Goal: Task Accomplishment & Management: Use online tool/utility

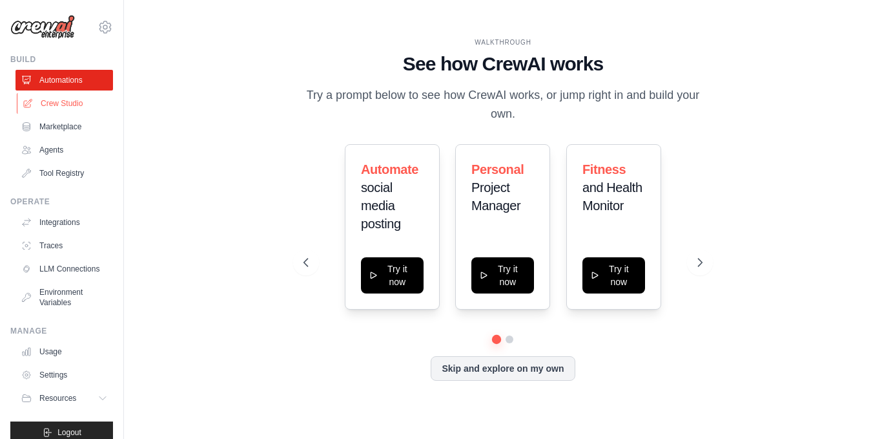
click at [64, 100] on link "Crew Studio" at bounding box center [66, 103] width 98 height 21
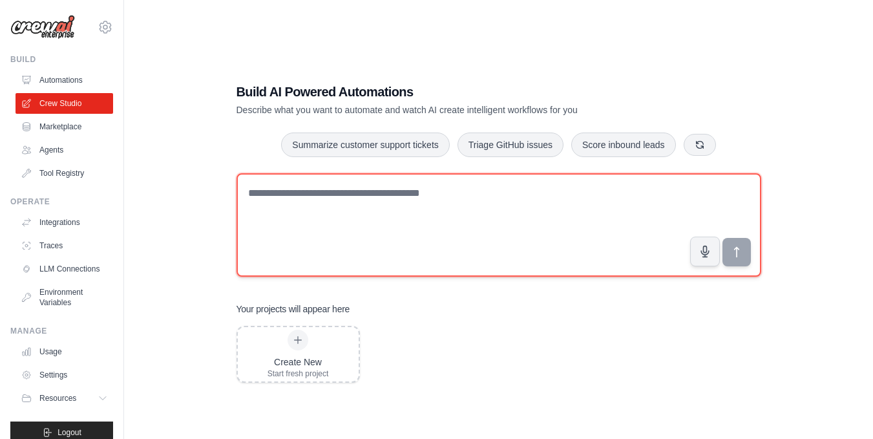
click at [341, 207] on textarea at bounding box center [498, 224] width 525 height 103
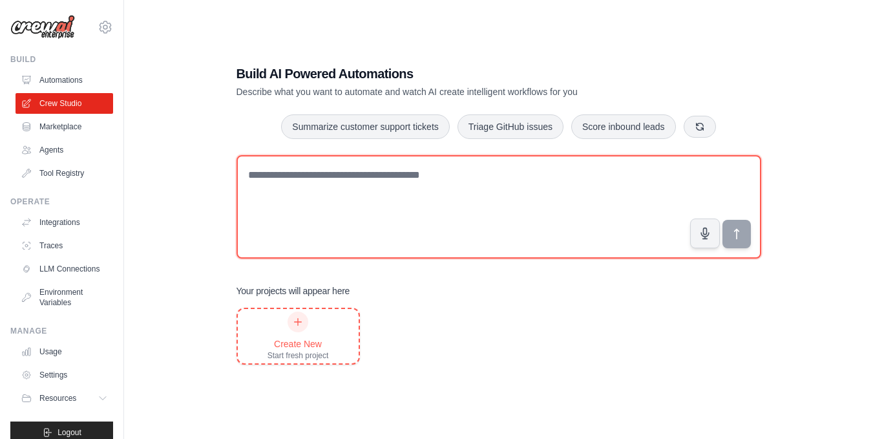
scroll to position [26, 0]
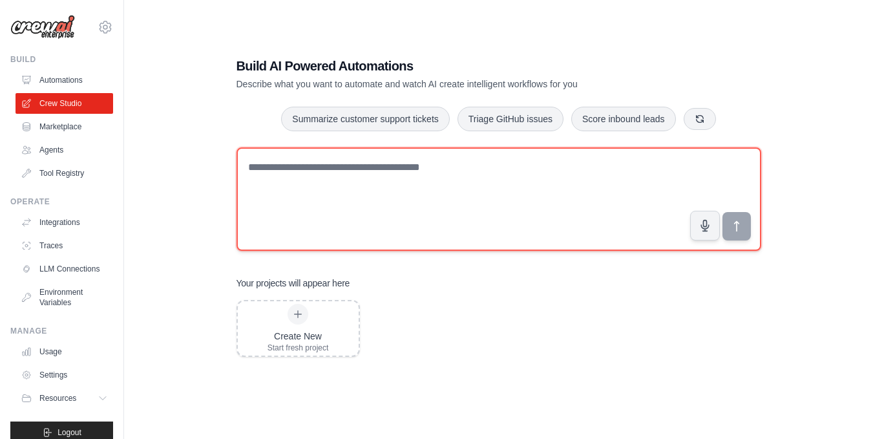
click at [350, 204] on textarea at bounding box center [498, 198] width 525 height 103
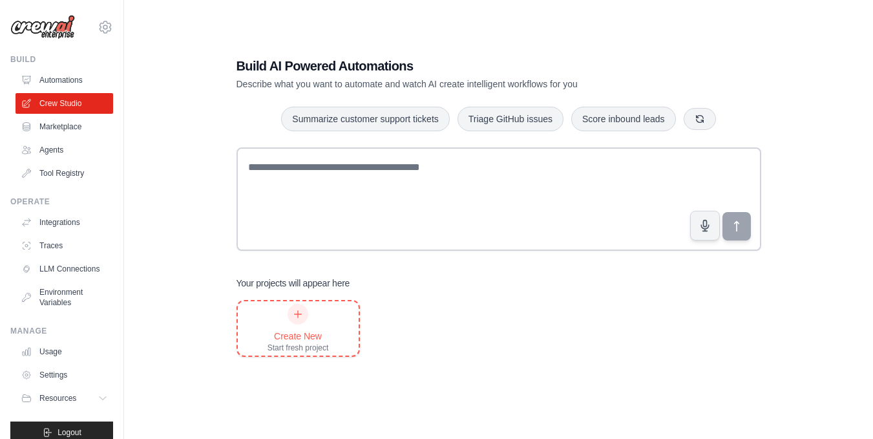
click at [331, 321] on div "Create New Start fresh project" at bounding box center [298, 328] width 121 height 54
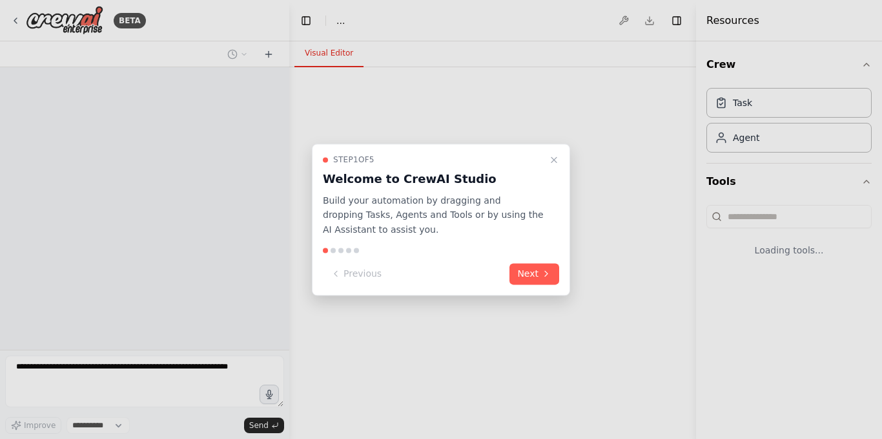
select select "****"
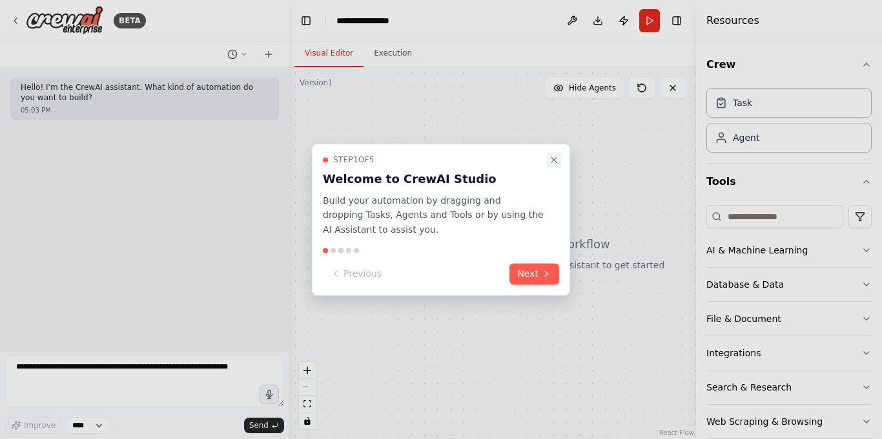
click at [551, 161] on icon "Close walkthrough" at bounding box center [554, 159] width 10 height 10
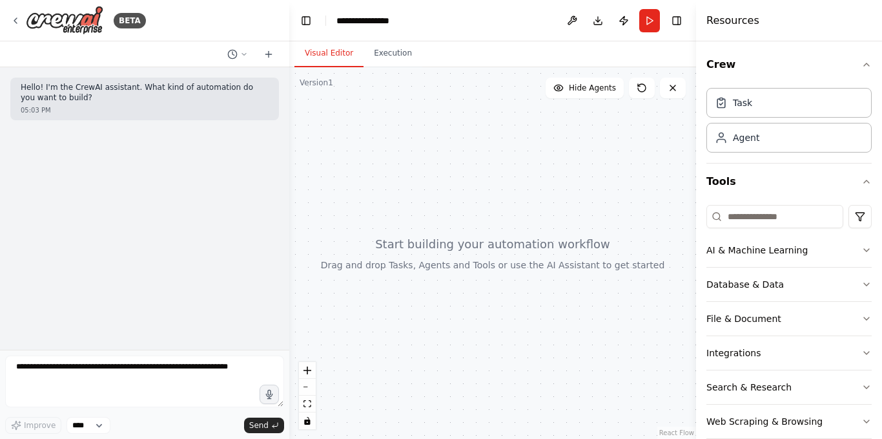
click at [194, 205] on div "Hello! I'm the CrewAI assistant. What kind of automation do you want to build? …" at bounding box center [144, 208] width 289 height 282
click at [436, 209] on div at bounding box center [492, 252] width 407 height 371
click at [308, 369] on icon "zoom in" at bounding box center [308, 370] width 8 height 8
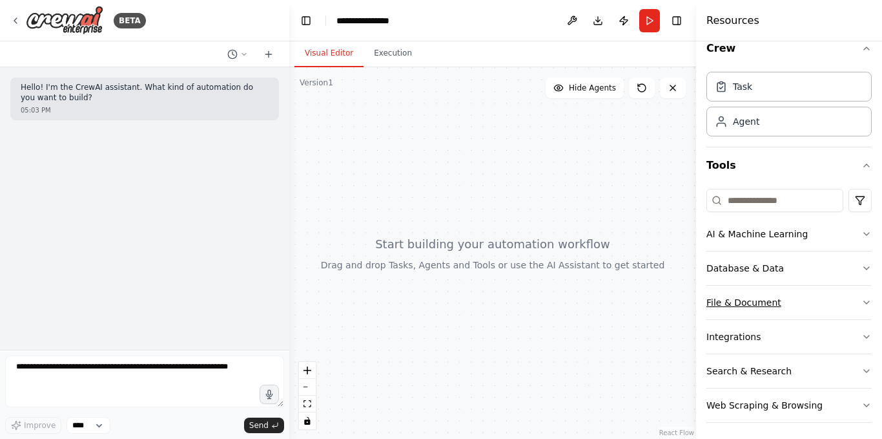
scroll to position [21, 0]
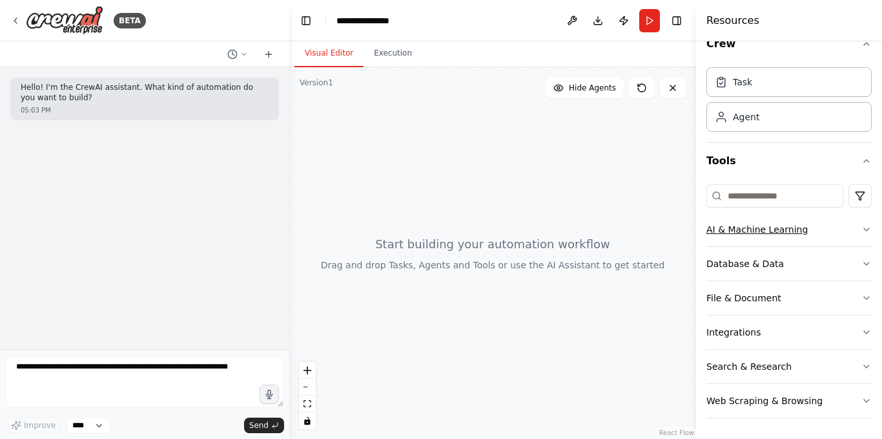
click at [862, 232] on icon "button" at bounding box center [867, 229] width 10 height 10
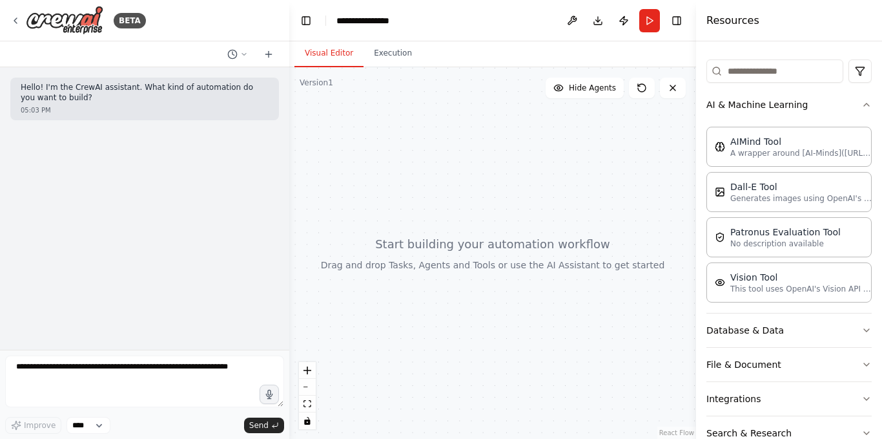
scroll to position [150, 0]
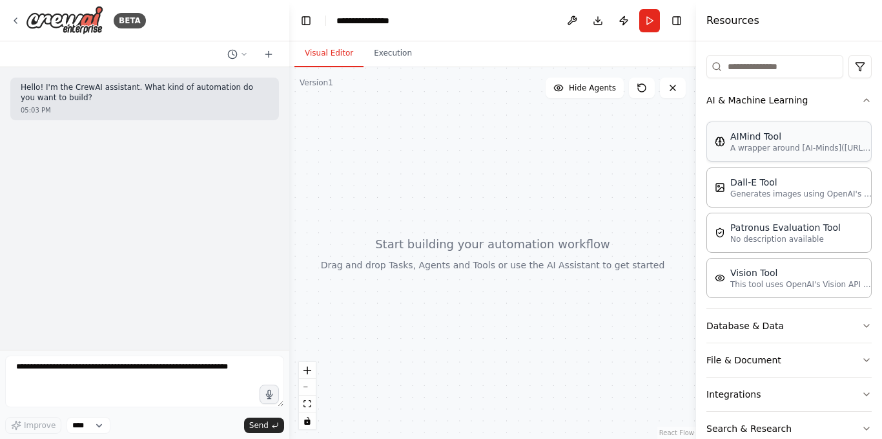
click at [784, 143] on p "A wrapper around [AI-Minds](https://mindsdb.com/minds). Useful for when you nee…" at bounding box center [802, 148] width 142 height 10
drag, startPoint x: 430, startPoint y: 265, endPoint x: 441, endPoint y: 241, distance: 26.3
click at [441, 241] on div at bounding box center [492, 252] width 407 height 371
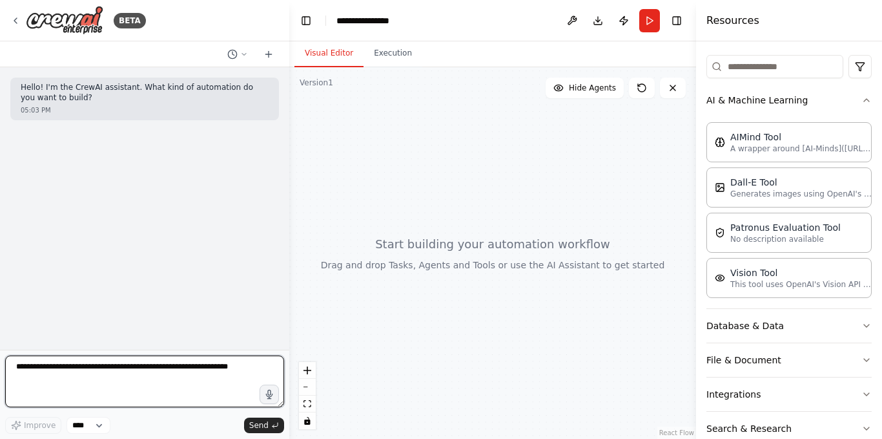
click at [120, 384] on textarea at bounding box center [144, 381] width 279 height 52
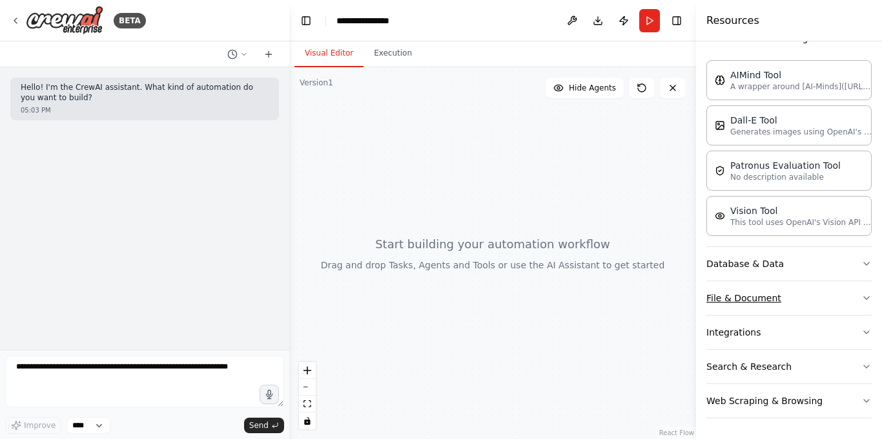
click at [862, 294] on icon "button" at bounding box center [867, 298] width 10 height 10
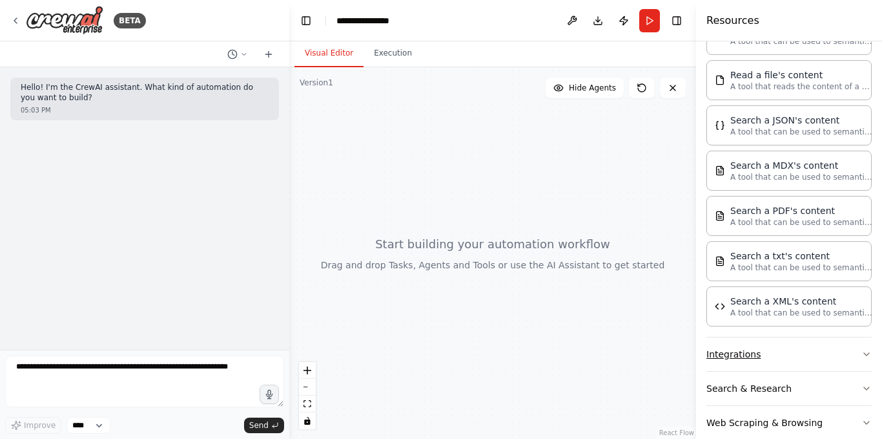
scroll to position [584, 0]
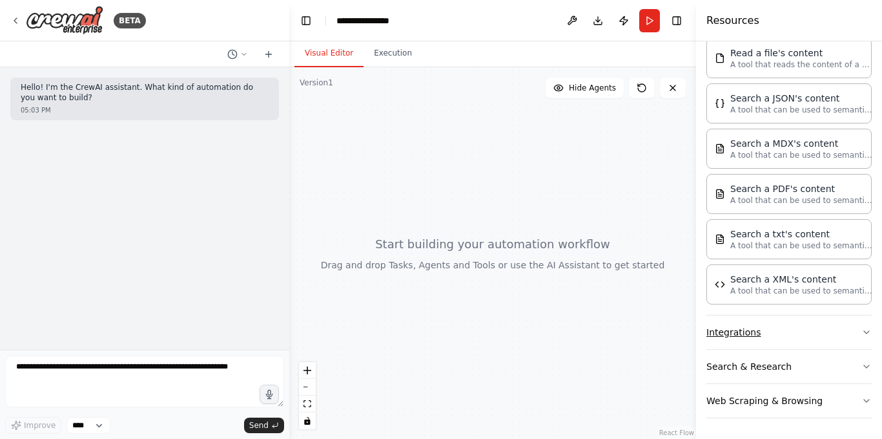
click at [835, 339] on button "Integrations" at bounding box center [789, 332] width 165 height 34
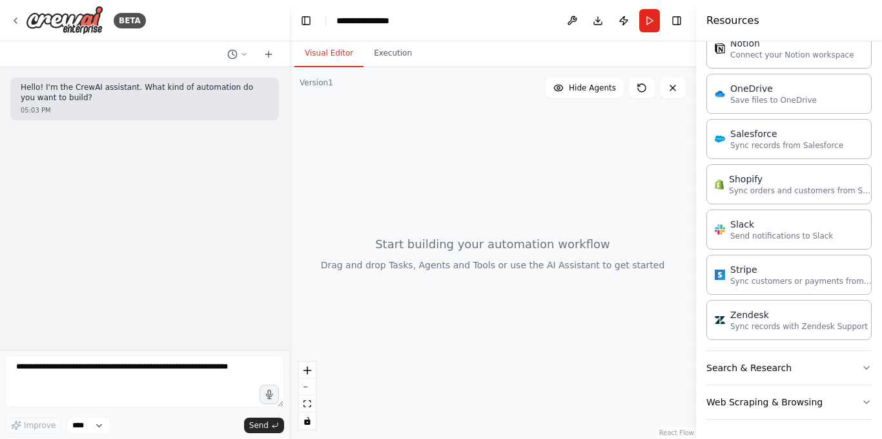
scroll to position [1544, 0]
click at [834, 376] on button "Search & Research" at bounding box center [789, 367] width 165 height 34
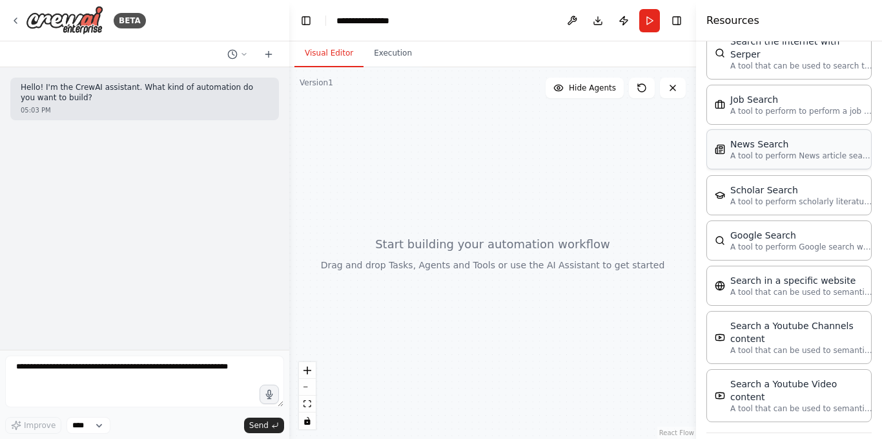
scroll to position [2200, 0]
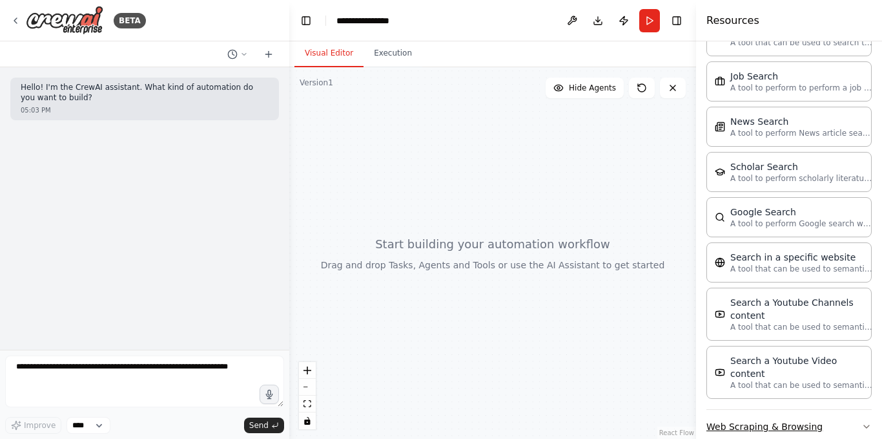
click at [844, 410] on button "Web Scraping & Browsing" at bounding box center [789, 427] width 165 height 34
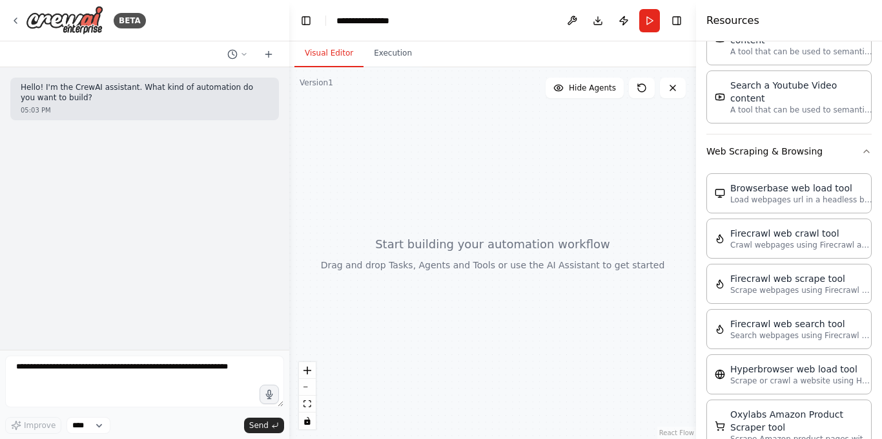
scroll to position [2928, 0]
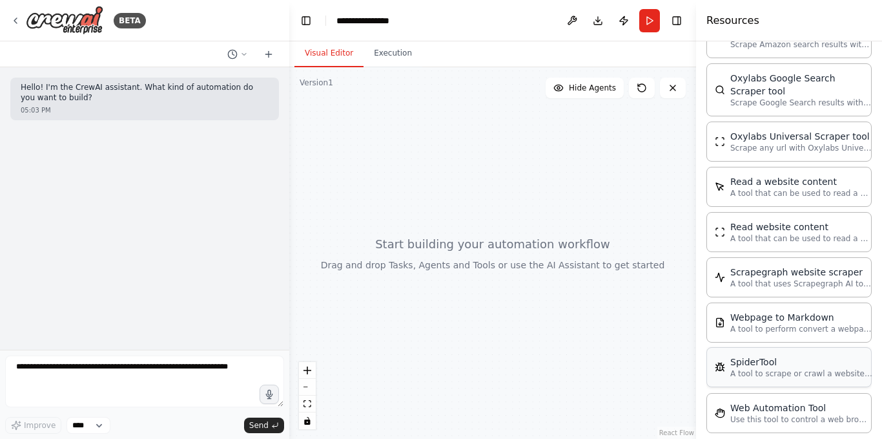
click at [751, 355] on div "SpiderTool A tool to scrape or crawl a website and return LLM-ready content." at bounding box center [789, 367] width 165 height 40
click at [758, 368] on p "A tool to scrape or crawl a website and return LLM-ready content." at bounding box center [802, 373] width 142 height 10
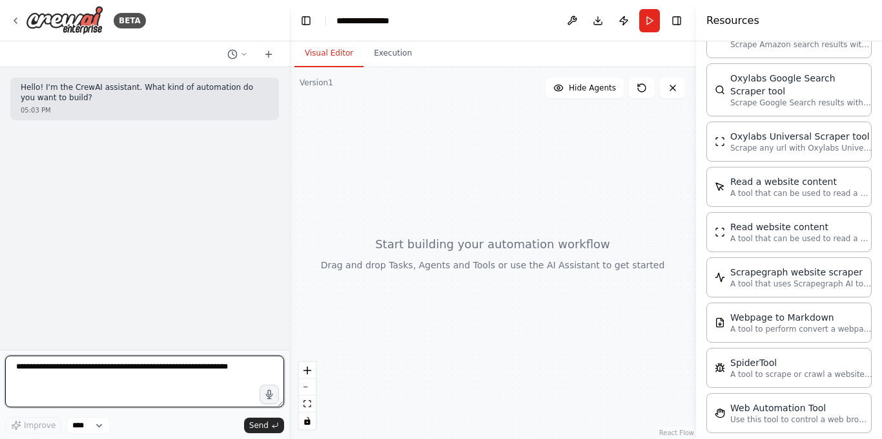
click at [131, 373] on textarea at bounding box center [144, 381] width 279 height 52
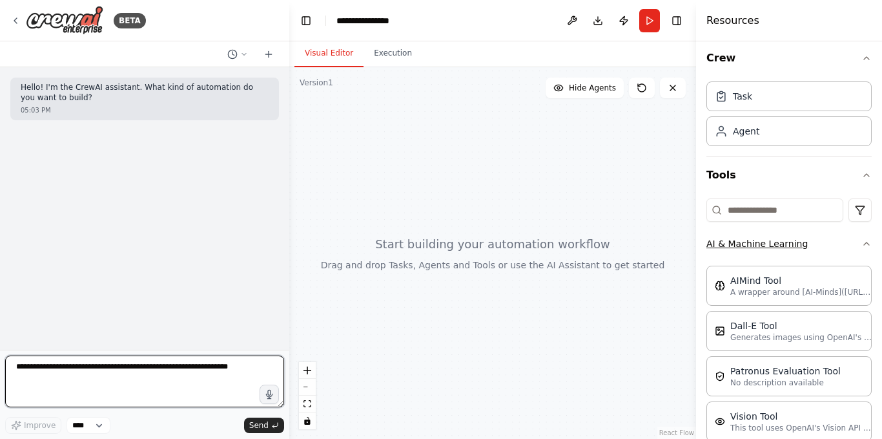
scroll to position [0, 0]
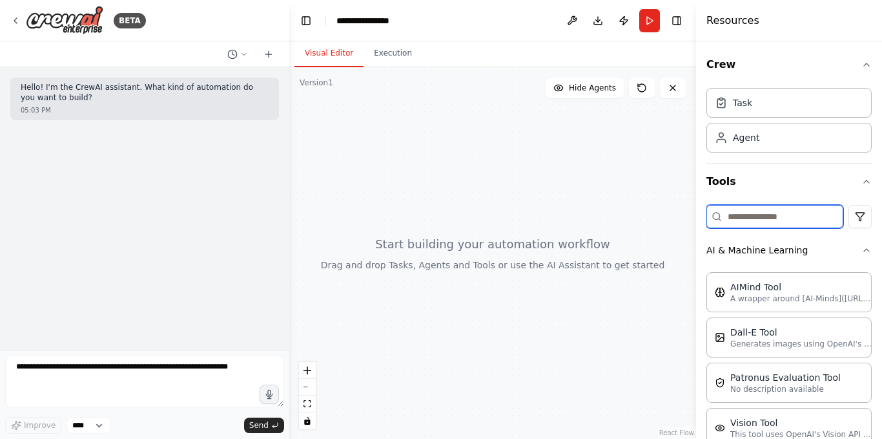
click at [782, 222] on input at bounding box center [775, 216] width 137 height 23
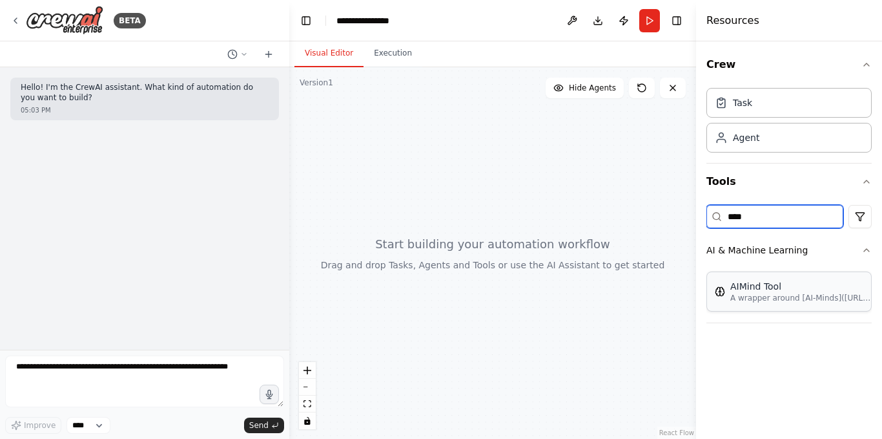
type input "****"
click at [763, 293] on p "A wrapper around [AI-Minds](https://mindsdb.com/minds). Useful for when you nee…" at bounding box center [802, 298] width 142 height 10
click at [344, 104] on div at bounding box center [492, 252] width 407 height 371
click at [670, 92] on icon at bounding box center [673, 88] width 10 height 10
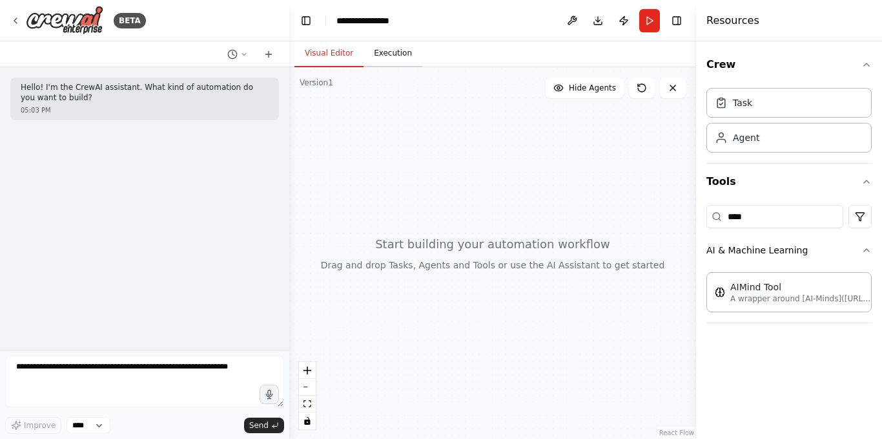
click at [384, 50] on button "Execution" at bounding box center [393, 53] width 59 height 27
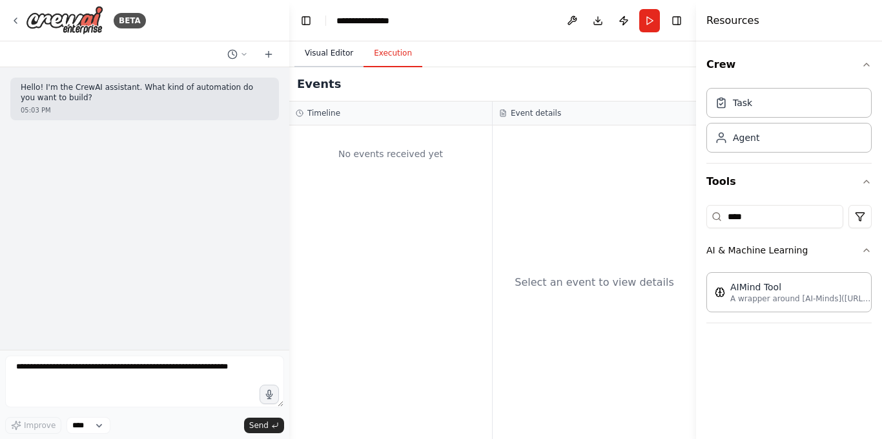
click at [335, 49] on button "Visual Editor" at bounding box center [329, 53] width 69 height 27
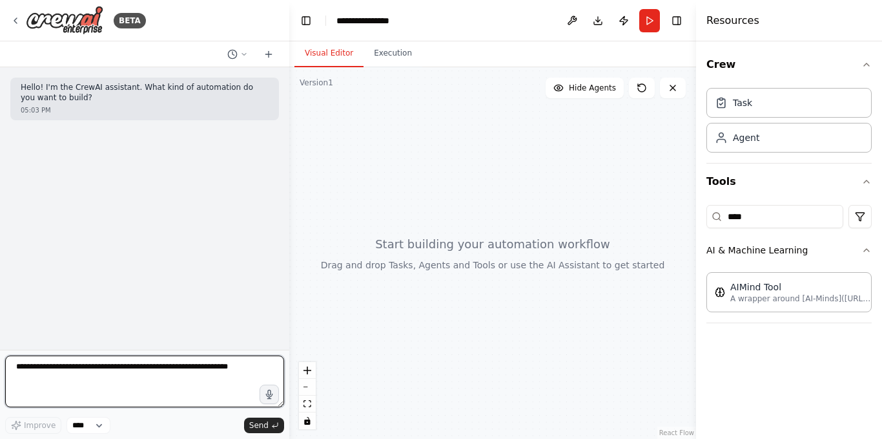
click at [162, 377] on textarea at bounding box center [144, 381] width 279 height 52
paste textarea "**********"
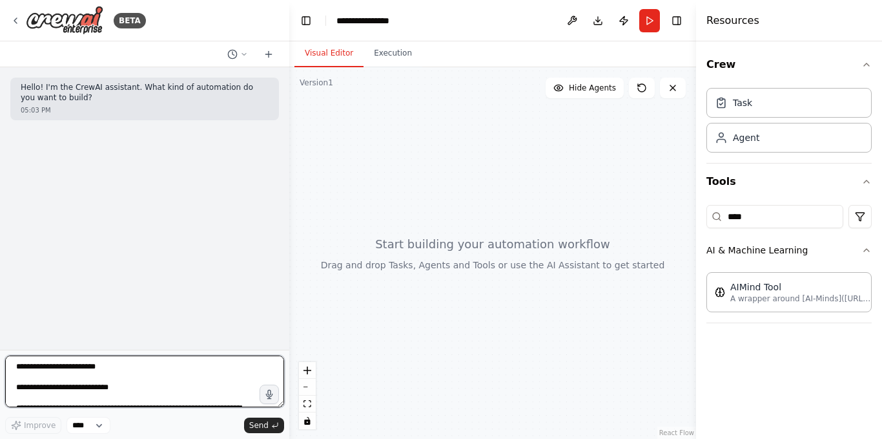
scroll to position [1536, 0]
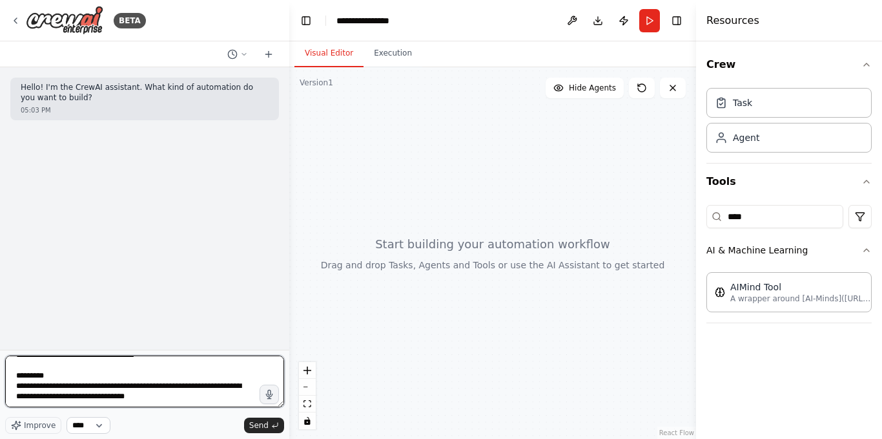
type textarea "**********"
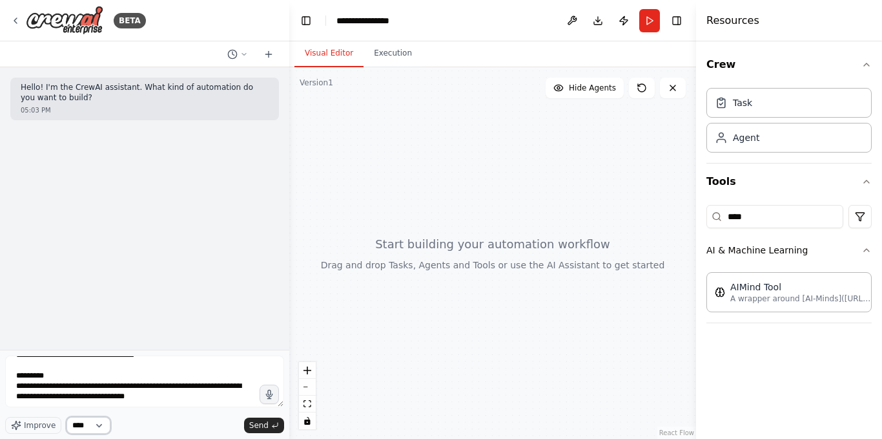
click at [103, 424] on select "****" at bounding box center [89, 425] width 44 height 17
click at [254, 426] on span "Send" at bounding box center [258, 425] width 19 height 10
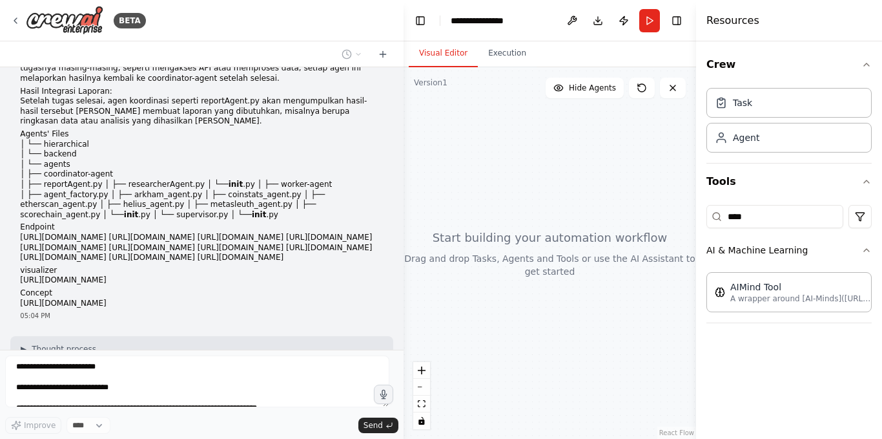
scroll to position [652, 0]
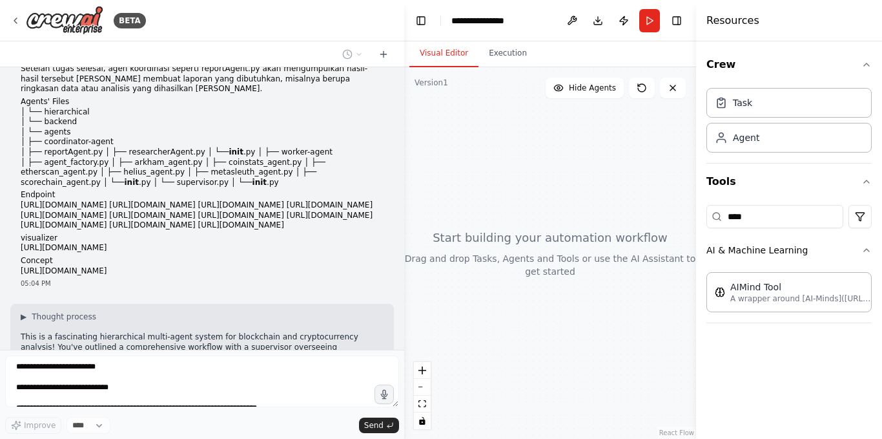
drag, startPoint x: 289, startPoint y: 204, endPoint x: 404, endPoint y: 204, distance: 115.6
click at [404, 204] on div "BETA Hello! I'm the CrewAI assistant. What kind of automation do you want to bu…" at bounding box center [441, 219] width 882 height 439
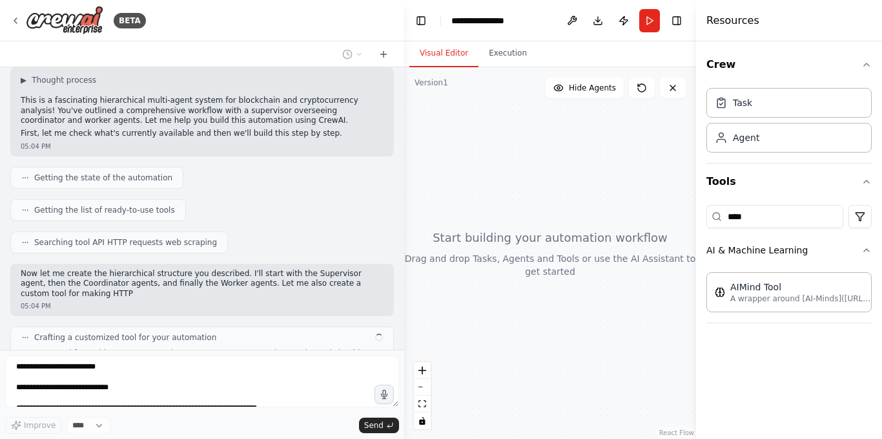
scroll to position [898, 0]
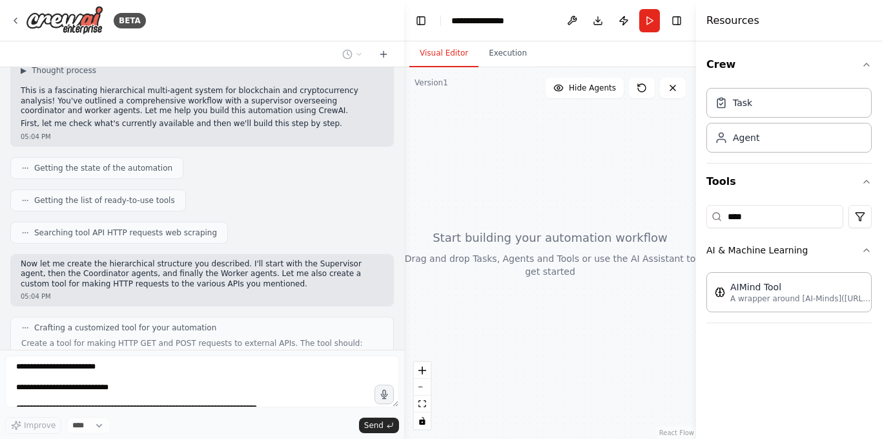
drag, startPoint x: 405, startPoint y: 236, endPoint x: 359, endPoint y: 237, distance: 46.5
click at [359, 237] on div "BETA Hello! I'm the CrewAI assistant. What kind of automation do you want to bu…" at bounding box center [441, 219] width 882 height 439
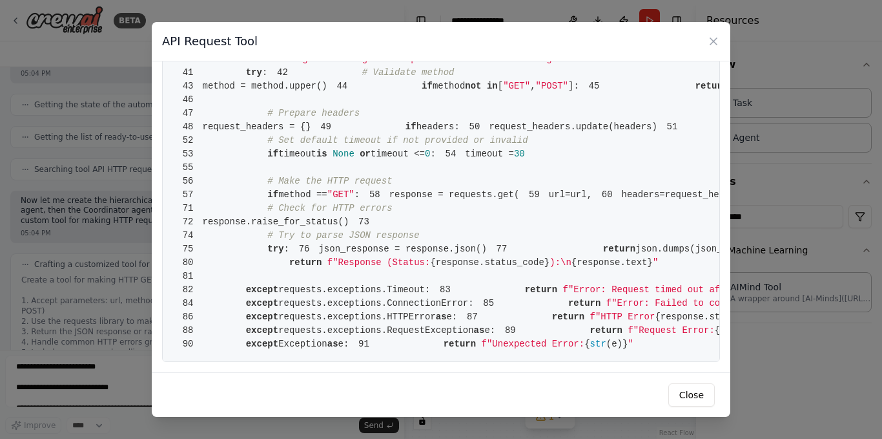
scroll to position [976, 0]
click at [711, 39] on icon at bounding box center [714, 41] width 6 height 6
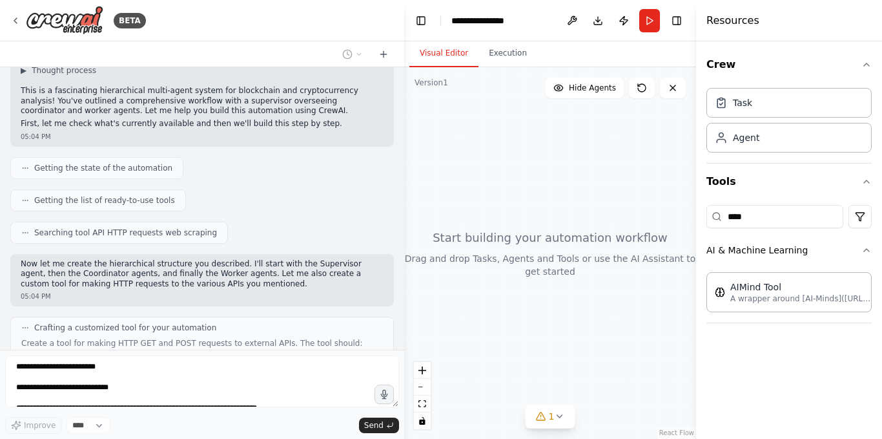
scroll to position [961, 0]
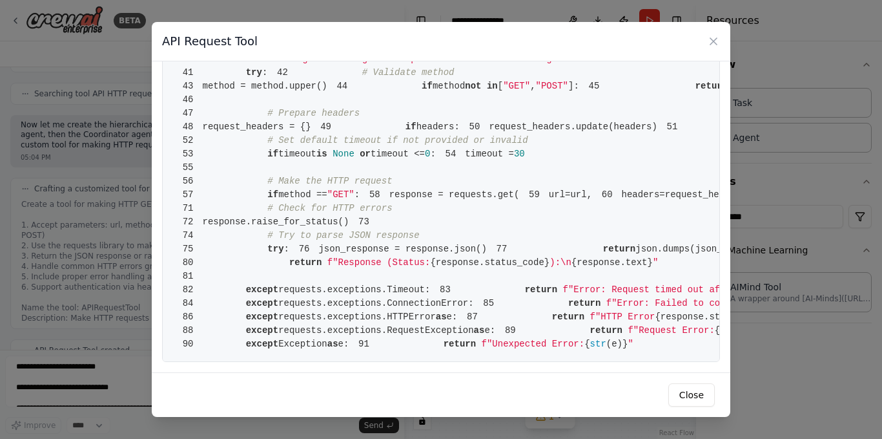
scroll to position [976, 0]
click at [711, 42] on icon at bounding box center [713, 41] width 13 height 13
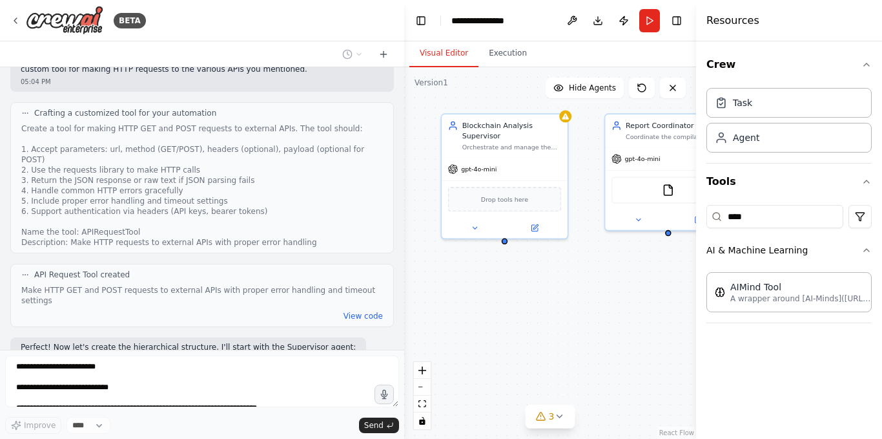
scroll to position [1145, 0]
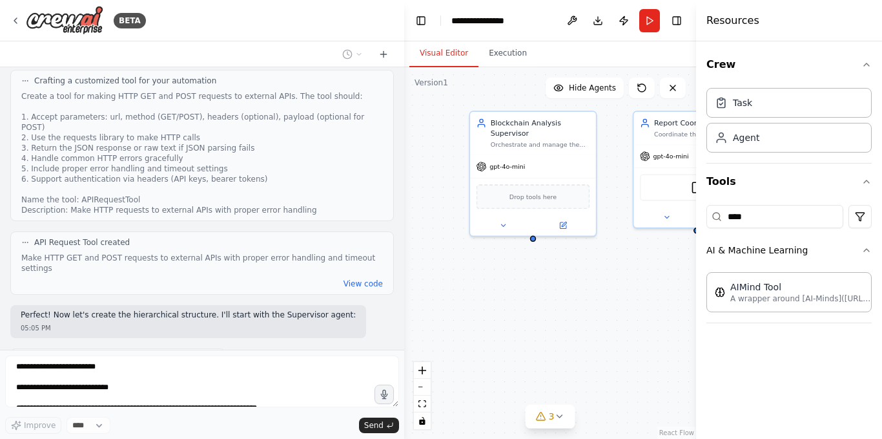
drag, startPoint x: 570, startPoint y: 329, endPoint x: 569, endPoint y: 313, distance: 15.6
click at [569, 313] on div "Blockchain Analysis Supervisor Orchestrate and manage the entire blockchain ana…" at bounding box center [550, 252] width 292 height 371
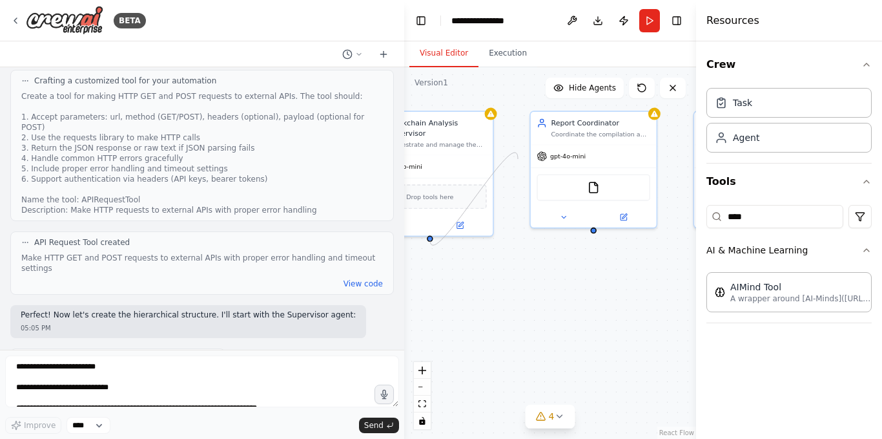
scroll to position [1220, 0]
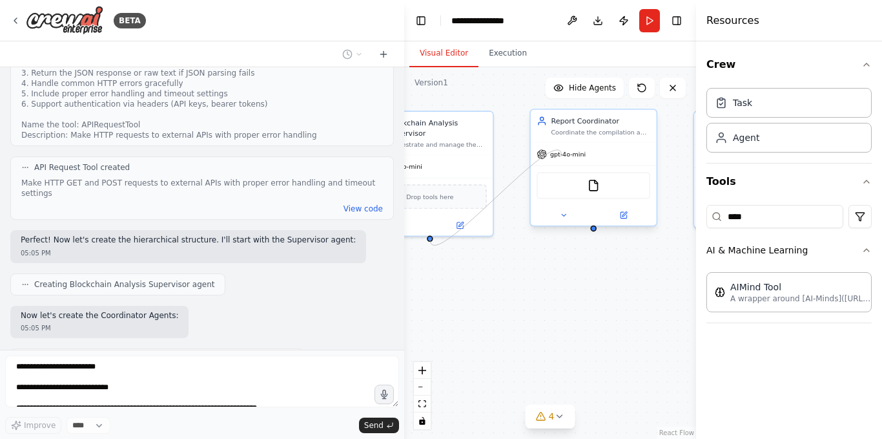
drag, startPoint x: 516, startPoint y: 236, endPoint x: 567, endPoint y: 156, distance: 95.0
click at [547, 156] on div "Blockchain Analysis Supervisor Orchestrate and manage the entire blockchain ana…" at bounding box center [430, 206] width 231 height 294
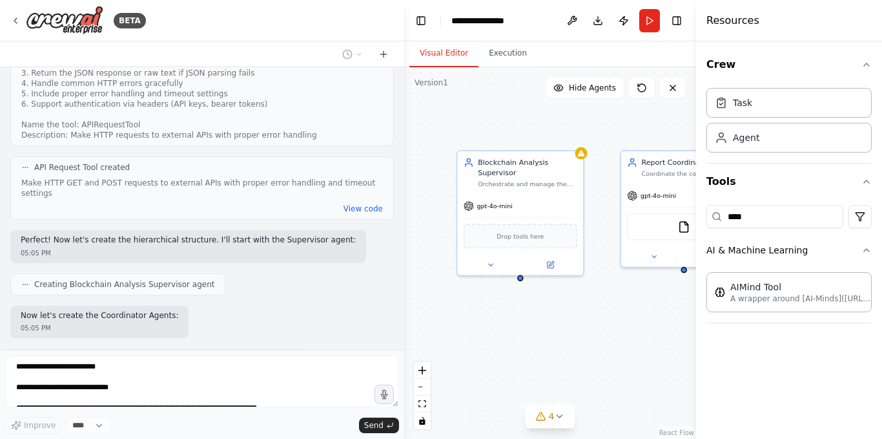
drag, startPoint x: 539, startPoint y: 268, endPoint x: 630, endPoint y: 308, distance: 98.7
click at [630, 308] on div "Blockchain Analysis Supervisor Orchestrate and manage the entire blockchain ana…" at bounding box center [550, 252] width 292 height 371
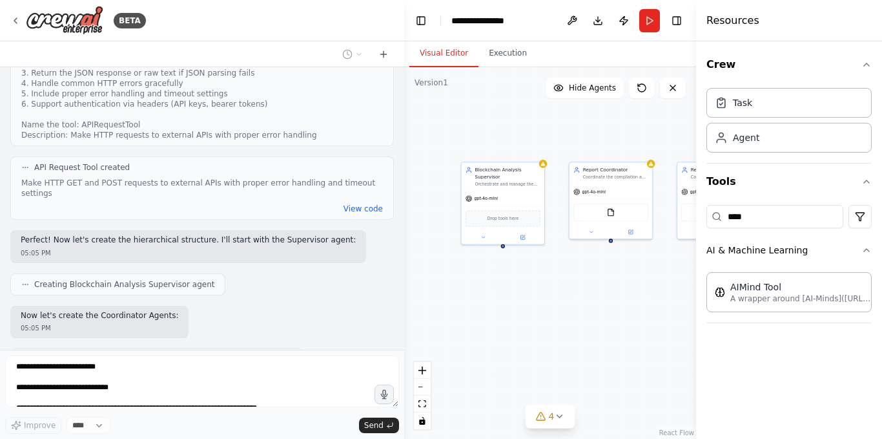
scroll to position [1252, 0]
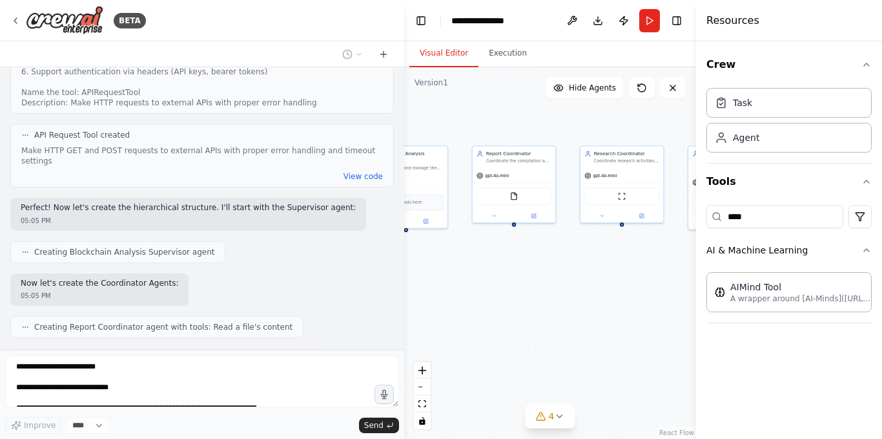
drag, startPoint x: 631, startPoint y: 320, endPoint x: 486, endPoint y: 272, distance: 151.8
click at [486, 272] on div "Blockchain Analysis Supervisor Orchestrate and manage the entire blockchain ana…" at bounding box center [550, 252] width 292 height 371
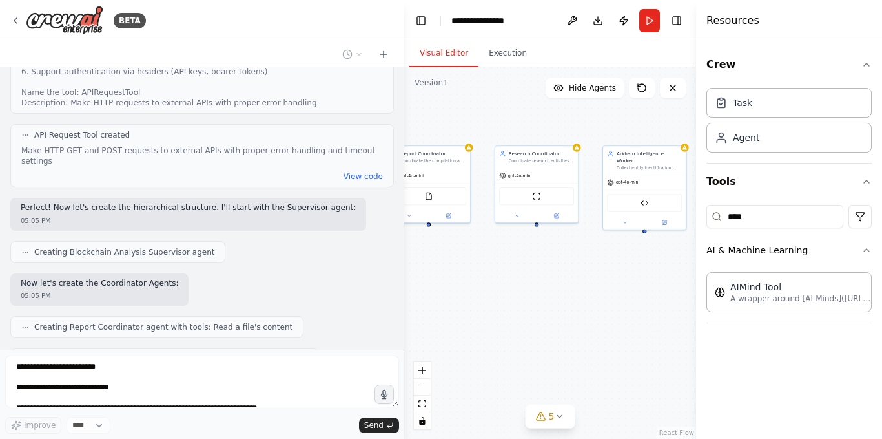
drag, startPoint x: 565, startPoint y: 285, endPoint x: 475, endPoint y: 285, distance: 89.2
click at [475, 285] on div "Blockchain Analysis Supervisor Orchestrate and manage the entire blockchain ana…" at bounding box center [550, 252] width 292 height 371
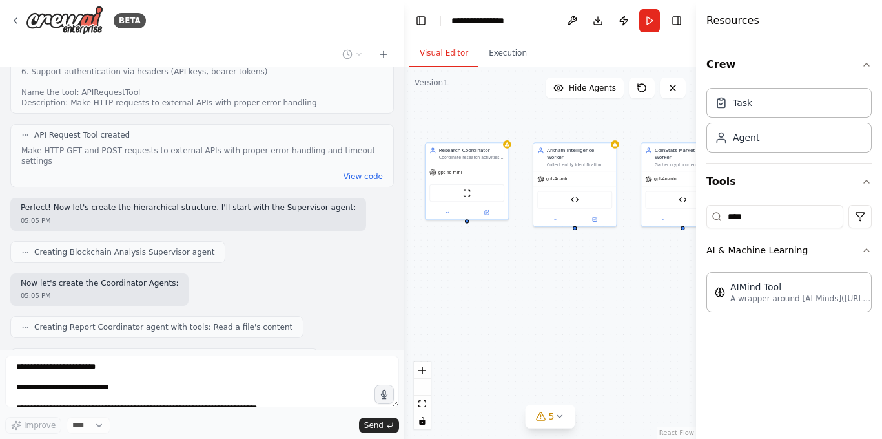
drag, startPoint x: 552, startPoint y: 288, endPoint x: 490, endPoint y: 285, distance: 62.1
click at [490, 285] on div "Blockchain Analysis Supervisor Orchestrate and manage the entire blockchain ana…" at bounding box center [550, 252] width 292 height 371
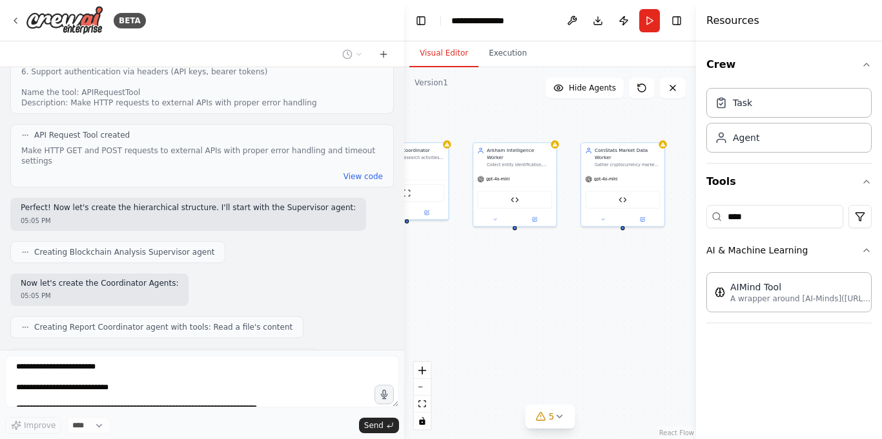
drag, startPoint x: 544, startPoint y: 283, endPoint x: 457, endPoint y: 283, distance: 86.6
click at [457, 283] on div "Blockchain Analysis Supervisor Orchestrate and manage the entire blockchain ana…" at bounding box center [550, 252] width 292 height 371
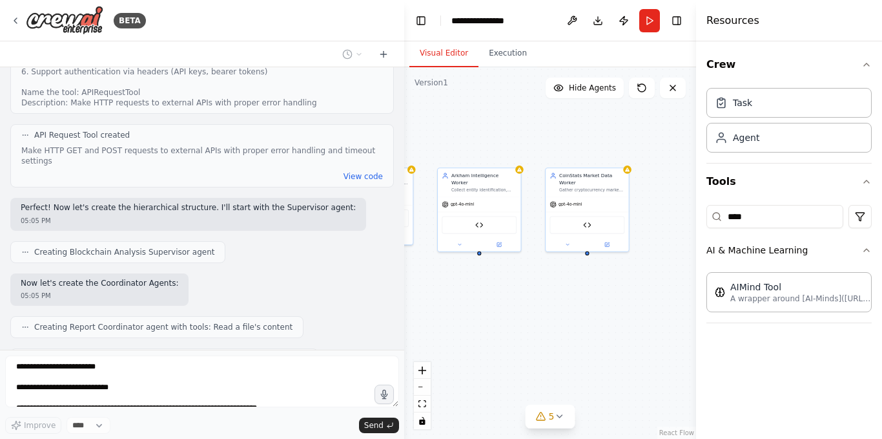
drag, startPoint x: 546, startPoint y: 286, endPoint x: 537, endPoint y: 311, distance: 26.8
click at [537, 311] on div "Blockchain Analysis Supervisor Orchestrate and manage the entire blockchain ana…" at bounding box center [550, 252] width 292 height 371
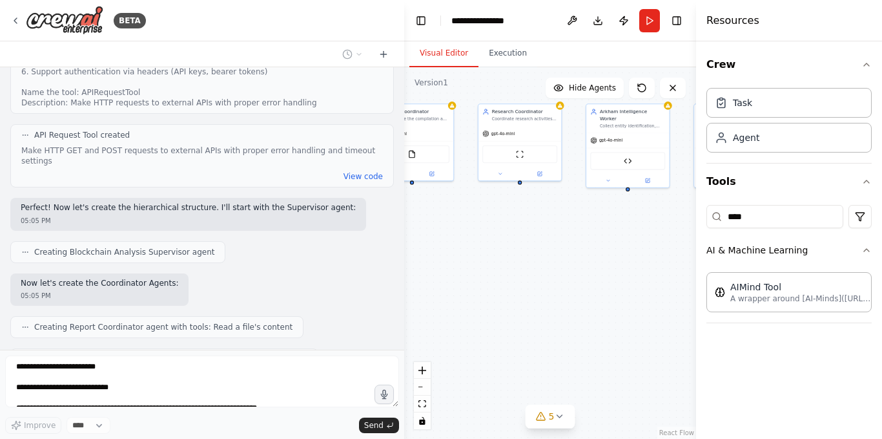
drag, startPoint x: 546, startPoint y: 324, endPoint x: 694, endPoint y: 260, distance: 161.8
click at [694, 260] on div "BETA Hello! I'm the CrewAI assistant. What kind of automation do you want to bu…" at bounding box center [441, 219] width 882 height 439
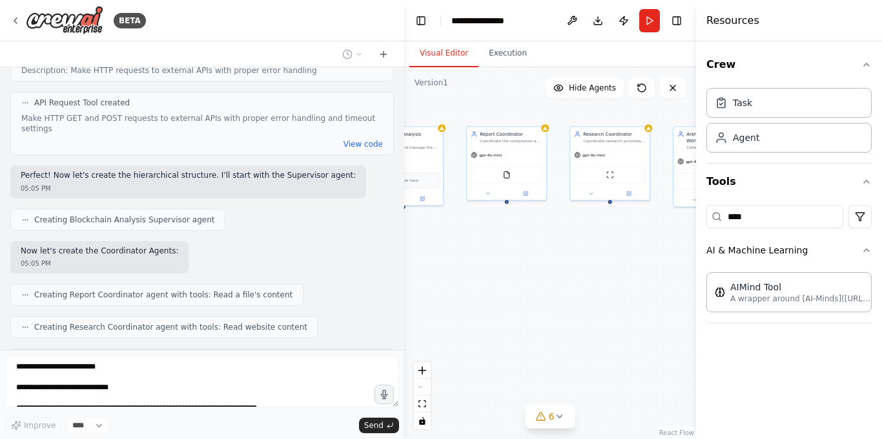
drag, startPoint x: 476, startPoint y: 272, endPoint x: 565, endPoint y: 287, distance: 90.5
click at [565, 287] on div "Blockchain Analysis Supervisor Orchestrate and manage the entire blockchain ana…" at bounding box center [550, 252] width 292 height 371
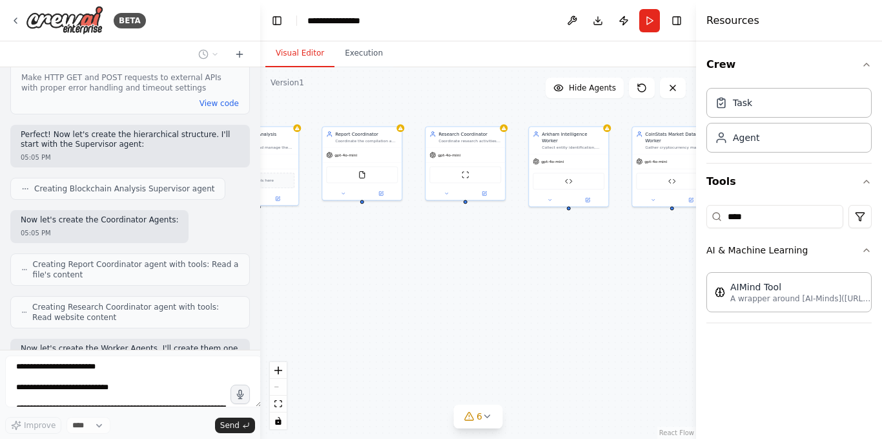
scroll to position [1457, 0]
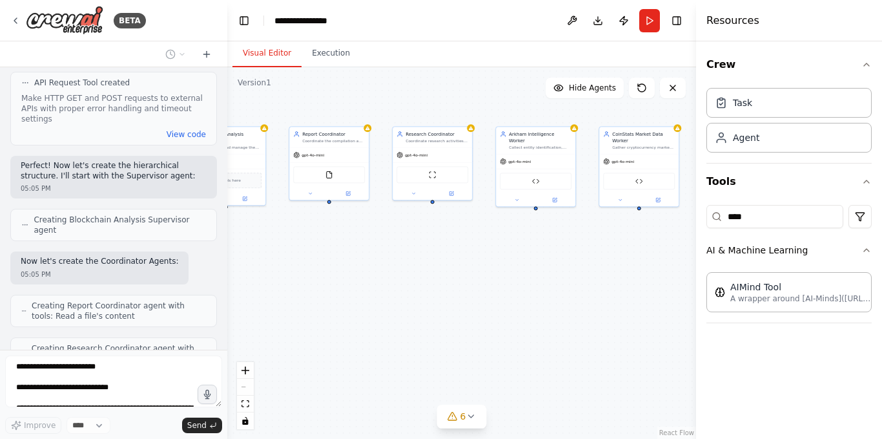
drag, startPoint x: 404, startPoint y: 256, endPoint x: 227, endPoint y: 256, distance: 176.4
click at [227, 256] on div "BETA Hello! I'm the CrewAI assistant. What kind of automation do you want to bu…" at bounding box center [441, 219] width 882 height 439
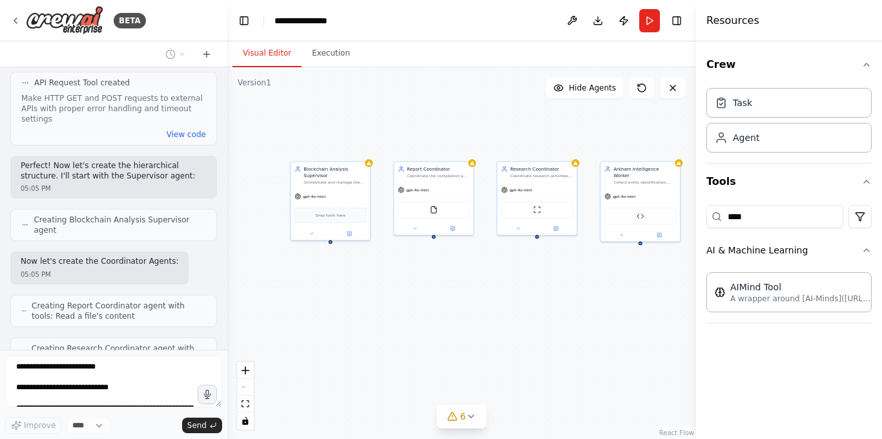
drag, startPoint x: 328, startPoint y: 247, endPoint x: 475, endPoint y: 293, distance: 154.3
click at [475, 293] on div "Blockchain Analysis Supervisor Orchestrate and manage the entire blockchain ana…" at bounding box center [461, 252] width 469 height 371
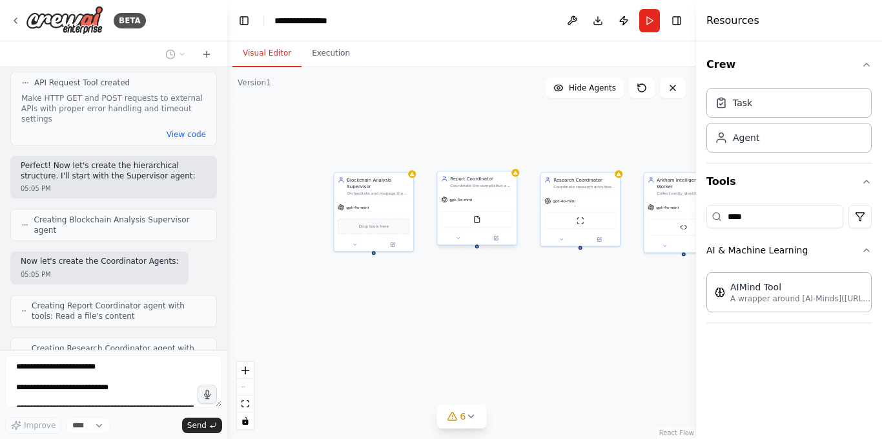
scroll to position [1521, 0]
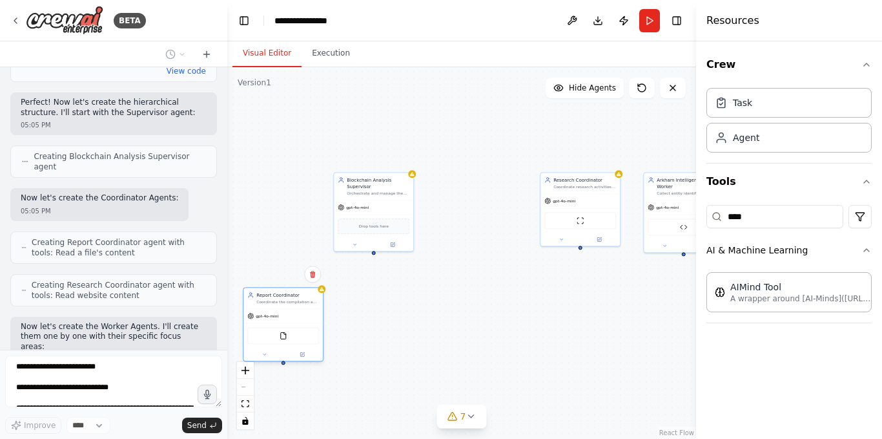
drag, startPoint x: 472, startPoint y: 199, endPoint x: 278, endPoint y: 319, distance: 227.5
click at [278, 319] on div "gpt-4o-mini" at bounding box center [283, 316] width 79 height 14
drag, startPoint x: 573, startPoint y: 196, endPoint x: 450, endPoint y: 317, distance: 173.1
click at [450, 317] on div "gpt-4o-mini" at bounding box center [457, 322] width 79 height 14
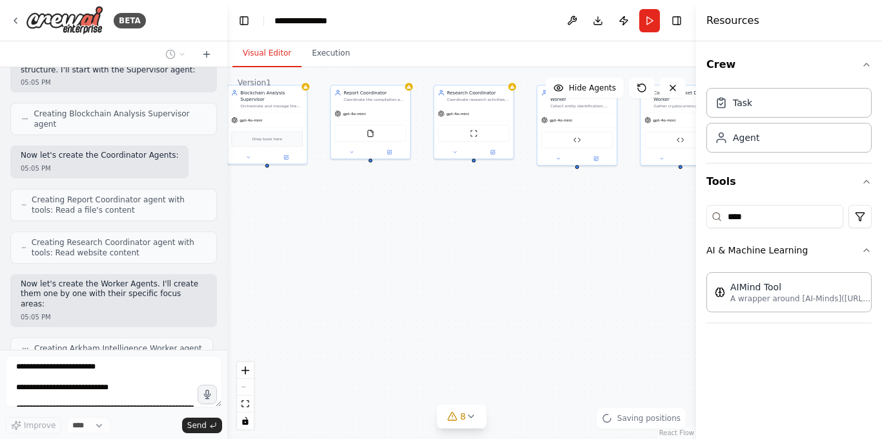
drag, startPoint x: 636, startPoint y: 339, endPoint x: 528, endPoint y: 254, distance: 137.0
click at [528, 254] on div "Blockchain Analysis Supervisor Orchestrate and manage the entire blockchain ana…" at bounding box center [461, 252] width 469 height 371
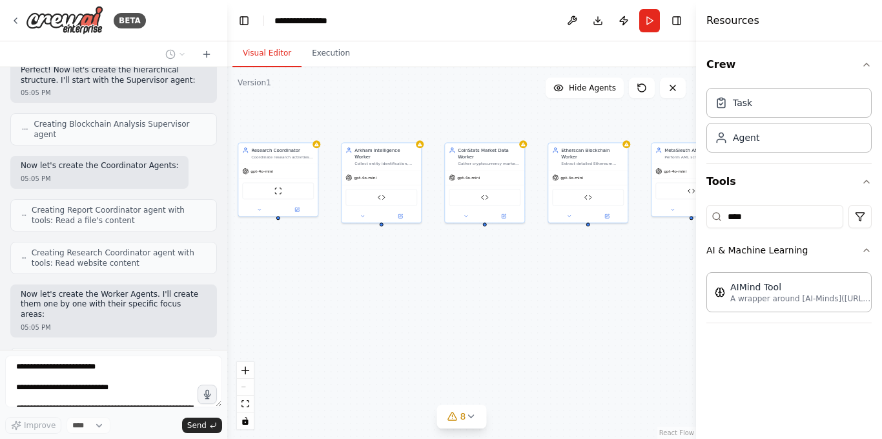
drag, startPoint x: 554, startPoint y: 247, endPoint x: 359, endPoint y: 307, distance: 204.0
click at [345, 313] on div "Blockchain Analysis Supervisor Orchestrate and manage the entire blockchain ana…" at bounding box center [461, 252] width 469 height 371
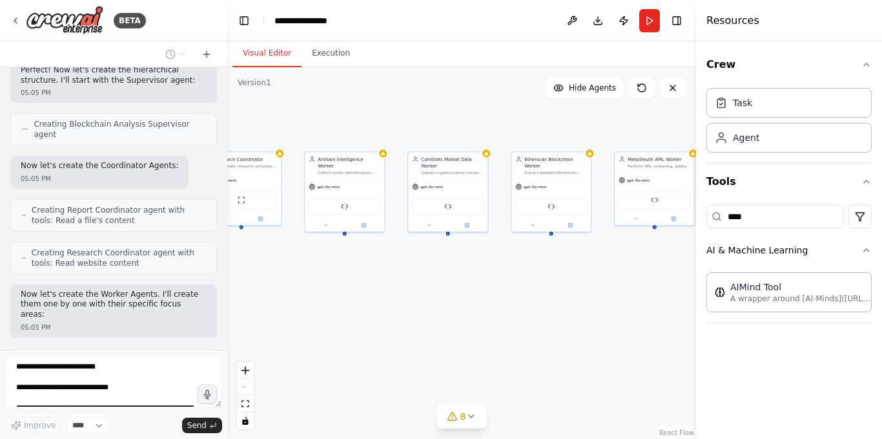
drag, startPoint x: 559, startPoint y: 305, endPoint x: 373, endPoint y: 307, distance: 185.4
click at [373, 306] on div "Blockchain Analysis Supervisor Orchestrate and manage the entire blockchain ana…" at bounding box center [461, 252] width 469 height 371
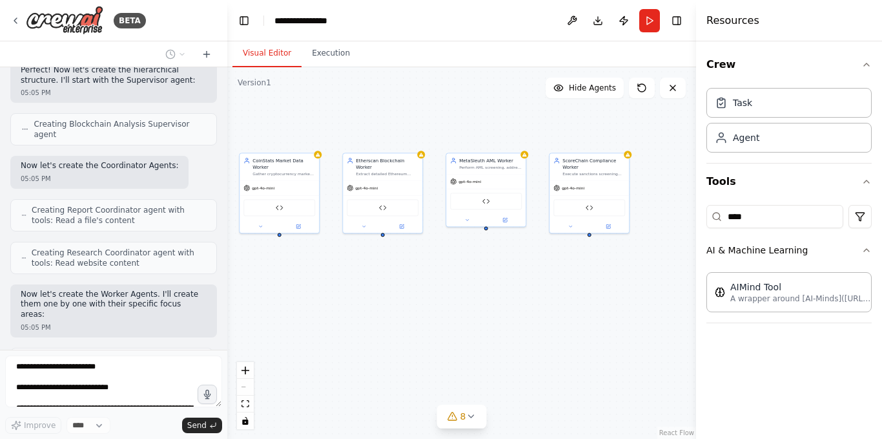
scroll to position [1585, 0]
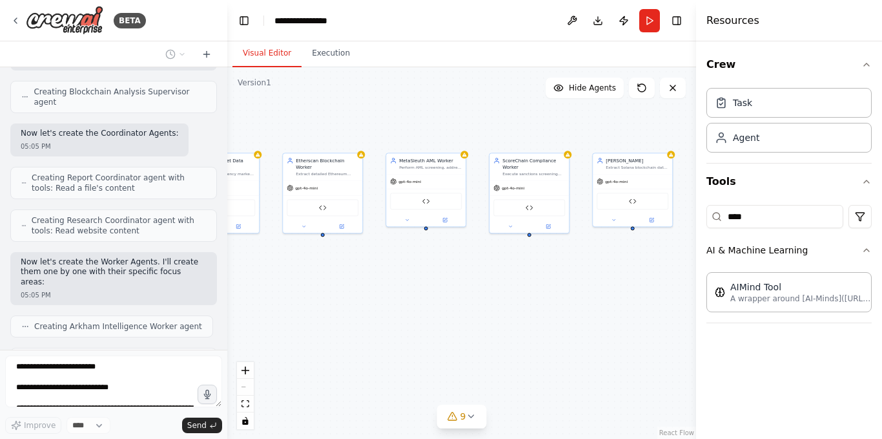
drag, startPoint x: 572, startPoint y: 280, endPoint x: 326, endPoint y: 266, distance: 245.9
click at [324, 267] on div "Blockchain Analysis Supervisor Orchestrate and manage the entire blockchain ana…" at bounding box center [461, 252] width 469 height 371
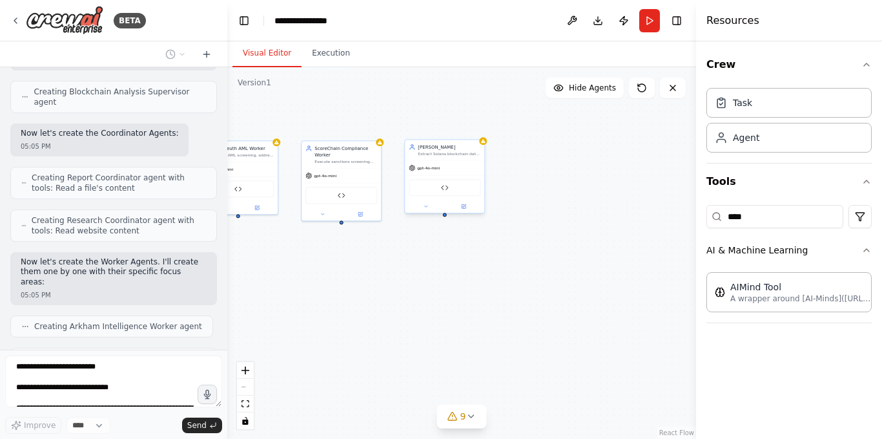
click at [447, 176] on div "API Request Tool" at bounding box center [444, 187] width 79 height 25
click at [444, 195] on div "API Request Tool" at bounding box center [445, 187] width 72 height 17
click at [452, 189] on div "API Request Tool" at bounding box center [445, 187] width 72 height 17
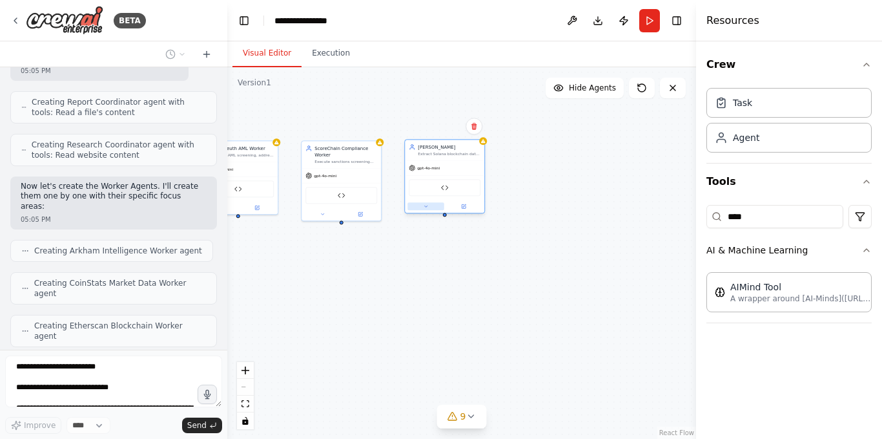
scroll to position [1671, 0]
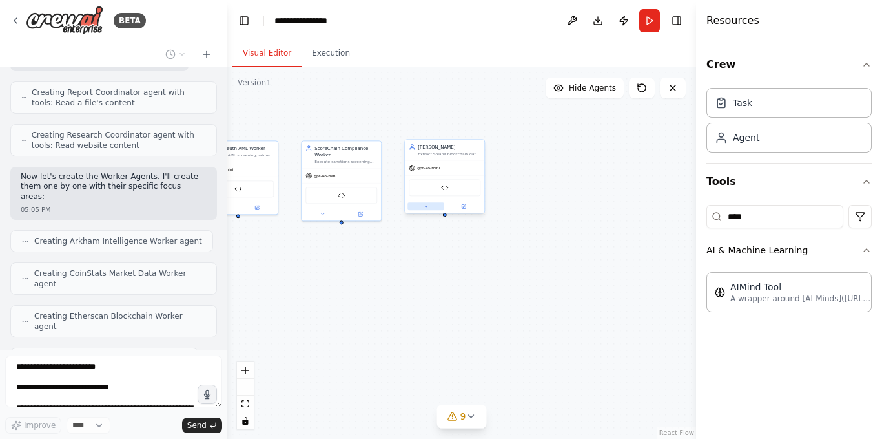
click at [428, 206] on icon at bounding box center [426, 206] width 5 height 5
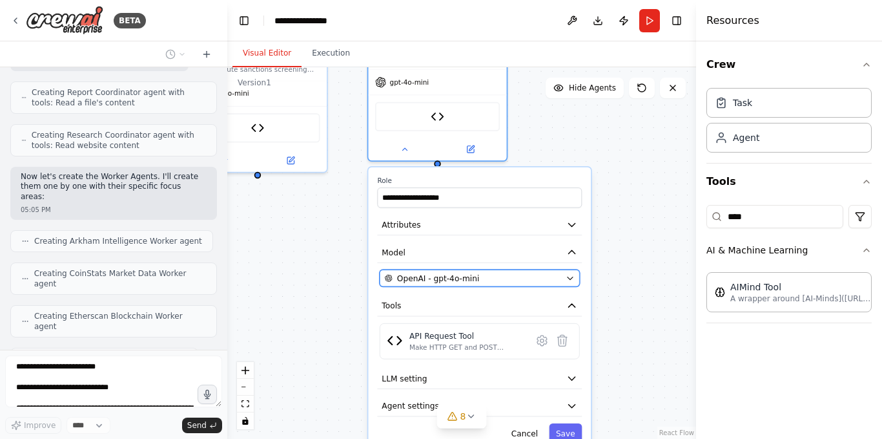
click at [573, 277] on icon "button" at bounding box center [570, 278] width 5 height 3
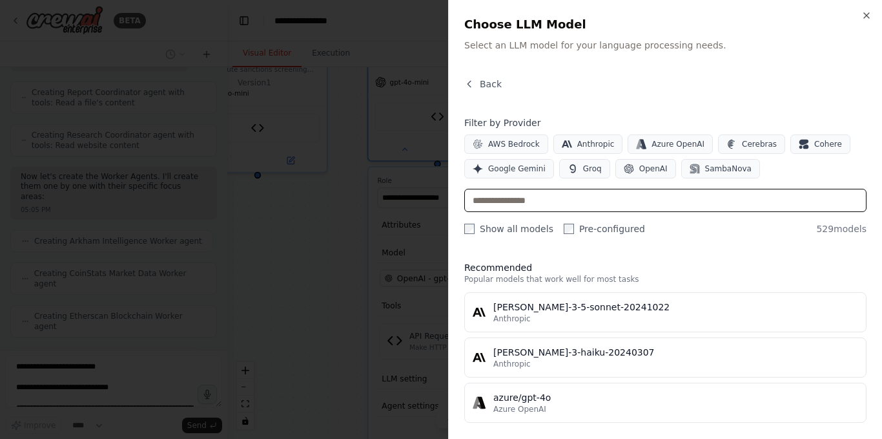
click at [528, 204] on input "text" at bounding box center [666, 200] width 402 height 23
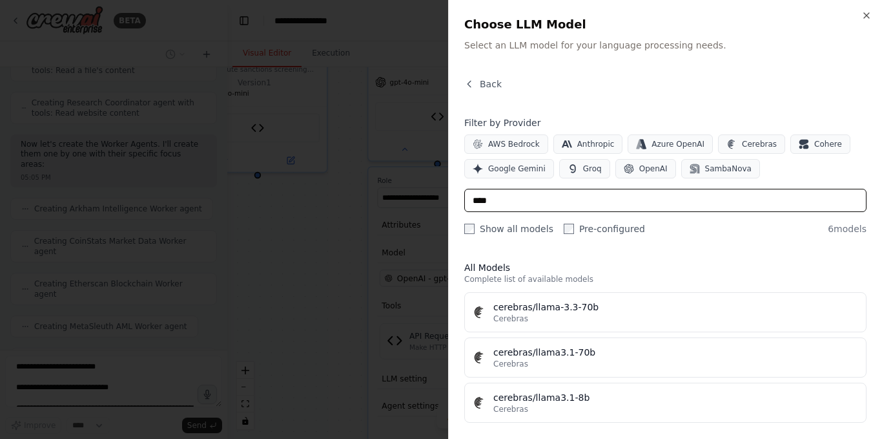
scroll to position [129, 0]
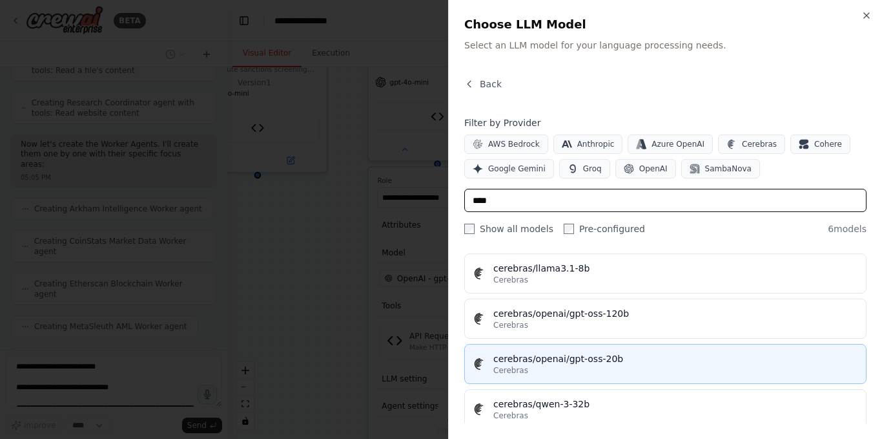
type input "****"
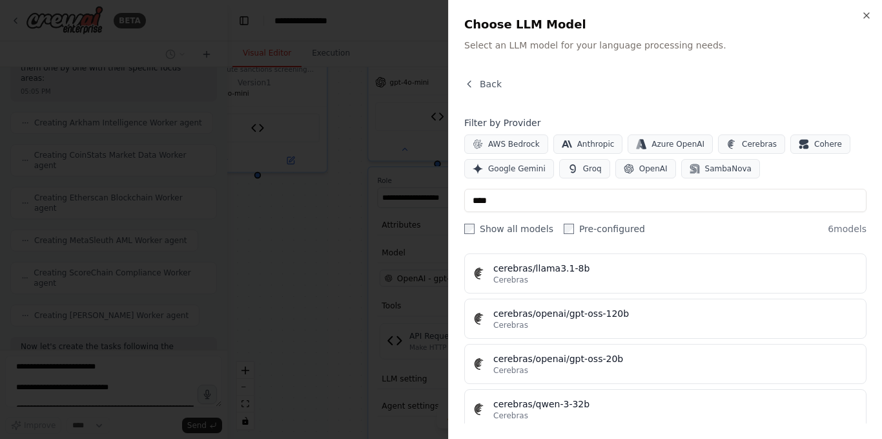
click at [604, 366] on div "Cerebras" at bounding box center [676, 370] width 365 height 10
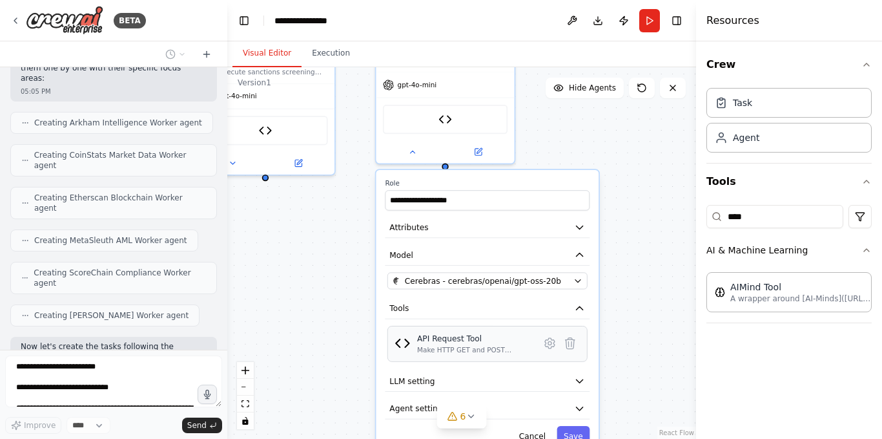
scroll to position [1821, 0]
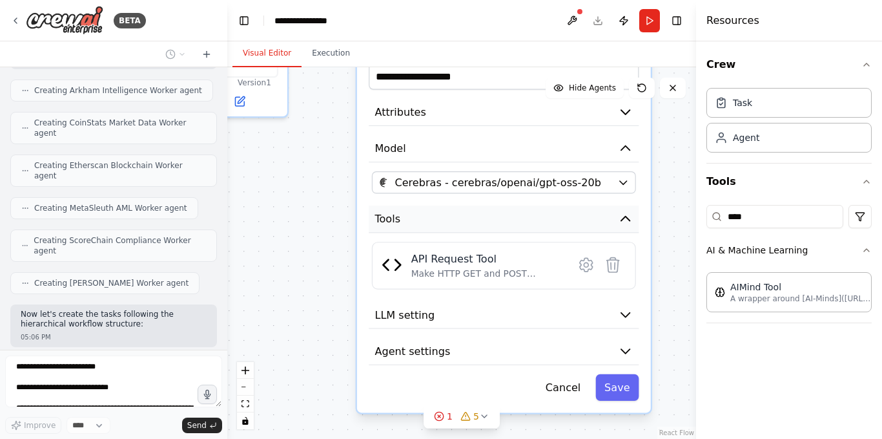
drag, startPoint x: 494, startPoint y: 290, endPoint x: 514, endPoint y: 218, distance: 74.5
click at [514, 218] on button "Tools" at bounding box center [504, 219] width 270 height 28
click at [629, 352] on icon "button" at bounding box center [625, 351] width 15 height 15
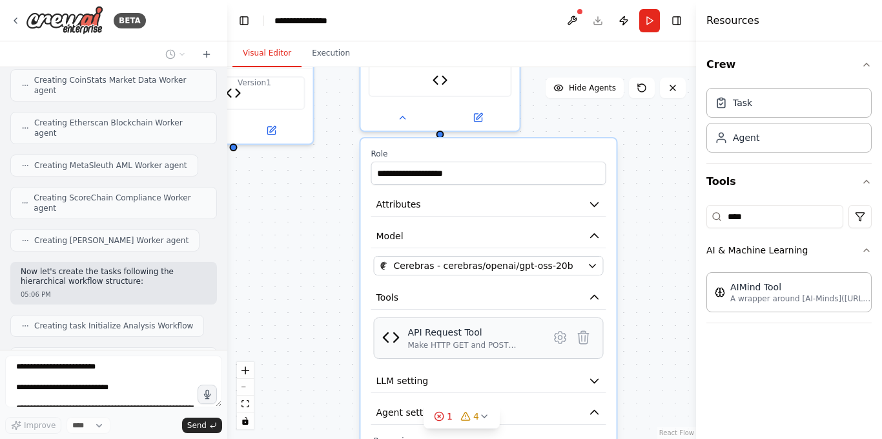
scroll to position [1854, 0]
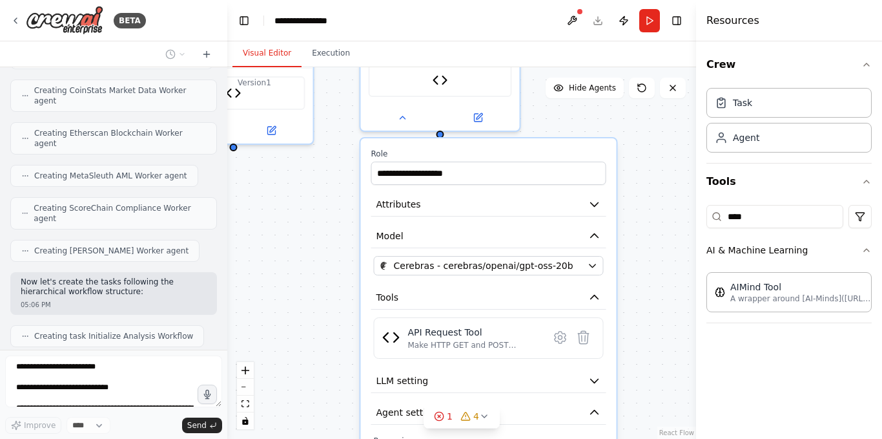
click at [647, 267] on div ".deletable-edge-delete-btn { width: 20px; height: 20px; border: 0px solid #ffff…" at bounding box center [461, 252] width 469 height 371
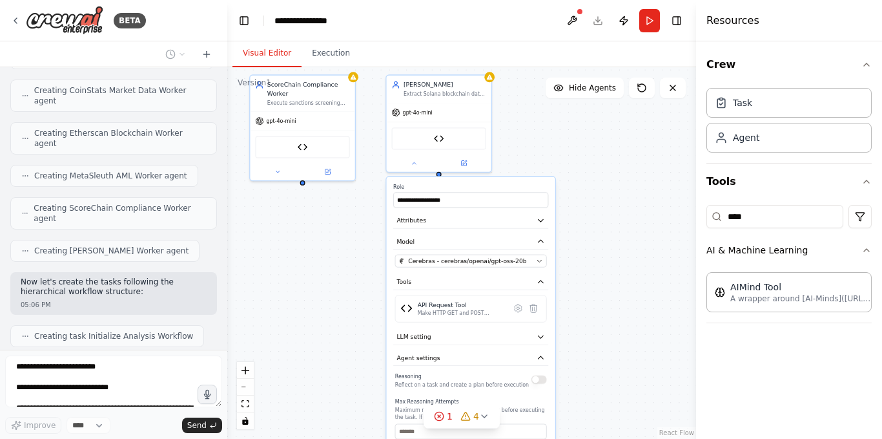
scroll to position [1886, 0]
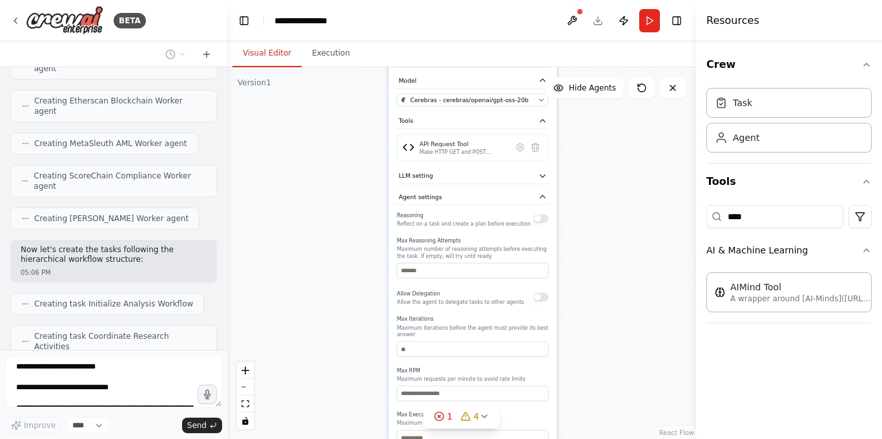
drag, startPoint x: 611, startPoint y: 358, endPoint x: 613, endPoint y: 189, distance: 169.3
click at [613, 189] on div ".deletable-edge-delete-btn { width: 20px; height: 20px; border: 0px solid #ffff…" at bounding box center [461, 252] width 469 height 371
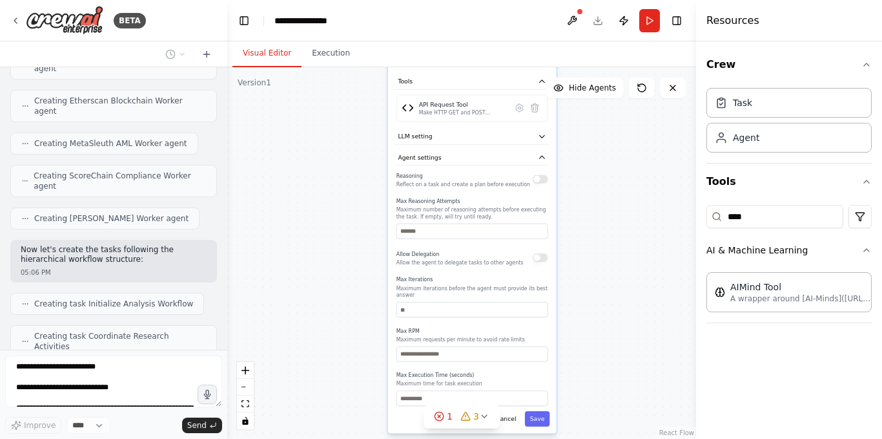
scroll to position [1918, 0]
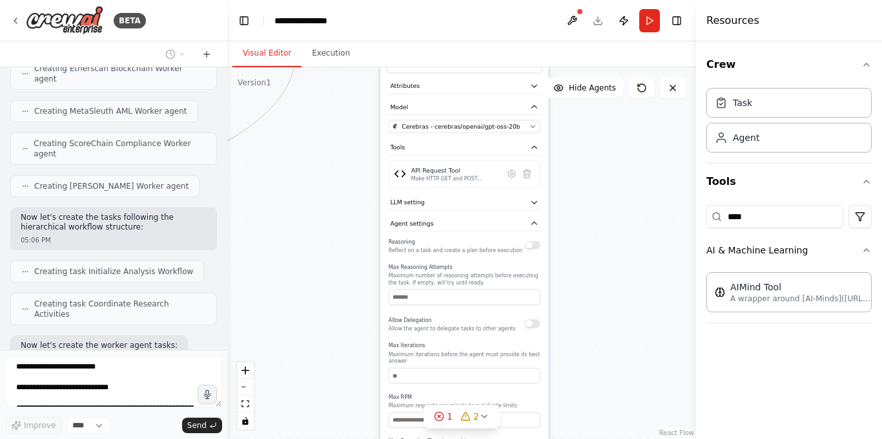
drag, startPoint x: 567, startPoint y: 366, endPoint x: 559, endPoint y: 399, distance: 33.4
click at [559, 399] on div ".deletable-edge-delete-btn { width: 20px; height: 20px; border: 0px solid #ffff…" at bounding box center [461, 252] width 469 height 371
click at [534, 204] on icon "button" at bounding box center [534, 202] width 8 height 8
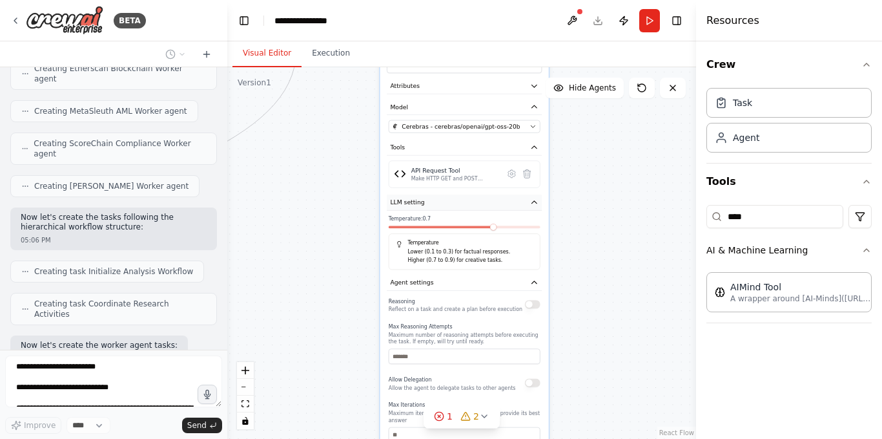
scroll to position [1950, 0]
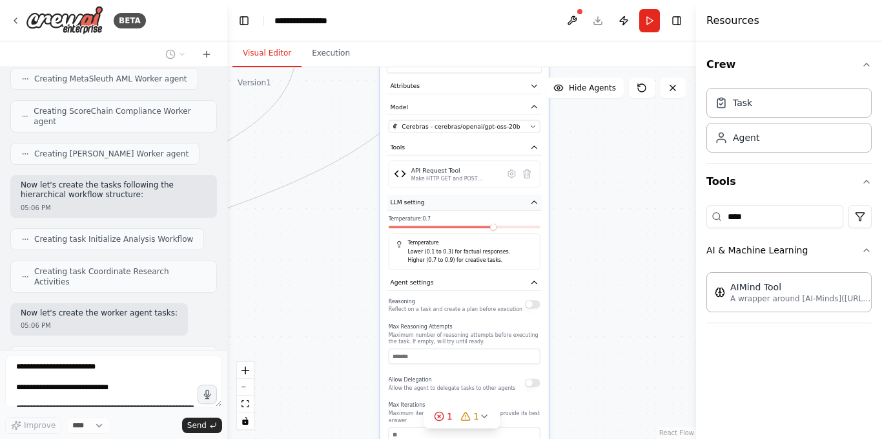
click at [534, 204] on icon "button" at bounding box center [534, 202] width 8 height 8
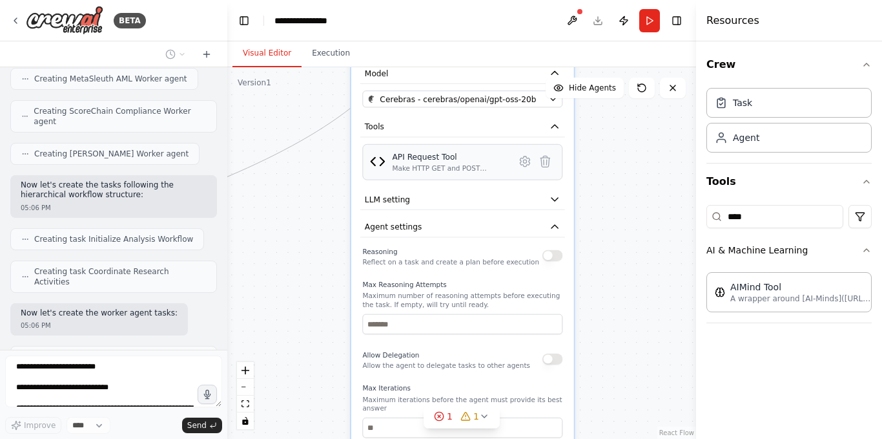
click at [439, 161] on div "API Request Tool" at bounding box center [451, 156] width 116 height 11
click at [381, 167] on img at bounding box center [378, 162] width 16 height 16
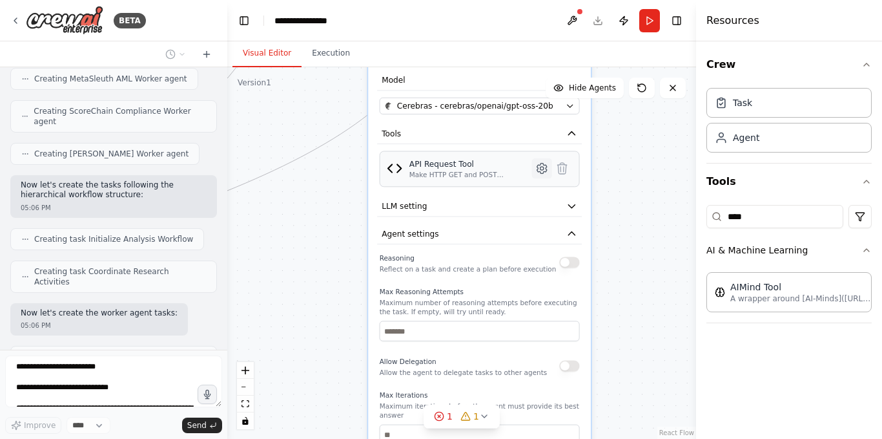
click at [539, 172] on icon at bounding box center [543, 169] width 14 height 14
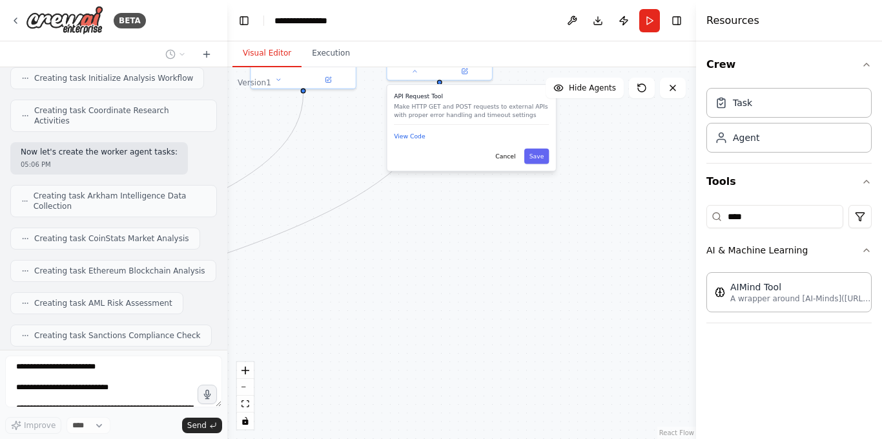
scroll to position [2122, 0]
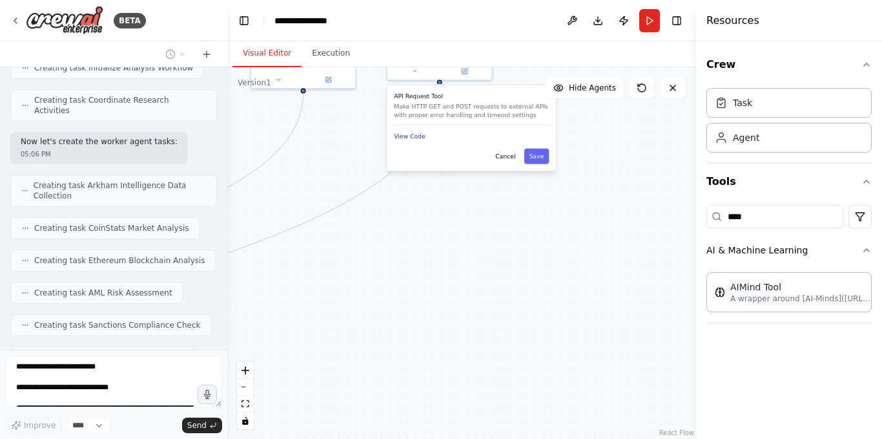
click at [415, 139] on button "View Code" at bounding box center [410, 136] width 32 height 8
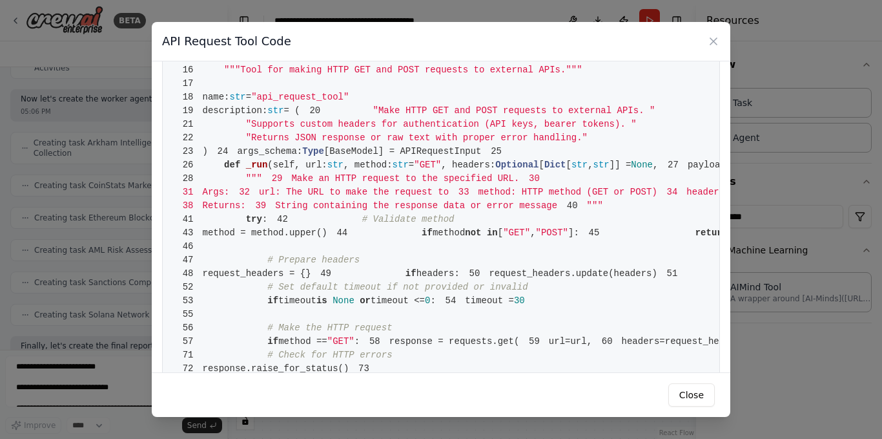
scroll to position [194, 0]
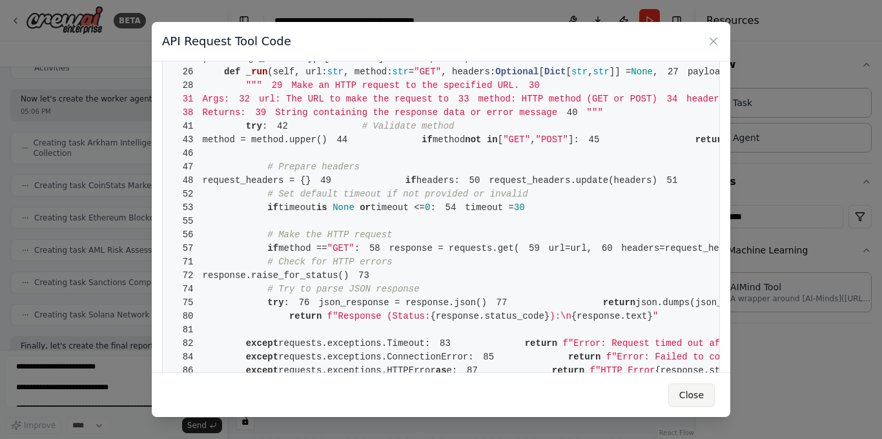
click at [691, 398] on button "Close" at bounding box center [692, 394] width 47 height 23
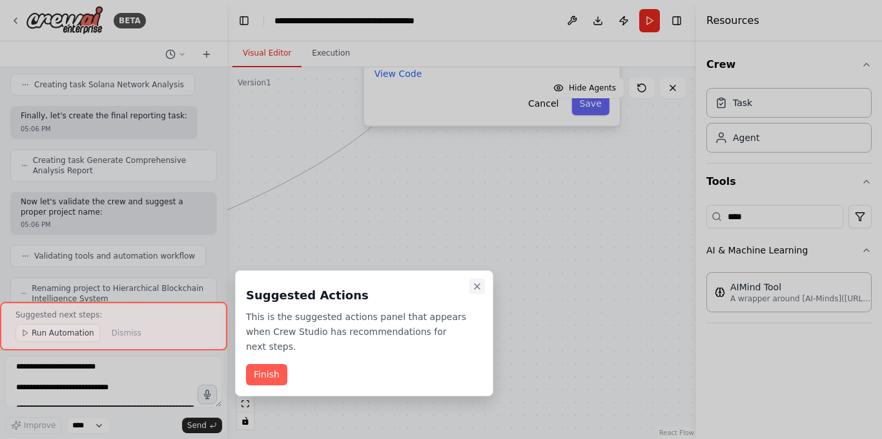
click at [474, 284] on icon "Close walkthrough" at bounding box center [477, 286] width 10 height 10
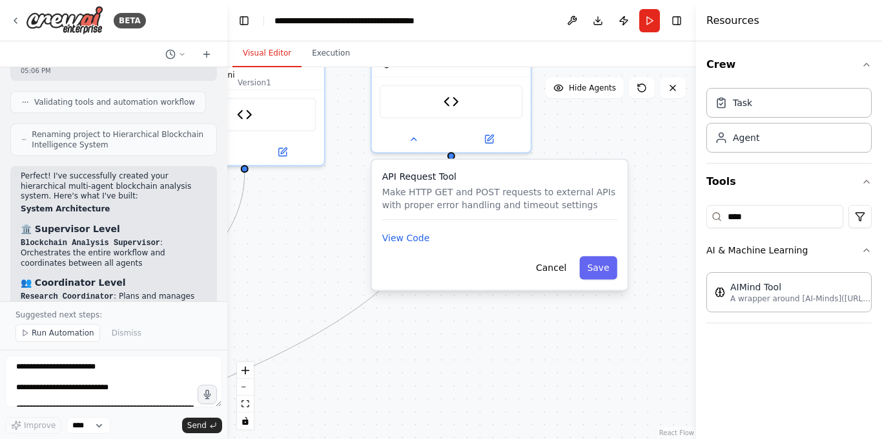
drag, startPoint x: 496, startPoint y: 216, endPoint x: 504, endPoint y: 380, distance: 164.3
click at [504, 380] on div ".deletable-edge-delete-btn { width: 20px; height: 20px; border: 0px solid #ffff…" at bounding box center [461, 252] width 469 height 371
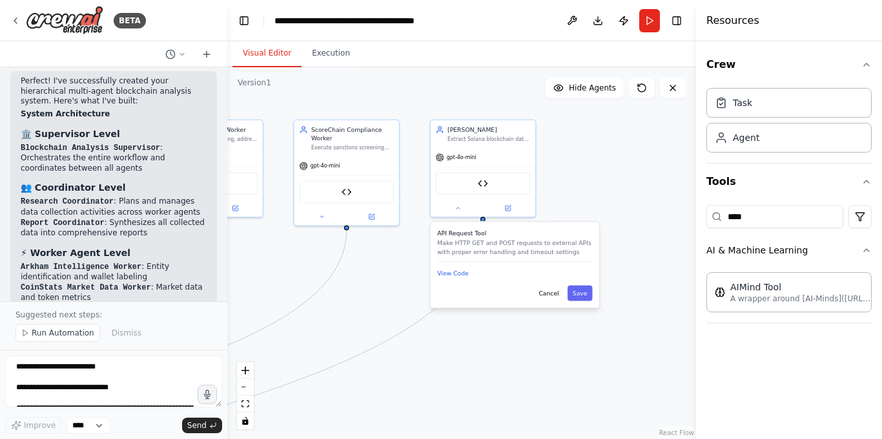
click at [586, 185] on div ".deletable-edge-delete-btn { width: 20px; height: 20px; border: 0px solid #ffff…" at bounding box center [461, 252] width 469 height 371
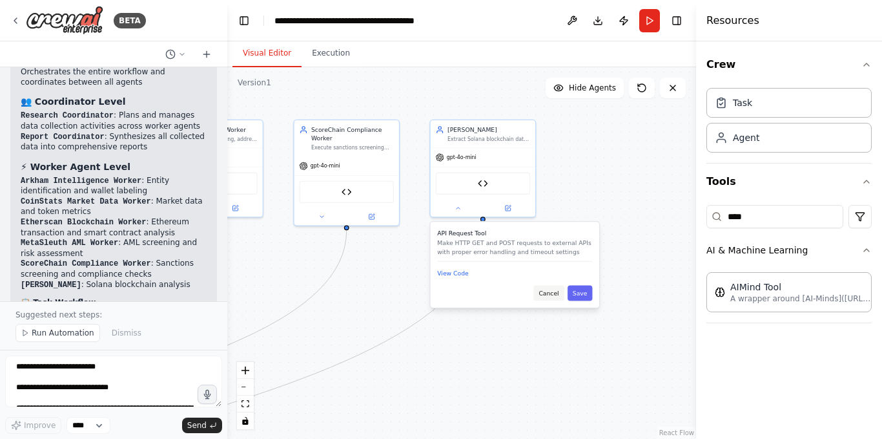
click at [558, 298] on button "Cancel" at bounding box center [549, 293] width 30 height 16
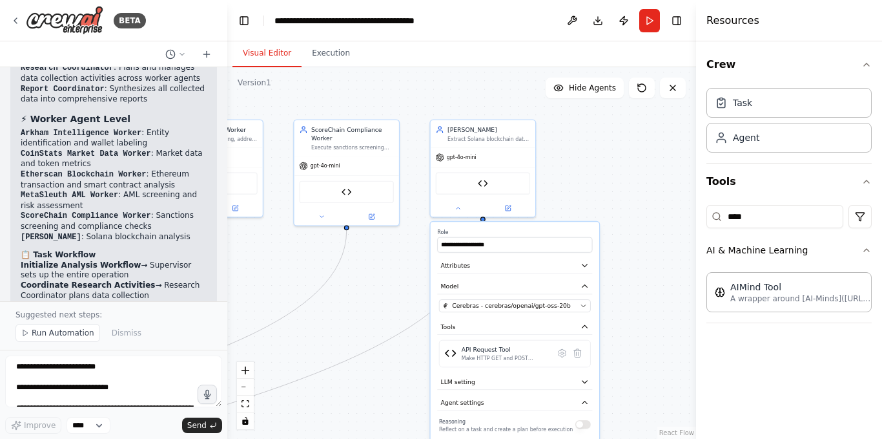
click at [578, 179] on div ".deletable-edge-delete-btn { width: 20px; height: 20px; border: 0px solid #ffff…" at bounding box center [461, 252] width 469 height 371
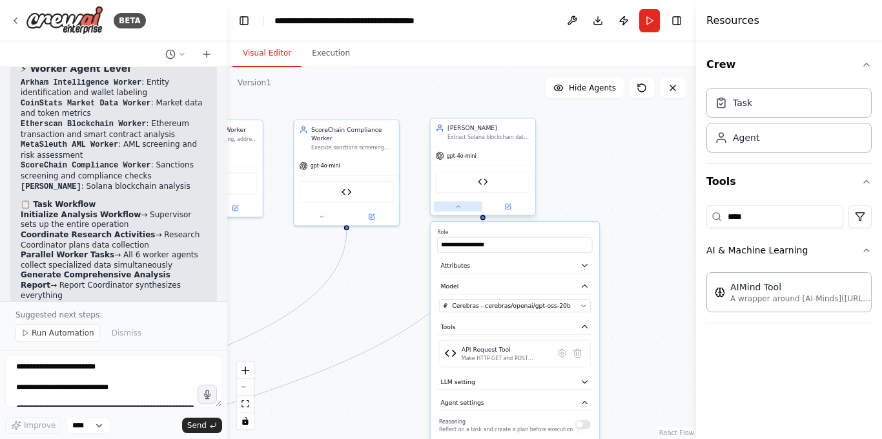
click at [463, 206] on button at bounding box center [458, 206] width 48 height 10
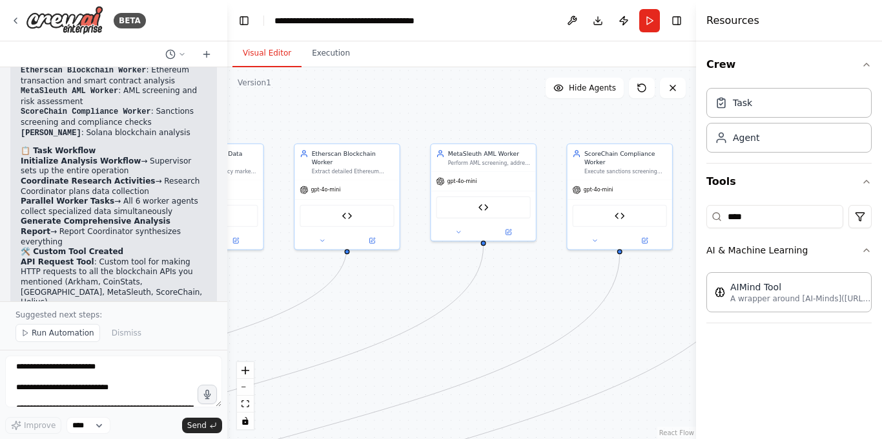
drag, startPoint x: 421, startPoint y: 259, endPoint x: 695, endPoint y: 283, distance: 275.0
click at [695, 283] on div "BETA Hello! I'm the CrewAI assistant. What kind of automation do you want to bu…" at bounding box center [441, 219] width 882 height 439
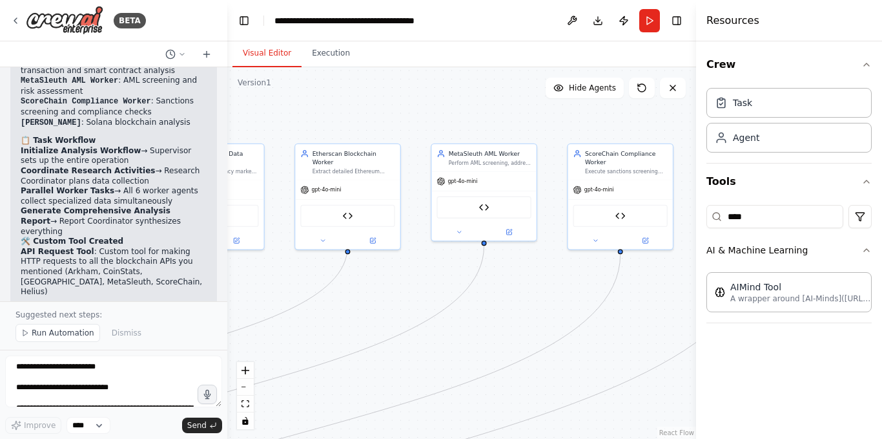
scroll to position [2901, 0]
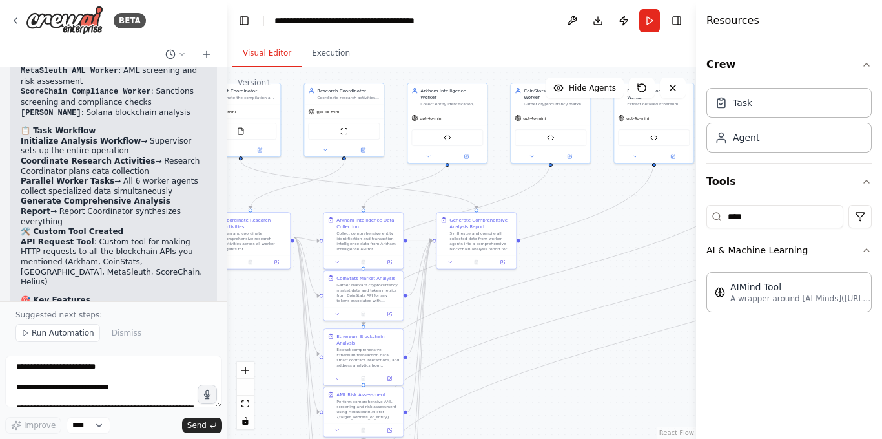
drag, startPoint x: 309, startPoint y: 284, endPoint x: 615, endPoint y: 168, distance: 327.6
click at [615, 169] on div ".deletable-edge-delete-btn { width: 20px; height: 20px; border: 0px solid #ffff…" at bounding box center [461, 252] width 469 height 371
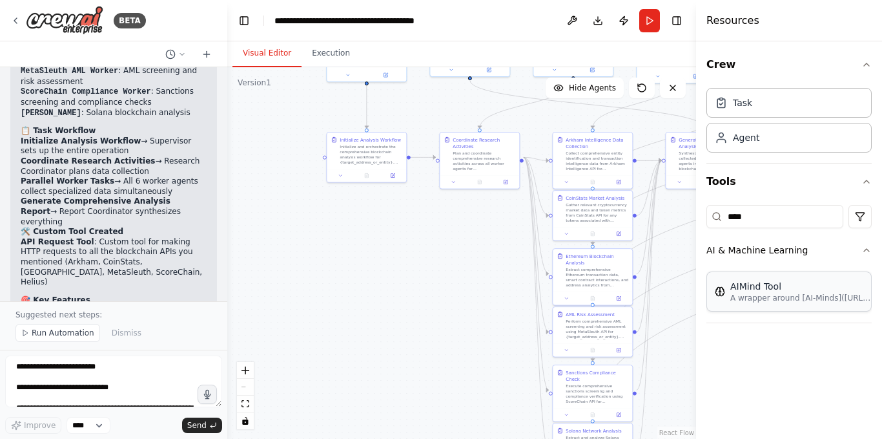
drag, startPoint x: 508, startPoint y: 335, endPoint x: 707, endPoint y: 275, distance: 208.3
click at [707, 275] on div "BETA Hello! I'm the CrewAI assistant. What kind of automation do you want to bu…" at bounding box center [441, 219] width 882 height 439
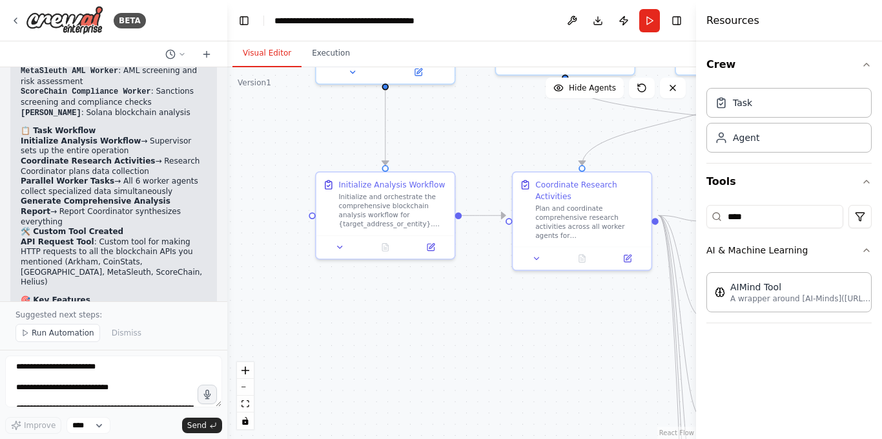
drag, startPoint x: 442, startPoint y: 212, endPoint x: 519, endPoint y: 319, distance: 131.8
click at [519, 319] on div ".deletable-edge-delete-btn { width: 20px; height: 20px; border: 0px solid #ffff…" at bounding box center [461, 252] width 469 height 371
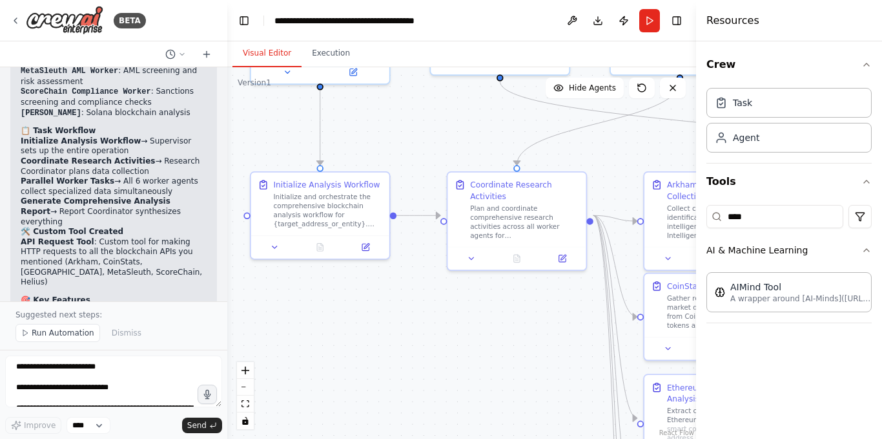
drag, startPoint x: 565, startPoint y: 315, endPoint x: 401, endPoint y: 312, distance: 164.1
click at [401, 312] on div ".deletable-edge-delete-btn { width: 20px; height: 20px; border: 0px solid #ffff…" at bounding box center [461, 252] width 469 height 371
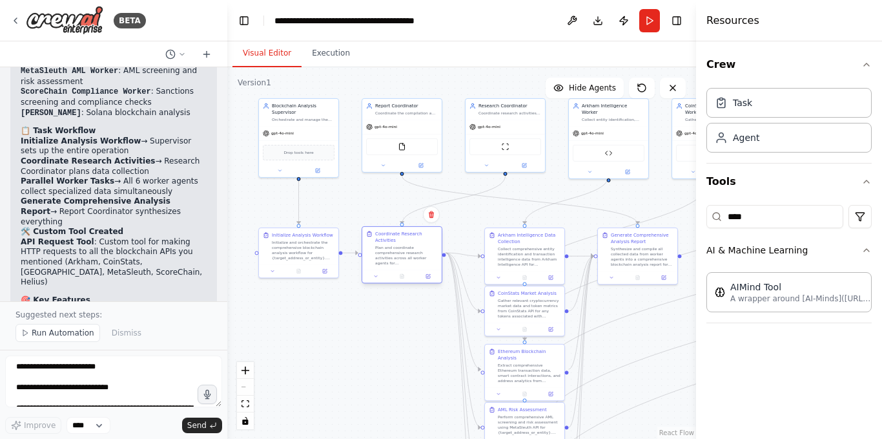
drag, startPoint x: 424, startPoint y: 249, endPoint x: 415, endPoint y: 256, distance: 10.6
click at [415, 256] on div "Plan and coordinate comprehensive research activities across all worker agents …" at bounding box center [406, 255] width 63 height 21
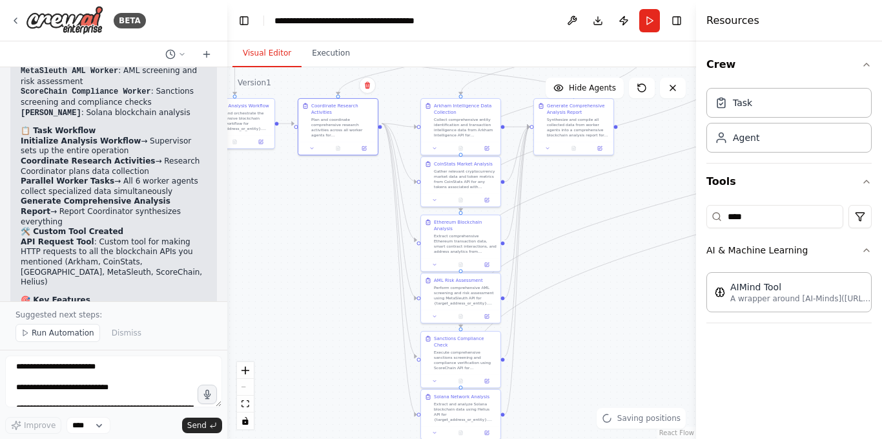
drag, startPoint x: 412, startPoint y: 322, endPoint x: 348, endPoint y: 188, distance: 148.8
click at [348, 188] on div ".deletable-edge-delete-btn { width: 20px; height: 20px; border: 0px solid #ffff…" at bounding box center [461, 252] width 469 height 371
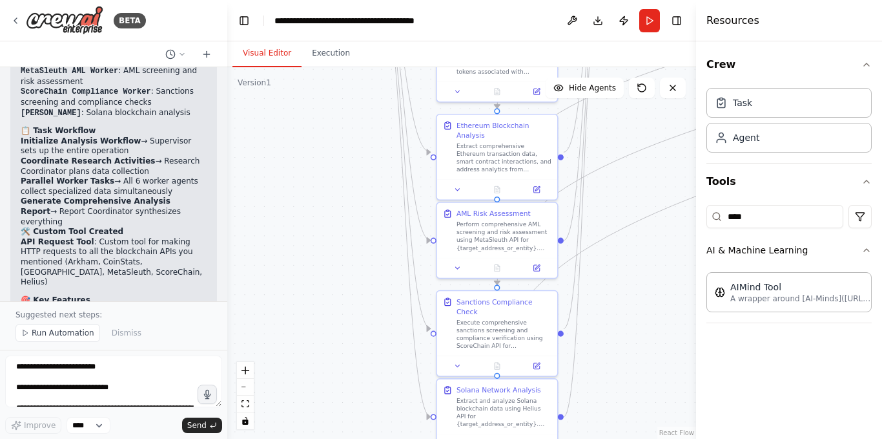
drag, startPoint x: 317, startPoint y: 309, endPoint x: 362, endPoint y: 129, distance: 185.4
click at [362, 130] on div ".deletable-edge-delete-btn { width: 20px; height: 20px; border: 0px solid #ffff…" at bounding box center [461, 252] width 469 height 371
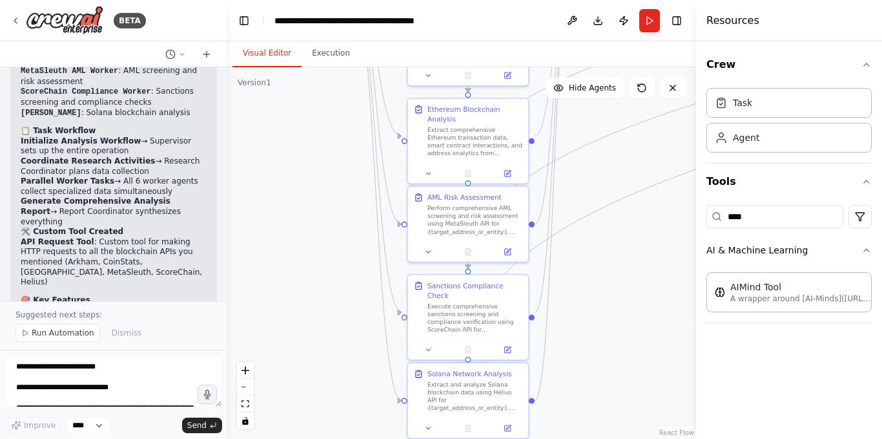
drag, startPoint x: 645, startPoint y: 231, endPoint x: 337, endPoint y: 308, distance: 317.6
click at [596, 308] on div ".deletable-edge-delete-btn { width: 20px; height: 20px; border: 0px solid #ffff…" at bounding box center [461, 252] width 469 height 371
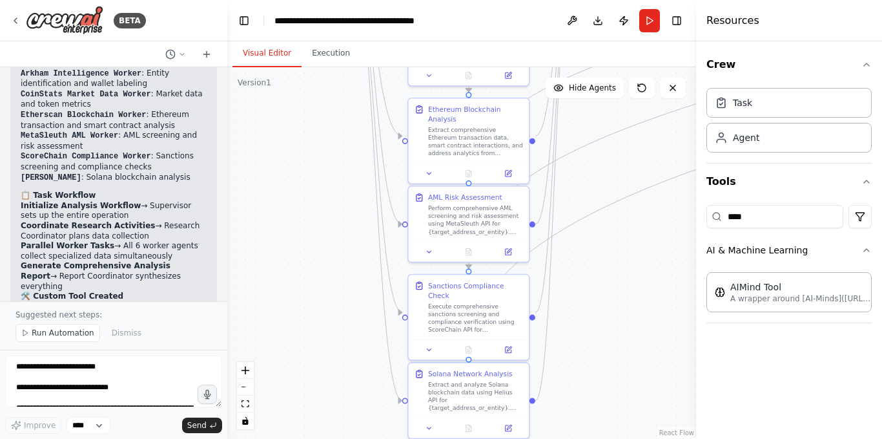
scroll to position [2772, 0]
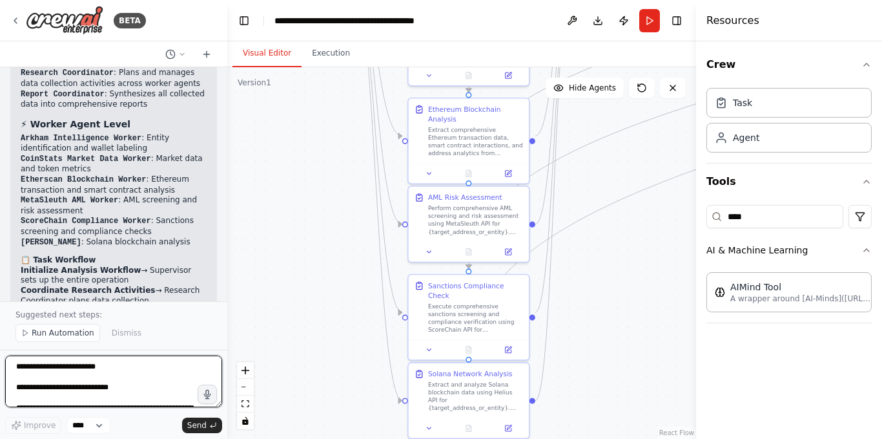
click at [89, 373] on textarea at bounding box center [113, 381] width 217 height 52
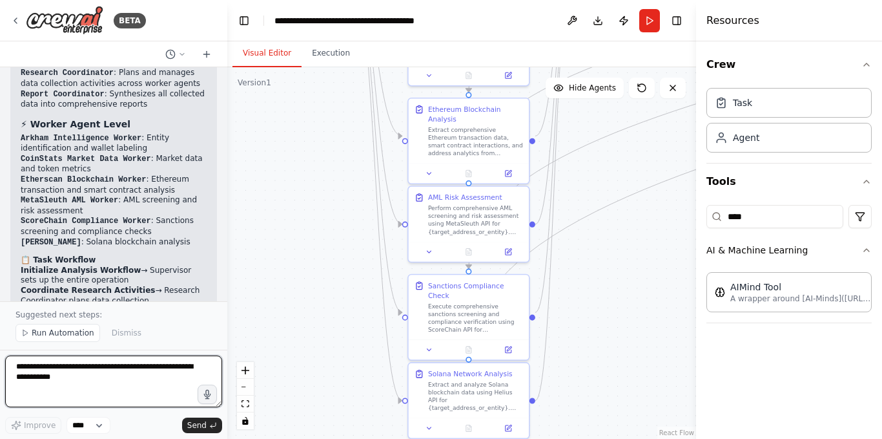
paste textarea "**********"
type textarea "**********"
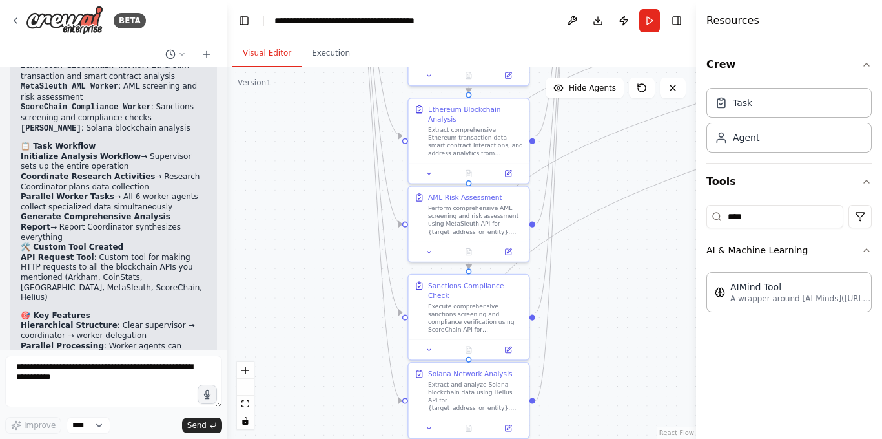
scroll to position [5183, 0]
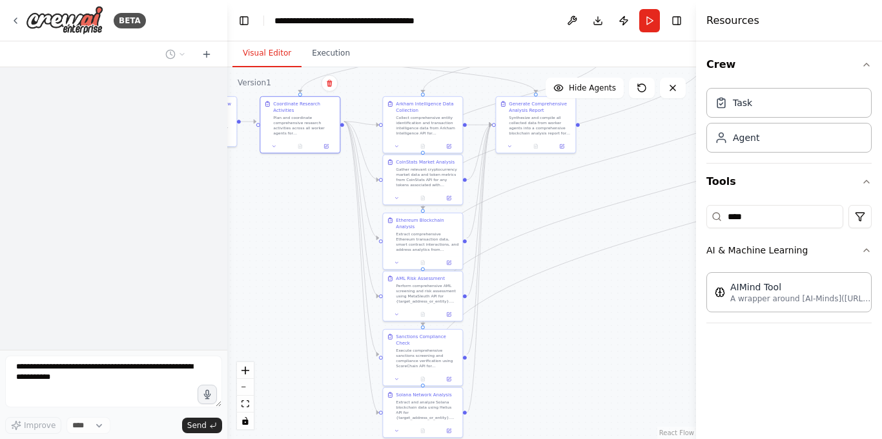
drag, startPoint x: 611, startPoint y: 240, endPoint x: 578, endPoint y: 327, distance: 92.9
click at [578, 327] on div ".deletable-edge-delete-btn { width: 20px; height: 20px; border: 0px solid #ffff…" at bounding box center [461, 252] width 469 height 371
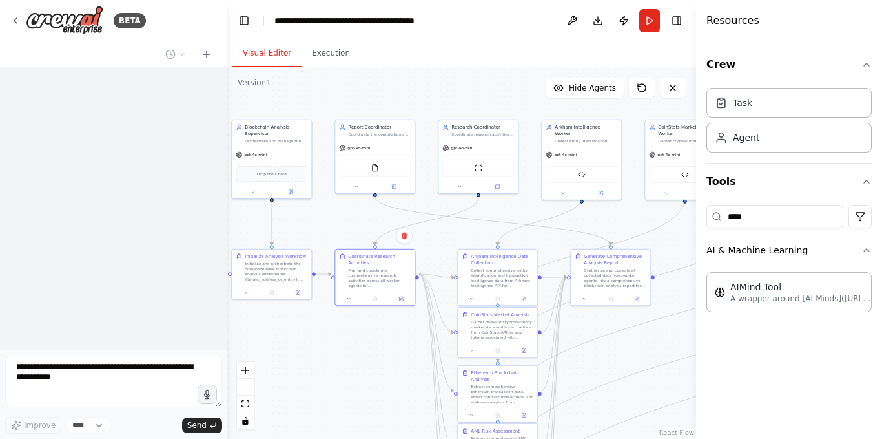
drag, startPoint x: 619, startPoint y: 133, endPoint x: 697, endPoint y: 283, distance: 169.0
click at [697, 283] on div "BETA Hello! I'm the CrewAI assistant. What kind of automation do you want to bu…" at bounding box center [441, 219] width 882 height 439
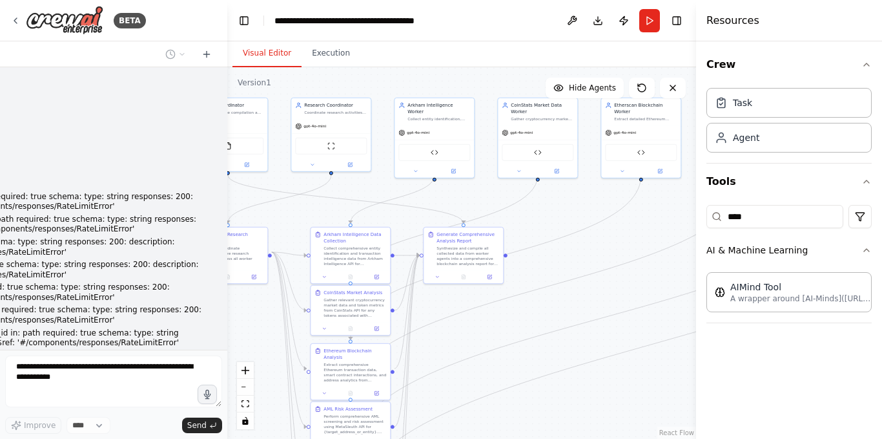
scroll to position [5374, 0]
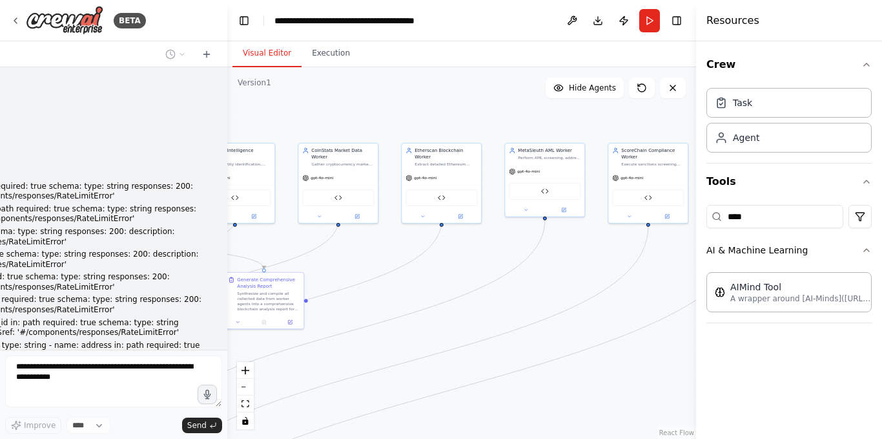
drag, startPoint x: 390, startPoint y: 92, endPoint x: 39, endPoint y: 118, distance: 351.1
click at [39, 118] on div "BETA Hello! I'm the CrewAI assistant. What kind of automation do you want to bu…" at bounding box center [441, 219] width 882 height 439
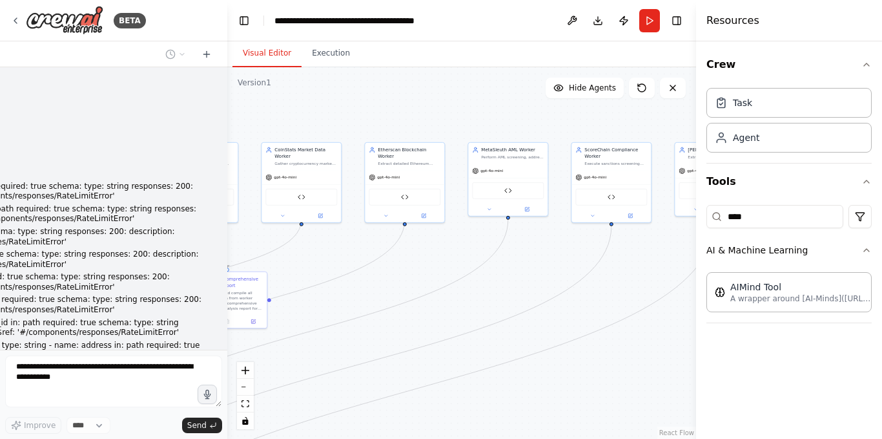
drag, startPoint x: 445, startPoint y: 112, endPoint x: 544, endPoint y: 105, distance: 99.1
click at [544, 105] on div ".deletable-edge-delete-btn { width: 20px; height: 20px; border: 0px solid #ffff…" at bounding box center [461, 252] width 469 height 371
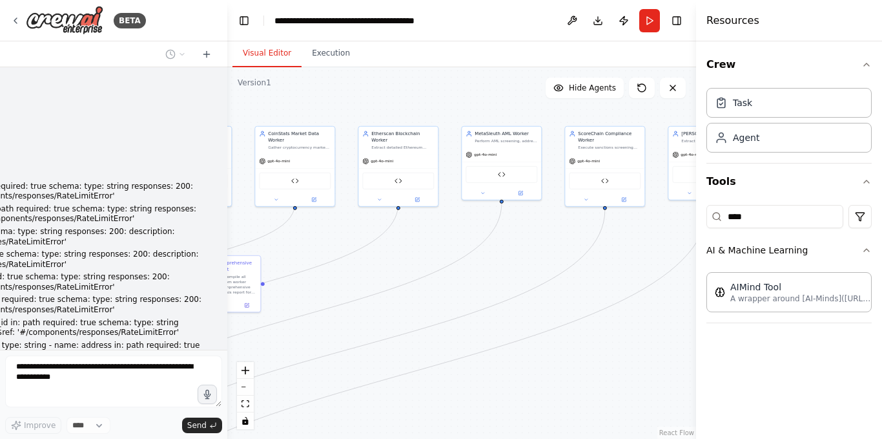
drag, startPoint x: 330, startPoint y: 117, endPoint x: 169, endPoint y: 106, distance: 161.2
click at [169, 106] on div "BETA Hello! I'm the CrewAI assistant. What kind of automation do you want to bu…" at bounding box center [441, 219] width 882 height 439
drag, startPoint x: 293, startPoint y: 109, endPoint x: 214, endPoint y: 109, distance: 78.8
click at [214, 109] on div "BETA Hello! I'm the CrewAI assistant. What kind of automation do you want to bu…" at bounding box center [441, 219] width 882 height 439
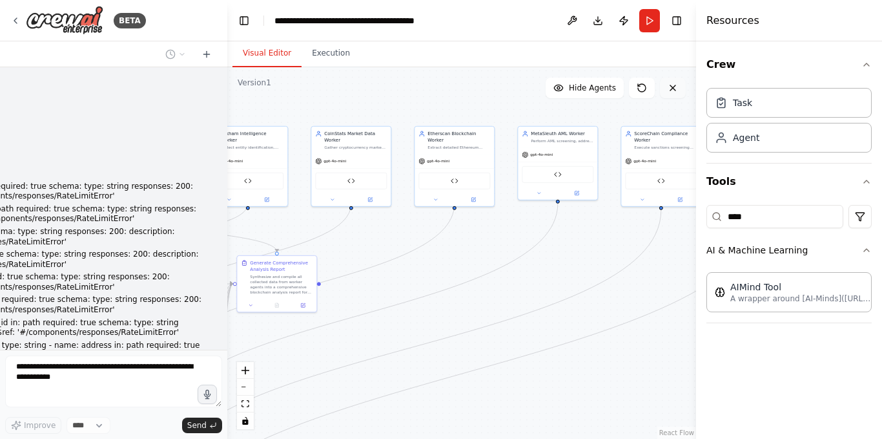
drag, startPoint x: 374, startPoint y: 94, endPoint x: 680, endPoint y: 92, distance: 306.2
click at [676, 93] on div "Version 1 Show Tools Hide Agents .deletable-edge-delete-btn { width: 20px; heig…" at bounding box center [461, 252] width 469 height 371
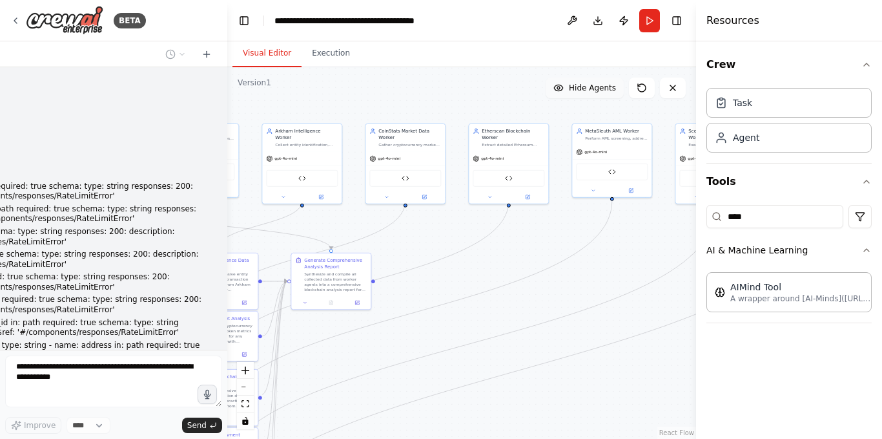
drag, startPoint x: 355, startPoint y: 109, endPoint x: 567, endPoint y: 90, distance: 212.7
click at [559, 92] on div "Version 1 Show Tools Hide Agents .deletable-edge-delete-btn { width: 20px; heig…" at bounding box center [461, 252] width 469 height 371
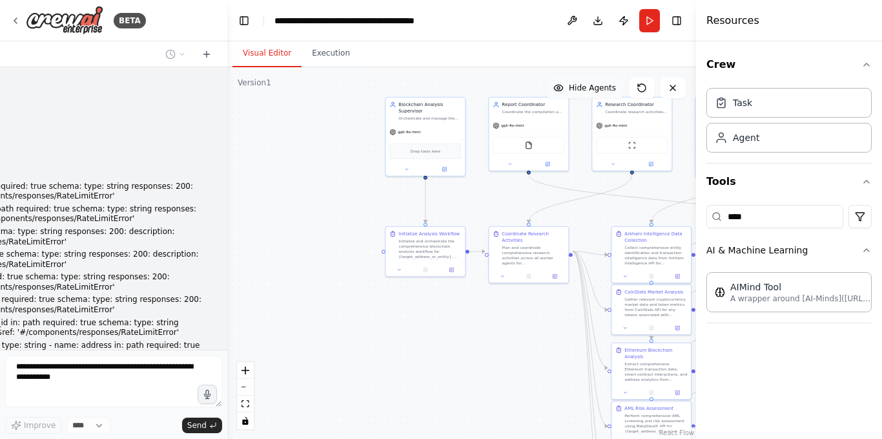
drag, startPoint x: 332, startPoint y: 94, endPoint x: 581, endPoint y: 84, distance: 248.9
click at [581, 84] on div "Version 1 Show Tools Hide Agents .deletable-edge-delete-btn { width: 20px; heig…" at bounding box center [461, 252] width 469 height 371
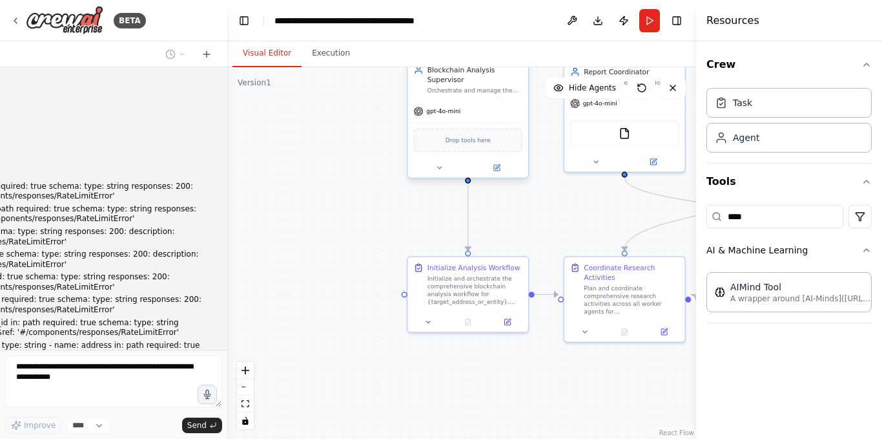
click at [466, 137] on span "Drop tools here" at bounding box center [468, 140] width 45 height 10
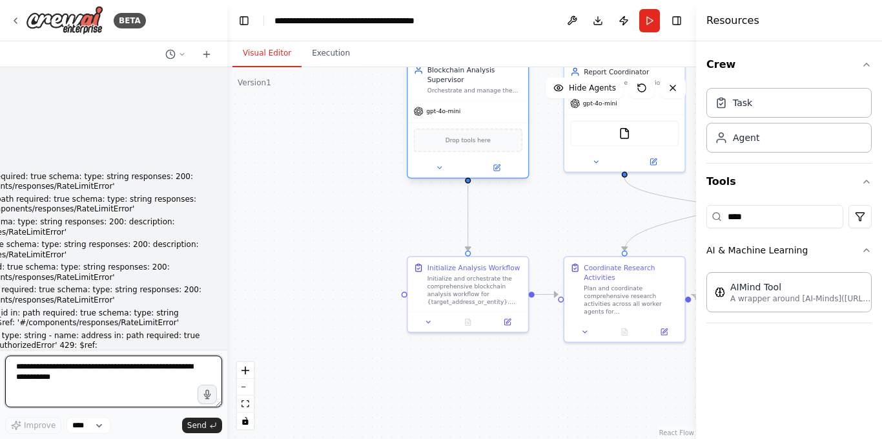
scroll to position [5394, 0]
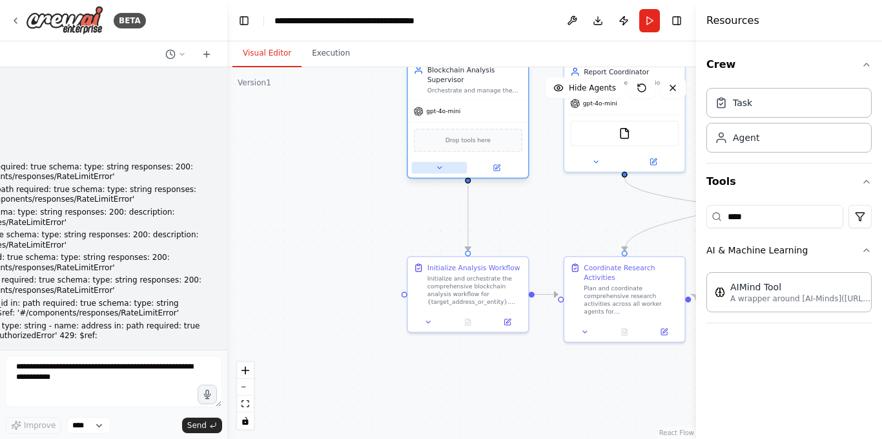
click at [441, 171] on icon at bounding box center [439, 167] width 8 height 8
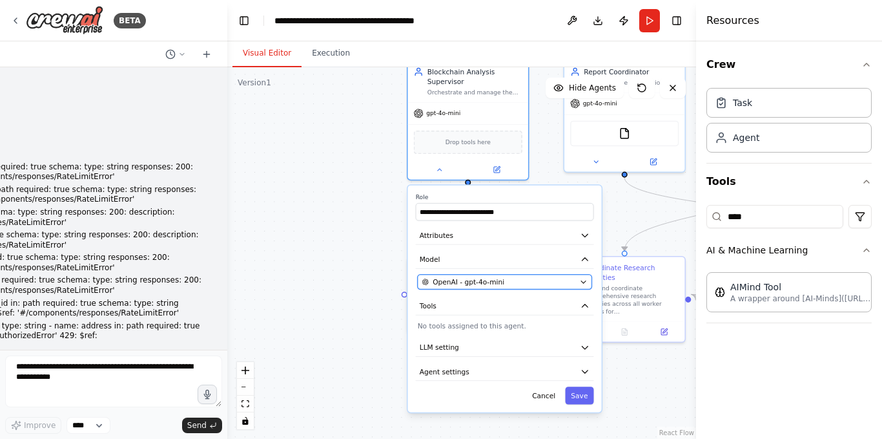
click at [501, 284] on div "OpenAI - gpt-4o-mini" at bounding box center [500, 282] width 154 height 10
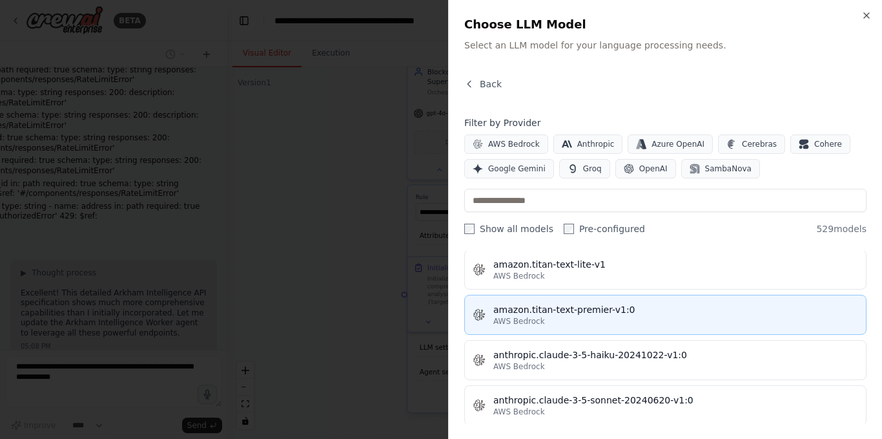
scroll to position [969, 0]
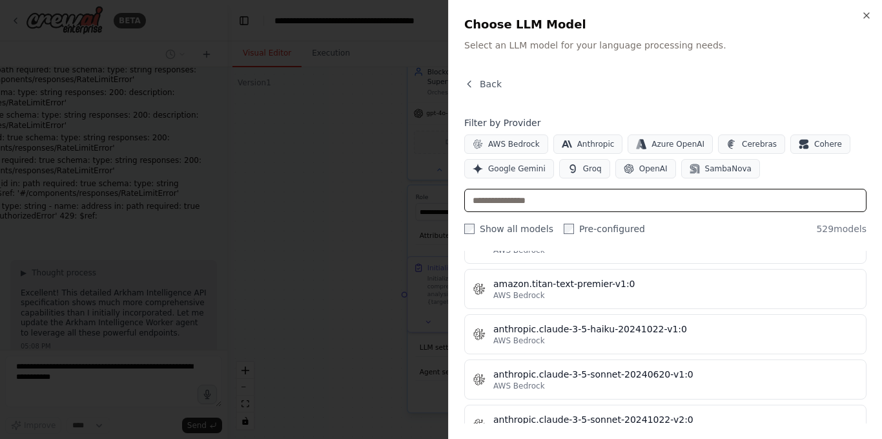
click at [530, 205] on input "text" at bounding box center [666, 200] width 402 height 23
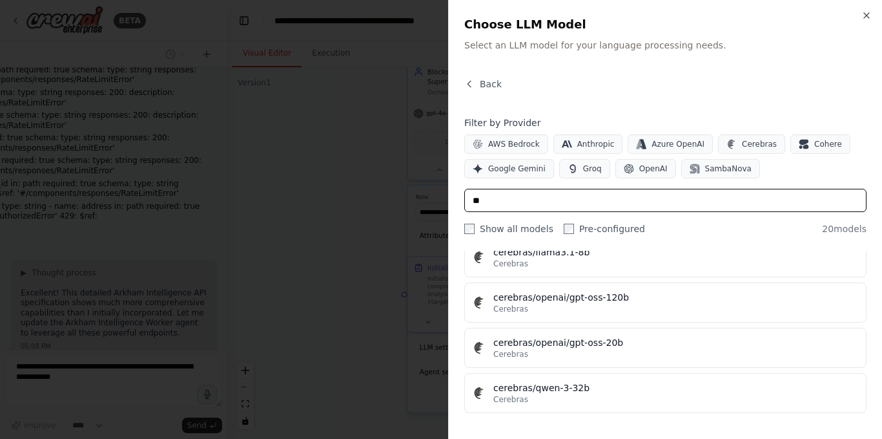
scroll to position [145, 0]
type input "********"
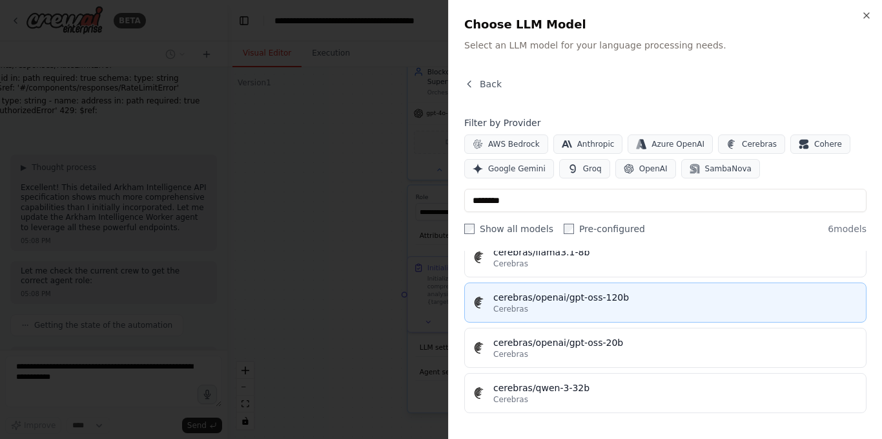
click at [592, 310] on div "Cerebras" at bounding box center [676, 309] width 365 height 10
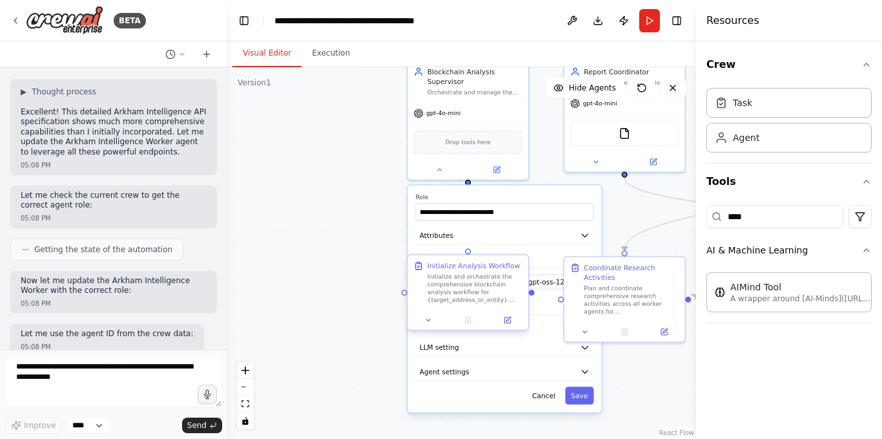
scroll to position [5694, 0]
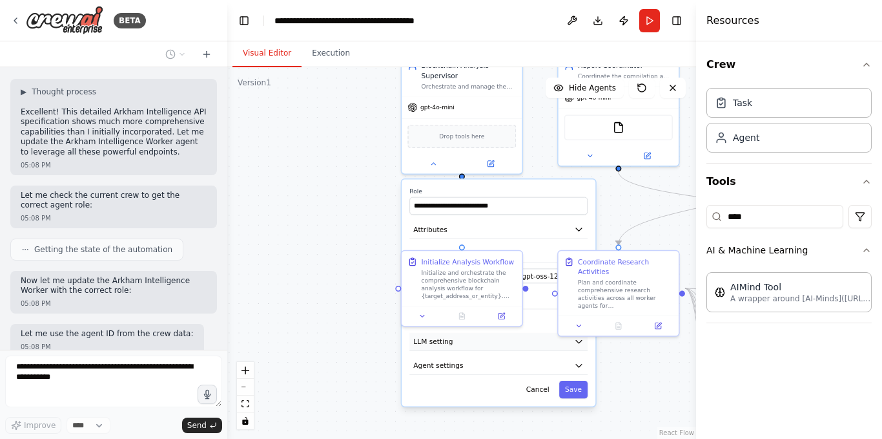
click at [583, 343] on icon "button" at bounding box center [579, 342] width 10 height 10
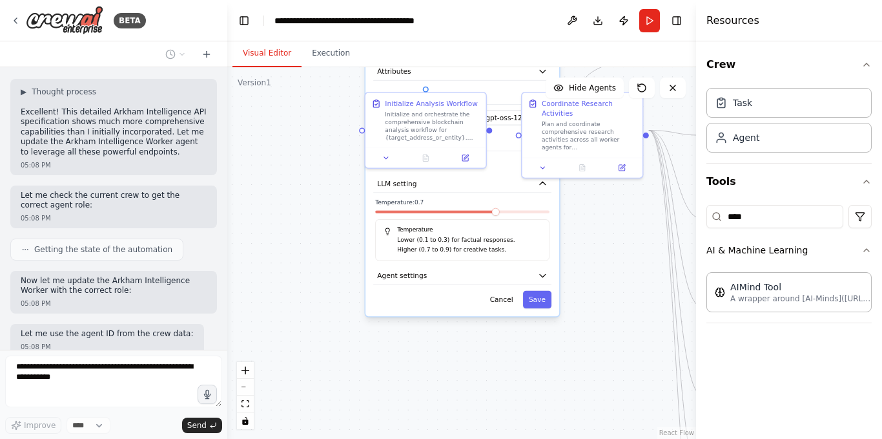
drag, startPoint x: 642, startPoint y: 376, endPoint x: 581, endPoint y: 218, distance: 168.9
click at [602, 190] on div ".deletable-edge-delete-btn { width: 20px; height: 20px; border: 0px solid #ffff…" at bounding box center [461, 252] width 469 height 371
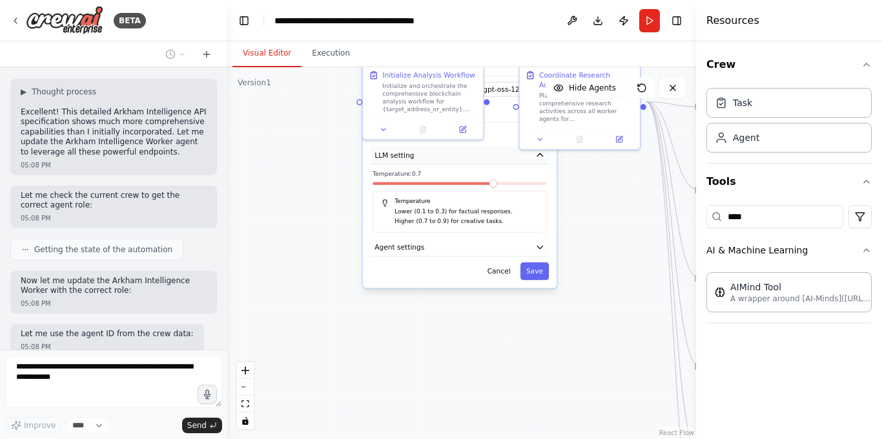
click at [539, 158] on icon "button" at bounding box center [541, 155] width 10 height 10
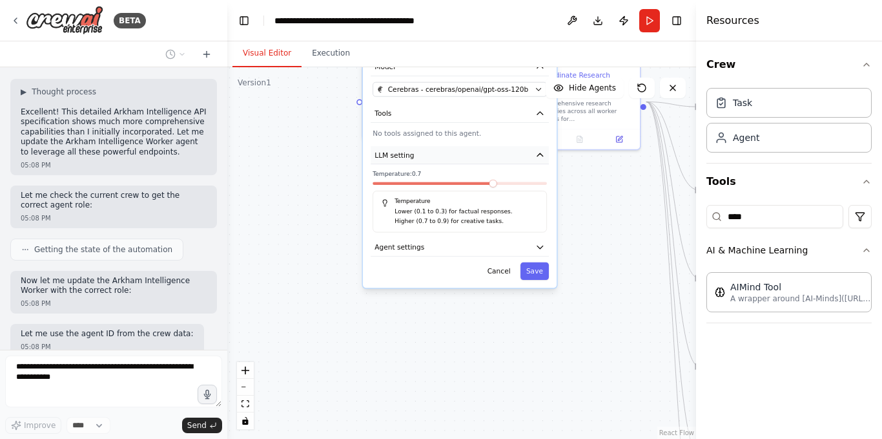
click at [541, 156] on icon "button" at bounding box center [541, 154] width 6 height 3
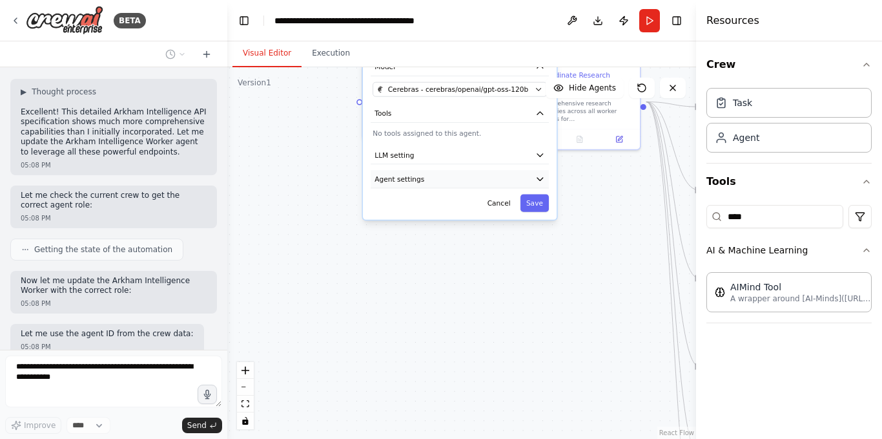
click at [539, 176] on icon "button" at bounding box center [541, 179] width 10 height 10
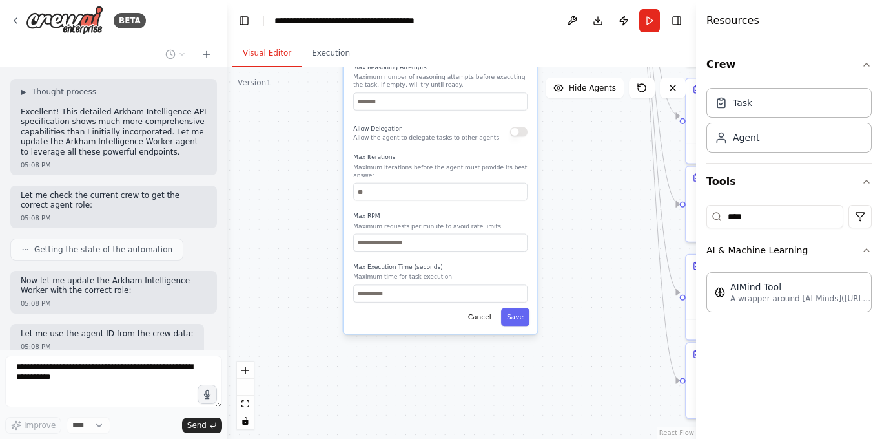
drag, startPoint x: 584, startPoint y: 337, endPoint x: 560, endPoint y: 138, distance: 199.8
click at [560, 138] on div ".deletable-edge-delete-btn { width: 20px; height: 20px; border: 0px solid #ffff…" at bounding box center [461, 252] width 469 height 371
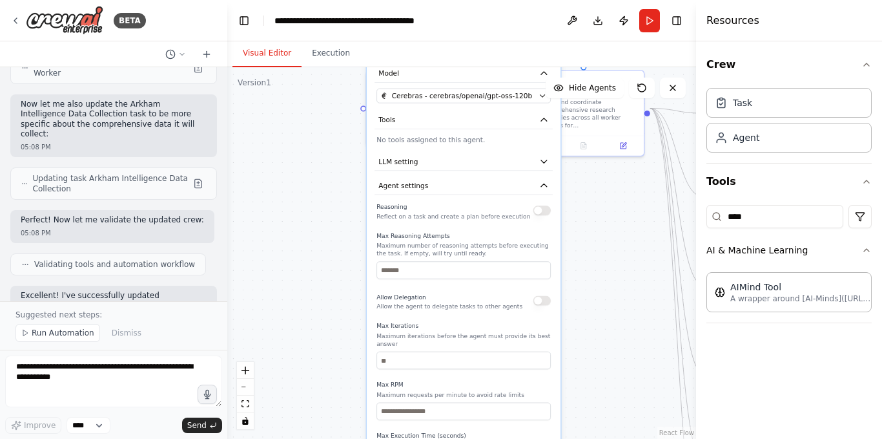
drag, startPoint x: 563, startPoint y: 147, endPoint x: 590, endPoint y: 352, distance: 206.7
click at [590, 352] on div ".deletable-edge-delete-btn { width: 20px; height: 20px; border: 0px solid #ffff…" at bounding box center [461, 252] width 469 height 371
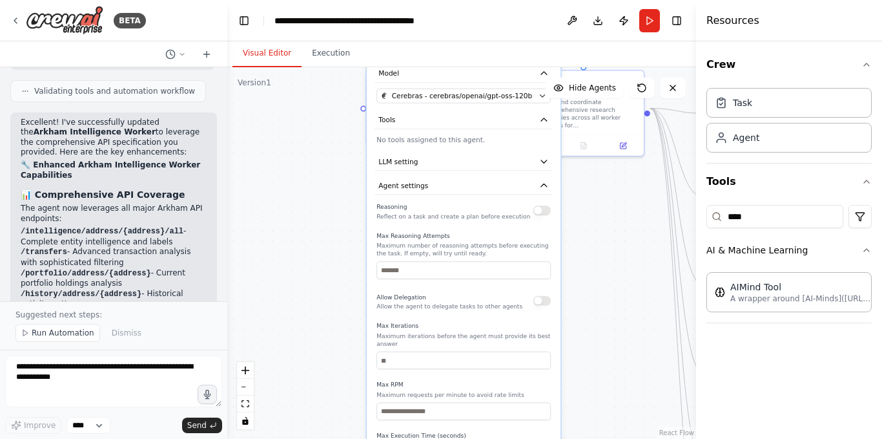
click at [541, 213] on button "button" at bounding box center [542, 210] width 17 height 10
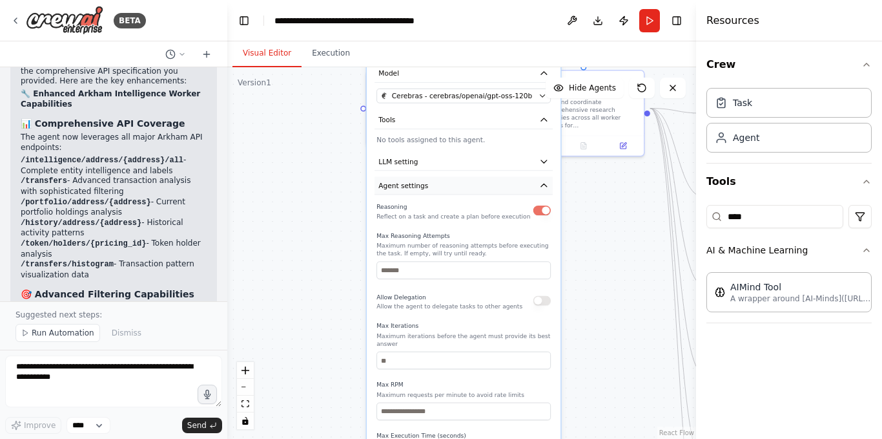
click at [550, 184] on button "Agent settings" at bounding box center [464, 185] width 178 height 18
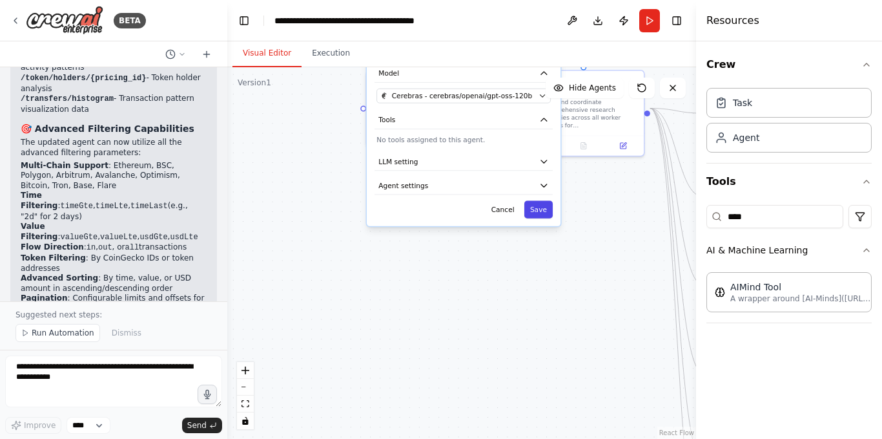
click at [543, 213] on button "Save" at bounding box center [539, 208] width 28 height 17
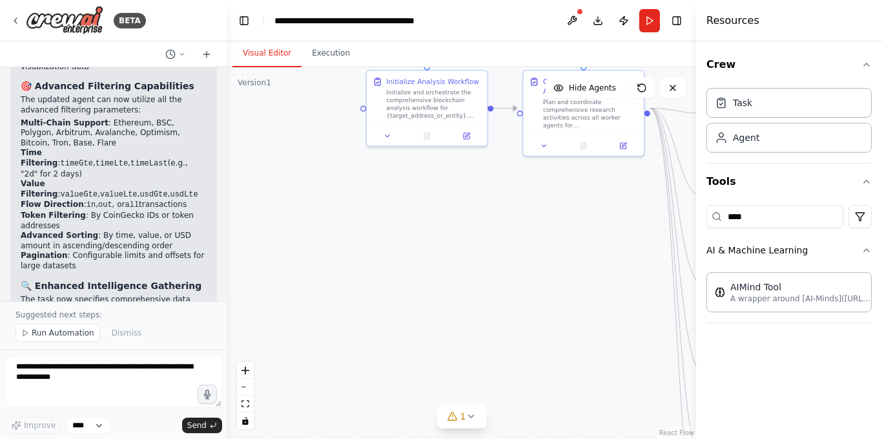
scroll to position [6482, 0]
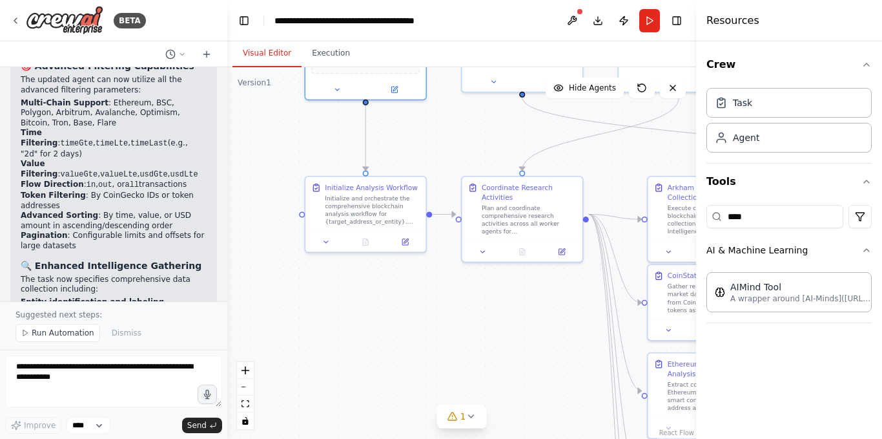
drag, startPoint x: 548, startPoint y: 214, endPoint x: 432, endPoint y: 439, distance: 253.7
click at [432, 438] on html "BETA Hello! I'm the CrewAI assistant. What kind of automation do you want to bu…" at bounding box center [441, 219] width 882 height 439
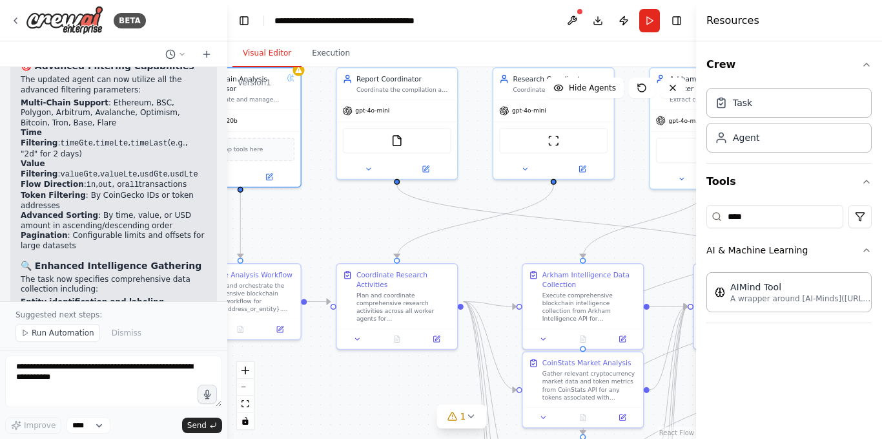
drag, startPoint x: 424, startPoint y: 272, endPoint x: 354, endPoint y: 240, distance: 77.5
click at [354, 240] on div ".deletable-edge-delete-btn { width: 20px; height: 20px; border: 0px solid #ffff…" at bounding box center [461, 252] width 469 height 371
click at [368, 166] on icon at bounding box center [368, 167] width 8 height 8
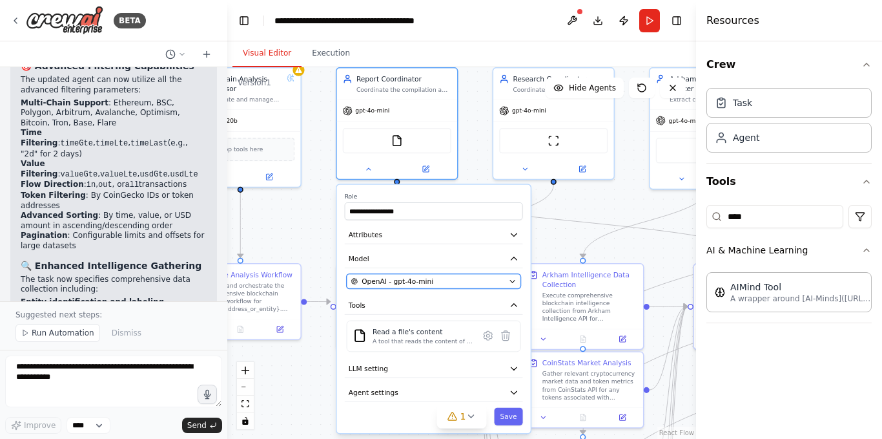
click at [516, 282] on icon "button" at bounding box center [513, 281] width 8 height 8
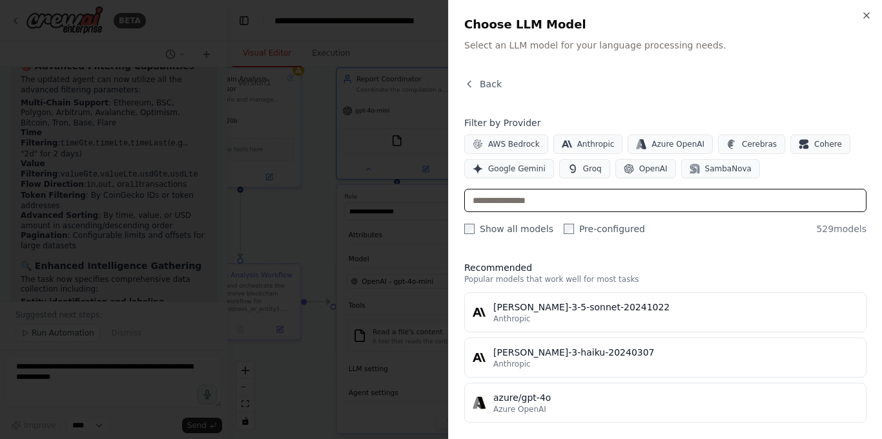
click at [579, 198] on input "text" at bounding box center [666, 200] width 402 height 23
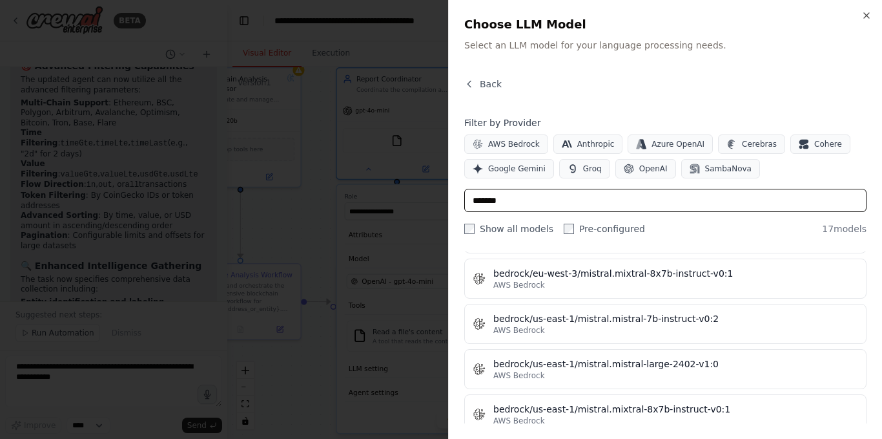
scroll to position [0, 0]
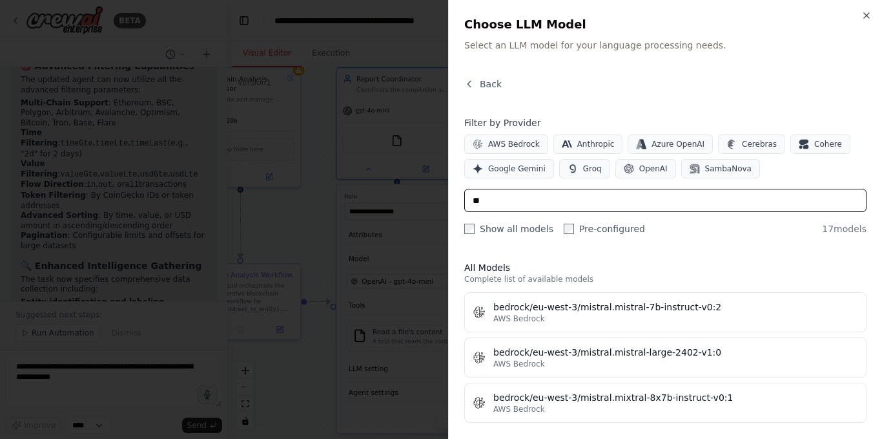
type input "*"
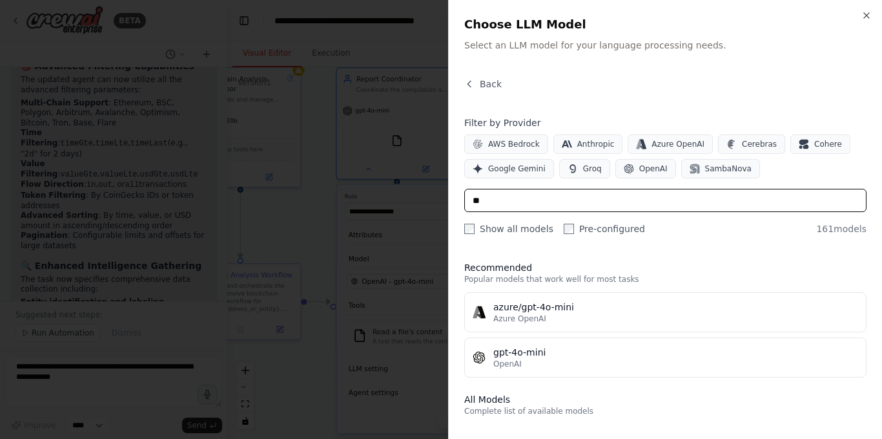
type input "*"
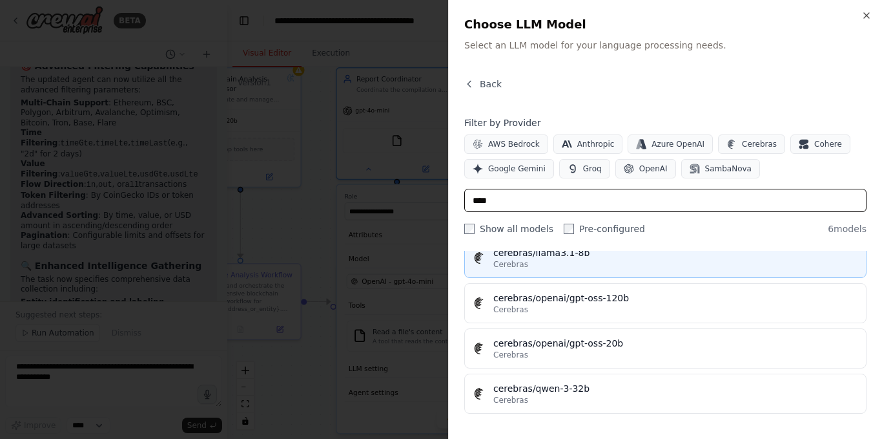
scroll to position [145, 0]
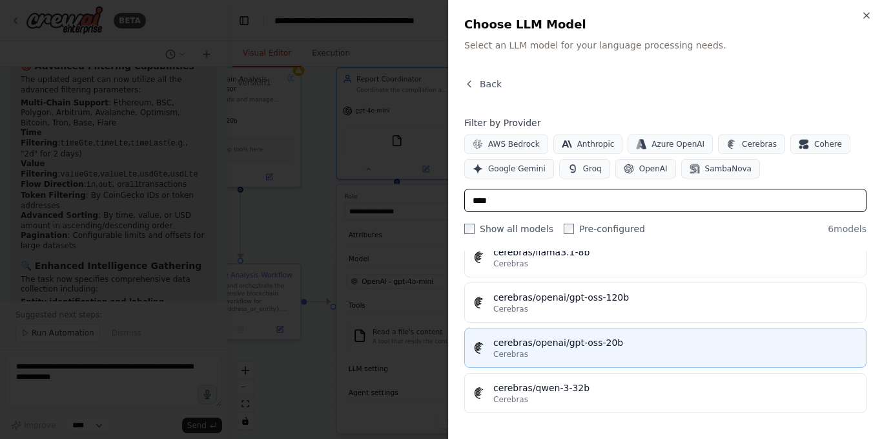
type input "****"
click at [606, 359] on div "Cerebras" at bounding box center [676, 354] width 365 height 10
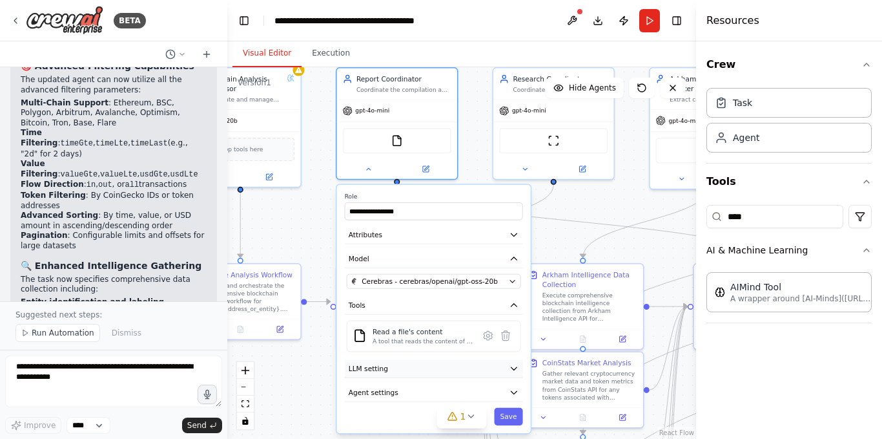
click at [437, 377] on button "LLM setting" at bounding box center [434, 368] width 178 height 18
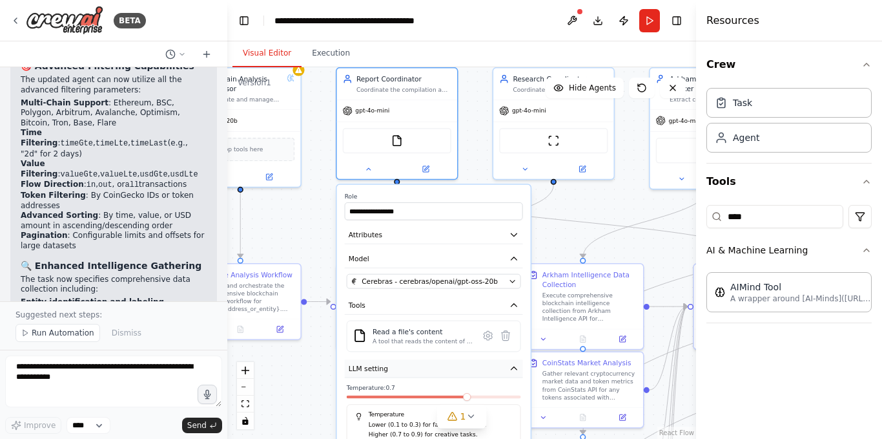
click at [437, 377] on button "LLM setting" at bounding box center [434, 368] width 178 height 18
click at [438, 398] on button "Agent settings" at bounding box center [434, 392] width 178 height 18
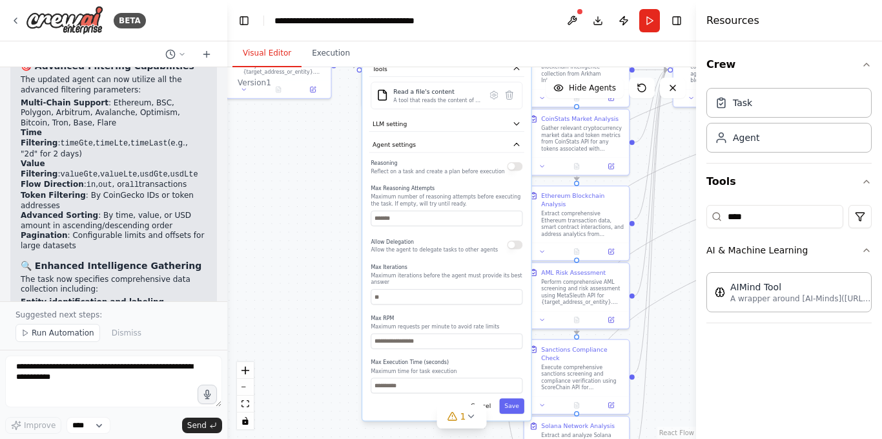
drag, startPoint x: 323, startPoint y: 399, endPoint x: 310, endPoint y: 152, distance: 247.1
click at [310, 152] on div ".deletable-edge-delete-btn { width: 20px; height: 20px; border: 0px solid #ffff…" at bounding box center [461, 252] width 469 height 371
click at [519, 406] on button "Save" at bounding box center [511, 406] width 25 height 16
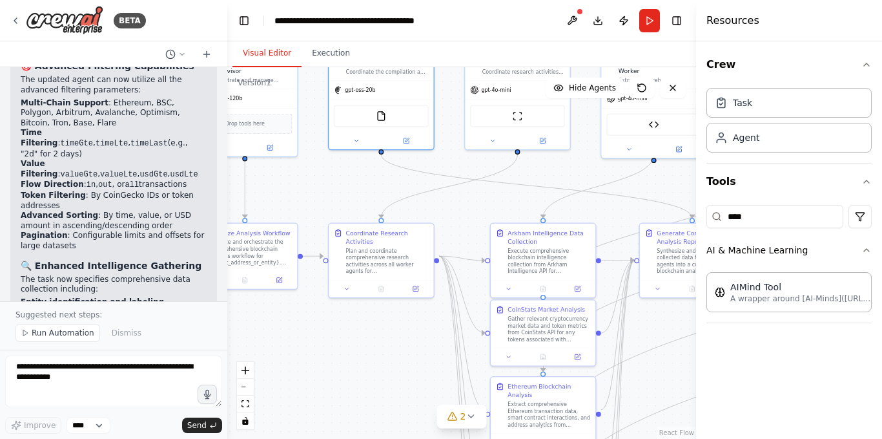
drag, startPoint x: 371, startPoint y: 228, endPoint x: 348, endPoint y: 371, distance: 144.6
click at [348, 371] on div ".deletable-edge-delete-btn { width: 20px; height: 20px; border: 0px solid #ffff…" at bounding box center [461, 252] width 469 height 371
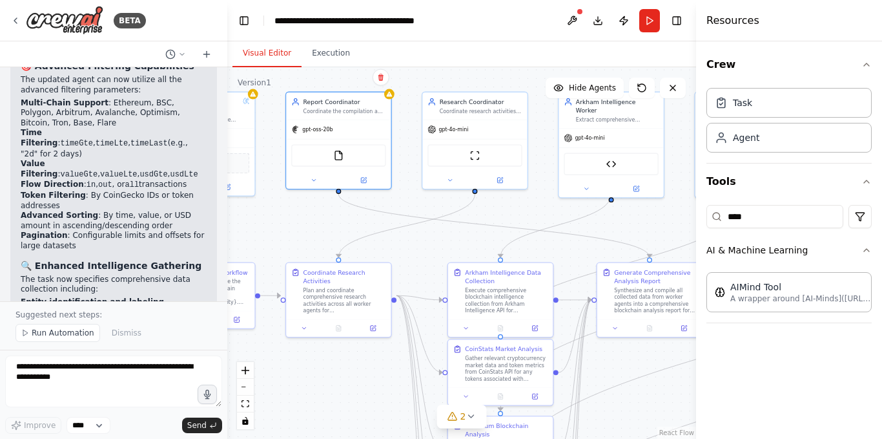
drag, startPoint x: 476, startPoint y: 198, endPoint x: 429, endPoint y: 241, distance: 63.6
click at [429, 241] on div ".deletable-edge-delete-btn { width: 20px; height: 20px; border: 0px solid #ffff…" at bounding box center [461, 252] width 469 height 371
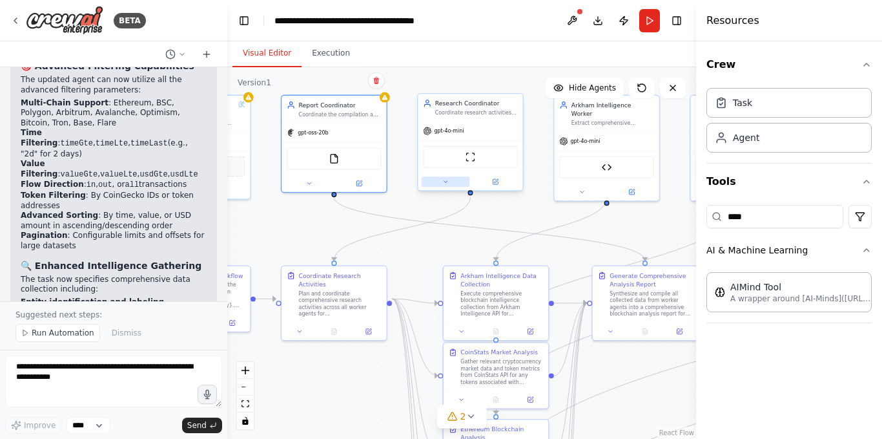
click at [448, 181] on icon at bounding box center [446, 181] width 7 height 7
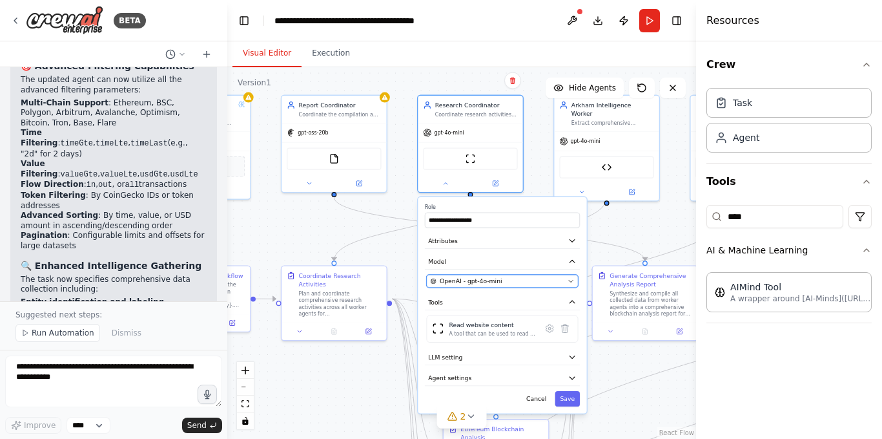
click at [515, 278] on div "OpenAI - gpt-4o-mini" at bounding box center [497, 281] width 134 height 8
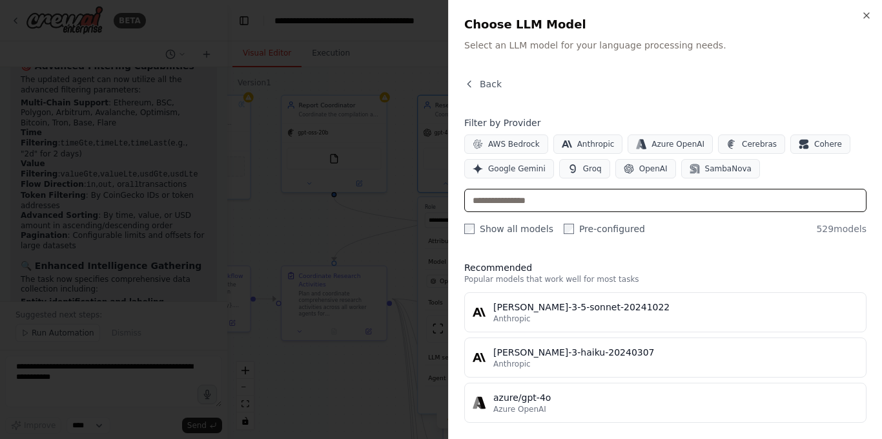
click at [589, 196] on input "text" at bounding box center [666, 200] width 402 height 23
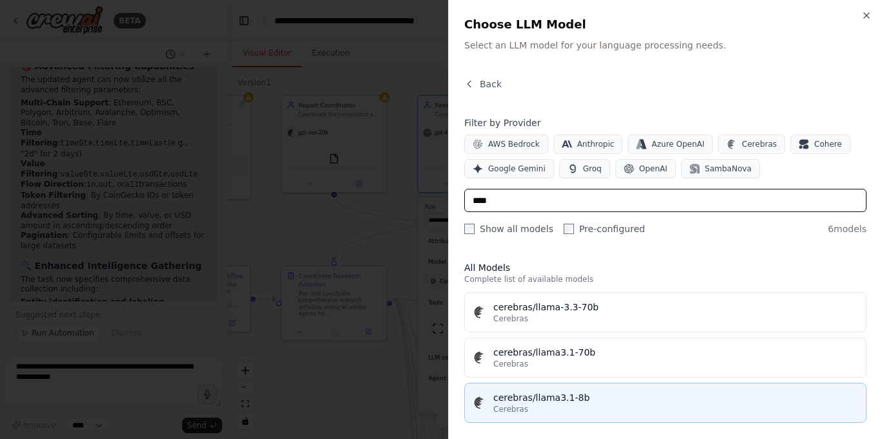
scroll to position [129, 0]
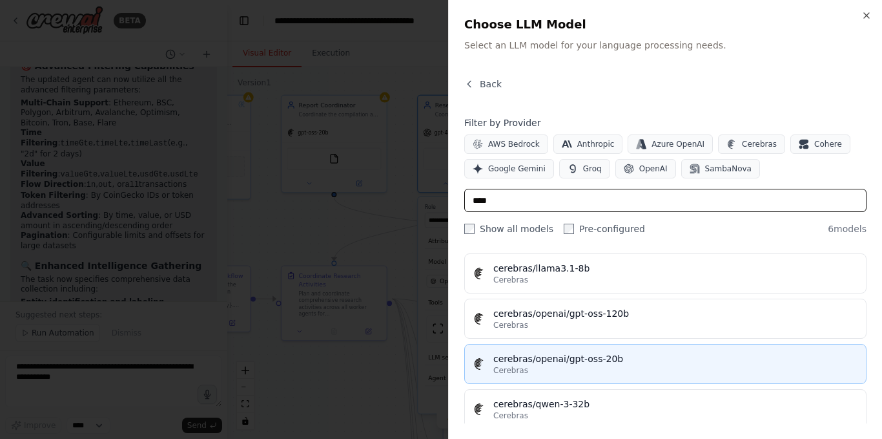
type input "****"
click at [600, 349] on button "cerebras/openai/gpt-oss-20b Cerebras" at bounding box center [666, 364] width 402 height 40
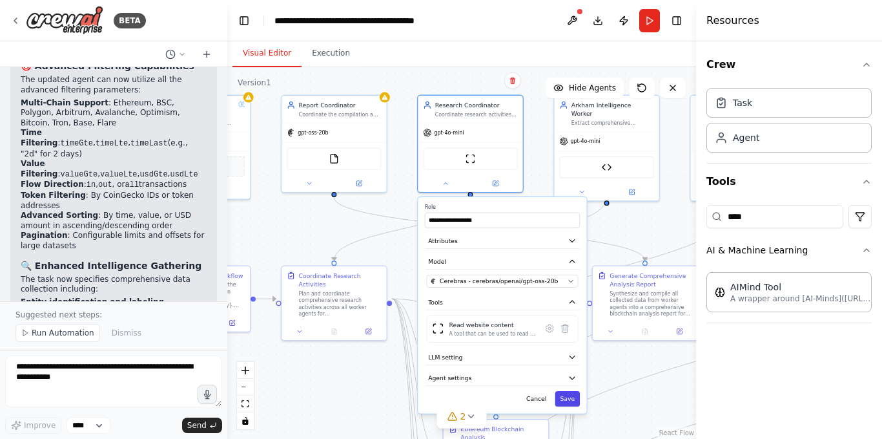
click at [566, 399] on button "Save" at bounding box center [568, 399] width 25 height 16
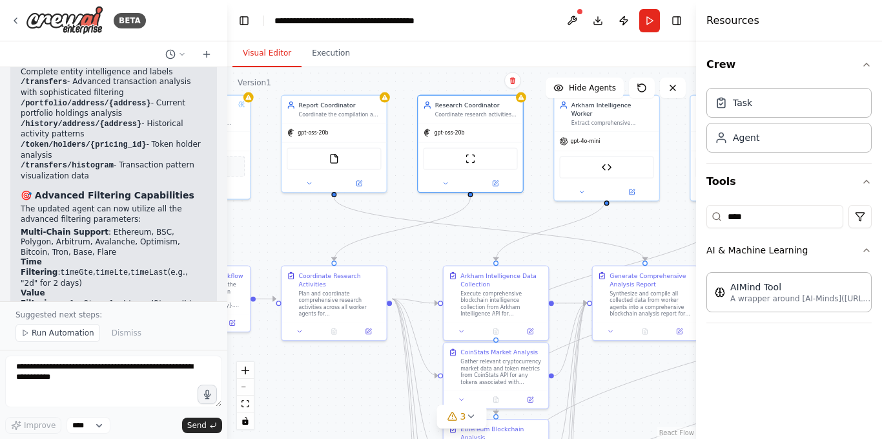
scroll to position [6482, 0]
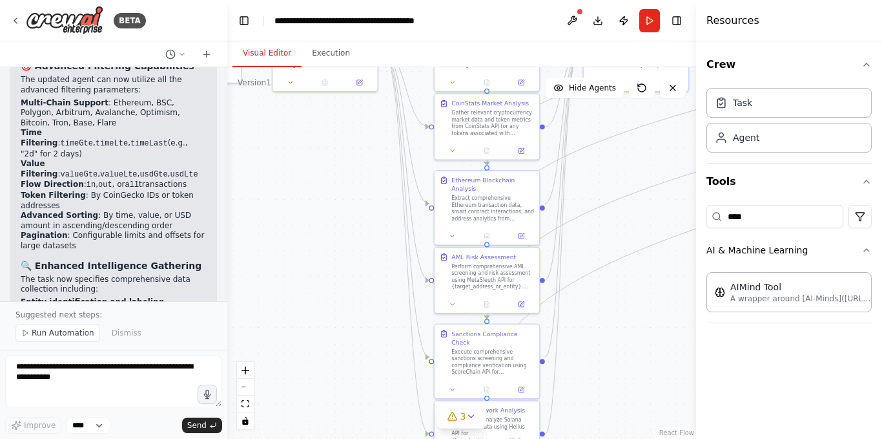
drag, startPoint x: 333, startPoint y: 399, endPoint x: 304, endPoint y: 127, distance: 273.5
click at [304, 127] on div ".deletable-edge-delete-btn { width: 20px; height: 20px; border: 0px solid #ffff…" at bounding box center [461, 252] width 469 height 371
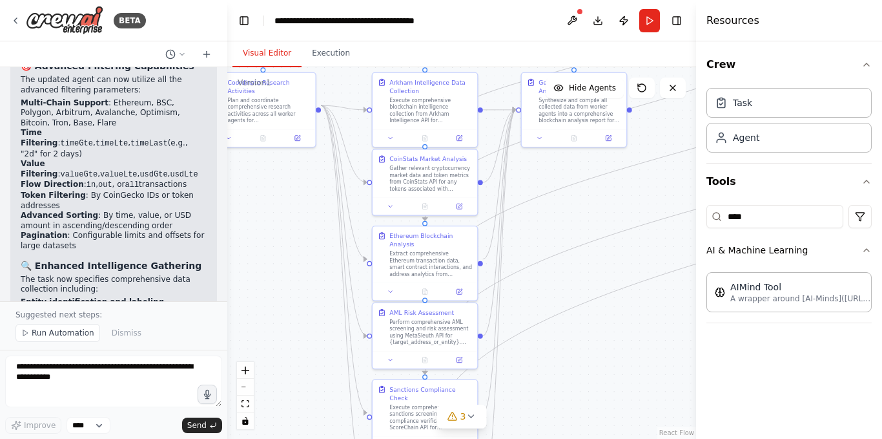
drag, startPoint x: 310, startPoint y: 130, endPoint x: 264, endPoint y: 266, distance: 143.8
click at [264, 266] on div ".deletable-edge-delete-btn { width: 20px; height: 20px; border: 0px solid #ffff…" at bounding box center [461, 252] width 469 height 371
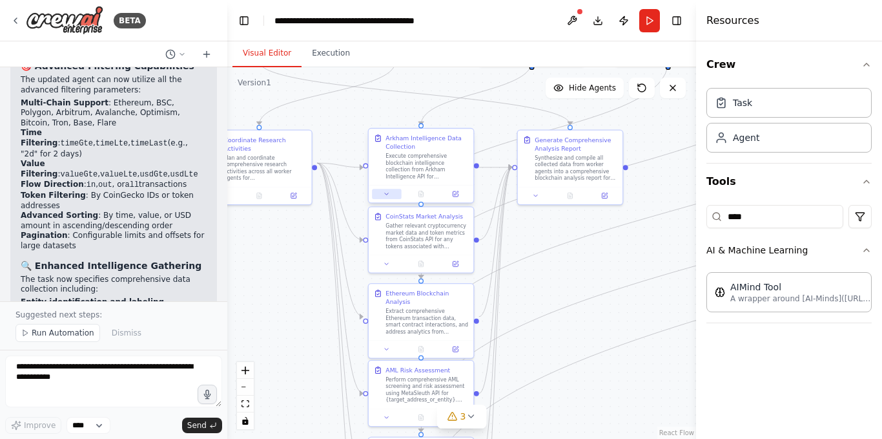
click at [387, 193] on icon at bounding box center [386, 194] width 3 height 2
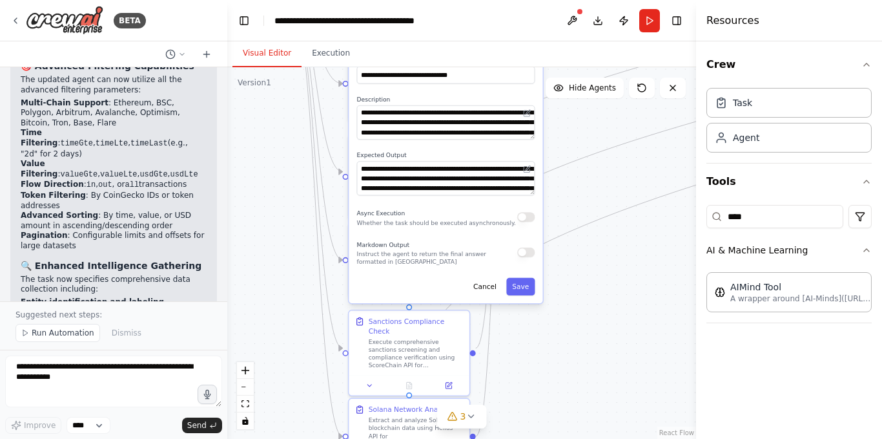
drag, startPoint x: 604, startPoint y: 381, endPoint x: 604, endPoint y: 238, distance: 142.8
click at [604, 238] on div ".deletable-edge-delete-btn { width: 20px; height: 20px; border: 0px solid #ffff…" at bounding box center [461, 252] width 469 height 371
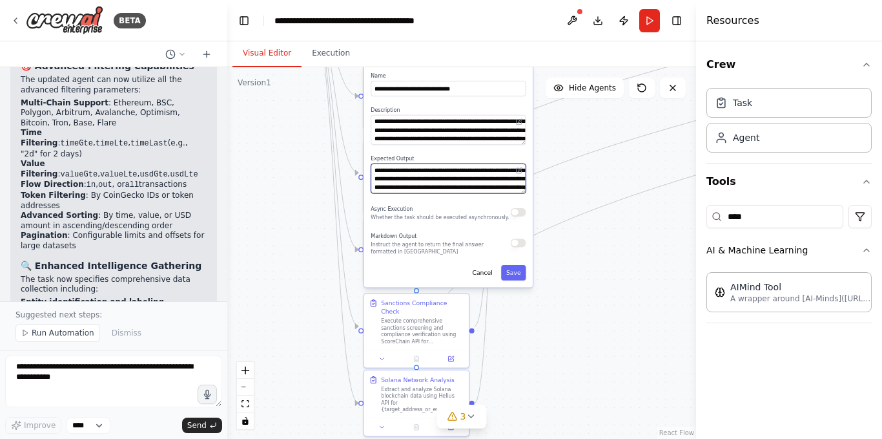
click at [466, 180] on textarea "**********" at bounding box center [448, 178] width 155 height 30
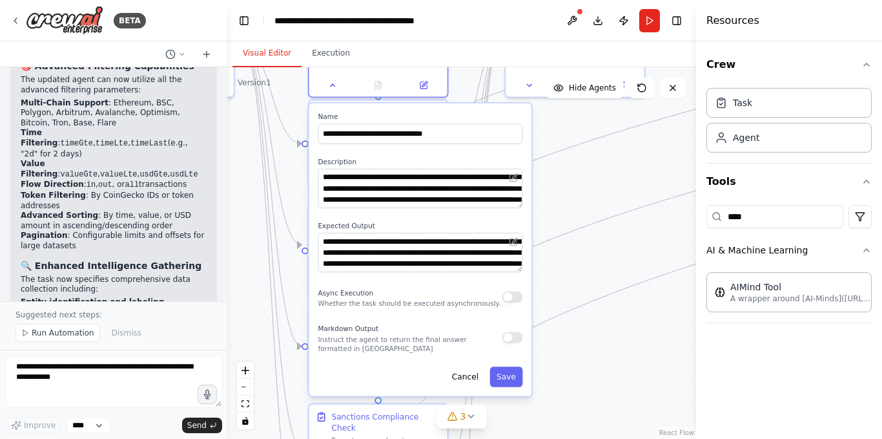
drag, startPoint x: 604, startPoint y: 123, endPoint x: 586, endPoint y: 217, distance: 95.4
click at [586, 217] on div ".deletable-edge-delete-btn { width: 20px; height: 20px; border: 0px solid #ffff…" at bounding box center [461, 252] width 469 height 371
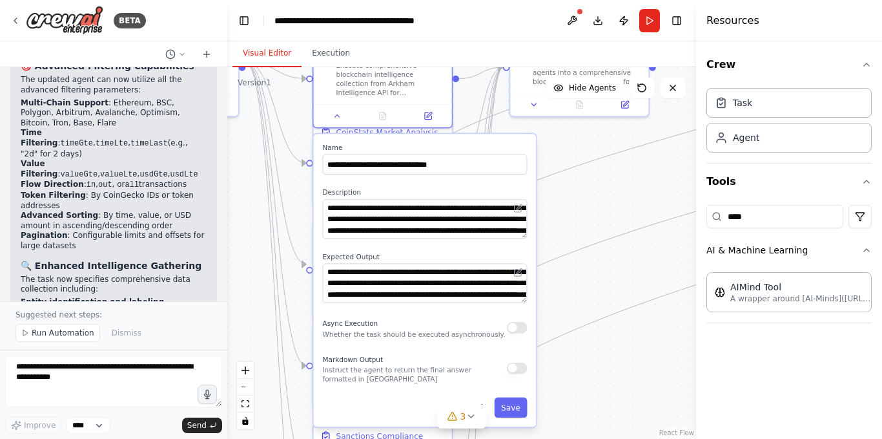
drag, startPoint x: 524, startPoint y: 202, endPoint x: 527, endPoint y: 213, distance: 10.7
click at [527, 213] on div "**********" at bounding box center [424, 218] width 205 height 39
click at [519, 205] on icon at bounding box center [518, 208] width 9 height 9
click at [474, 414] on icon at bounding box center [471, 416] width 10 height 10
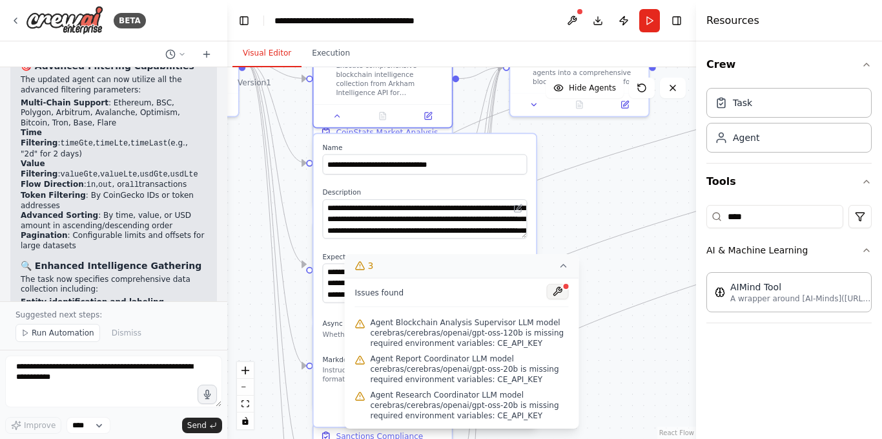
click at [558, 295] on button at bounding box center [558, 292] width 22 height 16
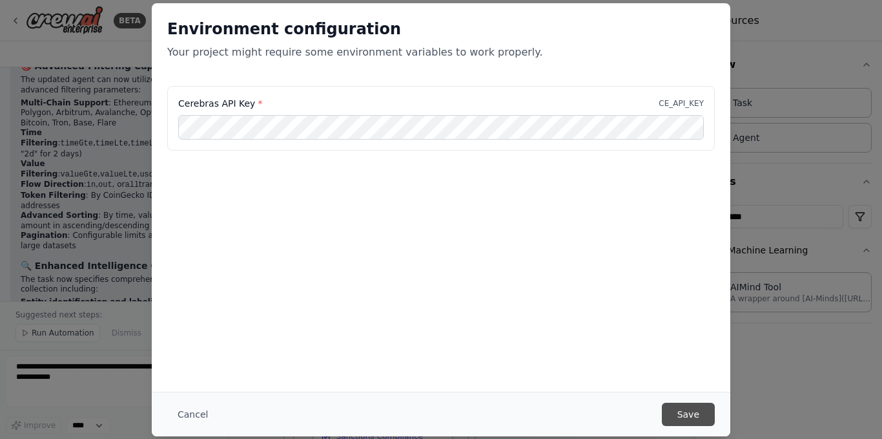
click at [681, 414] on button "Save" at bounding box center [688, 413] width 53 height 23
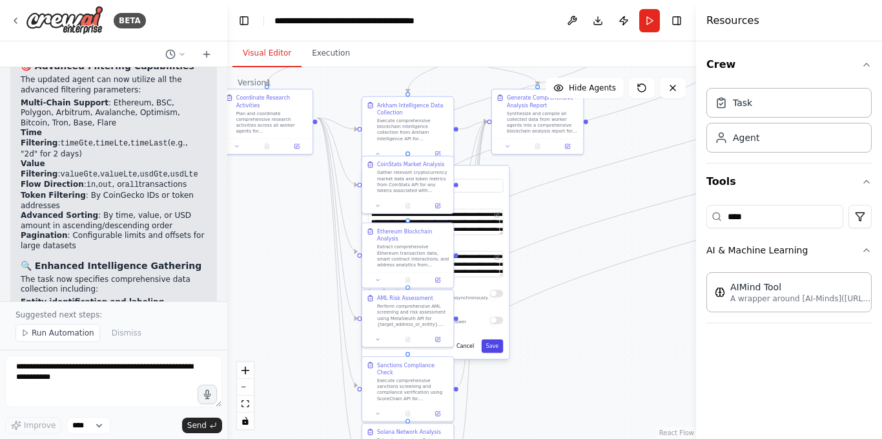
click at [497, 348] on button "Save" at bounding box center [493, 346] width 22 height 14
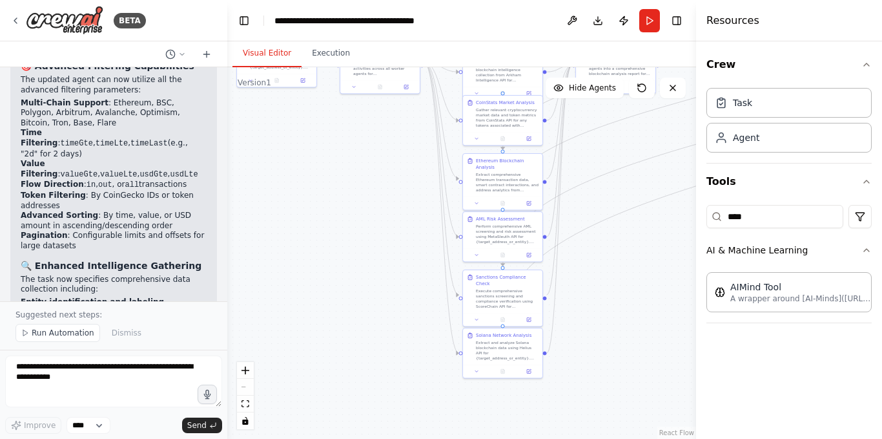
drag, startPoint x: 559, startPoint y: 370, endPoint x: 595, endPoint y: 257, distance: 117.9
click at [595, 257] on div ".deletable-edge-delete-btn { width: 20px; height: 20px; border: 0px solid #ffff…" at bounding box center [461, 252] width 469 height 371
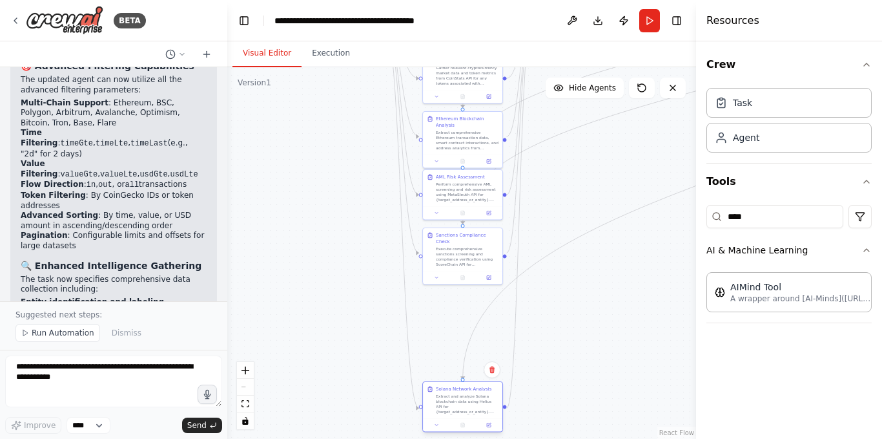
drag, startPoint x: 477, startPoint y: 313, endPoint x: 477, endPoint y: 408, distance: 95.0
click at [477, 408] on div "Extract and analyze Solana blockchain data using Helius API for {target_address…" at bounding box center [467, 403] width 63 height 21
drag, startPoint x: 457, startPoint y: 258, endPoint x: 454, endPoint y: 327, distance: 69.2
click at [454, 327] on div "Execute comprehensive sanctions screening and compliance verification using Sco…" at bounding box center [467, 332] width 63 height 21
drag, startPoint x: 455, startPoint y: 199, endPoint x: 452, endPoint y: 256, distance: 57.6
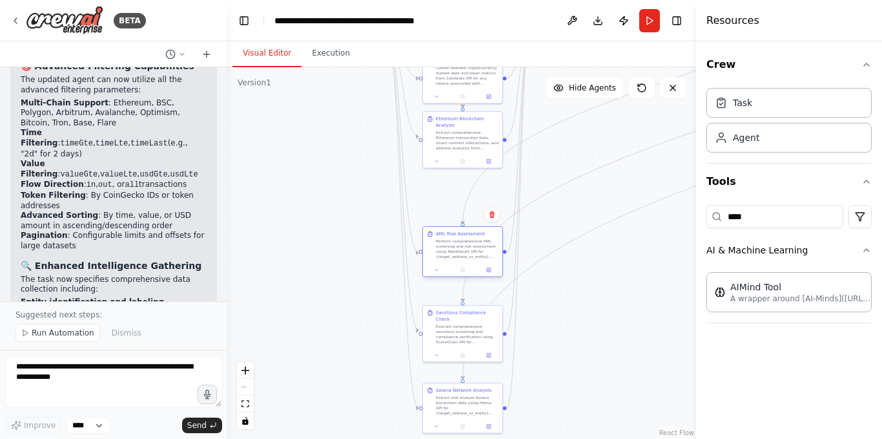
click at [452, 256] on div "Perform comprehensive AML screening and risk assessment using MetaSleuth API fo…" at bounding box center [467, 248] width 63 height 21
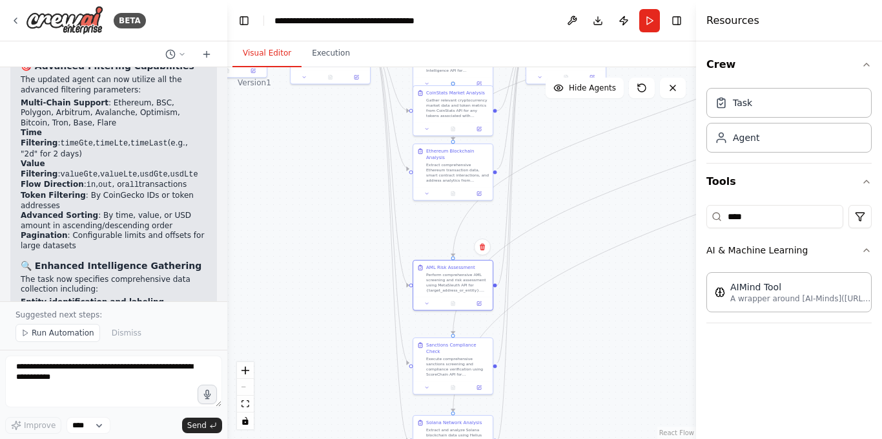
drag, startPoint x: 352, startPoint y: 177, endPoint x: 343, endPoint y: 241, distance: 64.6
click at [343, 241] on div ".deletable-edge-delete-btn { width: 20px; height: 20px; border: 0px solid #ffff…" at bounding box center [461, 252] width 469 height 371
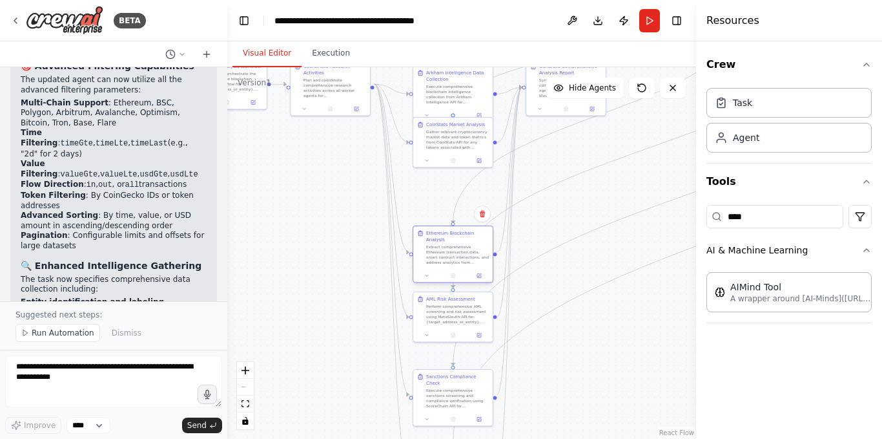
drag, startPoint x: 451, startPoint y: 204, endPoint x: 454, endPoint y: 254, distance: 49.9
click at [454, 254] on div "Extract comprehensive Ethereum transaction data, smart contract interactions, a…" at bounding box center [457, 254] width 63 height 21
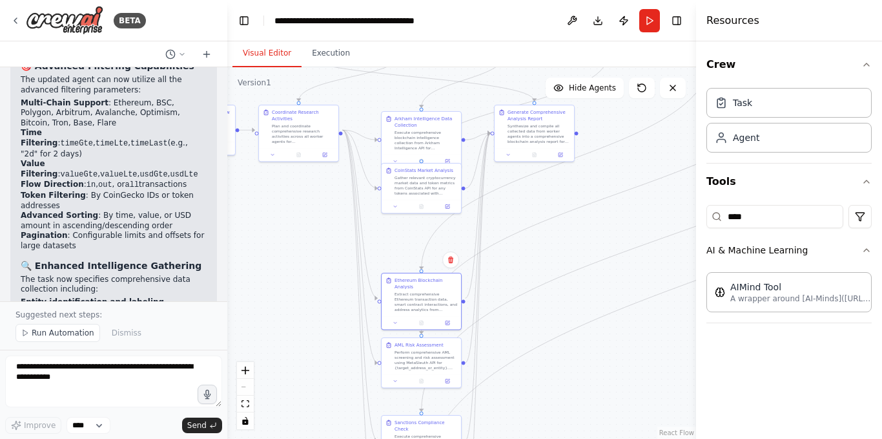
drag, startPoint x: 435, startPoint y: 189, endPoint x: 404, endPoint y: 235, distance: 56.3
click at [404, 235] on div ".deletable-edge-delete-btn { width: 20px; height: 20px; border: 0px solid #ffff…" at bounding box center [461, 252] width 469 height 371
drag, startPoint x: 433, startPoint y: 196, endPoint x: 432, endPoint y: 242, distance: 45.9
click at [432, 242] on div "CoinStats Market Analysis Gather relevant cryptocurrency market data and token …" at bounding box center [421, 226] width 79 height 36
drag, startPoint x: 413, startPoint y: 145, endPoint x: 413, endPoint y: 171, distance: 26.5
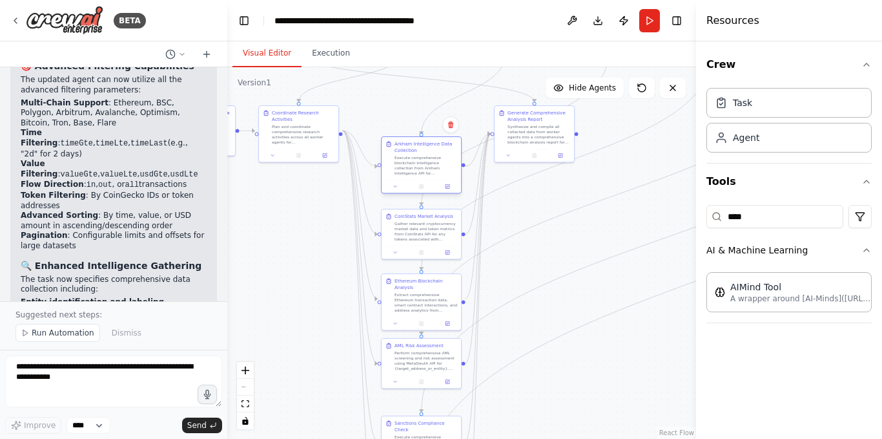
click at [413, 171] on div "Execute comprehensive blockchain intelligence collection from Arkham Intelligen…" at bounding box center [426, 165] width 63 height 21
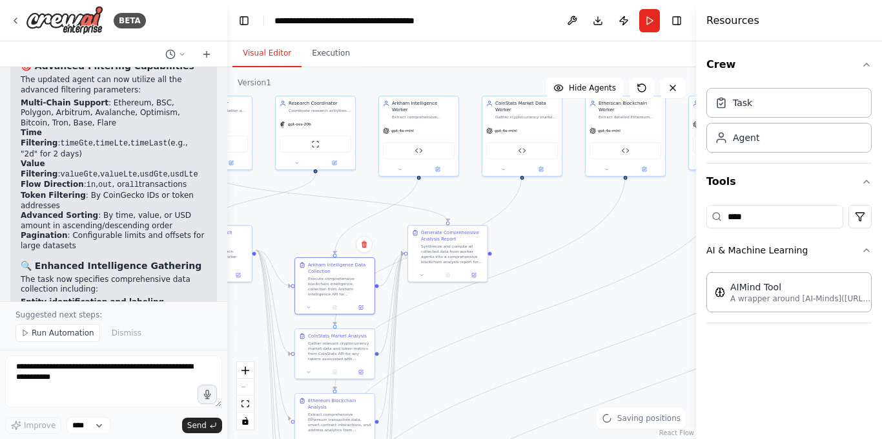
drag, startPoint x: 553, startPoint y: 200, endPoint x: 466, endPoint y: 319, distance: 147.6
click at [466, 319] on div ".deletable-edge-delete-btn { width: 20px; height: 20px; border: 0px solid #ffff…" at bounding box center [461, 252] width 469 height 371
drag, startPoint x: 372, startPoint y: 195, endPoint x: 340, endPoint y: 198, distance: 31.8
click at [339, 200] on div ".deletable-edge-delete-btn { width: 20px; height: 20px; border: 0px solid #ffff…" at bounding box center [461, 252] width 469 height 371
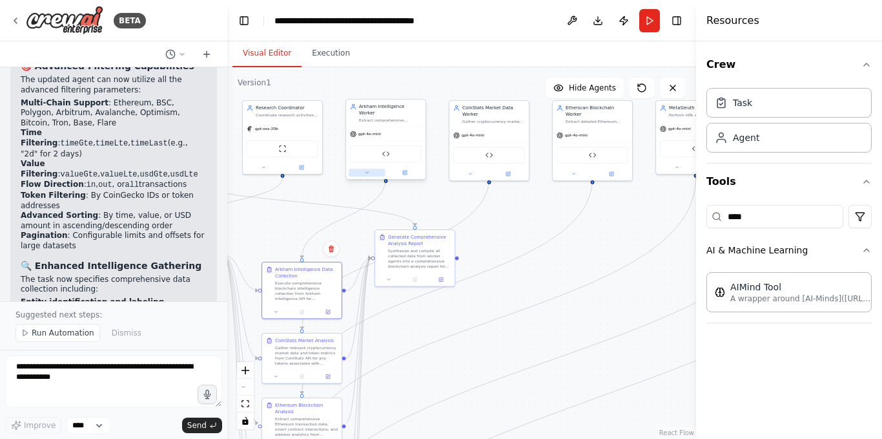
click at [362, 169] on button at bounding box center [367, 173] width 37 height 8
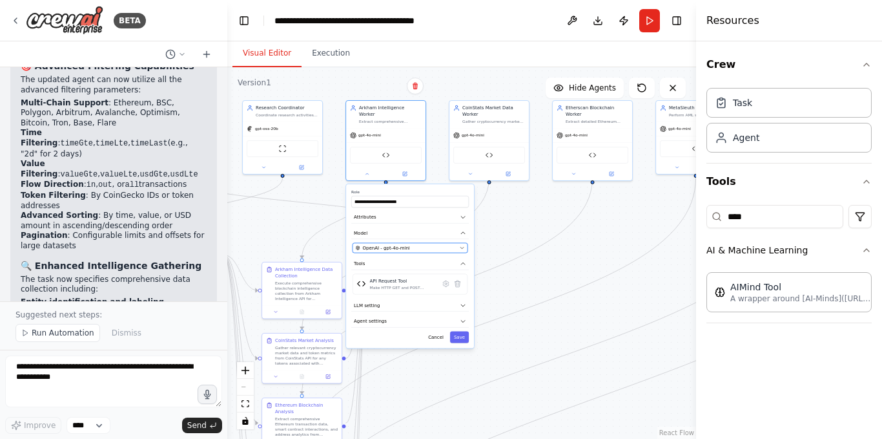
click at [423, 244] on div "OpenAI - gpt-4o-mini" at bounding box center [406, 247] width 101 height 6
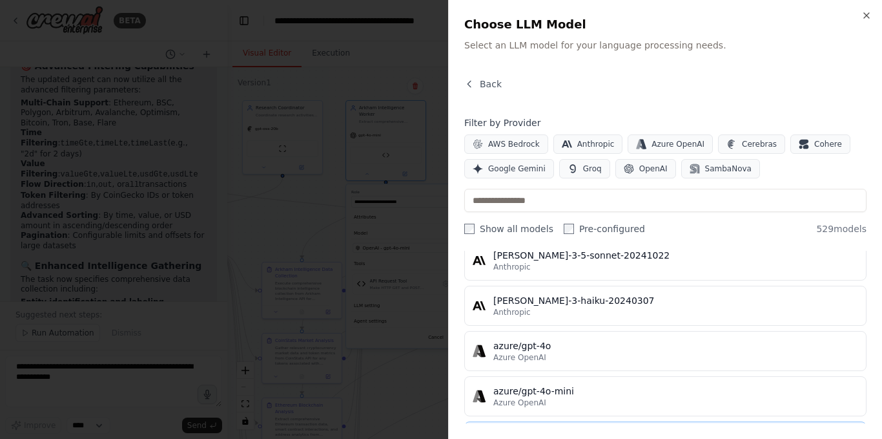
scroll to position [129, 0]
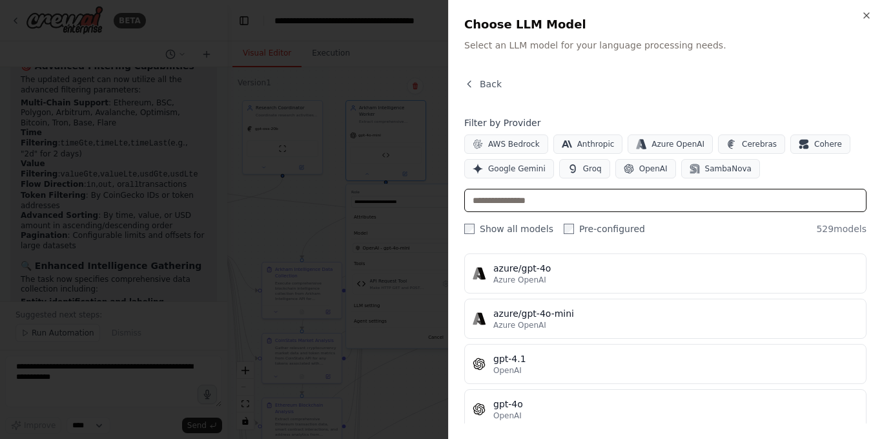
click at [520, 200] on input "text" at bounding box center [666, 200] width 402 height 23
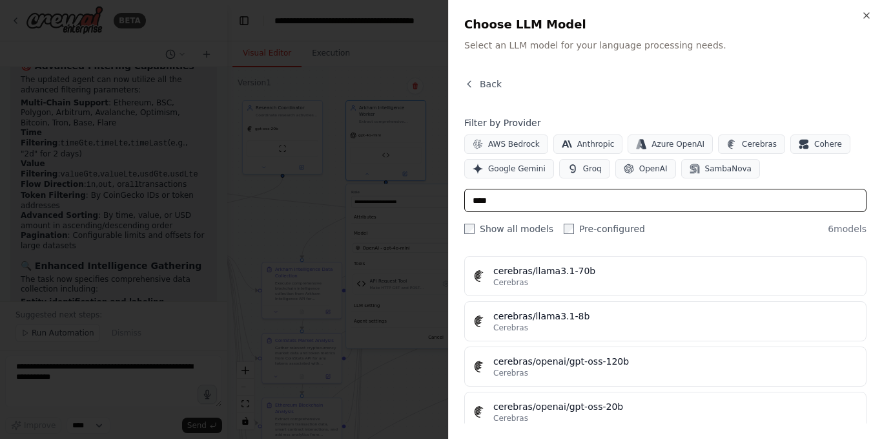
scroll to position [145, 0]
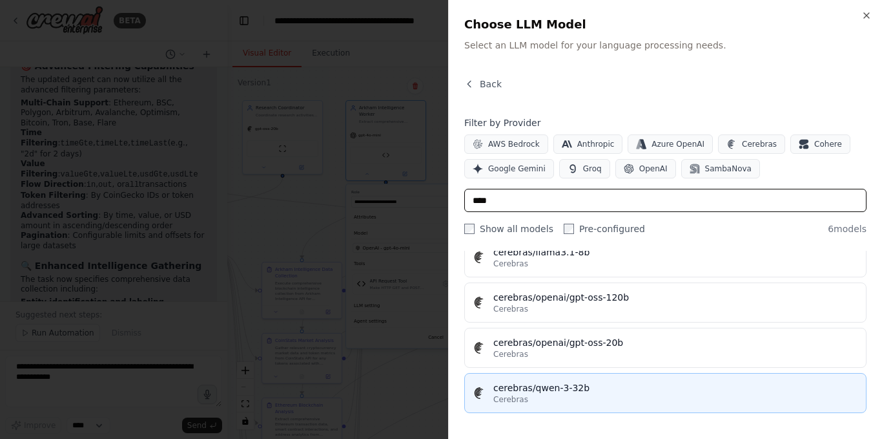
type input "****"
click at [589, 393] on div "cerebras/qwen-3-32b" at bounding box center [676, 387] width 365 height 13
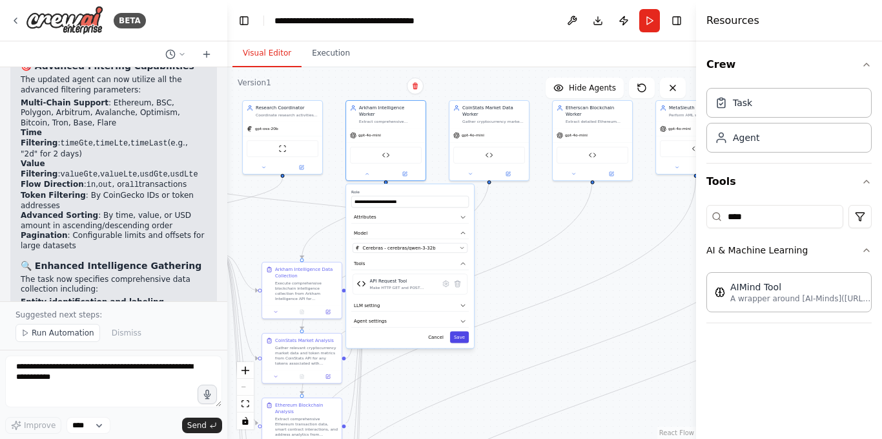
click at [463, 333] on button "Save" at bounding box center [459, 337] width 19 height 12
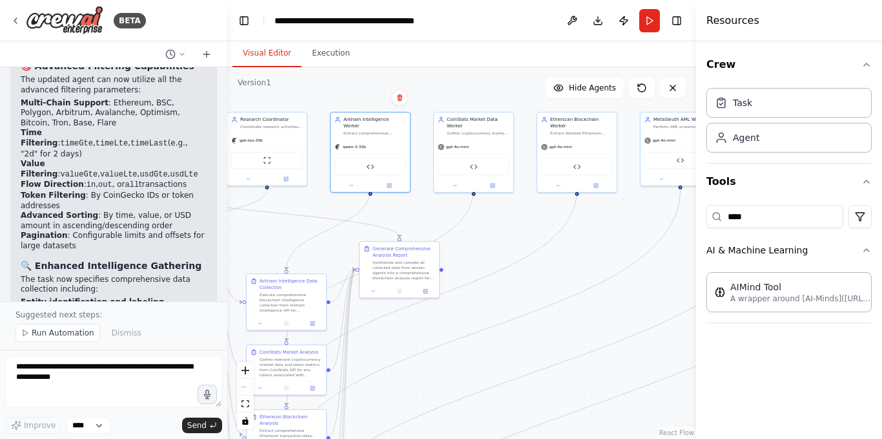
drag, startPoint x: 496, startPoint y: 233, endPoint x: 478, endPoint y: 246, distance: 21.7
click at [478, 246] on div ".deletable-edge-delete-btn { width: 20px; height: 20px; border: 0px solid #ffff…" at bounding box center [461, 252] width 469 height 371
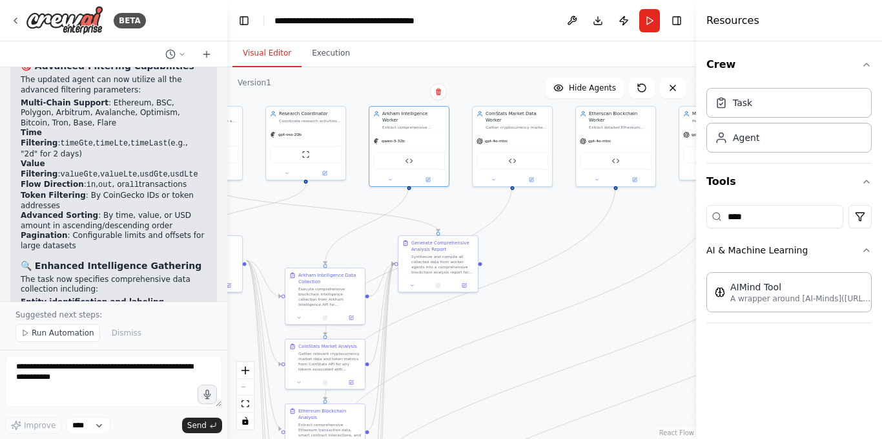
drag, startPoint x: 430, startPoint y: 209, endPoint x: 470, endPoint y: 202, distance: 41.3
click at [470, 202] on div ".deletable-edge-delete-btn { width: 20px; height: 20px; border: 0px solid #ffff…" at bounding box center [461, 252] width 469 height 371
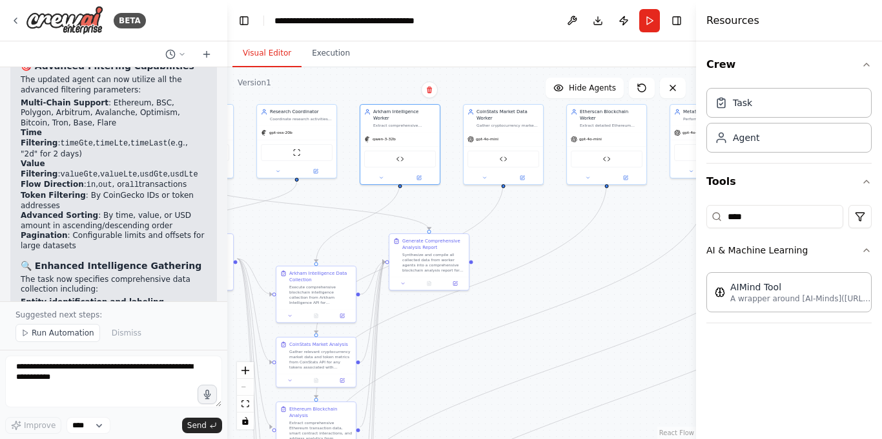
drag, startPoint x: 337, startPoint y: 198, endPoint x: 313, endPoint y: 196, distance: 24.0
click at [313, 196] on div ".deletable-edge-delete-btn { width: 20px; height: 20px; border: 0px solid #ffff…" at bounding box center [461, 252] width 469 height 371
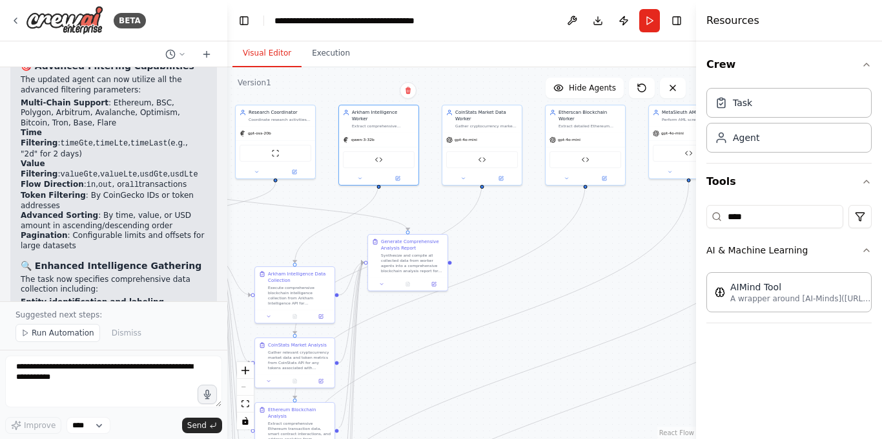
drag, startPoint x: 528, startPoint y: 209, endPoint x: 470, endPoint y: 209, distance: 58.1
click at [473, 209] on div ".deletable-edge-delete-btn { width: 20px; height: 20px; border: 0px solid #ffff…" at bounding box center [461, 252] width 469 height 371
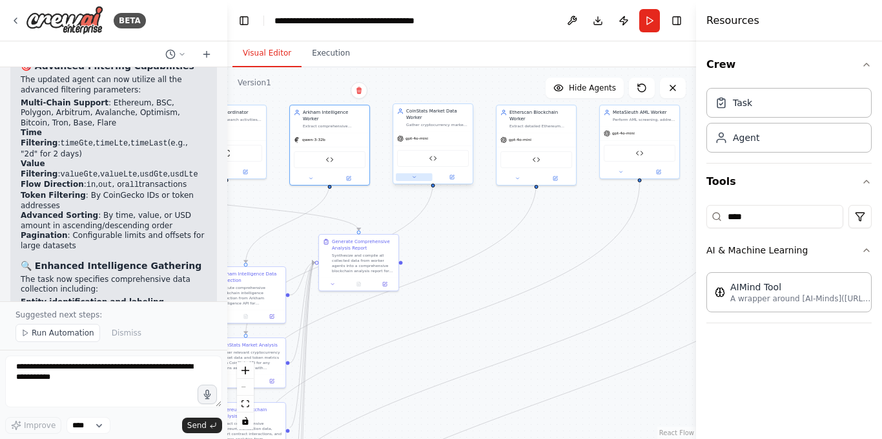
click at [419, 173] on button at bounding box center [414, 177] width 37 height 8
click at [502, 249] on div "OpenAI - gpt-4o-mini" at bounding box center [453, 252] width 101 height 6
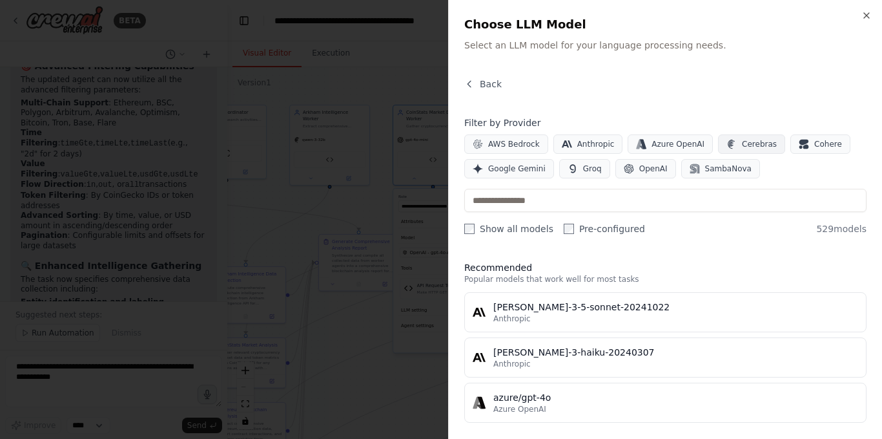
click at [728, 148] on icon "button" at bounding box center [731, 144] width 7 height 9
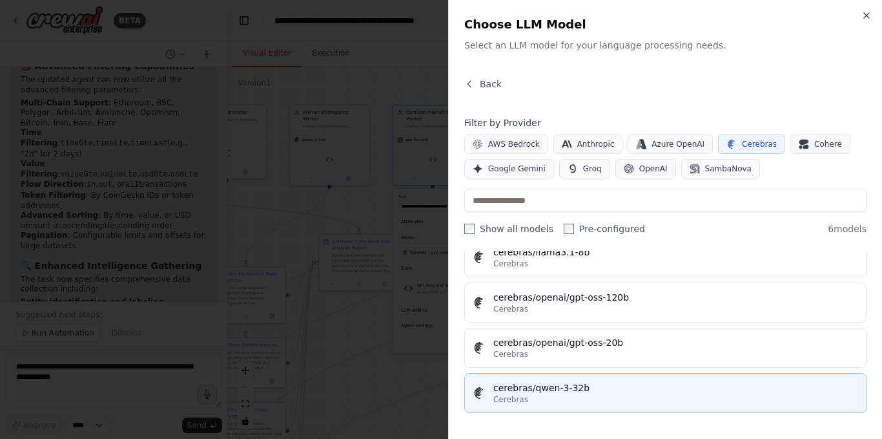
click at [571, 388] on div "cerebras/qwen-3-32b" at bounding box center [676, 387] width 365 height 13
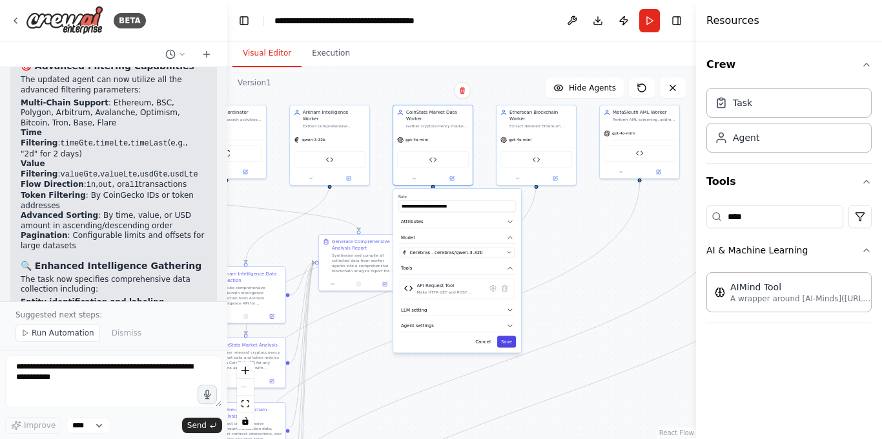
click at [512, 335] on button "Save" at bounding box center [506, 341] width 19 height 12
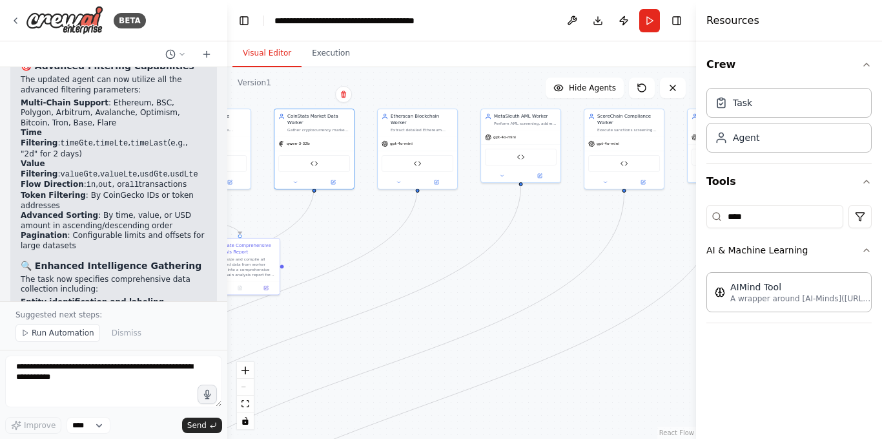
drag, startPoint x: 575, startPoint y: 226, endPoint x: 431, endPoint y: 233, distance: 144.2
click at [431, 233] on div ".deletable-edge-delete-btn { width: 20px; height: 20px; border: 0px solid #ffff…" at bounding box center [461, 252] width 469 height 371
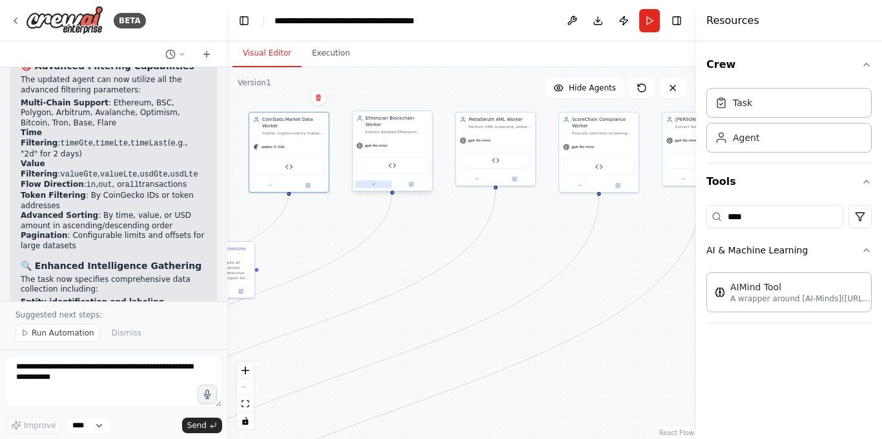
click at [375, 182] on icon at bounding box center [373, 184] width 5 height 5
click at [410, 256] on span "OpenAI - gpt-4o-mini" at bounding box center [393, 259] width 47 height 6
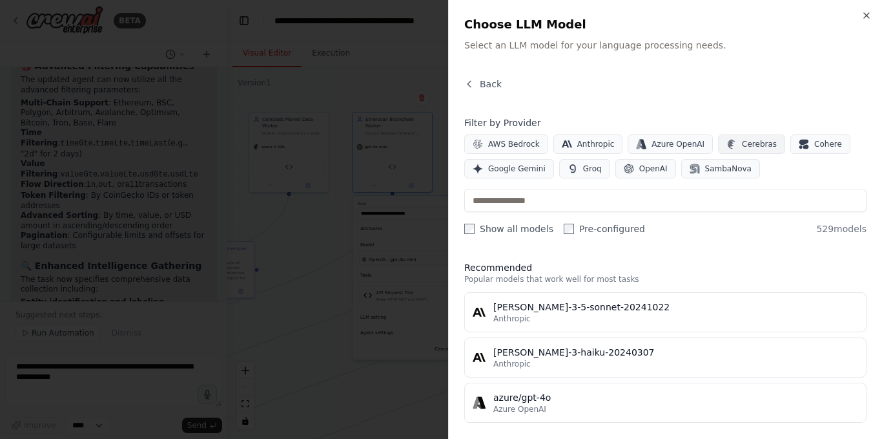
click at [746, 145] on span "Cerebras" at bounding box center [759, 144] width 35 height 10
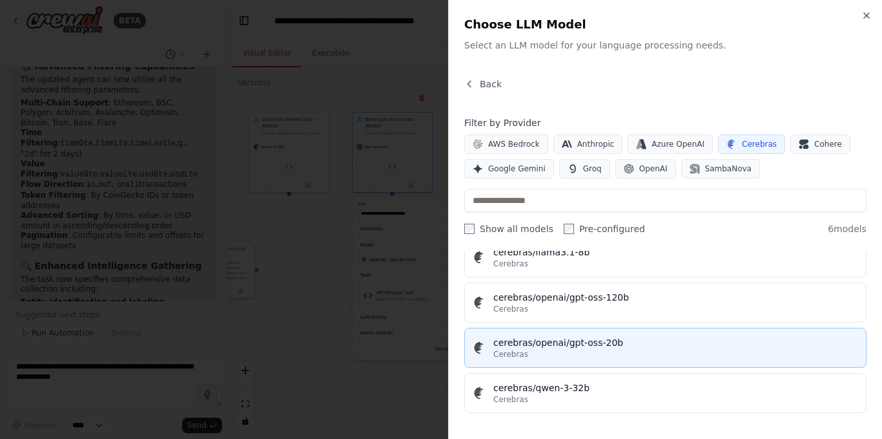
click at [636, 339] on div "cerebras/openai/gpt-oss-20b" at bounding box center [676, 342] width 365 height 13
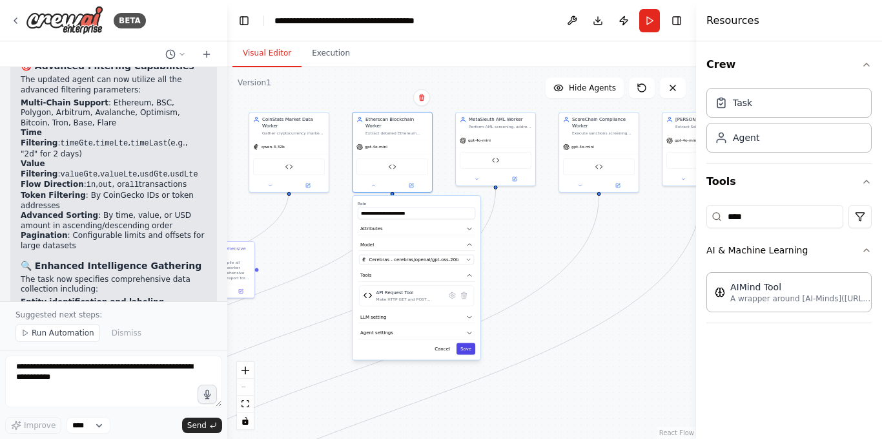
click at [468, 342] on button "Save" at bounding box center [466, 348] width 19 height 12
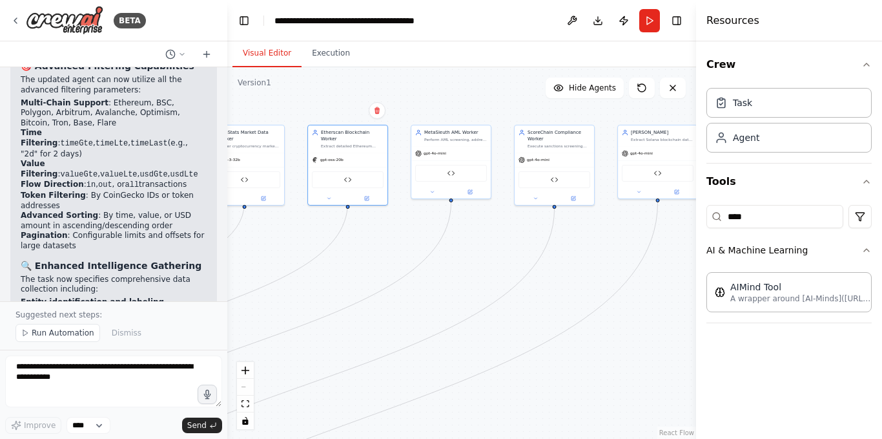
drag, startPoint x: 529, startPoint y: 244, endPoint x: 437, endPoint y: 270, distance: 95.9
click at [437, 270] on div ".deletable-edge-delete-btn { width: 20px; height: 20px; border: 0px solid #ffff…" at bounding box center [461, 252] width 469 height 371
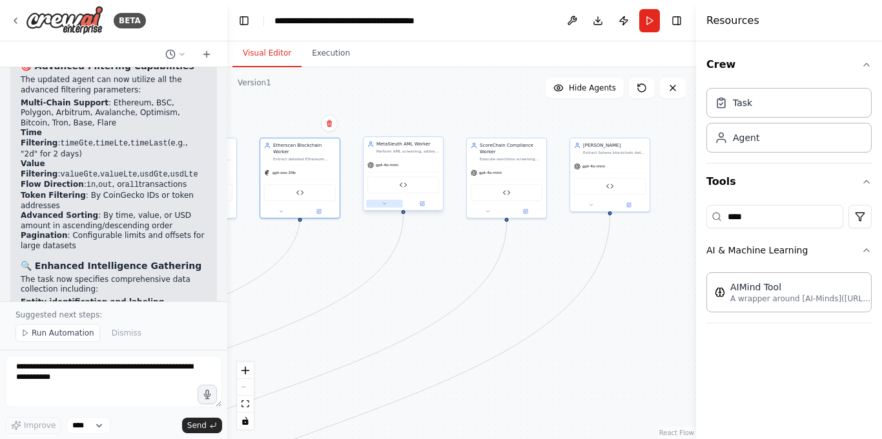
click at [391, 204] on button at bounding box center [384, 204] width 37 height 8
click at [409, 277] on span "OpenAI - gpt-4o-mini" at bounding box center [404, 278] width 47 height 6
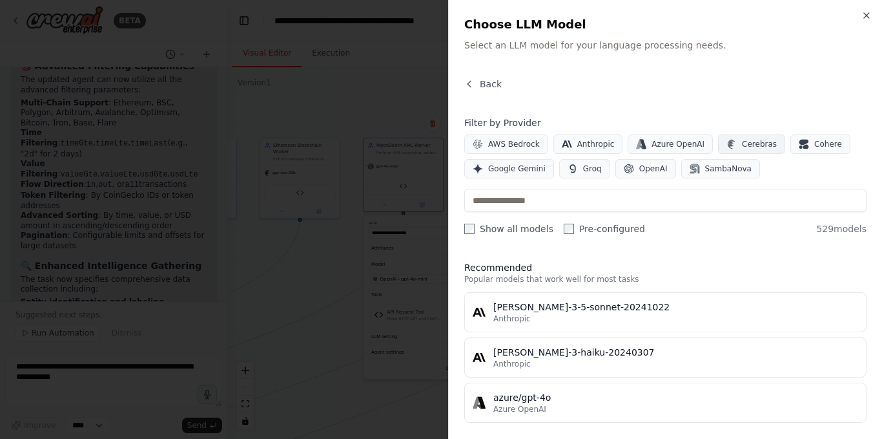
click at [742, 140] on span "Cerebras" at bounding box center [759, 144] width 35 height 10
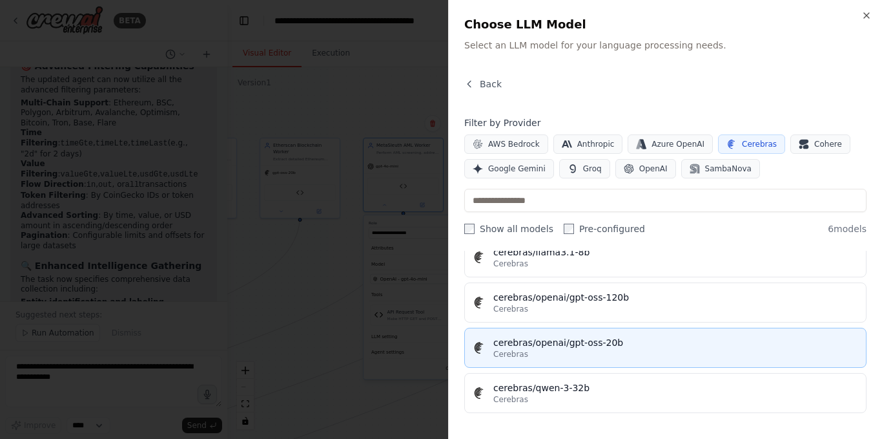
click at [569, 354] on div "Cerebras" at bounding box center [676, 354] width 365 height 10
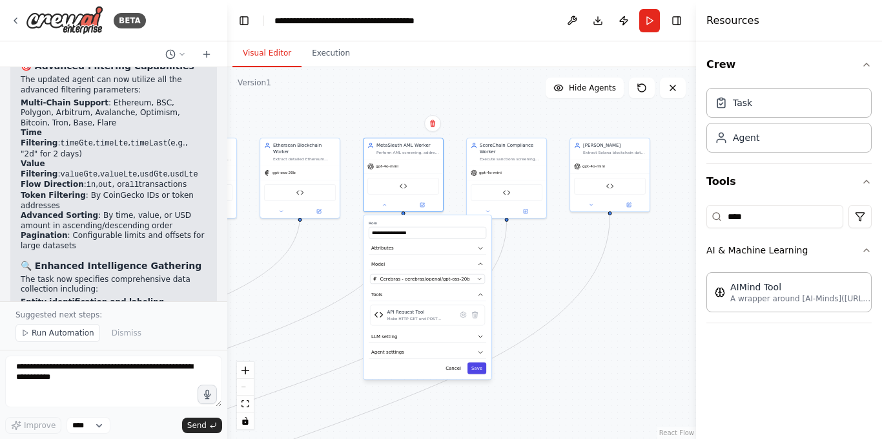
click at [476, 371] on button "Save" at bounding box center [477, 368] width 19 height 12
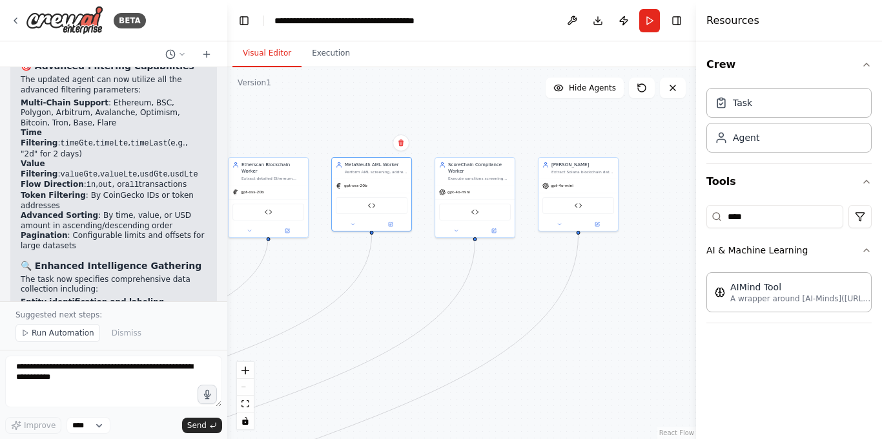
drag, startPoint x: 545, startPoint y: 265, endPoint x: 502, endPoint y: 291, distance: 50.2
click at [502, 291] on div ".deletable-edge-delete-btn { width: 20px; height: 20px; border: 0px solid #ffff…" at bounding box center [461, 252] width 469 height 371
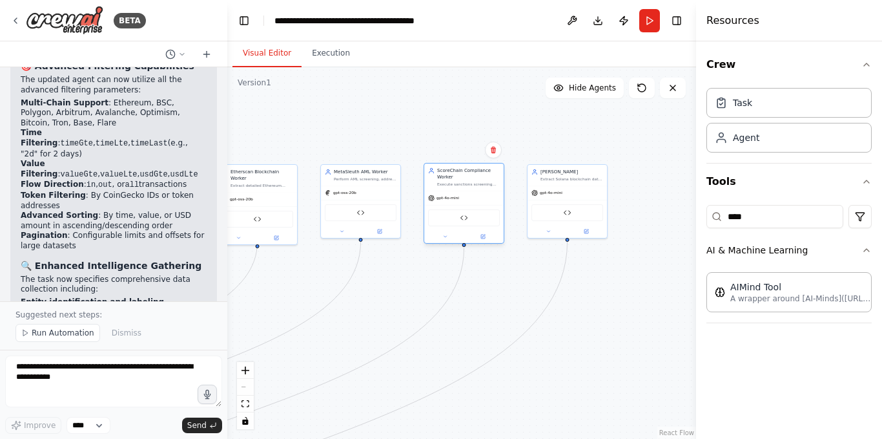
click at [471, 175] on div "ScoreChain Compliance Worker" at bounding box center [468, 173] width 63 height 13
click at [446, 236] on icon at bounding box center [445, 236] width 3 height 1
click at [525, 311] on div "OpenAI - gpt-4o-mini" at bounding box center [484, 311] width 101 height 6
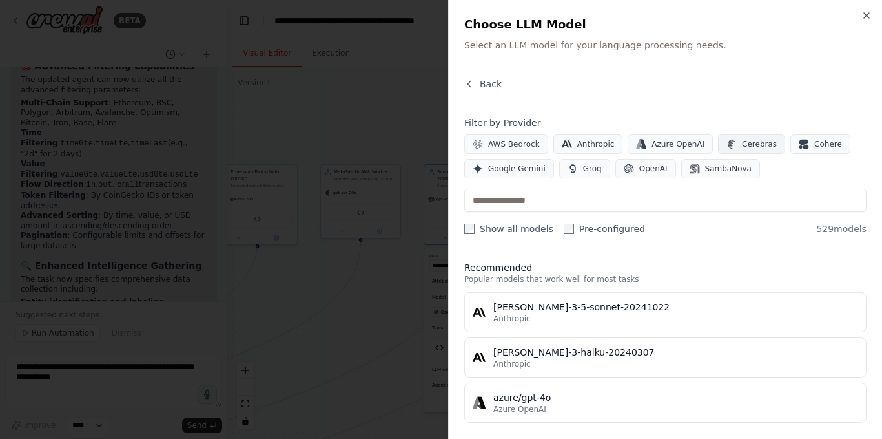
click at [751, 137] on button "Cerebras" at bounding box center [751, 143] width 67 height 19
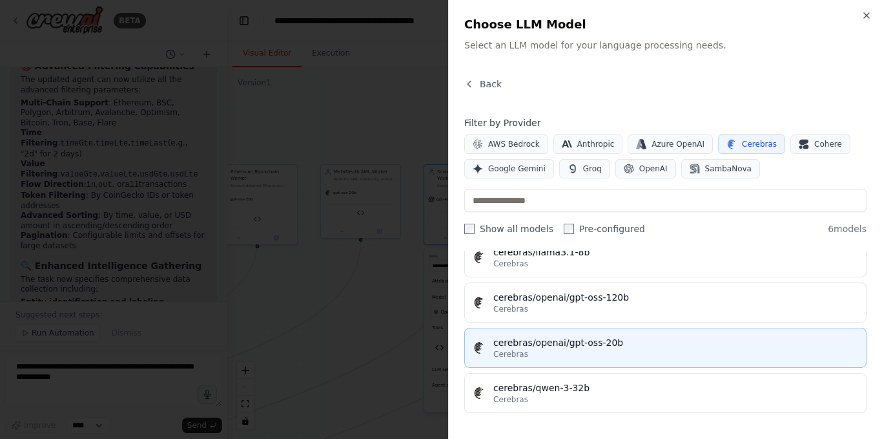
click at [551, 367] on button "cerebras/openai/gpt-oss-20b Cerebras" at bounding box center [666, 348] width 402 height 40
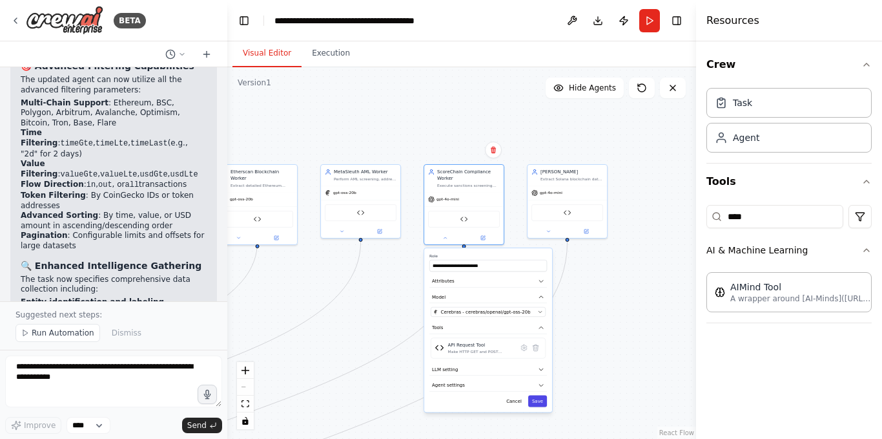
click at [547, 400] on button "Save" at bounding box center [537, 401] width 19 height 12
click at [552, 236] on div at bounding box center [567, 230] width 79 height 13
click at [550, 231] on icon at bounding box center [548, 229] width 5 height 5
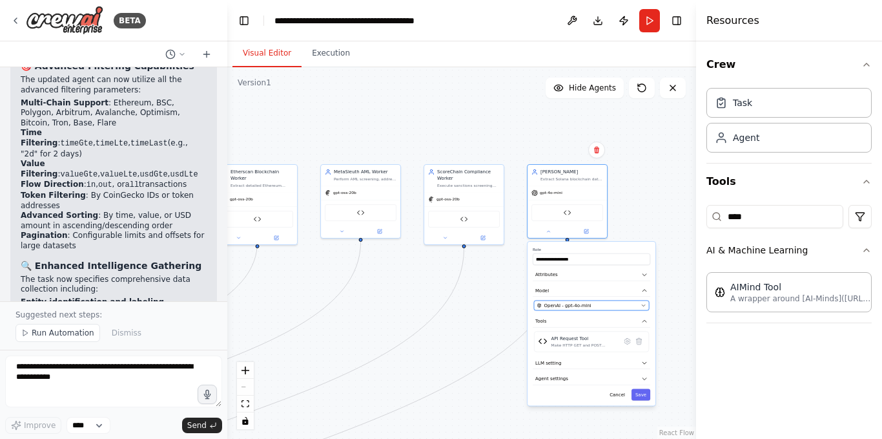
click at [623, 309] on button "OpenAI - gpt-4o-mini" at bounding box center [591, 305] width 115 height 10
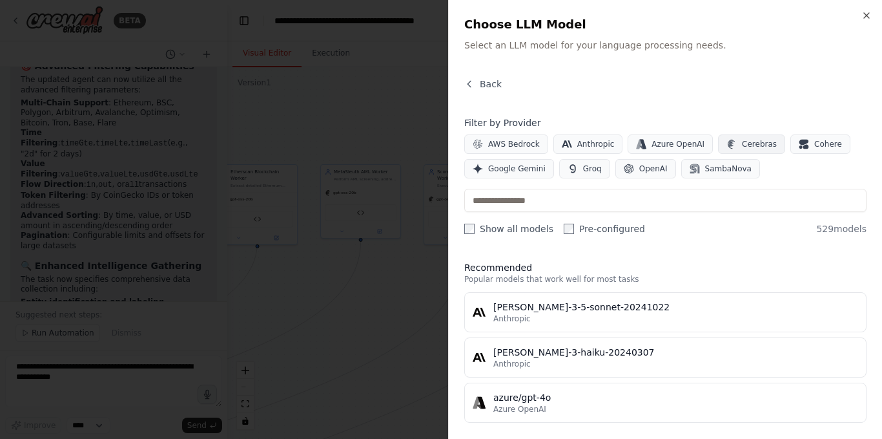
click at [742, 140] on span "Cerebras" at bounding box center [759, 144] width 35 height 10
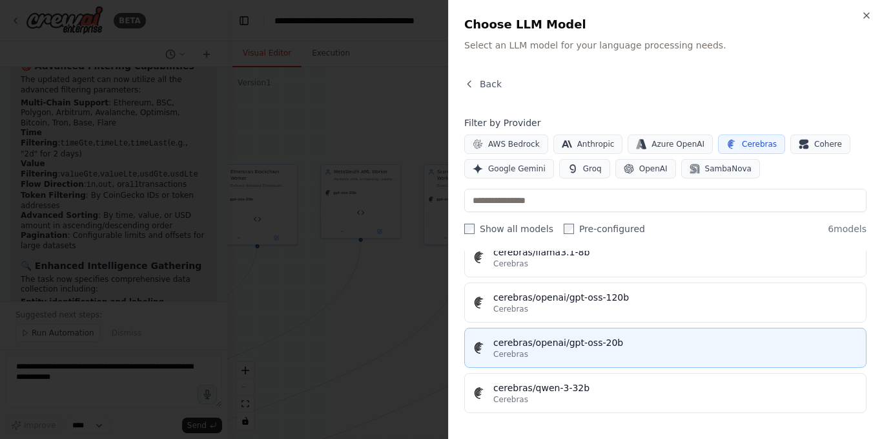
click at [566, 342] on div "cerebras/openai/gpt-oss-20b" at bounding box center [676, 342] width 365 height 13
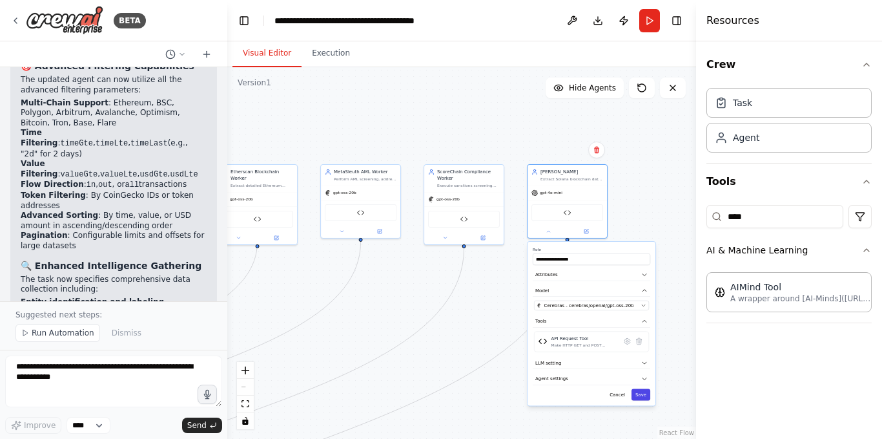
click at [645, 398] on button "Save" at bounding box center [641, 394] width 19 height 12
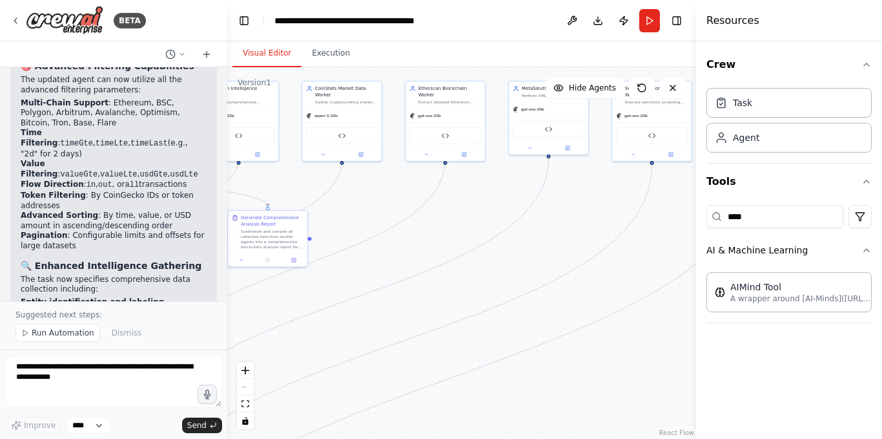
drag, startPoint x: 449, startPoint y: 319, endPoint x: 649, endPoint y: 193, distance: 236.6
click at [664, 194] on div ".deletable-edge-delete-btn { width: 20px; height: 20px; border: 0px solid #ffff…" at bounding box center [461, 252] width 469 height 371
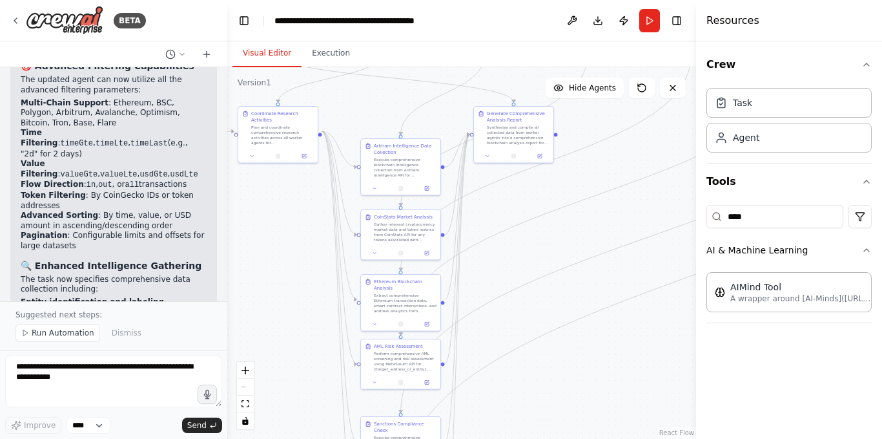
drag, startPoint x: 382, startPoint y: 229, endPoint x: 601, endPoint y: 166, distance: 227.8
click at [602, 166] on div ".deletable-edge-delete-btn { width: 20px; height: 20px; border: 0px solid #ffff…" at bounding box center [461, 252] width 469 height 371
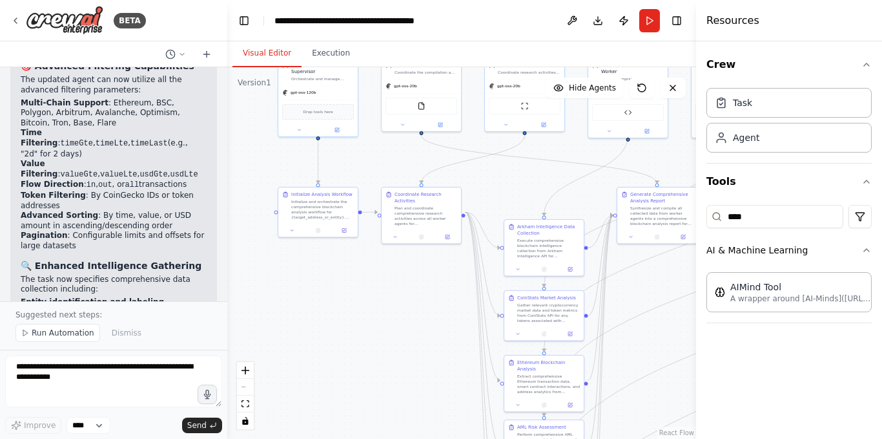
drag, startPoint x: 514, startPoint y: 211, endPoint x: 656, endPoint y: 292, distance: 164.0
click at [656, 292] on div ".deletable-edge-delete-btn { width: 20px; height: 20px; border: 0px solid #ffff…" at bounding box center [461, 252] width 469 height 371
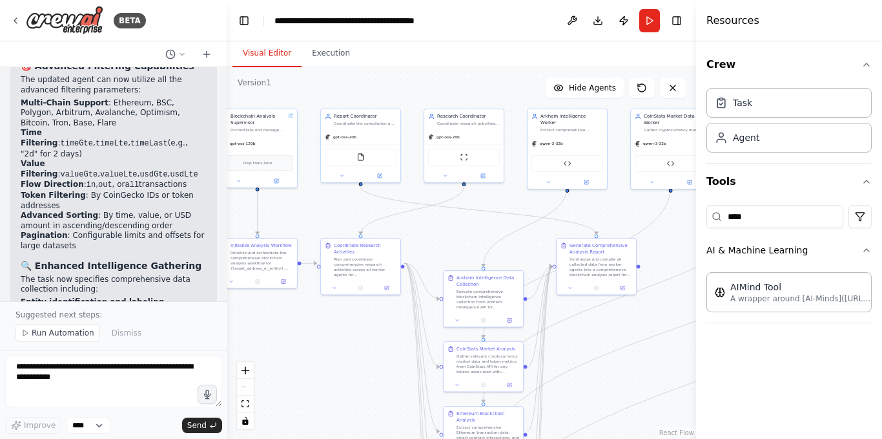
drag, startPoint x: 408, startPoint y: 302, endPoint x: 348, endPoint y: 353, distance: 79.3
click at [348, 353] on div ".deletable-edge-delete-btn { width: 20px; height: 20px; border: 0px solid #ffff…" at bounding box center [461, 252] width 469 height 371
click at [121, 369] on textarea at bounding box center [113, 381] width 217 height 52
paste textarea "**********"
type textarea "**********"
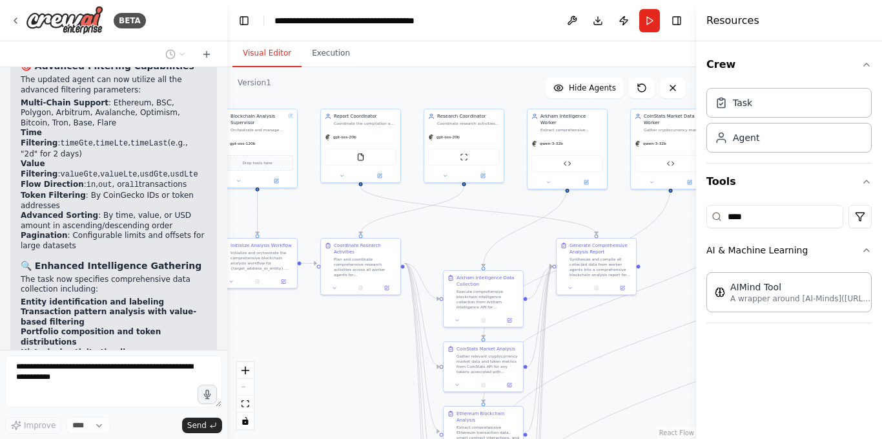
scroll to position [6570, 0]
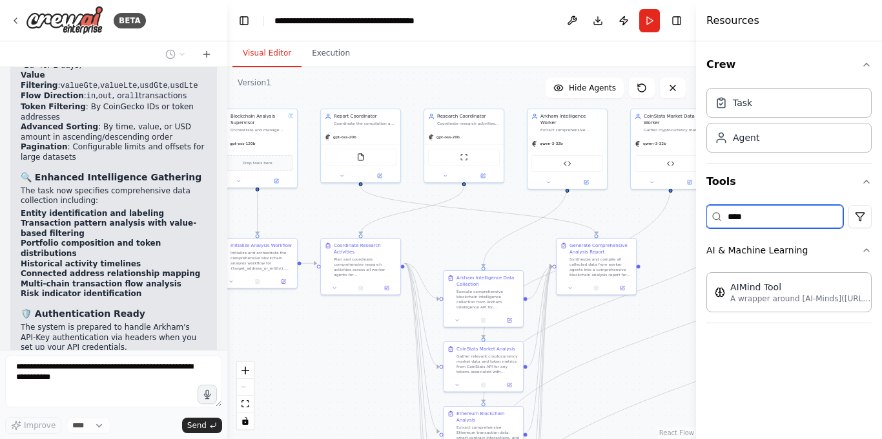
click at [805, 214] on input "****" at bounding box center [775, 216] width 137 height 23
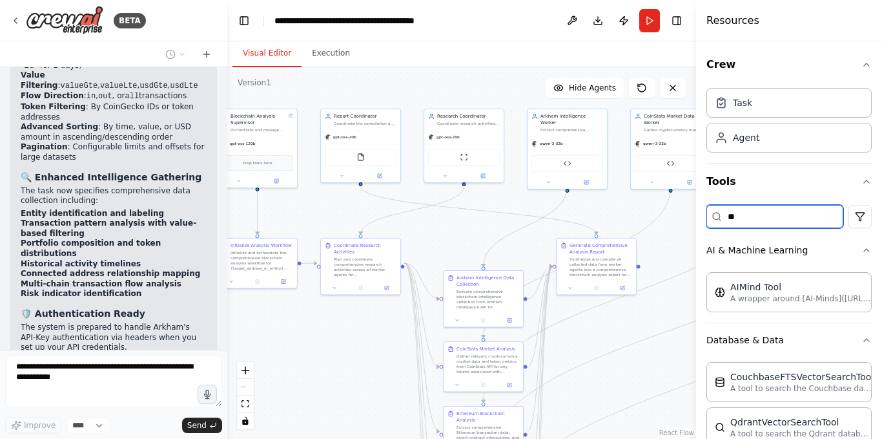
type input "*"
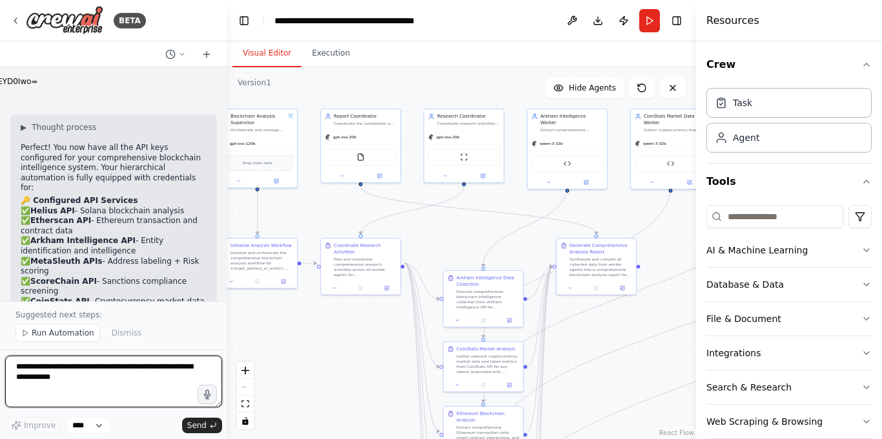
scroll to position [7107, 0]
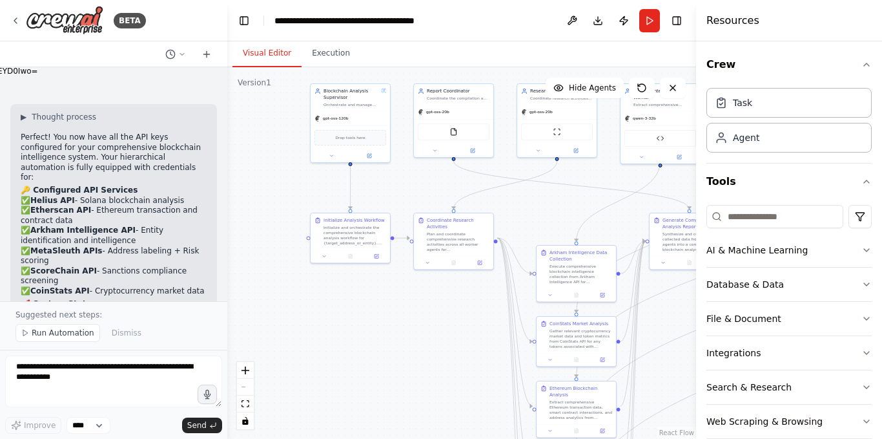
drag, startPoint x: 346, startPoint y: 343, endPoint x: 439, endPoint y: 318, distance: 96.4
click at [439, 318] on div ".deletable-edge-delete-btn { width: 20px; height: 20px; border: 0px solid #ffff…" at bounding box center [461, 252] width 469 height 371
click at [129, 373] on textarea at bounding box center [113, 381] width 217 height 52
paste textarea "**********"
type textarea "**********"
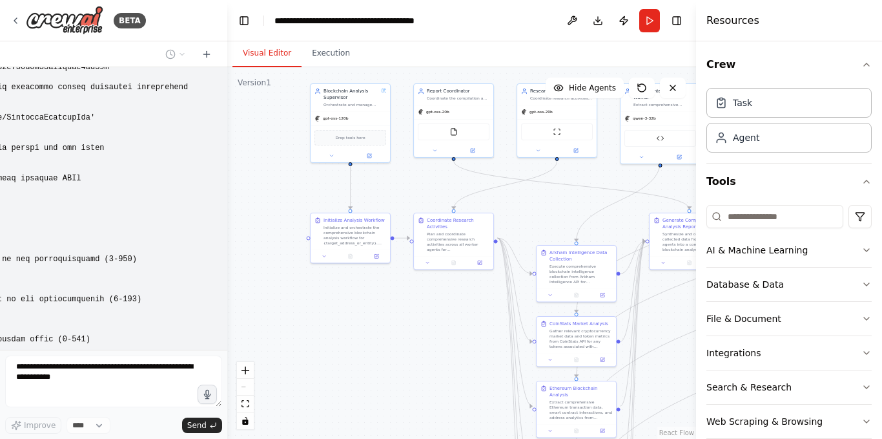
scroll to position [15408, 0]
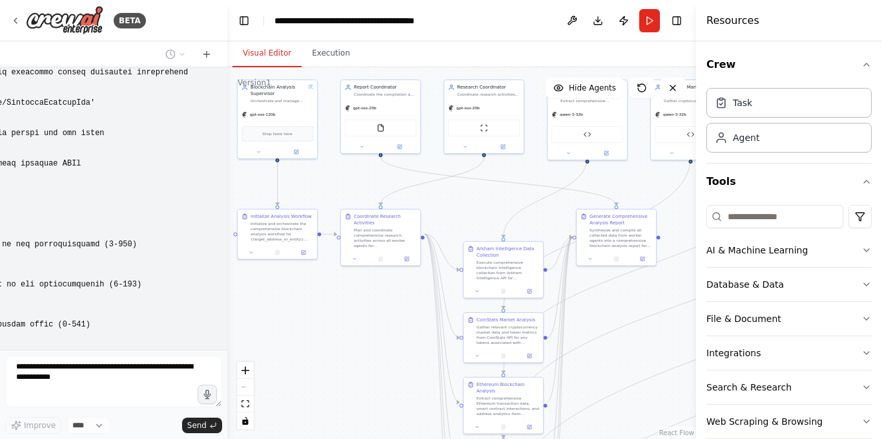
drag, startPoint x: 230, startPoint y: 278, endPoint x: 157, endPoint y: 274, distance: 73.1
click at [157, 274] on div "BETA Hello! I'm the CrewAI assistant. What kind of automation do you want to bu…" at bounding box center [441, 219] width 882 height 439
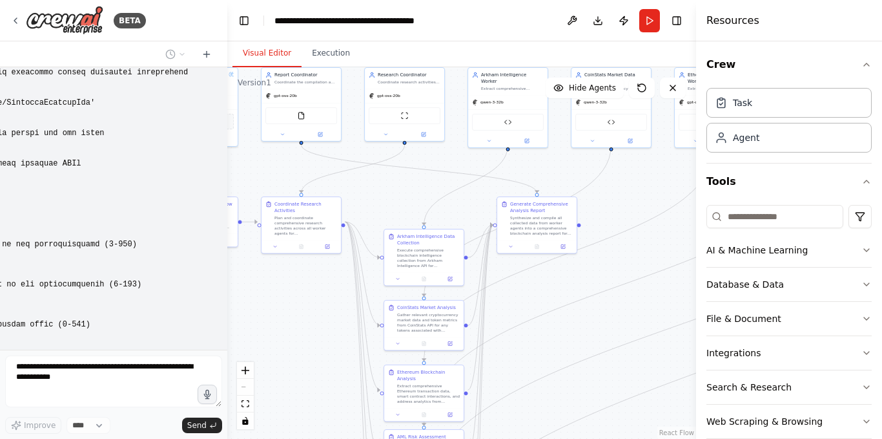
drag, startPoint x: 481, startPoint y: 200, endPoint x: 369, endPoint y: 188, distance: 113.1
click at [369, 188] on div ".deletable-edge-delete-btn { width: 20px; height: 20px; border: 0px solid #ffff…" at bounding box center [461, 252] width 469 height 371
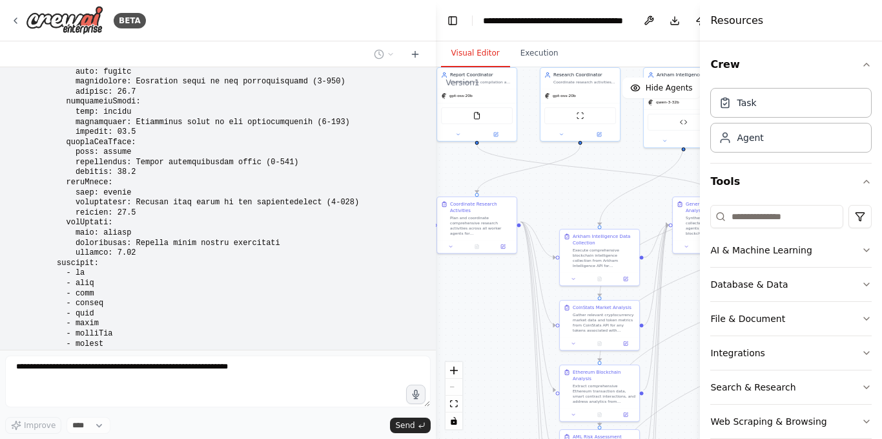
drag, startPoint x: 225, startPoint y: 163, endPoint x: 446, endPoint y: 161, distance: 221.0
click at [446, 161] on div "BETA Hello! I'm the CrewAI assistant. What kind of automation do you want to bu…" at bounding box center [441, 219] width 882 height 439
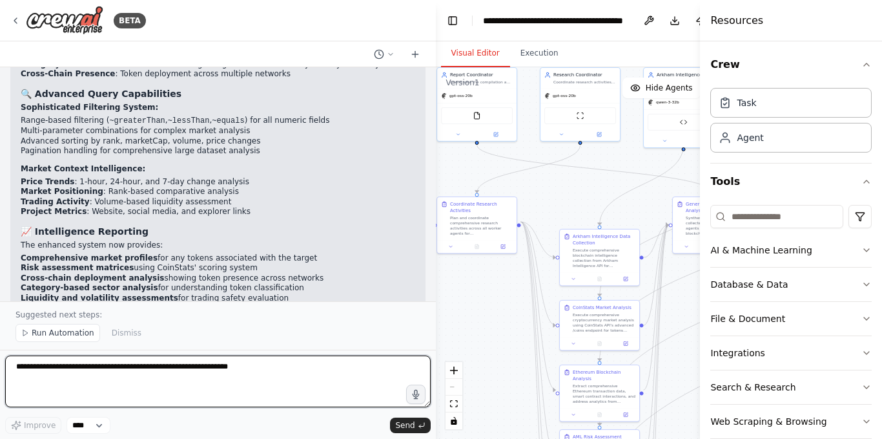
scroll to position [15227, 0]
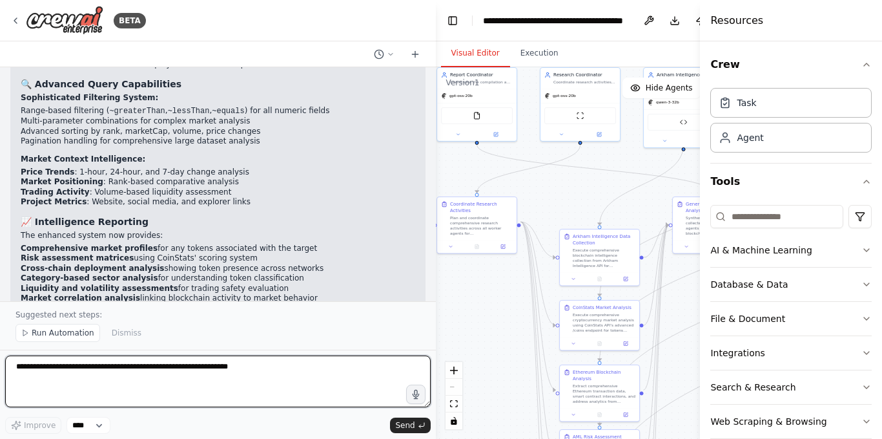
click at [167, 379] on textarea at bounding box center [218, 381] width 426 height 52
type textarea "**********"
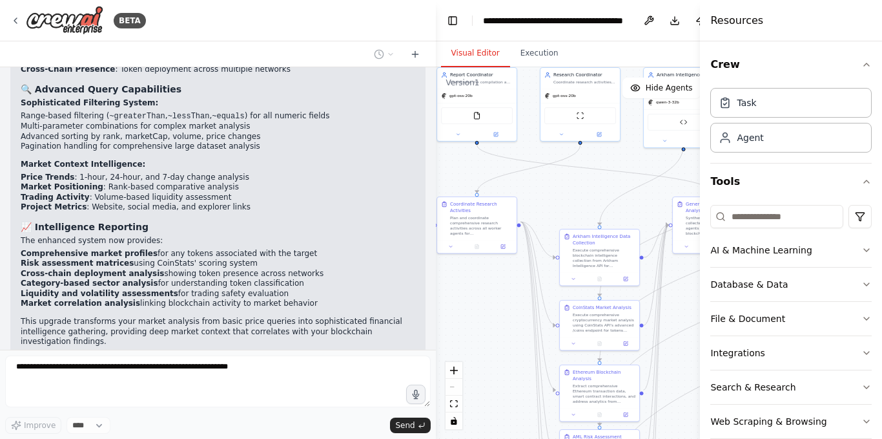
scroll to position [15255, 0]
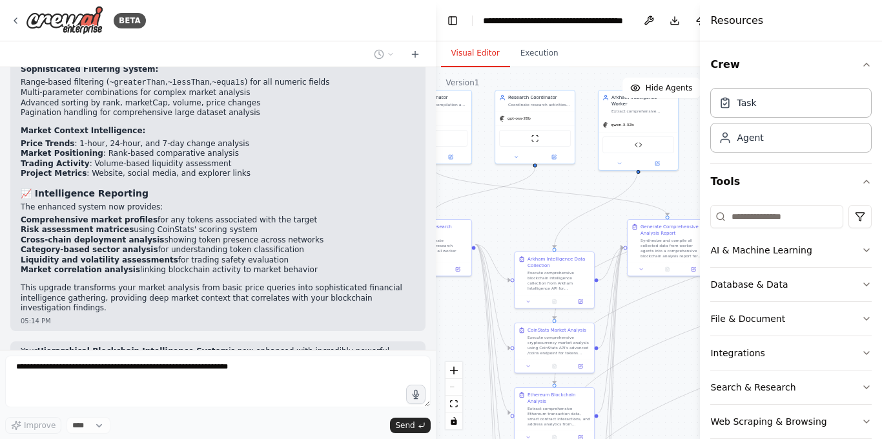
drag, startPoint x: 497, startPoint y: 296, endPoint x: 449, endPoint y: 320, distance: 54.3
click at [449, 320] on div ".deletable-edge-delete-btn { width: 20px; height: 20px; border: 0px solid #ffff…" at bounding box center [604, 252] width 337 height 371
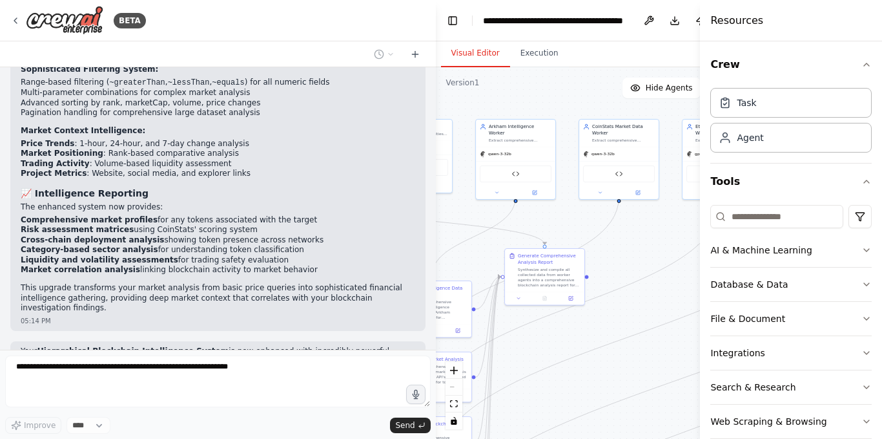
drag, startPoint x: 532, startPoint y: 216, endPoint x: 404, endPoint y: 242, distance: 130.0
click at [404, 242] on div "BETA Hello! I'm the CrewAI assistant. What kind of automation do you want to bu…" at bounding box center [441, 219] width 882 height 439
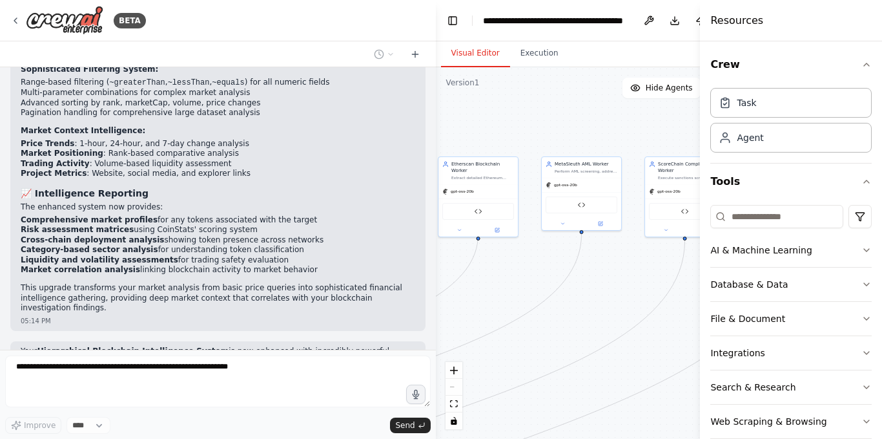
drag, startPoint x: 642, startPoint y: 224, endPoint x: 402, endPoint y: 260, distance: 242.4
click at [402, 260] on div "BETA Hello! I'm the CrewAI assistant. What kind of automation do you want to bu…" at bounding box center [441, 219] width 882 height 439
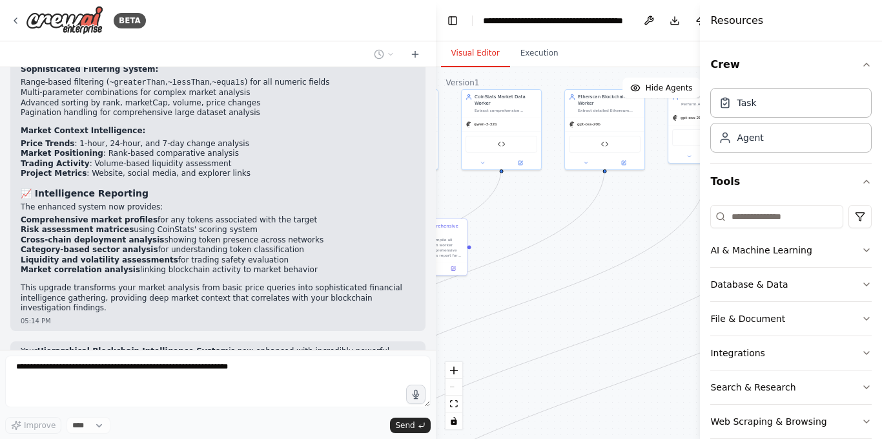
drag, startPoint x: 621, startPoint y: 277, endPoint x: 754, endPoint y: 210, distance: 149.1
click at [754, 210] on div "BETA Hello! I'm the CrewAI assistant. What kind of automation do you want to bu…" at bounding box center [441, 219] width 882 height 439
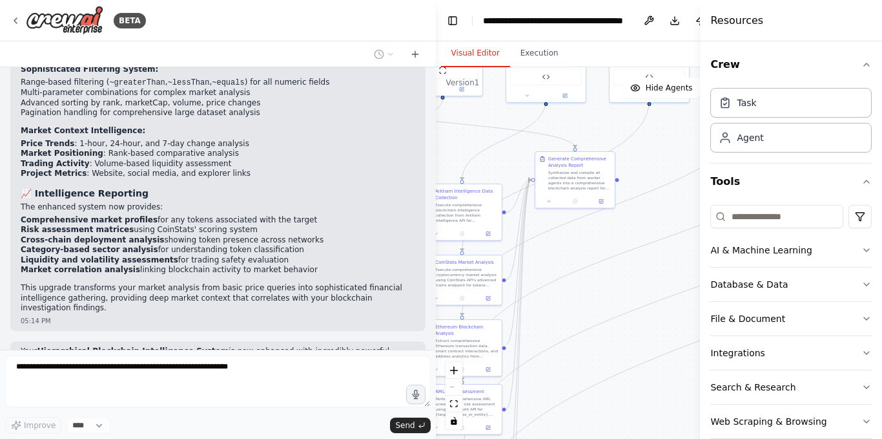
drag, startPoint x: 497, startPoint y: 211, endPoint x: 691, endPoint y: 126, distance: 211.5
click at [691, 126] on div ".deletable-edge-delete-btn { width: 20px; height: 20px; border: 0px solid #ffff…" at bounding box center [604, 252] width 337 height 371
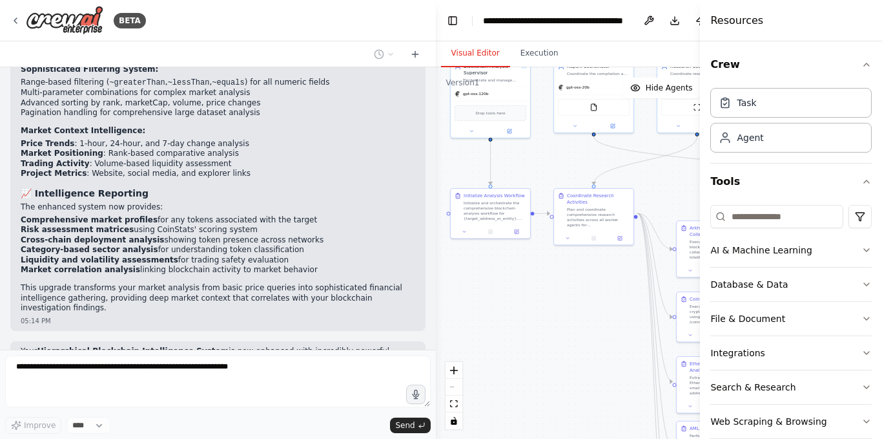
drag, startPoint x: 488, startPoint y: 138, endPoint x: 696, endPoint y: 197, distance: 217.0
click at [715, 194] on div "BETA Hello! I'm the CrewAI assistant. What kind of automation do you want to bu…" at bounding box center [441, 219] width 882 height 439
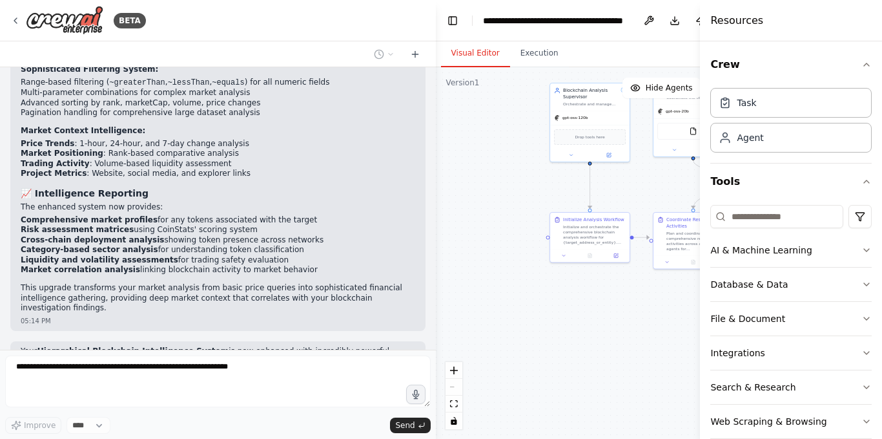
drag, startPoint x: 573, startPoint y: 171, endPoint x: 655, endPoint y: 191, distance: 84.5
click at [655, 191] on div ".deletable-edge-delete-btn { width: 20px; height: 20px; border: 0px solid #ffff…" at bounding box center [604, 252] width 337 height 371
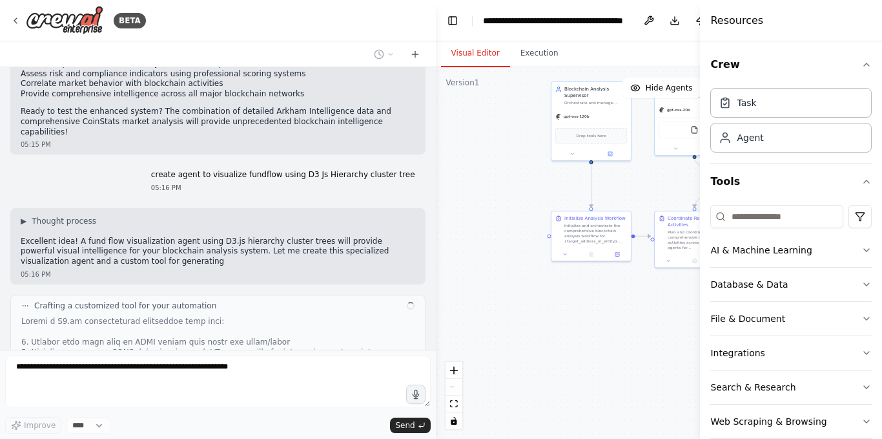
scroll to position [15576, 0]
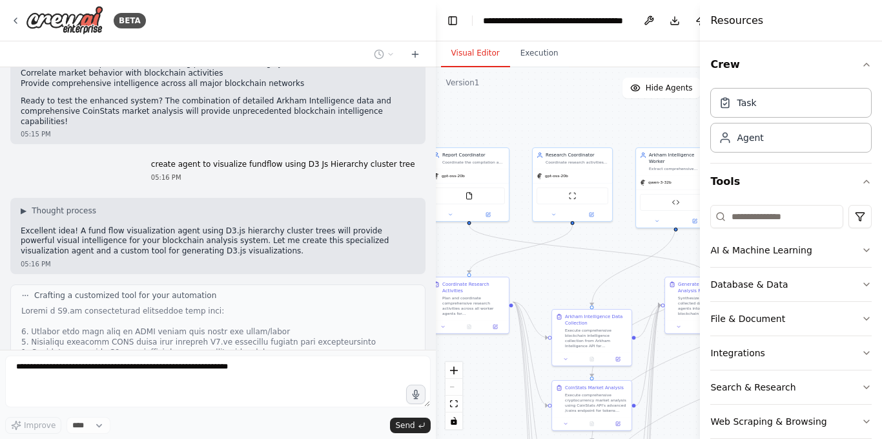
click at [396, 381] on div "BETA Hello! I'm the CrewAI assistant. What kind of automation do you want to bu…" at bounding box center [441, 219] width 882 height 439
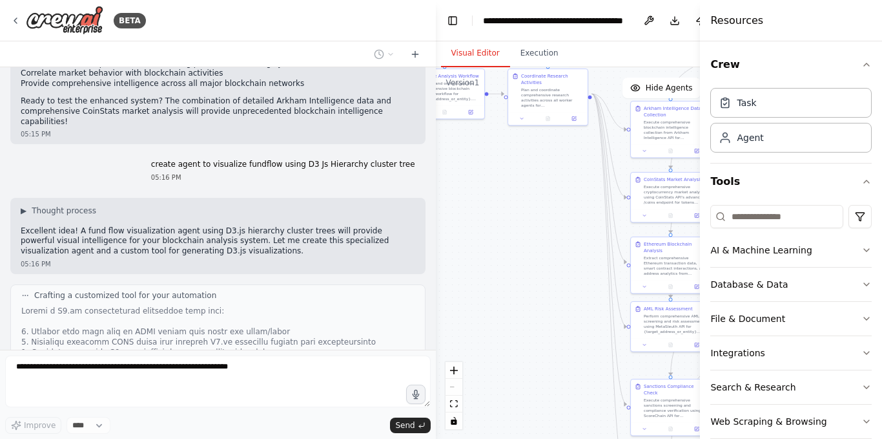
click at [483, 172] on div ".deletable-edge-delete-btn { width: 20px; height: 20px; border: 0px solid #ffff…" at bounding box center [604, 252] width 337 height 371
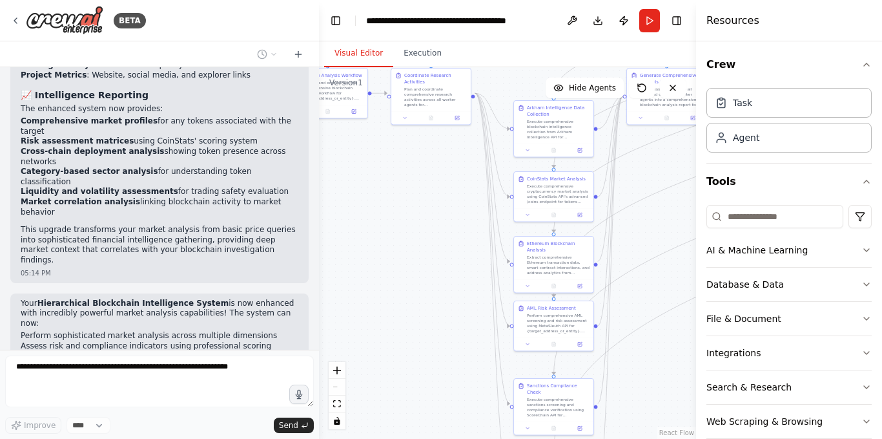
drag, startPoint x: 434, startPoint y: 189, endPoint x: 284, endPoint y: 200, distance: 150.9
click at [314, 200] on div at bounding box center [316, 219] width 5 height 439
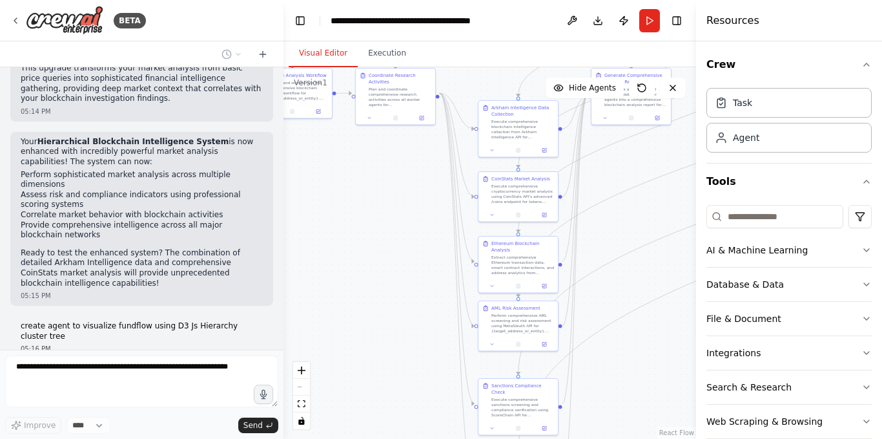
scroll to position [16303, 0]
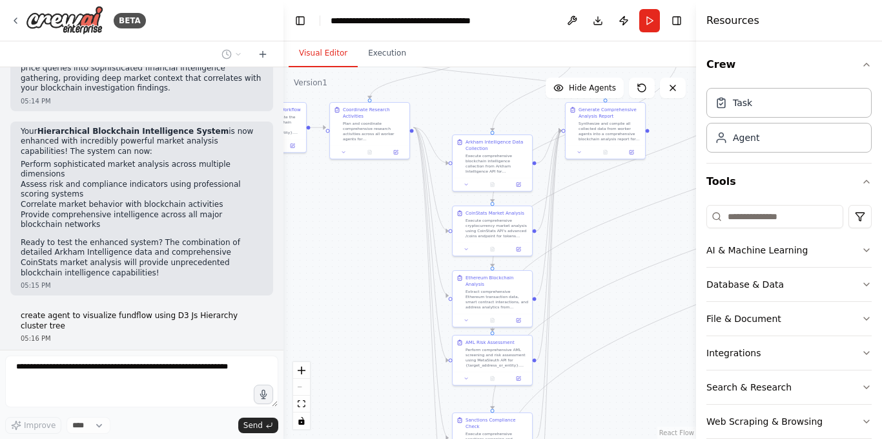
drag, startPoint x: 414, startPoint y: 171, endPoint x: 271, endPoint y: 302, distance: 193.9
click at [271, 302] on div "BETA Hello! I'm the CrewAI assistant. What kind of automation do you want to bu…" at bounding box center [441, 219] width 882 height 439
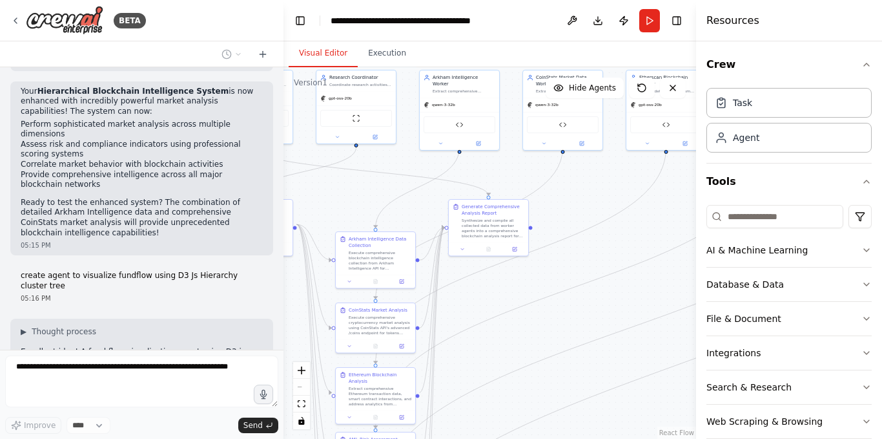
scroll to position [16365, 0]
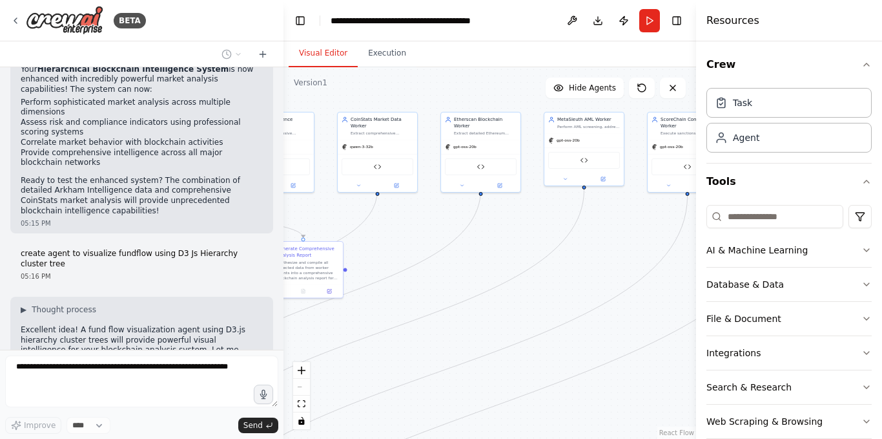
drag, startPoint x: 597, startPoint y: 194, endPoint x: 412, endPoint y: 236, distance: 190.1
click at [412, 236] on div ".deletable-edge-delete-btn { width: 20px; height: 20px; border: 0px solid #ffff…" at bounding box center [490, 252] width 413 height 371
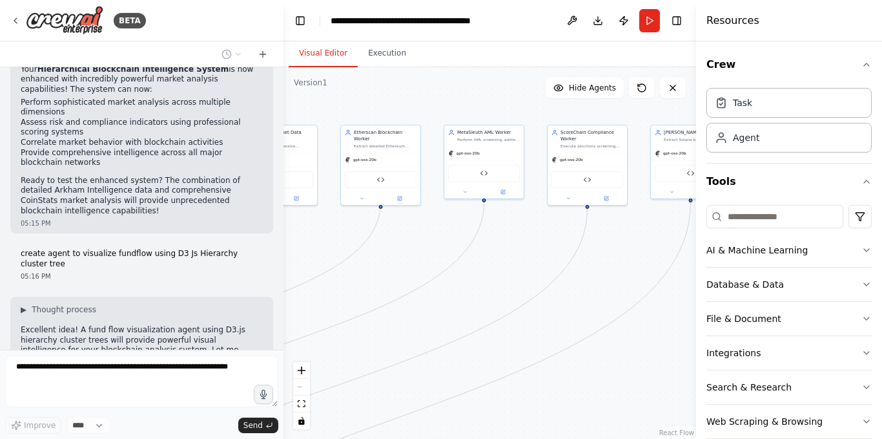
drag, startPoint x: 538, startPoint y: 222, endPoint x: 392, endPoint y: 235, distance: 145.9
click at [393, 235] on div ".deletable-edge-delete-btn { width: 20px; height: 20px; border: 0px solid #ffff…" at bounding box center [490, 252] width 413 height 371
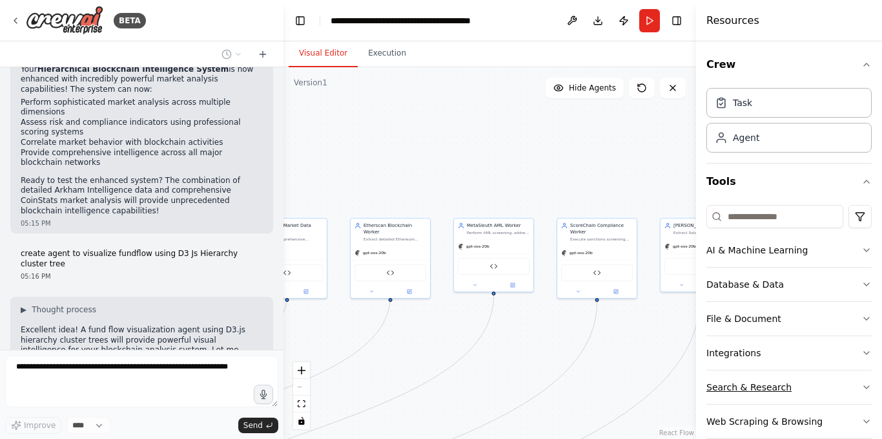
drag, startPoint x: 572, startPoint y: 244, endPoint x: 715, endPoint y: 371, distance: 190.8
click at [715, 371] on div "BETA Hello! I'm the CrewAI assistant. What kind of automation do you want to bu…" at bounding box center [441, 219] width 882 height 439
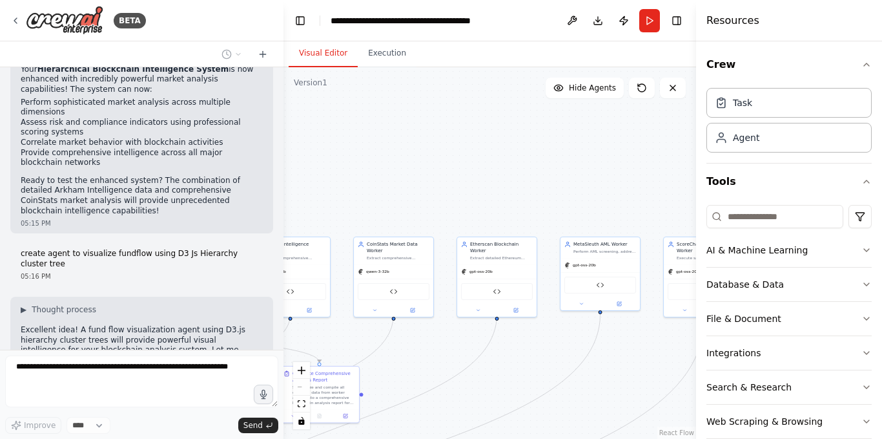
drag, startPoint x: 387, startPoint y: 195, endPoint x: 590, endPoint y: 122, distance: 216.2
click at [590, 122] on div ".deletable-edge-delete-btn { width: 20px; height: 20px; border: 0px solid #ffff…" at bounding box center [490, 252] width 413 height 371
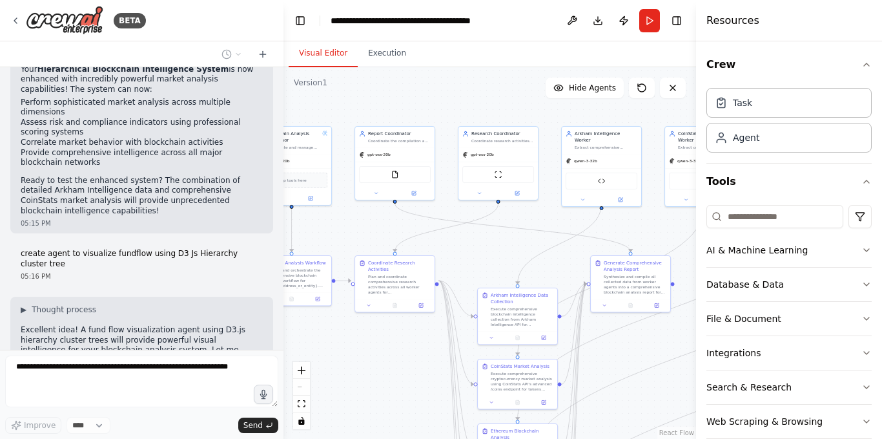
drag, startPoint x: 392, startPoint y: 117, endPoint x: 536, endPoint y: 67, distance: 152.4
click at [536, 67] on div ".deletable-edge-delete-btn { width: 20px; height: 20px; border: 0px solid #ffff…" at bounding box center [490, 252] width 413 height 371
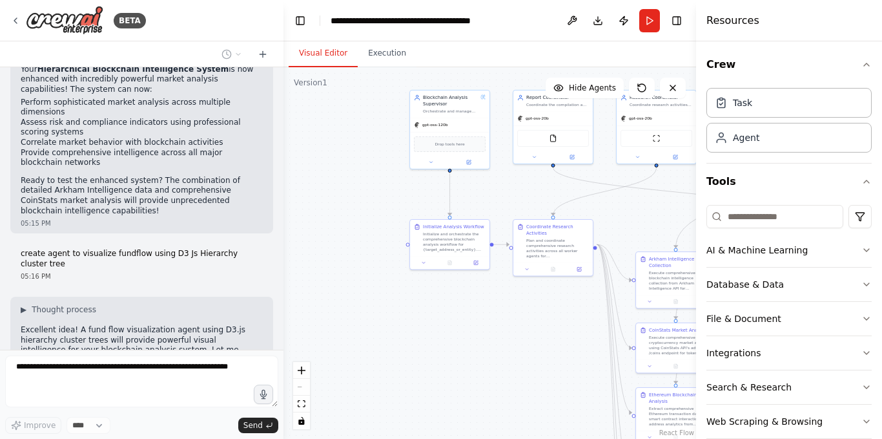
drag, startPoint x: 437, startPoint y: 103, endPoint x: 580, endPoint y: 73, distance: 145.3
click at [580, 73] on div ".deletable-edge-delete-btn { width: 20px; height: 20px; border: 0px solid #ffff…" at bounding box center [490, 252] width 413 height 371
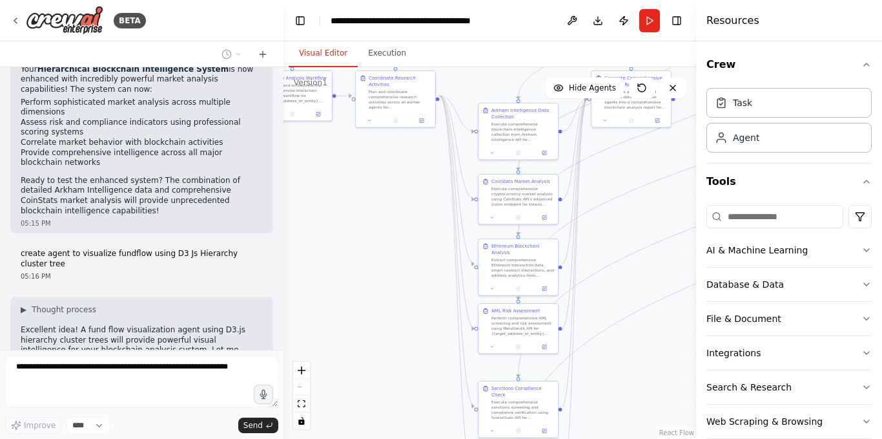
drag, startPoint x: 554, startPoint y: 343, endPoint x: 330, endPoint y: 119, distance: 317.0
click at [330, 119] on div ".deletable-edge-delete-btn { width: 20px; height: 20px; border: 0px solid #ffff…" at bounding box center [490, 252] width 413 height 371
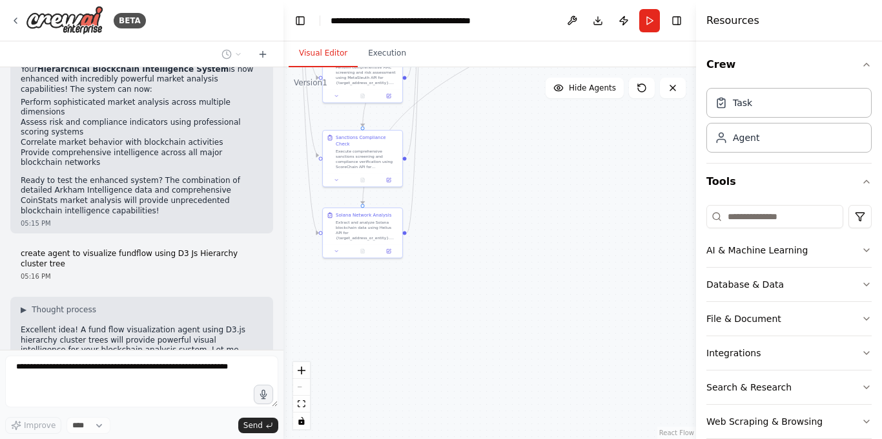
drag, startPoint x: 598, startPoint y: 378, endPoint x: 519, endPoint y: 204, distance: 191.1
click at [519, 204] on div ".deletable-edge-delete-btn { width: 20px; height: 20px; border: 0px solid #ffff…" at bounding box center [490, 252] width 413 height 371
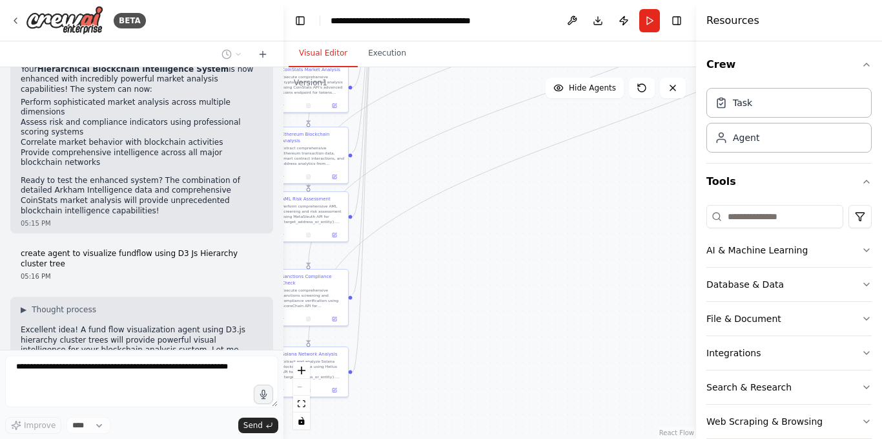
drag, startPoint x: 563, startPoint y: 169, endPoint x: 541, endPoint y: 285, distance: 118.2
click at [500, 333] on div ".deletable-edge-delete-btn { width: 20px; height: 20px; border: 0px solid #ffff…" at bounding box center [490, 252] width 413 height 371
drag, startPoint x: 610, startPoint y: 205, endPoint x: 479, endPoint y: 342, distance: 190.1
click at [479, 342] on div ".deletable-edge-delete-btn { width: 20px; height: 20px; border: 0px solid #ffff…" at bounding box center [490, 252] width 413 height 371
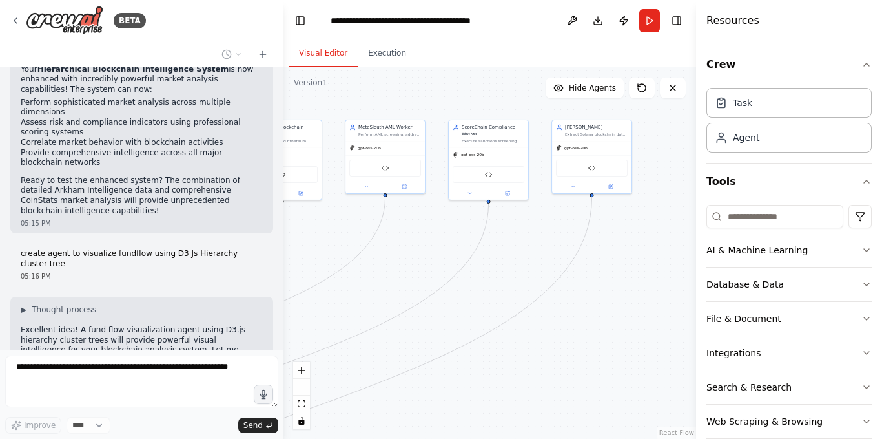
drag, startPoint x: 636, startPoint y: 235, endPoint x: 438, endPoint y: 387, distance: 249.7
click at [438, 387] on div ".deletable-edge-delete-btn { width: 20px; height: 20px; border: 0px solid #ffff…" at bounding box center [490, 252] width 413 height 371
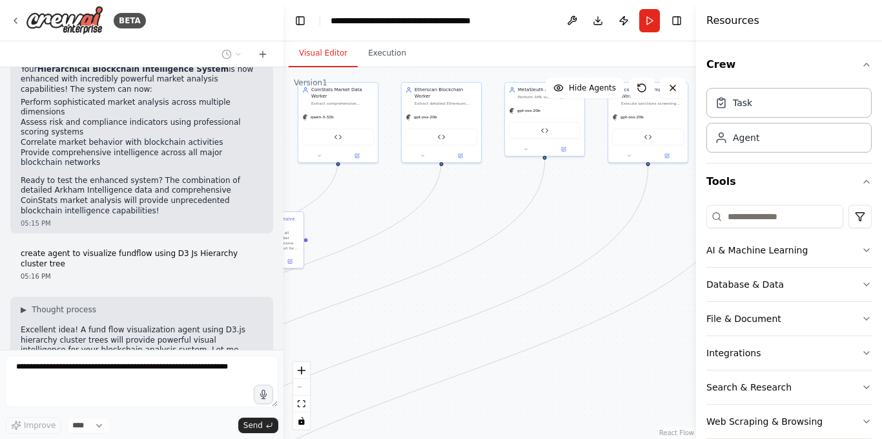
drag, startPoint x: 406, startPoint y: 275, endPoint x: 564, endPoint y: 214, distance: 169.5
click at [587, 224] on div ".deletable-edge-delete-btn { width: 20px; height: 20px; border: 0px solid #ffff…" at bounding box center [490, 252] width 413 height 371
drag, startPoint x: 424, startPoint y: 244, endPoint x: 546, endPoint y: 145, distance: 157.5
click at [546, 145] on div ".deletable-edge-delete-btn { width: 20px; height: 20px; border: 0px solid #ffff…" at bounding box center [490, 252] width 413 height 371
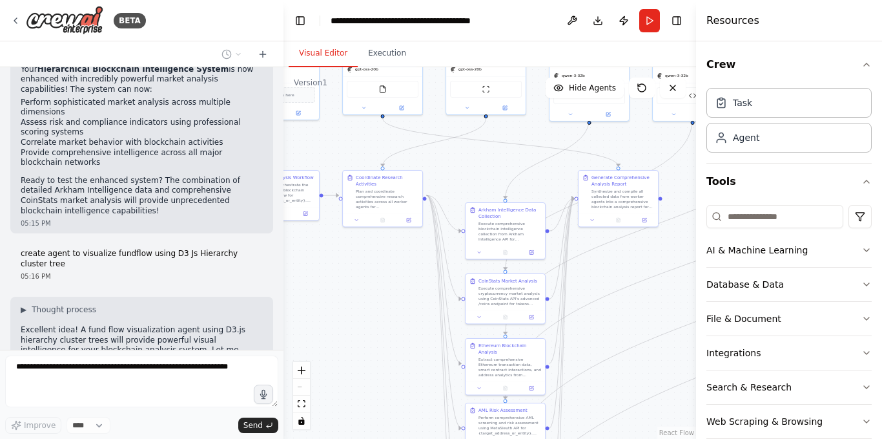
drag, startPoint x: 364, startPoint y: 216, endPoint x: 608, endPoint y: 280, distance: 252.3
click at [608, 280] on div ".deletable-edge-delete-btn { width: 20px; height: 20px; border: 0px solid #ffff…" at bounding box center [490, 252] width 413 height 371
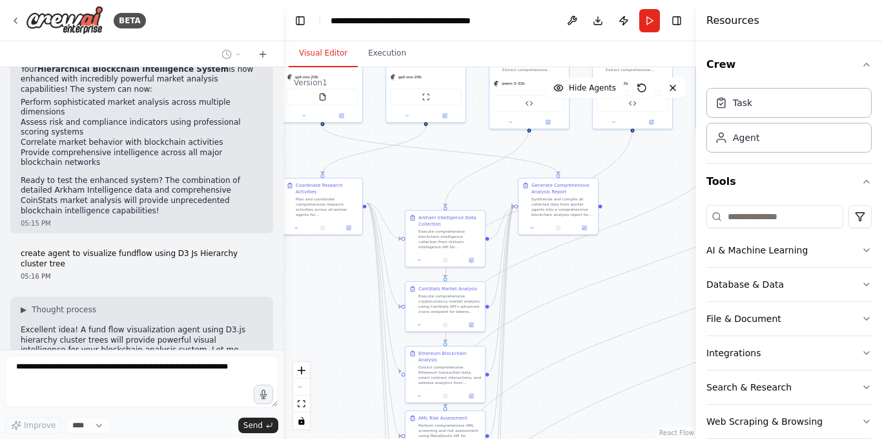
drag, startPoint x: 465, startPoint y: 174, endPoint x: 392, endPoint y: 178, distance: 73.8
click at [392, 178] on div ".deletable-edge-delete-btn { width: 20px; height: 20px; border: 0px solid #ffff…" at bounding box center [490, 252] width 413 height 371
drag, startPoint x: 561, startPoint y: 200, endPoint x: 656, endPoint y: 235, distance: 100.3
click at [656, 235] on div "Synthesize and compile all collected data from worker agents into a comprehensi…" at bounding box center [656, 237] width 63 height 21
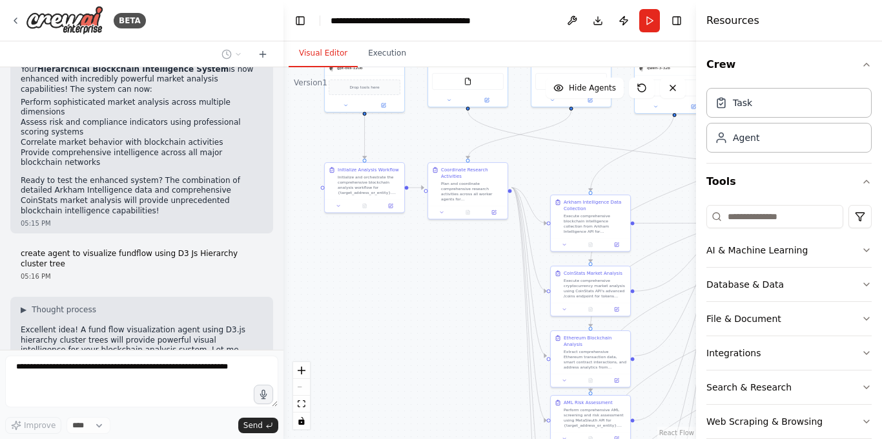
drag, startPoint x: 530, startPoint y: 209, endPoint x: 680, endPoint y: 191, distance: 151.0
click at [679, 191] on div ".deletable-edge-delete-btn { width: 20px; height: 20px; border: 0px solid #ffff…" at bounding box center [490, 252] width 413 height 371
click at [452, 242] on div ".deletable-edge-delete-btn { width: 20px; height: 20px; border: 0px solid #ffff…" at bounding box center [490, 252] width 413 height 371
drag, startPoint x: 370, startPoint y: 186, endPoint x: 313, endPoint y: 264, distance: 96.1
click at [313, 262] on div "Initialize and orchestrate the comprehensive blockchain analysis workflow for {…" at bounding box center [315, 252] width 63 height 21
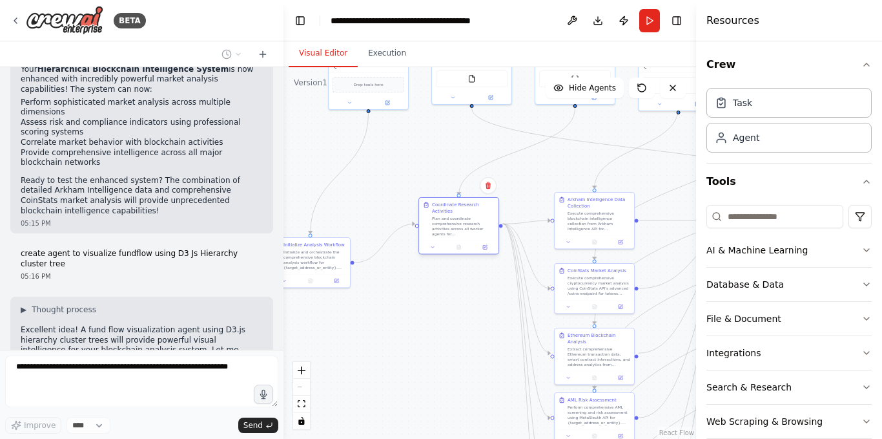
scroll to position [16439, 0]
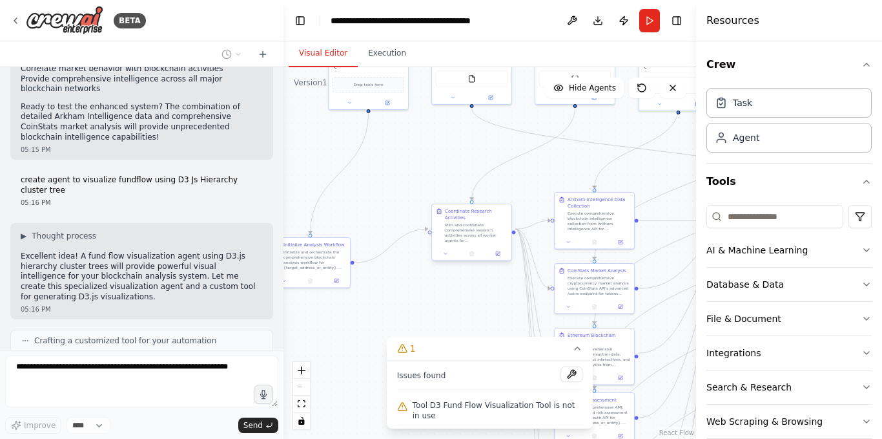
drag, startPoint x: 466, startPoint y: 191, endPoint x: 463, endPoint y: 235, distance: 44.0
click at [463, 235] on div "Coordinate Research Activities Plan and coordinate comprehensive research activ…" at bounding box center [471, 225] width 79 height 43
click at [335, 261] on div "Initialize Analysis Workflow Initialize and orchestrate the comprehensive block…" at bounding box center [310, 261] width 81 height 51
drag, startPoint x: 317, startPoint y: 262, endPoint x: 397, endPoint y: 216, distance: 92.6
click at [397, 216] on div "Initialize and orchestrate the comprehensive blockchain analysis workflow for {…" at bounding box center [373, 226] width 63 height 21
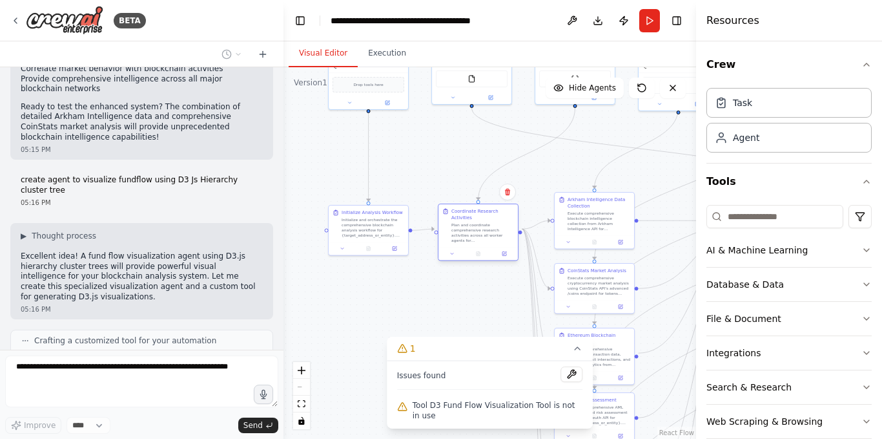
drag, startPoint x: 475, startPoint y: 225, endPoint x: 482, endPoint y: 227, distance: 6.6
click at [482, 227] on div "Plan and coordinate comprehensive research activities across all worker agents …" at bounding box center [483, 232] width 63 height 21
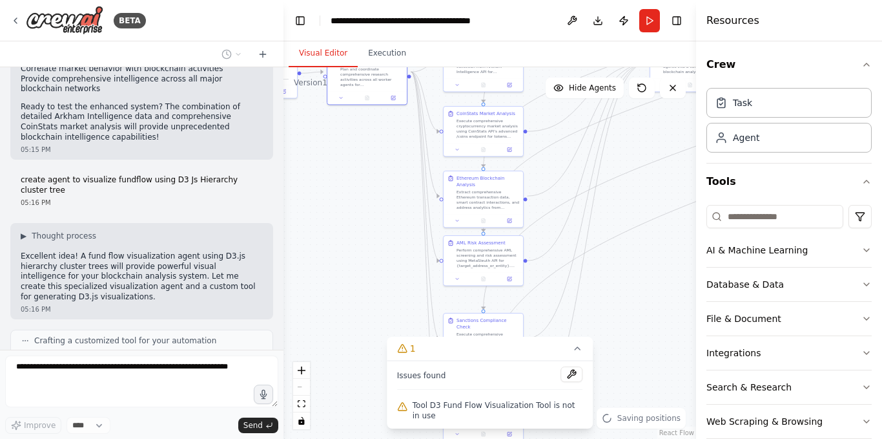
drag, startPoint x: 461, startPoint y: 310, endPoint x: 350, endPoint y: 153, distance: 192.3
click at [350, 153] on div ".deletable-edge-delete-btn { width: 20px; height: 20px; border: 0px solid #ffff…" at bounding box center [490, 252] width 413 height 371
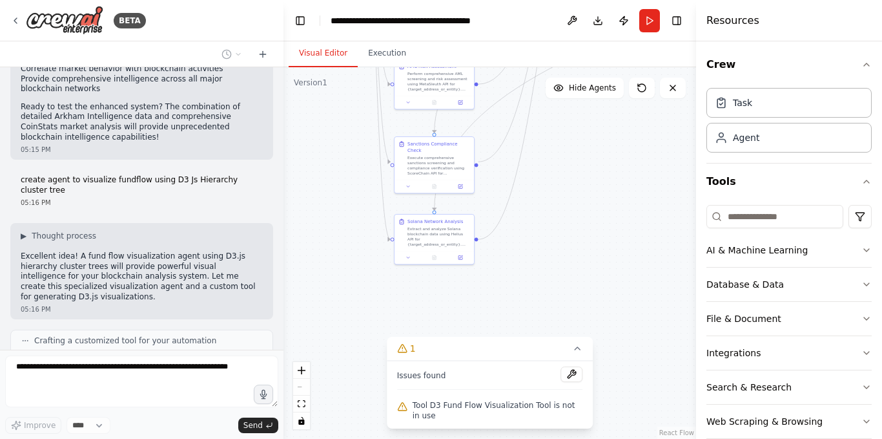
drag, startPoint x: 377, startPoint y: 315, endPoint x: 316, endPoint y: 93, distance: 229.8
click at [316, 93] on div ".deletable-edge-delete-btn { width: 20px; height: 20px; border: 0px solid #ffff…" at bounding box center [490, 252] width 413 height 371
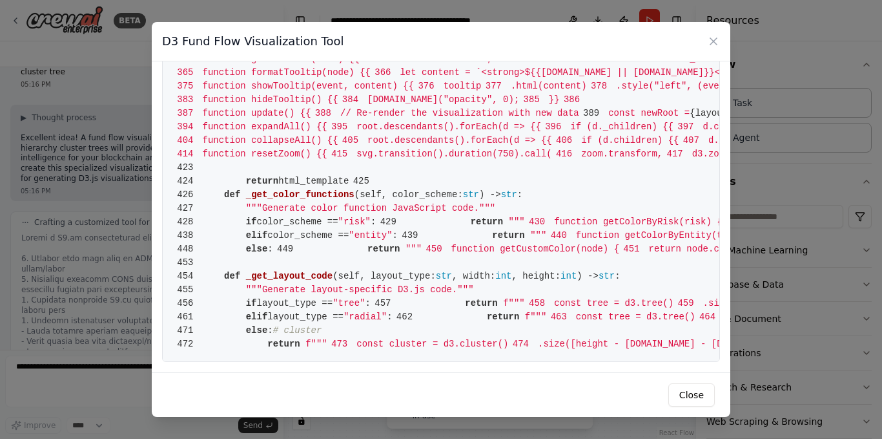
scroll to position [16557, 0]
click at [685, 397] on button "Close" at bounding box center [692, 394] width 47 height 23
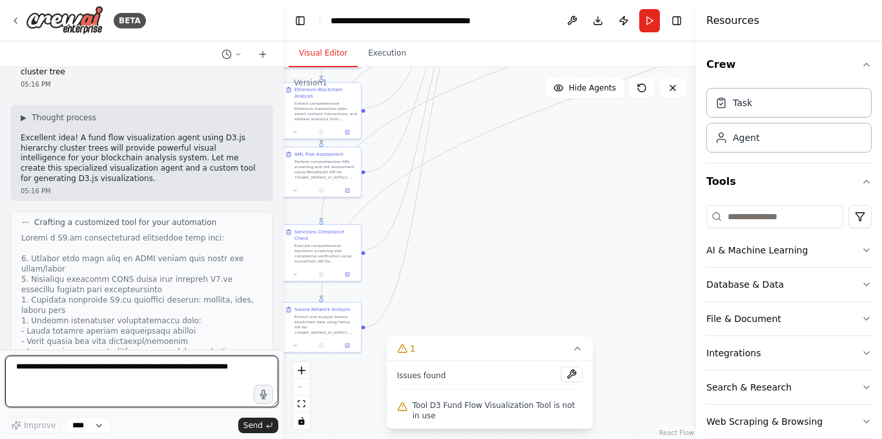
drag, startPoint x: 569, startPoint y: 158, endPoint x: 467, endPoint y: 291, distance: 167.3
click at [467, 291] on div ".deletable-edge-delete-btn { width: 20px; height: 20px; border: 0px solid #ffff…" at bounding box center [490, 252] width 413 height 371
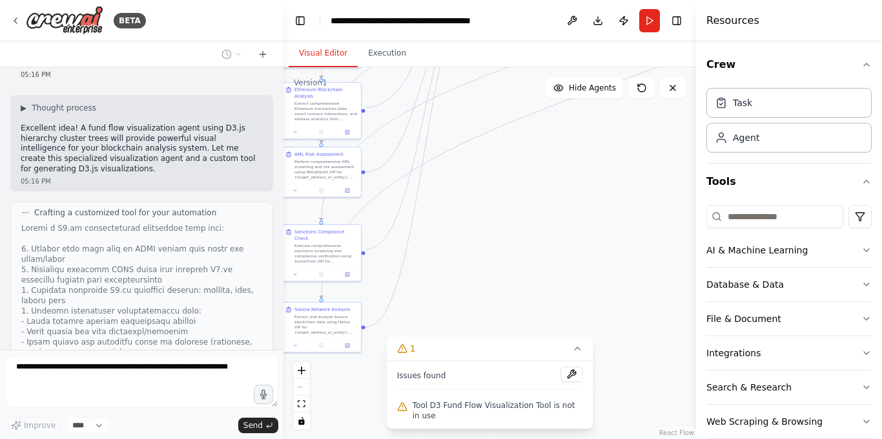
scroll to position [16632, 0]
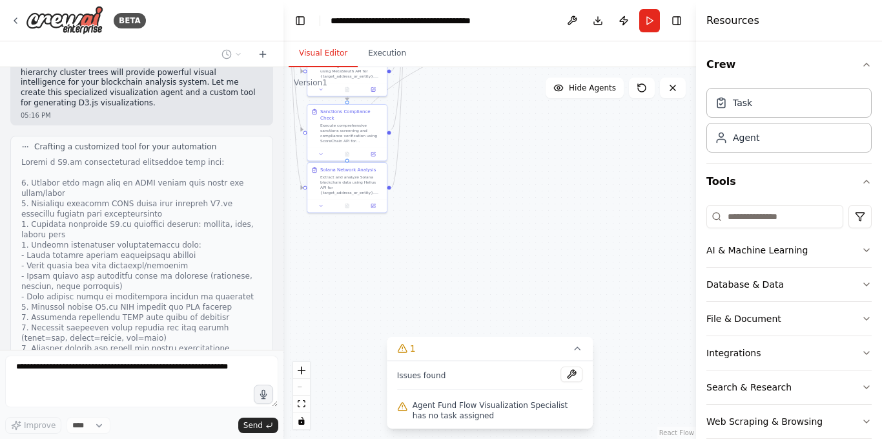
drag, startPoint x: 518, startPoint y: 248, endPoint x: 571, endPoint y: 185, distance: 82.6
click at [570, 165] on div ".deletable-edge-delete-btn { width: 20px; height: 20px; border: 0px solid #ffff…" at bounding box center [490, 252] width 413 height 371
click at [580, 348] on icon at bounding box center [577, 348] width 10 height 10
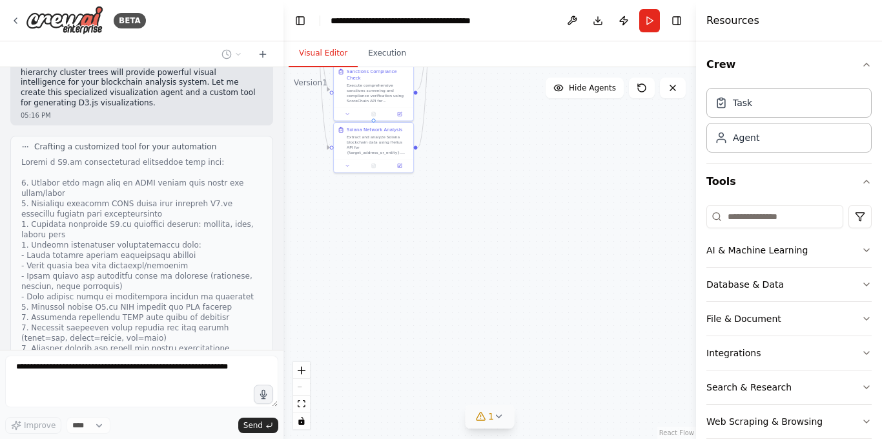
click at [502, 419] on icon at bounding box center [499, 416] width 10 height 10
click at [570, 376] on button at bounding box center [572, 374] width 22 height 16
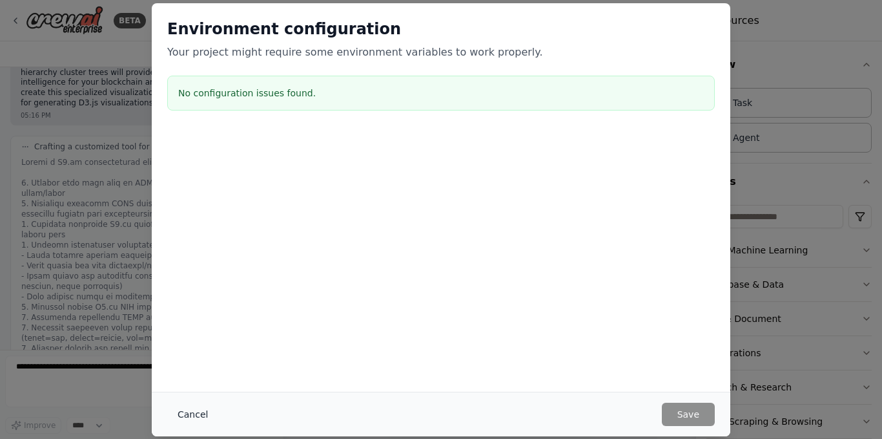
click at [205, 414] on button "Cancel" at bounding box center [192, 413] width 51 height 23
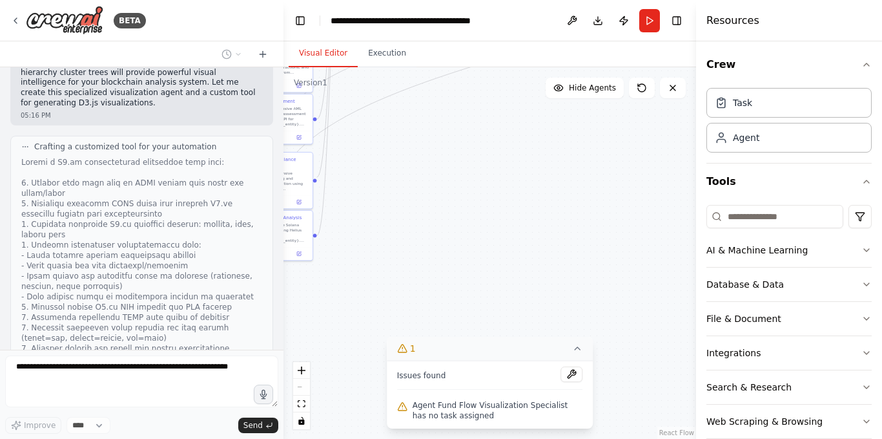
drag, startPoint x: 498, startPoint y: 195, endPoint x: 351, endPoint y: 318, distance: 191.7
click at [351, 318] on div ".deletable-edge-delete-btn { width: 20px; height: 20px; border: 0px solid #ffff…" at bounding box center [490, 252] width 413 height 371
drag, startPoint x: 506, startPoint y: 216, endPoint x: 402, endPoint y: 355, distance: 173.1
click at [359, 406] on div ".deletable-edge-delete-btn { width: 20px; height: 20px; border: 0px solid #ffff…" at bounding box center [490, 252] width 413 height 371
drag, startPoint x: 569, startPoint y: 185, endPoint x: 439, endPoint y: 298, distance: 171.7
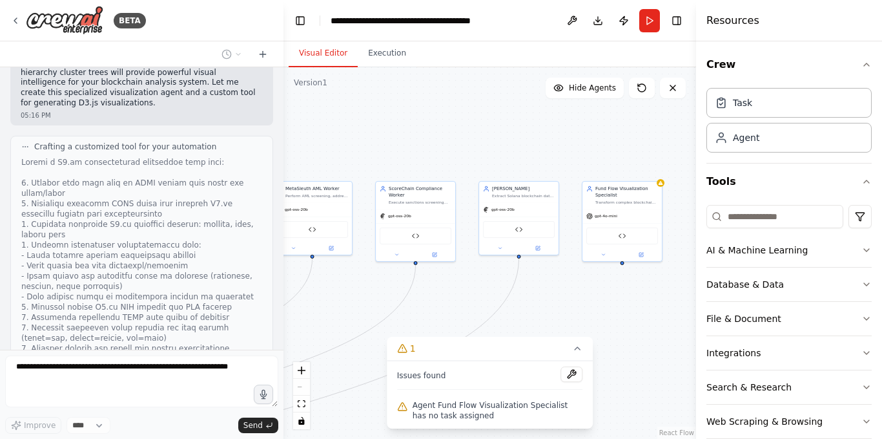
click at [439, 298] on div ".deletable-edge-delete-btn { width: 20px; height: 20px; border: 0px solid #ffff…" at bounding box center [490, 252] width 413 height 371
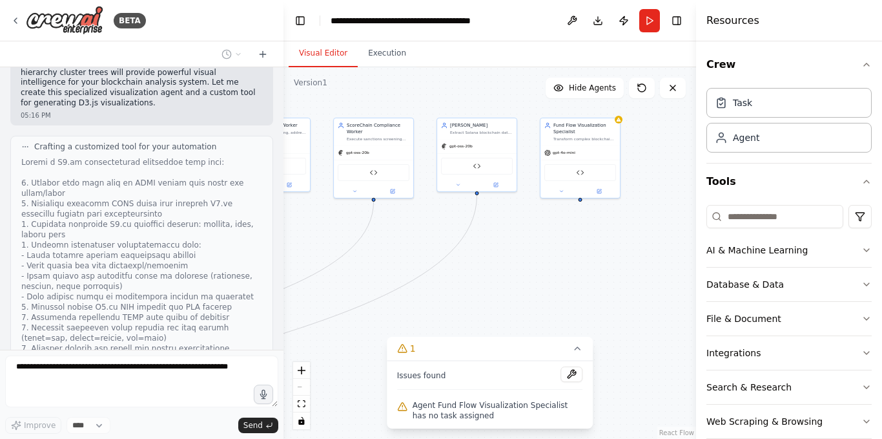
drag, startPoint x: 580, startPoint y: 329, endPoint x: 505, endPoint y: 240, distance: 116.5
click at [510, 242] on div ".deletable-edge-delete-btn { width: 20px; height: 20px; border: 0px solid #ffff…" at bounding box center [490, 252] width 413 height 371
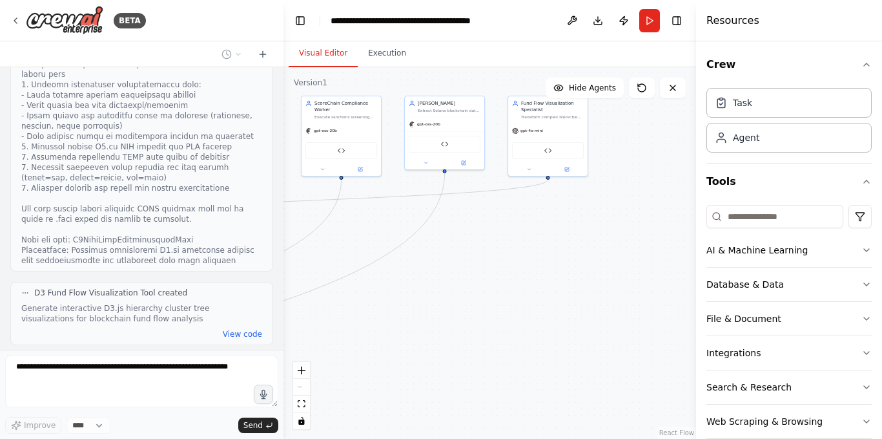
scroll to position [16793, 0]
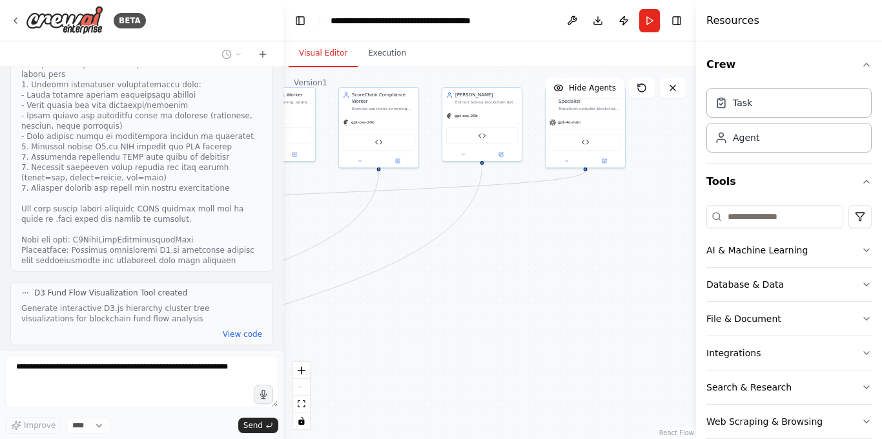
drag, startPoint x: 472, startPoint y: 307, endPoint x: 651, endPoint y: 262, distance: 185.2
click at [651, 262] on div ".deletable-edge-delete-btn { width: 20px; height: 20px; border: 0px solid #ffff…" at bounding box center [490, 252] width 413 height 371
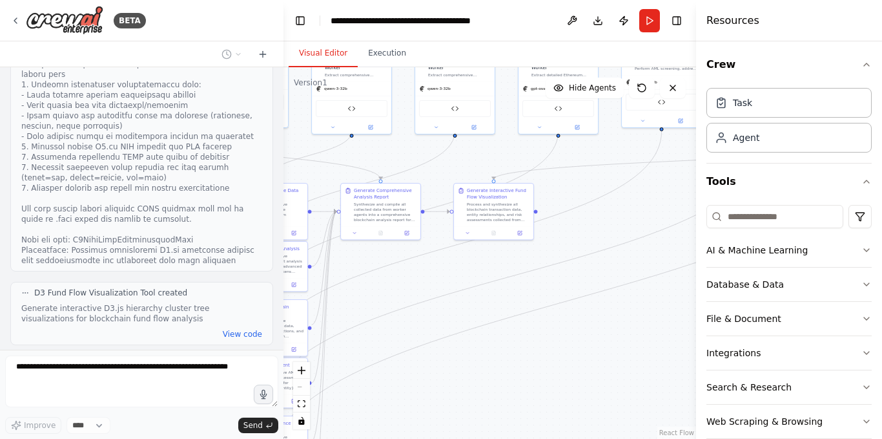
drag, startPoint x: 402, startPoint y: 186, endPoint x: 649, endPoint y: 189, distance: 246.8
click at [649, 189] on div ".deletable-edge-delete-btn { width: 20px; height: 20px; border: 0px solid #ffff…" at bounding box center [490, 252] width 413 height 371
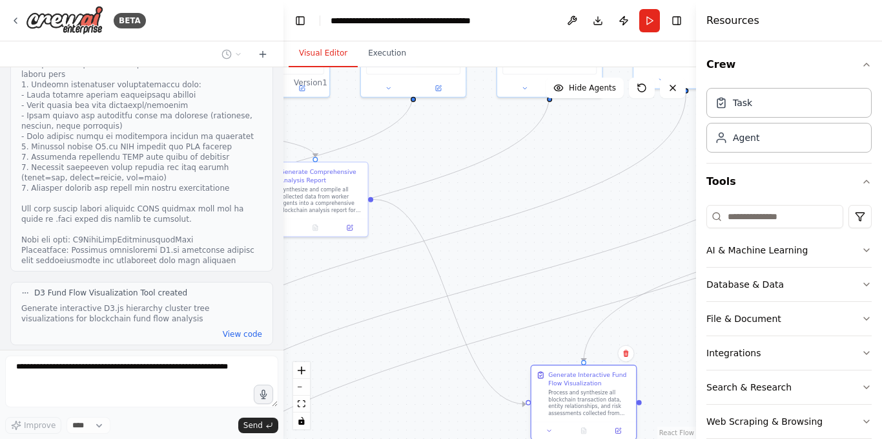
drag, startPoint x: 461, startPoint y: 197, endPoint x: 583, endPoint y: 403, distance: 239.2
click at [583, 403] on div "Process and synthesize all blockchain transaction data, entity relationships, a…" at bounding box center [589, 402] width 83 height 27
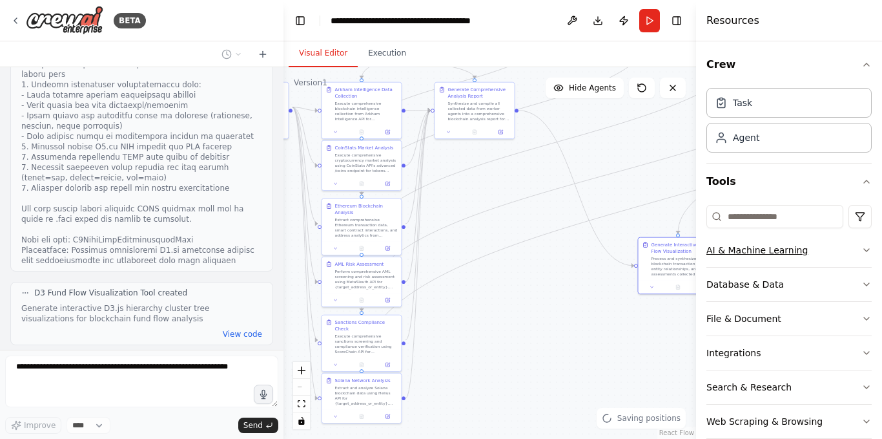
drag, startPoint x: 646, startPoint y: 375, endPoint x: 786, endPoint y: 240, distance: 194.2
click at [786, 240] on div "BETA Hello! I'm the CrewAI assistant. What kind of automation do you want to bu…" at bounding box center [441, 219] width 882 height 439
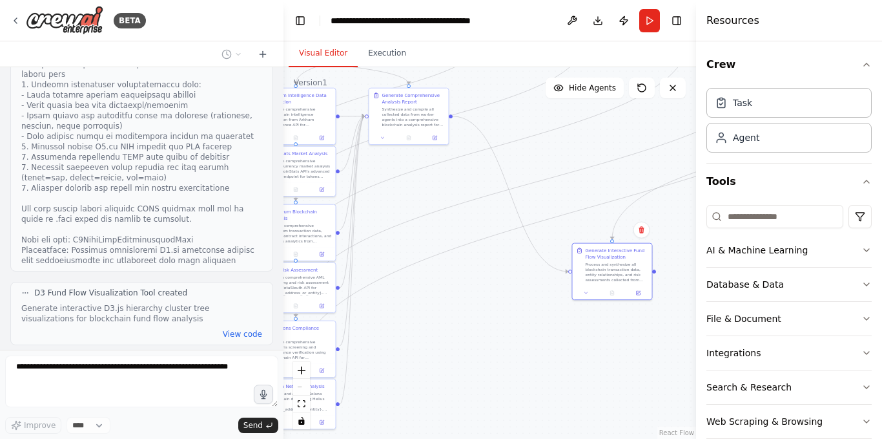
drag, startPoint x: 479, startPoint y: 324, endPoint x: 441, endPoint y: 330, distance: 39.2
click at [441, 330] on div ".deletable-edge-delete-btn { width: 20px; height: 20px; border: 0px solid #ffff…" at bounding box center [490, 252] width 413 height 371
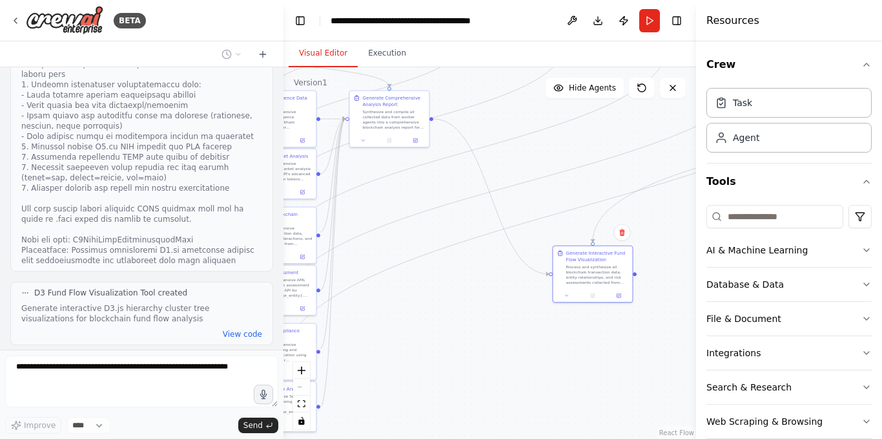
click at [463, 309] on div ".deletable-edge-delete-btn { width: 20px; height: 20px; border: 0px solid #ffff…" at bounding box center [490, 252] width 413 height 371
drag, startPoint x: 392, startPoint y: 113, endPoint x: 496, endPoint y: 293, distance: 207.2
click at [496, 293] on div "Synthesize and compile all collected data from worker agents into a comprehensi…" at bounding box center [494, 299] width 63 height 21
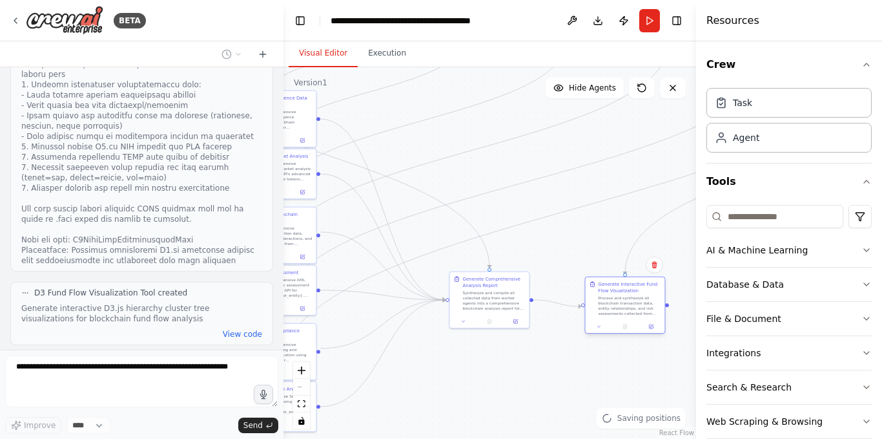
drag, startPoint x: 589, startPoint y: 271, endPoint x: 616, endPoint y: 300, distance: 39.7
click at [616, 300] on div "Process and synthesize all blockchain transaction data, entity relationships, a…" at bounding box center [630, 305] width 63 height 21
drag, startPoint x: 616, startPoint y: 300, endPoint x: 615, endPoint y: 293, distance: 6.6
click at [615, 293] on div "Process and synthesize all blockchain transaction data, entity relationships, a…" at bounding box center [630, 299] width 63 height 21
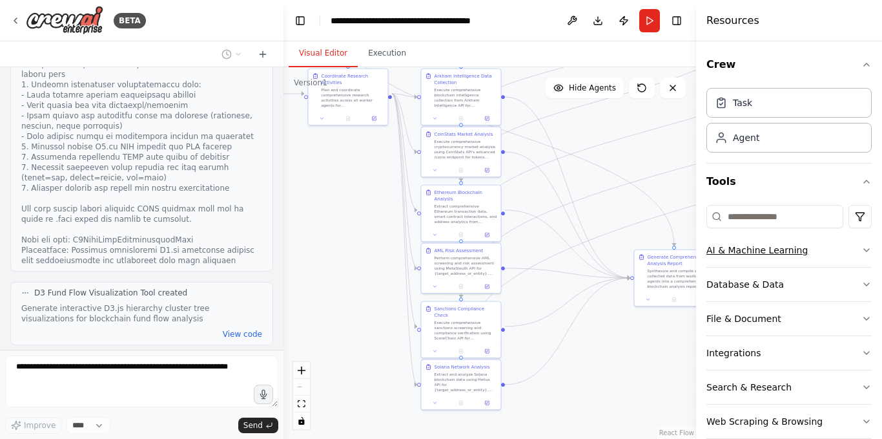
drag, startPoint x: 544, startPoint y: 258, endPoint x: 729, endPoint y: 236, distance: 186.1
click at [729, 236] on div "BETA Hello! I'm the CrewAI assistant. What kind of automation do you want to bu…" at bounding box center [441, 219] width 882 height 439
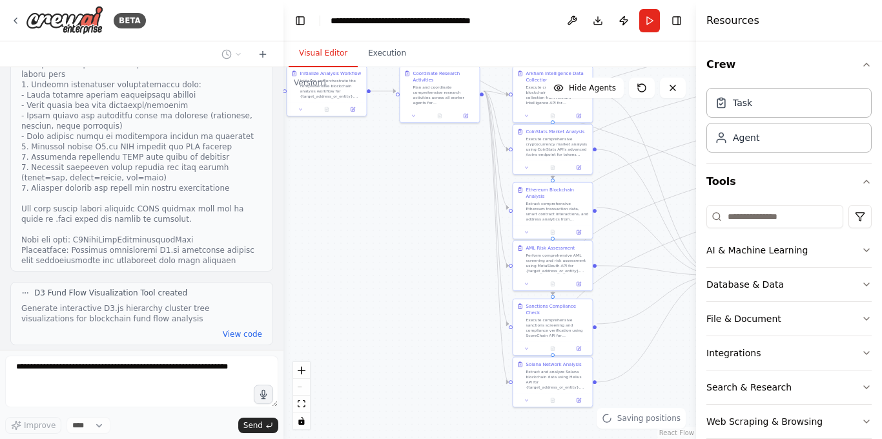
drag, startPoint x: 331, startPoint y: 222, endPoint x: 452, endPoint y: 215, distance: 121.0
click at [452, 216] on div ".deletable-edge-delete-btn { width: 20px; height: 20px; border: 0px solid #ffff…" at bounding box center [490, 252] width 413 height 371
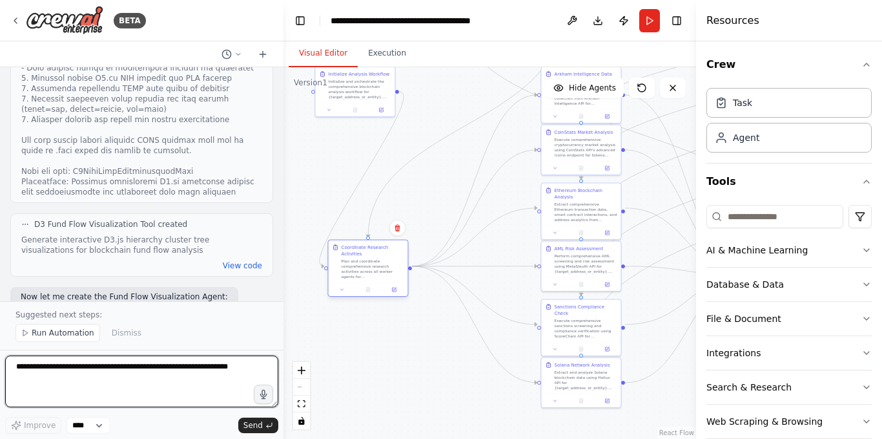
drag, startPoint x: 464, startPoint y: 87, endPoint x: 368, endPoint y: 266, distance: 203.2
click at [368, 266] on div "Plan and coordinate comprehensive research activities across all worker agents …" at bounding box center [373, 268] width 63 height 21
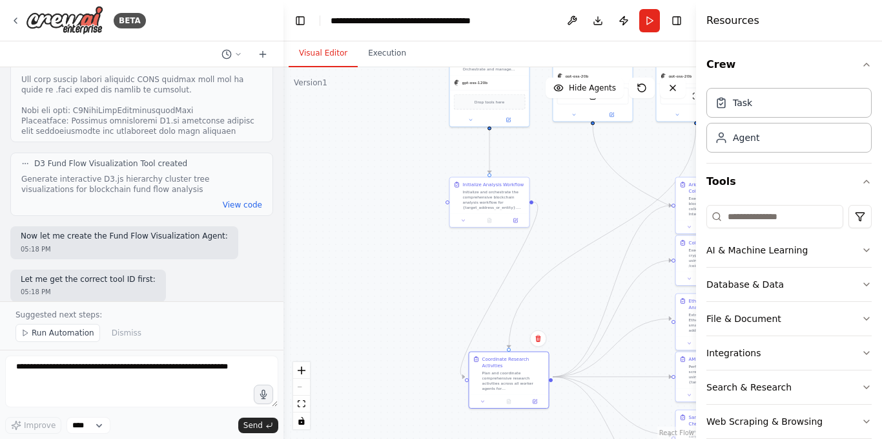
drag, startPoint x: 321, startPoint y: 170, endPoint x: 490, endPoint y: 279, distance: 200.9
click at [490, 286] on div ".deletable-edge-delete-btn { width: 20px; height: 20px; border: 0px solid #ffff…" at bounding box center [490, 252] width 413 height 371
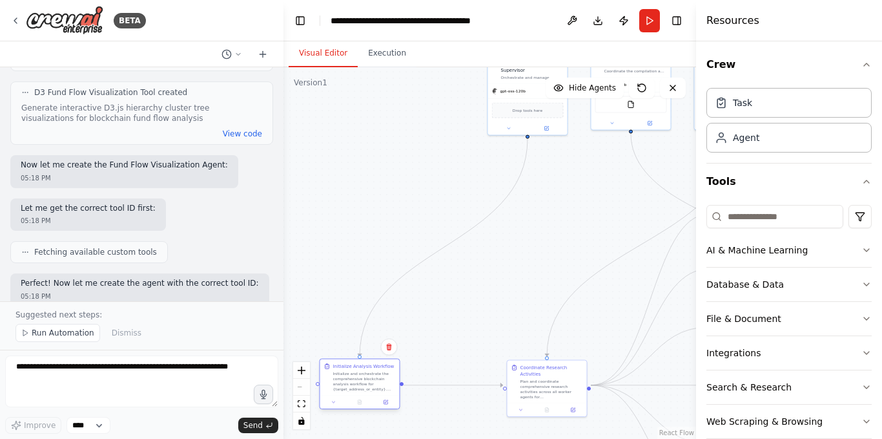
drag, startPoint x: 520, startPoint y: 207, endPoint x: 348, endPoint y: 384, distance: 246.7
click at [348, 384] on div "Initialize and orchestrate the comprehensive blockchain analysis workflow for {…" at bounding box center [364, 381] width 63 height 21
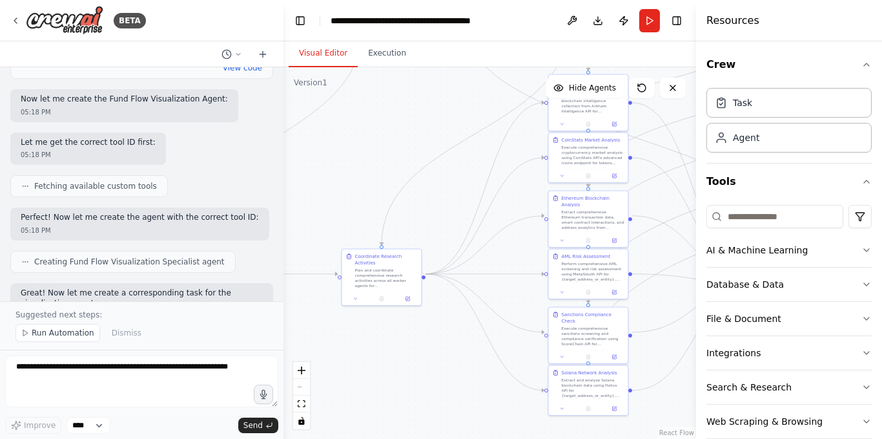
drag, startPoint x: 505, startPoint y: 286, endPoint x: 326, endPoint y: 170, distance: 212.5
click at [326, 170] on div ".deletable-edge-delete-btn { width: 20px; height: 20px; border: 0px solid #ffff…" at bounding box center [490, 252] width 413 height 371
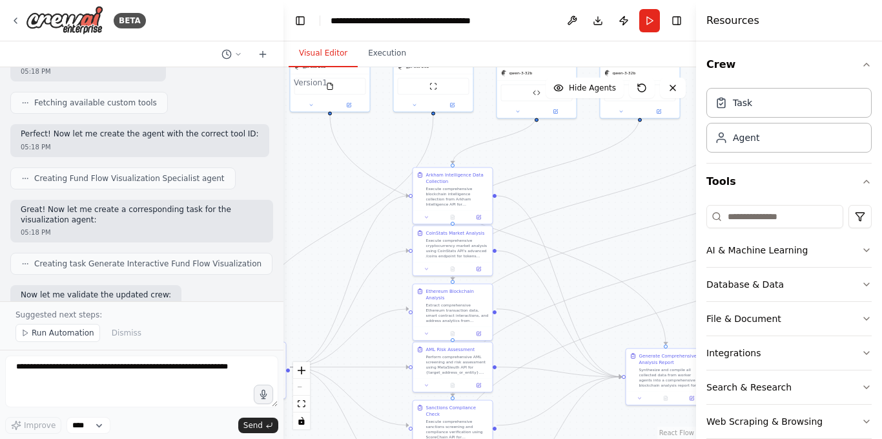
drag, startPoint x: 444, startPoint y: 174, endPoint x: 324, endPoint y: 271, distance: 154.0
click at [324, 271] on div ".deletable-edge-delete-btn { width: 20px; height: 20px; border: 0px solid #ffff…" at bounding box center [490, 252] width 413 height 371
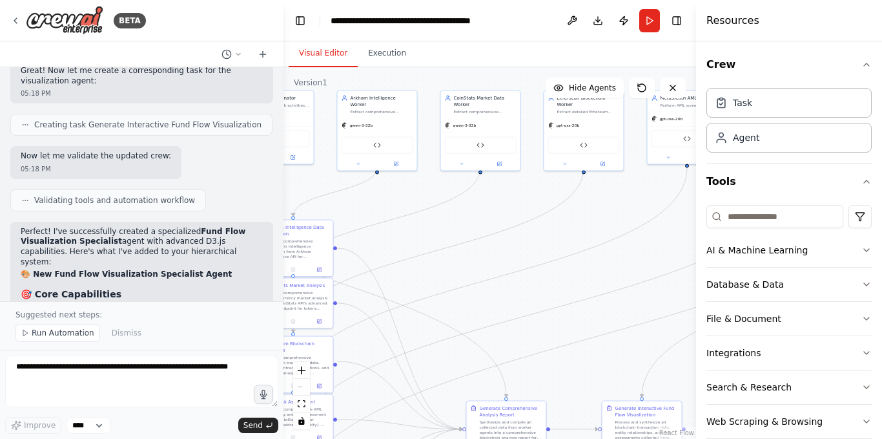
drag, startPoint x: 594, startPoint y: 183, endPoint x: 433, endPoint y: 235, distance: 168.5
click at [433, 235] on div ".deletable-edge-delete-btn { width: 20px; height: 20px; border: 0px solid #ffff…" at bounding box center [490, 252] width 413 height 371
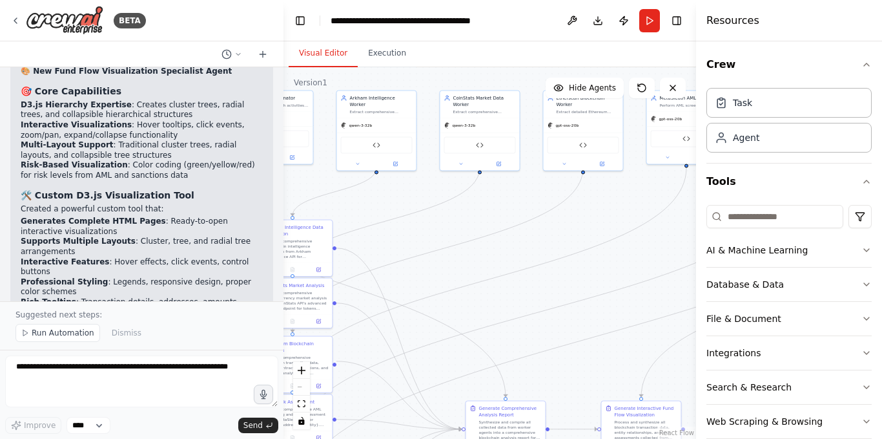
click at [52, 319] on p "Suggested next steps:" at bounding box center [142, 314] width 253 height 10
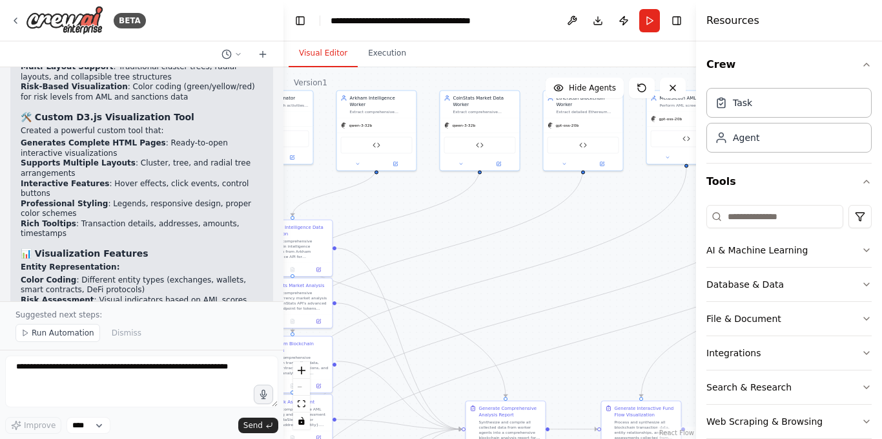
scroll to position [17572, 0]
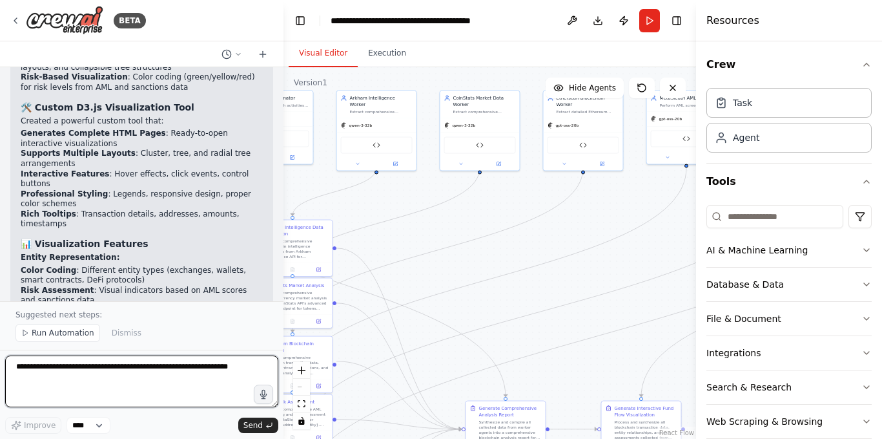
click at [116, 368] on textarea at bounding box center [141, 381] width 273 height 52
paste textarea "**********"
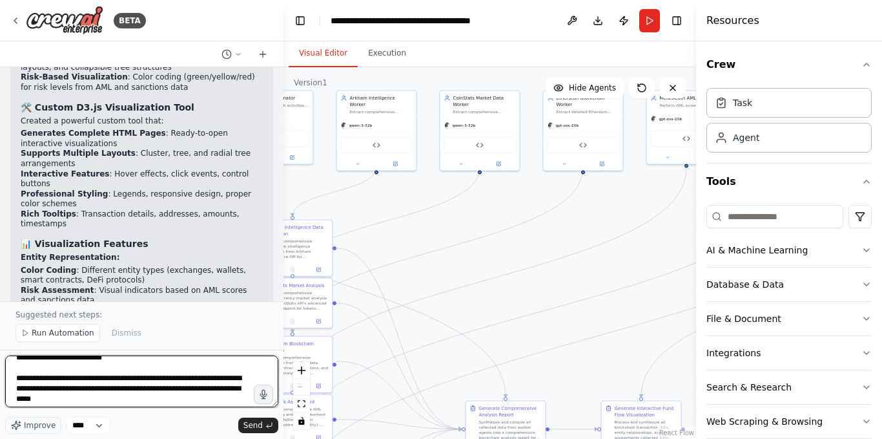
scroll to position [0, 0]
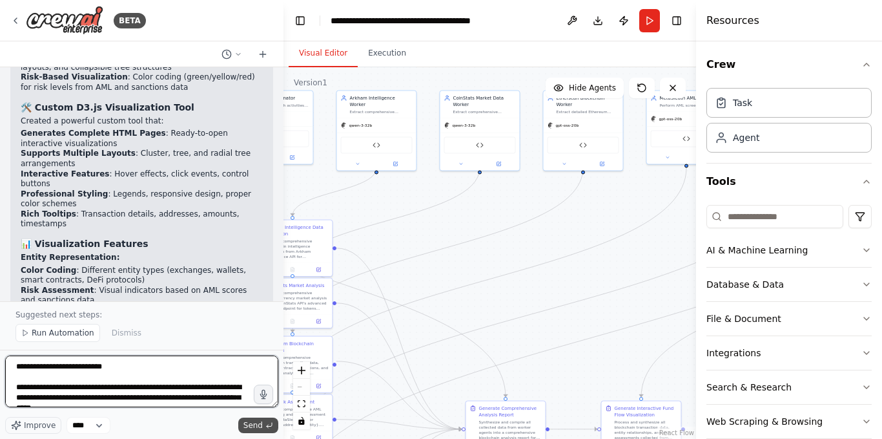
type textarea "**********"
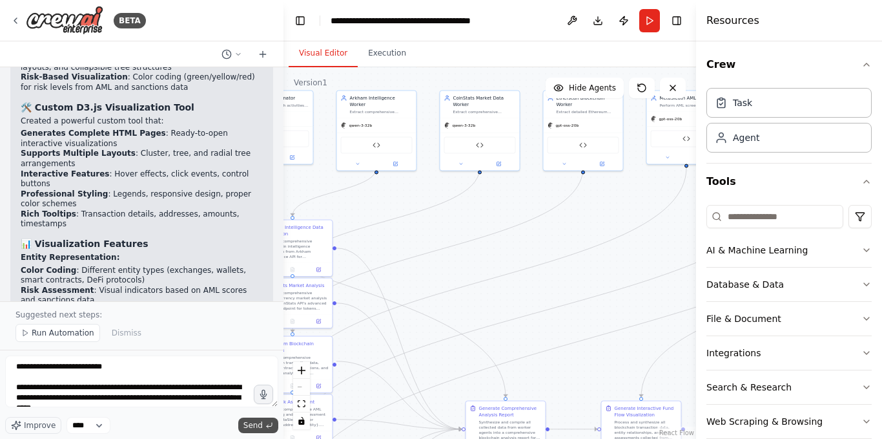
click at [267, 424] on icon "submit" at bounding box center [270, 425] width 8 height 8
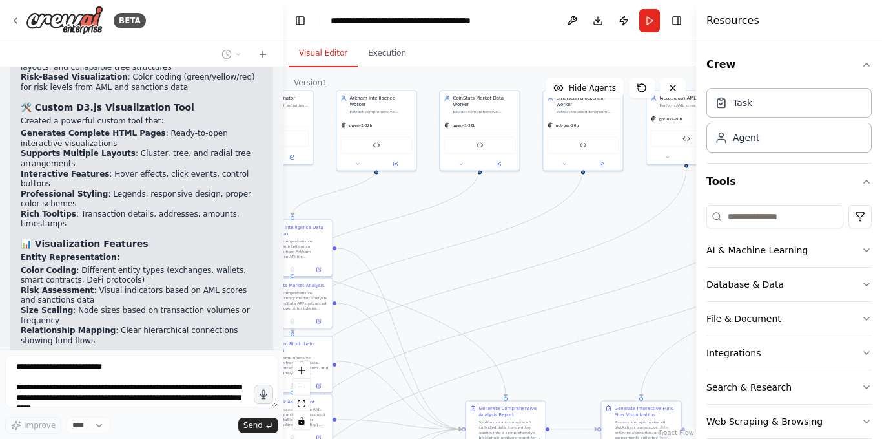
scroll to position [17704, 0]
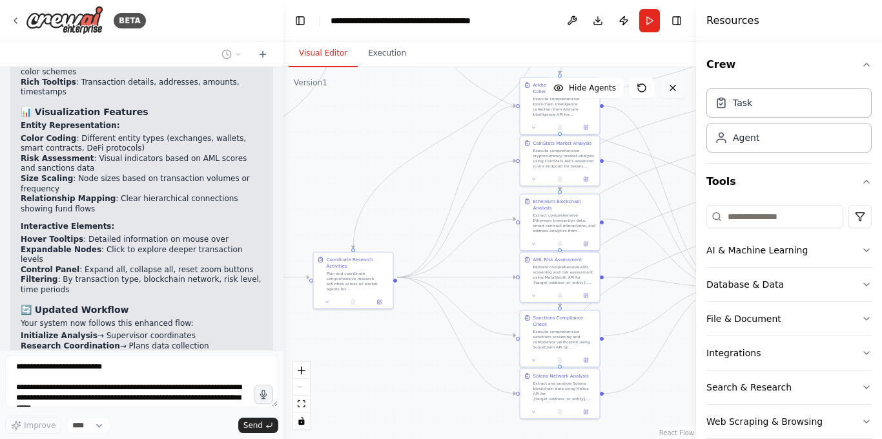
drag, startPoint x: 411, startPoint y: 233, endPoint x: 678, endPoint y: 91, distance: 302.9
click at [678, 91] on div "Version 1 Show Tools Hide Agents .deletable-edge-delete-btn { width: 20px; heig…" at bounding box center [490, 252] width 413 height 371
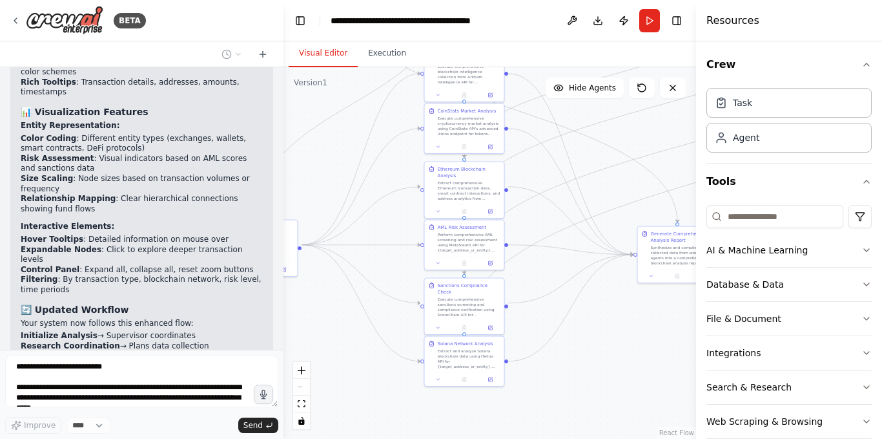
drag, startPoint x: 435, startPoint y: 211, endPoint x: 318, endPoint y: 160, distance: 127.8
click at [320, 162] on div ".deletable-edge-delete-btn { width: 20px; height: 20px; border: 0px solid #ffff…" at bounding box center [490, 252] width 413 height 371
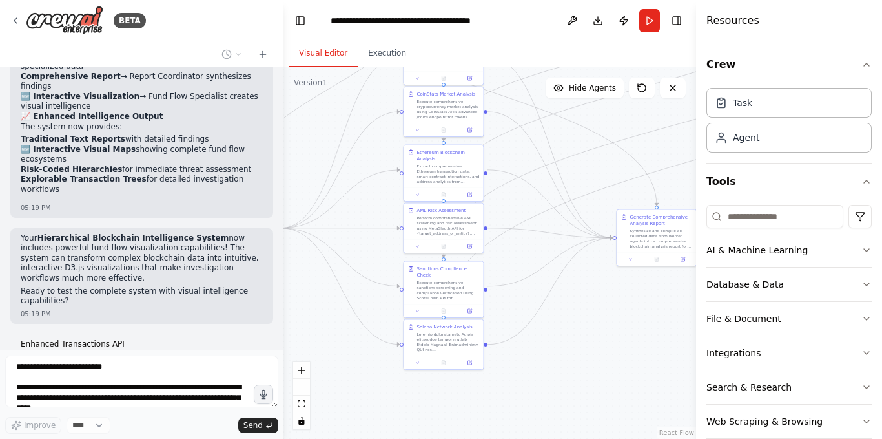
scroll to position [18003, 0]
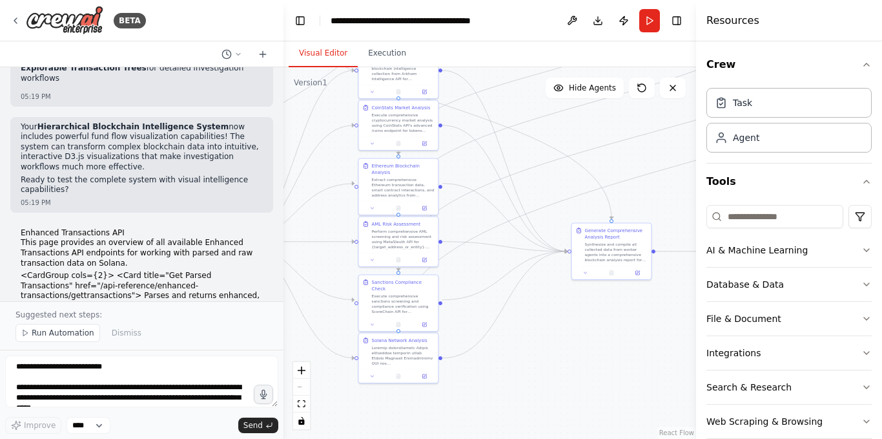
drag, startPoint x: 596, startPoint y: 289, endPoint x: 550, endPoint y: 303, distance: 47.2
click at [550, 303] on div ".deletable-edge-delete-btn { width: 20px; height: 20px; border: 0px solid #ffff…" at bounding box center [490, 252] width 413 height 371
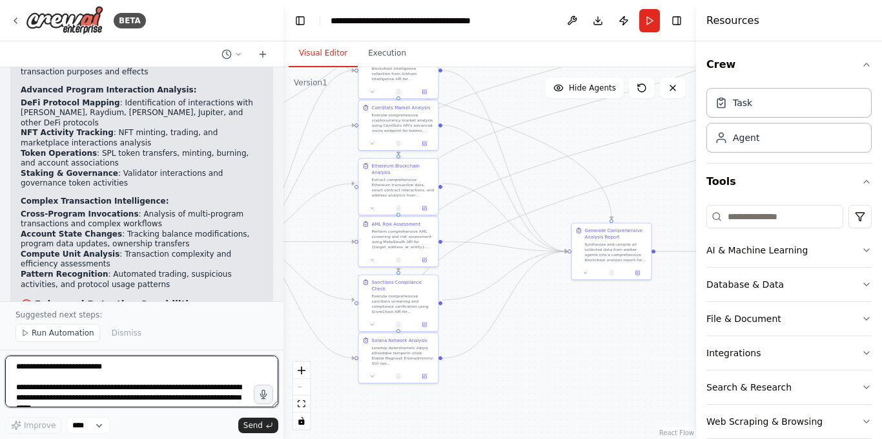
click at [117, 369] on textarea "**********" at bounding box center [141, 381] width 273 height 52
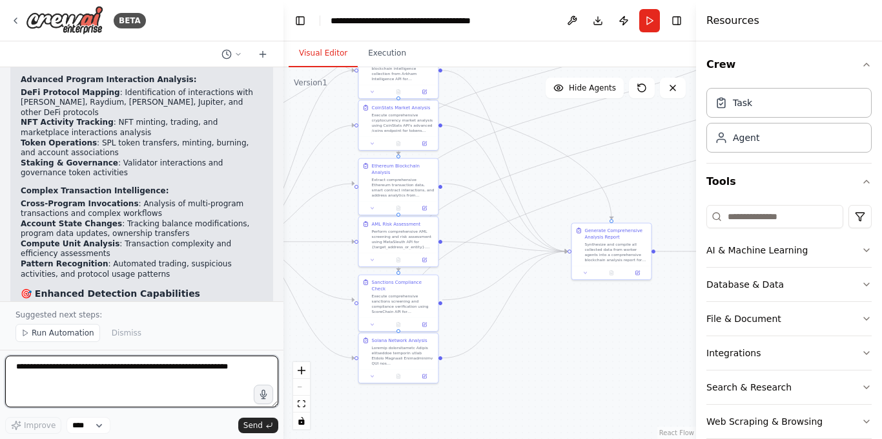
paste textarea "**********"
type textarea "**********"
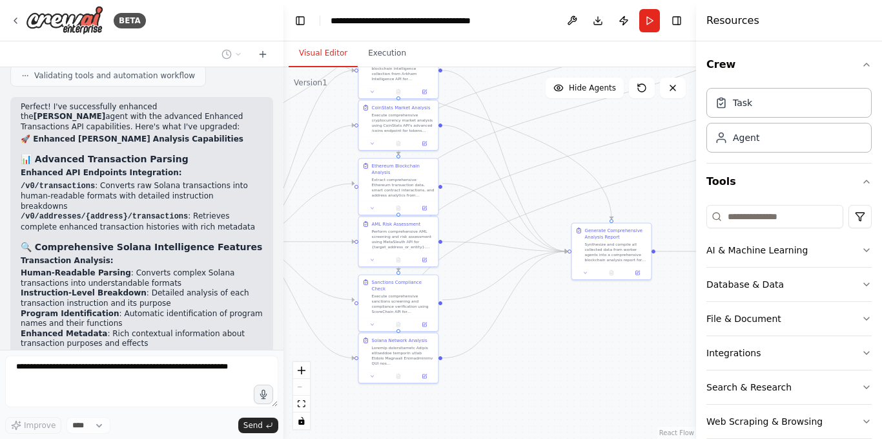
scroll to position [18704, 0]
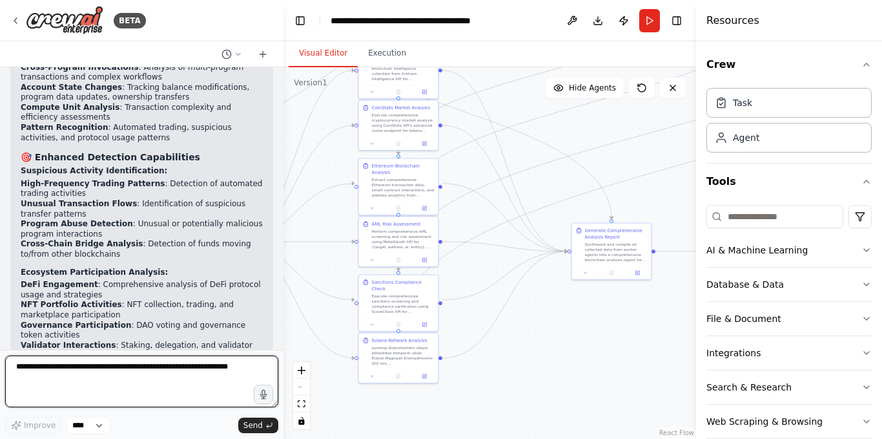
click at [108, 379] on textarea at bounding box center [141, 381] width 273 height 52
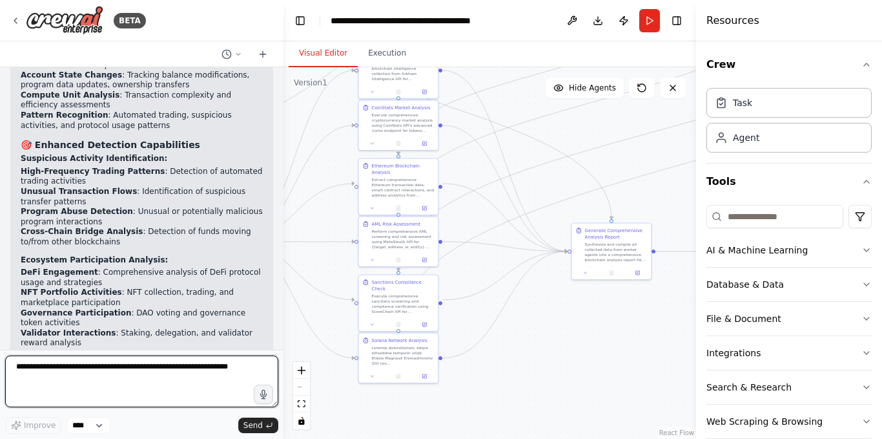
paste textarea "**********"
type textarea "**********"
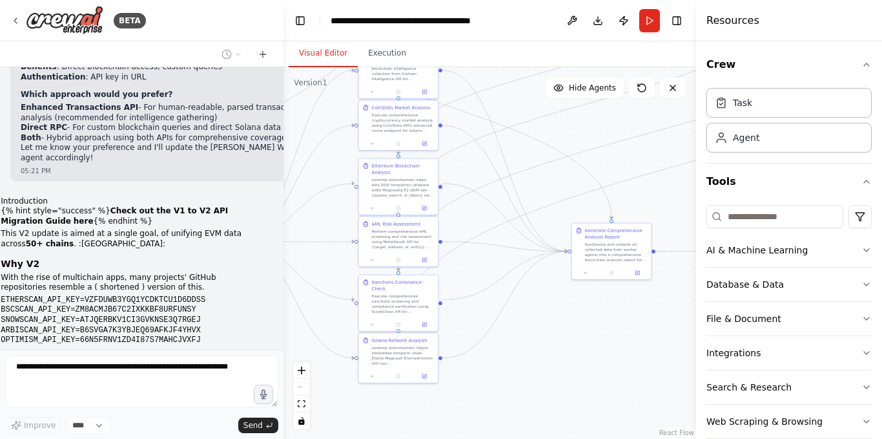
scroll to position [20179, 0]
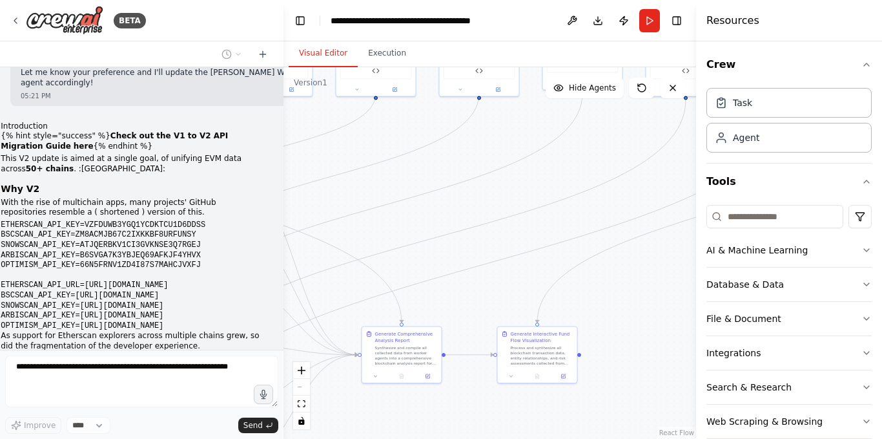
drag, startPoint x: 574, startPoint y: 320, endPoint x: 337, endPoint y: 433, distance: 263.3
click at [337, 433] on div ".deletable-edge-delete-btn { width: 20px; height: 20px; border: 0px solid #ffff…" at bounding box center [490, 252] width 413 height 371
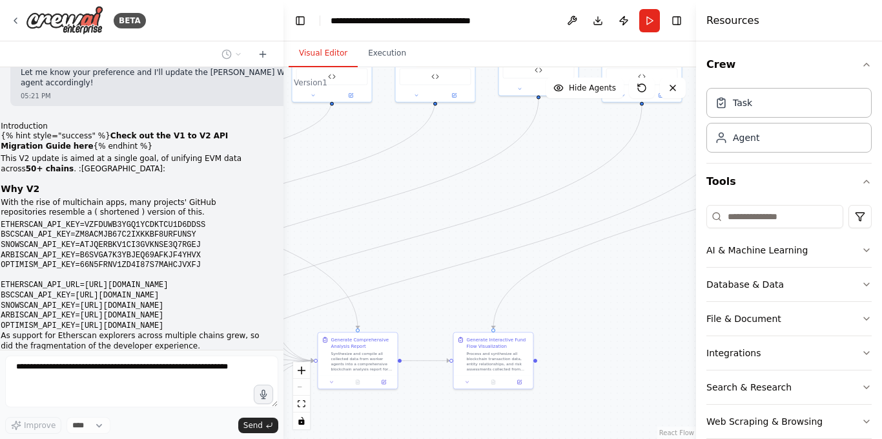
drag, startPoint x: 581, startPoint y: 317, endPoint x: 579, endPoint y: 291, distance: 25.9
click at [575, 300] on div ".deletable-edge-delete-btn { width: 20px; height: 20px; border: 0px solid #ffff…" at bounding box center [490, 252] width 413 height 371
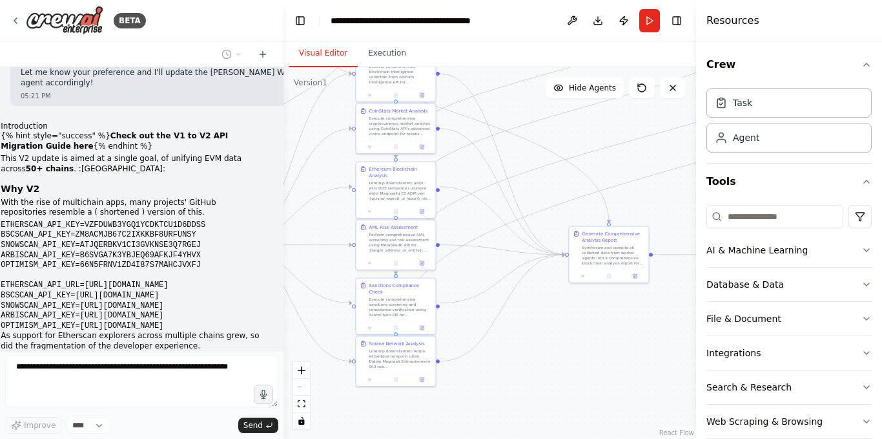
drag, startPoint x: 408, startPoint y: 252, endPoint x: 649, endPoint y: 158, distance: 258.5
click at [649, 158] on div ".deletable-edge-delete-btn { width: 20px; height: 20px; border: 0px solid #ffff…" at bounding box center [490, 252] width 413 height 371
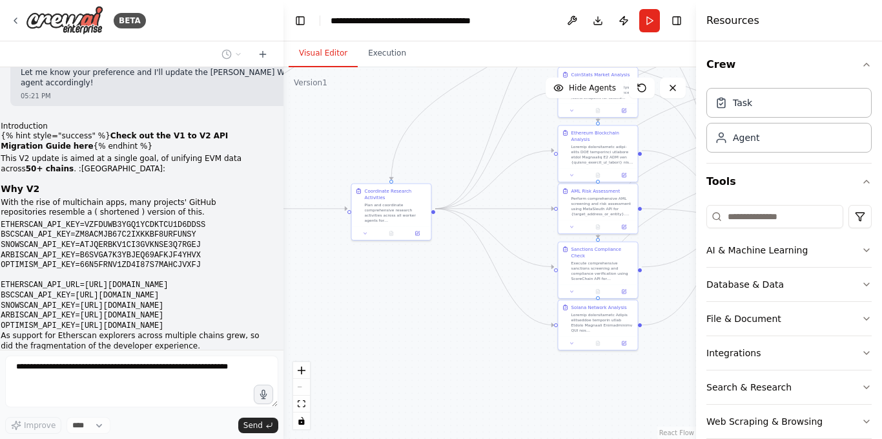
drag, startPoint x: 349, startPoint y: 215, endPoint x: 575, endPoint y: 169, distance: 230.7
click at [575, 169] on div ".deletable-edge-delete-btn { width: 20px; height: 20px; border: 0px solid #ffff…" at bounding box center [490, 252] width 413 height 371
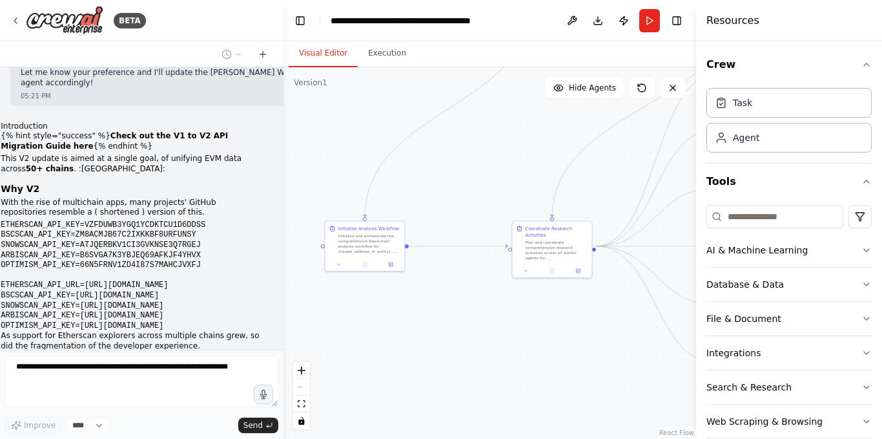
drag, startPoint x: 481, startPoint y: 148, endPoint x: 605, endPoint y: 198, distance: 134.5
click at [605, 198] on div ".deletable-edge-delete-btn { width: 20px; height: 20px; border: 0px solid #ffff…" at bounding box center [490, 252] width 413 height 371
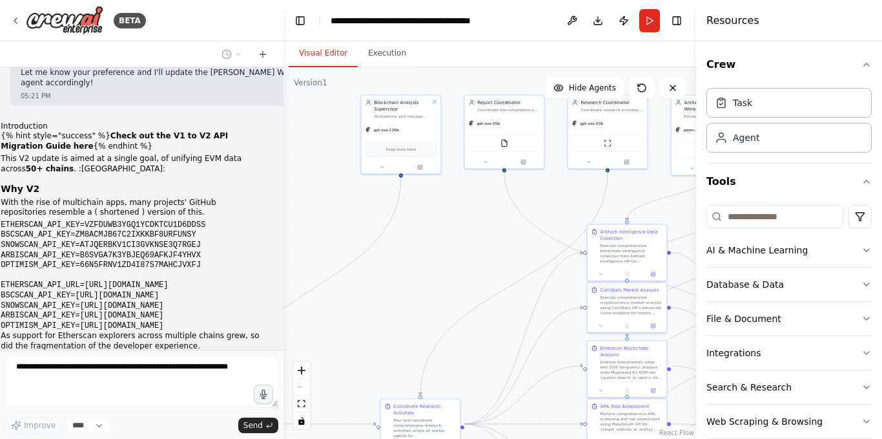
drag, startPoint x: 520, startPoint y: 138, endPoint x: 382, endPoint y: 302, distance: 215.1
click at [383, 313] on div ".deletable-edge-delete-btn { width: 20px; height: 20px; border: 0px solid #ffff…" at bounding box center [490, 252] width 413 height 371
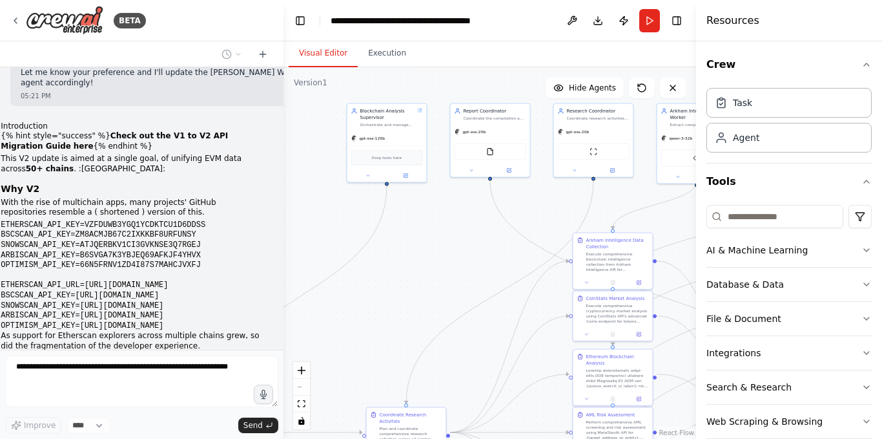
drag, startPoint x: 432, startPoint y: 218, endPoint x: 342, endPoint y: 241, distance: 92.0
click at [342, 241] on div ".deletable-edge-delete-btn { width: 20px; height: 20px; border: 0px solid #ffff…" at bounding box center [490, 252] width 413 height 371
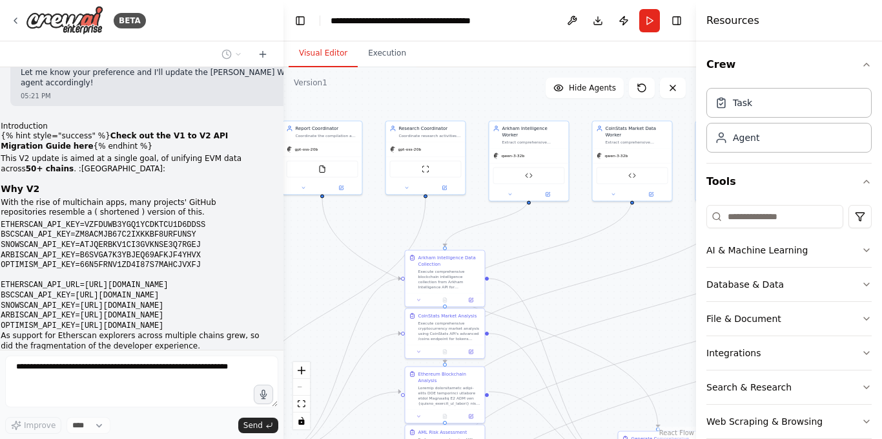
drag, startPoint x: 472, startPoint y: 218, endPoint x: 382, endPoint y: 218, distance: 89.2
click at [382, 218] on div ".deletable-edge-delete-btn { width: 20px; height: 20px; border: 0px solid #ffff…" at bounding box center [490, 252] width 413 height 371
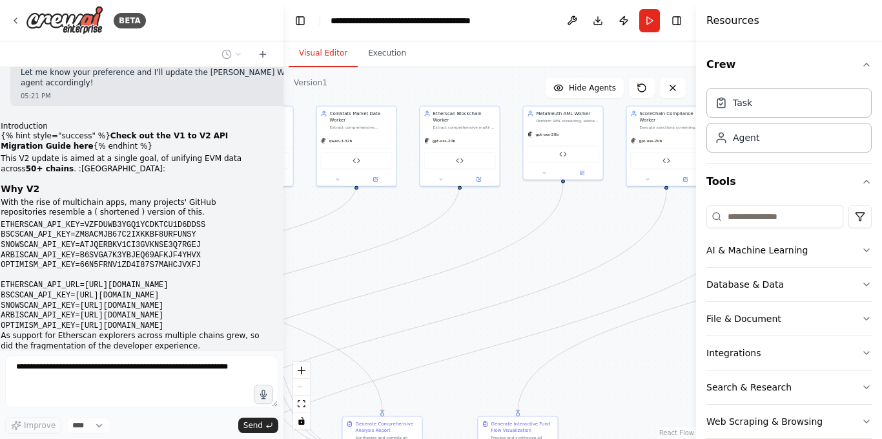
drag, startPoint x: 550, startPoint y: 255, endPoint x: 311, endPoint y: 236, distance: 239.8
click at [311, 236] on div ".deletable-edge-delete-btn { width: 20px; height: 20px; border: 0px solid #ffff…" at bounding box center [490, 252] width 413 height 371
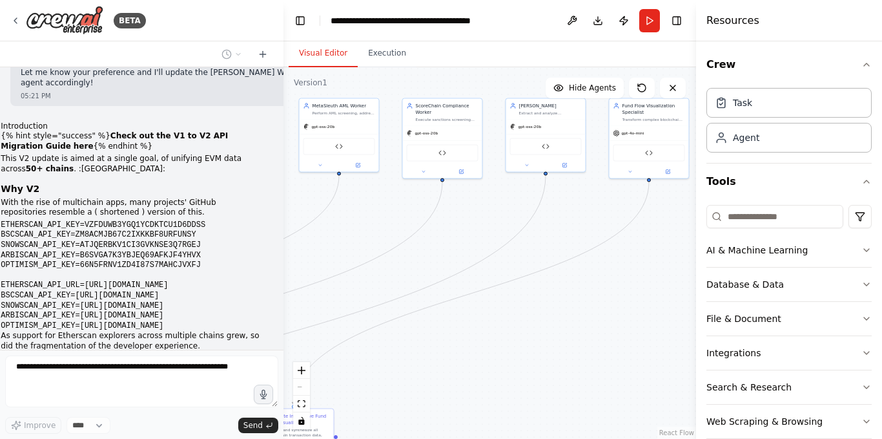
drag, startPoint x: 608, startPoint y: 222, endPoint x: 366, endPoint y: 207, distance: 242.1
click at [369, 209] on div ".deletable-edge-delete-btn { width: 20px; height: 20px; border: 0px solid #ffff…" at bounding box center [490, 252] width 413 height 371
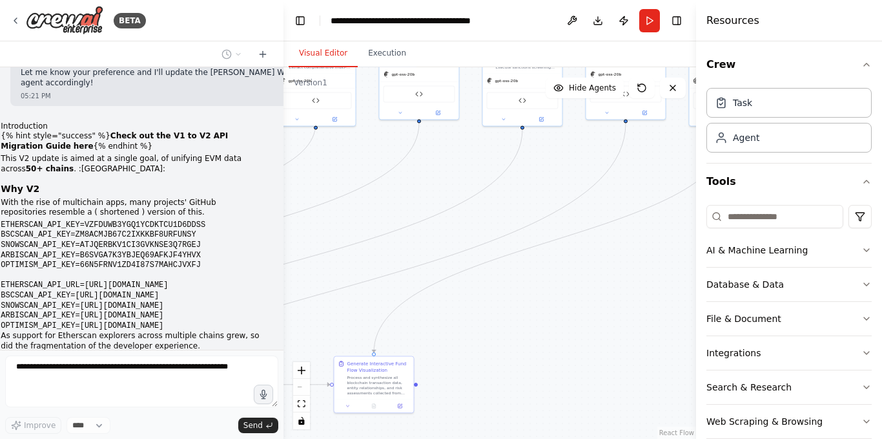
drag, startPoint x: 509, startPoint y: 335, endPoint x: 620, endPoint y: 276, distance: 126.0
click at [619, 277] on div ".deletable-edge-delete-btn { width: 20px; height: 20px; border: 0px solid #ffff…" at bounding box center [490, 252] width 413 height 371
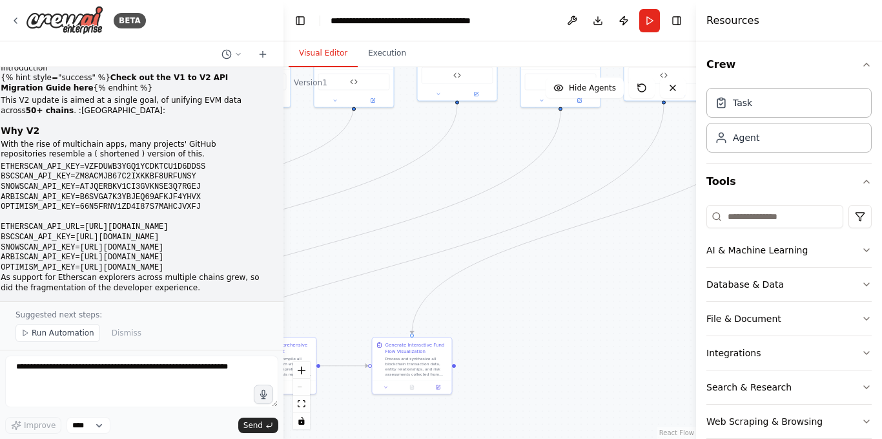
drag, startPoint x: 459, startPoint y: 215, endPoint x: 631, endPoint y: 156, distance: 181.8
click at [630, 159] on div ".deletable-edge-delete-btn { width: 20px; height: 20px; border: 0px solid #ffff…" at bounding box center [490, 252] width 413 height 371
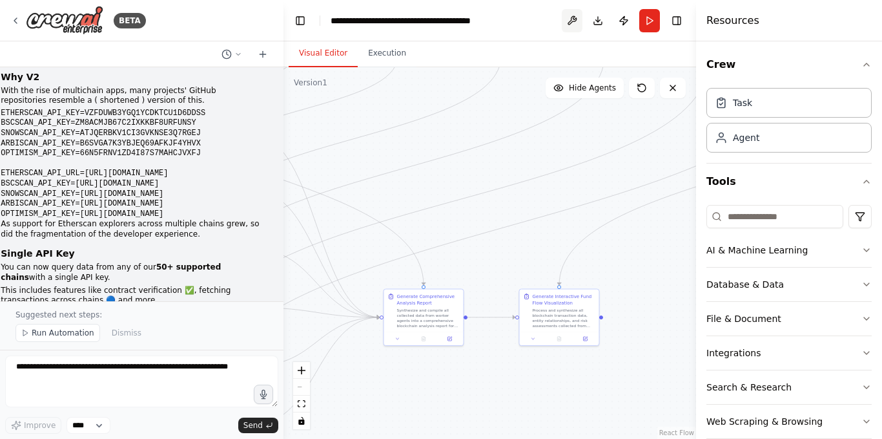
click at [574, 14] on button at bounding box center [572, 20] width 21 height 23
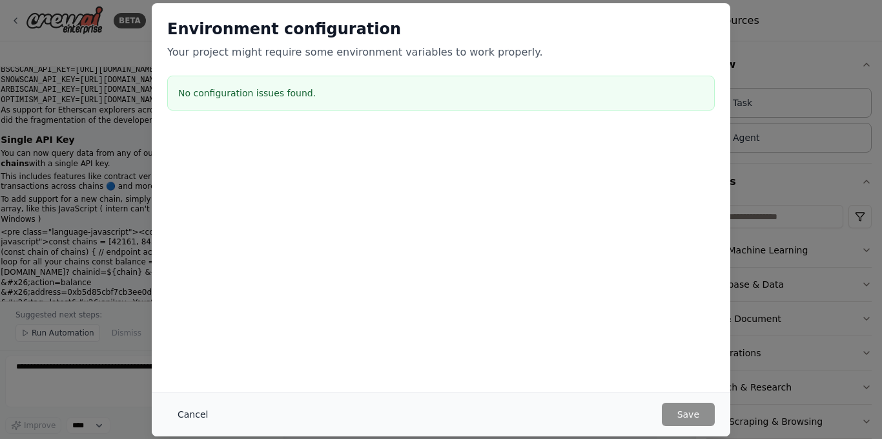
click at [185, 410] on button "Cancel" at bounding box center [192, 413] width 51 height 23
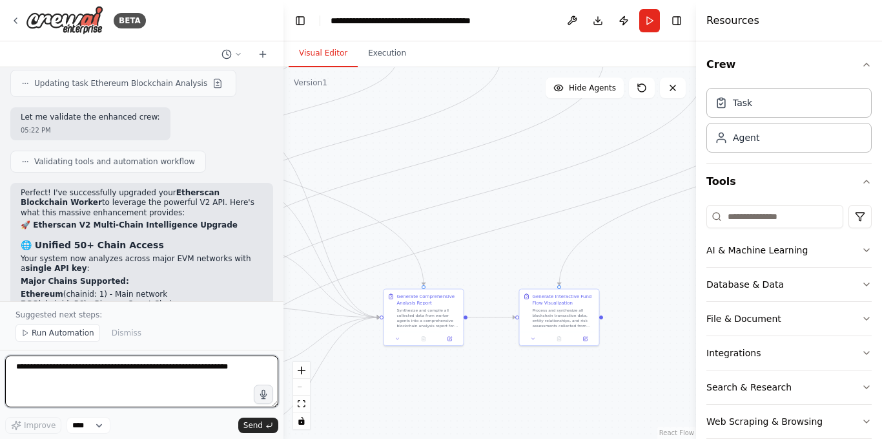
click at [112, 374] on textarea at bounding box center [141, 381] width 273 height 52
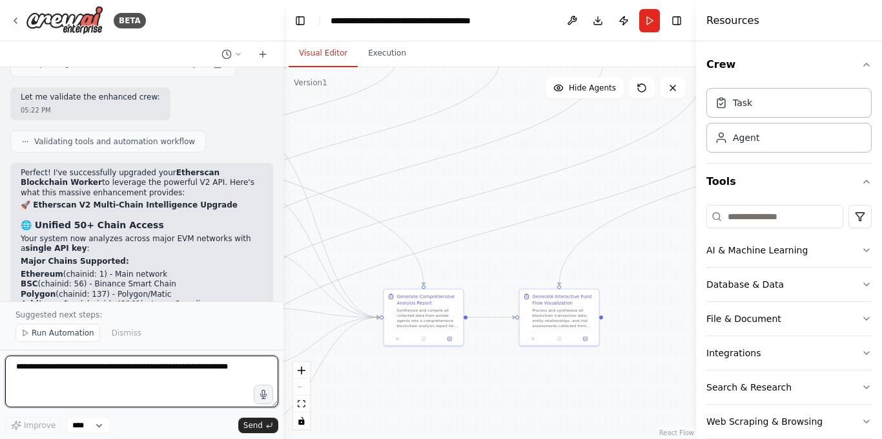
paste textarea "**********"
type textarea "**********"
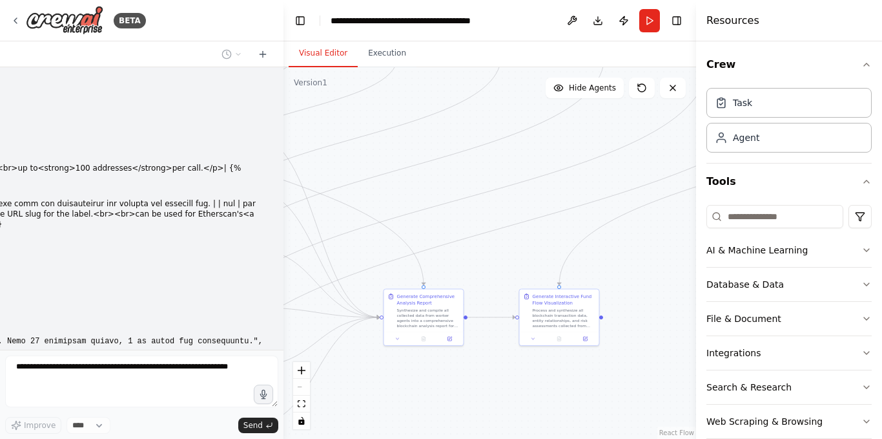
scroll to position [23140, 0]
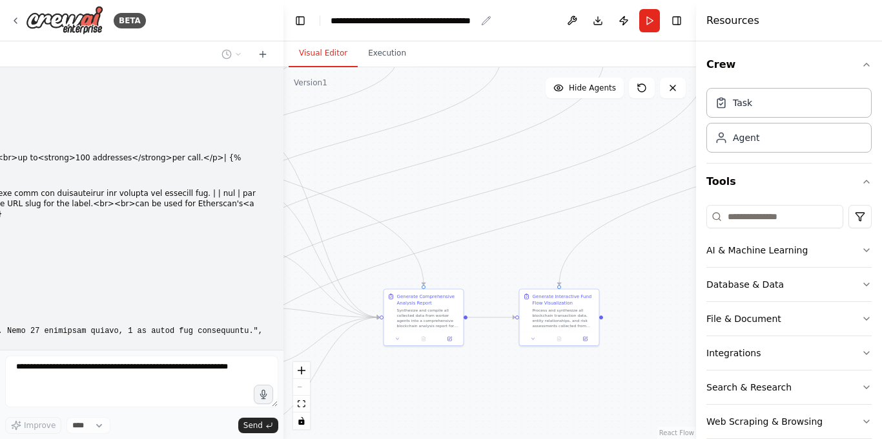
click at [439, 20] on div "**********" at bounding box center [403, 20] width 145 height 13
click at [397, 16] on div "**********" at bounding box center [419, 20] width 176 height 13
click at [385, 17] on div "**********" at bounding box center [419, 20] width 176 height 13
click at [397, 19] on div "**********" at bounding box center [419, 20] width 176 height 13
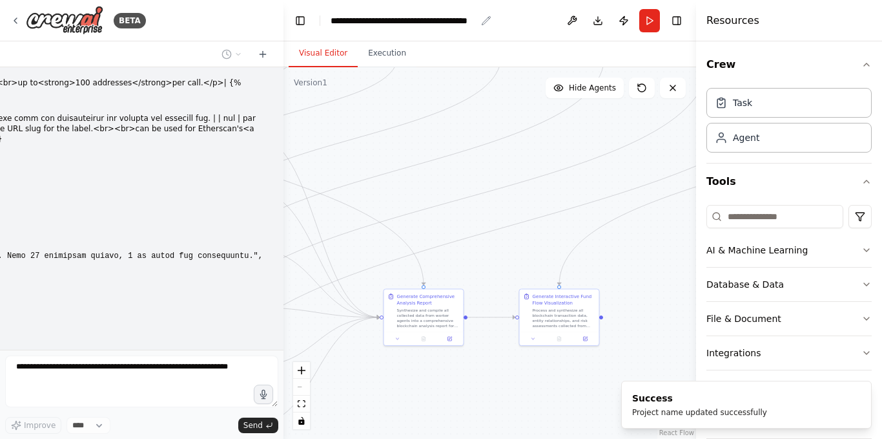
scroll to position [23231, 0]
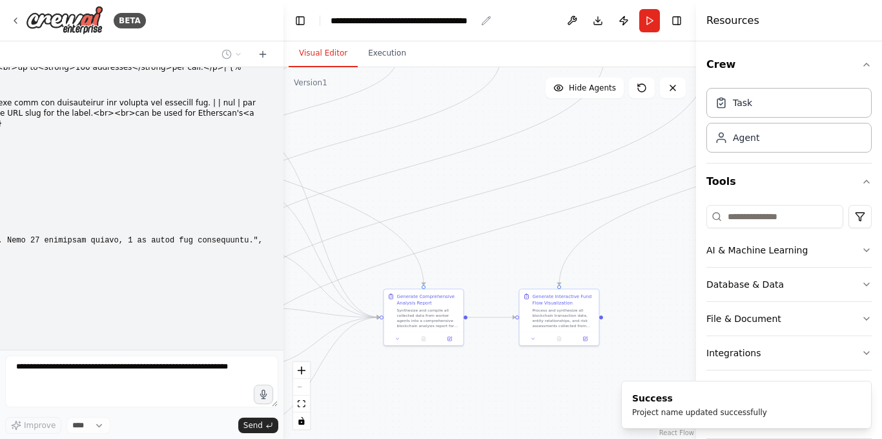
click at [488, 21] on icon "breadcrumb" at bounding box center [486, 21] width 10 height 10
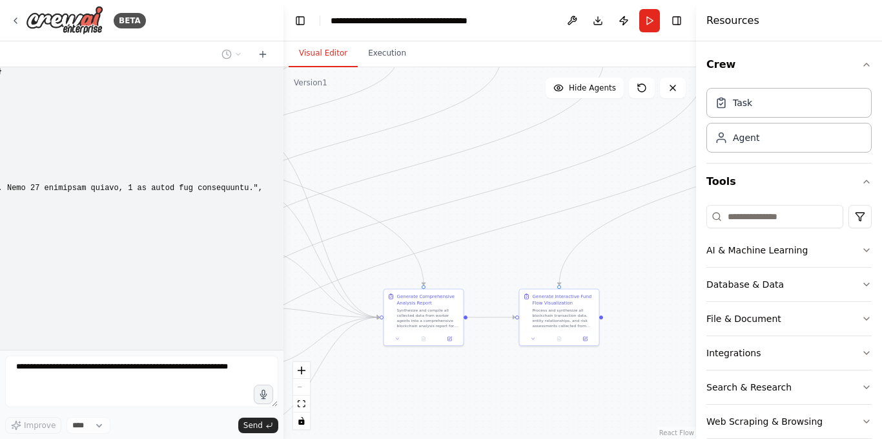
scroll to position [23305, 0]
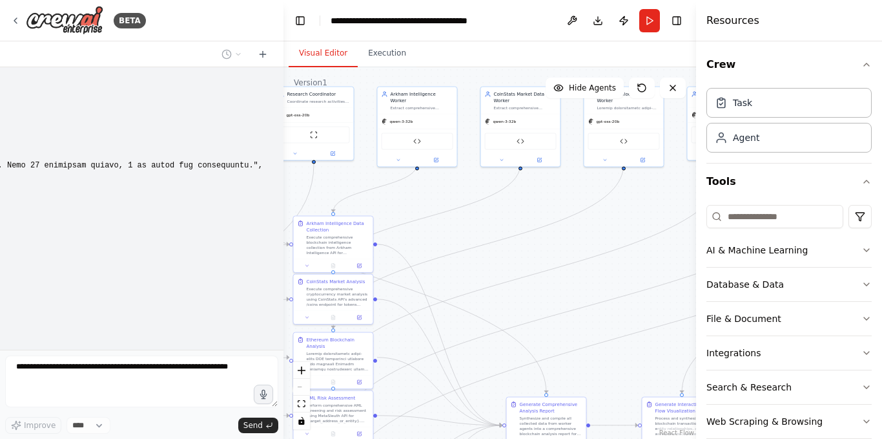
drag, startPoint x: 581, startPoint y: 143, endPoint x: 651, endPoint y: 237, distance: 117.7
click at [710, 247] on div "BETA Hello! I'm the CrewAI assistant. What kind of automation do you want to bu…" at bounding box center [441, 219] width 882 height 439
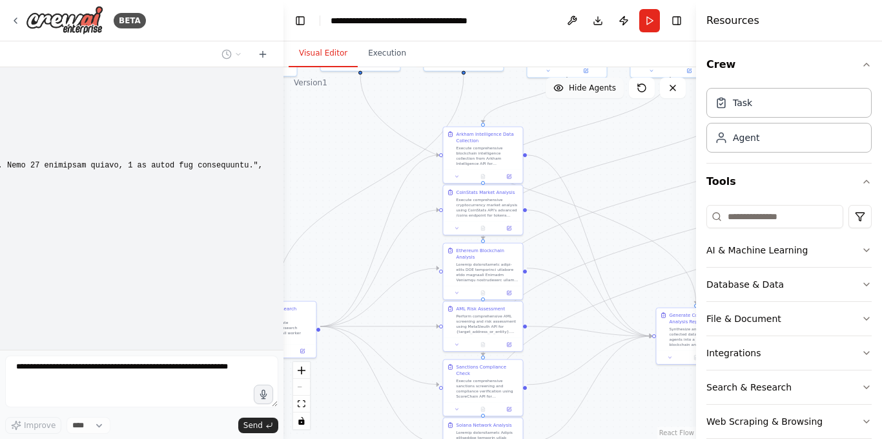
drag, startPoint x: 402, startPoint y: 207, endPoint x: 610, endPoint y: 78, distance: 244.0
click at [610, 78] on div "Version 1 Show Tools Hide Agents .deletable-edge-delete-btn { width: 20px; heig…" at bounding box center [490, 252] width 413 height 371
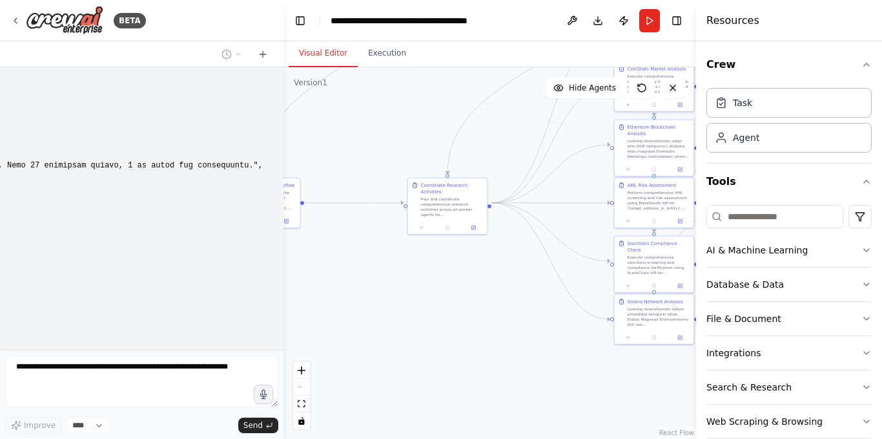
drag, startPoint x: 377, startPoint y: 115, endPoint x: 503, endPoint y: 10, distance: 163.7
click at [503, 10] on main "**********" at bounding box center [490, 219] width 413 height 439
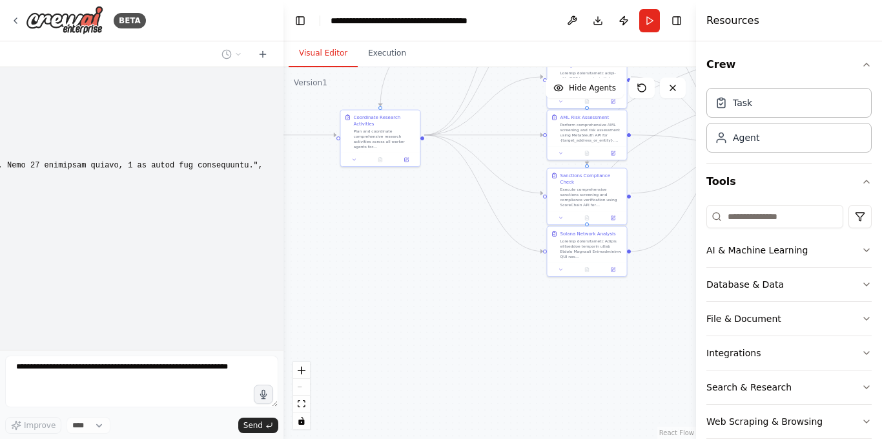
drag, startPoint x: 510, startPoint y: 282, endPoint x: 418, endPoint y: 212, distance: 115.6
click at [418, 212] on div ".deletable-edge-delete-btn { width: 20px; height: 20px; border: 0px solid #ffff…" at bounding box center [490, 252] width 413 height 371
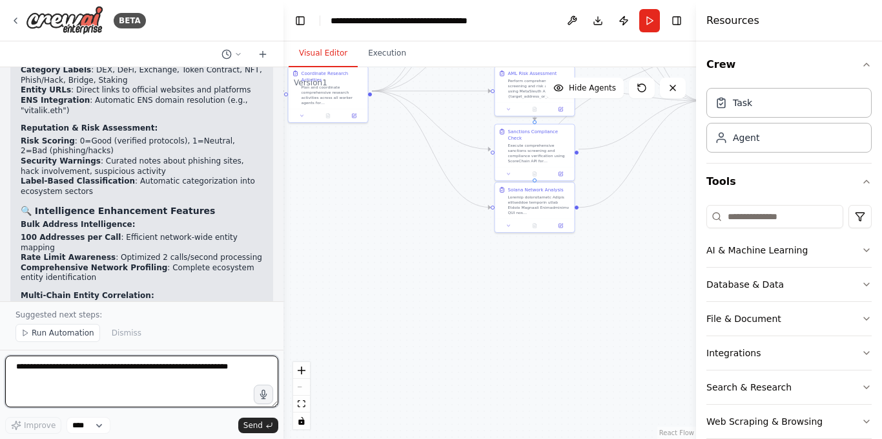
scroll to position [24356, 0]
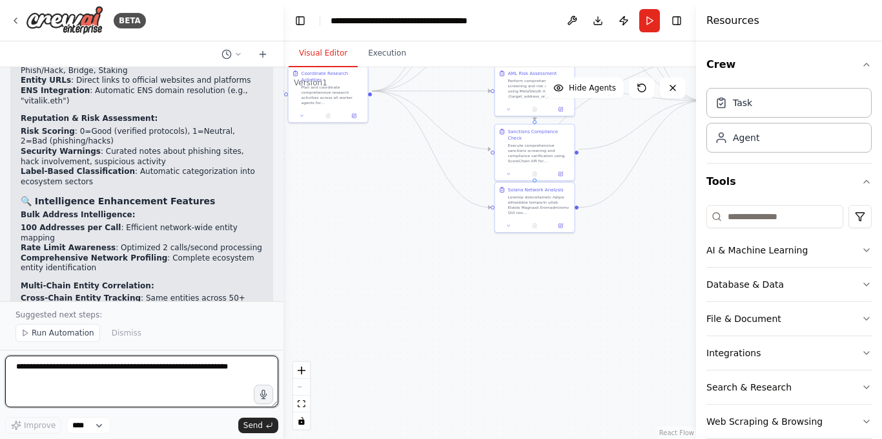
click at [99, 372] on textarea at bounding box center [141, 381] width 273 height 52
paste textarea "**********"
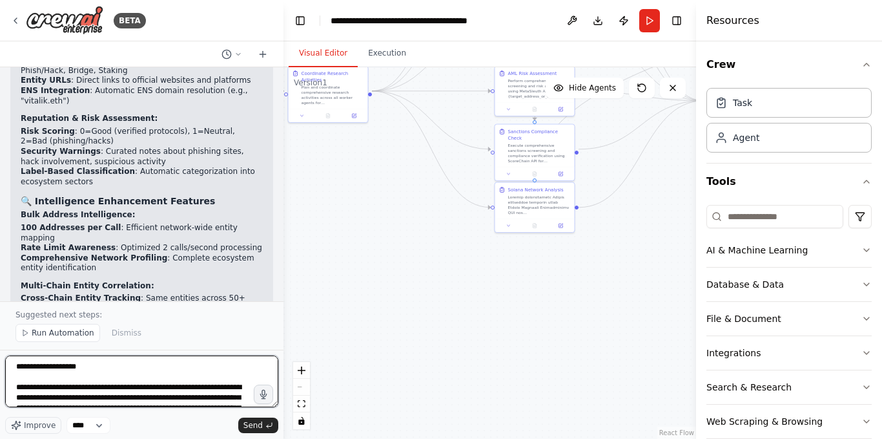
scroll to position [2777, 0]
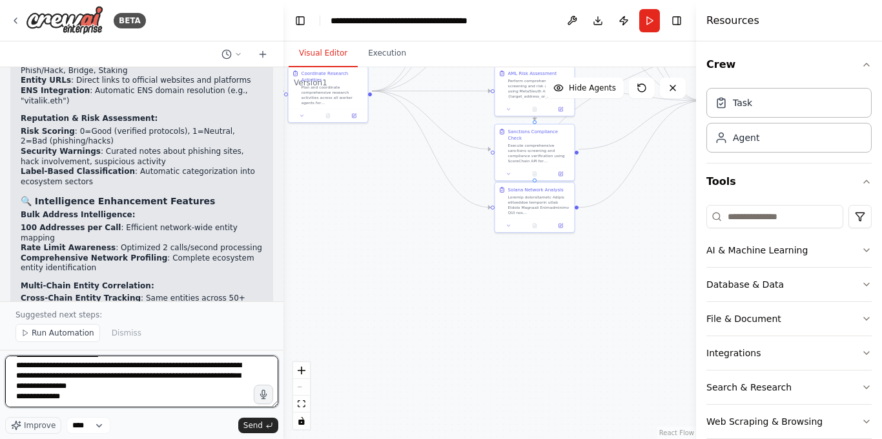
paste textarea "**********"
type textarea "**********"
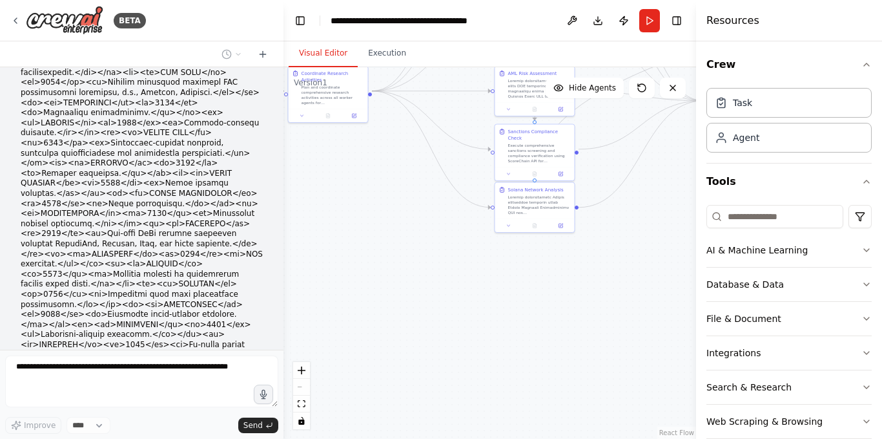
scroll to position [26468, 0]
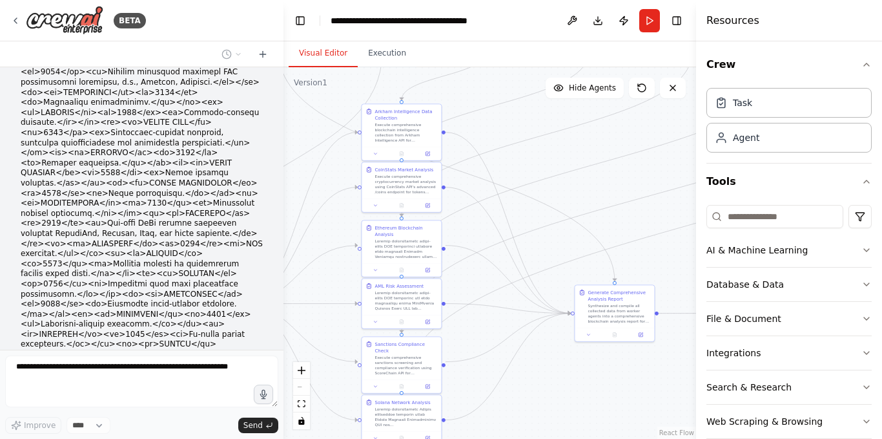
drag, startPoint x: 636, startPoint y: 176, endPoint x: 541, endPoint y: 439, distance: 280.4
click at [541, 438] on html "BETA Hello! I'm the CrewAI assistant. What kind of automation do you want to bu…" at bounding box center [441, 219] width 882 height 439
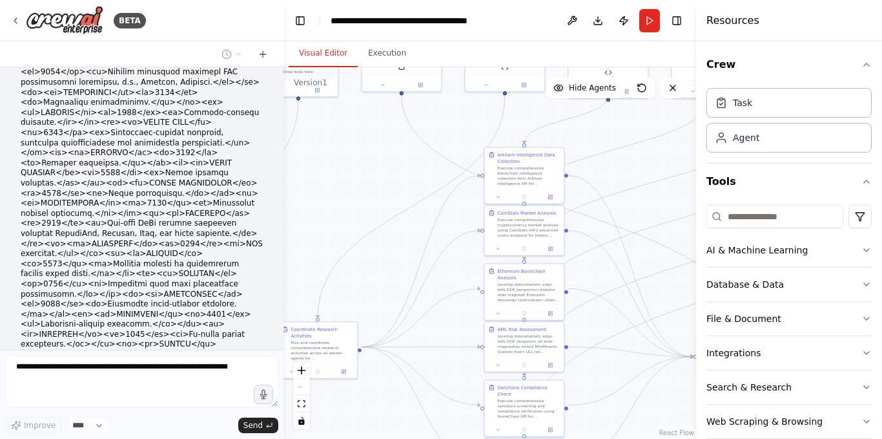
drag, startPoint x: 560, startPoint y: 146, endPoint x: 669, endPoint y: 144, distance: 108.6
click at [669, 144] on div ".deletable-edge-delete-btn { width: 20px; height: 20px; border: 0px solid #ffff…" at bounding box center [490, 252] width 413 height 371
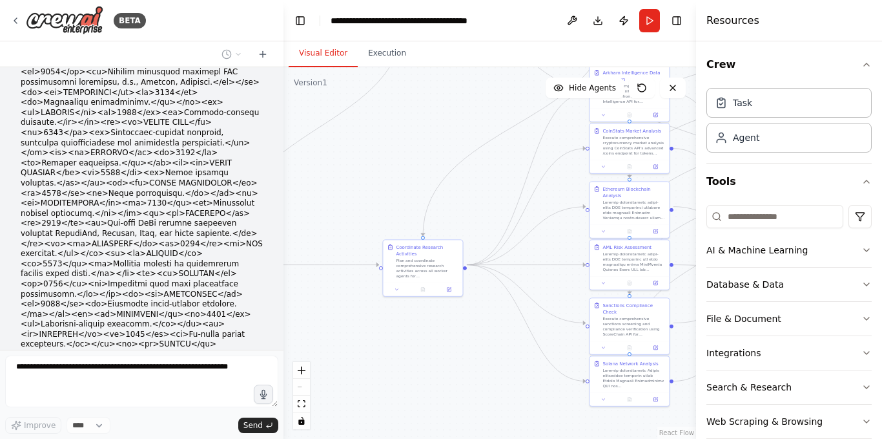
drag, startPoint x: 373, startPoint y: 182, endPoint x: 485, endPoint y: 90, distance: 144.7
click at [485, 90] on div ".deletable-edge-delete-btn { width: 20px; height: 20px; border: 0px solid #ffff…" at bounding box center [490, 252] width 413 height 371
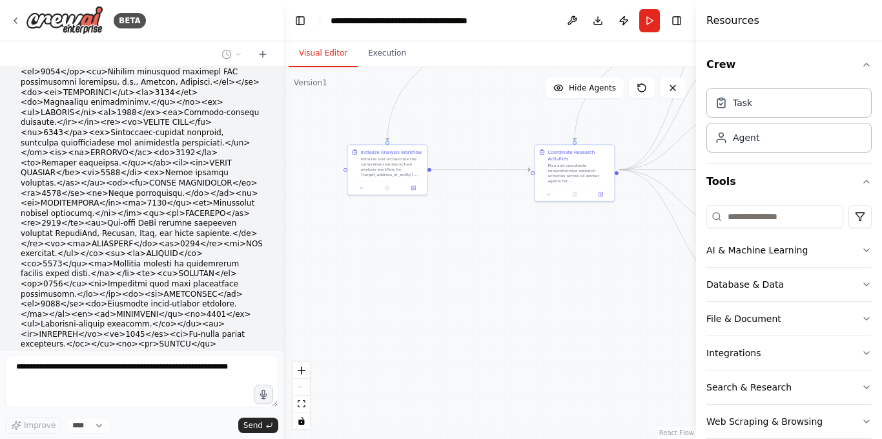
drag, startPoint x: 435, startPoint y: 159, endPoint x: 538, endPoint y: 101, distance: 118.0
click at [538, 101] on div ".deletable-edge-delete-btn { width: 20px; height: 20px; border: 0px solid #ffff…" at bounding box center [490, 252] width 413 height 371
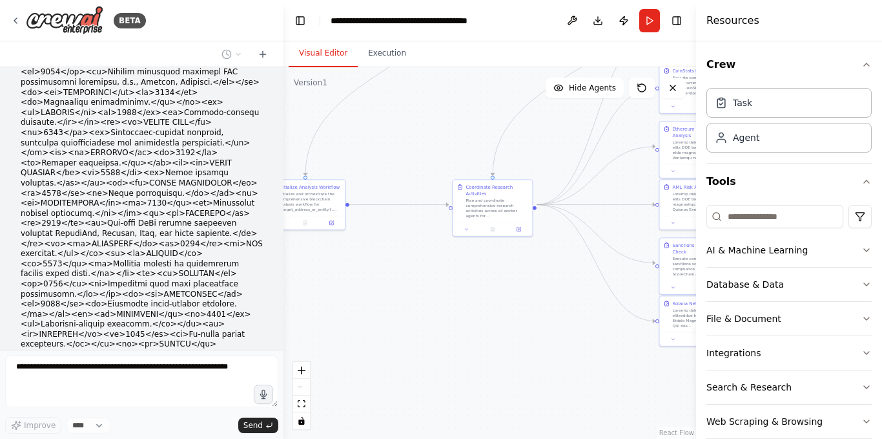
drag, startPoint x: 477, startPoint y: 245, endPoint x: 387, endPoint y: 286, distance: 99.2
click at [387, 286] on div ".deletable-edge-delete-btn { width: 20px; height: 20px; border: 0px solid #ffff…" at bounding box center [490, 252] width 413 height 371
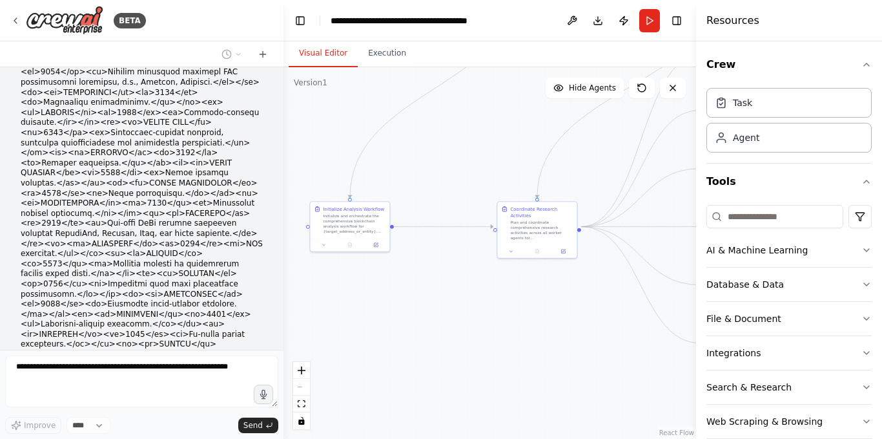
drag, startPoint x: 374, startPoint y: 275, endPoint x: 426, endPoint y: 289, distance: 53.4
click at [427, 290] on div ".deletable-edge-delete-btn { width: 20px; height: 20px; border: 0px solid #ffff…" at bounding box center [490, 252] width 413 height 371
drag, startPoint x: 429, startPoint y: 148, endPoint x: 333, endPoint y: 245, distance: 136.6
click at [333, 245] on div ".deletable-edge-delete-btn { width: 20px; height: 20px; border: 0px solid #ffff…" at bounding box center [490, 252] width 413 height 371
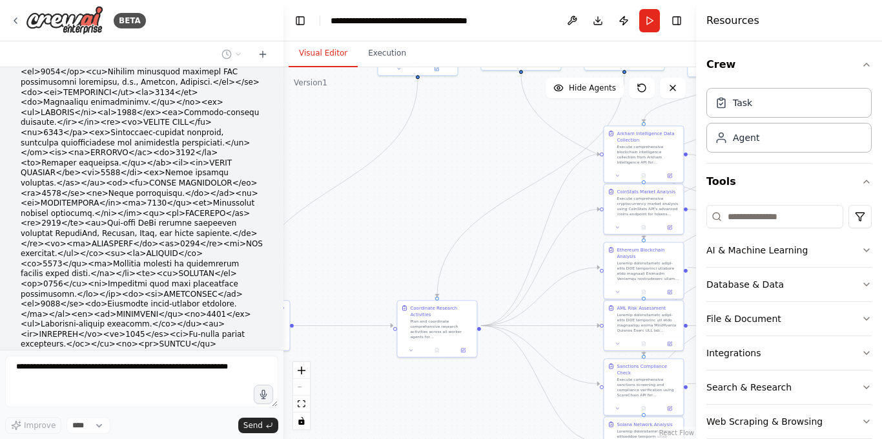
drag, startPoint x: 479, startPoint y: 134, endPoint x: 344, endPoint y: 145, distance: 136.1
click at [344, 145] on div ".deletable-edge-delete-btn { width: 20px; height: 20px; border: 0px solid #ffff…" at bounding box center [490, 252] width 413 height 371
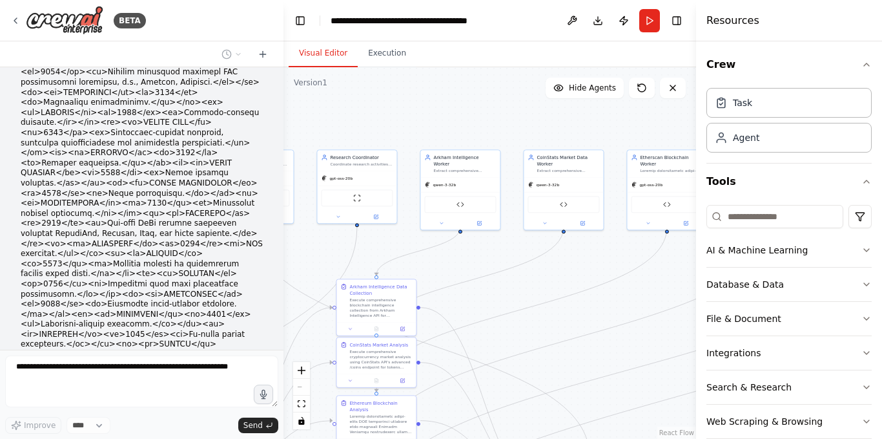
drag, startPoint x: 448, startPoint y: 105, endPoint x: 280, endPoint y: 303, distance: 259.4
click at [280, 303] on div "BETA Hello! I'm the CrewAI assistant. What kind of automation do you want to bu…" at bounding box center [441, 219] width 882 height 439
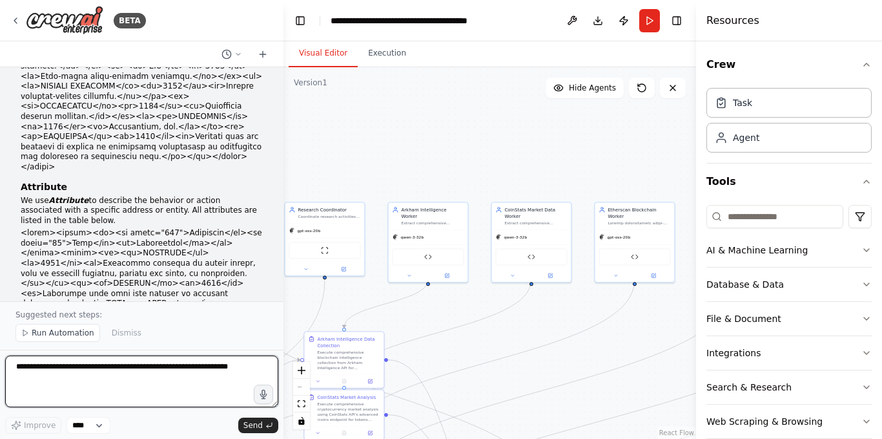
click at [80, 379] on textarea at bounding box center [141, 381] width 273 height 52
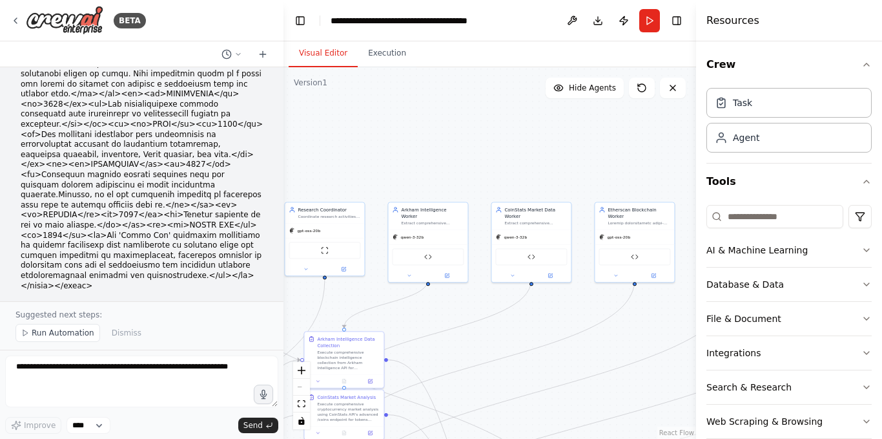
drag, startPoint x: 116, startPoint y: 244, endPoint x: 8, endPoint y: 117, distance: 166.8
click at [8, 117] on div "Hello! I'm the CrewAI assistant. What kind of automation do you want to build? …" at bounding box center [142, 184] width 284 height 234
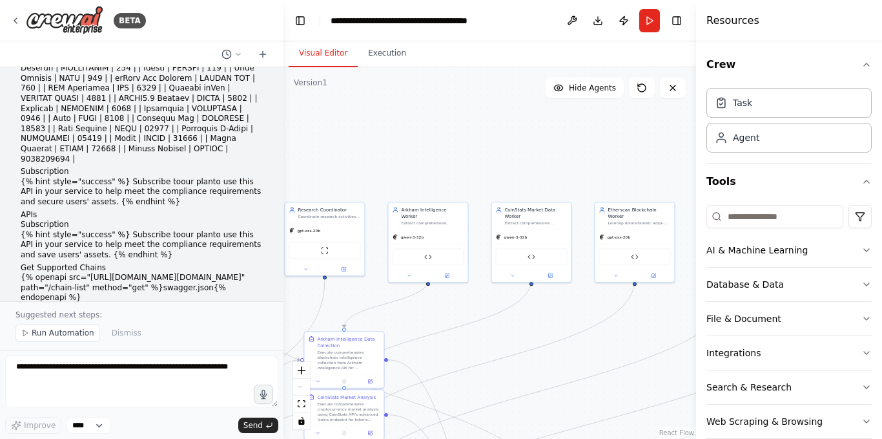
scroll to position [27859, 0]
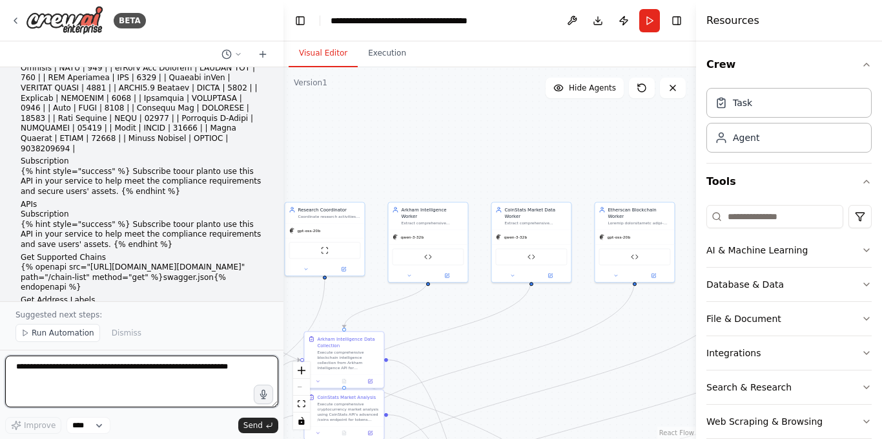
click at [111, 368] on textarea at bounding box center [141, 381] width 273 height 52
paste textarea "**********"
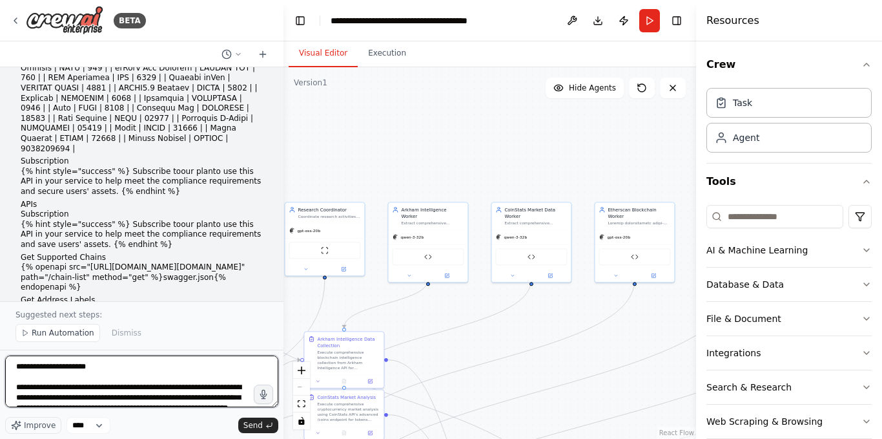
scroll to position [1774, 0]
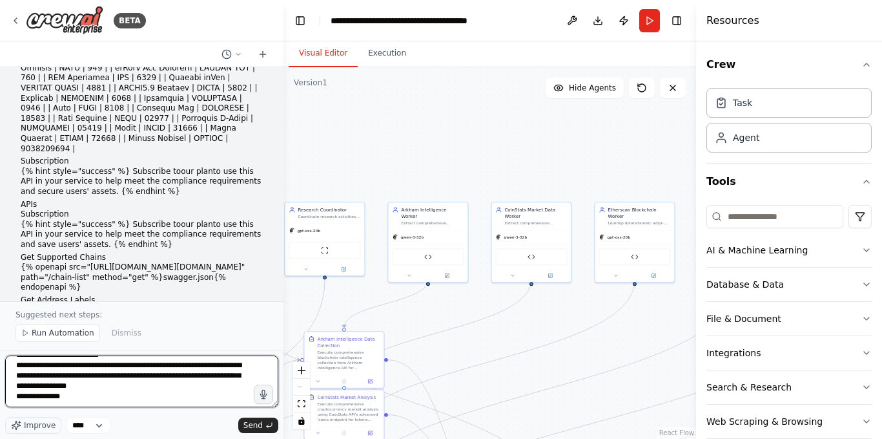
paste textarea "**********"
type textarea "**********"
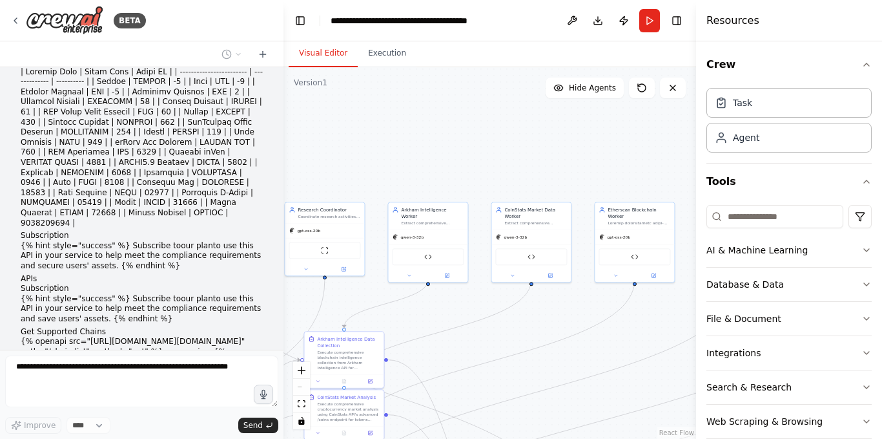
scroll to position [27878, 0]
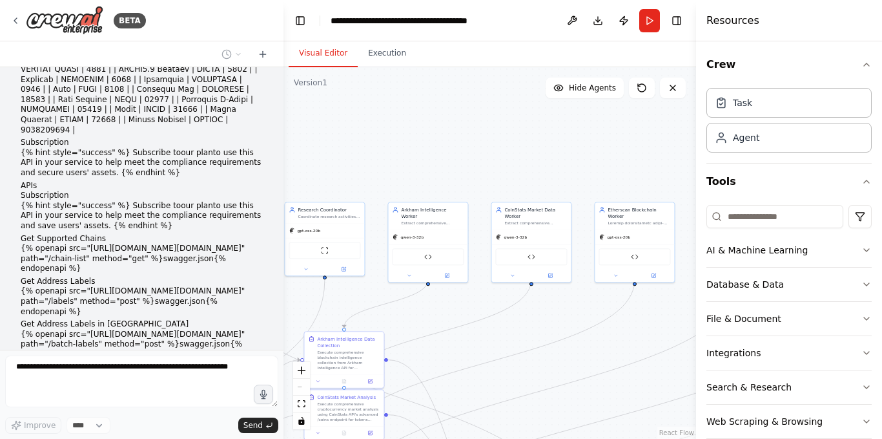
drag, startPoint x: 16, startPoint y: 224, endPoint x: 81, endPoint y: 221, distance: 65.9
copy div "Your Hierarchical Blockchain Intelligence System now features world-class multi…"
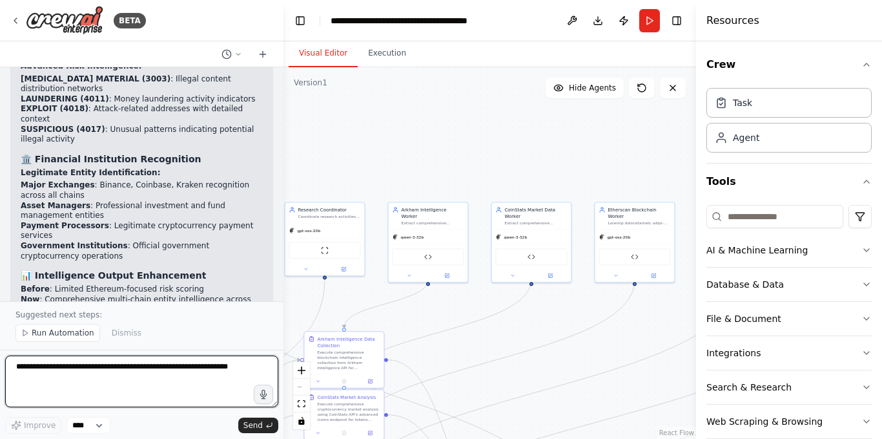
scroll to position [29568, 0]
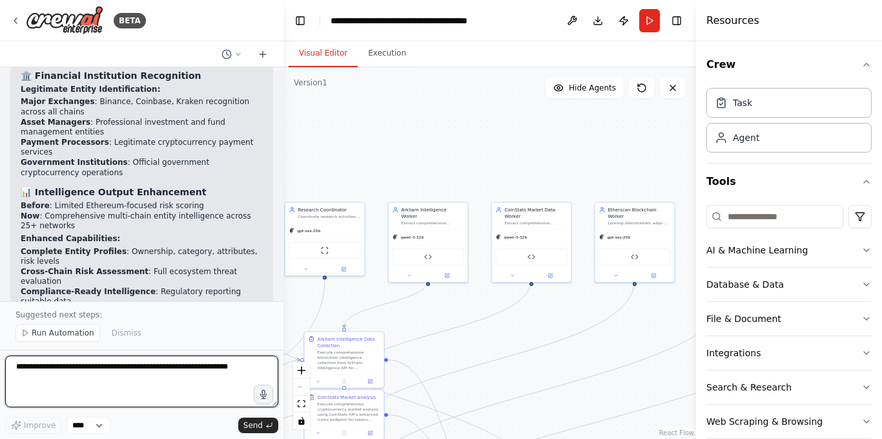
click at [156, 373] on textarea at bounding box center [141, 381] width 273 height 52
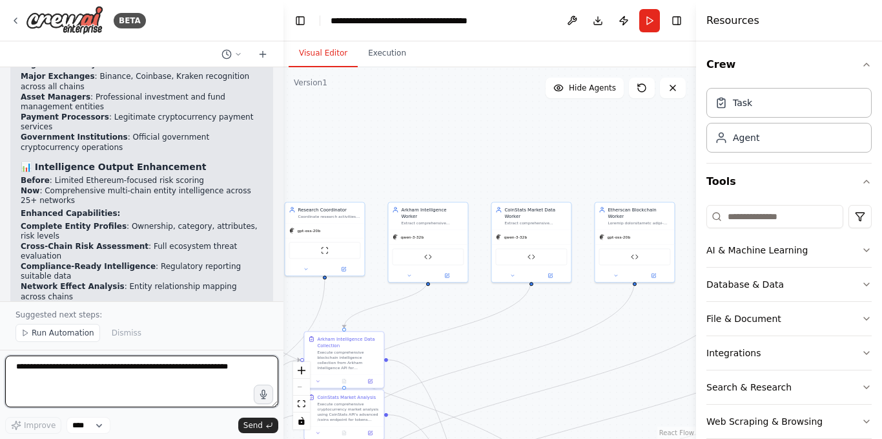
paste textarea "**********"
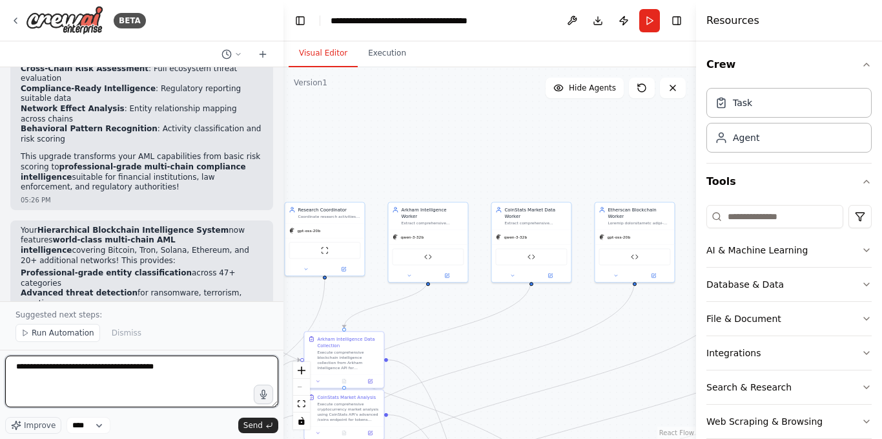
scroll to position [29859, 0]
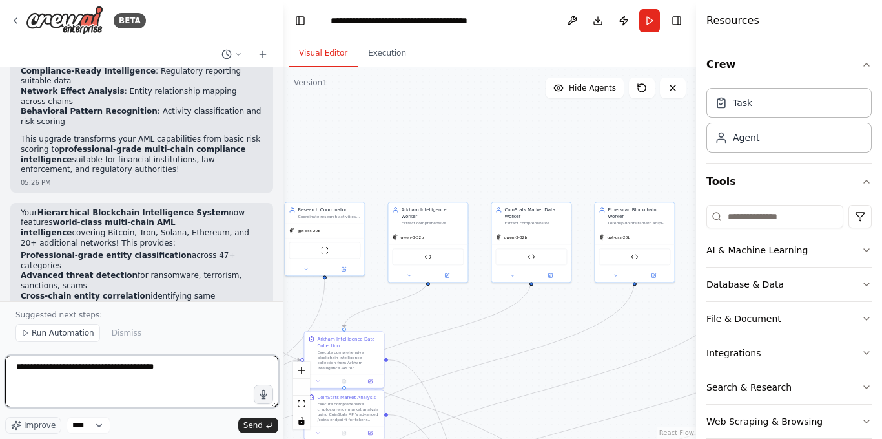
paste textarea "**********"
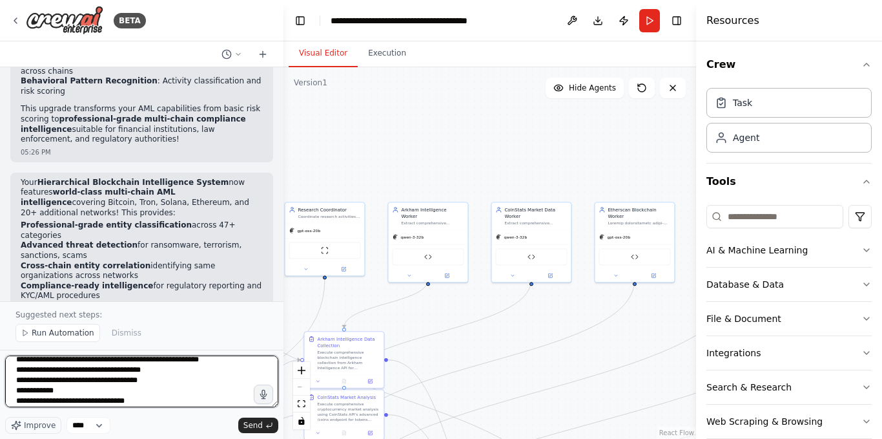
scroll to position [0, 0]
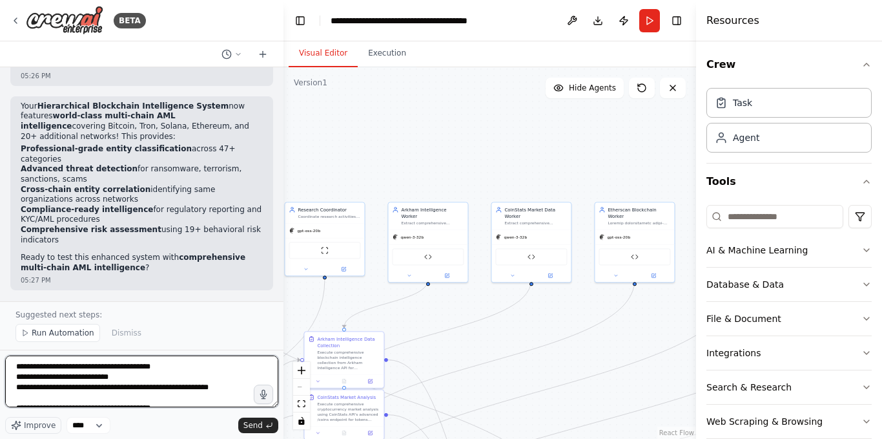
click at [14, 367] on textarea "**********" at bounding box center [141, 381] width 273 height 52
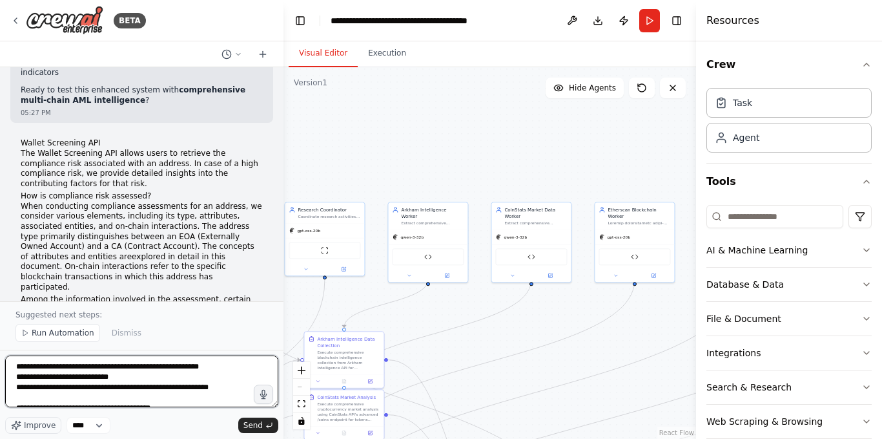
scroll to position [30143, 0]
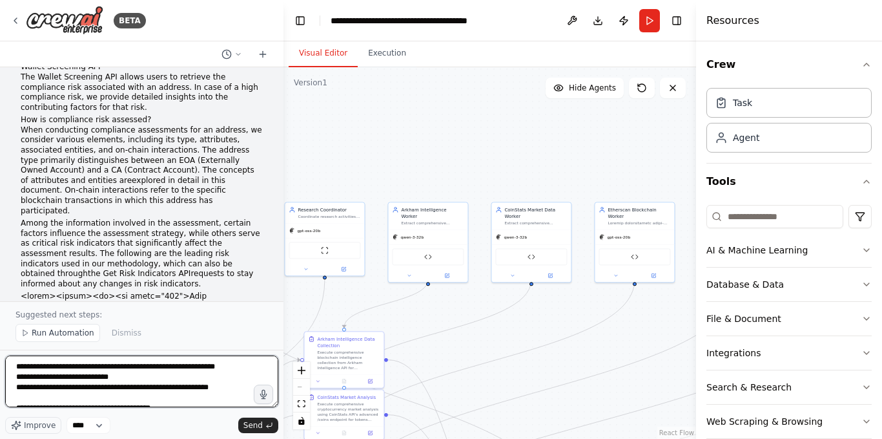
click at [184, 377] on textarea "**********" at bounding box center [141, 381] width 273 height 52
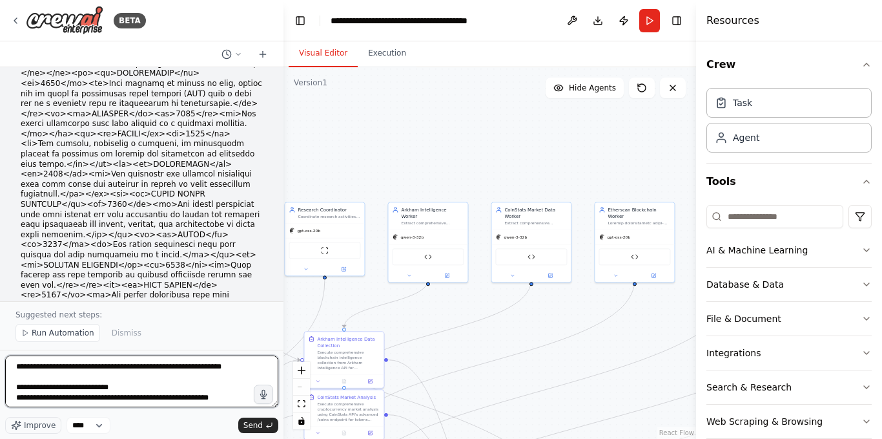
scroll to position [30542, 0]
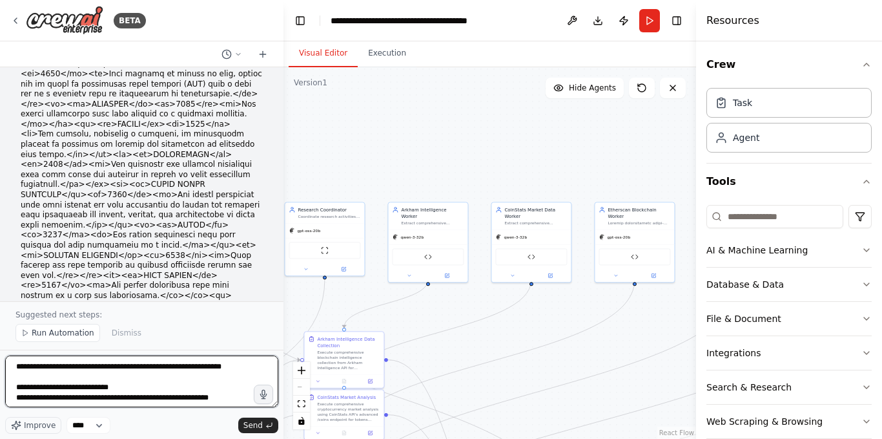
type textarea "**********"
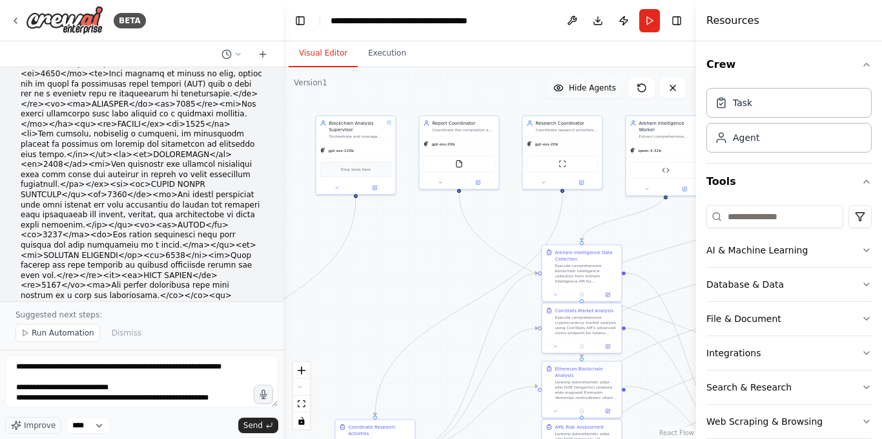
drag, startPoint x: 358, startPoint y: 169, endPoint x: 603, endPoint y: 81, distance: 260.1
click at [603, 81] on div "Version 1 Show Tools Hide Agents .deletable-edge-delete-btn { width: 20px; heig…" at bounding box center [490, 252] width 413 height 371
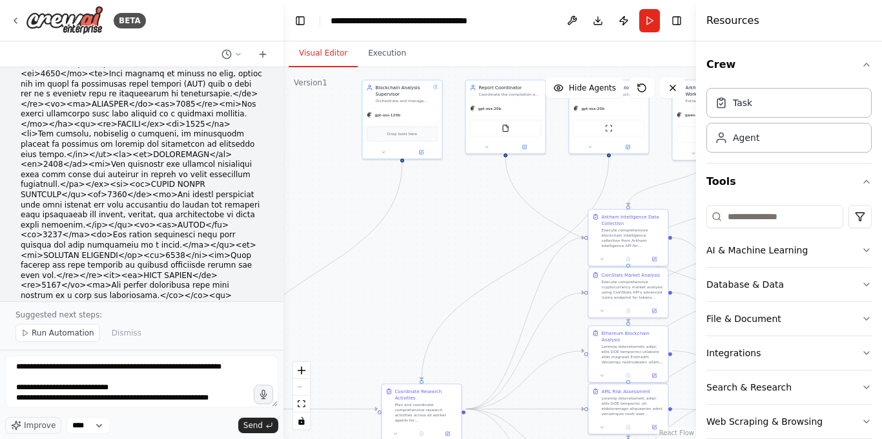
drag, startPoint x: 422, startPoint y: 273, endPoint x: 461, endPoint y: 238, distance: 52.2
click at [461, 238] on div ".deletable-edge-delete-btn { width: 20px; height: 20px; border: 0px solid #ffff…" at bounding box center [490, 252] width 413 height 371
click at [454, 21] on div "**********" at bounding box center [403, 20] width 145 height 13
drag, startPoint x: 378, startPoint y: 19, endPoint x: 327, endPoint y: 19, distance: 51.0
click at [327, 19] on header "**********" at bounding box center [490, 20] width 413 height 41
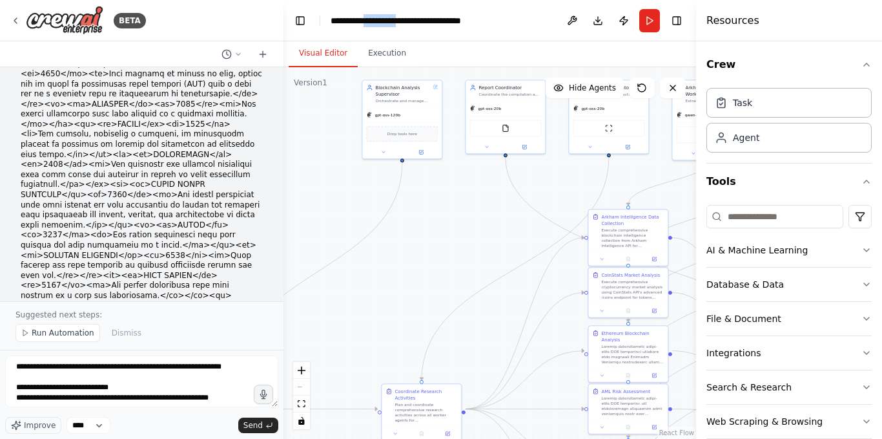
drag, startPoint x: 415, startPoint y: 22, endPoint x: 373, endPoint y: 25, distance: 42.1
click at [373, 25] on div "**********" at bounding box center [414, 20] width 167 height 13
drag, startPoint x: 418, startPoint y: 20, endPoint x: 373, endPoint y: 26, distance: 45.7
click at [373, 26] on div "**********" at bounding box center [391, 20] width 120 height 13
click at [337, 140] on div ".deletable-edge-delete-btn { width: 20px; height: 20px; border: 0px solid #ffff…" at bounding box center [490, 252] width 413 height 371
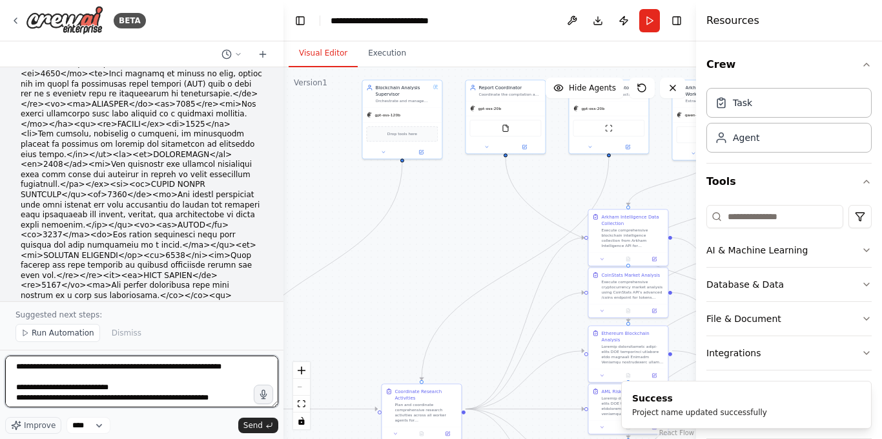
click at [167, 393] on textarea "**********" at bounding box center [141, 381] width 273 height 52
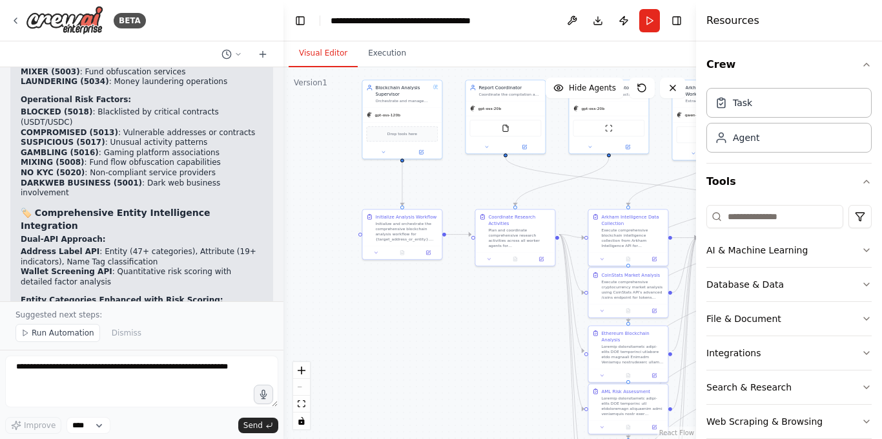
scroll to position [32831, 0]
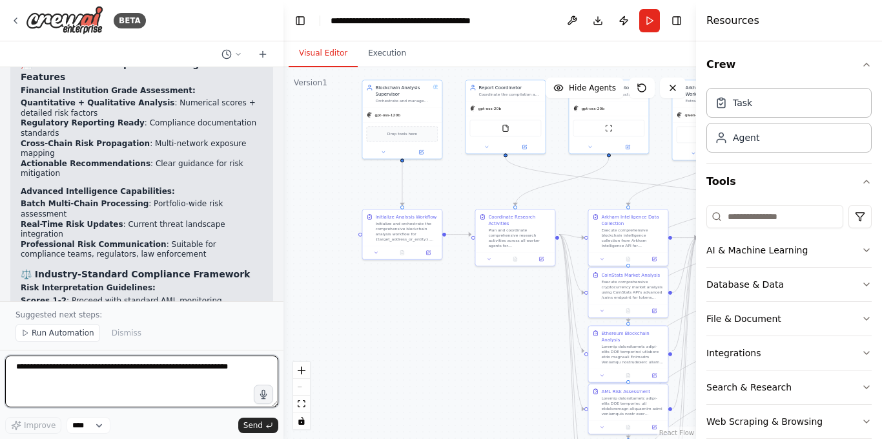
click at [172, 379] on textarea at bounding box center [141, 381] width 273 height 52
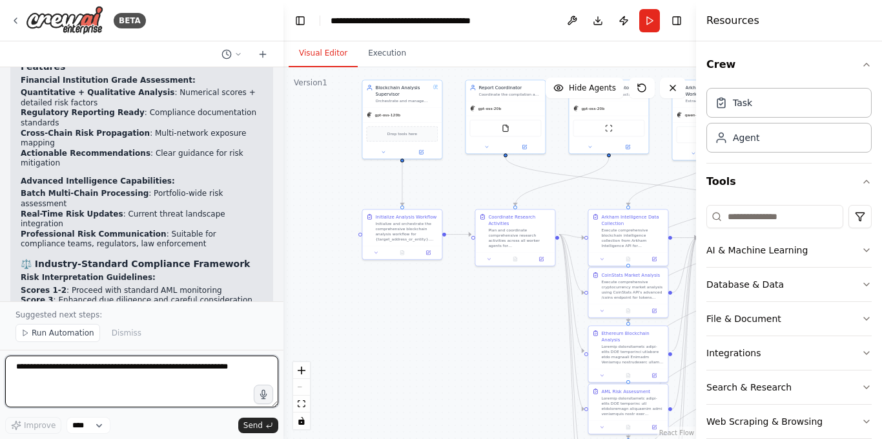
paste textarea "**********"
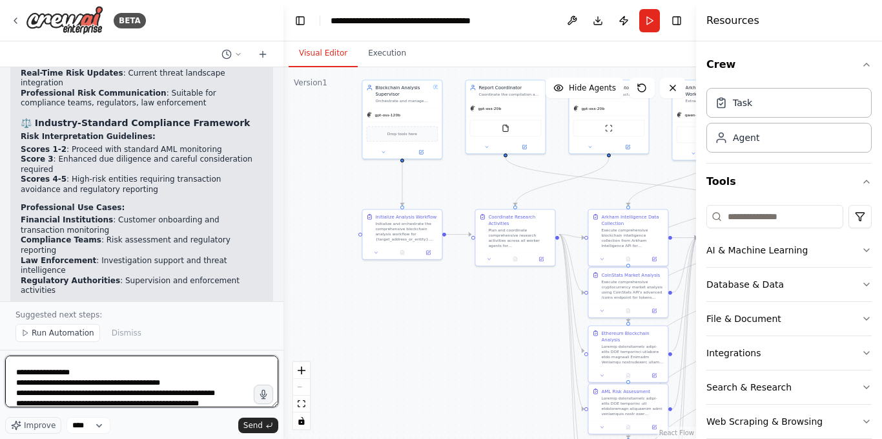
scroll to position [0, 0]
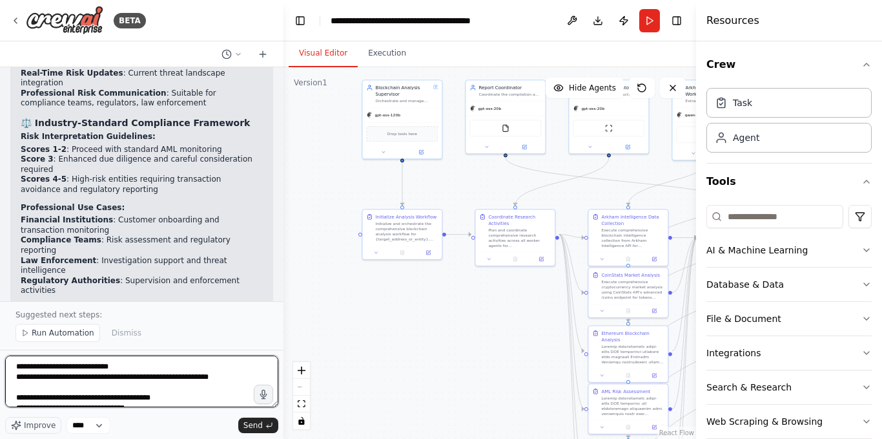
click at [15, 369] on textarea "**********" at bounding box center [141, 381] width 273 height 52
paste textarea "**********"
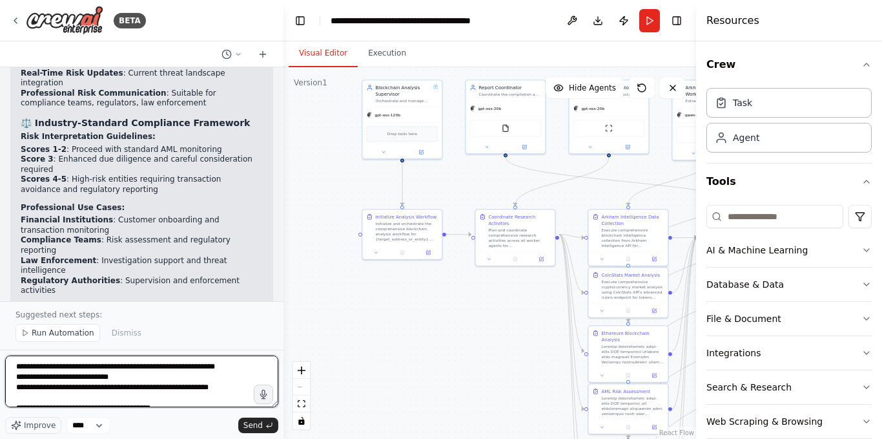
type textarea "**********"
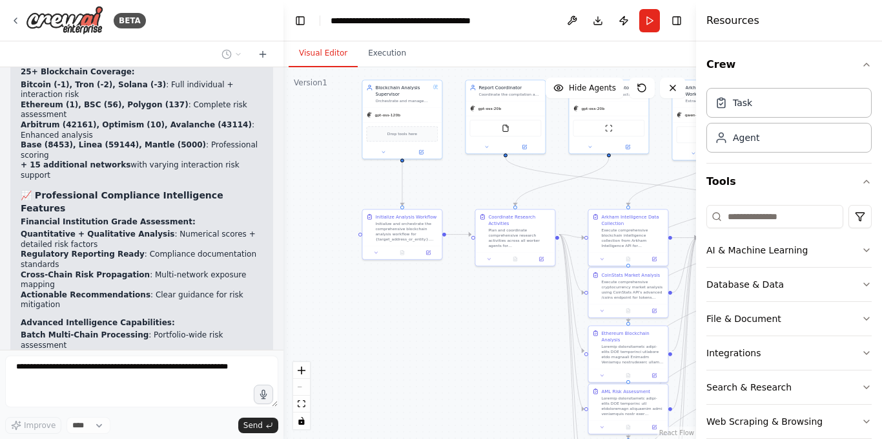
scroll to position [33078, 0]
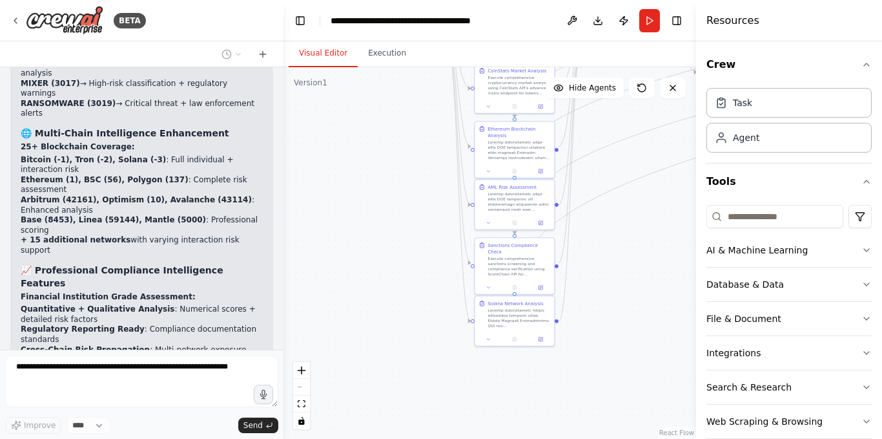
drag, startPoint x: 504, startPoint y: 345, endPoint x: 395, endPoint y: 147, distance: 226.4
click at [395, 147] on div ".deletable-edge-delete-btn { width: 20px; height: 20px; border: 0px solid #ffff…" at bounding box center [490, 252] width 413 height 371
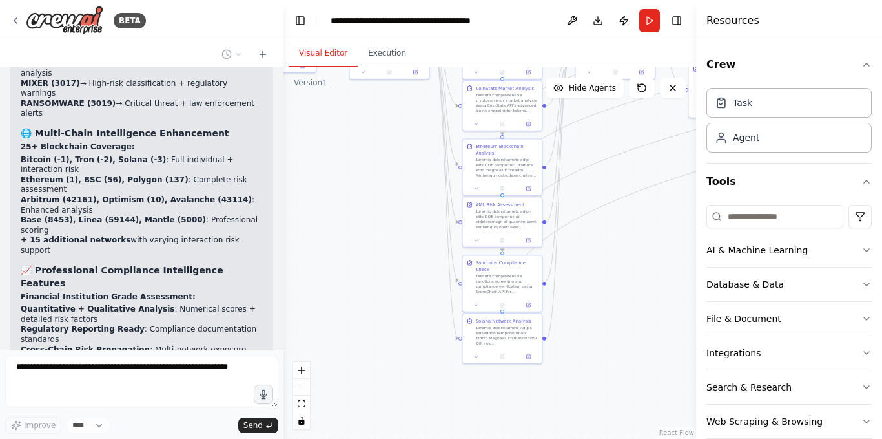
drag, startPoint x: 632, startPoint y: 219, endPoint x: 628, endPoint y: 326, distance: 107.3
click at [628, 326] on div ".deletable-edge-delete-btn { width: 20px; height: 20px; border: 0px solid #ffff…" at bounding box center [490, 252] width 413 height 371
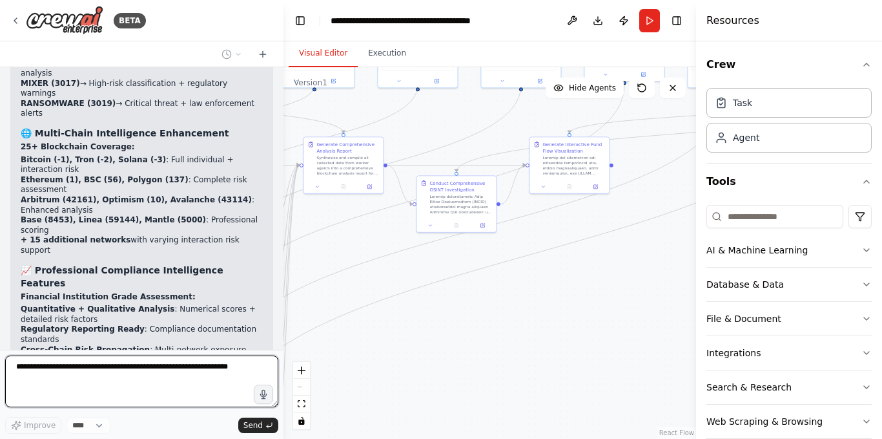
drag, startPoint x: 645, startPoint y: 240, endPoint x: 404, endPoint y: 275, distance: 243.6
click at [380, 280] on div ".deletable-edge-delete-btn { width: 20px; height: 20px; border: 0px solid #ffff…" at bounding box center [490, 252] width 413 height 371
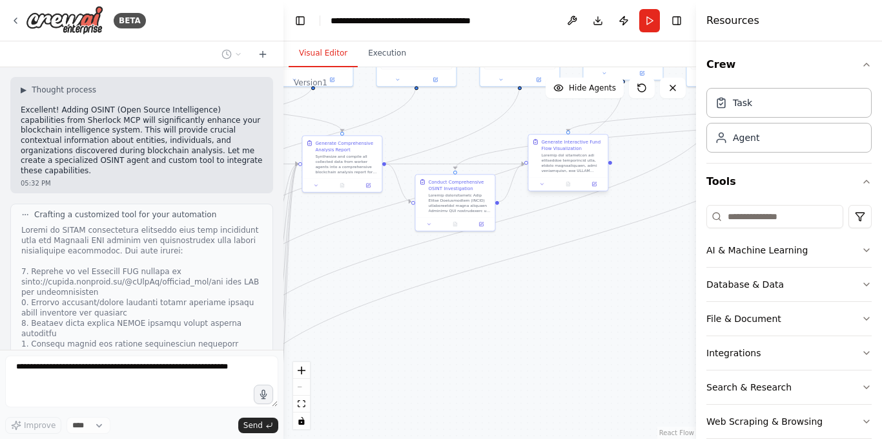
scroll to position [34131, 0]
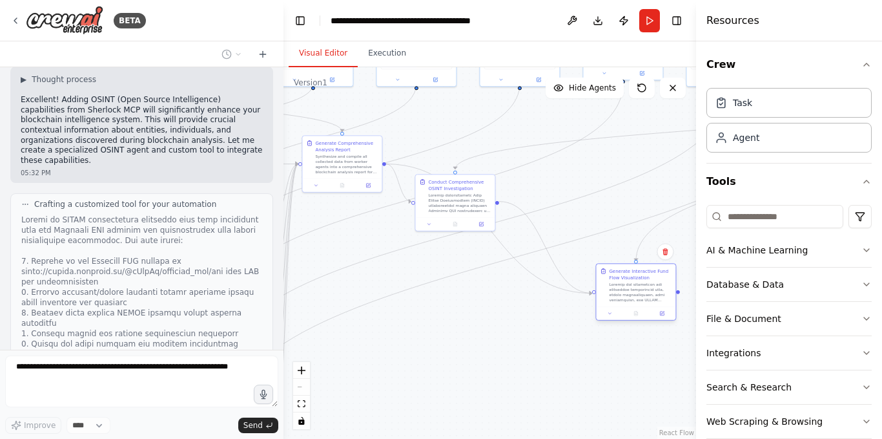
drag, startPoint x: 575, startPoint y: 167, endPoint x: 644, endPoint y: 300, distance: 149.4
click at [644, 300] on div at bounding box center [640, 292] width 63 height 21
drag, startPoint x: 448, startPoint y: 200, endPoint x: 488, endPoint y: 356, distance: 160.8
click at [488, 356] on div at bounding box center [498, 356] width 63 height 21
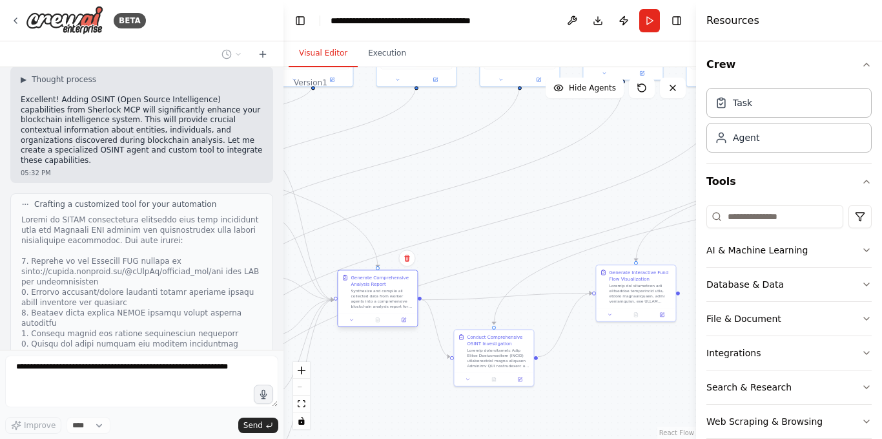
drag, startPoint x: 340, startPoint y: 162, endPoint x: 372, endPoint y: 297, distance: 139.5
click at [372, 297] on div "Synthesize and compile all collected data from worker agents into a comprehensi…" at bounding box center [382, 298] width 63 height 21
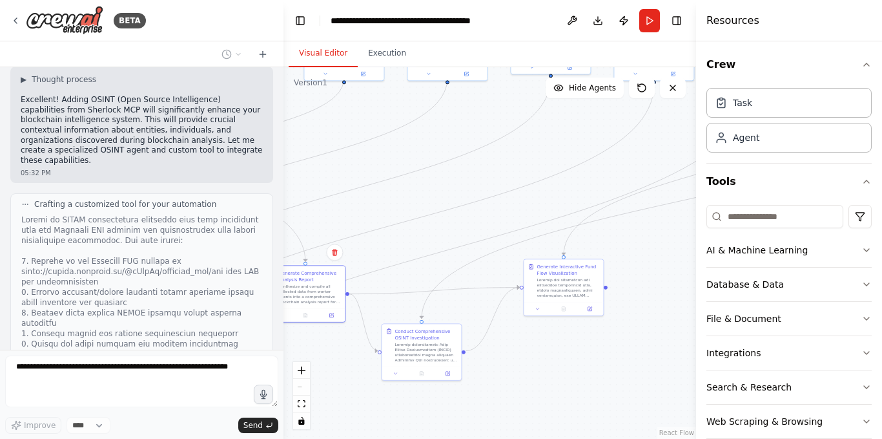
drag, startPoint x: 614, startPoint y: 373, endPoint x: 441, endPoint y: 367, distance: 173.2
click at [443, 367] on div ".deletable-edge-delete-btn { width: 20px; height: 20px; border: 0px solid #ffff…" at bounding box center [490, 252] width 413 height 371
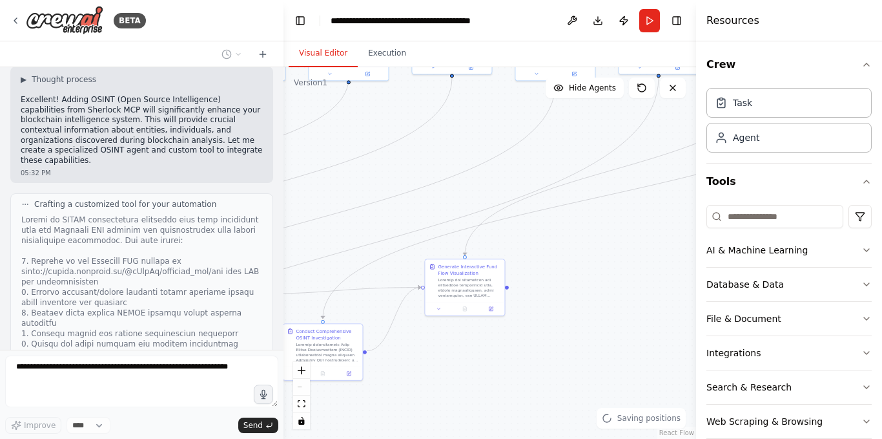
drag, startPoint x: 588, startPoint y: 263, endPoint x: 381, endPoint y: 435, distance: 269.3
click at [381, 438] on div ".deletable-edge-delete-btn { width: 20px; height: 20px; border: 0px solid #ffff…" at bounding box center [490, 252] width 413 height 371
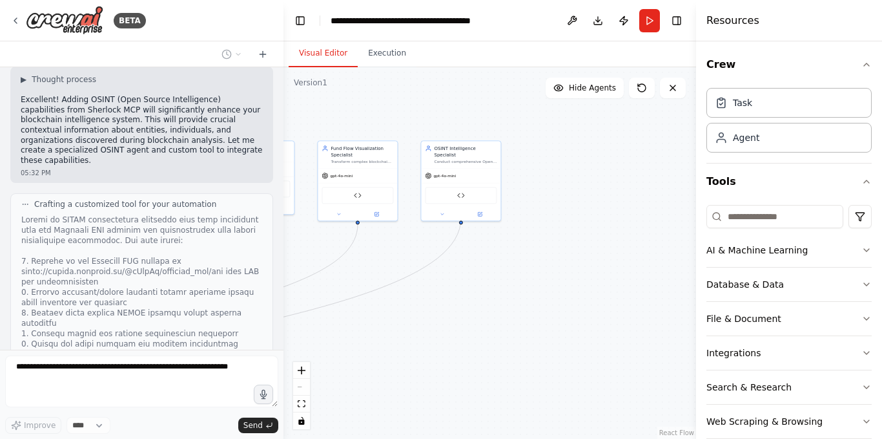
drag, startPoint x: 594, startPoint y: 287, endPoint x: 291, endPoint y: 224, distance: 308.9
click at [291, 224] on div ".deletable-edge-delete-btn { width: 20px; height: 20px; border: 0px solid #ffff…" at bounding box center [490, 252] width 413 height 371
drag, startPoint x: 392, startPoint y: 286, endPoint x: 612, endPoint y: 255, distance: 221.8
click at [612, 255] on div ".deletable-edge-delete-btn { width: 20px; height: 20px; border: 0px solid #ffff…" at bounding box center [490, 252] width 413 height 371
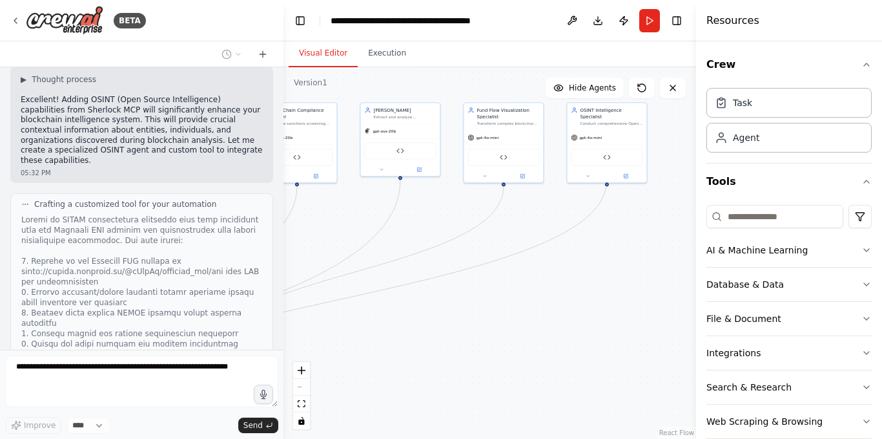
drag, startPoint x: 501, startPoint y: 199, endPoint x: 528, endPoint y: 218, distance: 32.8
click at [528, 218] on div ".deletable-edge-delete-btn { width: 20px; height: 20px; border: 0px solid #ffff…" at bounding box center [490, 252] width 413 height 371
click at [484, 178] on button at bounding box center [484, 175] width 37 height 8
click at [512, 251] on span "OpenAI - gpt-4o-mini" at bounding box center [504, 250] width 47 height 6
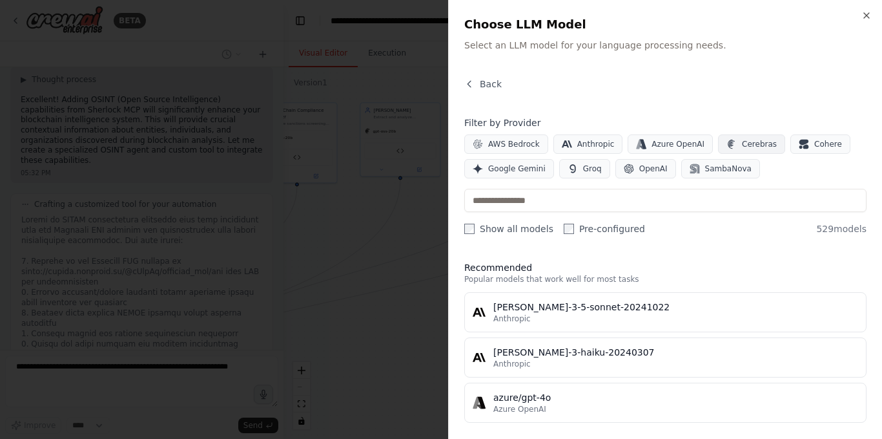
click at [742, 147] on span "Cerebras" at bounding box center [759, 144] width 35 height 10
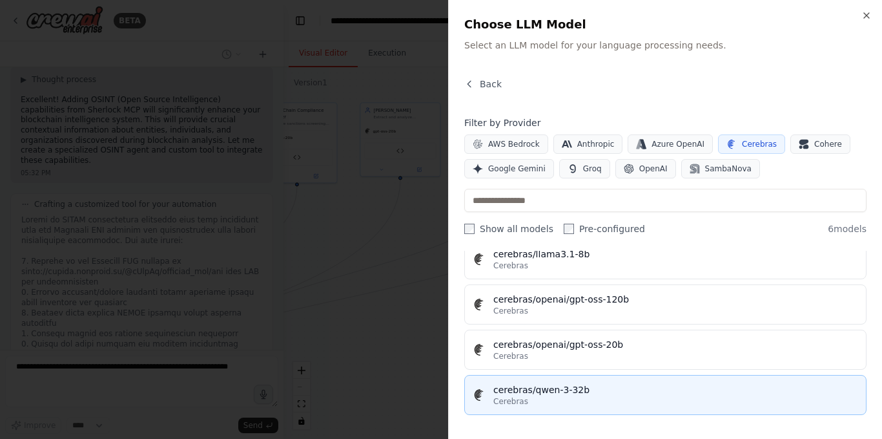
scroll to position [145, 0]
click at [537, 390] on div "cerebras/qwen-3-32b" at bounding box center [676, 387] width 365 height 13
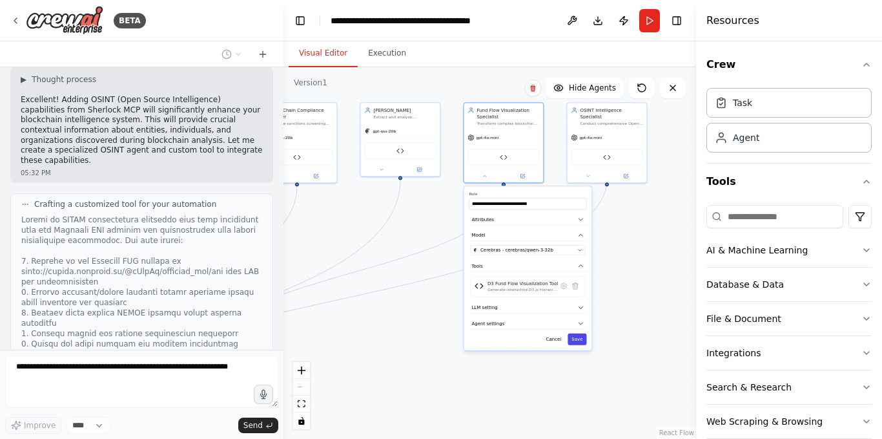
click at [578, 344] on button "Save" at bounding box center [577, 339] width 19 height 12
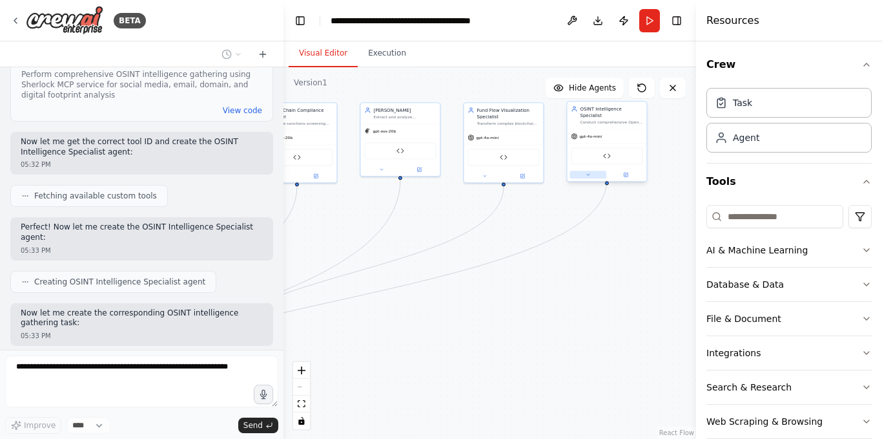
click at [587, 171] on button at bounding box center [588, 175] width 37 height 8
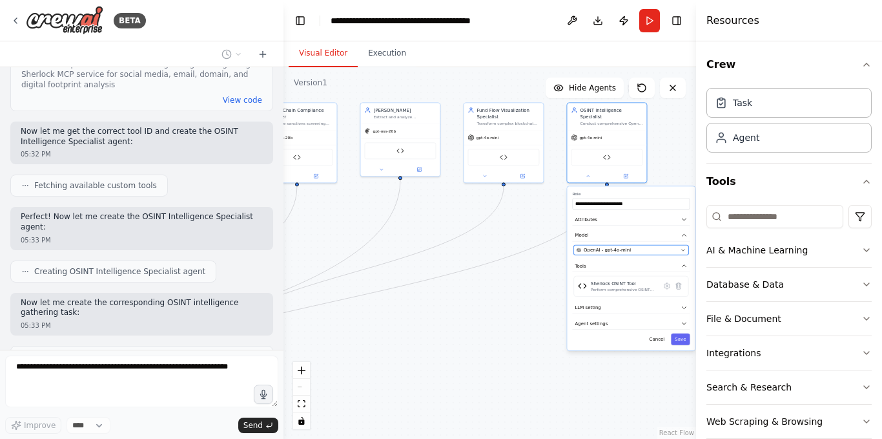
click at [608, 247] on span "OpenAI - gpt-4o-mini" at bounding box center [607, 250] width 47 height 6
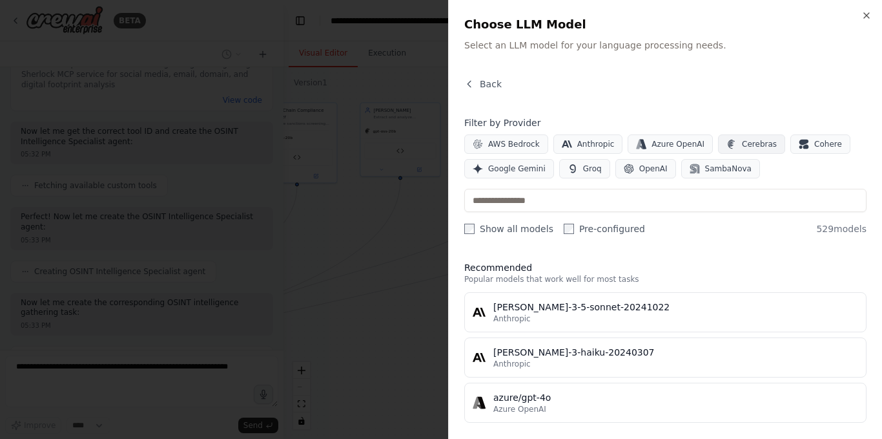
click at [754, 144] on span "Cerebras" at bounding box center [759, 144] width 35 height 10
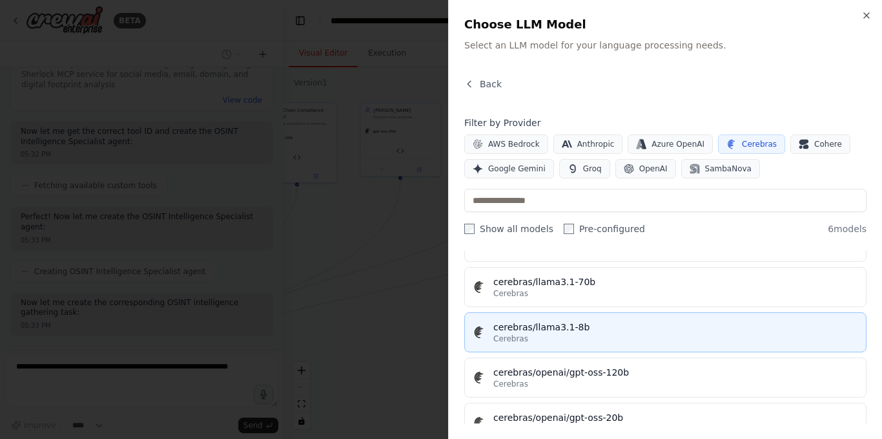
scroll to position [145, 0]
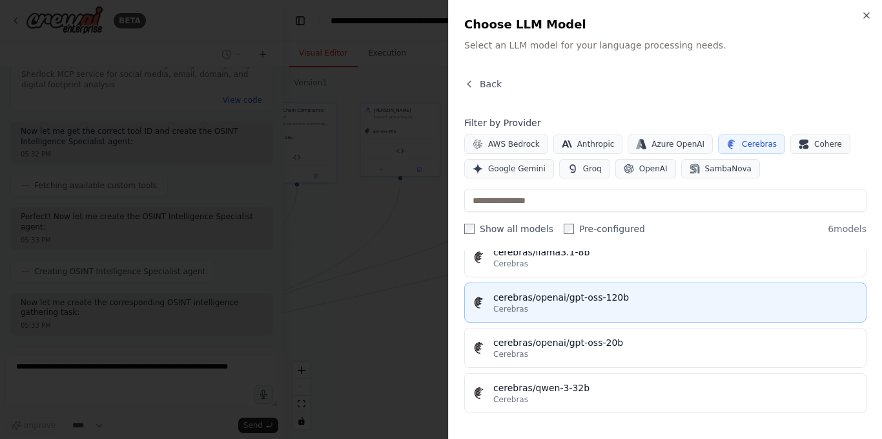
click at [552, 318] on button "cerebras/openai/gpt-oss-120b Cerebras" at bounding box center [666, 302] width 402 height 40
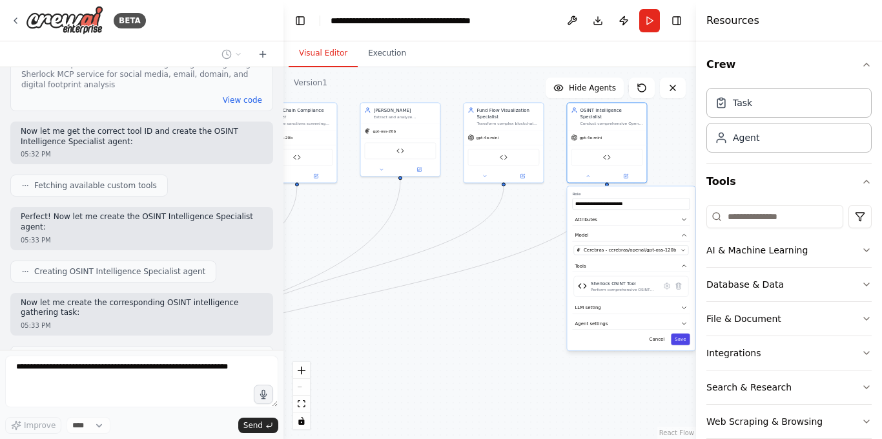
click at [682, 337] on button "Save" at bounding box center [680, 339] width 19 height 12
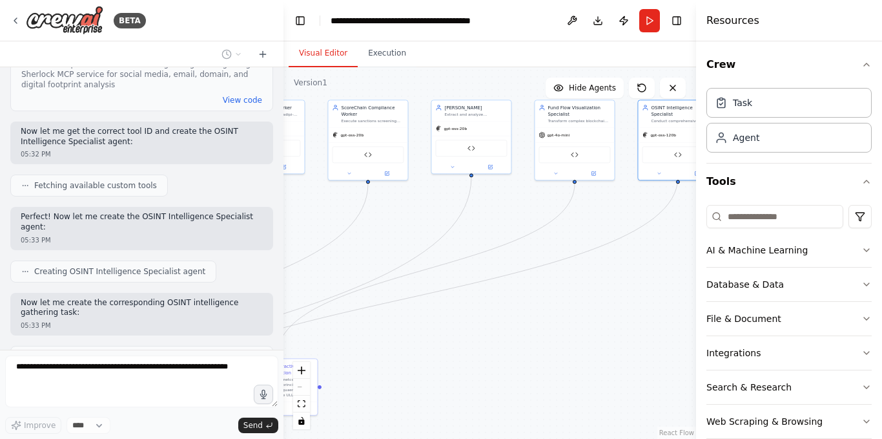
drag, startPoint x: 510, startPoint y: 240, endPoint x: 584, endPoint y: 236, distance: 73.7
click at [584, 236] on div ".deletable-edge-delete-btn { width: 20px; height: 20px; border: 0px solid #ffff…" at bounding box center [490, 252] width 413 height 371
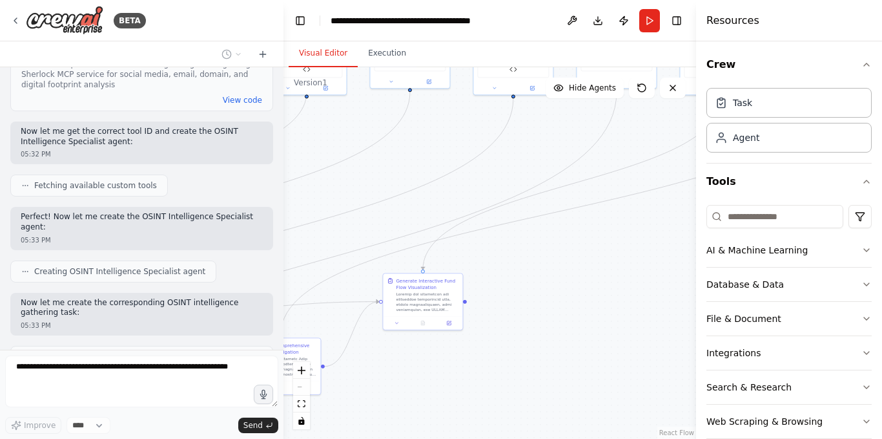
drag, startPoint x: 409, startPoint y: 230, endPoint x: 588, endPoint y: 118, distance: 211.3
click at [588, 117] on div ".deletable-edge-delete-btn { width: 20px; height: 20px; border: 0px solid #ffff…" at bounding box center [490, 252] width 413 height 371
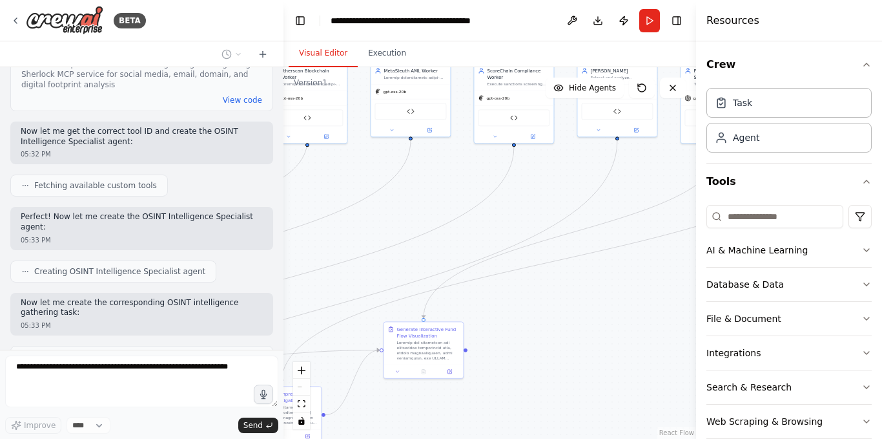
drag, startPoint x: 437, startPoint y: 149, endPoint x: 406, endPoint y: 220, distance: 78.1
click at [406, 220] on div ".deletable-edge-delete-btn { width: 20px; height: 20px; border: 0px solid #ffff…" at bounding box center [490, 252] width 413 height 371
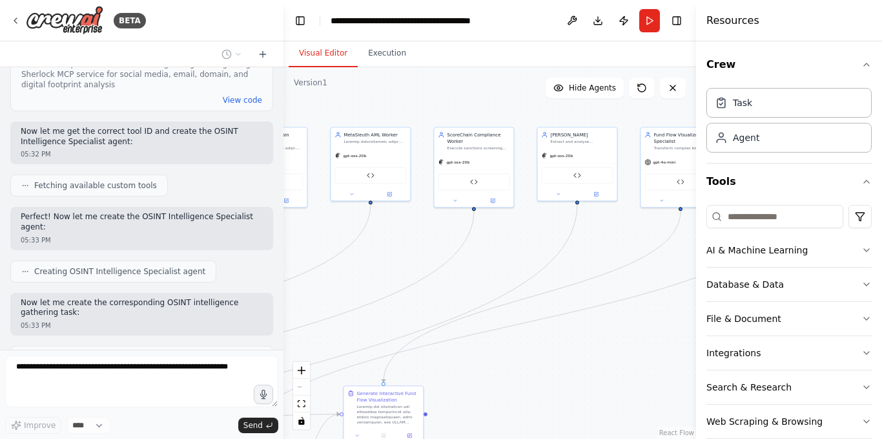
drag, startPoint x: 454, startPoint y: 189, endPoint x: 413, endPoint y: 254, distance: 76.4
click at [413, 254] on div ".deletable-edge-delete-btn { width: 20px; height: 20px; border: 0px solid #ffff…" at bounding box center [490, 252] width 413 height 371
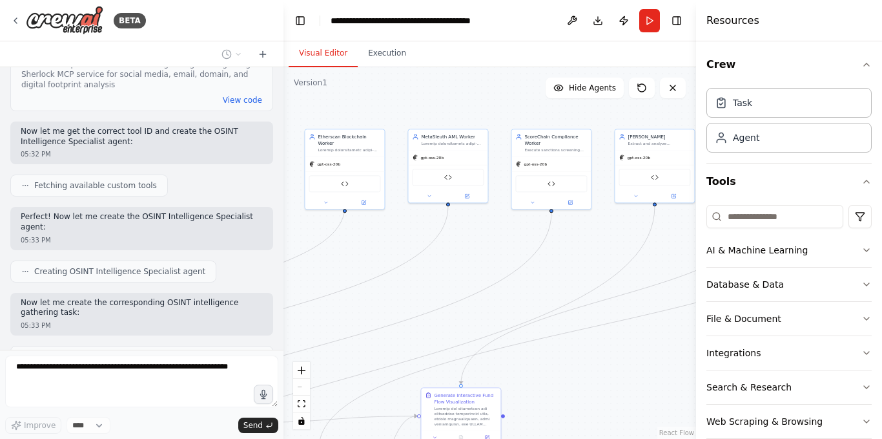
drag, startPoint x: 409, startPoint y: 256, endPoint x: 527, endPoint y: 254, distance: 118.3
click at [527, 254] on div ".deletable-edge-delete-btn { width: 20px; height: 20px; border: 0px solid #ffff…" at bounding box center [490, 252] width 413 height 371
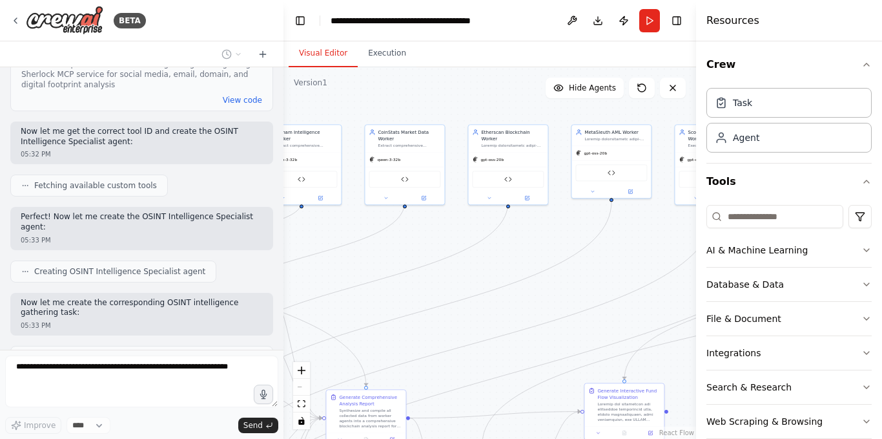
drag, startPoint x: 416, startPoint y: 252, endPoint x: 607, endPoint y: 246, distance: 191.3
click at [607, 246] on div ".deletable-edge-delete-btn { width: 20px; height: 20px; border: 0px solid #ffff…" at bounding box center [490, 252] width 413 height 371
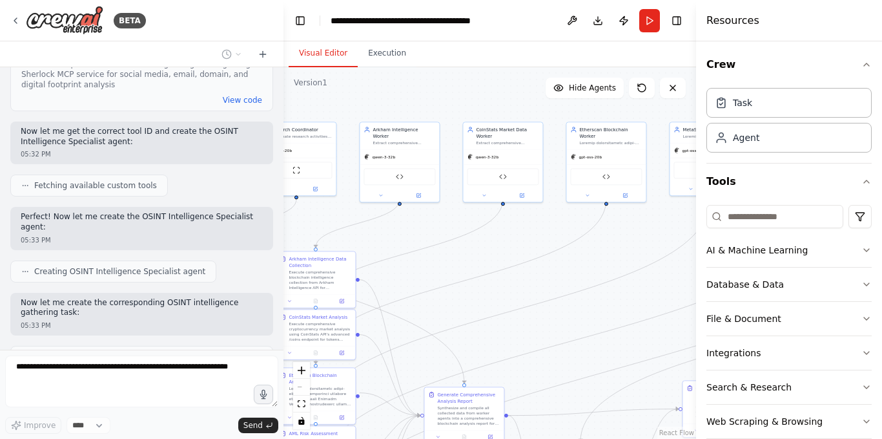
drag, startPoint x: 497, startPoint y: 235, endPoint x: 543, endPoint y: 238, distance: 45.3
click at [543, 238] on div ".deletable-edge-delete-btn { width: 20px; height: 20px; border: 0px solid #ffff…" at bounding box center [490, 252] width 413 height 371
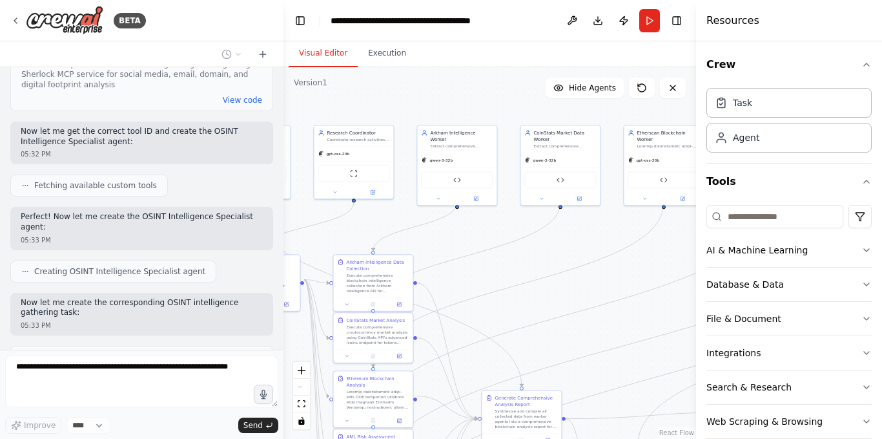
drag, startPoint x: 447, startPoint y: 216, endPoint x: 525, endPoint y: 218, distance: 78.2
click at [525, 218] on div ".deletable-edge-delete-btn { width: 20px; height: 20px; border: 0px solid #ffff…" at bounding box center [490, 252] width 413 height 371
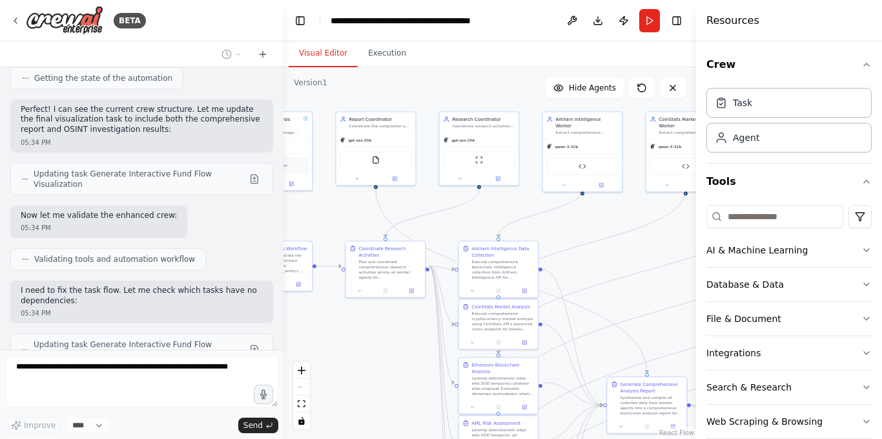
scroll to position [35241, 0]
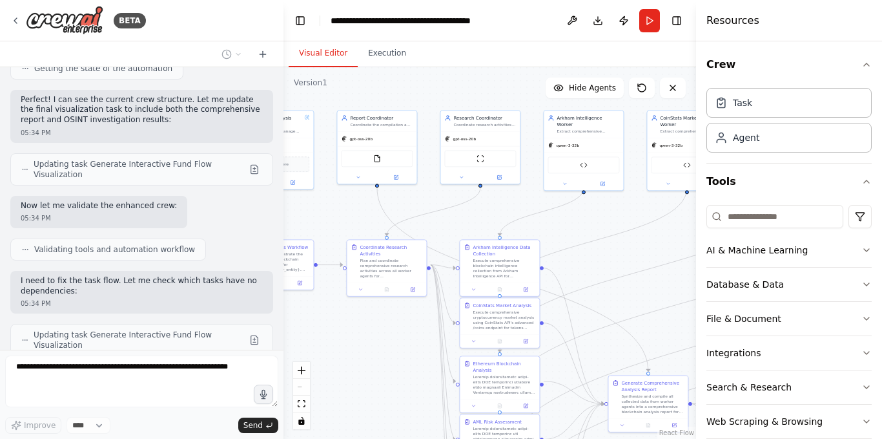
drag, startPoint x: 402, startPoint y: 225, endPoint x: 494, endPoint y: 211, distance: 92.1
click at [494, 211] on div ".deletable-edge-delete-btn { width: 20px; height: 20px; border: 0px solid #ffff…" at bounding box center [490, 252] width 413 height 371
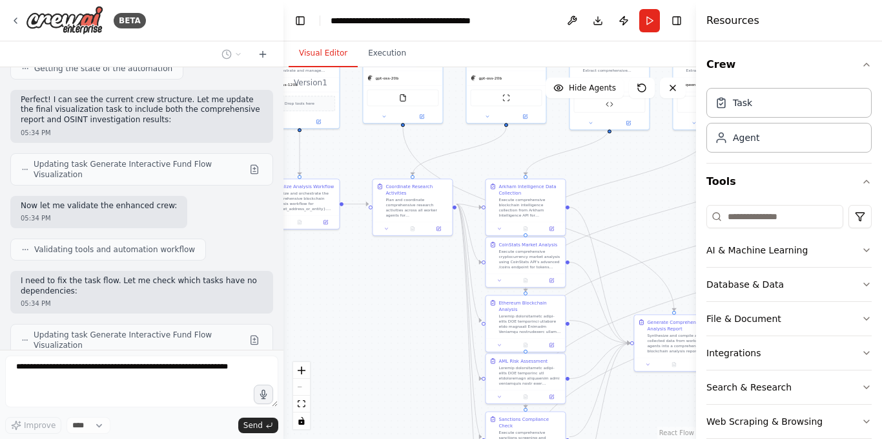
drag, startPoint x: 424, startPoint y: 196, endPoint x: 450, endPoint y: 135, distance: 66.0
click at [450, 135] on div ".deletable-edge-delete-btn { width: 20px; height: 20px; border: 0px solid #ffff…" at bounding box center [490, 252] width 413 height 371
drag, startPoint x: 439, startPoint y: 326, endPoint x: 289, endPoint y: 295, distance: 153.1
click at [290, 295] on div ".deletable-edge-delete-btn { width: 20px; height: 20px; border: 0px solid #ffff…" at bounding box center [490, 252] width 413 height 371
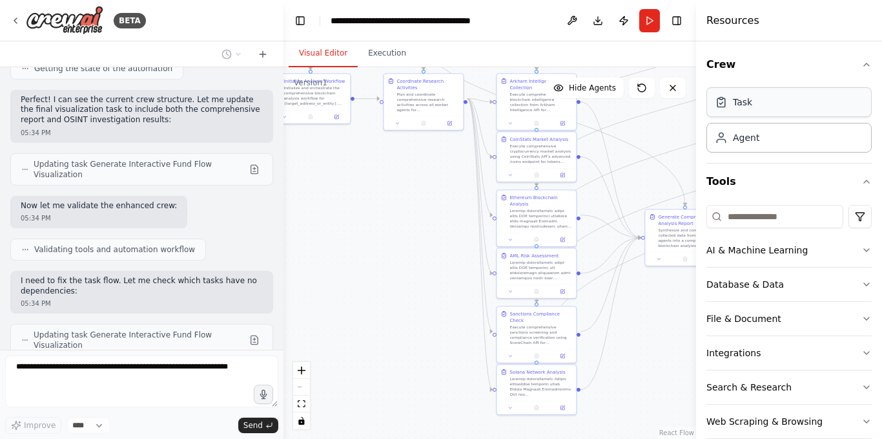
drag, startPoint x: 556, startPoint y: 187, endPoint x: 726, endPoint y: 109, distance: 187.3
click at [726, 109] on div "BETA Hello! I'm the CrewAI assistant. What kind of automation do you want to bu…" at bounding box center [441, 219] width 882 height 439
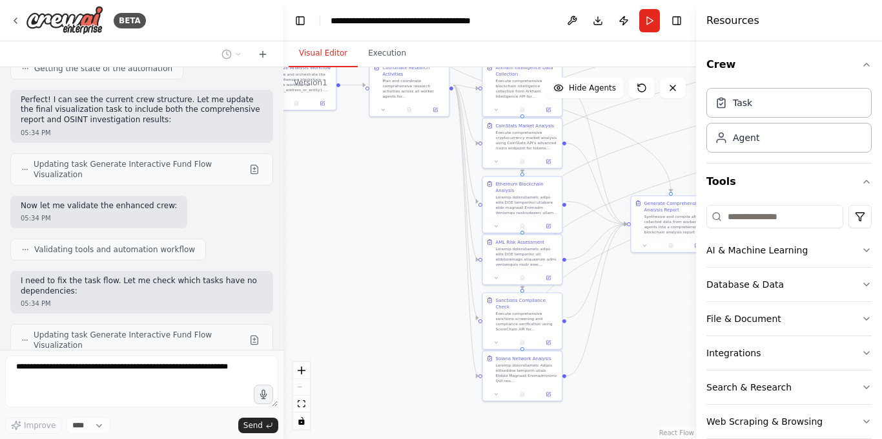
drag, startPoint x: 428, startPoint y: 249, endPoint x: 280, endPoint y: 176, distance: 165.3
click at [280, 176] on div "BETA Hello! I'm the CrewAI assistant. What kind of automation do you want to bu…" at bounding box center [441, 219] width 882 height 439
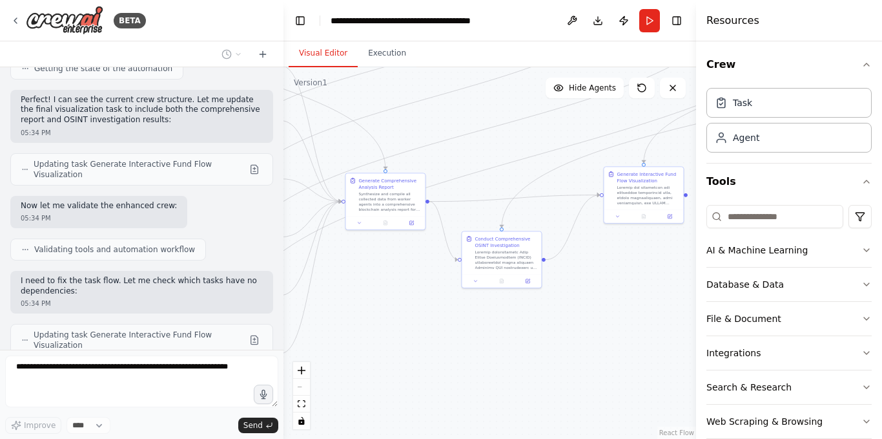
drag, startPoint x: 604, startPoint y: 266, endPoint x: 462, endPoint y: 320, distance: 152.1
click at [465, 317] on div ".deletable-edge-delete-btn { width: 20px; height: 20px; border: 0px solid #ffff…" at bounding box center [490, 252] width 413 height 371
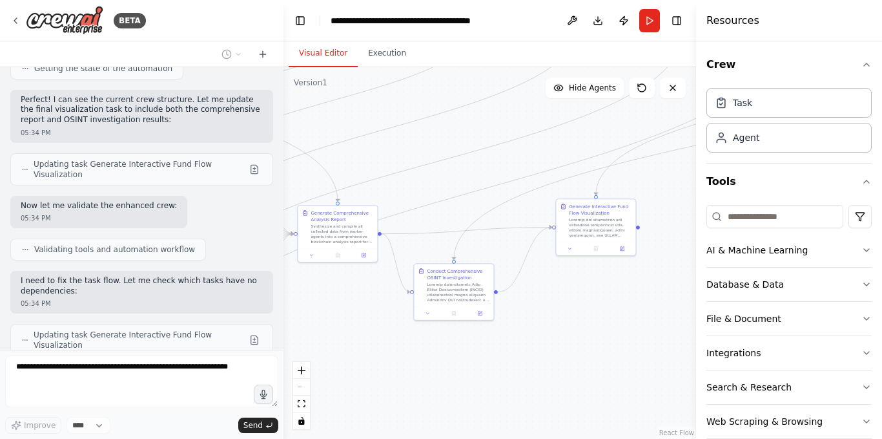
drag, startPoint x: 625, startPoint y: 276, endPoint x: 543, endPoint y: 325, distance: 96.2
click at [543, 325] on div ".deletable-edge-delete-btn { width: 20px; height: 20px; border: 0px solid #ffff…" at bounding box center [490, 252] width 413 height 371
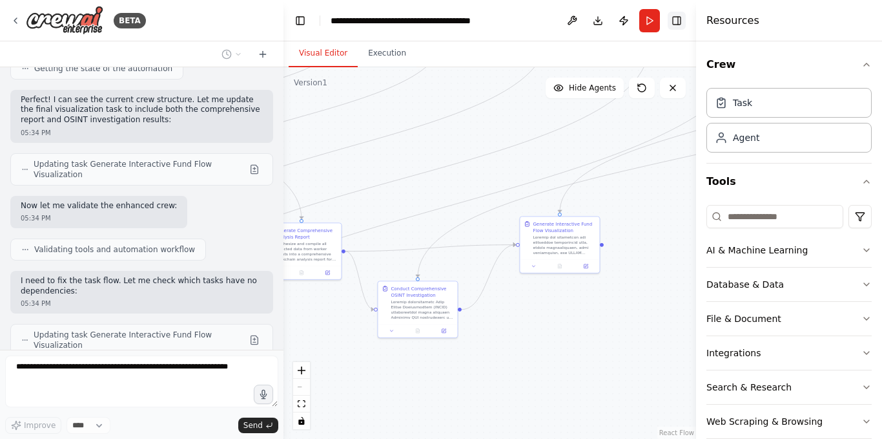
click at [682, 19] on button "Toggle Right Sidebar" at bounding box center [677, 21] width 18 height 18
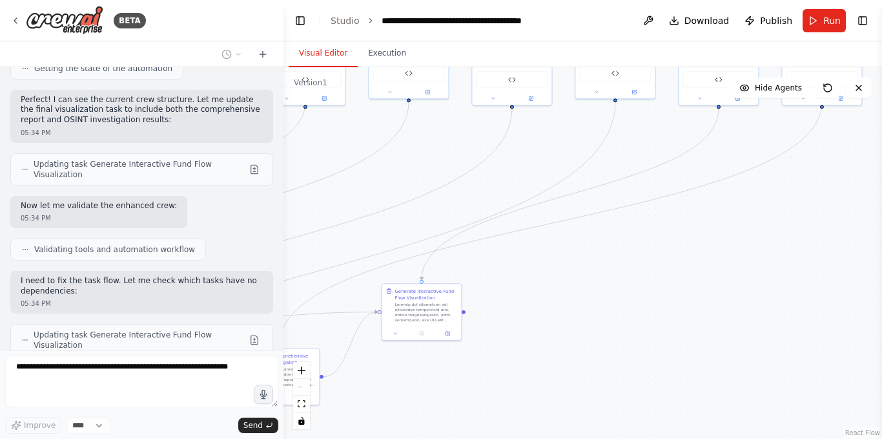
drag, startPoint x: 746, startPoint y: 233, endPoint x: 550, endPoint y: 335, distance: 220.2
click at [550, 335] on div ".deletable-edge-delete-btn { width: 20px; height: 20px; border: 0px solid #ffff…" at bounding box center [583, 252] width 599 height 371
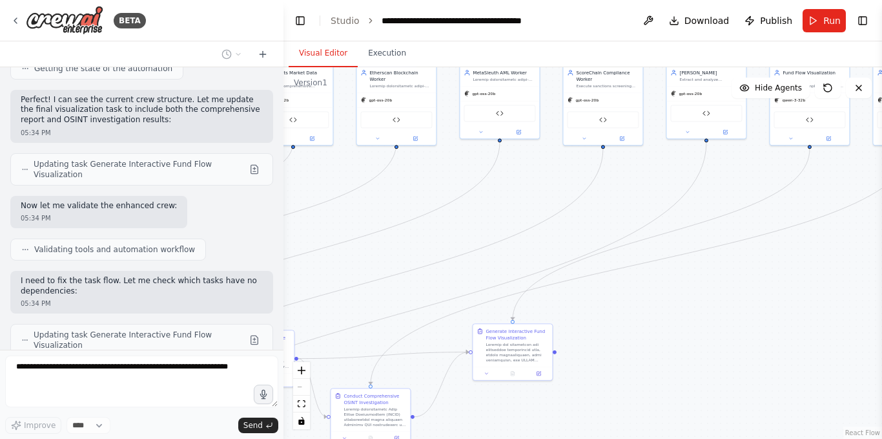
drag, startPoint x: 729, startPoint y: 277, endPoint x: 880, endPoint y: 247, distance: 154.1
click at [882, 253] on div "BETA Hello! I'm the CrewAI assistant. What kind of automation do you want to bu…" at bounding box center [441, 219] width 882 height 439
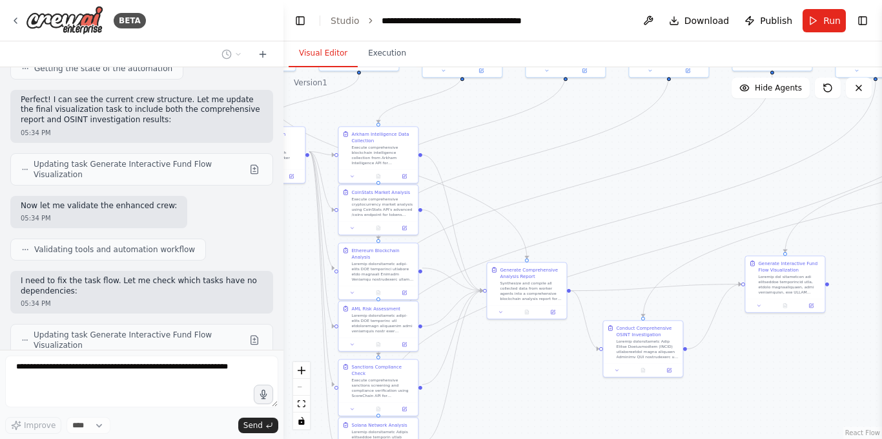
drag, startPoint x: 386, startPoint y: 222, endPoint x: 630, endPoint y: 190, distance: 246.3
click at [663, 182] on div ".deletable-edge-delete-btn { width: 20px; height: 20px; border: 0px solid #ffff…" at bounding box center [583, 252] width 599 height 371
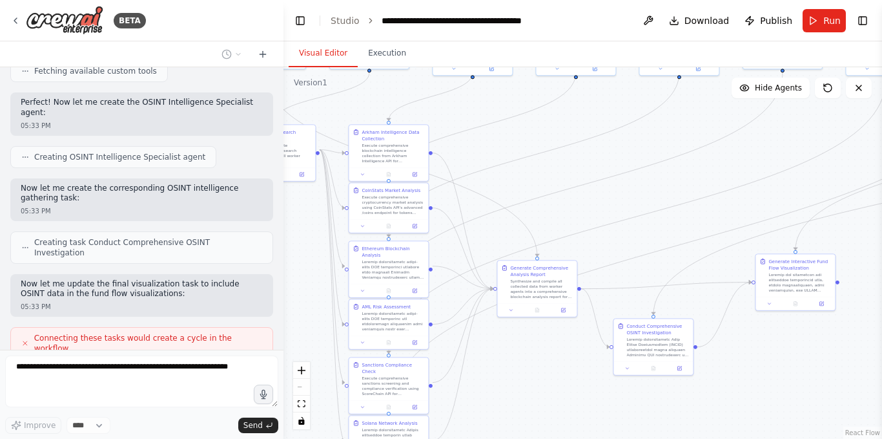
scroll to position [34789, 0]
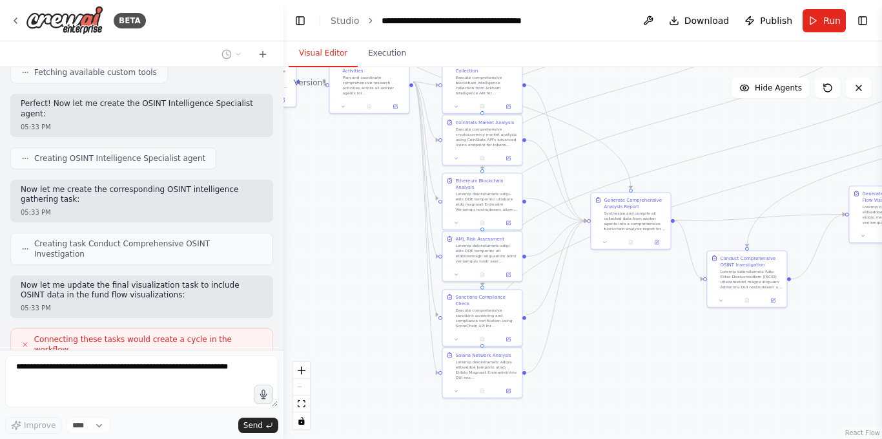
drag, startPoint x: 563, startPoint y: 387, endPoint x: 657, endPoint y: 324, distance: 113.1
click at [657, 324] on div ".deletable-edge-delete-btn { width: 20px; height: 20px; border: 0px solid #ffff…" at bounding box center [583, 252] width 599 height 371
click at [458, 277] on button at bounding box center [456, 273] width 22 height 8
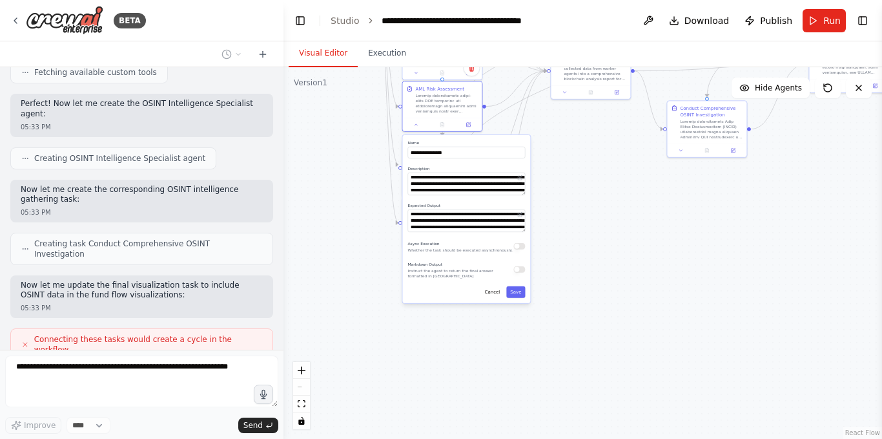
drag, startPoint x: 607, startPoint y: 322, endPoint x: 567, endPoint y: 183, distance: 144.6
click at [567, 183] on div ".deletable-edge-delete-btn { width: 20px; height: 20px; border: 0px solid #ffff…" at bounding box center [583, 252] width 599 height 371
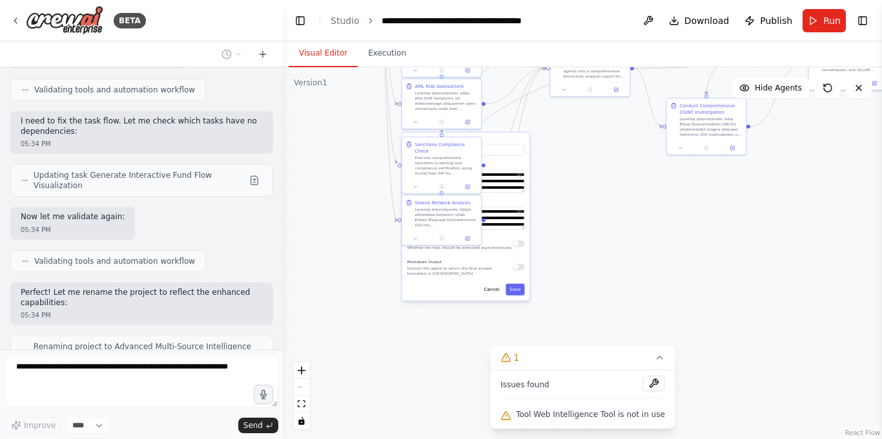
scroll to position [35411, 0]
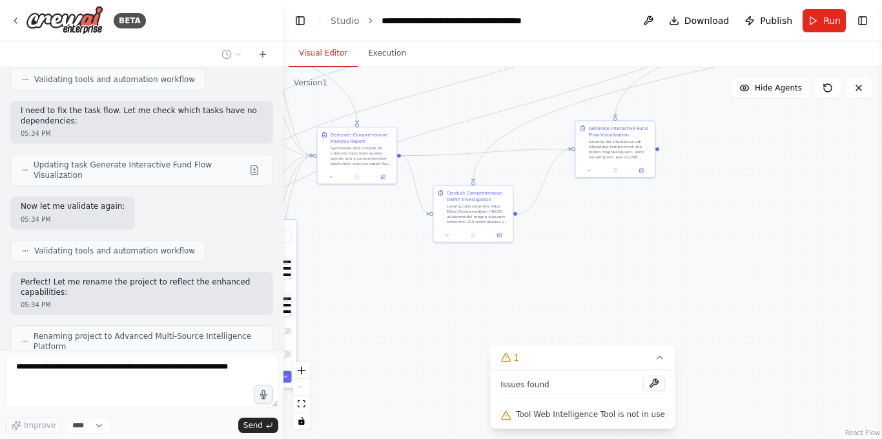
drag, startPoint x: 729, startPoint y: 207, endPoint x: 478, endPoint y: 308, distance: 271.0
click at [474, 309] on div ".deletable-edge-delete-btn { width: 20px; height: 20px; border: 0px solid #ffff…" at bounding box center [583, 252] width 599 height 371
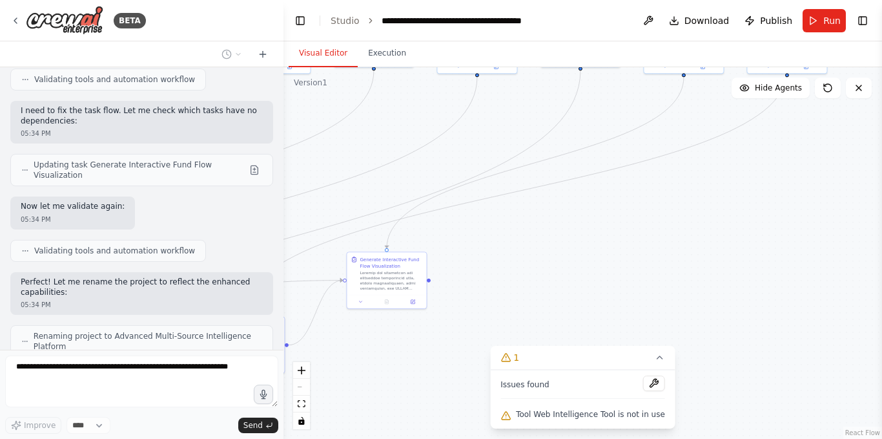
drag, startPoint x: 691, startPoint y: 235, endPoint x: 438, endPoint y: 381, distance: 292.3
click at [438, 381] on div ".deletable-edge-delete-btn { width: 20px; height: 20px; border: 0px solid #ffff…" at bounding box center [583, 252] width 599 height 371
drag, startPoint x: 658, startPoint y: 250, endPoint x: 424, endPoint y: 353, distance: 255.4
click at [424, 352] on div ".deletable-edge-delete-btn { width: 20px; height: 20px; border: 0px solid #ffff…" at bounding box center [583, 252] width 599 height 371
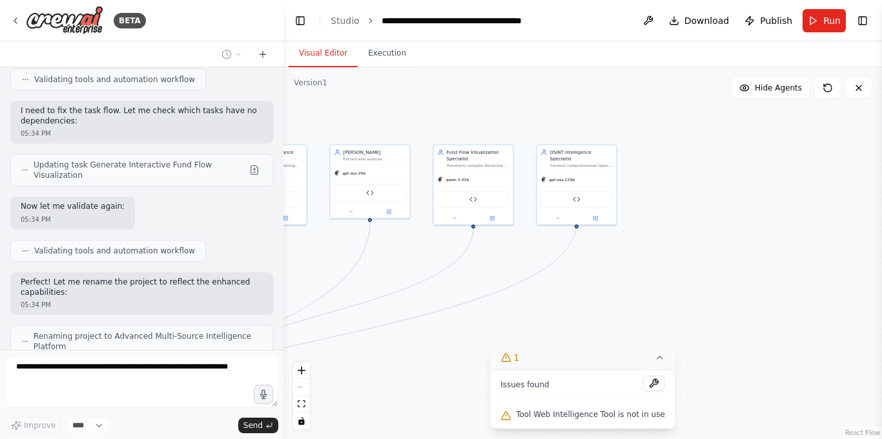
drag, startPoint x: 457, startPoint y: 328, endPoint x: 536, endPoint y: 349, distance: 81.5
click at [538, 350] on div "Version 1 Show Tools Hide Agents .deletable-edge-delete-btn { width: 20px; heig…" at bounding box center [583, 252] width 599 height 371
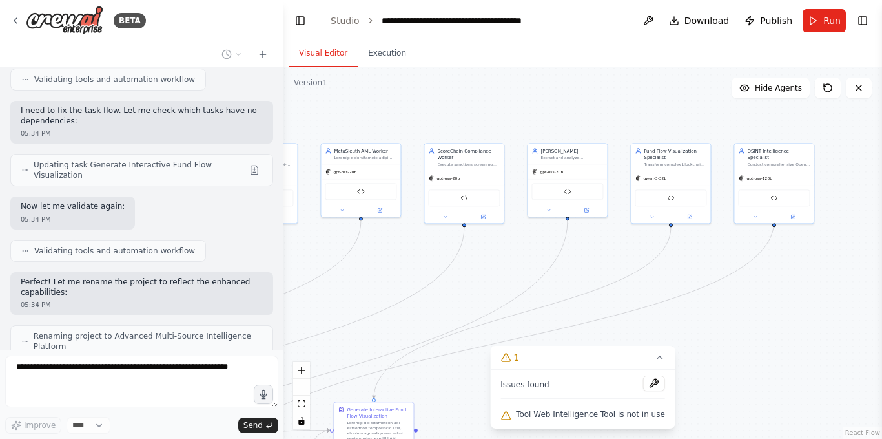
drag, startPoint x: 312, startPoint y: 264, endPoint x: 665, endPoint y: 233, distance: 354.8
click at [665, 233] on div ".deletable-edge-delete-btn { width: 20px; height: 20px; border: 0px solid #ffff…" at bounding box center [583, 252] width 599 height 371
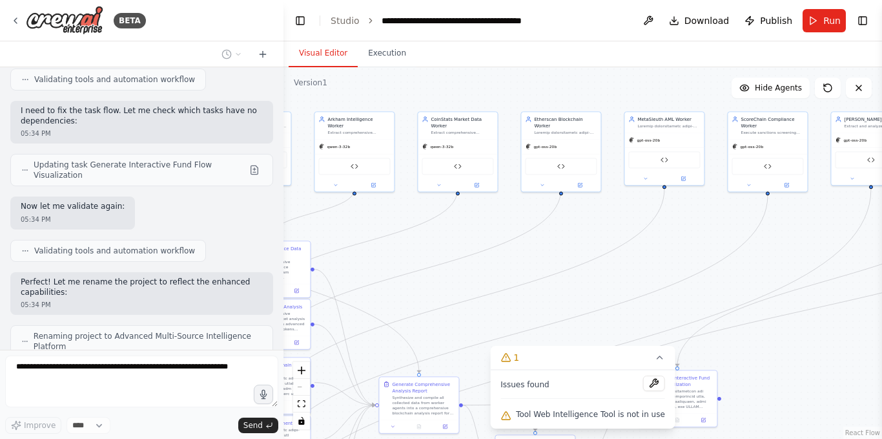
drag, startPoint x: 458, startPoint y: 240, endPoint x: 786, endPoint y: 192, distance: 331.7
click at [786, 193] on div ".deletable-edge-delete-btn { width: 20px; height: 20px; border: 0px solid #ffff…" at bounding box center [583, 252] width 599 height 371
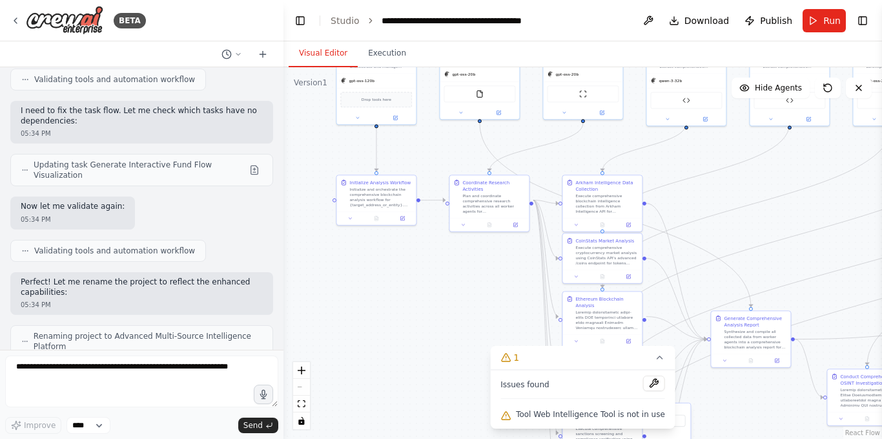
drag, startPoint x: 532, startPoint y: 191, endPoint x: 676, endPoint y: 167, distance: 146.0
click at [676, 167] on div ".deletable-edge-delete-btn { width: 20px; height: 20px; border: 0px solid #ffff…" at bounding box center [583, 252] width 599 height 371
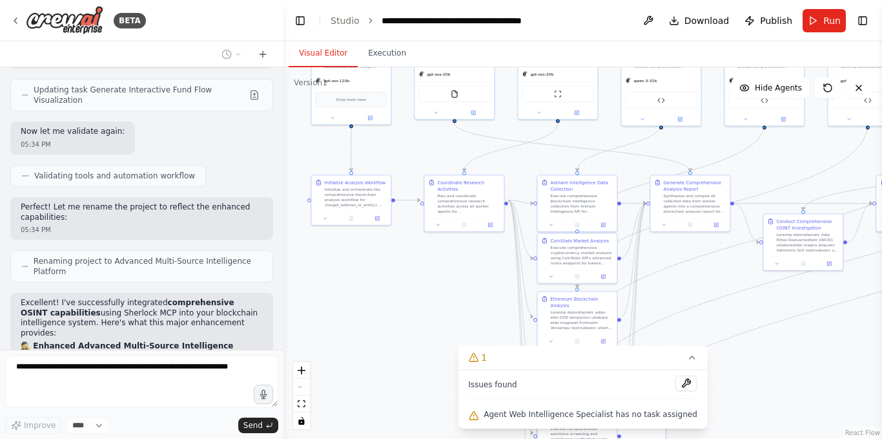
drag, startPoint x: 486, startPoint y: 267, endPoint x: 323, endPoint y: 251, distance: 164.2
click at [334, 254] on div ".deletable-edge-delete-btn { width: 20px; height: 20px; border: 0px solid #ffff…" at bounding box center [583, 252] width 599 height 371
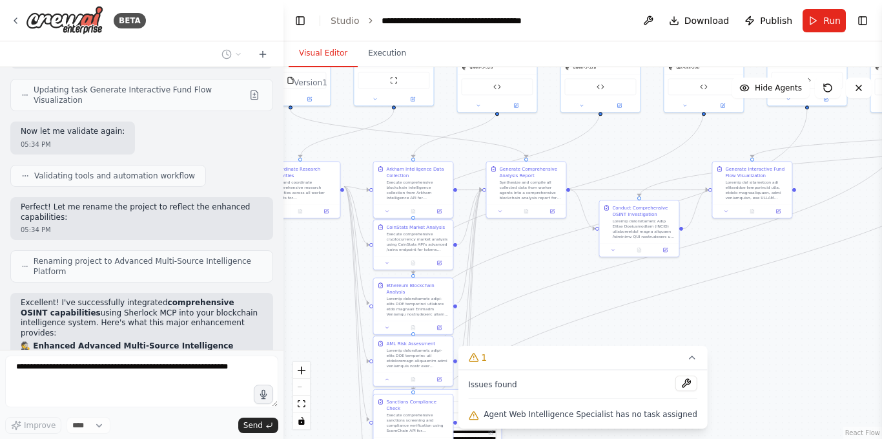
drag, startPoint x: 731, startPoint y: 296, endPoint x: 583, endPoint y: 296, distance: 147.9
click at [585, 296] on div ".deletable-edge-delete-btn { width: 20px; height: 20px; border: 0px solid #ffff…" at bounding box center [583, 252] width 599 height 371
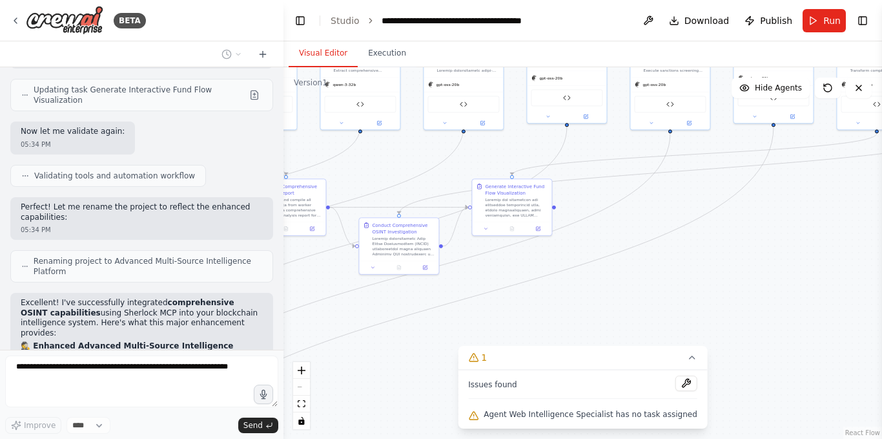
drag, startPoint x: 718, startPoint y: 278, endPoint x: 609, endPoint y: 296, distance: 109.9
click at [609, 296] on div ".deletable-edge-delete-btn { width: 20px; height: 20px; border: 0px solid #ffff…" at bounding box center [583, 252] width 599 height 371
click at [676, 386] on button at bounding box center [687, 383] width 22 height 16
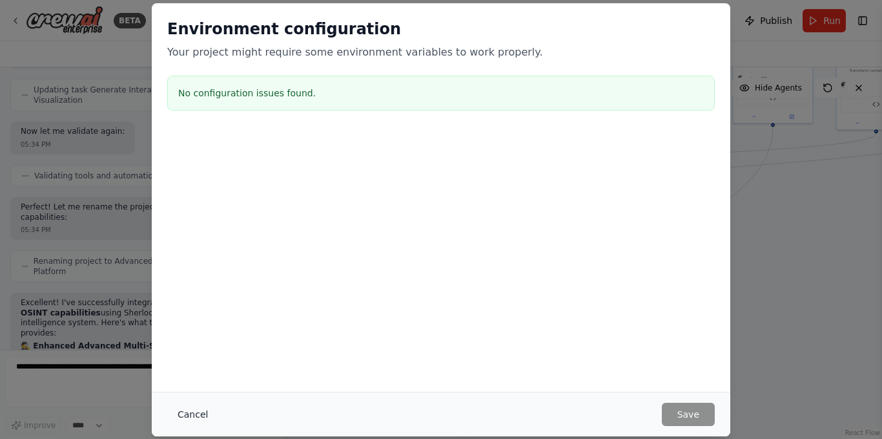
click at [204, 412] on button "Cancel" at bounding box center [192, 413] width 51 height 23
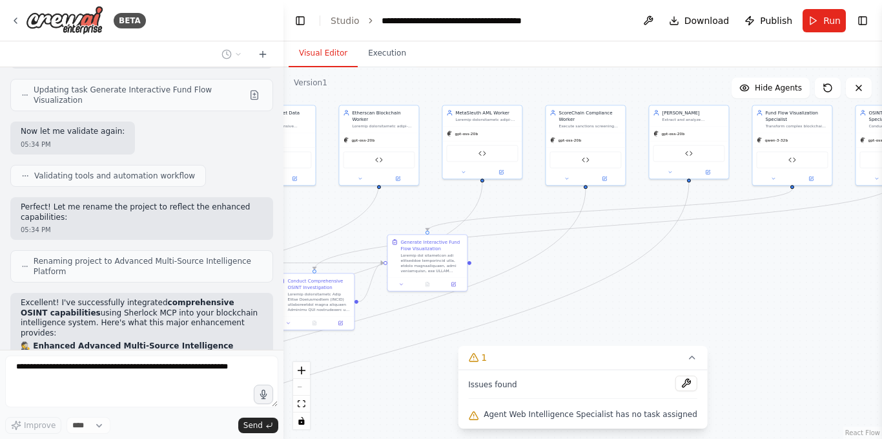
drag, startPoint x: 718, startPoint y: 257, endPoint x: 522, endPoint y: 377, distance: 229.7
click at [523, 377] on div "Version 1 Show Tools Hide Agents .deletable-edge-delete-btn { width: 20px; heig…" at bounding box center [583, 252] width 599 height 371
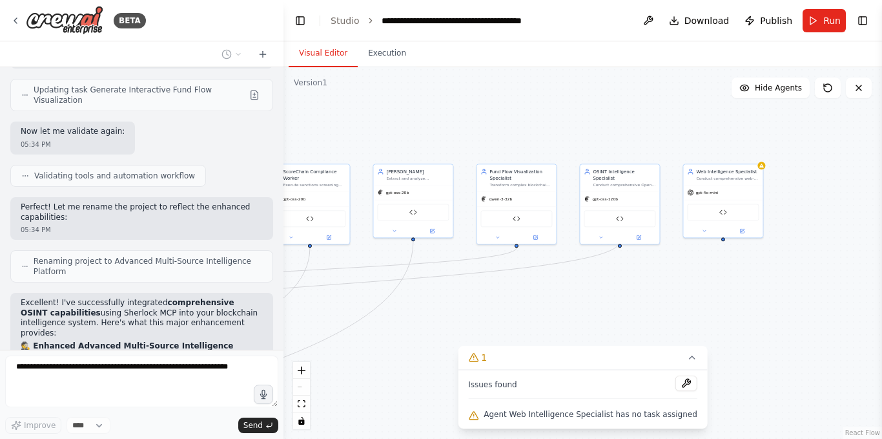
drag, startPoint x: 698, startPoint y: 308, endPoint x: 455, endPoint y: 287, distance: 243.2
click at [459, 287] on div ".deletable-edge-delete-btn { width: 20px; height: 20px; border: 0px solid #ffff…" at bounding box center [583, 252] width 599 height 371
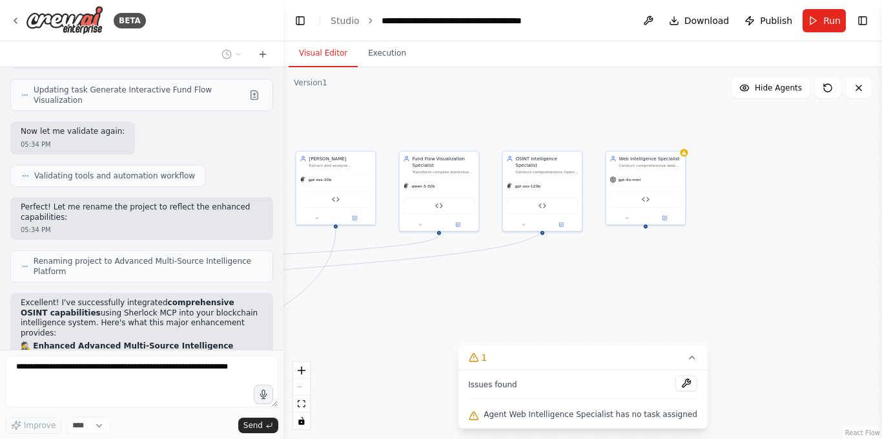
drag, startPoint x: 583, startPoint y: 280, endPoint x: 663, endPoint y: 163, distance: 141.4
click at [663, 166] on div ".deletable-edge-delete-btn { width: 20px; height: 20px; border: 0px solid #ffff…" at bounding box center [583, 252] width 599 height 371
drag, startPoint x: 516, startPoint y: 202, endPoint x: 423, endPoint y: 267, distance: 114.0
click at [425, 266] on div ".deletable-edge-delete-btn { width: 20px; height: 20px; border: 0px solid #ffff…" at bounding box center [583, 252] width 599 height 371
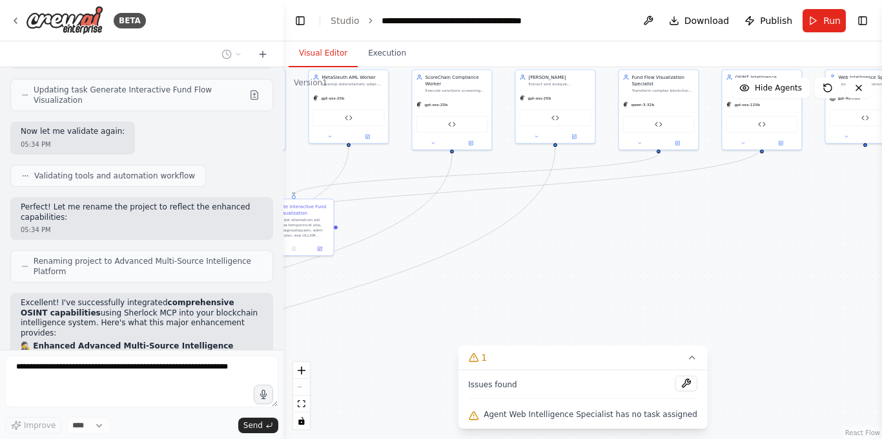
drag, startPoint x: 377, startPoint y: 316, endPoint x: 645, endPoint y: 273, distance: 270.8
click at [644, 275] on div ".deletable-edge-delete-btn { width: 20px; height: 20px; border: 0px solid #ffff…" at bounding box center [583, 252] width 599 height 371
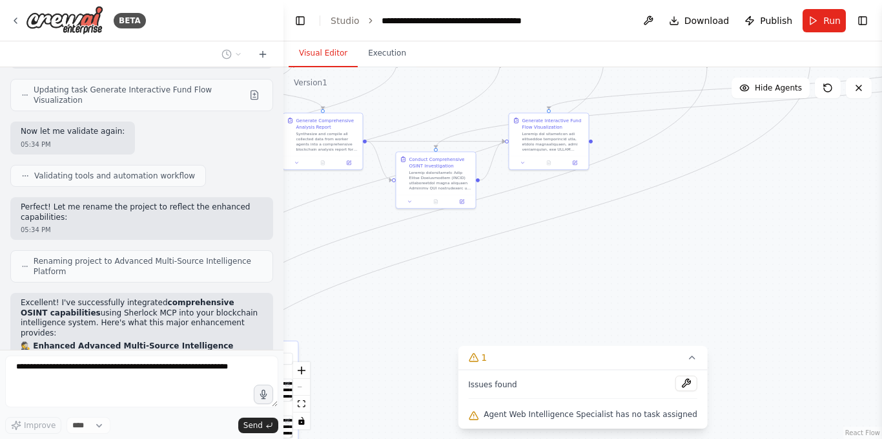
drag, startPoint x: 448, startPoint y: 242, endPoint x: 697, endPoint y: 149, distance: 266.2
click at [697, 149] on div ".deletable-edge-delete-btn { width: 20px; height: 20px; border: 0px solid #ffff…" at bounding box center [583, 252] width 599 height 371
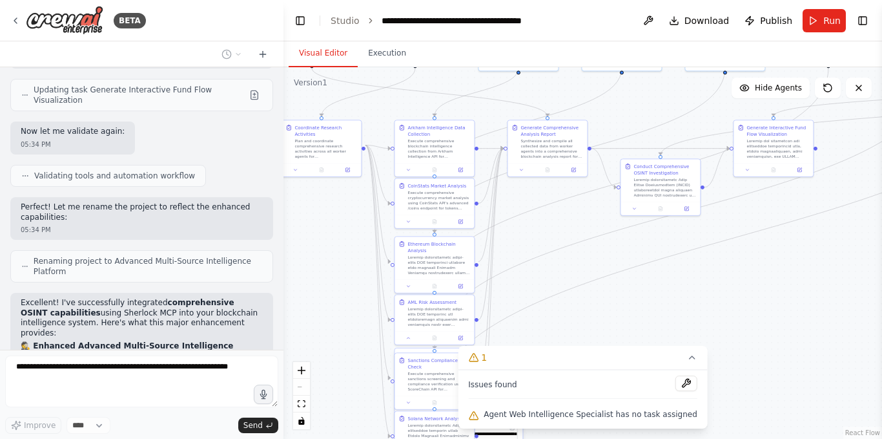
drag, startPoint x: 627, startPoint y: 264, endPoint x: 642, endPoint y: 322, distance: 60.0
click at [642, 322] on div ".deletable-edge-delete-btn { width: 20px; height: 20px; border: 0px solid #ffff…" at bounding box center [583, 252] width 599 height 371
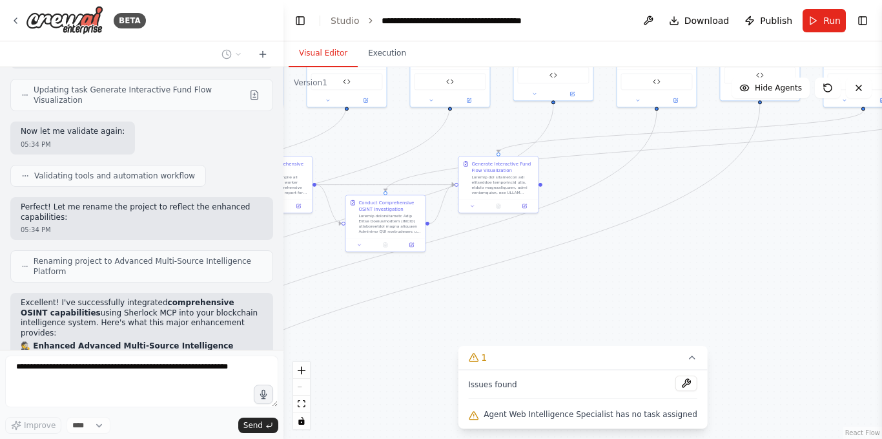
drag, startPoint x: 774, startPoint y: 266, endPoint x: 517, endPoint y: 286, distance: 257.9
click at [517, 286] on div ".deletable-edge-delete-btn { width: 20px; height: 20px; border: 0px solid #ffff…" at bounding box center [583, 252] width 599 height 371
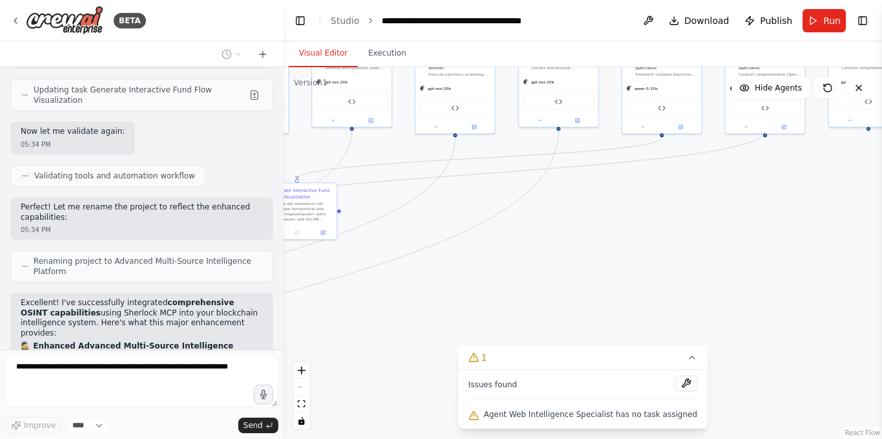
drag, startPoint x: 728, startPoint y: 266, endPoint x: 483, endPoint y: 313, distance: 249.2
click at [503, 315] on div ".deletable-edge-delete-btn { width: 20px; height: 20px; border: 0px solid #ffff…" at bounding box center [583, 252] width 599 height 371
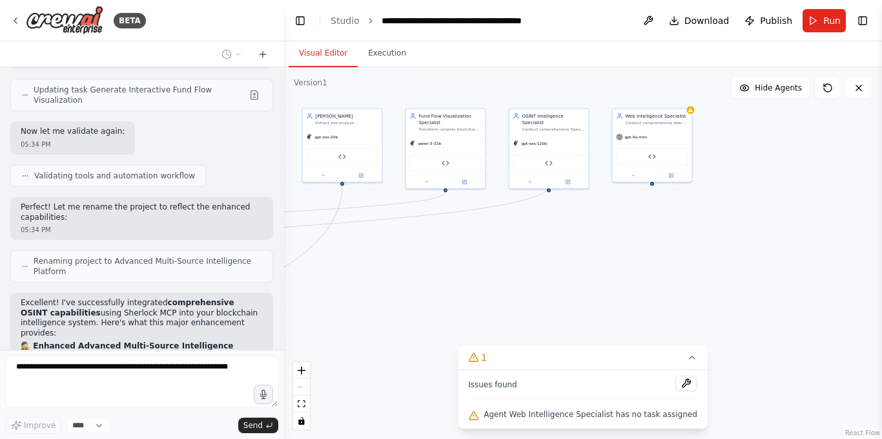
drag, startPoint x: 592, startPoint y: 269, endPoint x: 520, endPoint y: 296, distance: 76.4
click at [520, 296] on div ".deletable-edge-delete-btn { width: 20px; height: 20px; border: 0px solid #ffff…" at bounding box center [583, 252] width 599 height 371
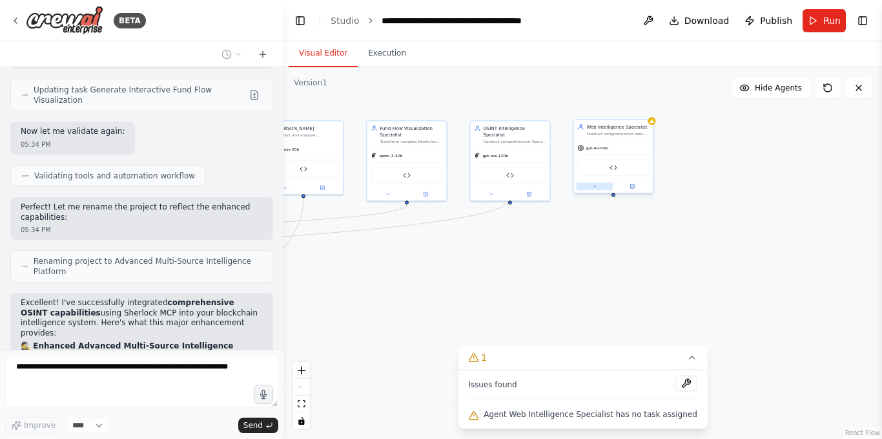
click at [594, 187] on icon at bounding box center [595, 185] width 3 height 1
click at [634, 262] on span "OpenAI - gpt-4o-mini" at bounding box center [613, 261] width 47 height 6
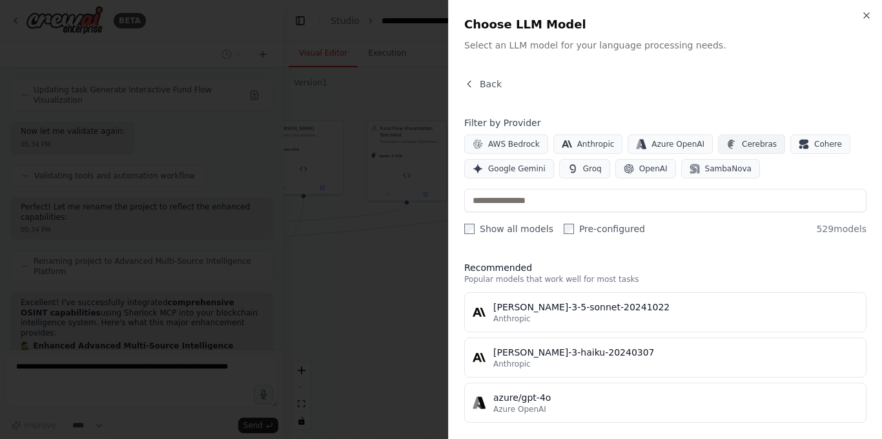
click at [746, 146] on span "Cerebras" at bounding box center [759, 144] width 35 height 10
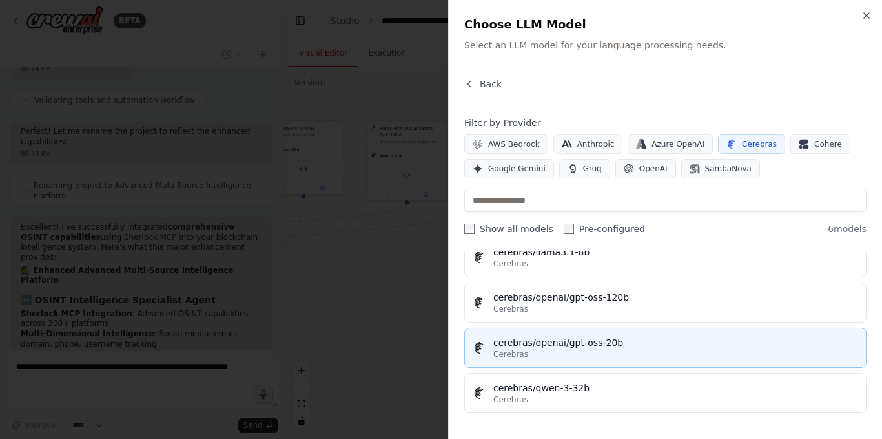
scroll to position [35571, 0]
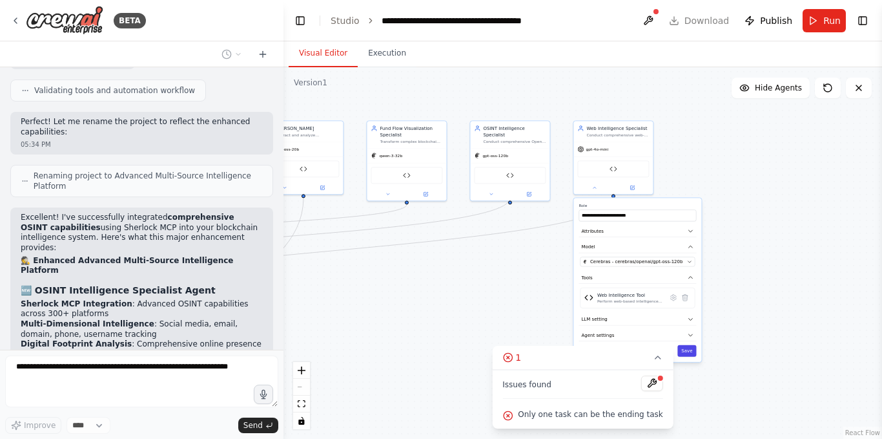
click at [684, 354] on button "Save" at bounding box center [687, 351] width 19 height 12
click at [645, 381] on button at bounding box center [653, 383] width 22 height 16
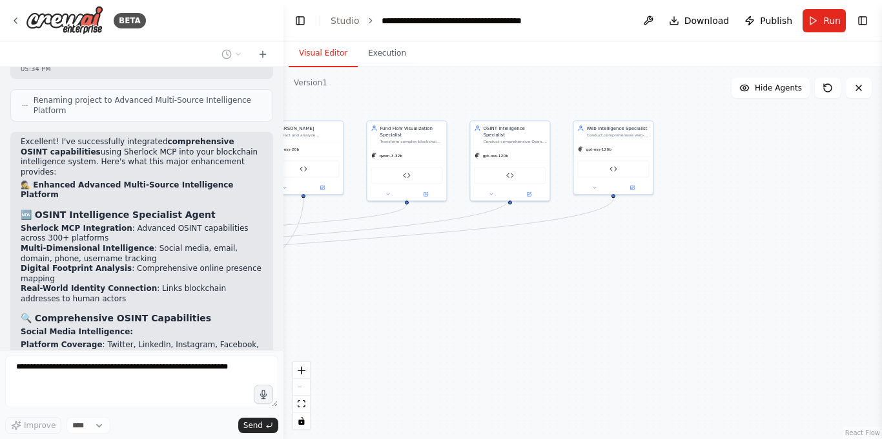
scroll to position [35668, 0]
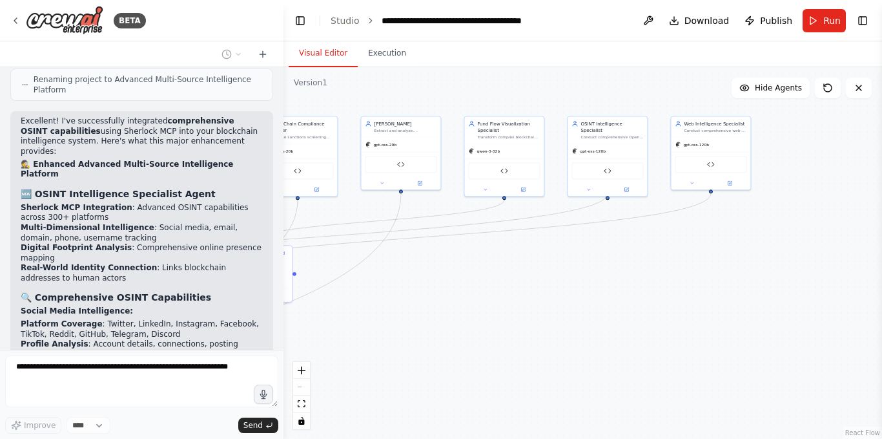
drag, startPoint x: 415, startPoint y: 315, endPoint x: 653, endPoint y: 273, distance: 241.4
click at [653, 273] on div ".deletable-edge-delete-btn { width: 20px; height: 20px; border: 0px solid #ffff…" at bounding box center [583, 252] width 599 height 371
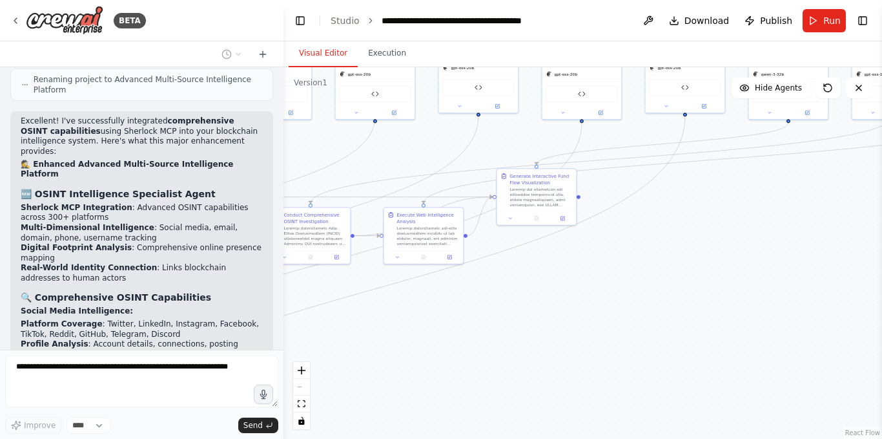
drag, startPoint x: 560, startPoint y: 311, endPoint x: 704, endPoint y: 272, distance: 149.4
click at [704, 272] on div ".deletable-edge-delete-btn { width: 20px; height: 20px; border: 0px solid #ffff…" at bounding box center [583, 252] width 599 height 371
drag, startPoint x: 548, startPoint y: 189, endPoint x: 803, endPoint y: 183, distance: 255.3
click at [803, 183] on div at bounding box center [793, 189] width 63 height 21
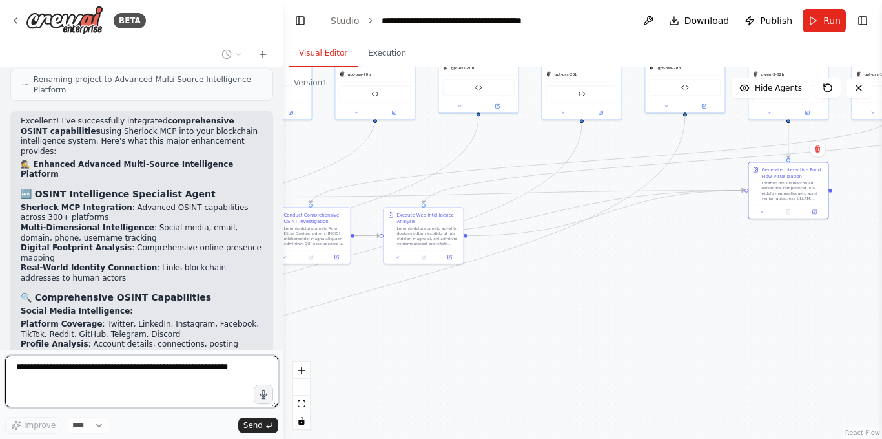
drag, startPoint x: 468, startPoint y: 309, endPoint x: 726, endPoint y: 287, distance: 258.7
click at [726, 287] on div ".deletable-edge-delete-btn { width: 20px; height: 20px; border: 0px solid #ffff…" at bounding box center [583, 252] width 599 height 371
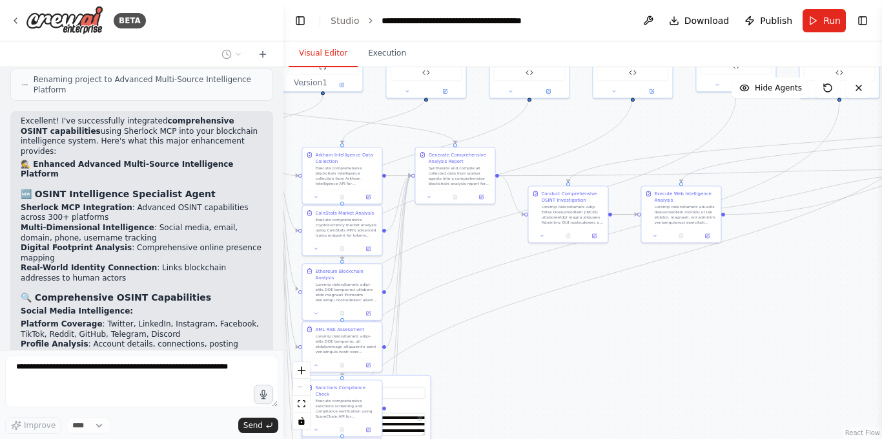
scroll to position [35742, 0]
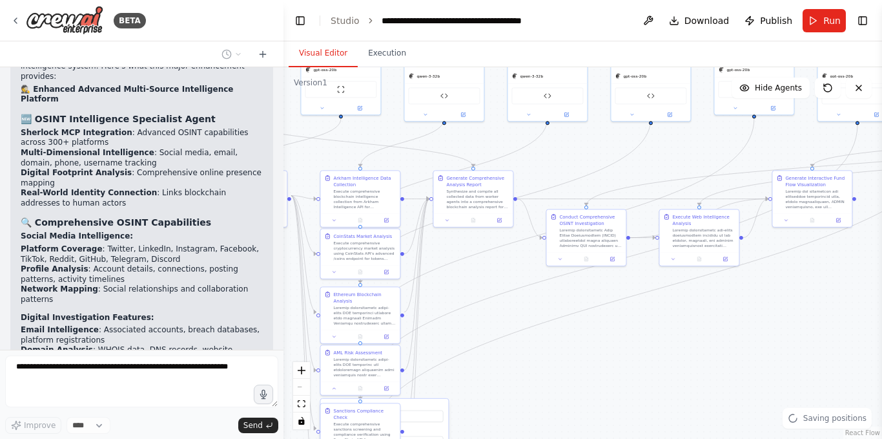
drag, startPoint x: 518, startPoint y: 332, endPoint x: 536, endPoint y: 355, distance: 29.5
click at [536, 355] on div ".deletable-edge-delete-btn { width: 20px; height: 20px; border: 0px solid #ffff…" at bounding box center [583, 252] width 599 height 371
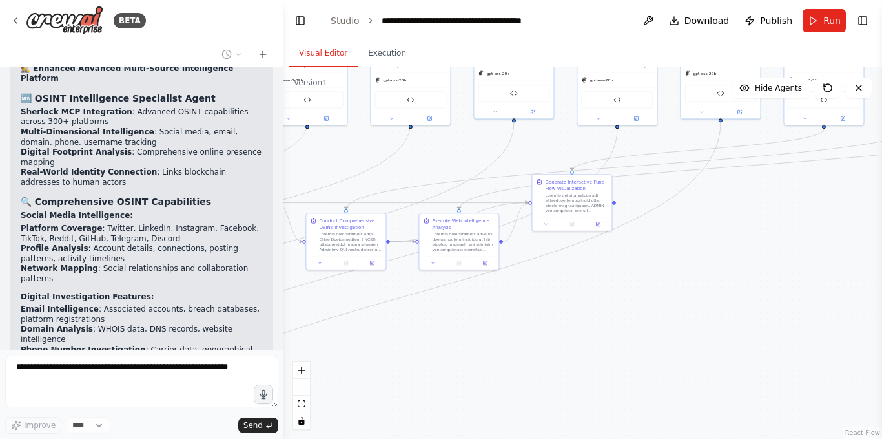
drag, startPoint x: 746, startPoint y: 315, endPoint x: 505, endPoint y: 319, distance: 240.4
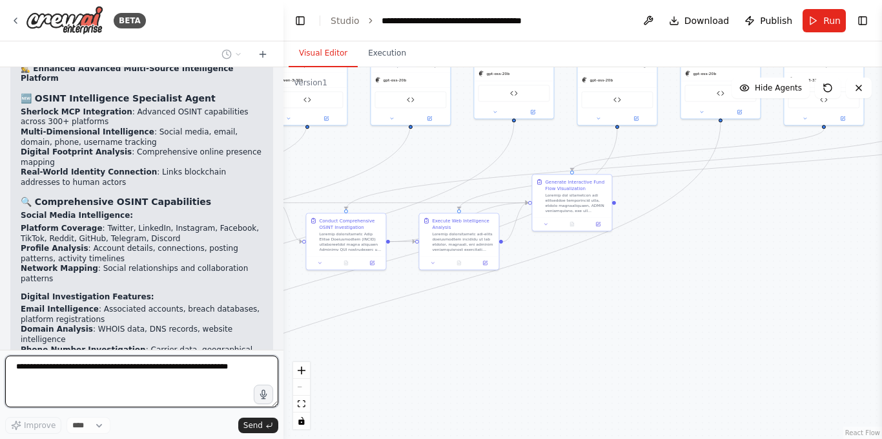
click at [505, 319] on div ".deletable-edge-delete-btn { width: 20px; height: 20px; border: 0px solid #ffff…" at bounding box center [583, 252] width 599 height 371
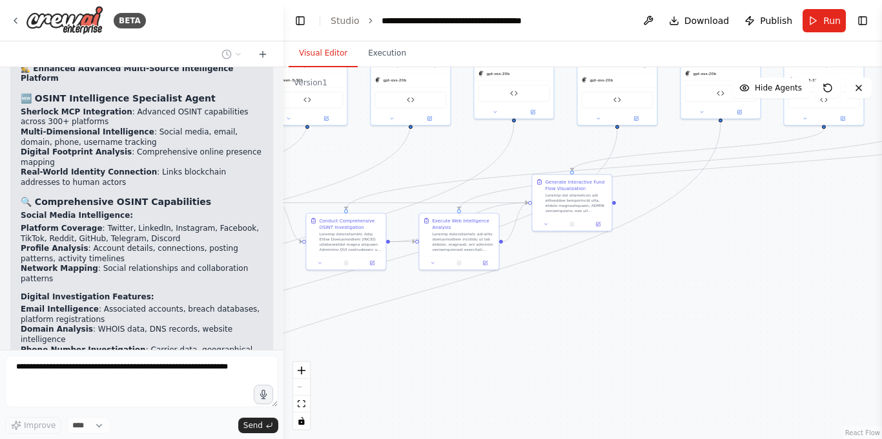
scroll to position [35838, 0]
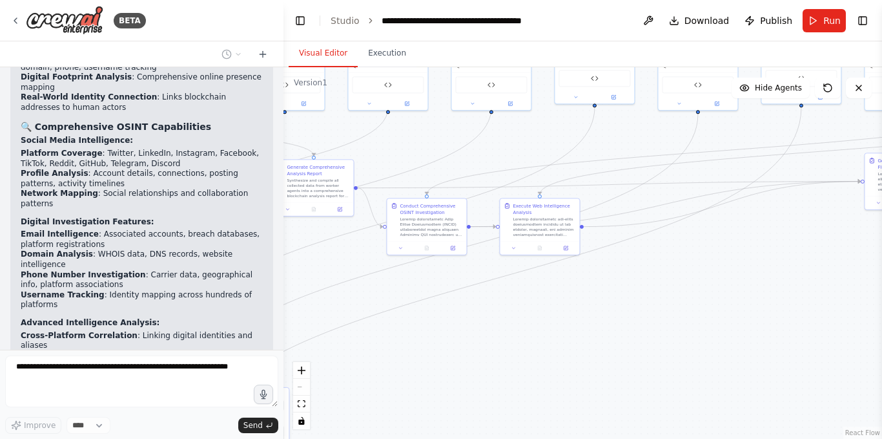
drag, startPoint x: 482, startPoint y: 328, endPoint x: 564, endPoint y: 313, distance: 83.4
click at [564, 313] on div ".deletable-edge-delete-btn { width: 20px; height: 20px; border: 0px solid #ffff…" at bounding box center [583, 252] width 599 height 371
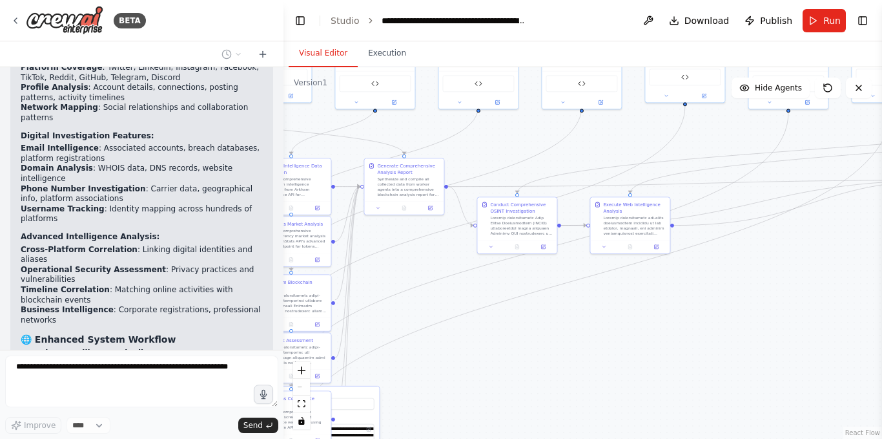
drag, startPoint x: 418, startPoint y: 285, endPoint x: 507, endPoint y: 284, distance: 89.2
click at [507, 284] on div ".deletable-edge-delete-btn { width: 20px; height: 20px; border: 0px solid #ffff…" at bounding box center [583, 252] width 599 height 371
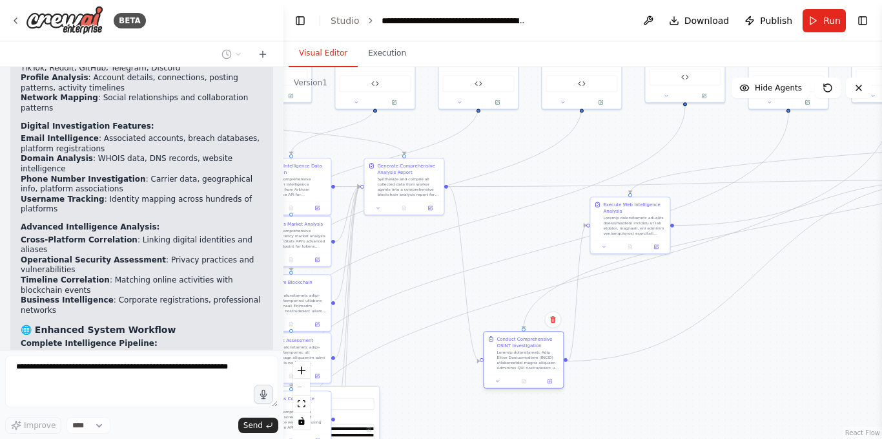
drag, startPoint x: 516, startPoint y: 232, endPoint x: 521, endPoint y: 369, distance: 137.1
click at [519, 371] on div "Conduct Comprehensive OSINT Investigation" at bounding box center [523, 352] width 79 height 43
drag, startPoint x: 630, startPoint y: 227, endPoint x: 776, endPoint y: 358, distance: 196.3
click at [776, 358] on div at bounding box center [780, 353] width 63 height 21
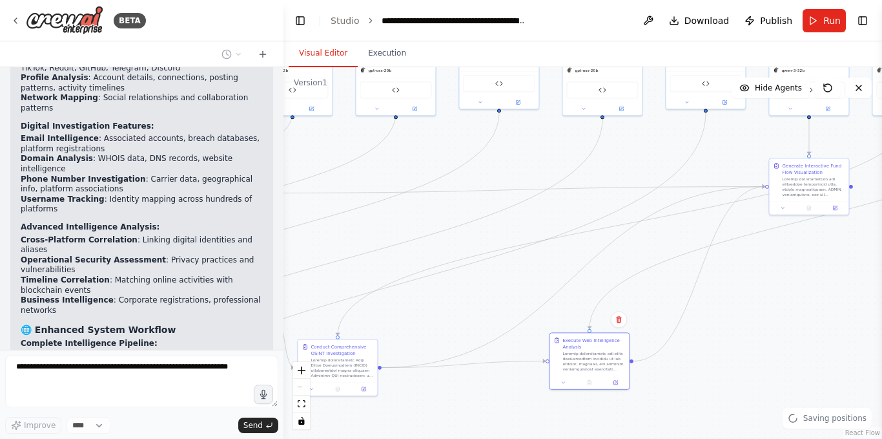
drag, startPoint x: 652, startPoint y: 309, endPoint x: 466, endPoint y: 315, distance: 186.2
click at [466, 315] on div ".deletable-edge-delete-btn { width: 20px; height: 20px; border: 0px solid #ffff…" at bounding box center [583, 252] width 599 height 371
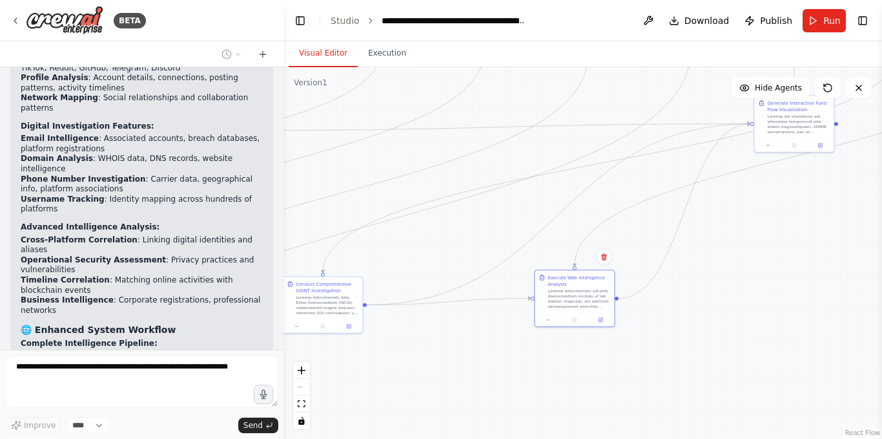
drag, startPoint x: 728, startPoint y: 307, endPoint x: 773, endPoint y: 236, distance: 83.7
click at [773, 236] on div ".deletable-edge-delete-btn { width: 20px; height: 20px; border: 0px solid #ffff…" at bounding box center [583, 252] width 599 height 371
click at [754, 270] on div ".deletable-edge-delete-btn { width: 20px; height: 20px; border: 0px solid #ffff…" at bounding box center [583, 252] width 599 height 371
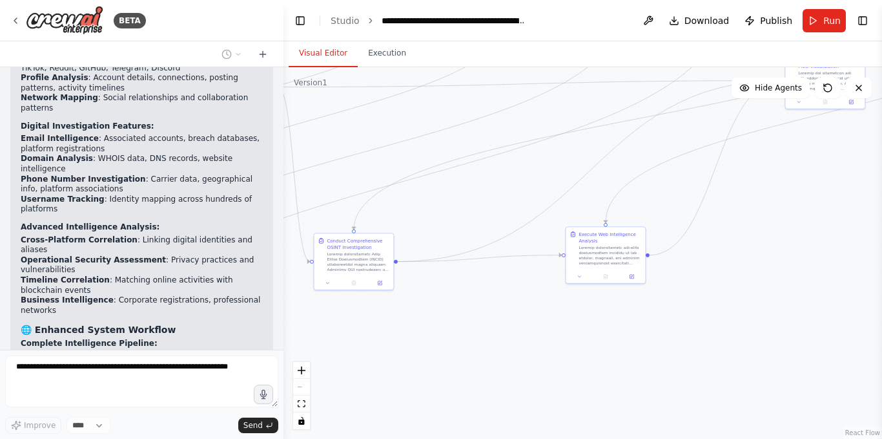
drag, startPoint x: 437, startPoint y: 261, endPoint x: 478, endPoint y: 204, distance: 70.4
click at [478, 208] on div ".deletable-edge-delete-btn { width: 20px; height: 20px; border: 0px solid #ffff…" at bounding box center [583, 252] width 599 height 371
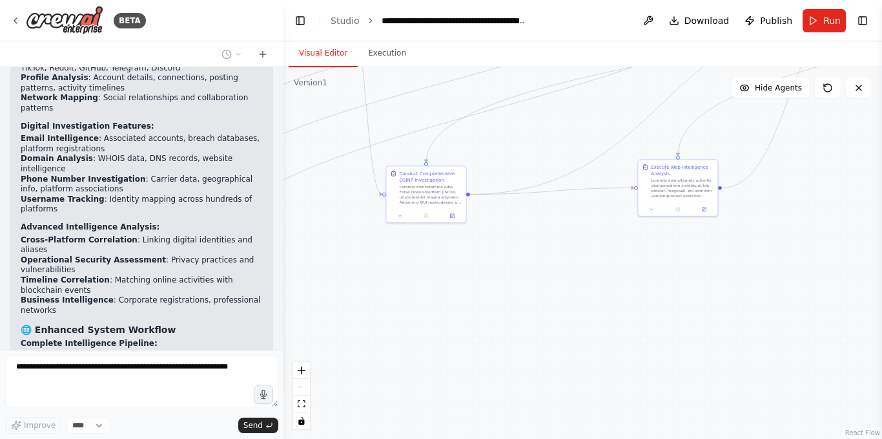
drag, startPoint x: 454, startPoint y: 213, endPoint x: 528, endPoint y: 147, distance: 98.9
click at [528, 147] on div ".deletable-edge-delete-btn { width: 20px; height: 20px; border: 0px solid #ffff…" at bounding box center [583, 252] width 599 height 371
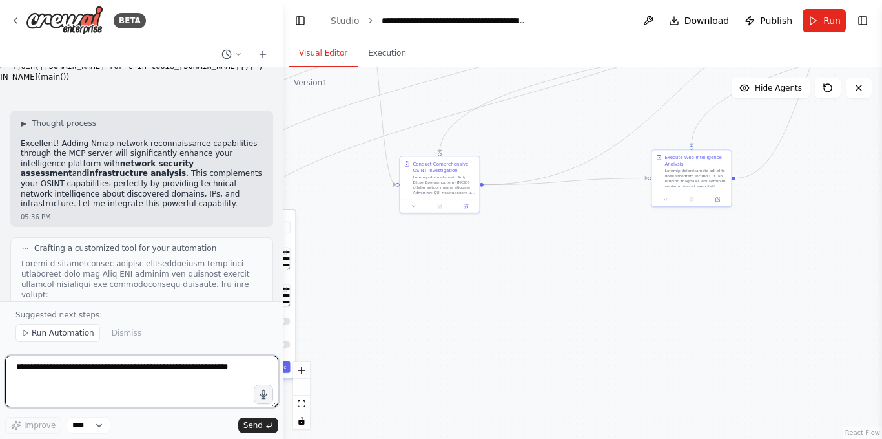
click at [102, 370] on textarea at bounding box center [141, 381] width 273 height 52
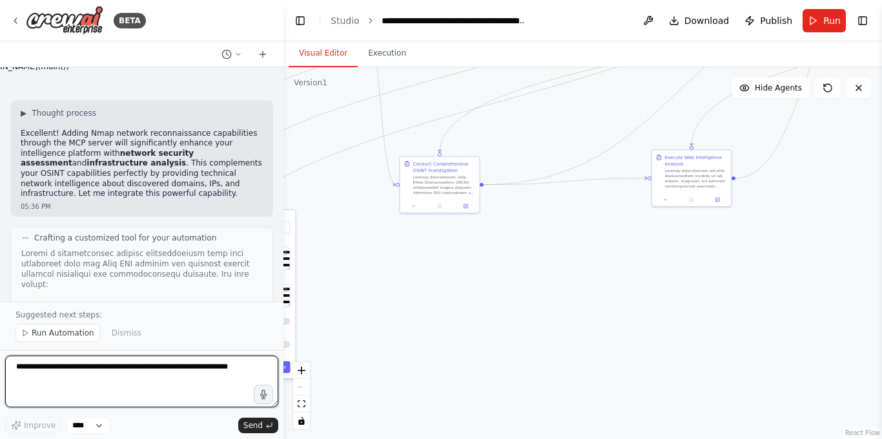
paste textarea "**********"
type textarea "**********"
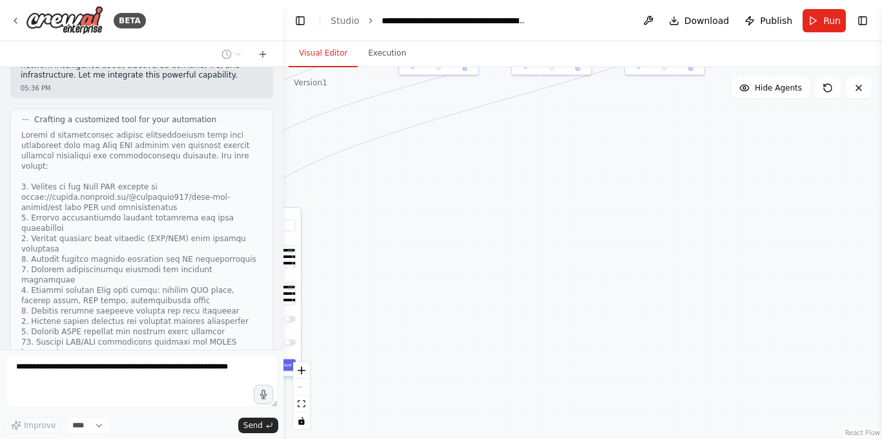
scroll to position [37730, 0]
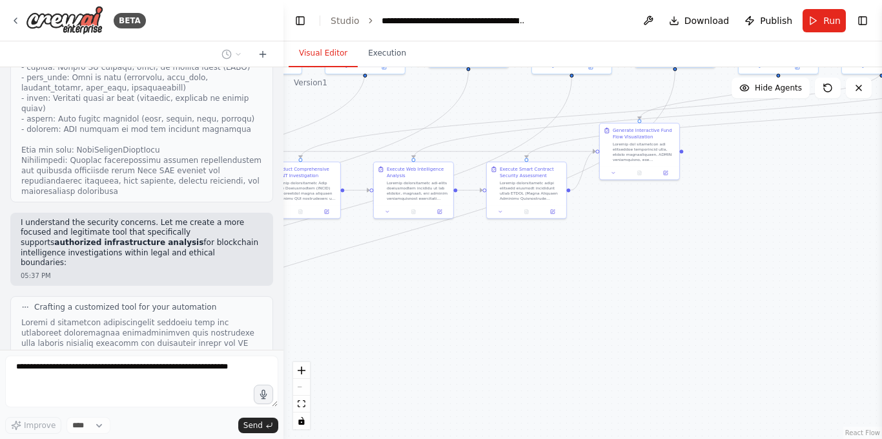
click at [449, 276] on div ".deletable-edge-delete-btn { width: 20px; height: 20px; border: 0px solid #ffff…" at bounding box center [583, 252] width 599 height 371
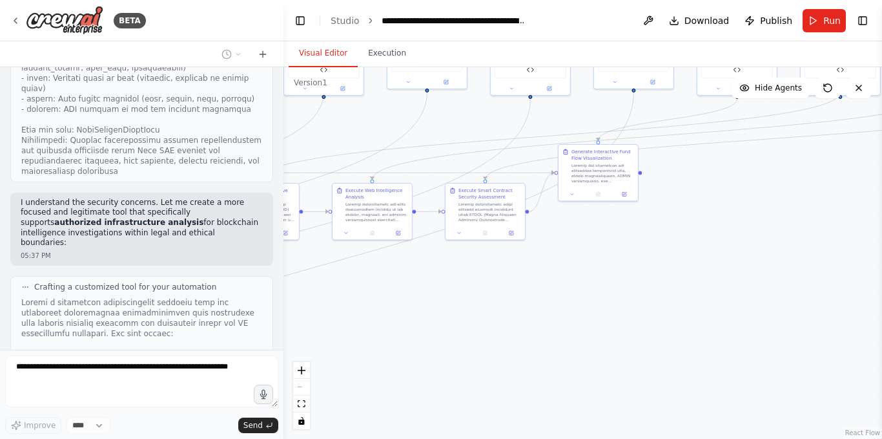
drag, startPoint x: 688, startPoint y: 233, endPoint x: 523, endPoint y: 337, distance: 195.0
click at [523, 337] on div ".deletable-edge-delete-btn { width: 20px; height: 20px; border: 0px solid #ffff…" at bounding box center [583, 252] width 599 height 371
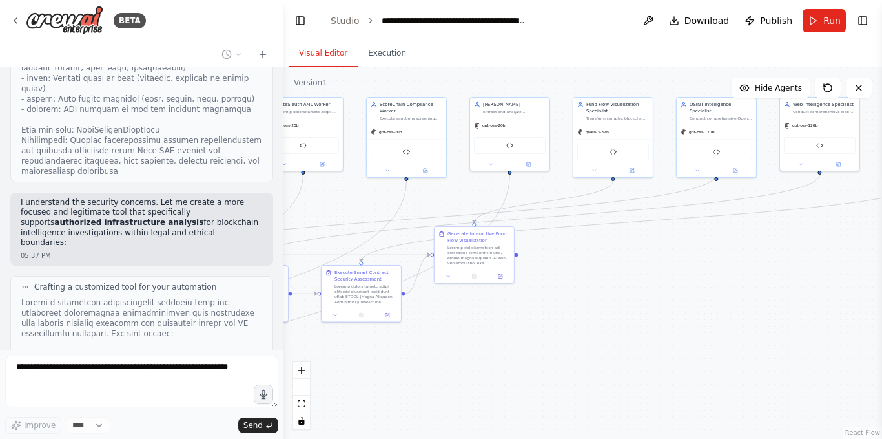
drag, startPoint x: 631, startPoint y: 289, endPoint x: 528, endPoint y: 290, distance: 102.7
click at [528, 290] on div ".deletable-edge-delete-btn { width: 20px; height: 20px; border: 0px solid #ffff…" at bounding box center [583, 252] width 599 height 371
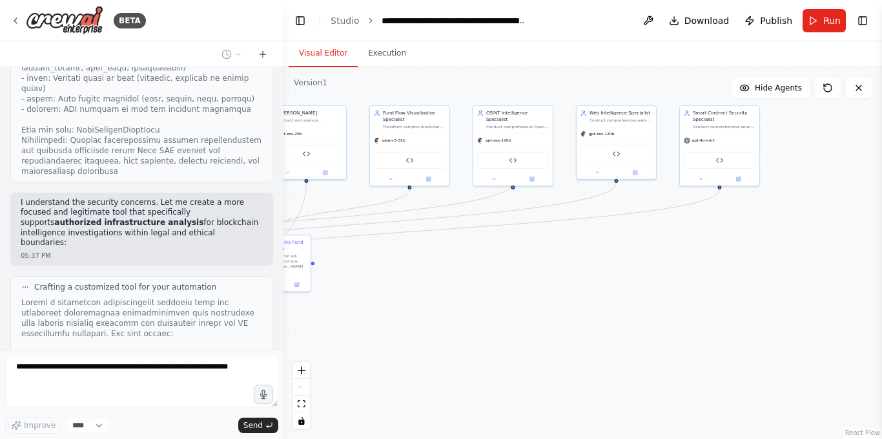
scroll to position [37826, 0]
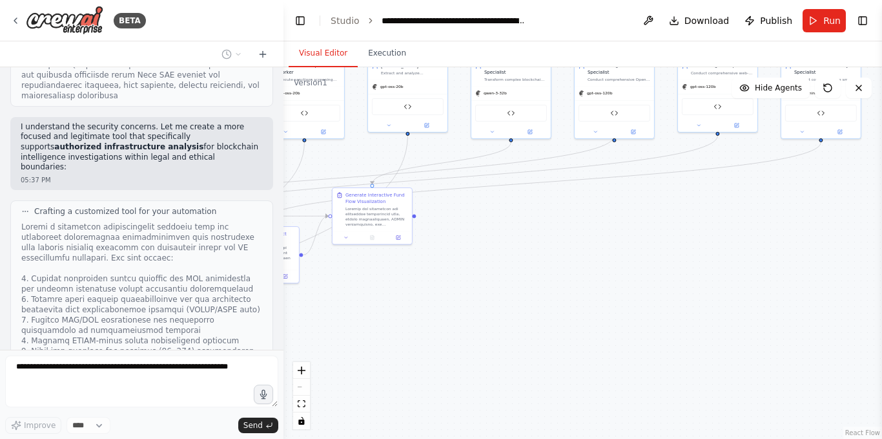
drag, startPoint x: 722, startPoint y: 293, endPoint x: 882, endPoint y: 224, distance: 174.5
click at [882, 224] on div "BETA Hello! I'm the CrewAI assistant. What kind of automation do you want to bu…" at bounding box center [441, 219] width 882 height 439
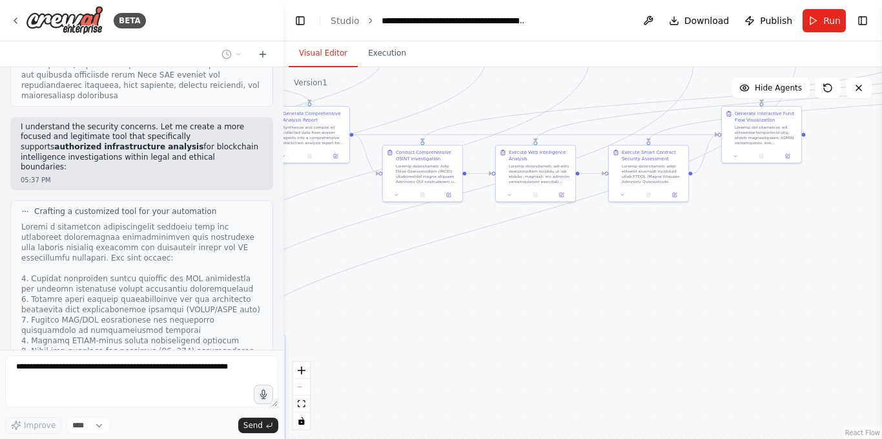
drag, startPoint x: 662, startPoint y: 287, endPoint x: 882, endPoint y: 250, distance: 222.8
click at [882, 250] on div "BETA Hello! I'm the CrewAI assistant. What kind of automation do you want to bu…" at bounding box center [441, 219] width 882 height 439
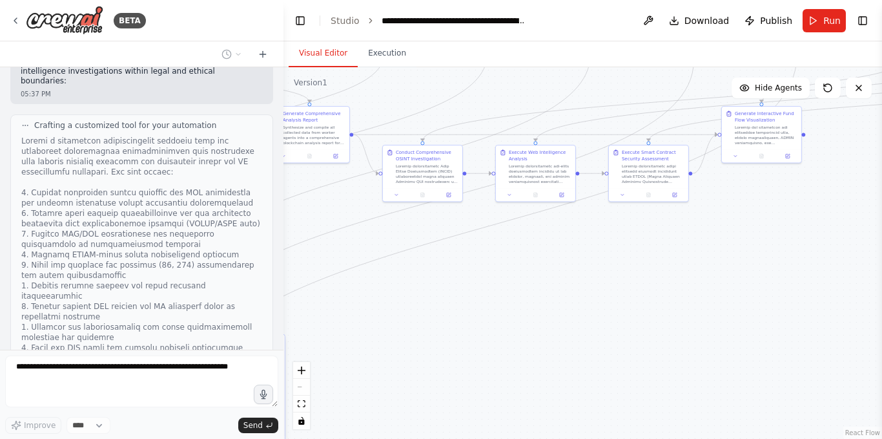
scroll to position [37922, 0]
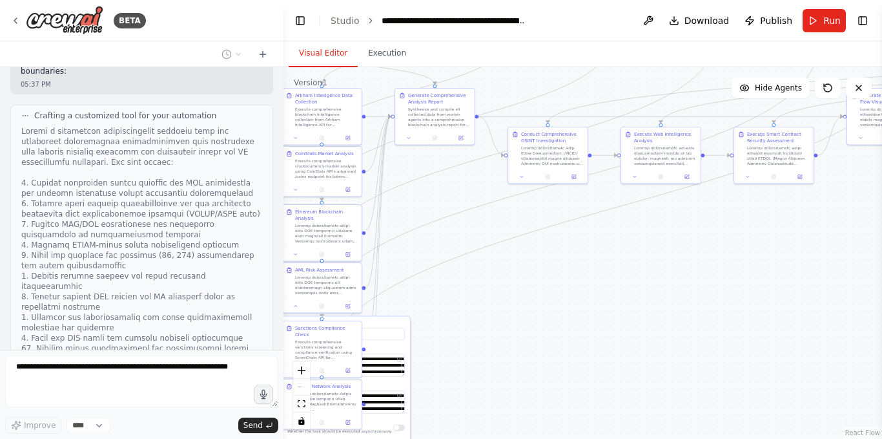
drag, startPoint x: 506, startPoint y: 288, endPoint x: 508, endPoint y: 259, distance: 29.1
click at [606, 265] on div ".deletable-edge-delete-btn { width: 20px; height: 20px; border: 0px solid #ffff…" at bounding box center [583, 252] width 599 height 371
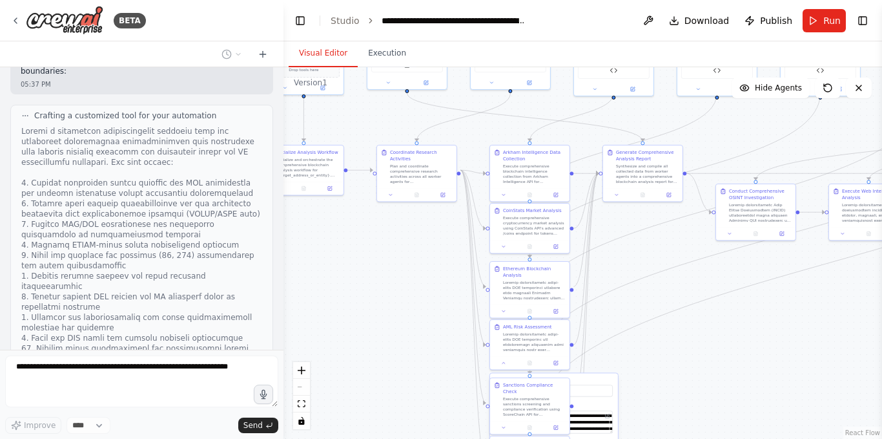
drag, startPoint x: 441, startPoint y: 227, endPoint x: 812, endPoint y: 314, distance: 380.8
click at [812, 314] on div ".deletable-edge-delete-btn { width: 20px; height: 20px; border: 0px solid #ffff…" at bounding box center [583, 252] width 599 height 371
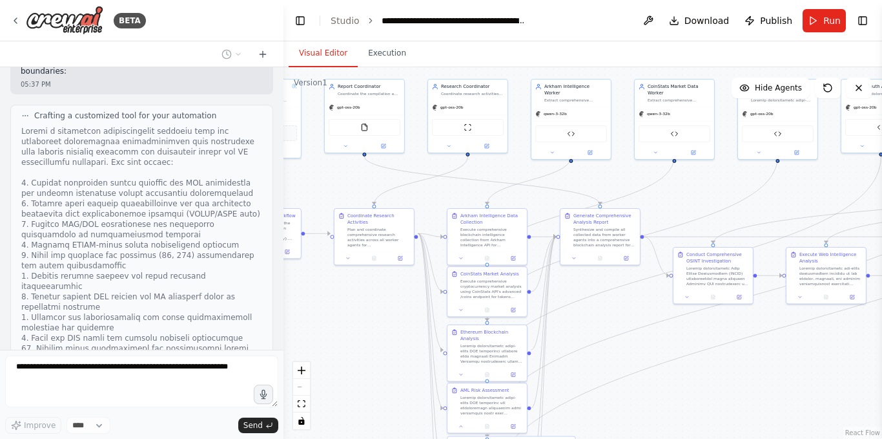
drag, startPoint x: 511, startPoint y: 287, endPoint x: 326, endPoint y: 365, distance: 200.6
click at [326, 365] on div ".deletable-edge-delete-btn { width: 20px; height: 20px; border: 0px solid #ffff…" at bounding box center [583, 252] width 599 height 371
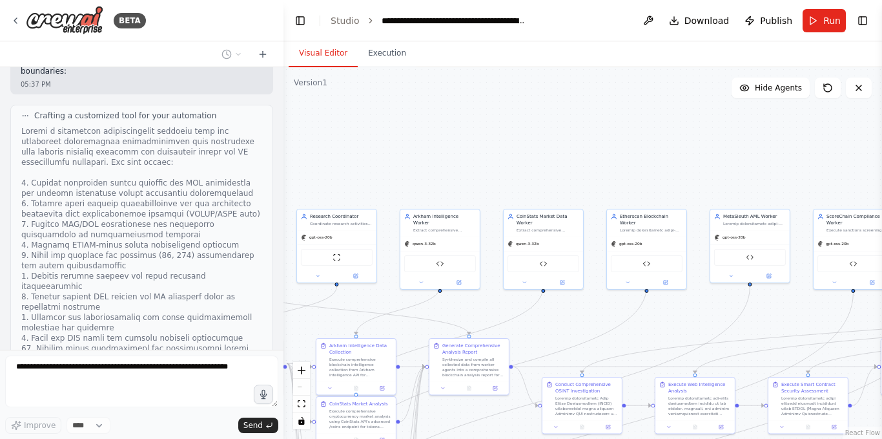
drag, startPoint x: 554, startPoint y: 89, endPoint x: 407, endPoint y: 214, distance: 193.4
click at [407, 214] on div ".deletable-edge-delete-btn { width: 20px; height: 20px; border: 0px solid #ffff…" at bounding box center [583, 252] width 599 height 371
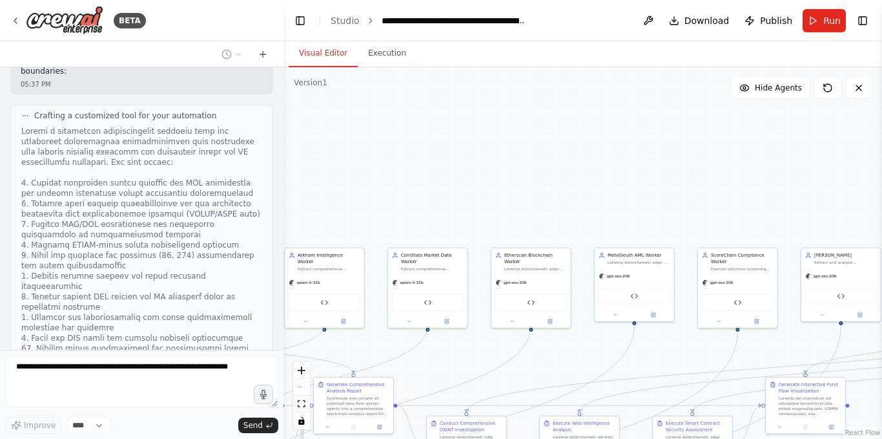
drag, startPoint x: 635, startPoint y: 174, endPoint x: 348, endPoint y: 178, distance: 286.9
click at [348, 178] on div ".deletable-edge-delete-btn { width: 20px; height: 20px; border: 0px solid #ffff…" at bounding box center [583, 252] width 599 height 371
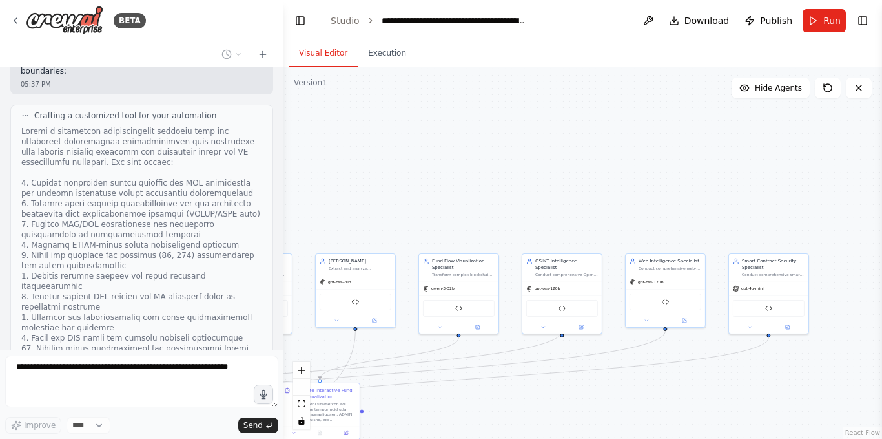
drag, startPoint x: 685, startPoint y: 177, endPoint x: 381, endPoint y: 175, distance: 304.3
click at [381, 175] on div ".deletable-edge-delete-btn { width: 20px; height: 20px; border: 0px solid #ffff…" at bounding box center [583, 252] width 599 height 371
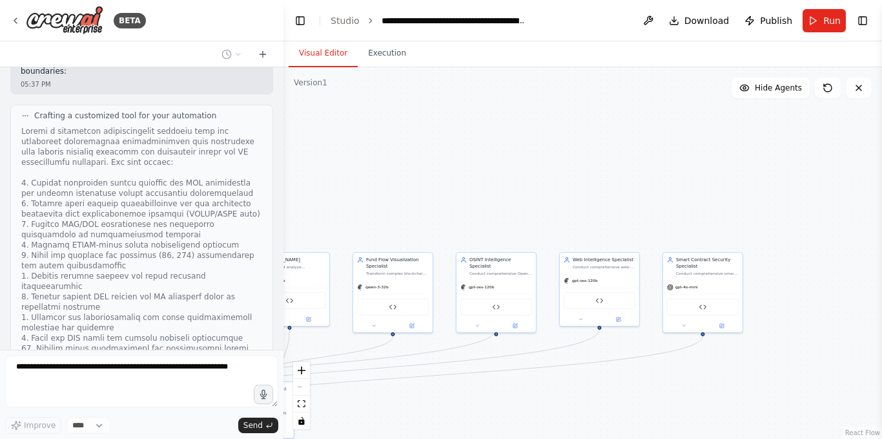
drag, startPoint x: 647, startPoint y: 173, endPoint x: 445, endPoint y: 110, distance: 211.1
click at [447, 112] on div ".deletable-edge-delete-btn { width: 20px; height: 20px; border: 0px solid #ffff…" at bounding box center [583, 252] width 599 height 371
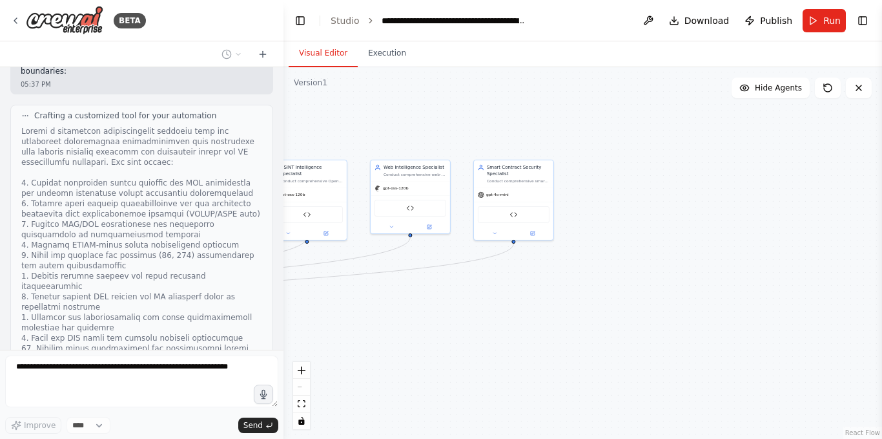
drag, startPoint x: 616, startPoint y: 314, endPoint x: 627, endPoint y: 285, distance: 30.9
click at [627, 285] on div ".deletable-edge-delete-btn { width: 20px; height: 20px; border: 0px solid #ffff…" at bounding box center [583, 252] width 599 height 371
drag, startPoint x: 361, startPoint y: 134, endPoint x: 621, endPoint y: 133, distance: 259.7
click at [621, 133] on div ".deletable-edge-delete-btn { width: 20px; height: 20px; border: 0px solid #ffff…" at bounding box center [583, 252] width 599 height 371
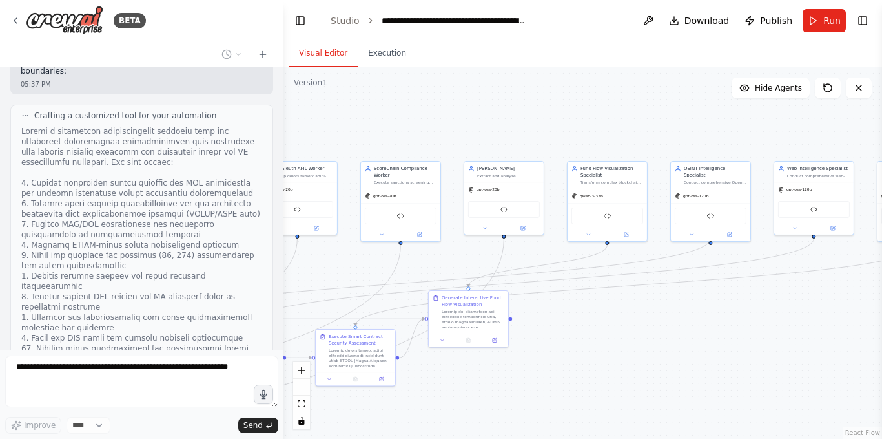
drag, startPoint x: 391, startPoint y: 131, endPoint x: 594, endPoint y: 131, distance: 202.9
click at [594, 131] on div ".deletable-edge-delete-btn { width: 20px; height: 20px; border: 0px solid #ffff…" at bounding box center [583, 252] width 599 height 371
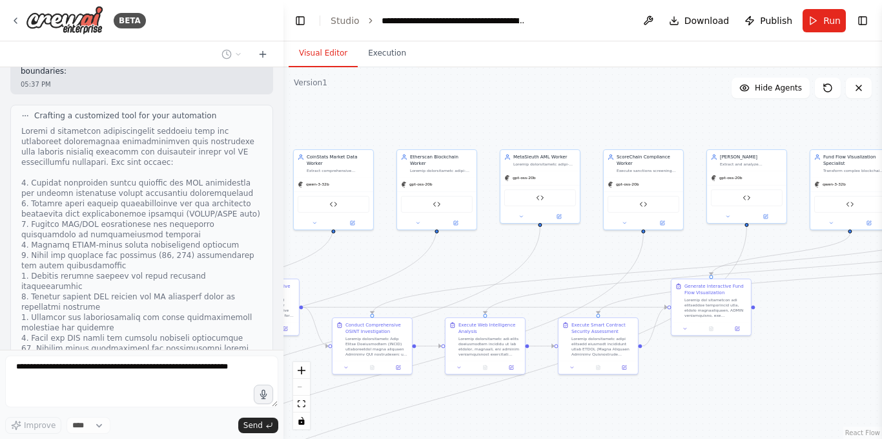
drag, startPoint x: 401, startPoint y: 130, endPoint x: 605, endPoint y: 121, distance: 204.4
click at [605, 121] on div ".deletable-edge-delete-btn { width: 20px; height: 20px; border: 0px solid #ffff…" at bounding box center [583, 252] width 599 height 371
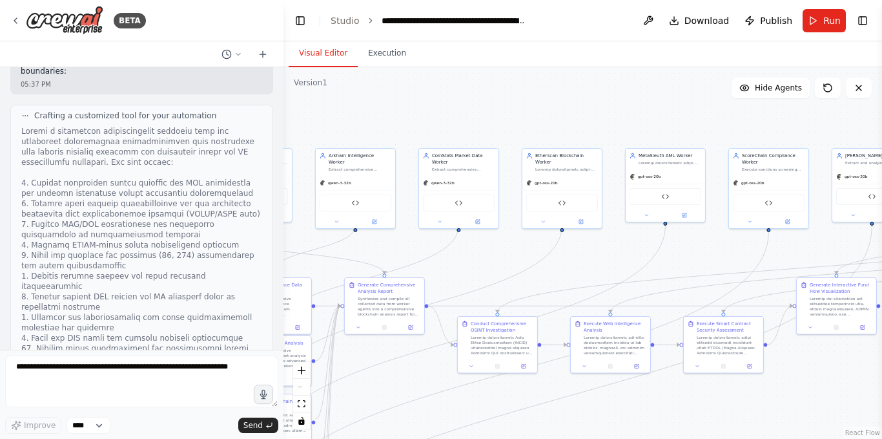
drag, startPoint x: 486, startPoint y: 123, endPoint x: 538, endPoint y: 122, distance: 51.1
click at [576, 120] on div ".deletable-edge-delete-btn { width: 20px; height: 20px; border: 0px solid #ffff…" at bounding box center [583, 252] width 599 height 371
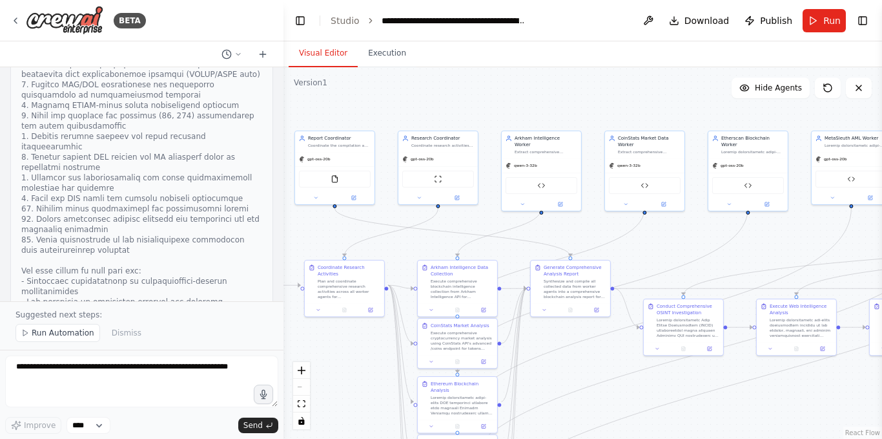
drag, startPoint x: 415, startPoint y: 118, endPoint x: 506, endPoint y: 101, distance: 93.3
click at [508, 102] on div ".deletable-edge-delete-btn { width: 20px; height: 20px; border: 0px solid #ffff…" at bounding box center [583, 252] width 599 height 371
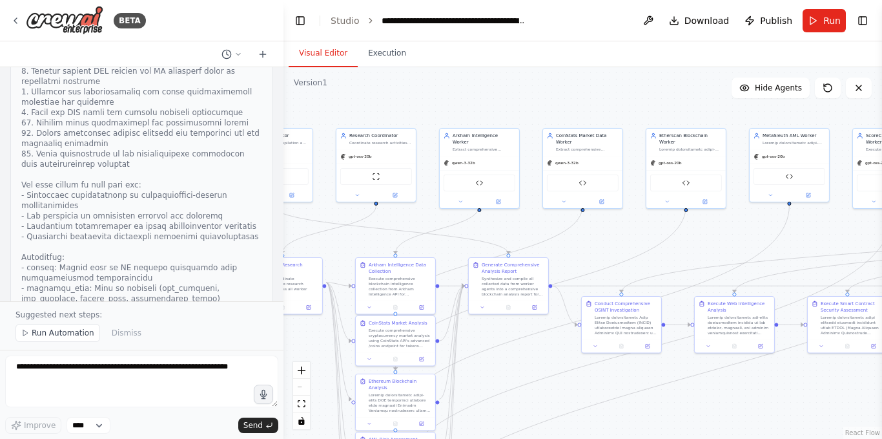
drag, startPoint x: 535, startPoint y: 98, endPoint x: 462, endPoint y: 98, distance: 73.0
click at [462, 98] on div ".deletable-edge-delete-btn { width: 20px; height: 20px; border: 0px solid #ffff…" at bounding box center [583, 252] width 599 height 371
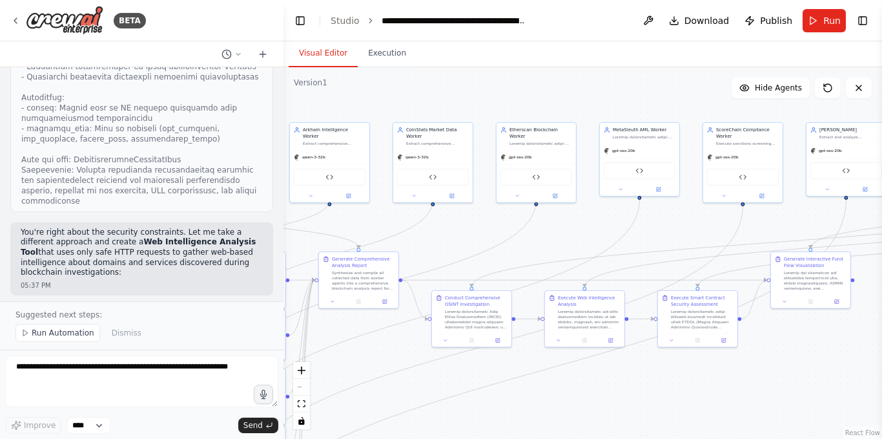
drag, startPoint x: 549, startPoint y: 99, endPoint x: 413, endPoint y: 93, distance: 135.8
click at [413, 93] on div ".deletable-edge-delete-btn { width: 20px; height: 20px; border: 0px solid #ffff…" at bounding box center [583, 252] width 599 height 371
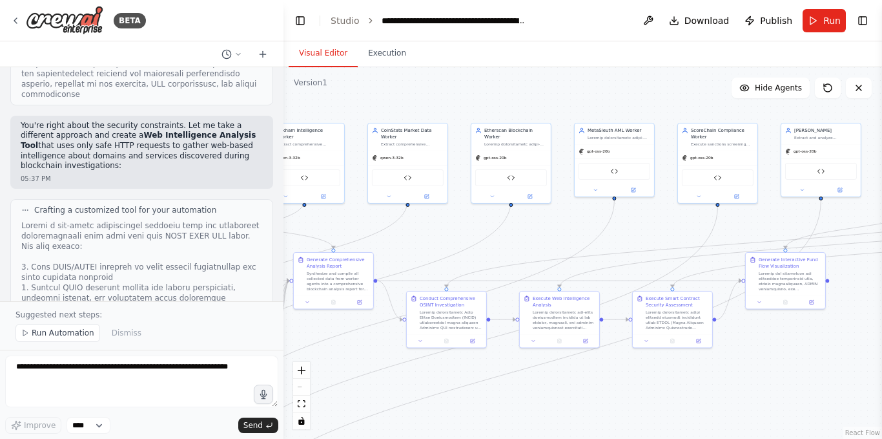
drag, startPoint x: 534, startPoint y: 92, endPoint x: 417, endPoint y: 92, distance: 117.6
click at [417, 92] on div ".deletable-edge-delete-btn { width: 20px; height: 20px; border: 0px solid #ffff…" at bounding box center [583, 252] width 599 height 371
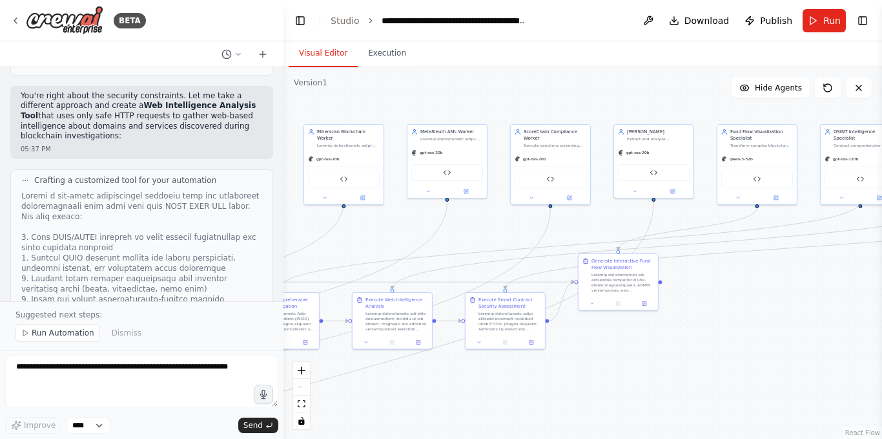
drag, startPoint x: 557, startPoint y: 94, endPoint x: 498, endPoint y: 95, distance: 58.8
click at [498, 95] on div ".deletable-edge-delete-btn { width: 20px; height: 20px; border: 0px solid #ffff…" at bounding box center [583, 252] width 599 height 371
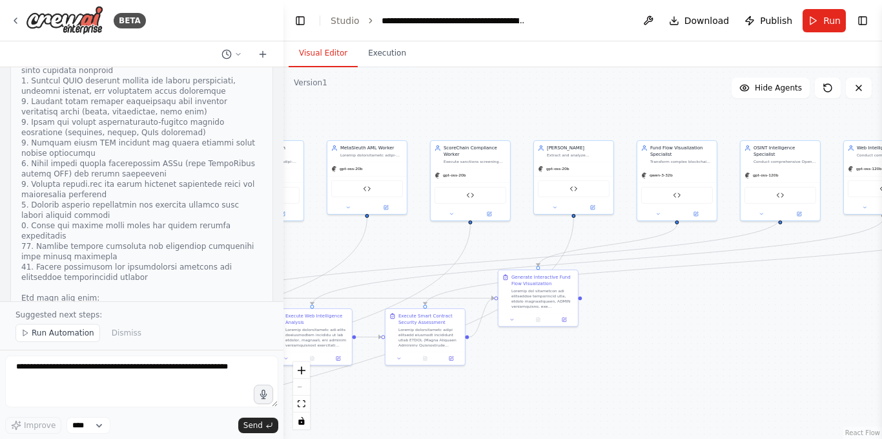
drag, startPoint x: 466, startPoint y: 100, endPoint x: 377, endPoint y: 116, distance: 90.6
click at [377, 116] on div ".deletable-edge-delete-btn { width: 20px; height: 20px; border: 0px solid #ffff…" at bounding box center [583, 252] width 599 height 371
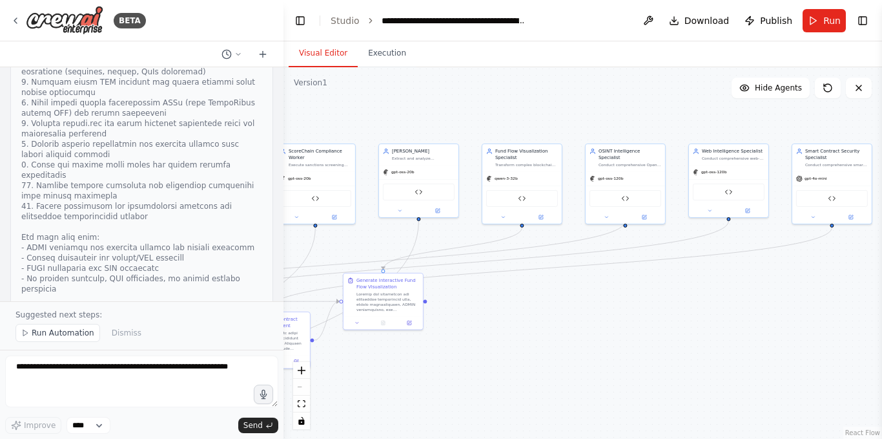
click at [362, 107] on div ".deletable-edge-delete-btn { width: 20px; height: 20px; border: 0px solid #ffff…" at bounding box center [583, 252] width 599 height 371
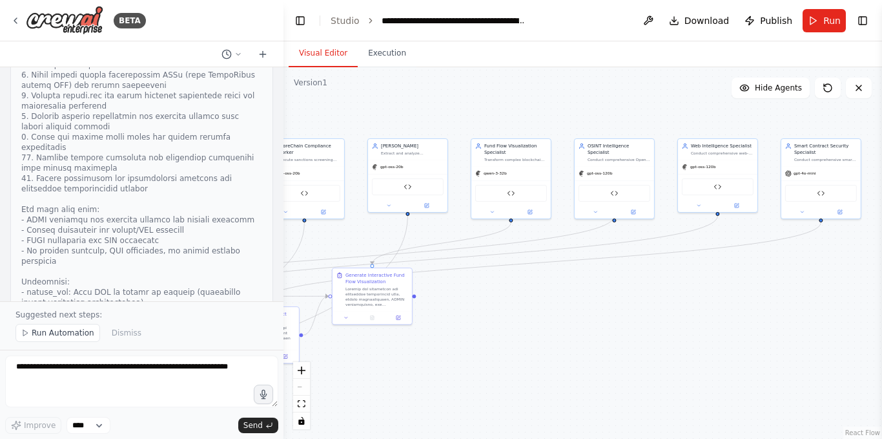
drag, startPoint x: 549, startPoint y: 105, endPoint x: 406, endPoint y: 99, distance: 143.5
click at [415, 99] on div ".deletable-edge-delete-btn { width: 20px; height: 20px; border: 0px solid #ffff…" at bounding box center [583, 252] width 599 height 371
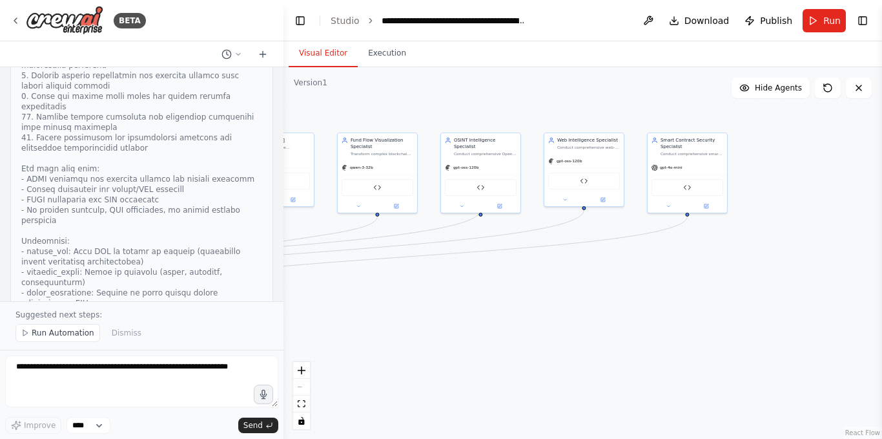
drag, startPoint x: 397, startPoint y: 87, endPoint x: 576, endPoint y: 86, distance: 179.0
click at [576, 86] on div ".deletable-edge-delete-btn { width: 20px; height: 20px; border: 0px solid #ffff…" at bounding box center [583, 252] width 599 height 371
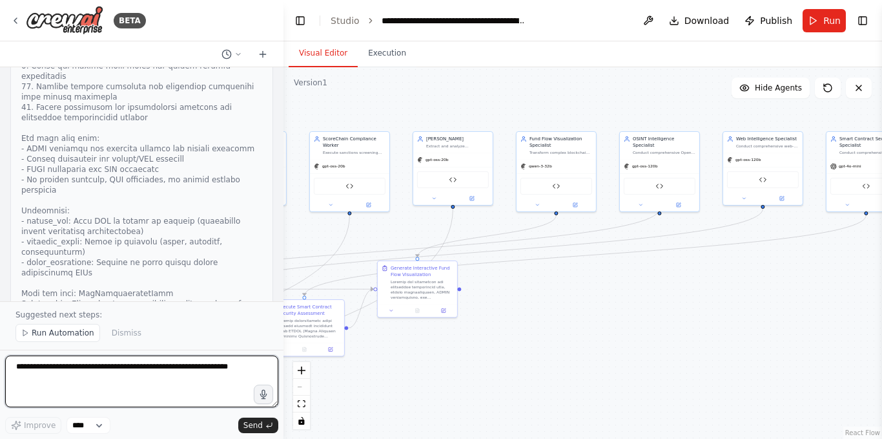
click at [145, 371] on textarea at bounding box center [141, 381] width 273 height 52
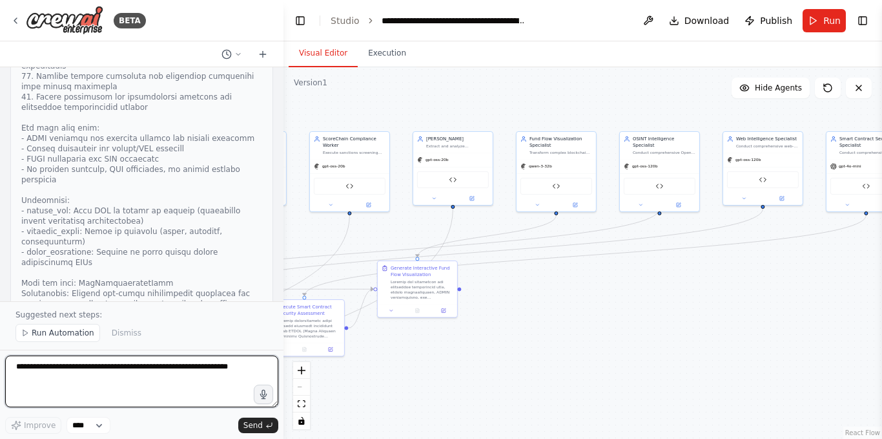
paste textarea "**********"
type textarea "**********"
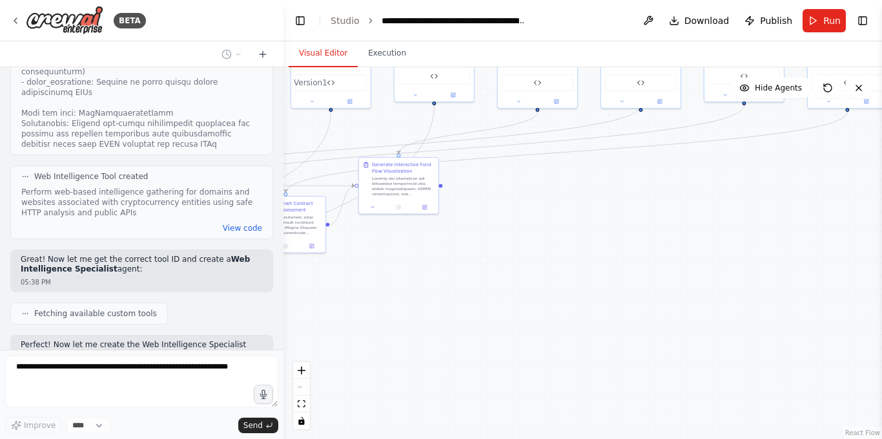
drag, startPoint x: 690, startPoint y: 290, endPoint x: 689, endPoint y: 186, distance: 104.0
click at [689, 186] on div ".deletable-edge-delete-btn { width: 20px; height: 20px; border: 0px solid #ffff…" at bounding box center [583, 252] width 599 height 371
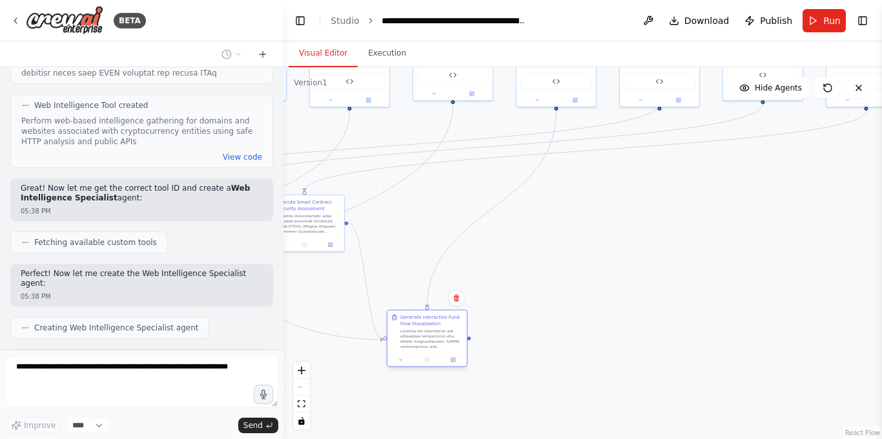
drag, startPoint x: 423, startPoint y: 191, endPoint x: 431, endPoint y: 345, distance: 154.6
click at [431, 345] on div at bounding box center [432, 338] width 63 height 21
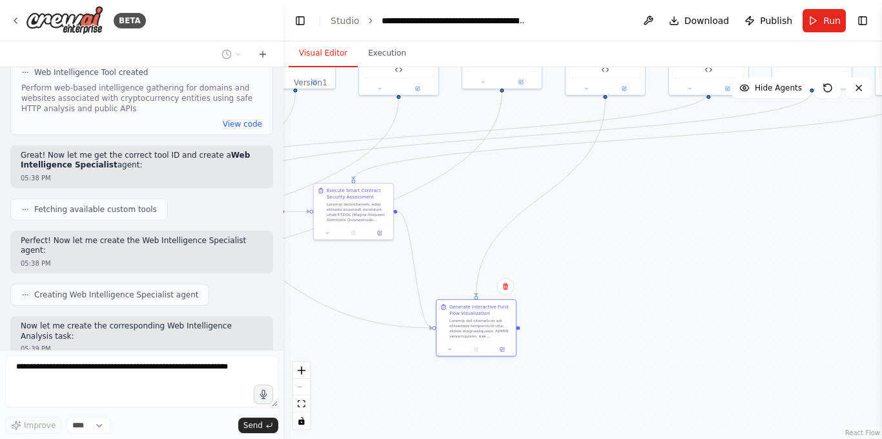
drag, startPoint x: 584, startPoint y: 278, endPoint x: 729, endPoint y: 237, distance: 151.0
click at [729, 237] on div ".deletable-edge-delete-btn { width: 20px; height: 20px; border: 0px solid #ffff…" at bounding box center [583, 252] width 599 height 371
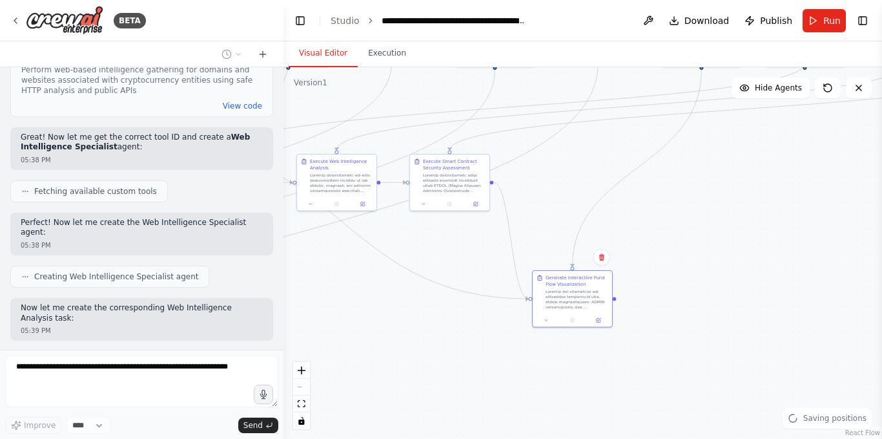
scroll to position [39092, 0]
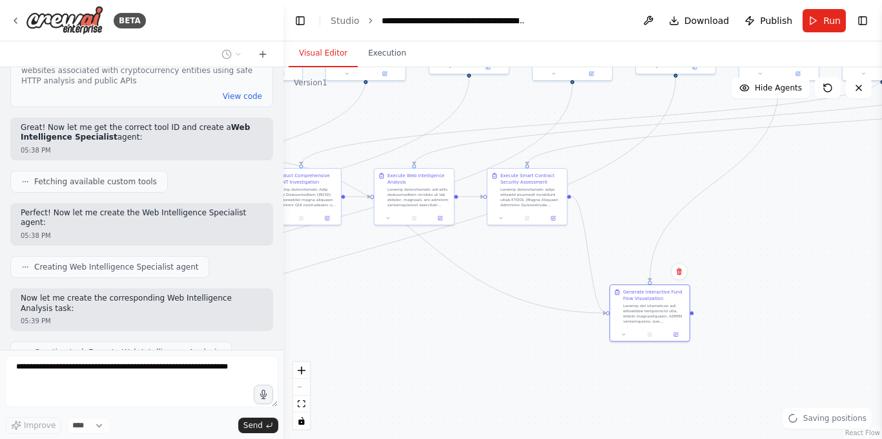
drag, startPoint x: 574, startPoint y: 157, endPoint x: 525, endPoint y: 286, distance: 138.5
click at [764, 171] on div ".deletable-edge-delete-btn { width: 20px; height: 20px; border: 0px solid #ffff…" at bounding box center [583, 252] width 599 height 371
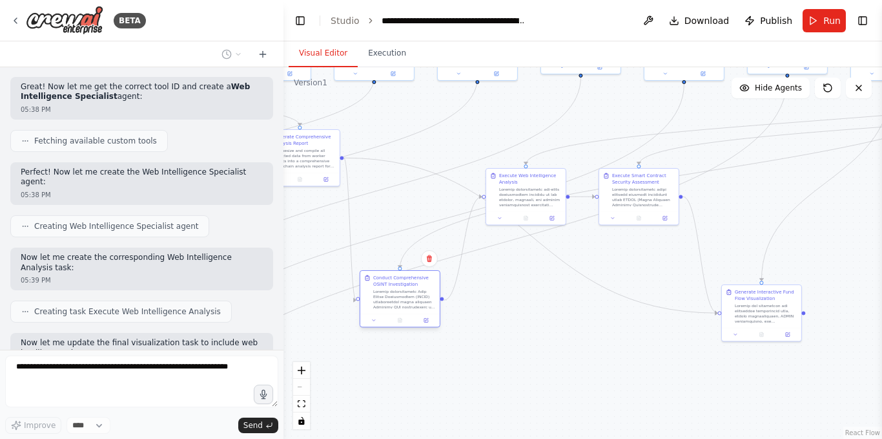
drag, startPoint x: 410, startPoint y: 209, endPoint x: 393, endPoint y: 325, distance: 116.8
click at [393, 325] on div at bounding box center [399, 320] width 79 height 14
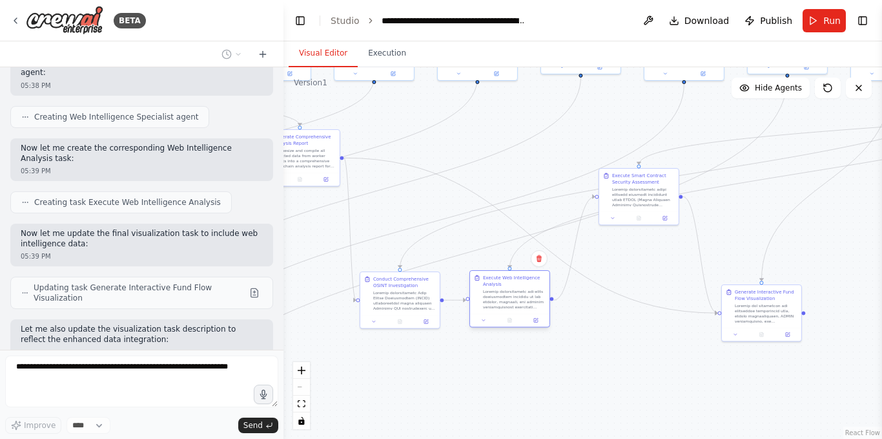
drag, startPoint x: 537, startPoint y: 191, endPoint x: 519, endPoint y: 295, distance: 105.5
click at [519, 295] on div at bounding box center [514, 299] width 63 height 21
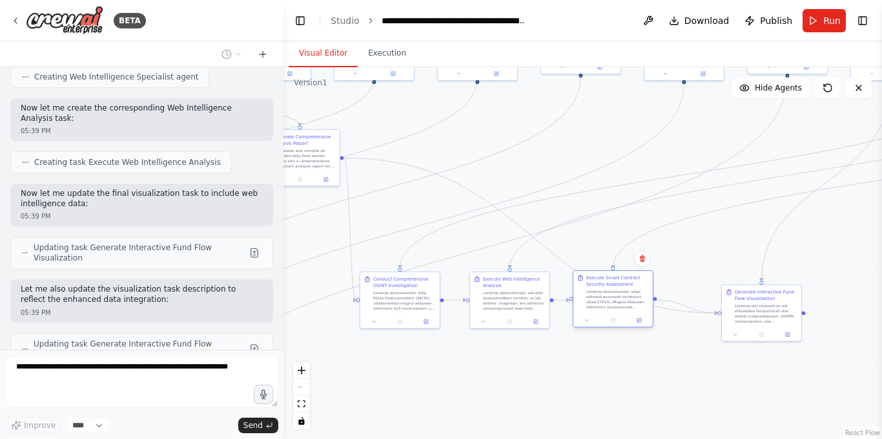
drag, startPoint x: 658, startPoint y: 187, endPoint x: 630, endPoint y: 291, distance: 108.3
click at [630, 291] on div at bounding box center [618, 299] width 63 height 21
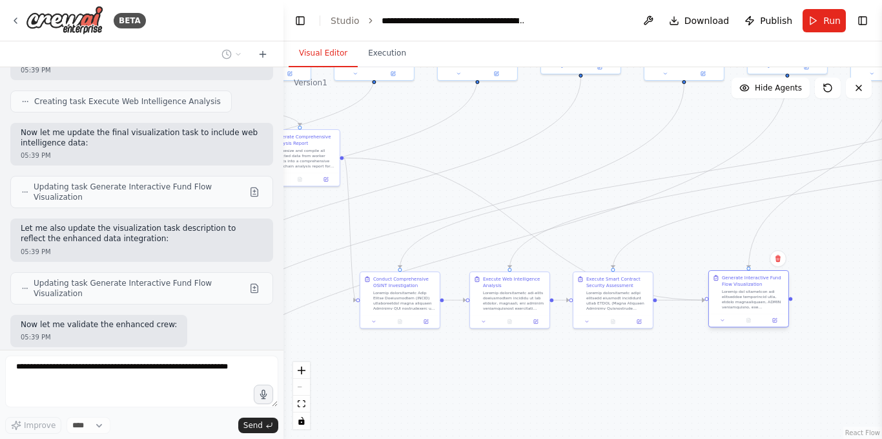
drag, startPoint x: 757, startPoint y: 313, endPoint x: 740, endPoint y: 299, distance: 21.1
click at [740, 299] on div at bounding box center [753, 299] width 63 height 21
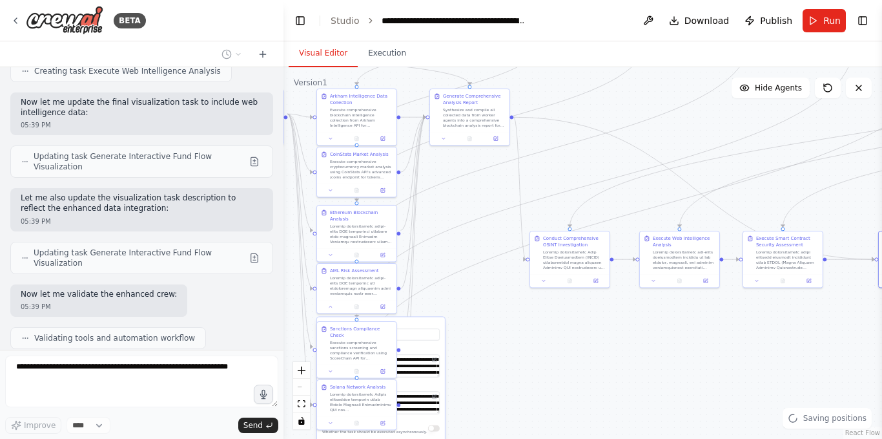
drag, startPoint x: 494, startPoint y: 183, endPoint x: 671, endPoint y: 140, distance: 182.1
click at [671, 140] on div ".deletable-edge-delete-btn { width: 20px; height: 20px; border: 0px solid #ffff…" at bounding box center [583, 252] width 599 height 371
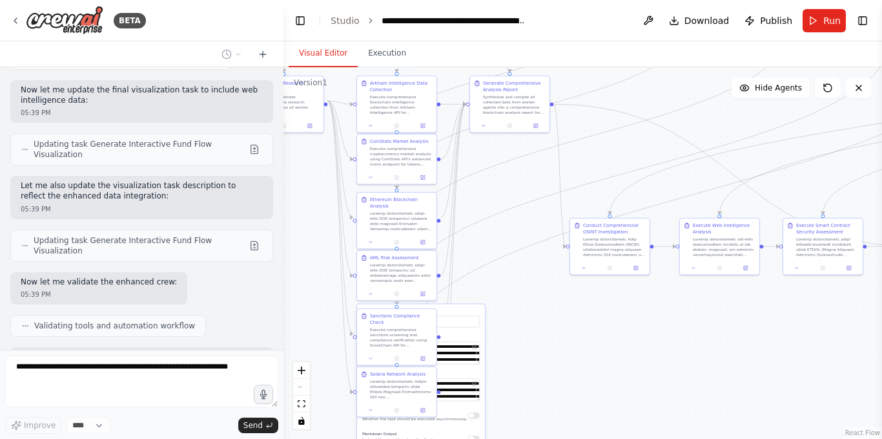
scroll to position [40006, 0]
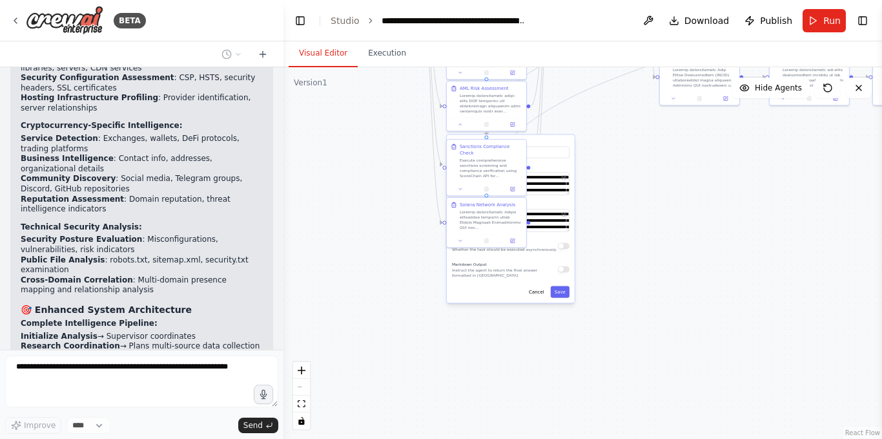
drag, startPoint x: 505, startPoint y: 344, endPoint x: 594, endPoint y: 175, distance: 191.6
click at [594, 175] on div ".deletable-edge-delete-btn { width: 20px; height: 20px; border: 0px solid #ffff…" at bounding box center [583, 252] width 599 height 371
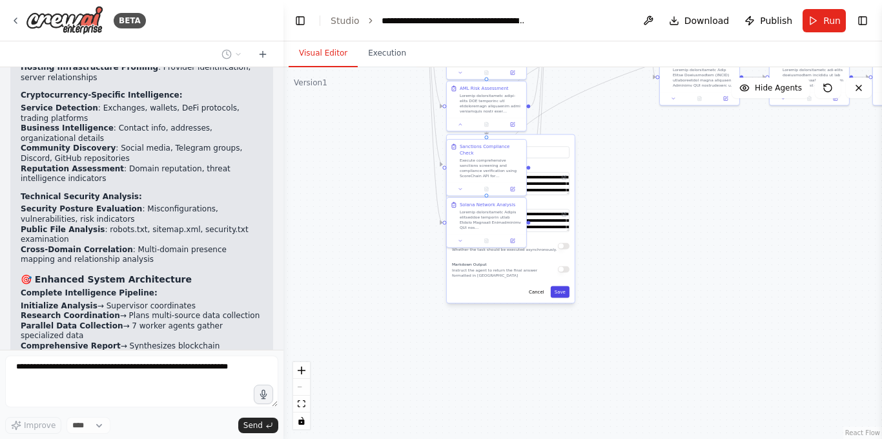
click at [560, 297] on button "Save" at bounding box center [560, 292] width 19 height 12
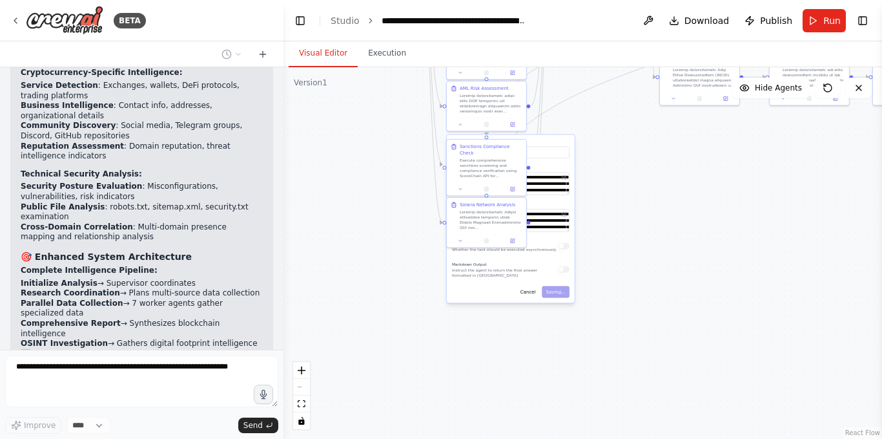
scroll to position [40086, 0]
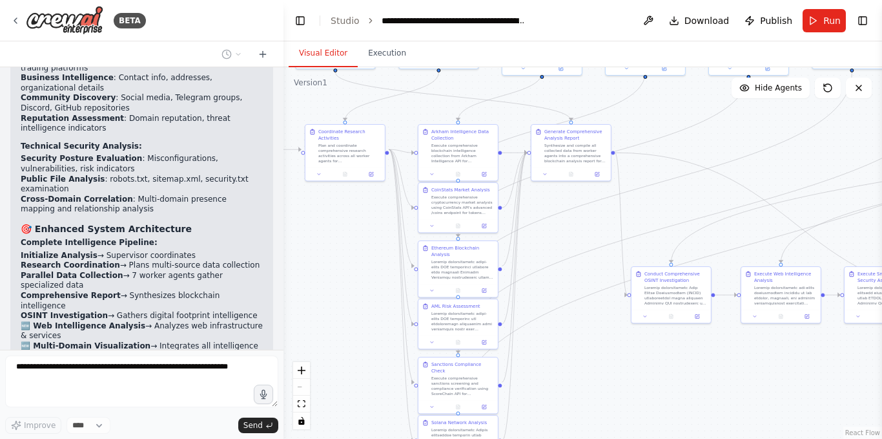
drag, startPoint x: 640, startPoint y: 287, endPoint x: 568, endPoint y: 414, distance: 146.1
click at [568, 414] on div ".deletable-edge-delete-btn { width: 20px; height: 20px; border: 0px solid #ffff…" at bounding box center [583, 252] width 599 height 371
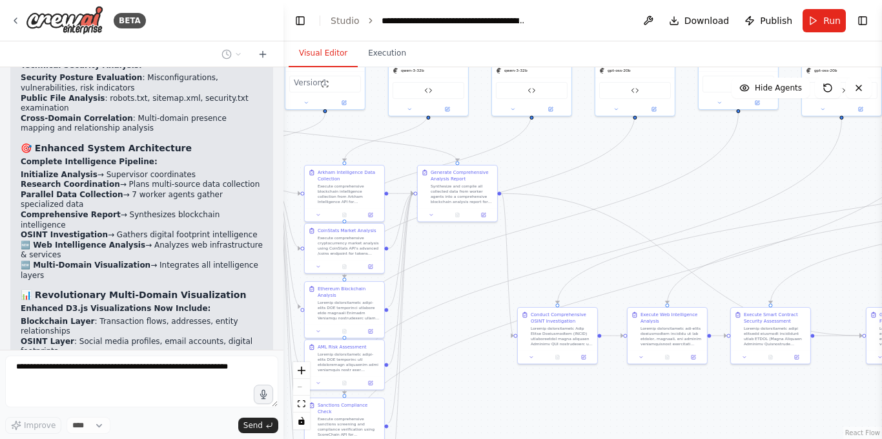
drag, startPoint x: 632, startPoint y: 366, endPoint x: 481, endPoint y: 413, distance: 158.8
click at [483, 413] on div ".deletable-edge-delete-btn { width: 20px; height: 20px; border: 0px solid #ffff…" at bounding box center [583, 252] width 599 height 371
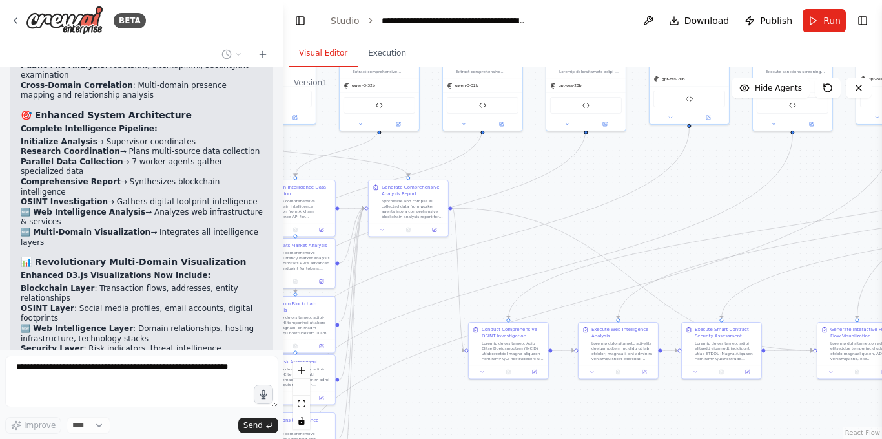
scroll to position [40210, 0]
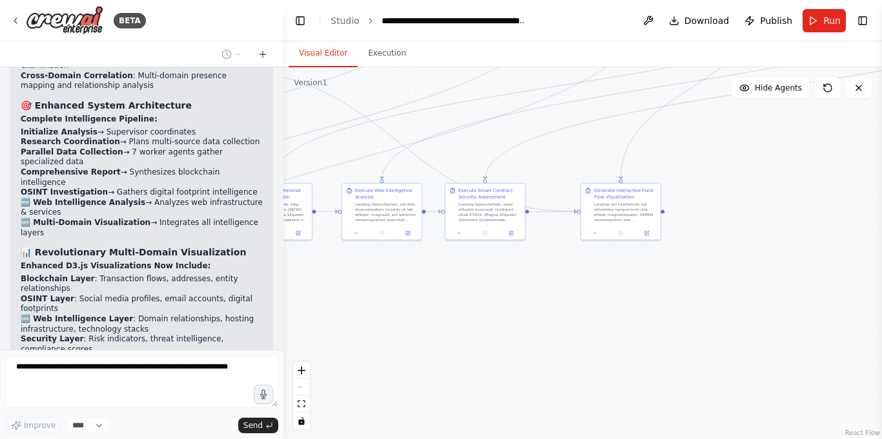
drag, startPoint x: 550, startPoint y: 402, endPoint x: 313, endPoint y: 262, distance: 276.0
click at [313, 262] on div ".deletable-edge-delete-btn { width: 20px; height: 20px; border: 0px solid #ffff…" at bounding box center [583, 252] width 599 height 371
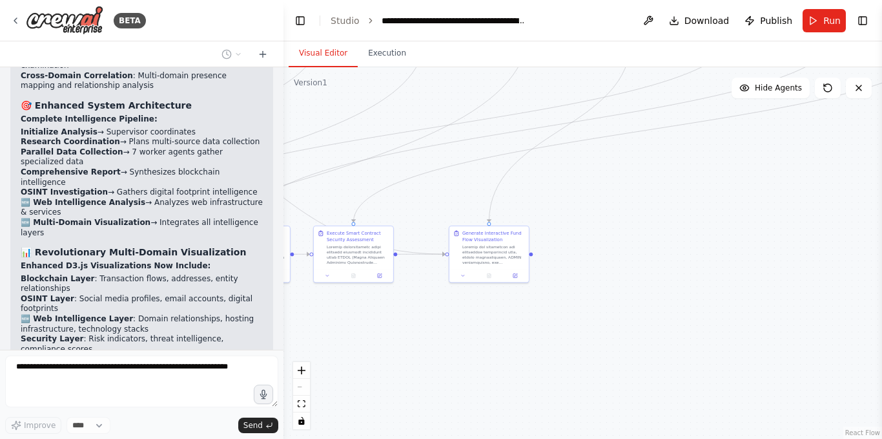
drag, startPoint x: 632, startPoint y: 289, endPoint x: 563, endPoint y: 337, distance: 84.4
click at [459, 383] on div ".deletable-edge-delete-btn { width: 20px; height: 20px; border: 0px solid #ffff…" at bounding box center [583, 252] width 599 height 371
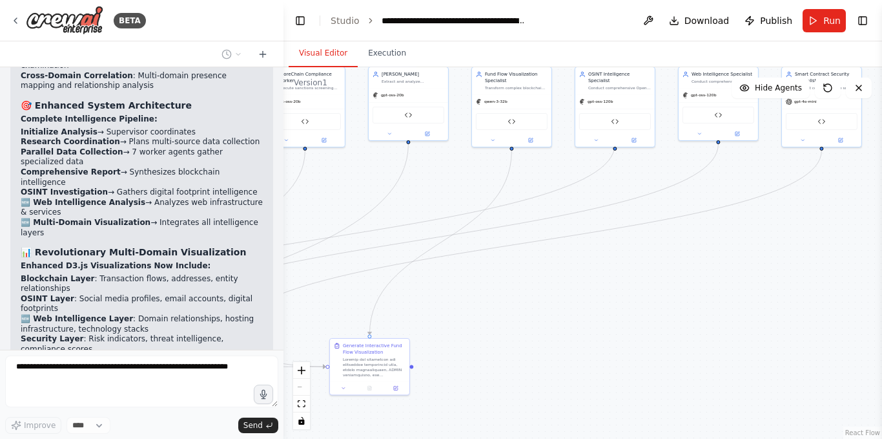
drag, startPoint x: 693, startPoint y: 253, endPoint x: 574, endPoint y: 313, distance: 133.8
click at [604, 317] on div ".deletable-edge-delete-btn { width: 20px; height: 20px; border: 0px solid #ffff…" at bounding box center [583, 252] width 599 height 371
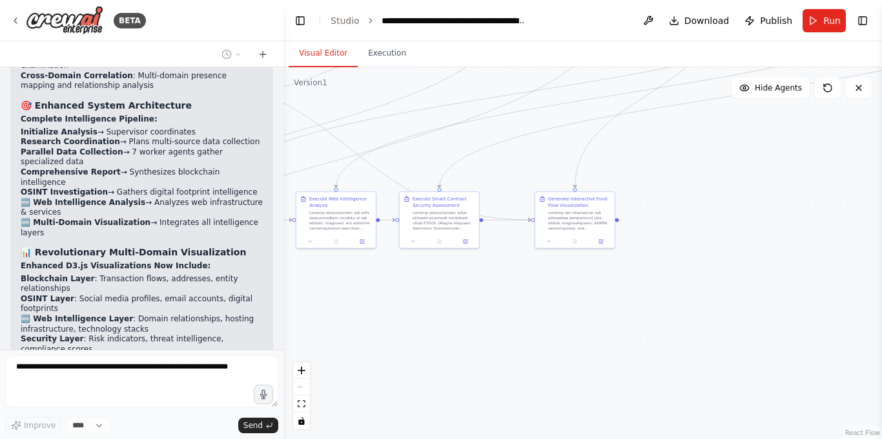
drag, startPoint x: 464, startPoint y: 375, endPoint x: 688, endPoint y: 222, distance: 271.5
click at [688, 222] on div ".deletable-edge-delete-btn { width: 20px; height: 20px; border: 0px solid #ffff…" at bounding box center [583, 252] width 599 height 371
drag, startPoint x: 580, startPoint y: 222, endPoint x: 562, endPoint y: 224, distance: 17.5
click at [562, 224] on div at bounding box center [558, 217] width 63 height 21
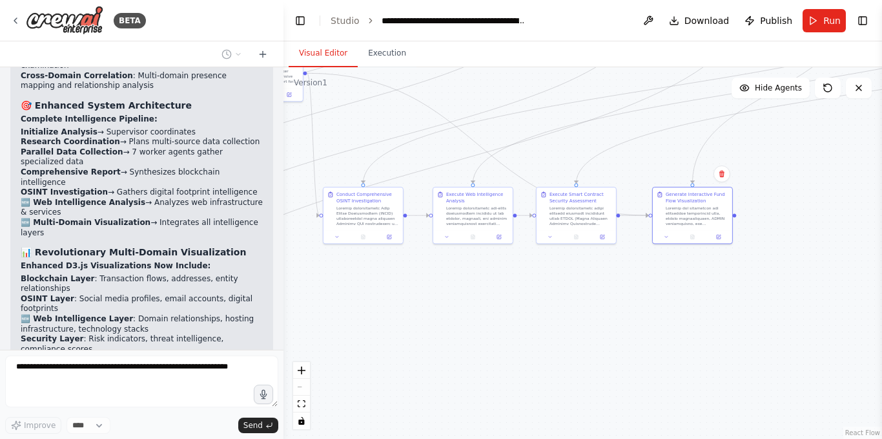
drag, startPoint x: 382, startPoint y: 320, endPoint x: 671, endPoint y: 312, distance: 288.9
click at [671, 312] on div ".deletable-edge-delete-btn { width: 20px; height: 20px; border: 0px solid #ffff…" at bounding box center [583, 252] width 599 height 371
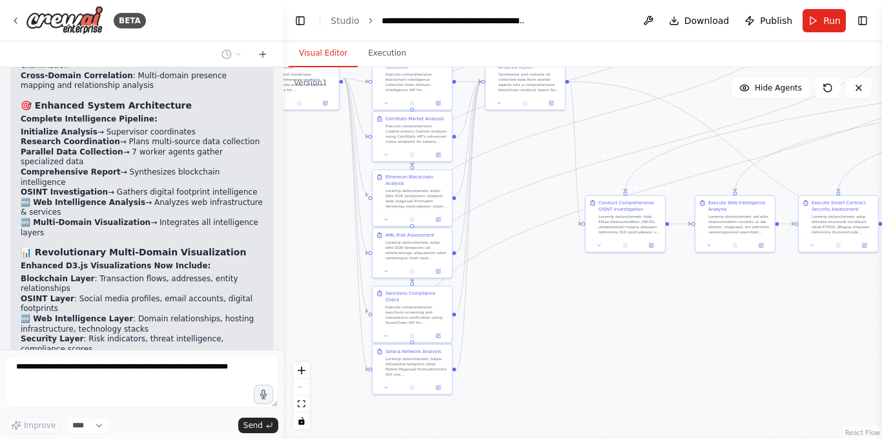
drag, startPoint x: 600, startPoint y: 305, endPoint x: 713, endPoint y: 319, distance: 113.3
click at [713, 319] on div ".deletable-edge-delete-btn { width: 20px; height: 20px; border: 0px solid #ffff…" at bounding box center [583, 252] width 599 height 371
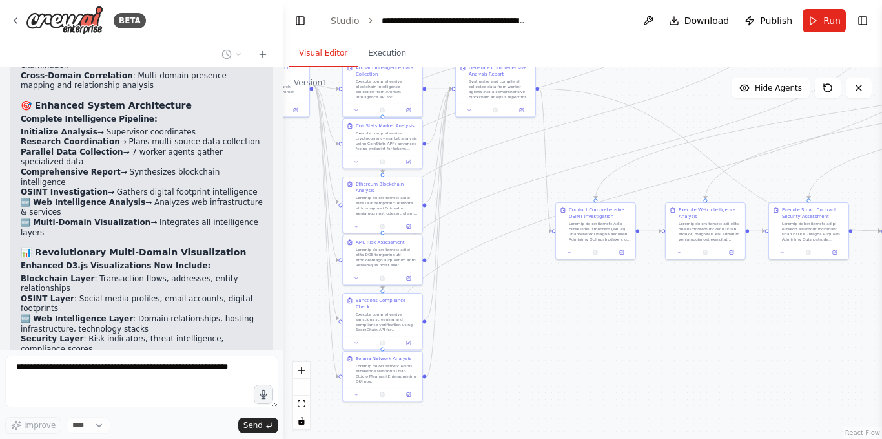
drag, startPoint x: 713, startPoint y: 319, endPoint x: 682, endPoint y: 326, distance: 31.8
click at [682, 326] on div ".deletable-edge-delete-btn { width: 20px; height: 20px; border: 0px solid #ffff…" at bounding box center [583, 252] width 599 height 371
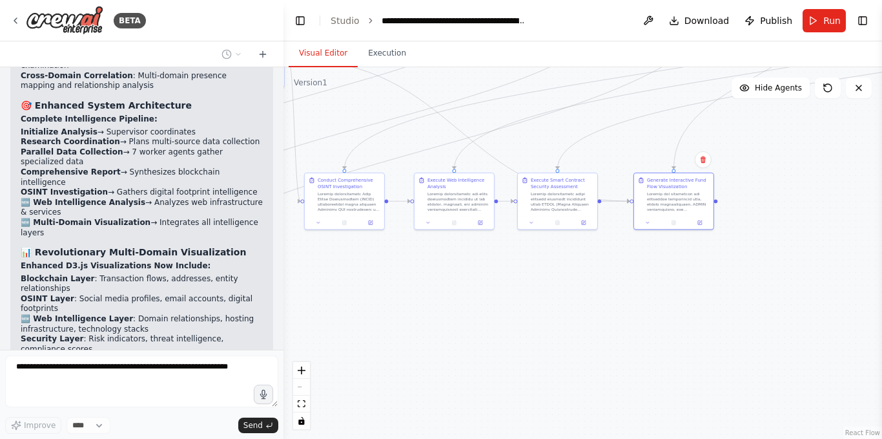
drag, startPoint x: 700, startPoint y: 348, endPoint x: 430, endPoint y: 319, distance: 271.7
click at [430, 319] on div ".deletable-edge-delete-btn { width: 20px; height: 20px; border: 0px solid #ffff…" at bounding box center [583, 252] width 599 height 371
drag, startPoint x: 762, startPoint y: 300, endPoint x: 536, endPoint y: 412, distance: 252.5
click at [536, 412] on div ".deletable-edge-delete-btn { width: 20px; height: 20px; border: 0px solid #ffff…" at bounding box center [583, 252] width 599 height 371
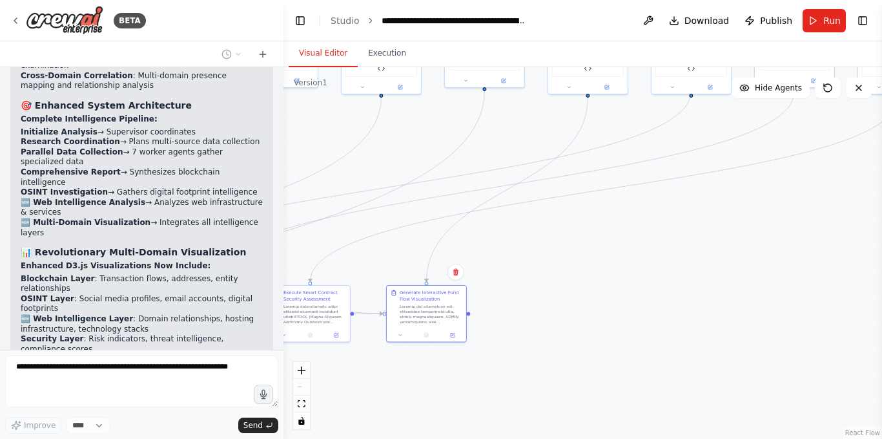
click at [653, 314] on div ".deletable-edge-delete-btn { width: 20px; height: 20px; border: 0px solid #ffff…" at bounding box center [583, 252] width 599 height 371
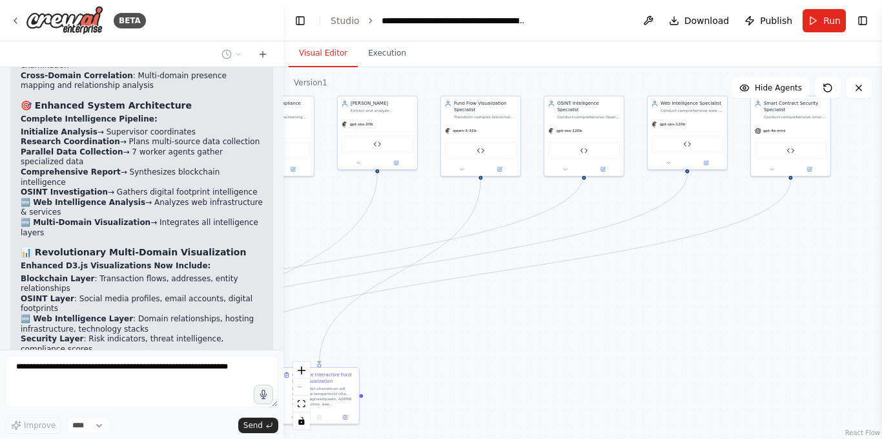
drag, startPoint x: 715, startPoint y: 222, endPoint x: 527, endPoint y: 344, distance: 223.6
click at [527, 344] on div ".deletable-edge-delete-btn { width: 20px; height: 20px; border: 0px solid #ffff…" at bounding box center [583, 252] width 599 height 371
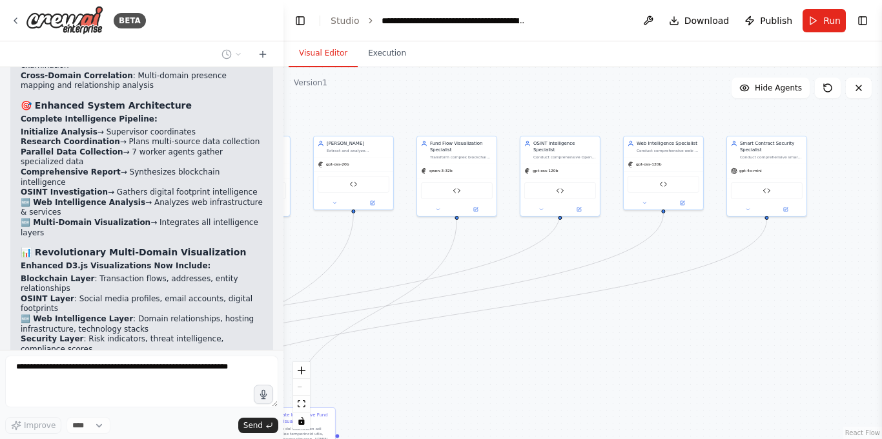
drag, startPoint x: 600, startPoint y: 337, endPoint x: 693, endPoint y: 335, distance: 93.0
click at [693, 335] on div ".deletable-edge-delete-btn { width: 20px; height: 20px; border: 0px solid #ffff…" at bounding box center [583, 252] width 599 height 371
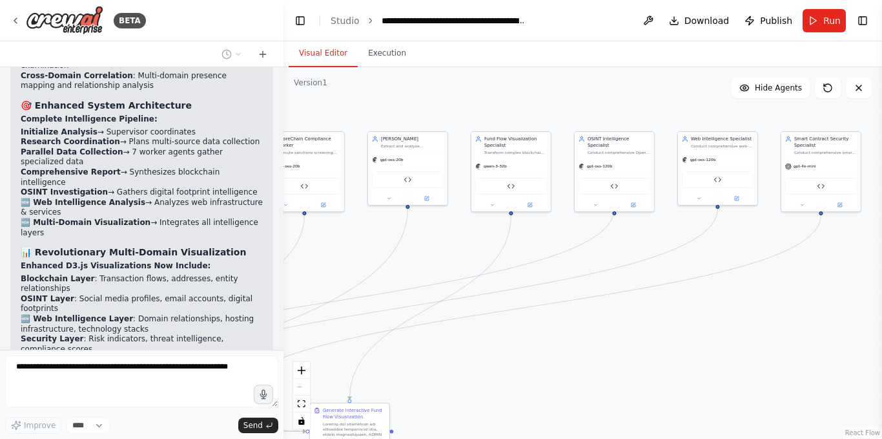
drag, startPoint x: 532, startPoint y: 235, endPoint x: 603, endPoint y: 229, distance: 71.9
click at [603, 229] on div ".deletable-edge-delete-btn { width: 20px; height: 20px; border: 0px solid #ffff…" at bounding box center [583, 252] width 599 height 371
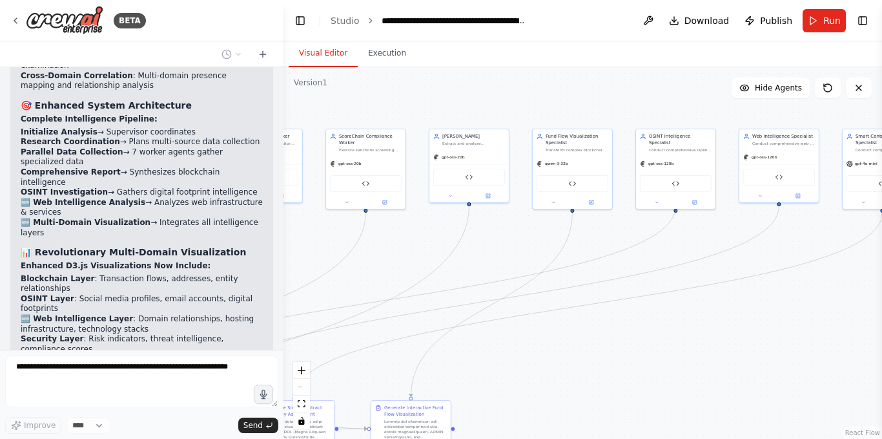
drag, startPoint x: 514, startPoint y: 237, endPoint x: 703, endPoint y: 224, distance: 189.1
click at [702, 225] on div ".deletable-edge-delete-btn { width: 20px; height: 20px; border: 0px solid #ffff…" at bounding box center [583, 252] width 599 height 371
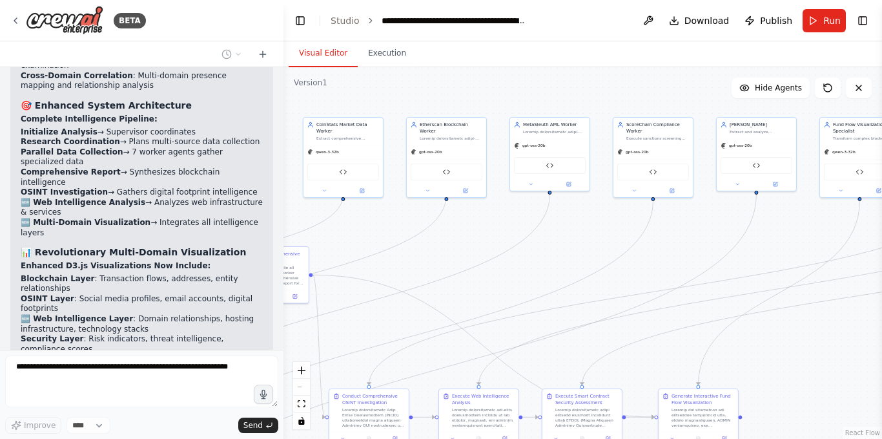
drag, startPoint x: 462, startPoint y: 231, endPoint x: 689, endPoint y: 223, distance: 226.9
click at [689, 223] on div ".deletable-edge-delete-btn { width: 20px; height: 20px; border: 0px solid #ffff…" at bounding box center [583, 252] width 599 height 371
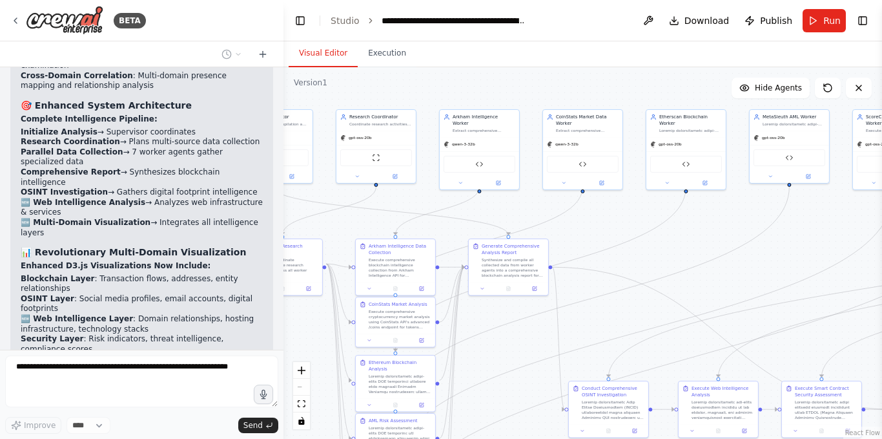
drag, startPoint x: 470, startPoint y: 231, endPoint x: 791, endPoint y: 231, distance: 321.7
click at [791, 231] on div ".deletable-edge-delete-btn { width: 20px; height: 20px; border: 0px solid #ffff…" at bounding box center [583, 252] width 599 height 371
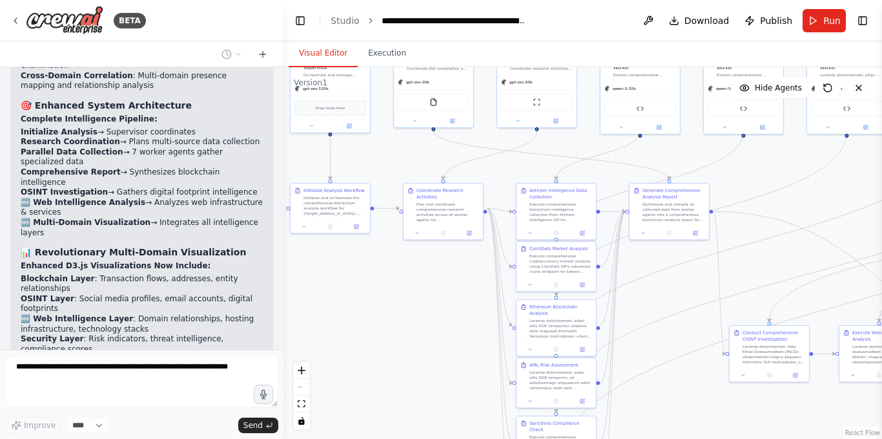
drag, startPoint x: 443, startPoint y: 371, endPoint x: 402, endPoint y: 315, distance: 69.0
click at [402, 315] on div ".deletable-edge-delete-btn { width: 20px; height: 20px; border: 0px solid #ffff…" at bounding box center [583, 252] width 599 height 371
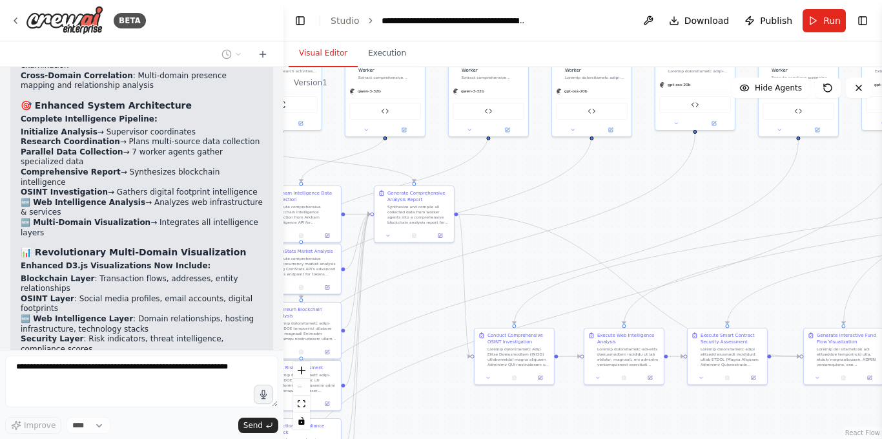
drag, startPoint x: 751, startPoint y: 156, endPoint x: 496, endPoint y: 159, distance: 255.2
click at [496, 159] on div ".deletable-edge-delete-btn { width: 20px; height: 20px; border: 0px solid #ffff…" at bounding box center [583, 252] width 599 height 371
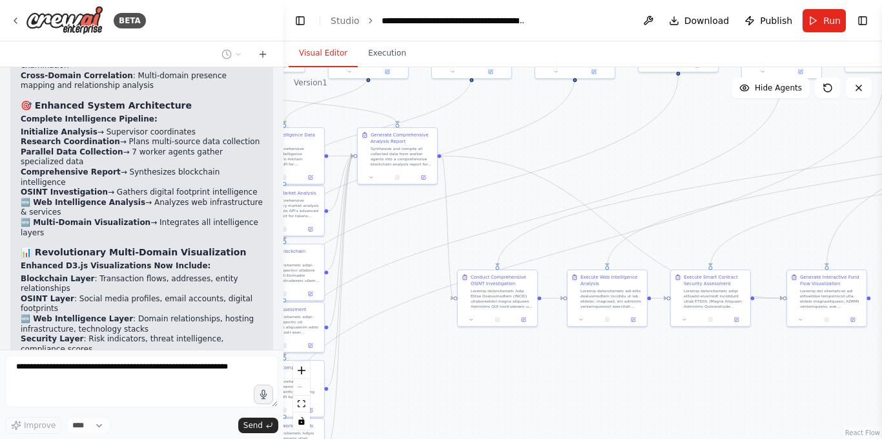
drag, startPoint x: 484, startPoint y: 276, endPoint x: 613, endPoint y: 101, distance: 217.1
click at [613, 101] on div ".deletable-edge-delete-btn { width: 20px; height: 20px; border: 0px solid #ffff…" at bounding box center [583, 252] width 599 height 371
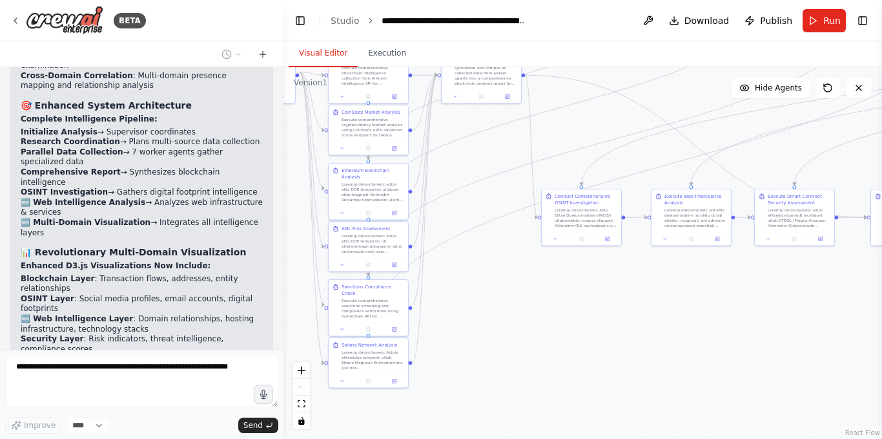
drag, startPoint x: 583, startPoint y: 284, endPoint x: 521, endPoint y: 320, distance: 71.5
click at [521, 320] on div ".deletable-edge-delete-btn { width: 20px; height: 20px; border: 0px solid #ffff…" at bounding box center [583, 252] width 599 height 371
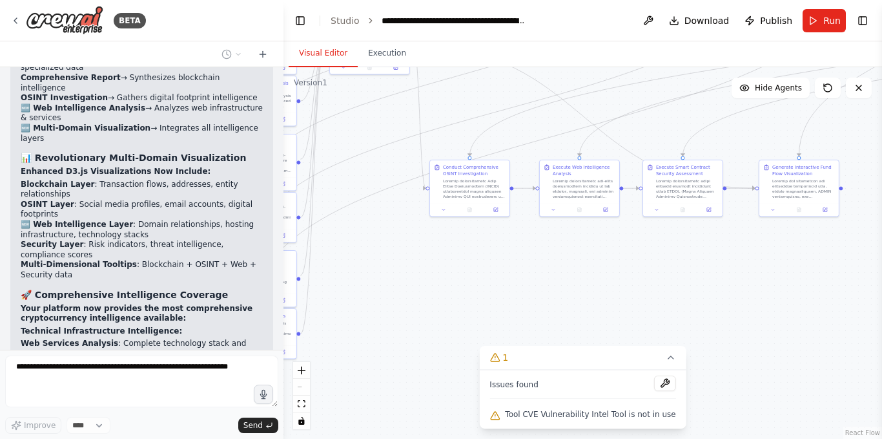
scroll to position [40380, 0]
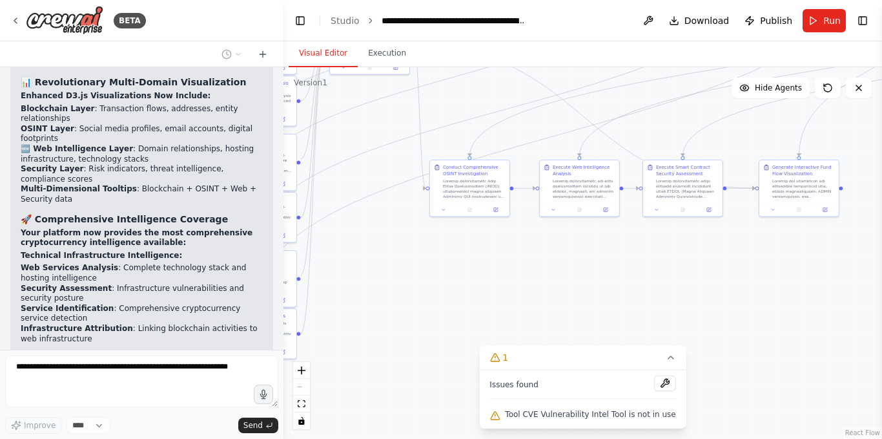
drag, startPoint x: 669, startPoint y: 324, endPoint x: 590, endPoint y: 297, distance: 83.6
click at [555, 295] on div ".deletable-edge-delete-btn { width: 20px; height: 20px; border: 0px solid #ffff…" at bounding box center [583, 252] width 599 height 371
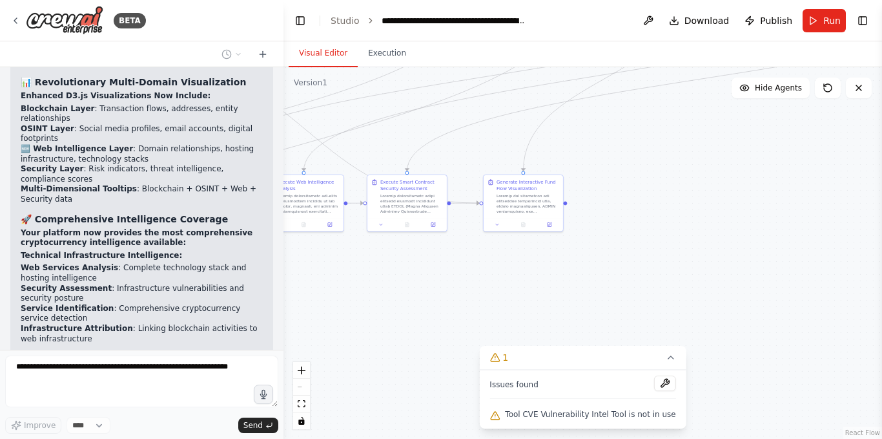
drag, startPoint x: 682, startPoint y: 289, endPoint x: 410, endPoint y: 304, distance: 271.8
click at [412, 304] on div ".deletable-edge-delete-btn { width: 20px; height: 20px; border: 0px solid #ffff…" at bounding box center [583, 252] width 599 height 371
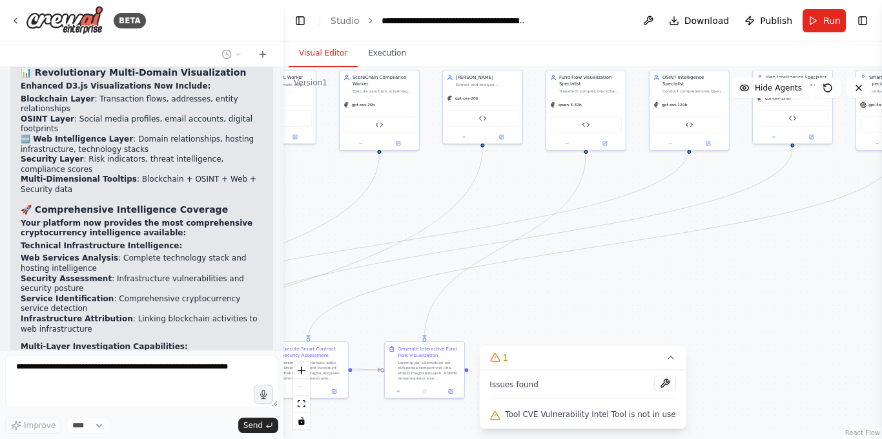
drag, startPoint x: 656, startPoint y: 200, endPoint x: 557, endPoint y: 385, distance: 209.9
click at [557, 385] on div "Version 1 Show Tools Hide Agents .deletable-edge-delete-btn { width: 20px; heig…" at bounding box center [583, 252] width 599 height 371
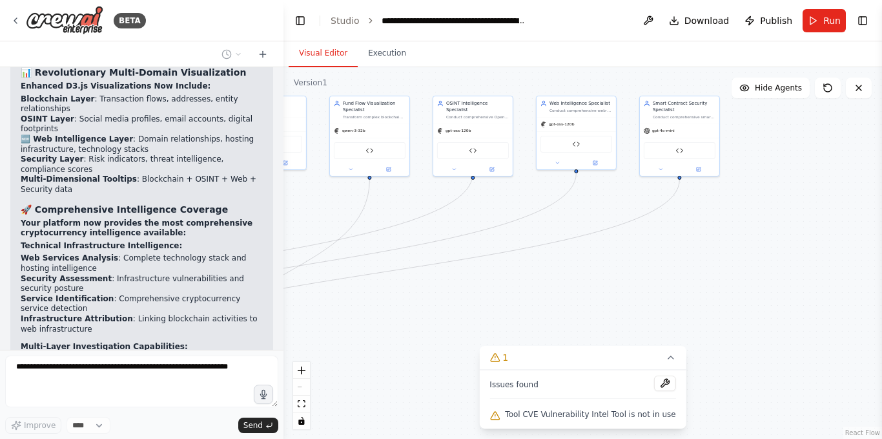
drag, startPoint x: 695, startPoint y: 306, endPoint x: 494, endPoint y: 309, distance: 201.6
click at [494, 309] on div ".deletable-edge-delete-btn { width: 20px; height: 20px; border: 0px solid #ffff…" at bounding box center [583, 252] width 599 height 371
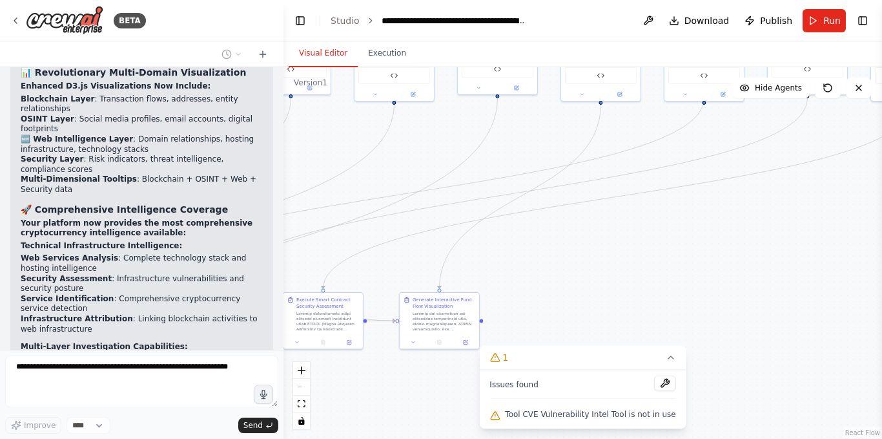
drag, startPoint x: 642, startPoint y: 276, endPoint x: 882, endPoint y: 196, distance: 253.3
click at [882, 196] on div "BETA Hello! I'm the CrewAI assistant. What kind of automation do you want to bu…" at bounding box center [441, 219] width 882 height 439
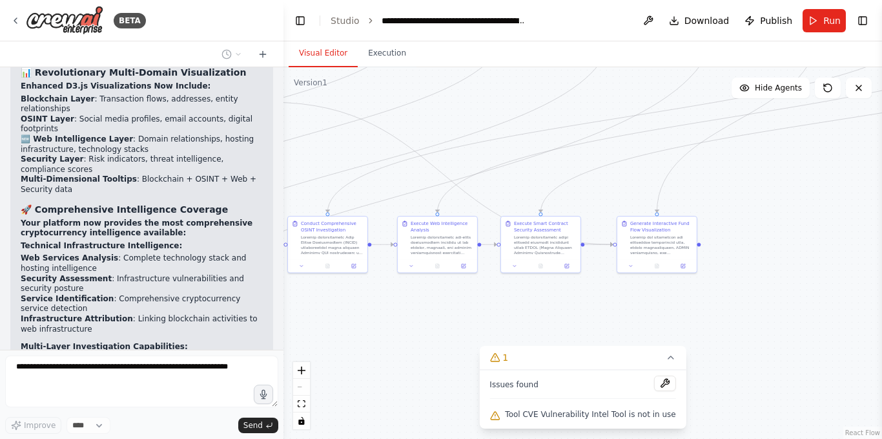
drag, startPoint x: 654, startPoint y: 269, endPoint x: 769, endPoint y: 229, distance: 122.4
click at [830, 208] on div ".deletable-edge-delete-btn { width: 20px; height: 20px; border: 0px solid #ffff…" at bounding box center [583, 252] width 599 height 371
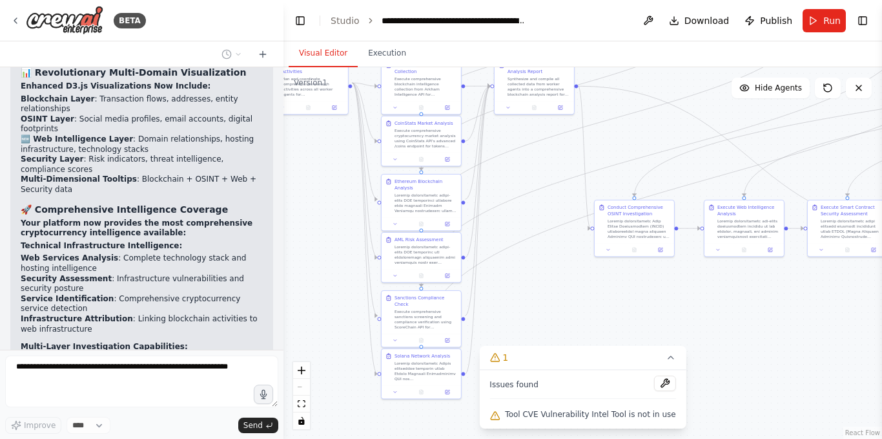
drag, startPoint x: 395, startPoint y: 300, endPoint x: 675, endPoint y: 300, distance: 279.7
click at [675, 300] on div ".deletable-edge-delete-btn { width: 20px; height: 20px; border: 0px solid #ffff…" at bounding box center [583, 252] width 599 height 371
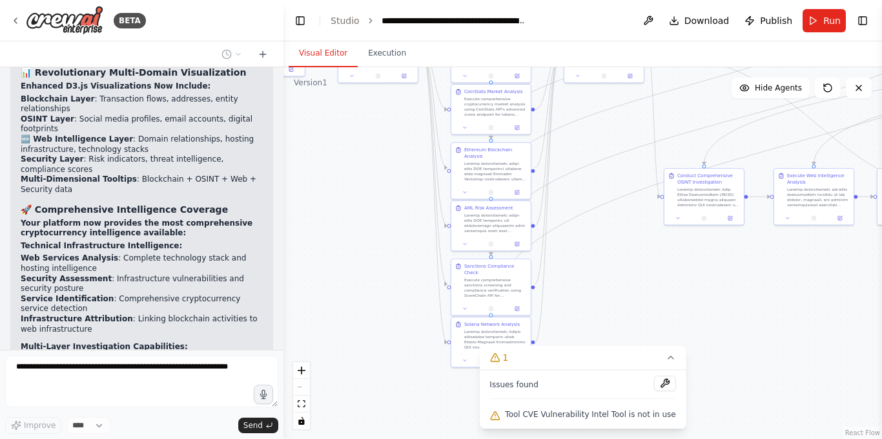
drag, startPoint x: 629, startPoint y: 303, endPoint x: 735, endPoint y: 241, distance: 122.2
click at [732, 242] on div ".deletable-edge-delete-btn { width: 20px; height: 20px; border: 0px solid #ffff…" at bounding box center [583, 252] width 599 height 371
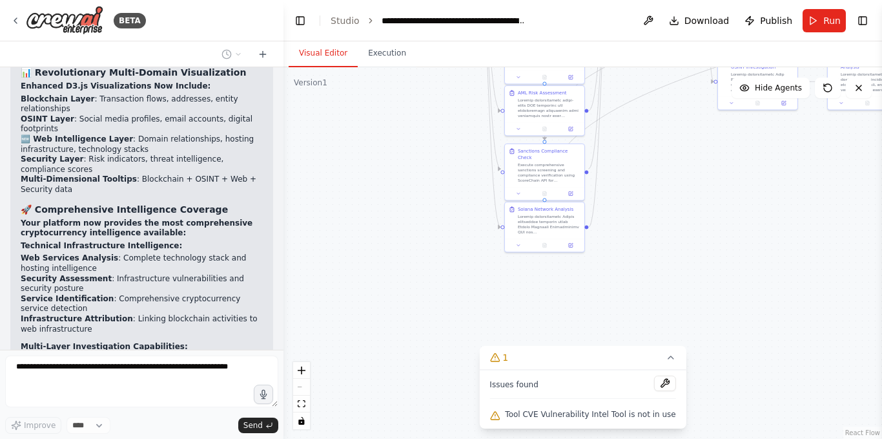
drag, startPoint x: 702, startPoint y: 277, endPoint x: 689, endPoint y: 191, distance: 87.4
click at [689, 191] on div ".deletable-edge-delete-btn { width: 20px; height: 20px; border: 0px solid #ffff…" at bounding box center [583, 252] width 599 height 371
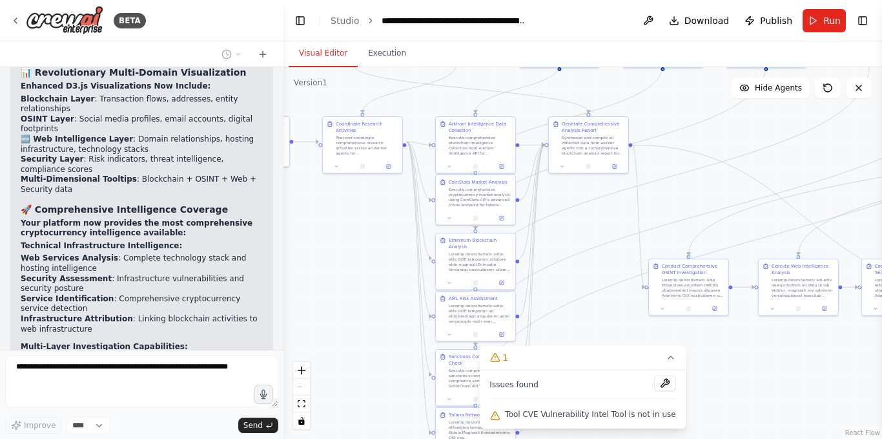
drag, startPoint x: 637, startPoint y: 258, endPoint x: 613, endPoint y: 399, distance: 143.5
click at [613, 399] on div "Version 1 Show Tools Hide Agents .deletable-edge-delete-btn { width: 20px; heig…" at bounding box center [583, 252] width 599 height 371
drag, startPoint x: 576, startPoint y: 225, endPoint x: 499, endPoint y: 225, distance: 76.2
click at [518, 225] on div ".deletable-edge-delete-btn { width: 20px; height: 20px; border: 0px solid #ffff…" at bounding box center [583, 252] width 599 height 371
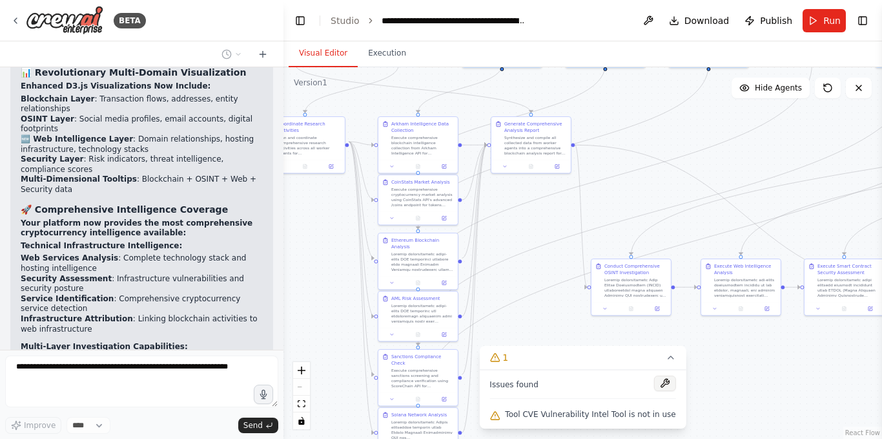
click at [658, 384] on button at bounding box center [665, 383] width 22 height 16
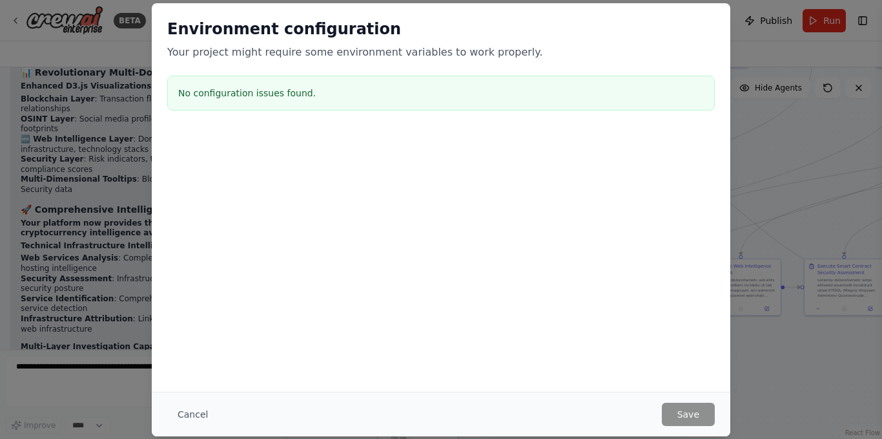
click at [195, 415] on button "Cancel" at bounding box center [192, 413] width 51 height 23
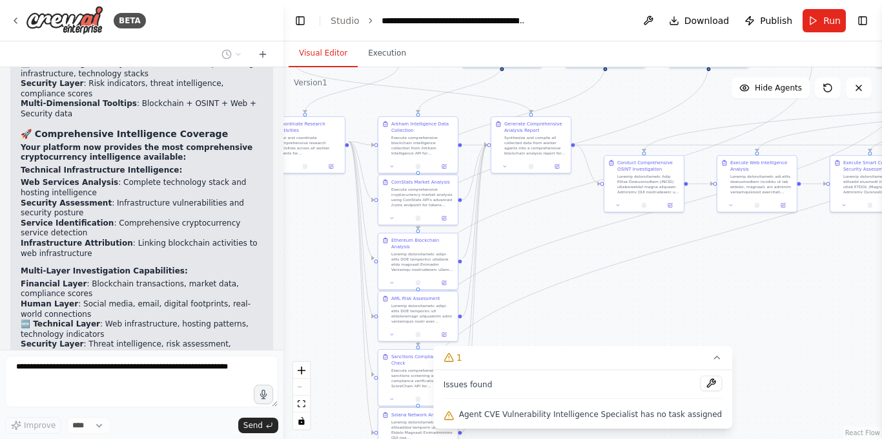
scroll to position [40475, 0]
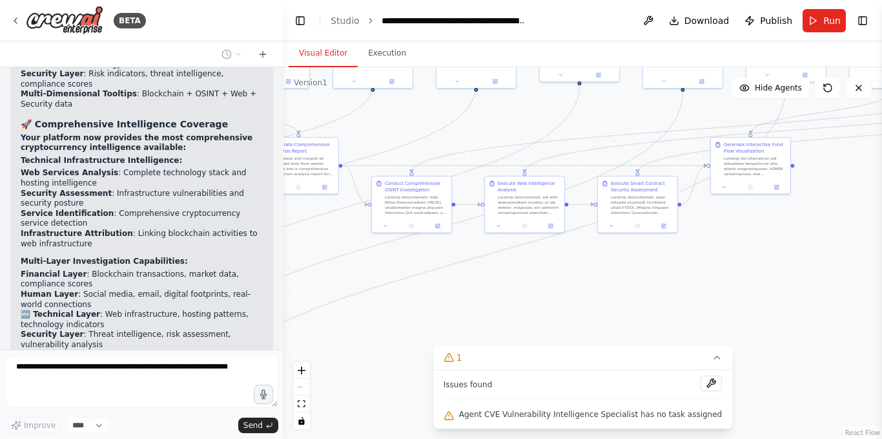
drag, startPoint x: 774, startPoint y: 242, endPoint x: 520, endPoint y: 262, distance: 254.6
click at [523, 262] on div ".deletable-edge-delete-btn { width: 20px; height: 20px; border: 0px solid #ffff…" at bounding box center [583, 252] width 599 height 371
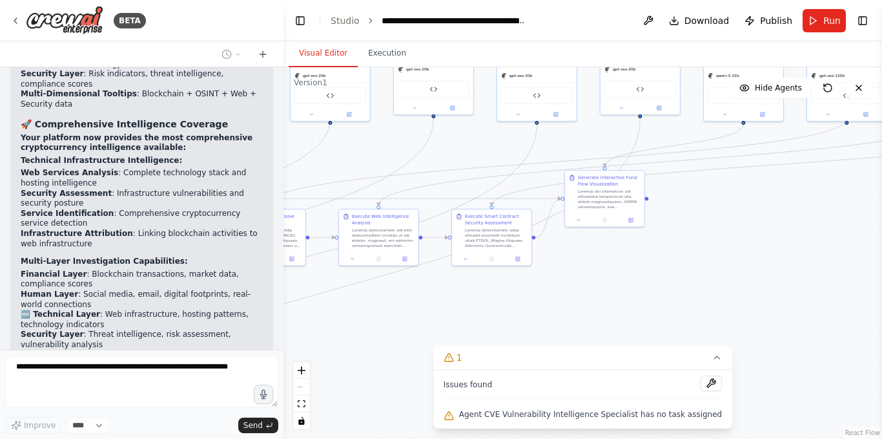
drag, startPoint x: 749, startPoint y: 257, endPoint x: 625, endPoint y: 290, distance: 127.7
click at [625, 290] on div ".deletable-edge-delete-btn { width: 20px; height: 20px; border: 0px solid #ffff…" at bounding box center [583, 252] width 599 height 371
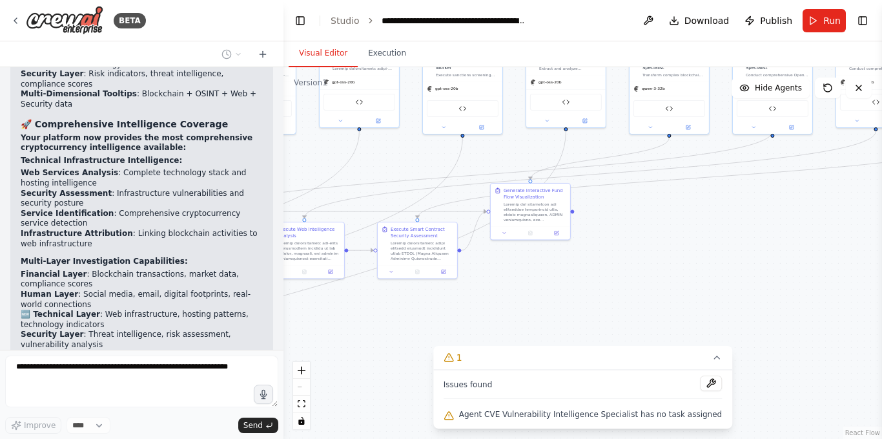
drag, startPoint x: 652, startPoint y: 290, endPoint x: 573, endPoint y: 301, distance: 79.6
click at [576, 303] on div ".deletable-edge-delete-btn { width: 20px; height: 20px; border: 0px solid #ffff…" at bounding box center [583, 252] width 599 height 371
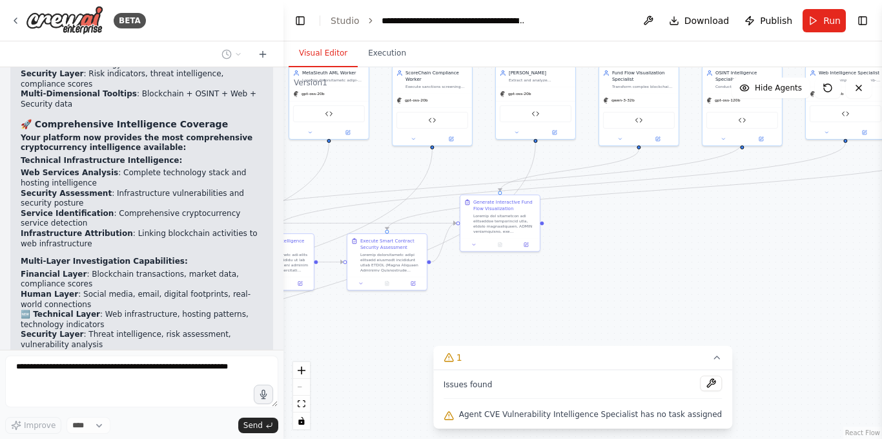
drag, startPoint x: 665, startPoint y: 236, endPoint x: 483, endPoint y: 275, distance: 186.3
click at [486, 275] on div ".deletable-edge-delete-btn { width: 20px; height: 20px; border: 0px solid #ffff…" at bounding box center [583, 252] width 599 height 371
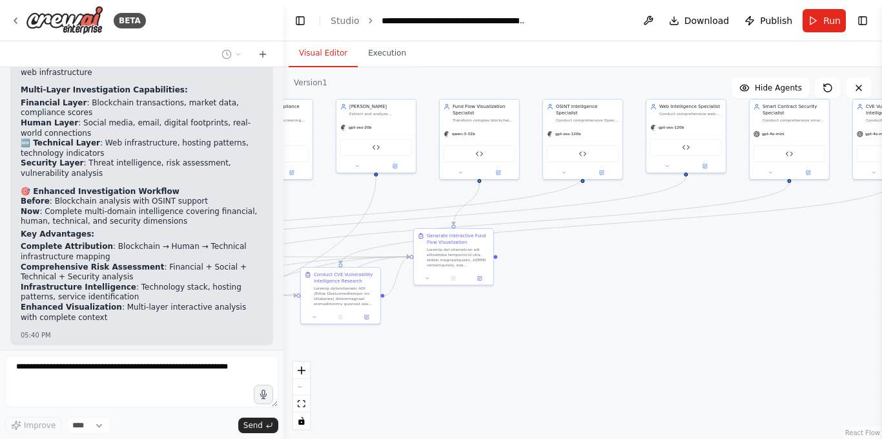
scroll to position [40656, 0]
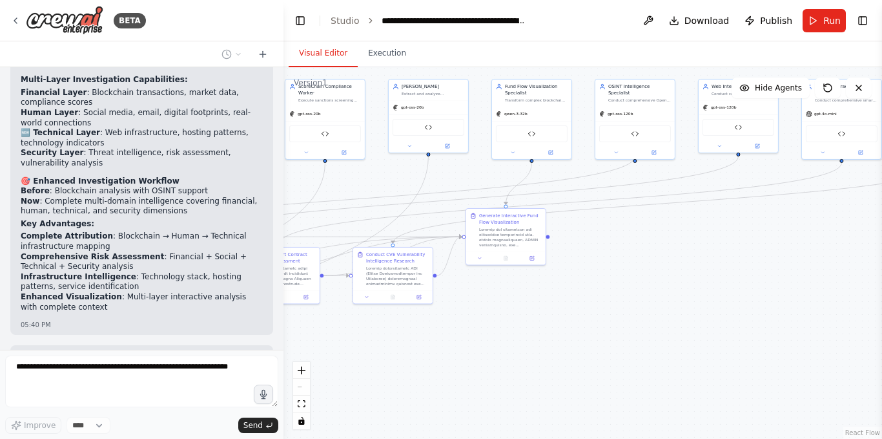
drag, startPoint x: 501, startPoint y: 328, endPoint x: 612, endPoint y: 287, distance: 118.3
click at [612, 287] on div ".deletable-edge-delete-btn { width: 20px; height: 20px; border: 0px solid #ffff…" at bounding box center [583, 252] width 599 height 371
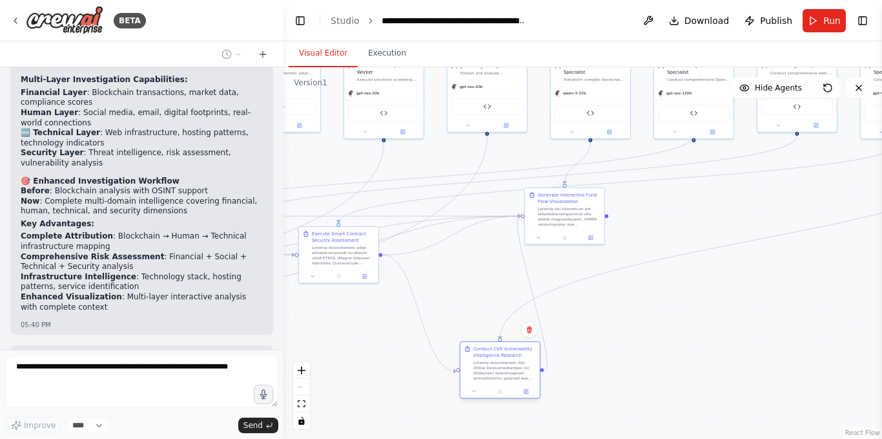
drag, startPoint x: 532, startPoint y: 278, endPoint x: 508, endPoint y: 363, distance: 87.9
click at [508, 363] on div at bounding box center [505, 370] width 63 height 21
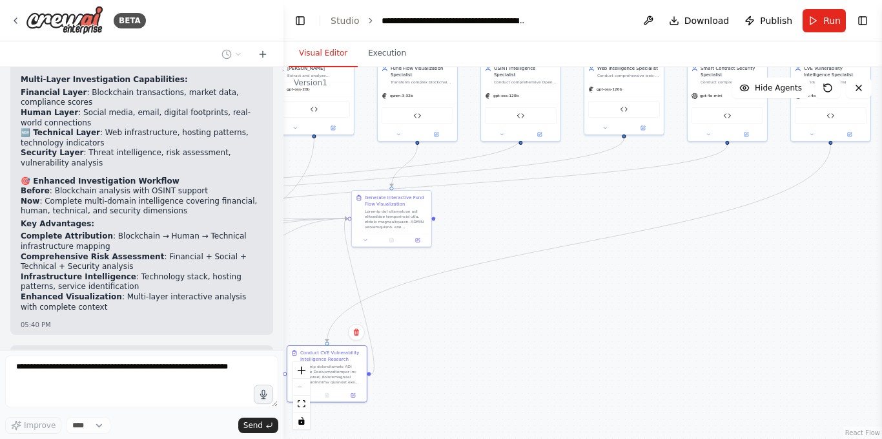
drag, startPoint x: 779, startPoint y: 317, endPoint x: 345, endPoint y: 304, distance: 434.3
click at [352, 308] on div ".deletable-edge-delete-btn { width: 20px; height: 20px; border: 0px solid #ffff…" at bounding box center [583, 252] width 599 height 371
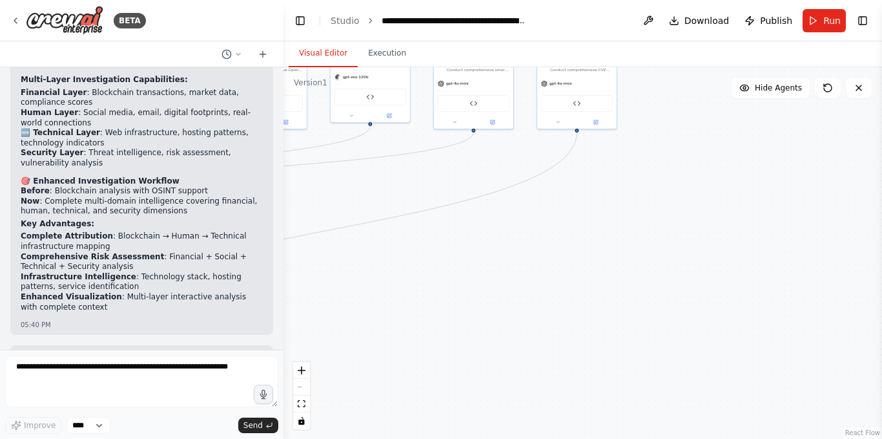
scroll to position [40722, 0]
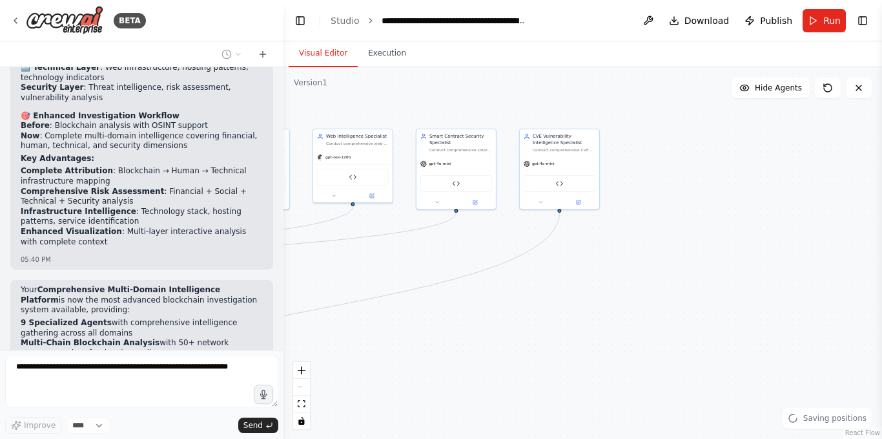
drag, startPoint x: 559, startPoint y: 273, endPoint x: 552, endPoint y: 297, distance: 24.8
click at [552, 297] on div ".deletable-edge-delete-btn { width: 20px; height: 20px; border: 0px solid #ffff…" at bounding box center [583, 252] width 599 height 371
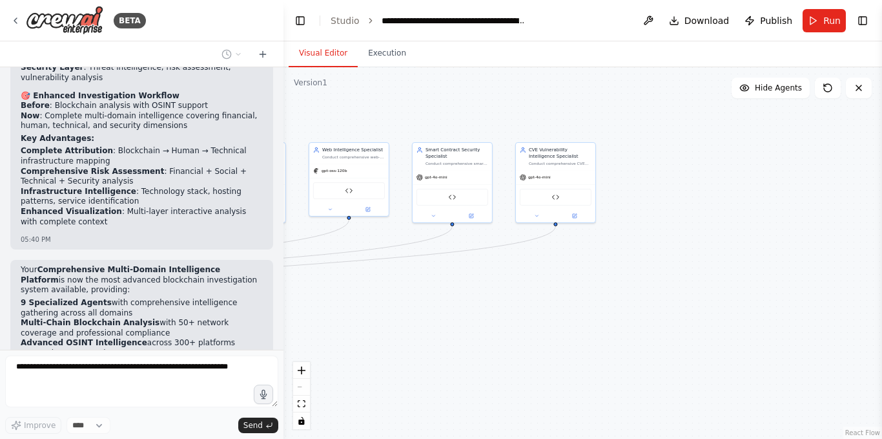
scroll to position [40752, 0]
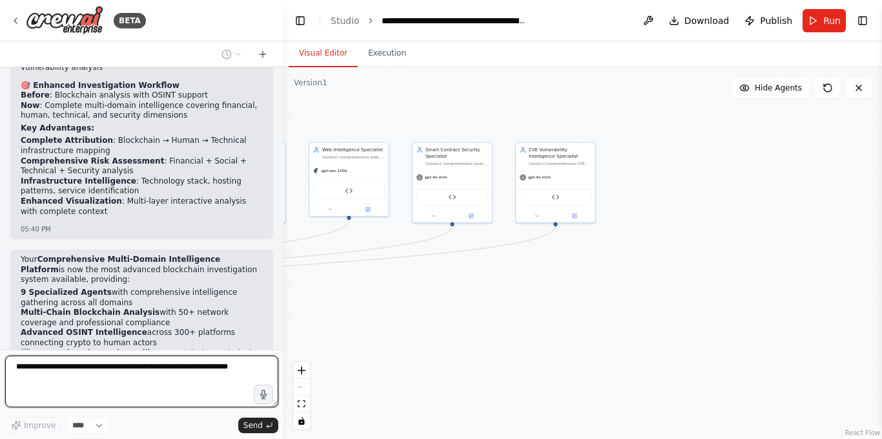
drag, startPoint x: 466, startPoint y: 322, endPoint x: 475, endPoint y: 277, distance: 45.5
click at [698, 239] on div ".deletable-edge-delete-btn { width: 20px; height: 20px; border: 0px solid #ffff…" at bounding box center [583, 252] width 599 height 371
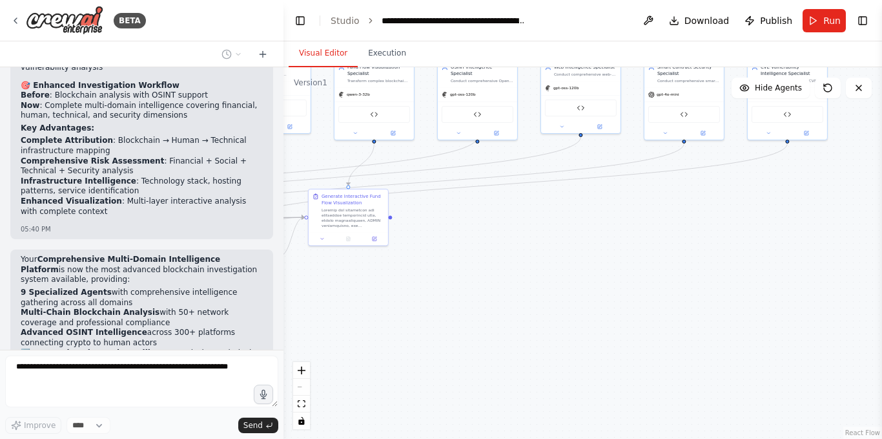
scroll to position [40828, 0]
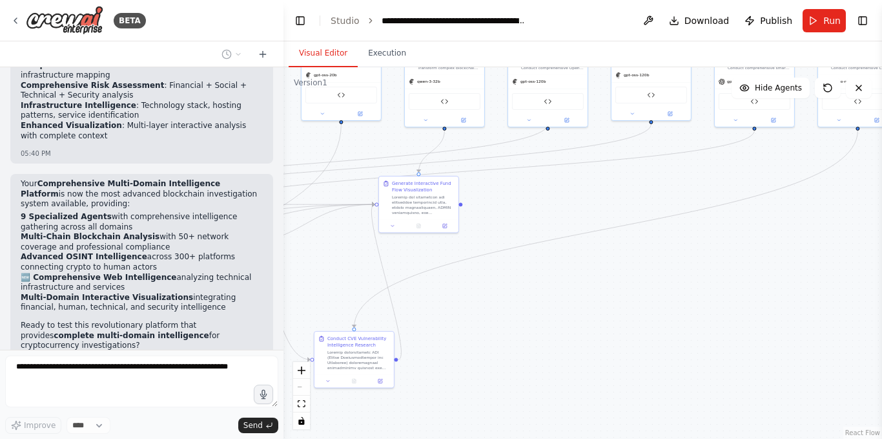
drag, startPoint x: 477, startPoint y: 231, endPoint x: 734, endPoint y: 212, distance: 257.2
click at [733, 213] on div ".deletable-edge-delete-btn { width: 20px; height: 20px; border: 0px solid #ffff…" at bounding box center [583, 252] width 599 height 371
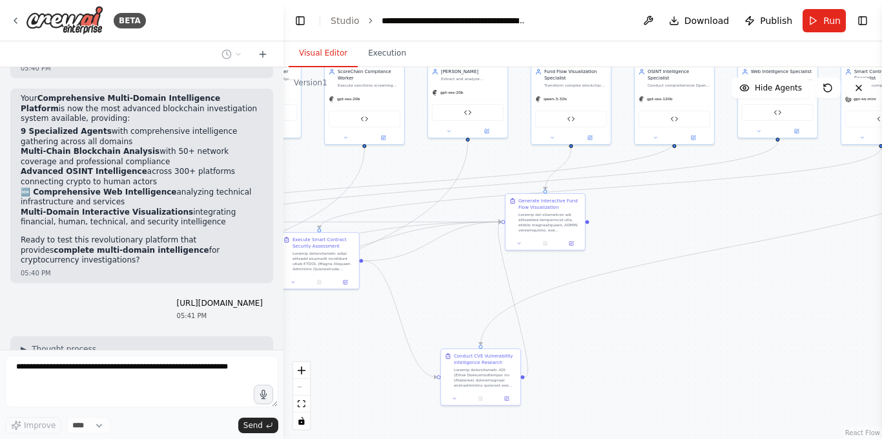
drag, startPoint x: 650, startPoint y: 223, endPoint x: 598, endPoint y: 236, distance: 54.1
click at [598, 236] on div ".deletable-edge-delete-btn { width: 20px; height: 20px; border: 0px solid #ffff…" at bounding box center [583, 252] width 599 height 371
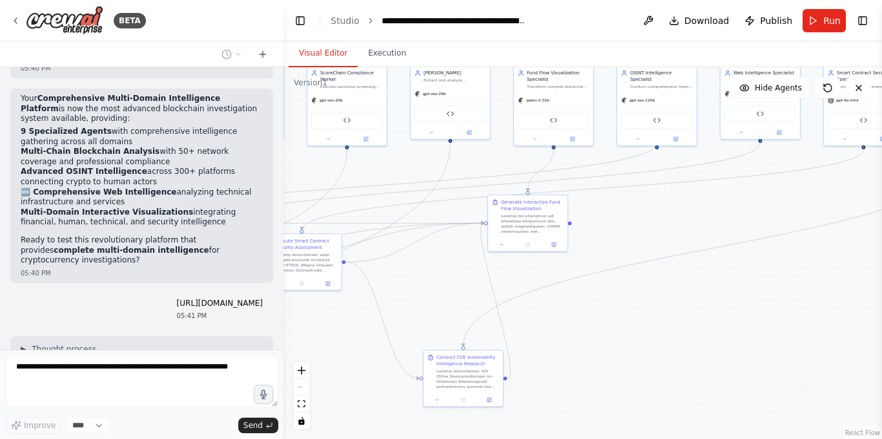
scroll to position [40923, 0]
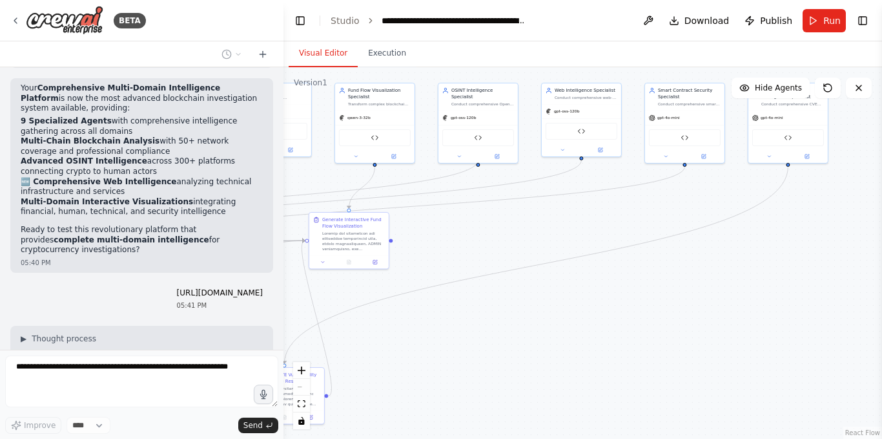
drag, startPoint x: 654, startPoint y: 218, endPoint x: 472, endPoint y: 235, distance: 182.3
click at [472, 235] on div ".deletable-edge-delete-btn { width: 20px; height: 20px; border: 0px solid #ffff…" at bounding box center [583, 252] width 599 height 371
drag, startPoint x: 565, startPoint y: 227, endPoint x: 785, endPoint y: 204, distance: 220.9
click at [780, 204] on div ".deletable-edge-delete-btn { width: 20px; height: 20px; border: 0px solid #ffff…" at bounding box center [583, 252] width 599 height 371
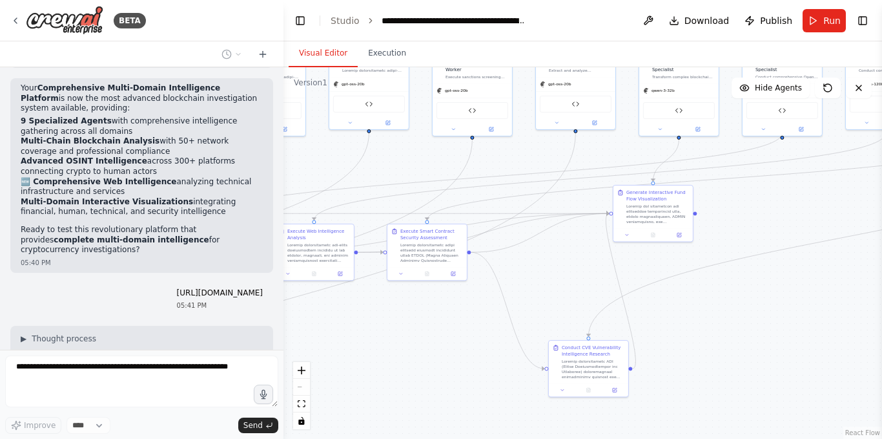
drag, startPoint x: 411, startPoint y: 150, endPoint x: 736, endPoint y: 103, distance: 328.3
click at [736, 103] on div ".deletable-edge-delete-btn { width: 20px; height: 20px; border: 0px solid #ffff…" at bounding box center [583, 252] width 599 height 371
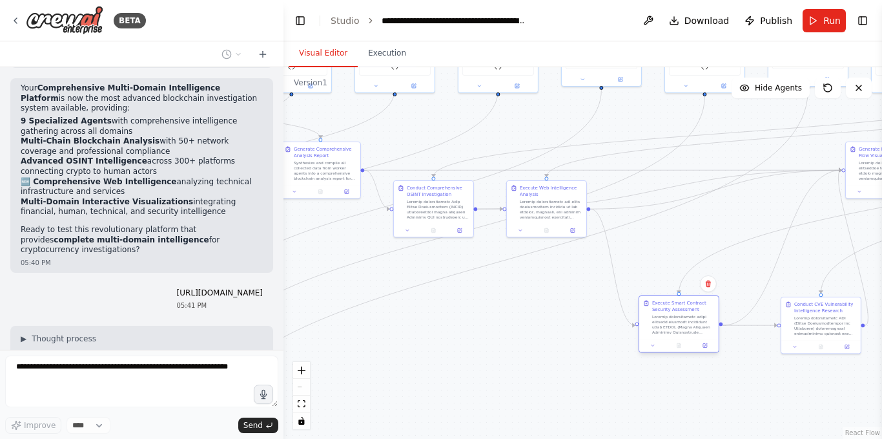
drag, startPoint x: 669, startPoint y: 219, endPoint x: 690, endPoint y: 340, distance: 122.6
click at [690, 340] on div "Execute Smart Contract Security Assessment" at bounding box center [679, 323] width 81 height 57
drag, startPoint x: 547, startPoint y: 198, endPoint x: 567, endPoint y: 317, distance: 119.9
click at [567, 317] on div at bounding box center [574, 324] width 63 height 21
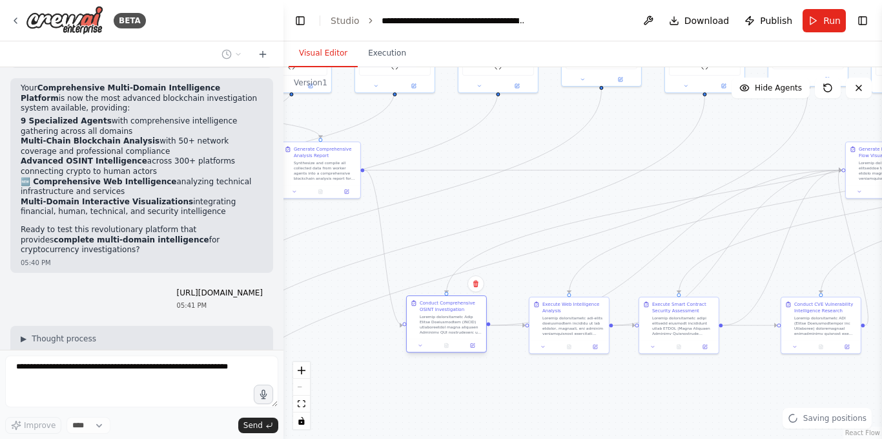
drag, startPoint x: 435, startPoint y: 200, endPoint x: 447, endPoint y: 320, distance: 120.8
click at [447, 320] on div at bounding box center [451, 324] width 63 height 21
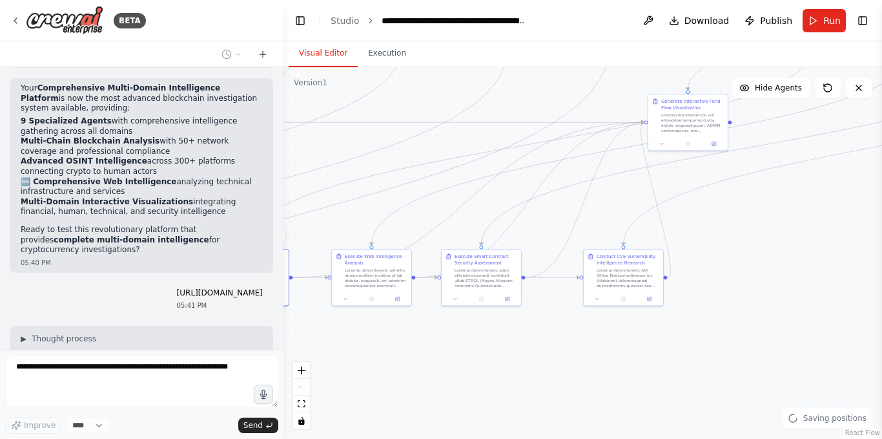
drag, startPoint x: 658, startPoint y: 400, endPoint x: 418, endPoint y: 340, distance: 247.6
click at [418, 340] on div ".deletable-edge-delete-btn { width: 20px; height: 20px; border: 0px solid #ffff…" at bounding box center [583, 252] width 599 height 371
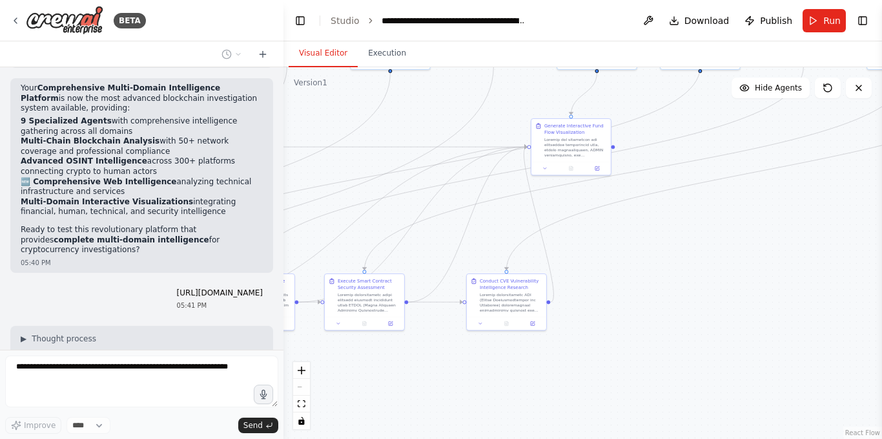
drag, startPoint x: 753, startPoint y: 241, endPoint x: 678, endPoint y: 277, distance: 82.6
click at [678, 277] on div ".deletable-edge-delete-btn { width: 20px; height: 20px; border: 0px solid #ffff…" at bounding box center [583, 252] width 599 height 371
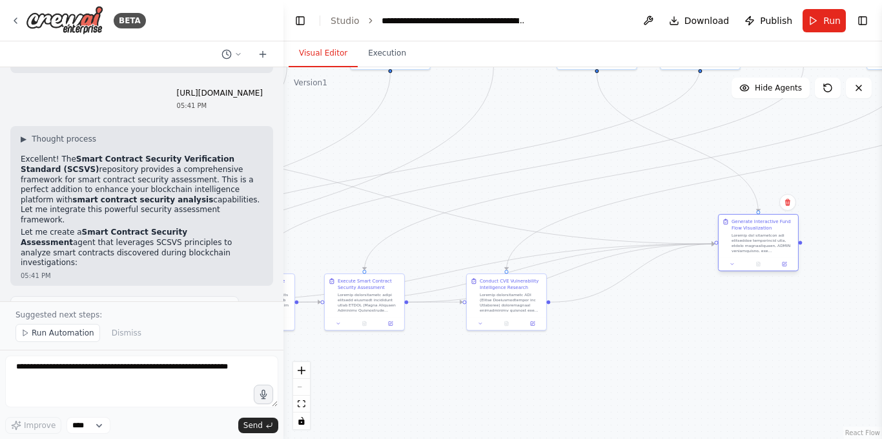
drag, startPoint x: 571, startPoint y: 145, endPoint x: 760, endPoint y: 240, distance: 211.2
click at [760, 240] on div at bounding box center [763, 243] width 63 height 21
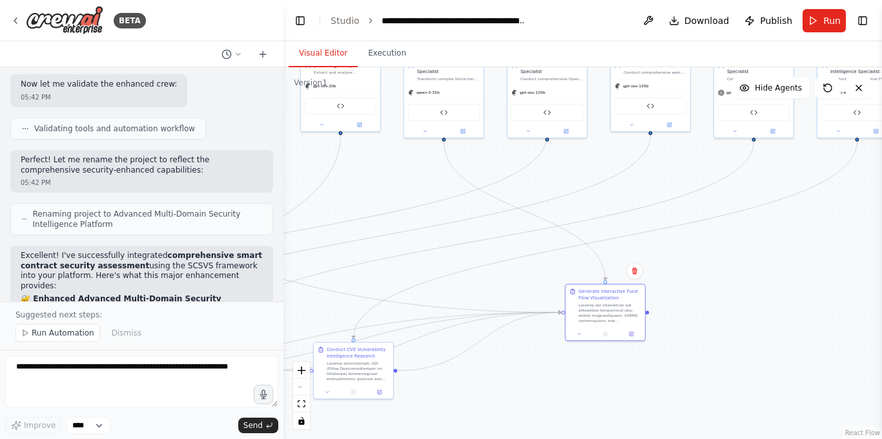
drag, startPoint x: 852, startPoint y: 196, endPoint x: 699, endPoint y: 264, distance: 167.7
click at [699, 264] on div ".deletable-edge-delete-btn { width: 20px; height: 20px; border: 0px solid #ffff…" at bounding box center [583, 252] width 599 height 371
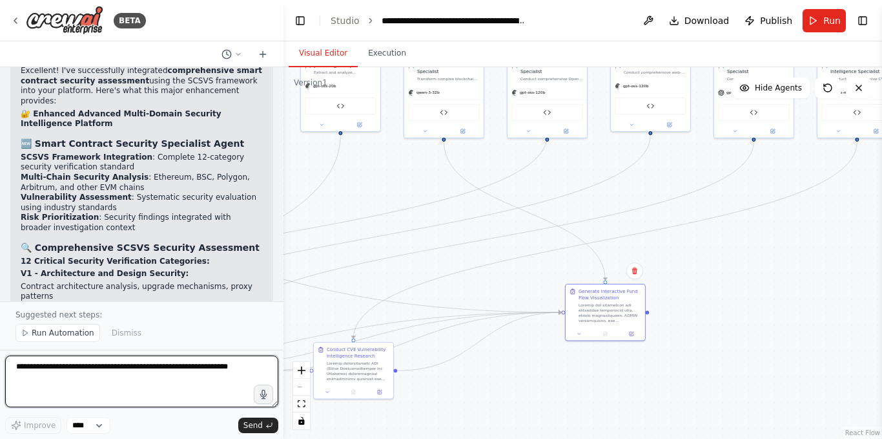
click at [115, 378] on textarea at bounding box center [141, 381] width 273 height 52
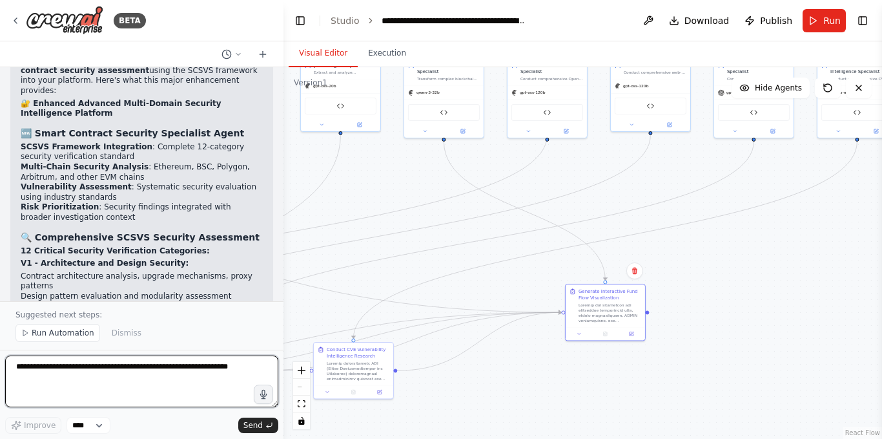
scroll to position [41868, 0]
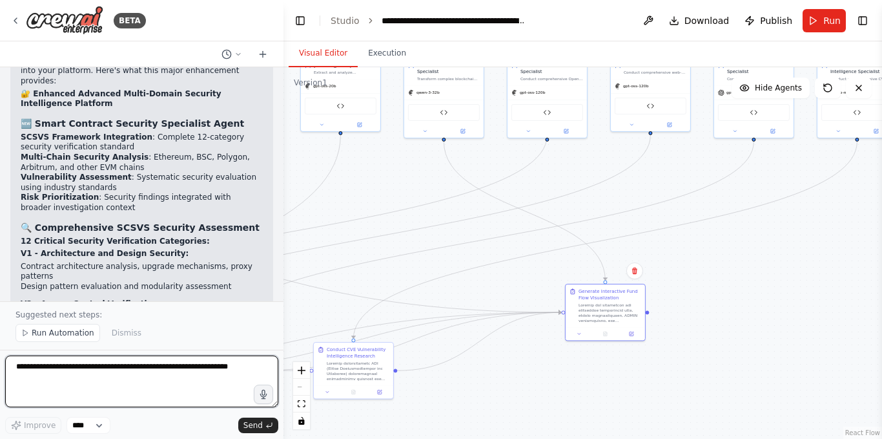
paste textarea "**********"
type textarea "**********"
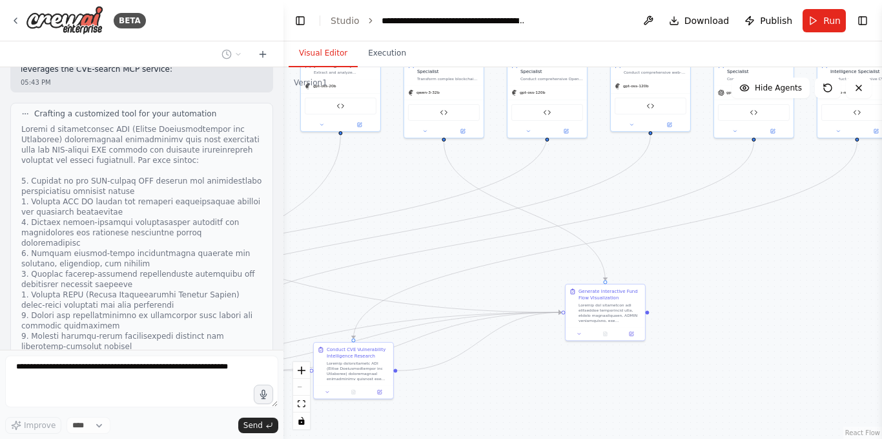
scroll to position [43674, 0]
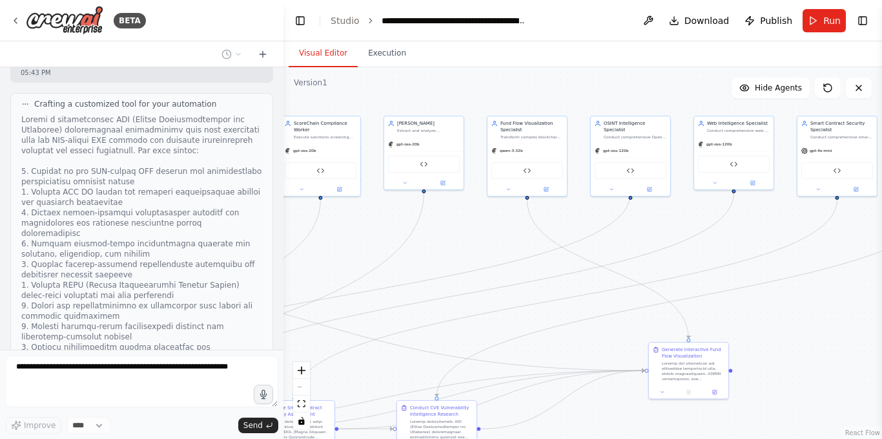
drag, startPoint x: 725, startPoint y: 265, endPoint x: 810, endPoint y: 314, distance: 98.4
click at [810, 322] on div ".deletable-edge-delete-btn { width: 20px; height: 20px; border: 0px solid #ffff…" at bounding box center [583, 252] width 599 height 371
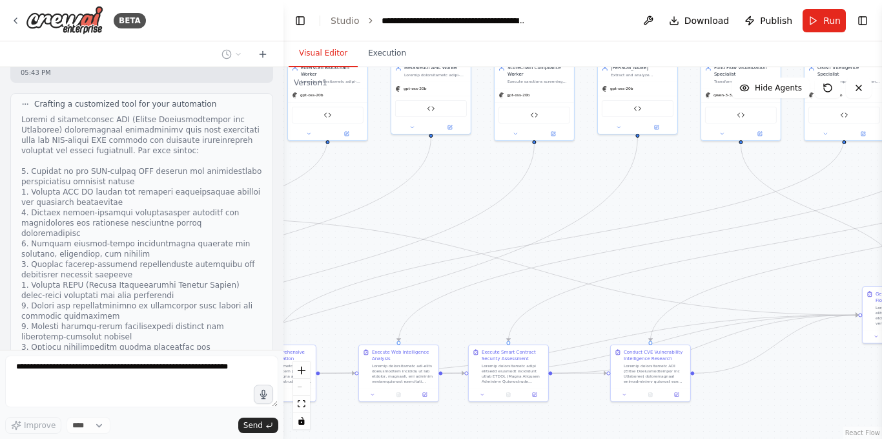
drag, startPoint x: 447, startPoint y: 240, endPoint x: 660, endPoint y: 185, distance: 219.7
click at [660, 185] on div ".deletable-edge-delete-btn { width: 20px; height: 20px; border: 0px solid #ffff…" at bounding box center [583, 252] width 599 height 371
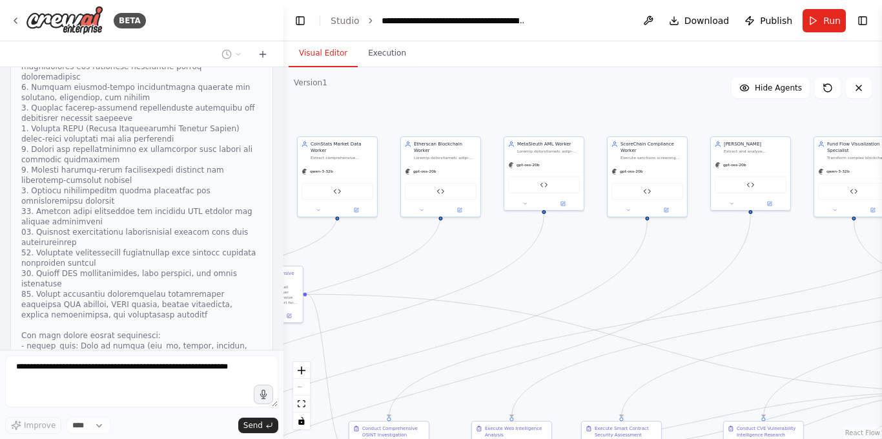
scroll to position [43840, 0]
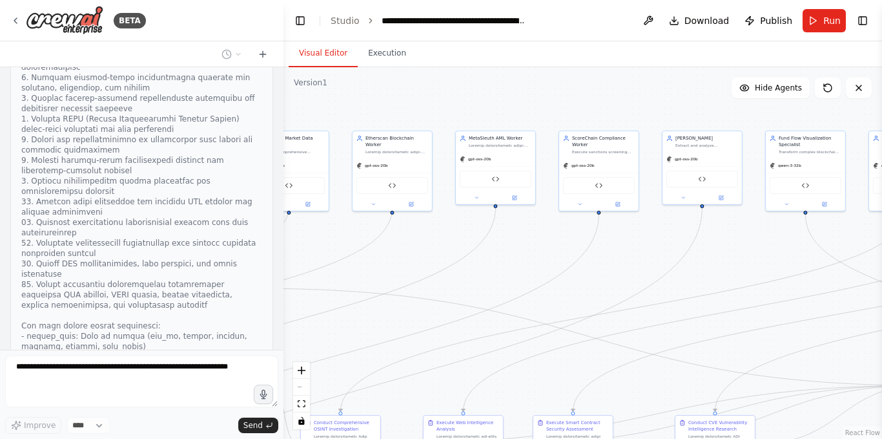
drag, startPoint x: 457, startPoint y: 172, endPoint x: 521, endPoint y: 244, distance: 96.1
click at [521, 244] on div ".deletable-edge-delete-btn { width: 20px; height: 20px; border: 0px solid #ffff…" at bounding box center [583, 252] width 599 height 371
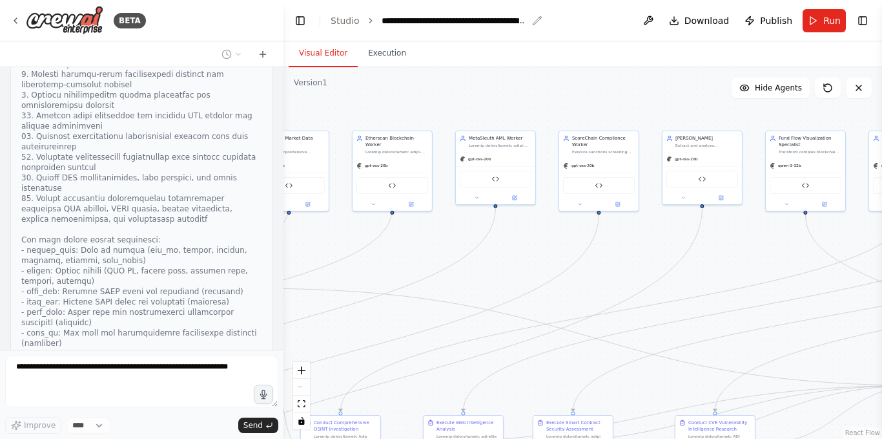
scroll to position [43936, 0]
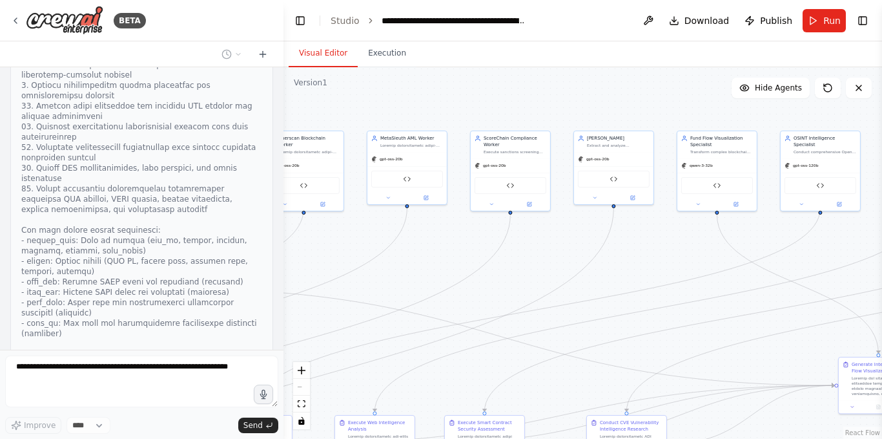
drag, startPoint x: 514, startPoint y: 114, endPoint x: 331, endPoint y: 114, distance: 182.8
click at [331, 114] on div ".deletable-edge-delete-btn { width: 20px; height: 20px; border: 0px solid #ffff…" at bounding box center [583, 252] width 599 height 371
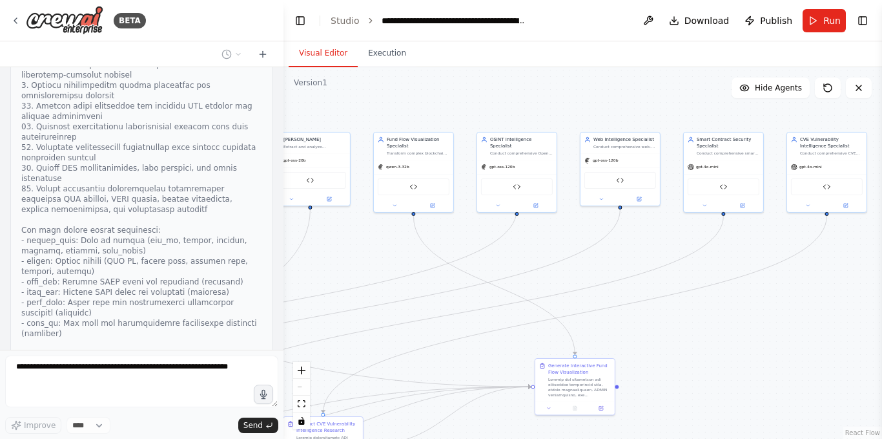
drag, startPoint x: 538, startPoint y: 106, endPoint x: 311, endPoint y: 107, distance: 226.8
click at [311, 107] on div ".deletable-edge-delete-btn { width: 20px; height: 20px; border: 0px solid #ffff…" at bounding box center [583, 252] width 599 height 371
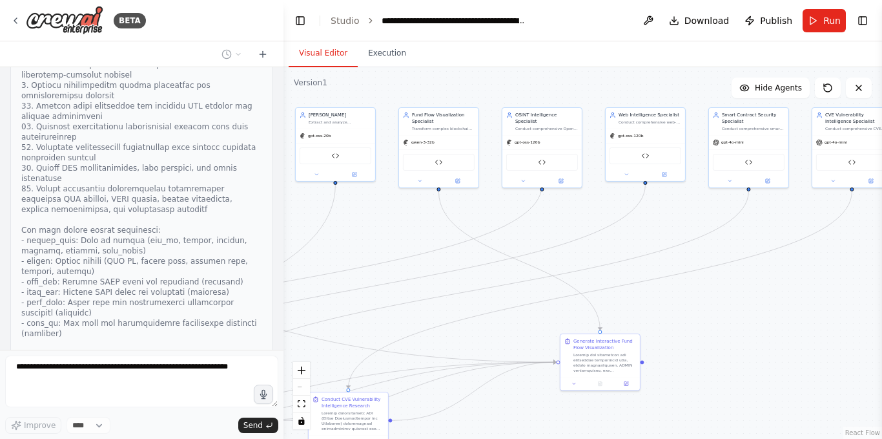
drag, startPoint x: 522, startPoint y: 113, endPoint x: 565, endPoint y: 89, distance: 49.2
click at [565, 89] on div ".deletable-edge-delete-btn { width: 20px; height: 20px; border: 0px solid #ffff…" at bounding box center [583, 252] width 599 height 371
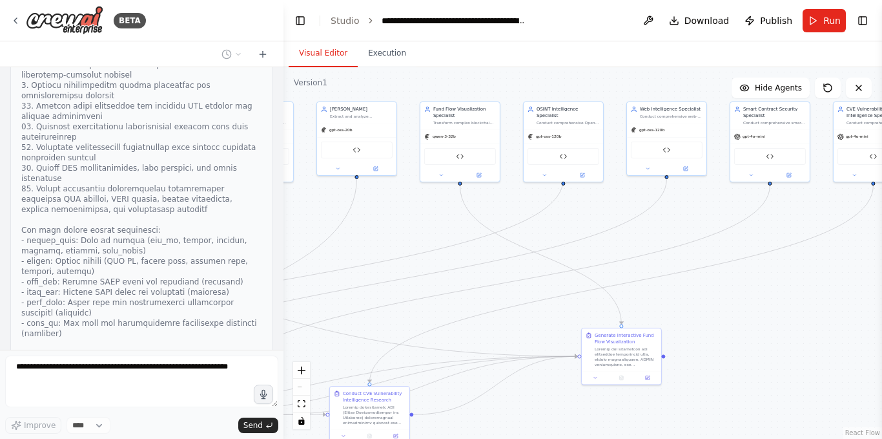
drag, startPoint x: 373, startPoint y: 244, endPoint x: 485, endPoint y: 165, distance: 137.3
click at [485, 166] on div ".deletable-edge-delete-btn { width: 20px; height: 20px; border: 0px solid #ffff…" at bounding box center [583, 252] width 599 height 371
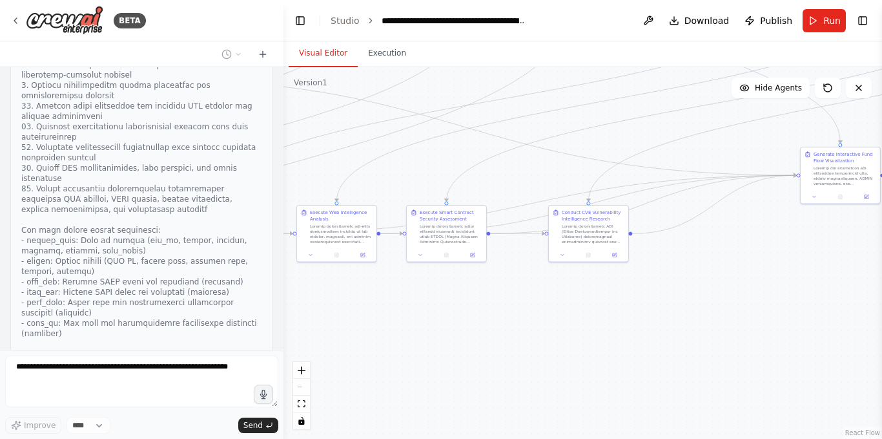
drag, startPoint x: 452, startPoint y: 291, endPoint x: 558, endPoint y: 187, distance: 148.0
click at [574, 178] on div ".deletable-edge-delete-btn { width: 20px; height: 20px; border: 0px solid #ffff…" at bounding box center [583, 252] width 599 height 371
drag, startPoint x: 550, startPoint y: 167, endPoint x: 326, endPoint y: 187, distance: 224.4
click at [324, 187] on div ".deletable-edge-delete-btn { width: 20px; height: 20px; border: 0px solid #ffff…" at bounding box center [583, 252] width 599 height 371
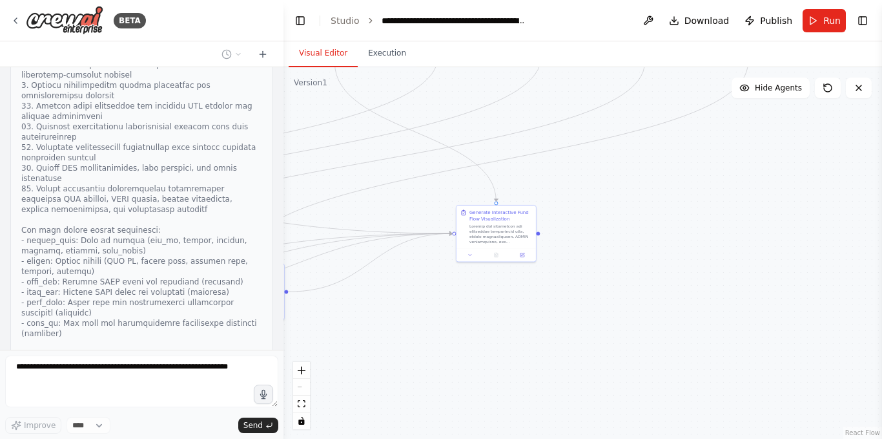
drag, startPoint x: 559, startPoint y: 159, endPoint x: 374, endPoint y: 251, distance: 206.9
click at [374, 251] on div ".deletable-edge-delete-btn { width: 20px; height: 20px; border: 0px solid #ffff…" at bounding box center [583, 252] width 599 height 371
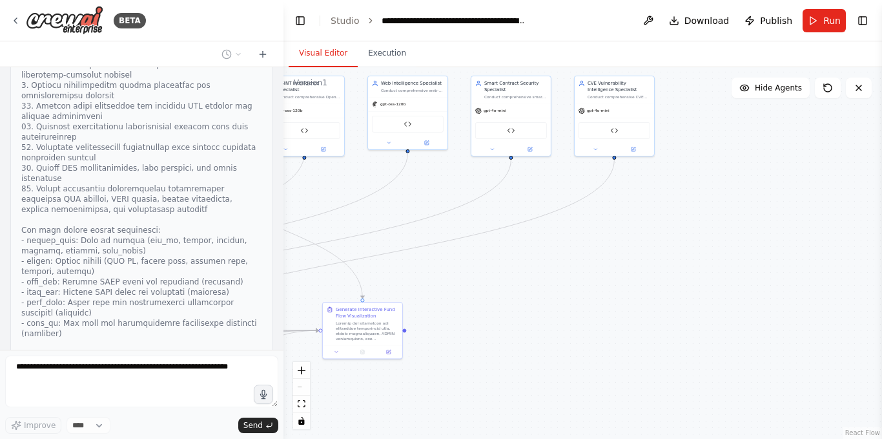
drag, startPoint x: 576, startPoint y: 204, endPoint x: 488, endPoint y: 250, distance: 99.7
click at [488, 250] on div ".deletable-edge-delete-btn { width: 20px; height: 20px; border: 0px solid #ffff…" at bounding box center [583, 252] width 599 height 371
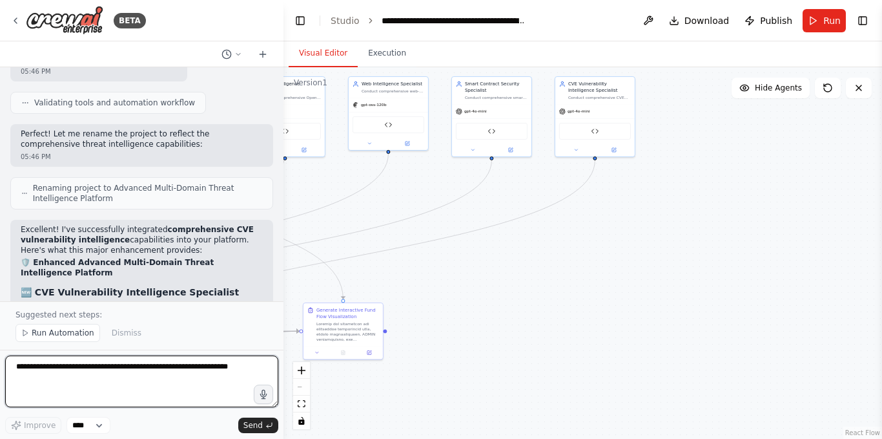
click at [126, 368] on textarea at bounding box center [141, 381] width 273 height 52
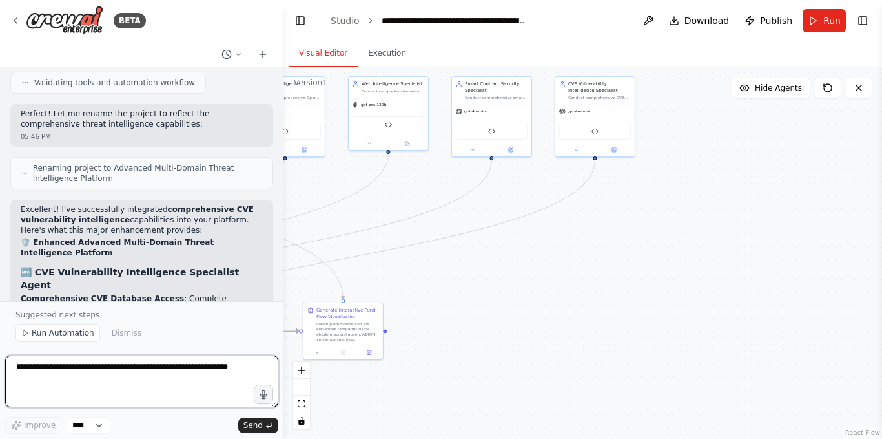
paste textarea "**********"
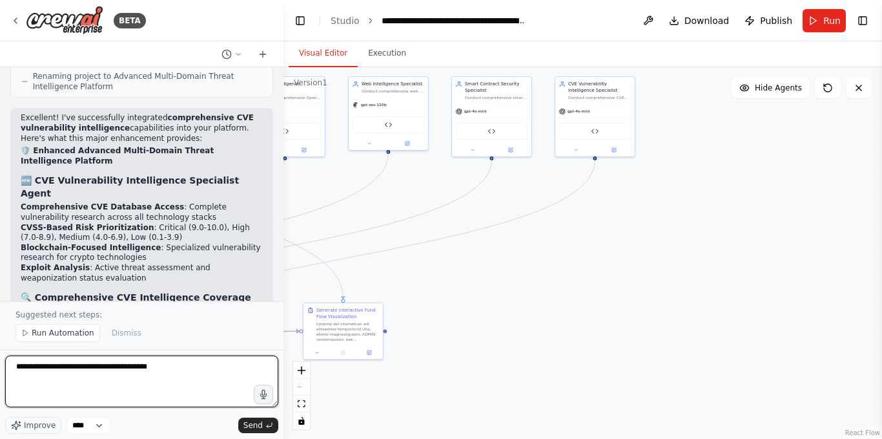
scroll to position [44987, 0]
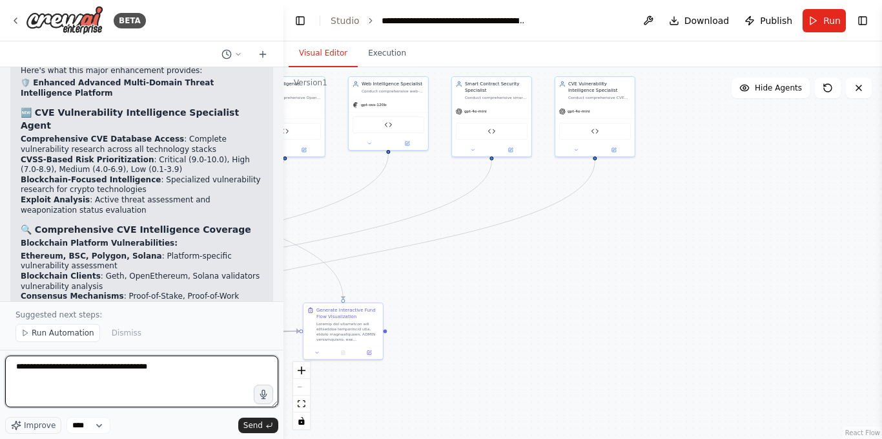
paste textarea "**********"
type textarea "**********"
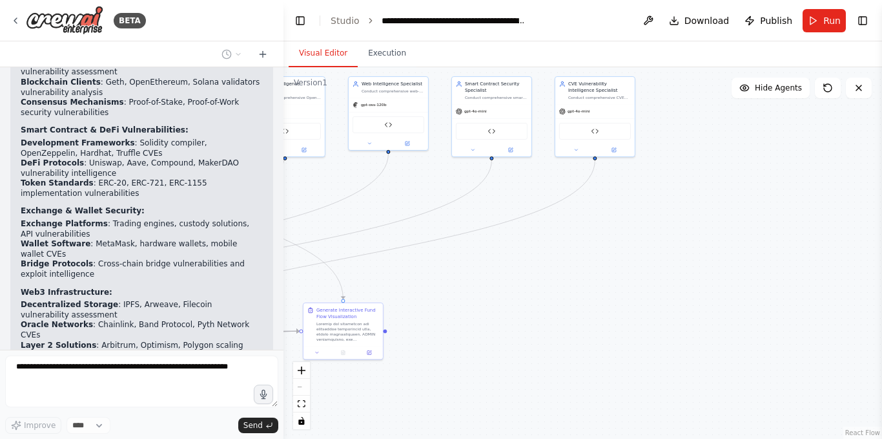
scroll to position [45175, 0]
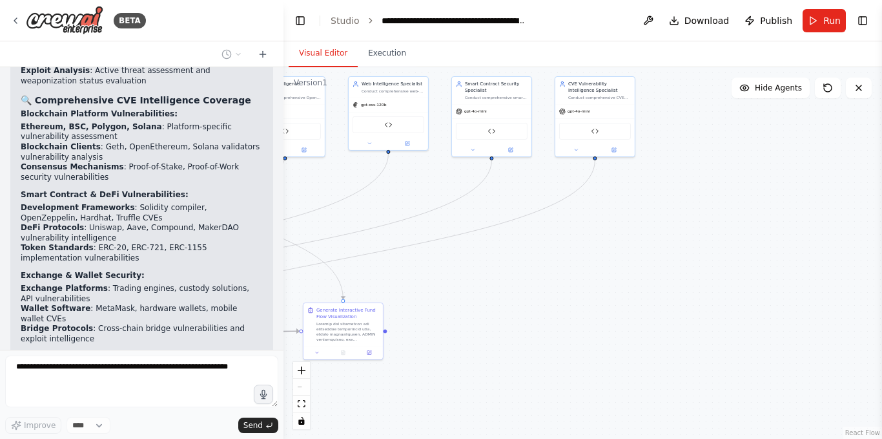
drag, startPoint x: 211, startPoint y: 312, endPoint x: 20, endPoint y: 218, distance: 212.4
copy ul "11 Specialized Agents with enterprise-grade multi-domain intelligence capabilit…"
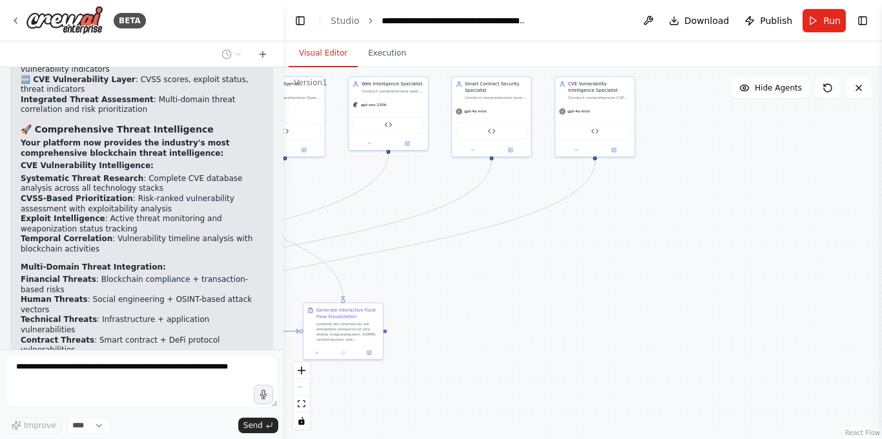
scroll to position [45997, 0]
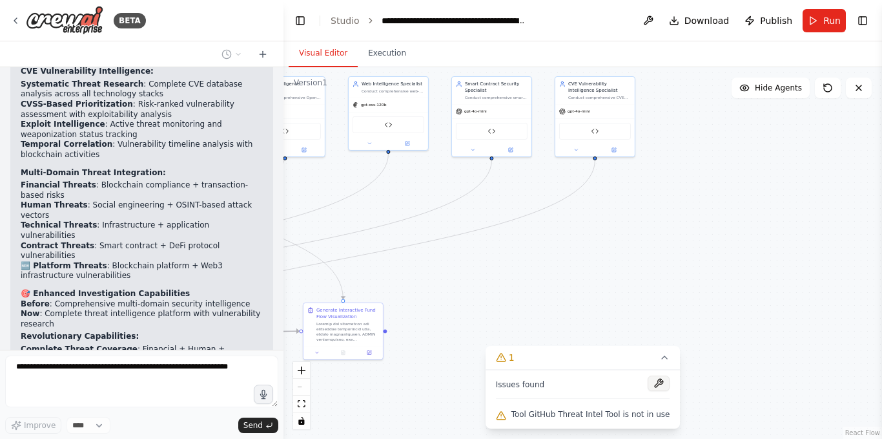
click at [650, 390] on button at bounding box center [659, 383] width 22 height 16
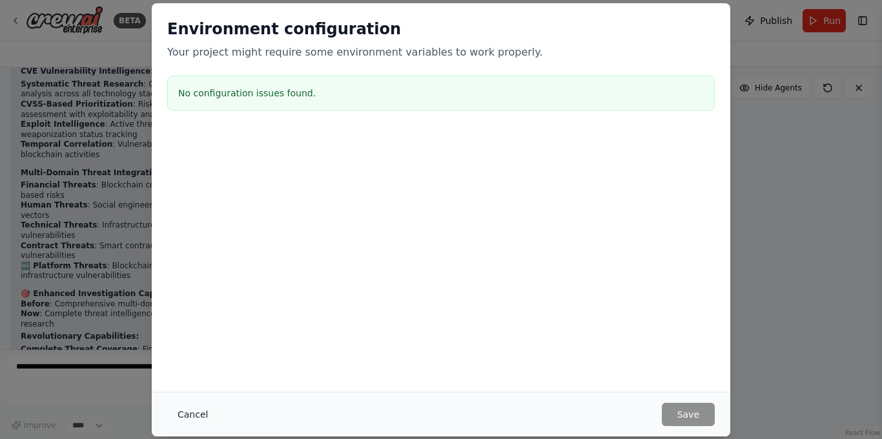
click at [196, 419] on button "Cancel" at bounding box center [192, 413] width 51 height 23
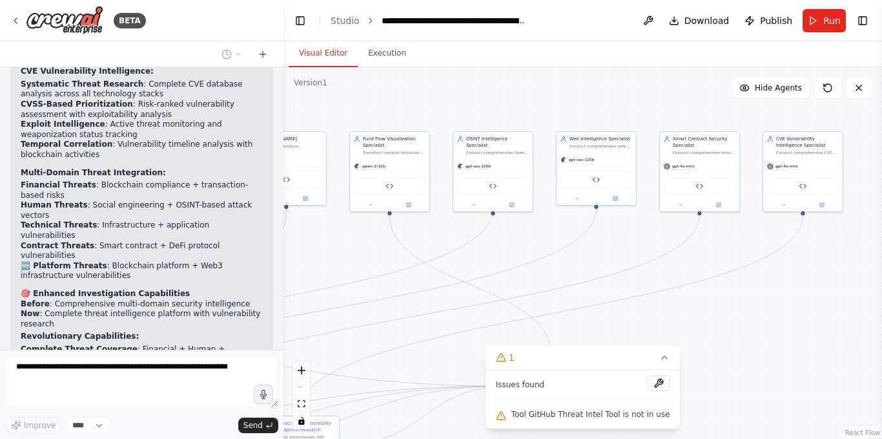
drag, startPoint x: 305, startPoint y: 185, endPoint x: 513, endPoint y: 240, distance: 215.2
click at [513, 240] on div ".deletable-edge-delete-btn { width: 20px; height: 20px; border: 0px solid #ffff…" at bounding box center [583, 252] width 599 height 371
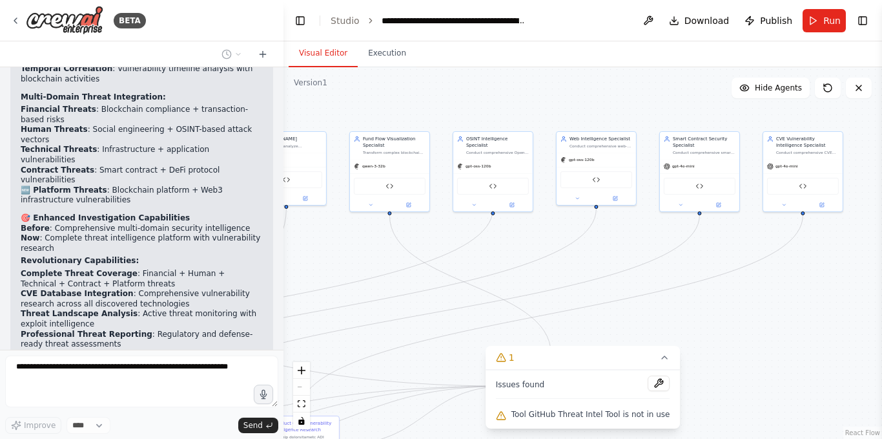
scroll to position [46082, 0]
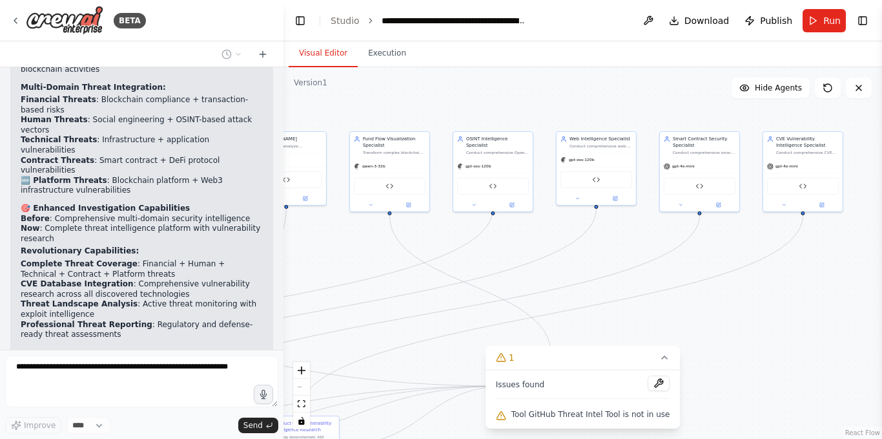
drag, startPoint x: 506, startPoint y: 109, endPoint x: 372, endPoint y: 109, distance: 133.7
click at [395, 109] on div ".deletable-edge-delete-btn { width: 20px; height: 20px; border: 0px solid #ffff…" at bounding box center [583, 252] width 599 height 371
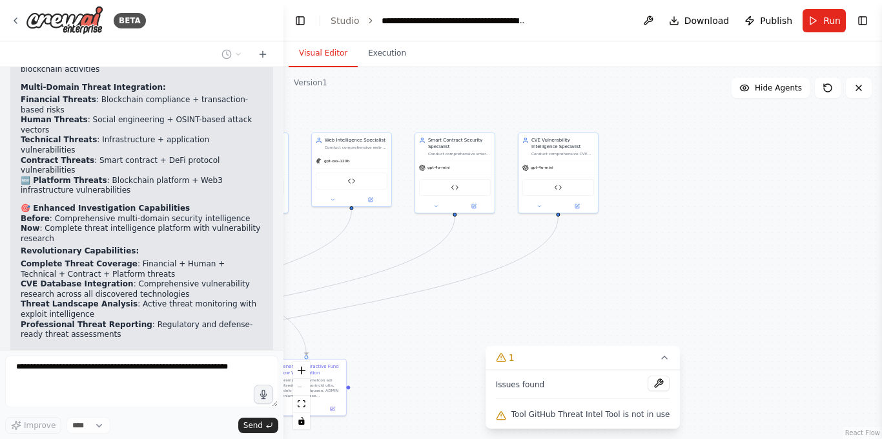
drag, startPoint x: 532, startPoint y: 99, endPoint x: 505, endPoint y: 99, distance: 27.1
click at [505, 99] on div ".deletable-edge-delete-btn { width: 20px; height: 20px; border: 0px solid #ffff…" at bounding box center [583, 252] width 599 height 371
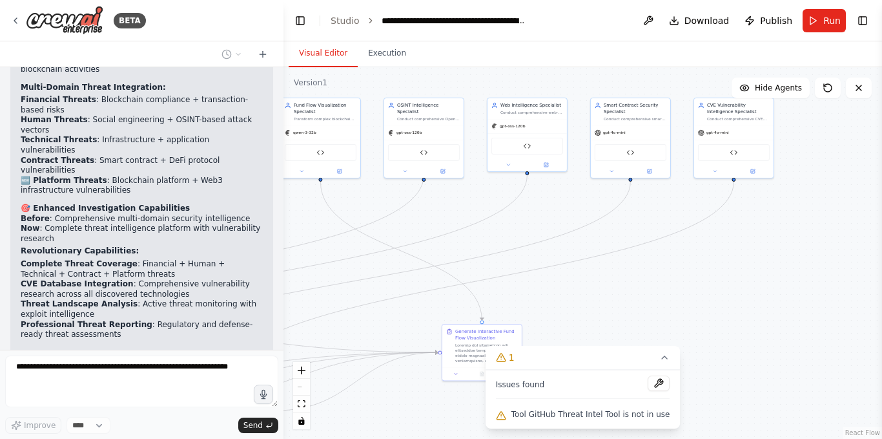
drag, startPoint x: 373, startPoint y: 115, endPoint x: 682, endPoint y: 54, distance: 314.8
click at [656, 61] on div "Visual Editor Execution Version 1 Show Tools Hide Agents .deletable-edge-delete…" at bounding box center [583, 239] width 599 height 397
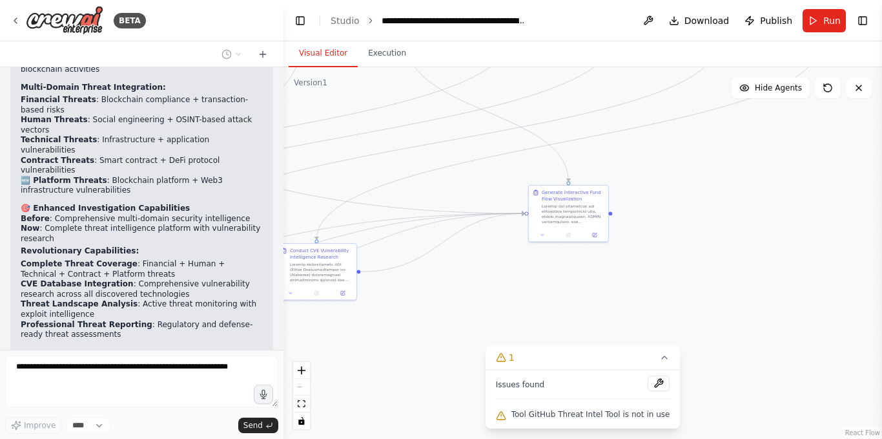
drag, startPoint x: 736, startPoint y: 359, endPoint x: 735, endPoint y: 213, distance: 146.0
click at [735, 213] on div ".deletable-edge-delete-btn { width: 20px; height: 20px; border: 0px solid #ffff…" at bounding box center [583, 252] width 599 height 371
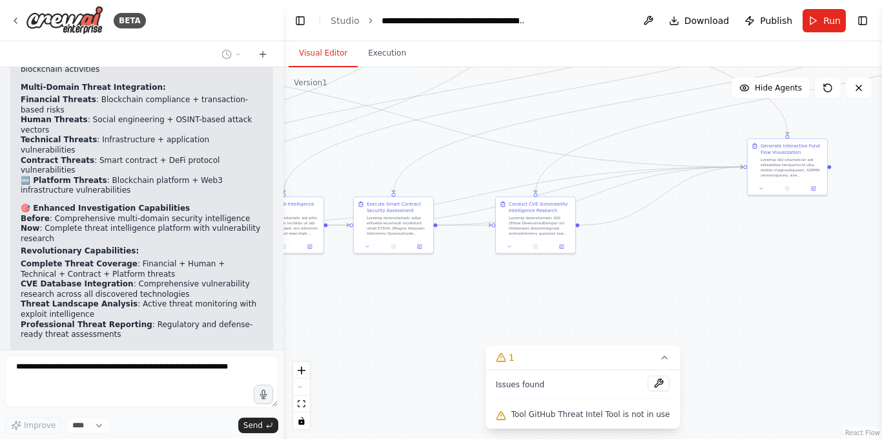
drag, startPoint x: 483, startPoint y: 158, endPoint x: 713, endPoint y: 138, distance: 230.9
click at [713, 138] on div ".deletable-edge-delete-btn { width: 20px; height: 20px; border: 0px solid #ffff…" at bounding box center [583, 252] width 599 height 371
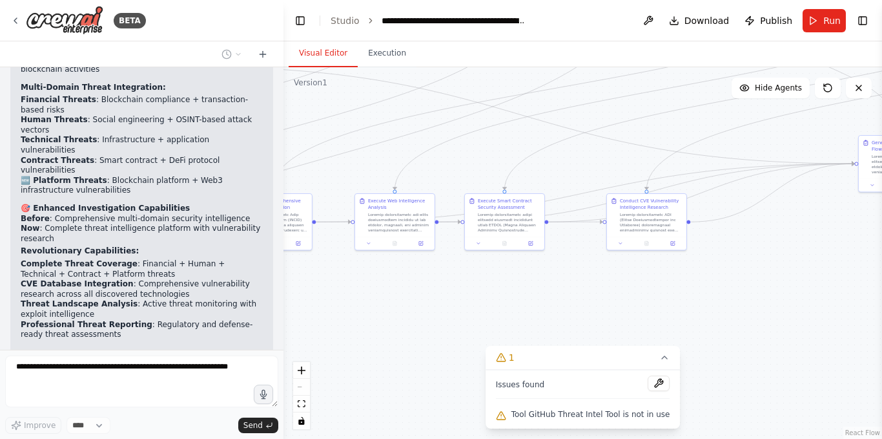
drag, startPoint x: 481, startPoint y: 286, endPoint x: 740, endPoint y: 280, distance: 259.1
click at [740, 280] on div ".deletable-edge-delete-btn { width: 20px; height: 20px; border: 0px solid #ffff…" at bounding box center [583, 252] width 599 height 371
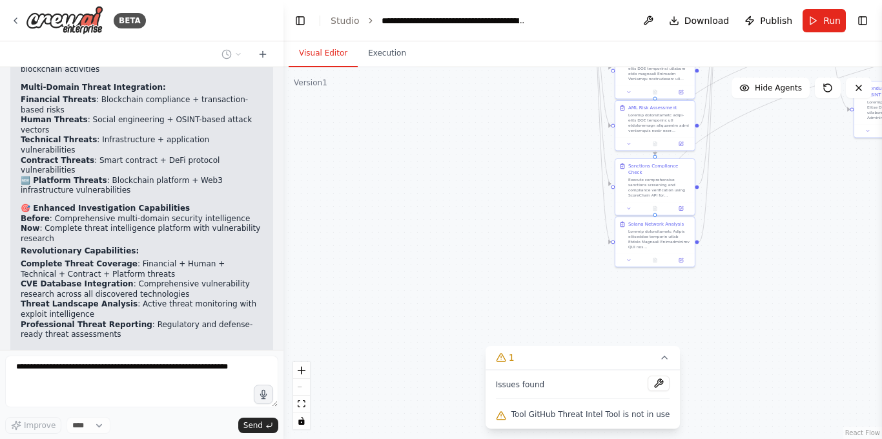
drag, startPoint x: 410, startPoint y: 277, endPoint x: 880, endPoint y: 167, distance: 483.0
click at [880, 167] on div "BETA Hello! I'm the CrewAI assistant. What kind of automation do you want to bu…" at bounding box center [441, 219] width 882 height 439
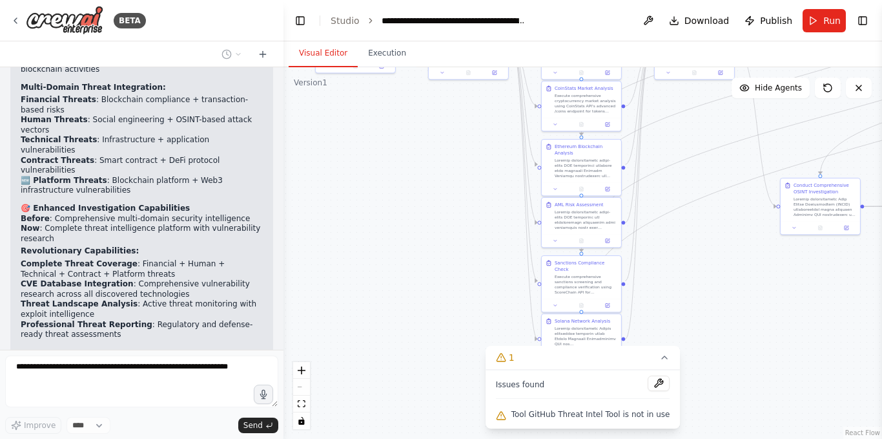
drag, startPoint x: 486, startPoint y: 169, endPoint x: 295, endPoint y: 358, distance: 269.5
click at [295, 358] on div ".deletable-edge-delete-btn { width: 20px; height: 20px; border: 0px solid #ffff…" at bounding box center [583, 252] width 599 height 371
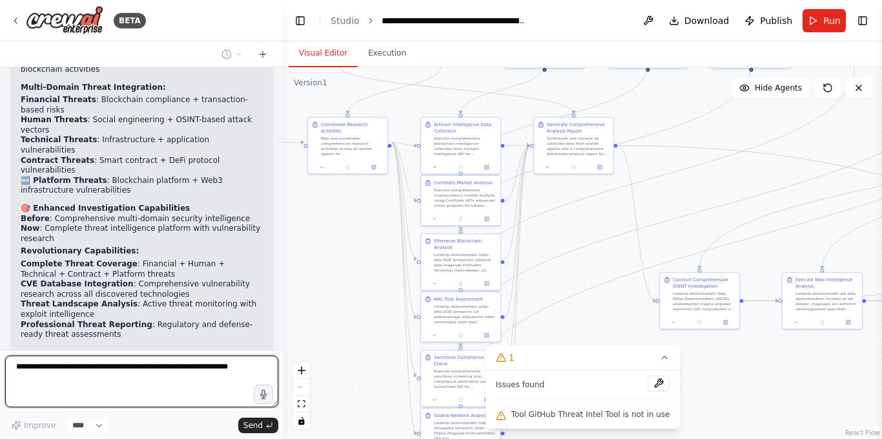
drag, startPoint x: 601, startPoint y: 225, endPoint x: 588, endPoint y: 162, distance: 65.3
click at [588, 162] on div ".deletable-edge-delete-btn { width: 20px; height: 20px; border: 0px solid #ffff…" at bounding box center [583, 252] width 599 height 371
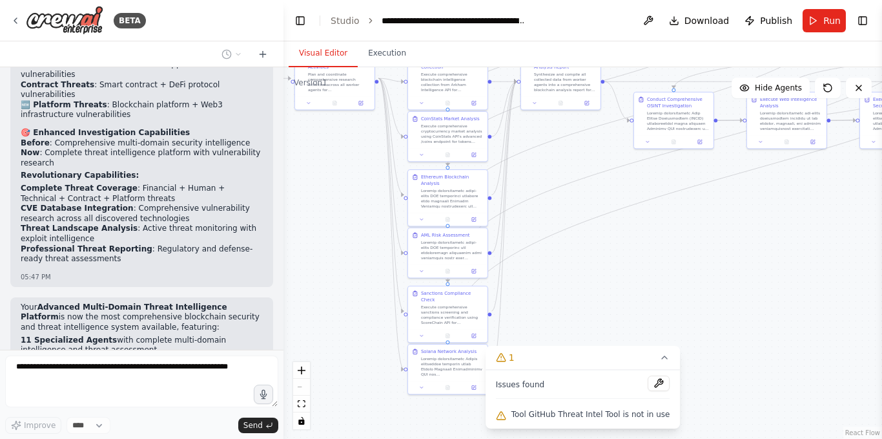
scroll to position [46167, 0]
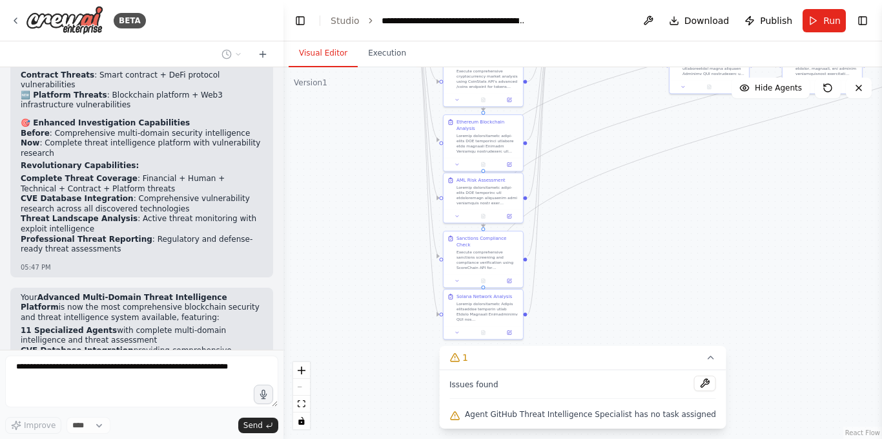
drag, startPoint x: 539, startPoint y: 221, endPoint x: 575, endPoint y: 166, distance: 65.4
click at [575, 166] on div ".deletable-edge-delete-btn { width: 20px; height: 20px; border: 0px solid #ffff…" at bounding box center [583, 252] width 599 height 371
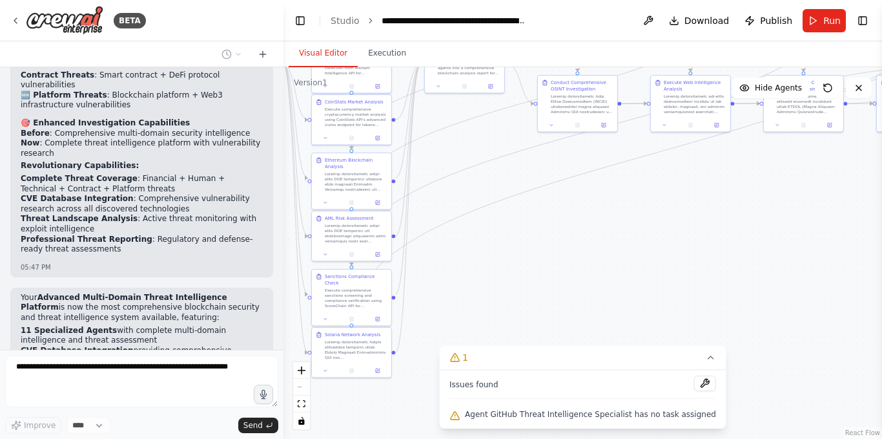
drag, startPoint x: 732, startPoint y: 188, endPoint x: 488, endPoint y: 296, distance: 267.0
click at [488, 296] on div ".deletable-edge-delete-btn { width: 20px; height: 20px; border: 0px solid #ffff…" at bounding box center [583, 252] width 599 height 371
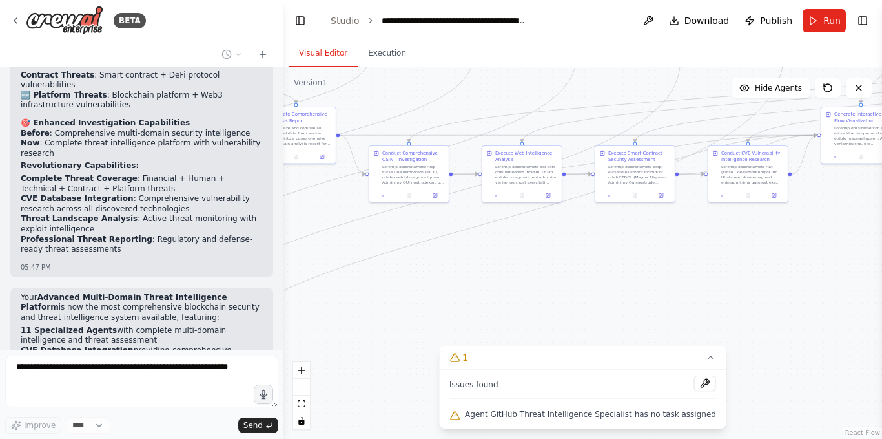
drag, startPoint x: 597, startPoint y: 271, endPoint x: 572, endPoint y: 271, distance: 24.5
click at [572, 271] on div ".deletable-edge-delete-btn { width: 20px; height: 20px; border: 0px solid #ffff…" at bounding box center [583, 252] width 599 height 371
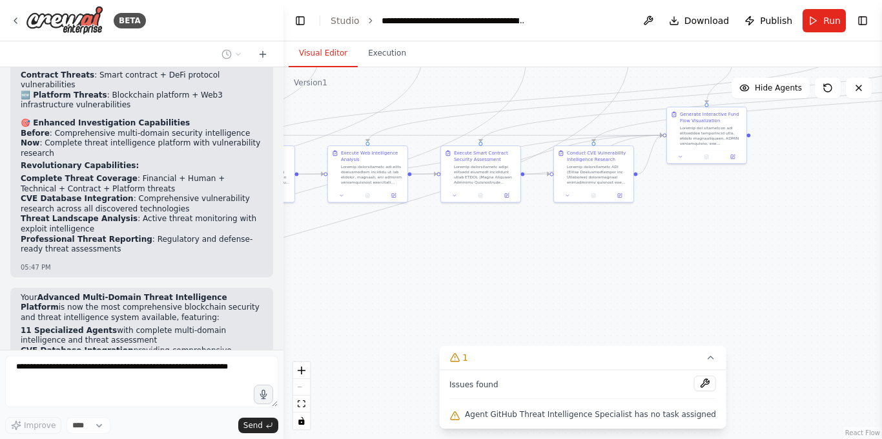
drag, startPoint x: 655, startPoint y: 271, endPoint x: 504, endPoint y: 271, distance: 151.2
click at [504, 271] on div ".deletable-edge-delete-btn { width: 20px; height: 20px; border: 0px solid #ffff…" at bounding box center [583, 252] width 599 height 371
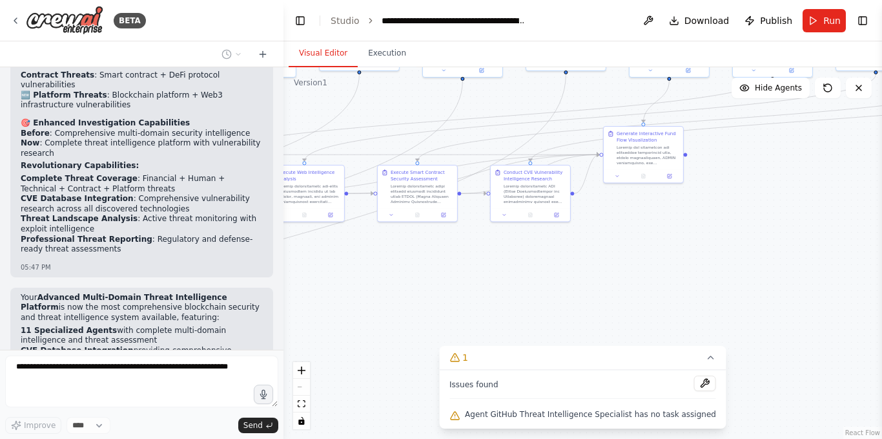
drag, startPoint x: 596, startPoint y: 260, endPoint x: 443, endPoint y: 307, distance: 160.6
click at [443, 307] on div ".deletable-edge-delete-btn { width: 20px; height: 20px; border: 0px solid #ffff…" at bounding box center [583, 252] width 599 height 371
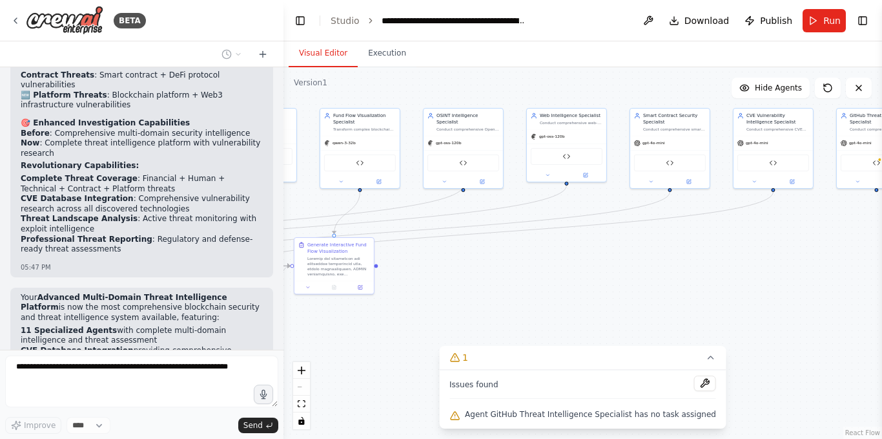
drag, startPoint x: 649, startPoint y: 246, endPoint x: 433, endPoint y: 330, distance: 231.5
click at [433, 330] on div ".deletable-edge-delete-btn { width: 20px; height: 20px; border: 0px solid #ffff…" at bounding box center [583, 252] width 599 height 371
drag, startPoint x: 661, startPoint y: 279, endPoint x: 498, endPoint y: 280, distance: 162.8
click at [498, 280] on div ".deletable-edge-delete-btn { width: 20px; height: 20px; border: 0px solid #ffff…" at bounding box center [583, 252] width 599 height 371
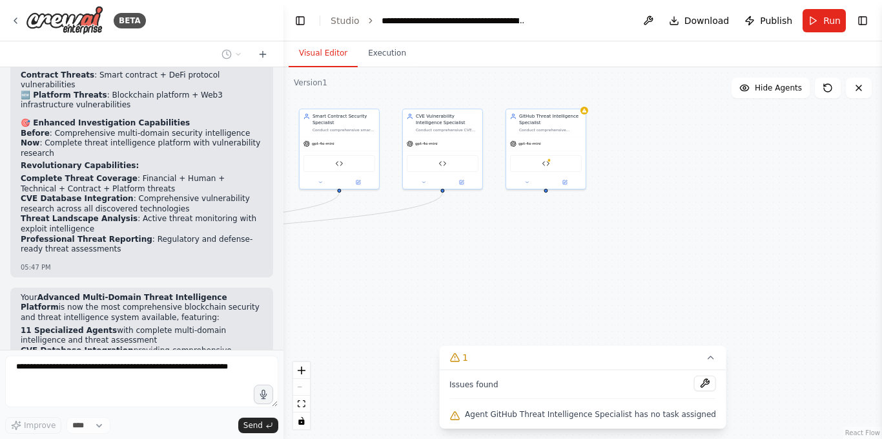
drag, startPoint x: 638, startPoint y: 266, endPoint x: 472, endPoint y: 266, distance: 165.4
click at [472, 266] on div ".deletable-edge-delete-btn { width: 20px; height: 20px; border: 0px solid #ffff…" at bounding box center [583, 252] width 599 height 371
click at [421, 183] on button at bounding box center [424, 181] width 37 height 8
click at [454, 258] on span "OpenAI - gpt-4o-mini" at bounding box center [442, 256] width 47 height 6
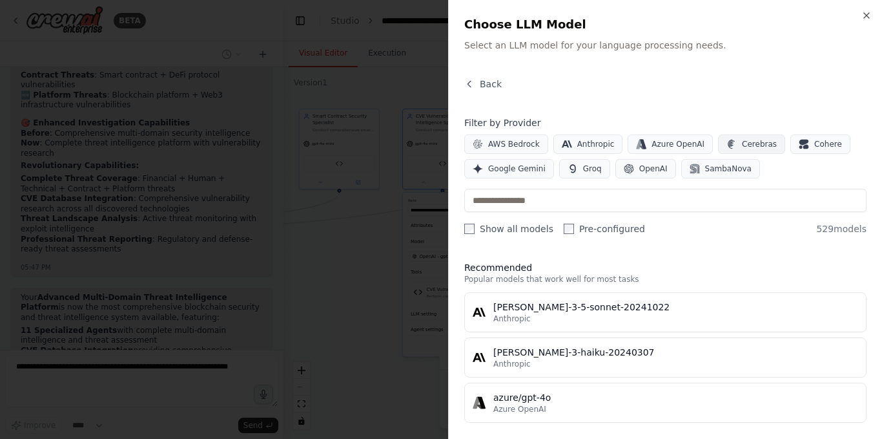
click at [752, 144] on span "Cerebras" at bounding box center [759, 144] width 35 height 10
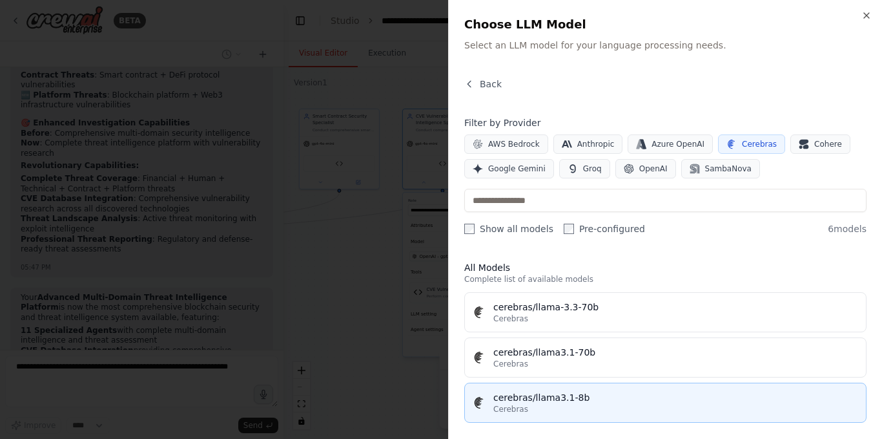
click at [562, 399] on div "cerebras/llama3.1-8b" at bounding box center [676, 397] width 365 height 13
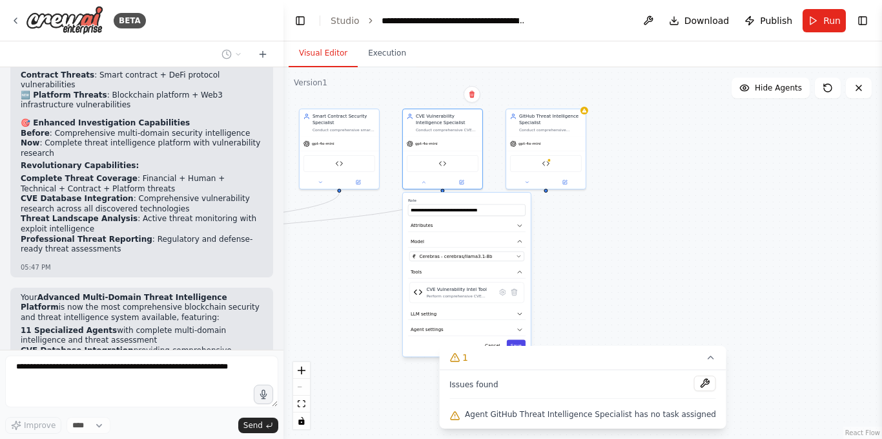
click at [519, 343] on button "Save" at bounding box center [516, 345] width 19 height 12
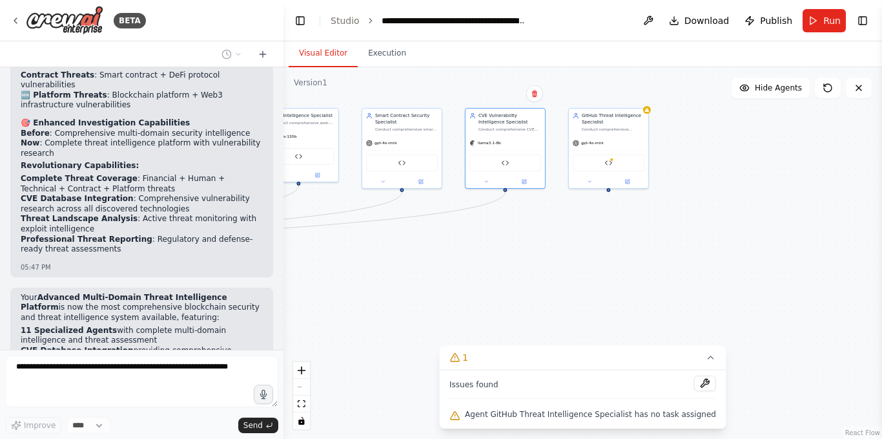
drag, startPoint x: 402, startPoint y: 276, endPoint x: 601, endPoint y: 246, distance: 201.2
click at [601, 247] on div ".deletable-edge-delete-btn { width: 20px; height: 20px; border: 0px solid #ffff…" at bounding box center [583, 252] width 599 height 371
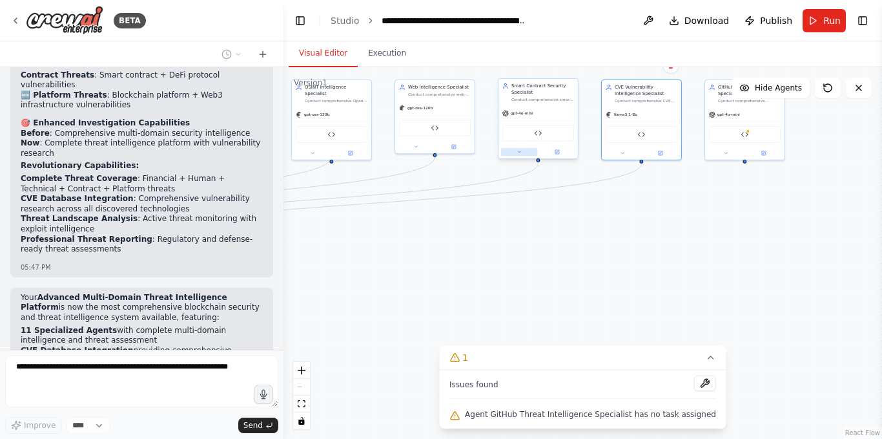
click at [520, 151] on icon at bounding box center [519, 151] width 5 height 5
click at [614, 228] on icon "button" at bounding box center [614, 226] width 5 height 5
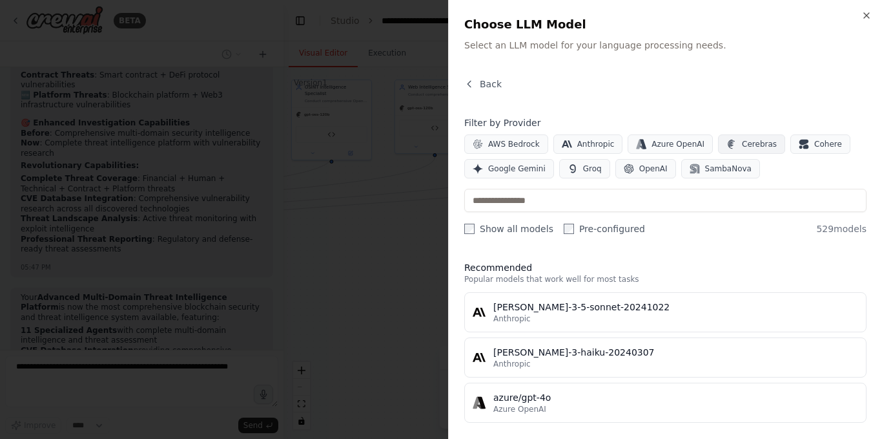
click at [728, 138] on button "Cerebras" at bounding box center [751, 143] width 67 height 19
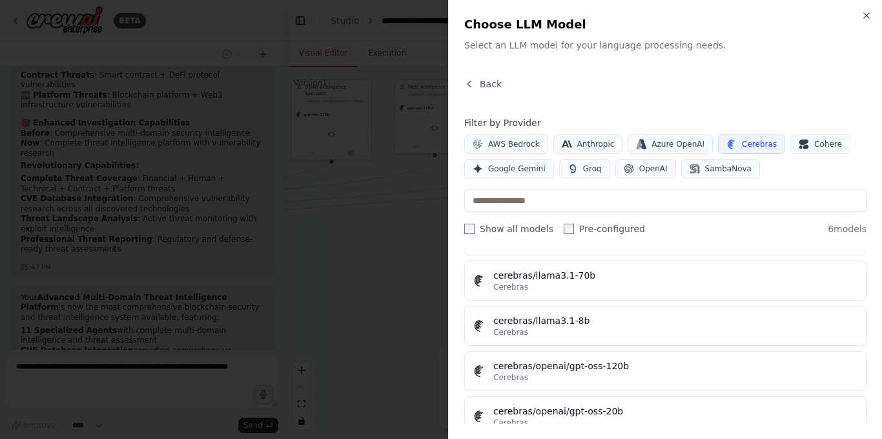
scroll to position [145, 0]
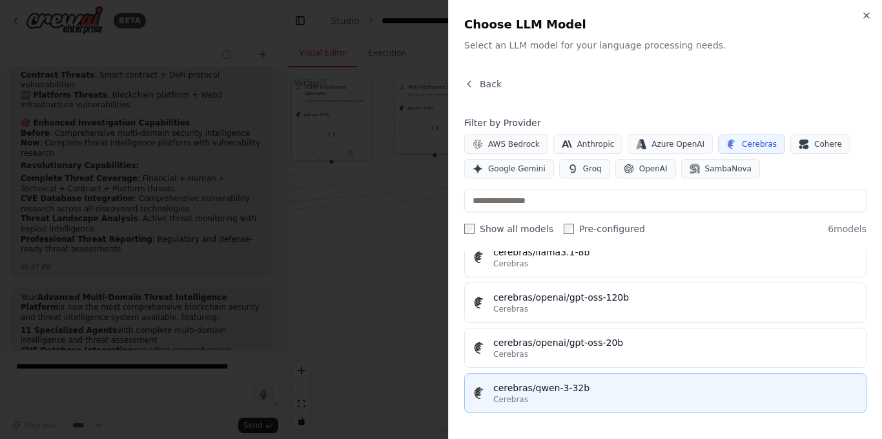
click at [561, 396] on div "Cerebras" at bounding box center [676, 399] width 365 height 10
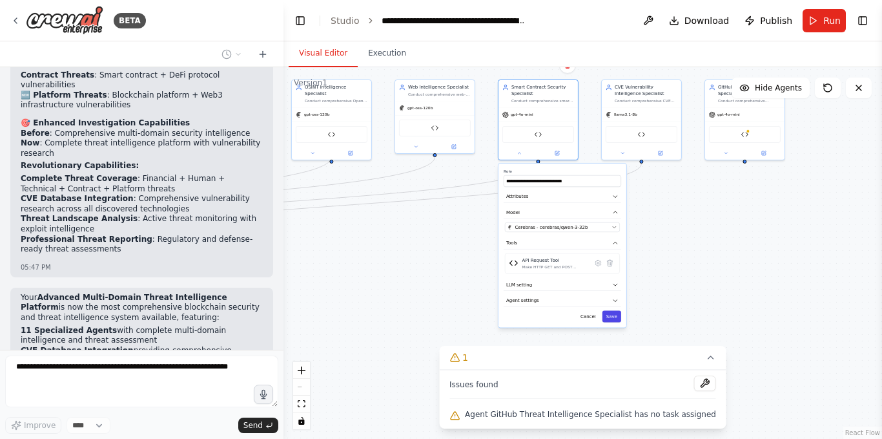
click at [621, 318] on button "Save" at bounding box center [612, 316] width 19 height 12
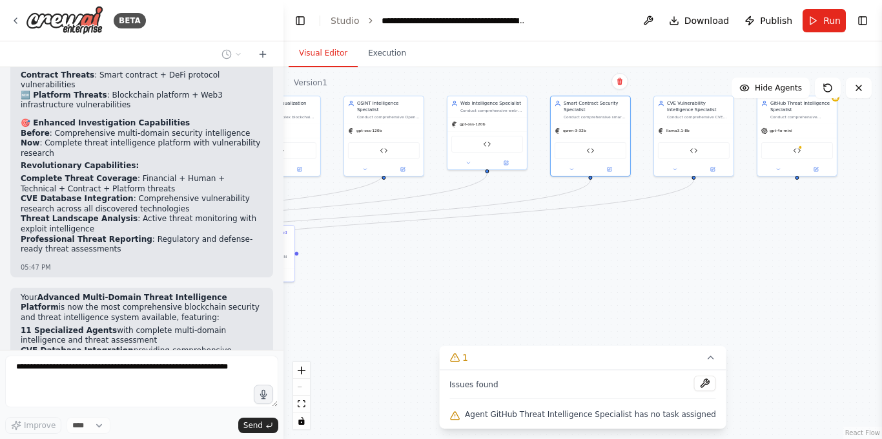
drag, startPoint x: 471, startPoint y: 254, endPoint x: 523, endPoint y: 270, distance: 54.8
click at [523, 270] on div ".deletable-edge-delete-btn { width: 20px; height: 20px; border: 0px solid #ffff…" at bounding box center [583, 252] width 599 height 371
click at [467, 162] on icon at bounding box center [468, 161] width 5 height 5
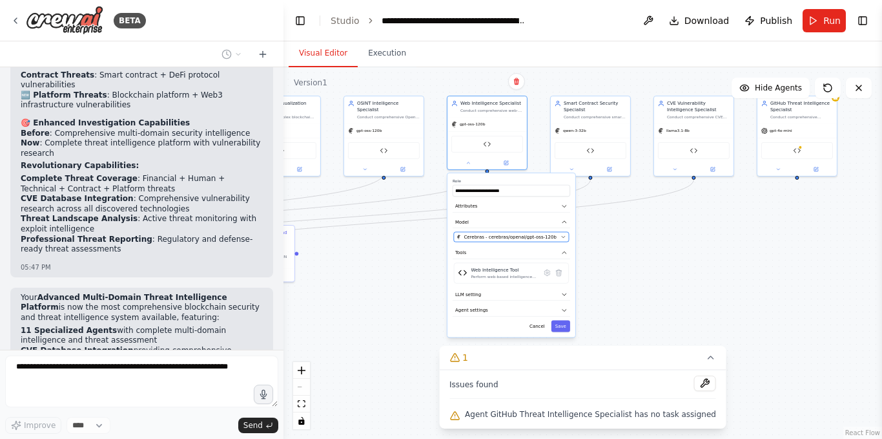
click at [556, 237] on div "Cerebras - cerebras/openai/gpt-oss-120b" at bounding box center [507, 236] width 101 height 6
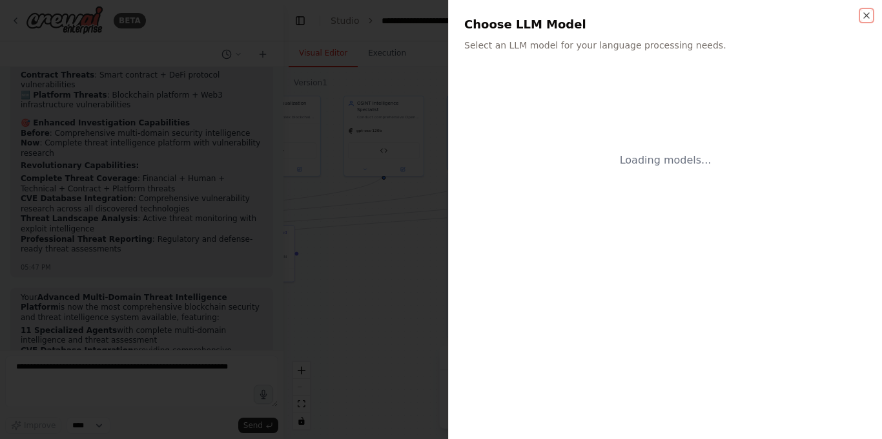
scroll to position [46232, 0]
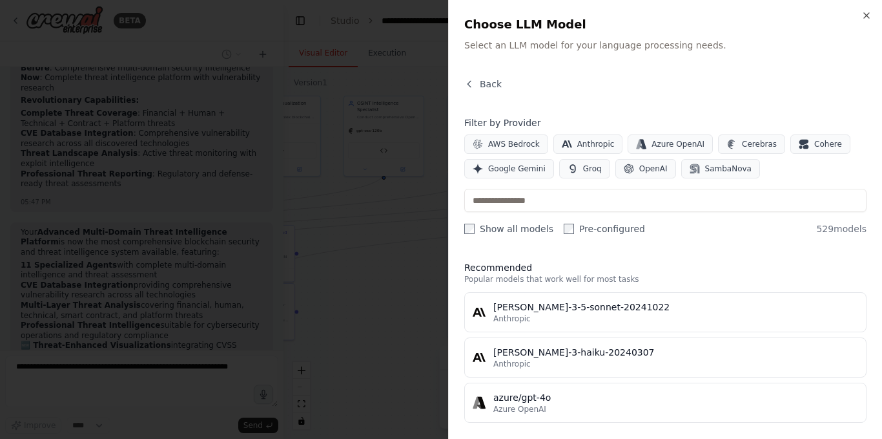
click at [742, 142] on span "Cerebras" at bounding box center [759, 144] width 35 height 10
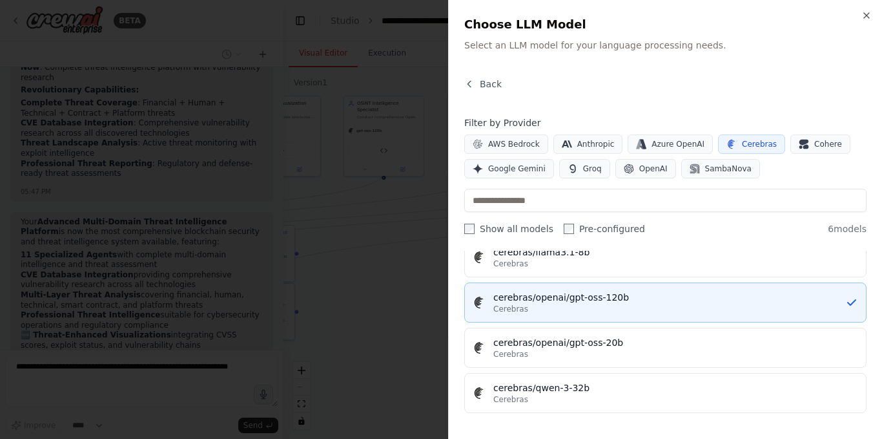
scroll to position [46253, 0]
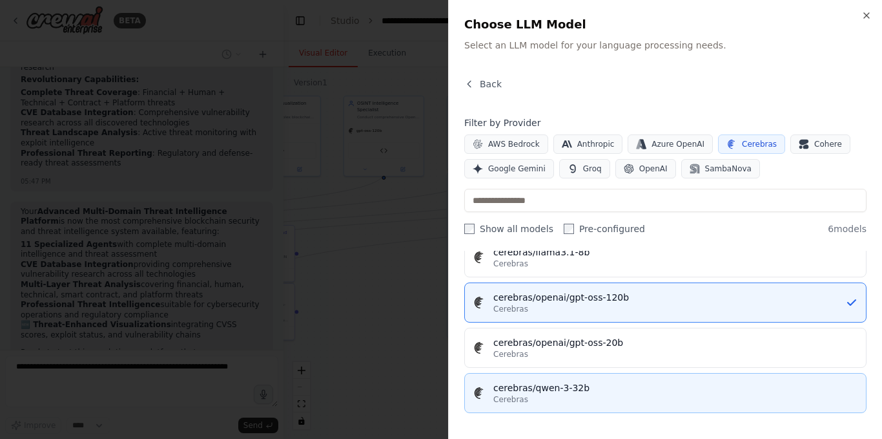
click at [567, 386] on div "cerebras/qwen-3-32b" at bounding box center [676, 387] width 365 height 13
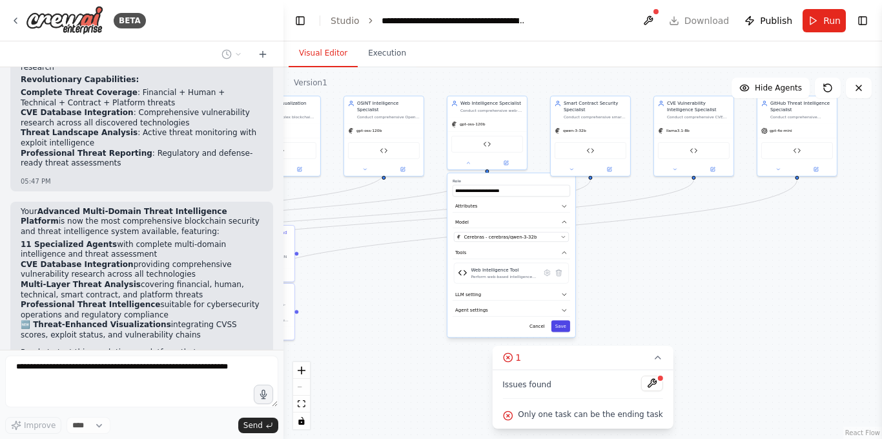
click at [561, 328] on button "Save" at bounding box center [561, 326] width 19 height 12
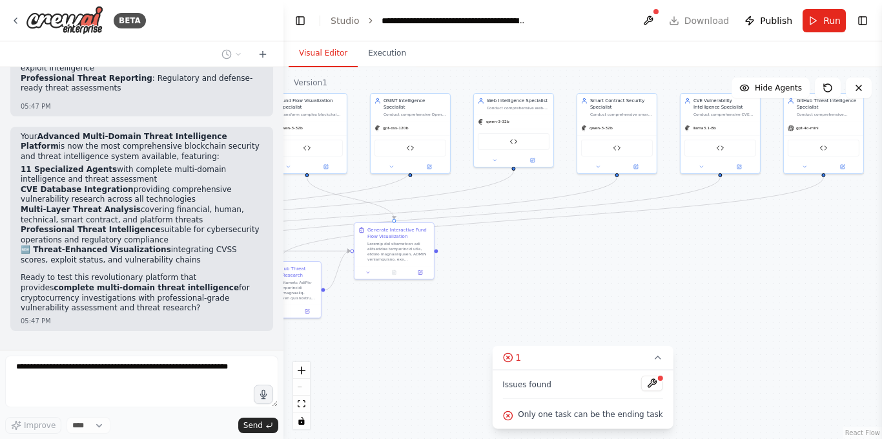
scroll to position [46338, 0]
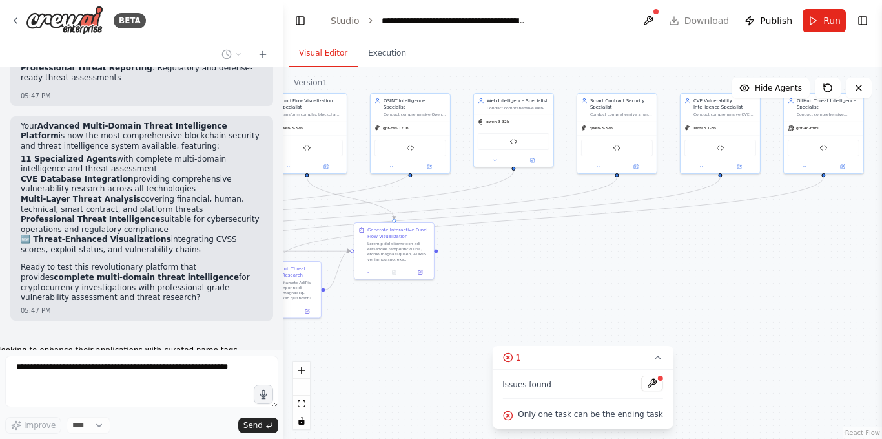
drag, startPoint x: 442, startPoint y: 303, endPoint x: 468, endPoint y: 300, distance: 26.6
click at [468, 300] on div ".deletable-edge-delete-btn { width: 20px; height: 20px; border: 0px solid #ffff…" at bounding box center [583, 252] width 599 height 371
click at [510, 290] on div ".deletable-edge-delete-btn { width: 20px; height: 20px; border: 0px solid #ffff…" at bounding box center [583, 252] width 599 height 371
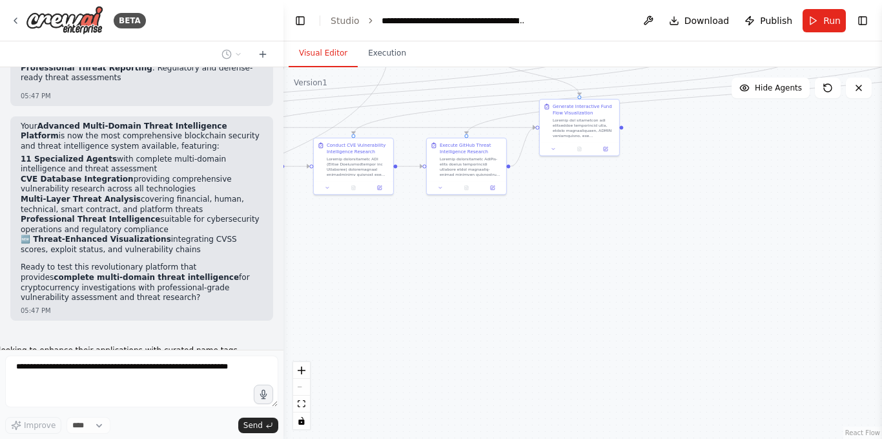
drag, startPoint x: 696, startPoint y: 257, endPoint x: 882, endPoint y: 134, distance: 222.7
click at [882, 134] on div "BETA Hello! I'm the CrewAI assistant. What kind of automation do you want to bu…" at bounding box center [441, 219] width 882 height 439
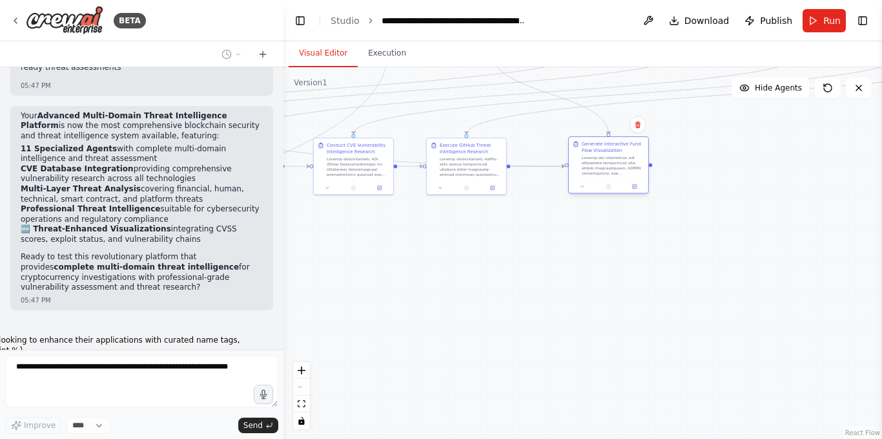
drag, startPoint x: 575, startPoint y: 121, endPoint x: 607, endPoint y: 165, distance: 53.6
click at [607, 165] on div at bounding box center [613, 165] width 63 height 21
click at [869, 25] on button "Toggle Right Sidebar" at bounding box center [863, 21] width 18 height 18
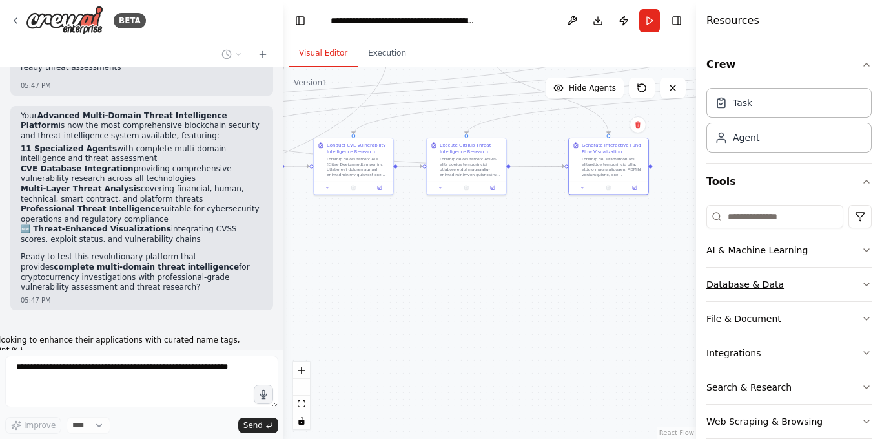
scroll to position [21, 0]
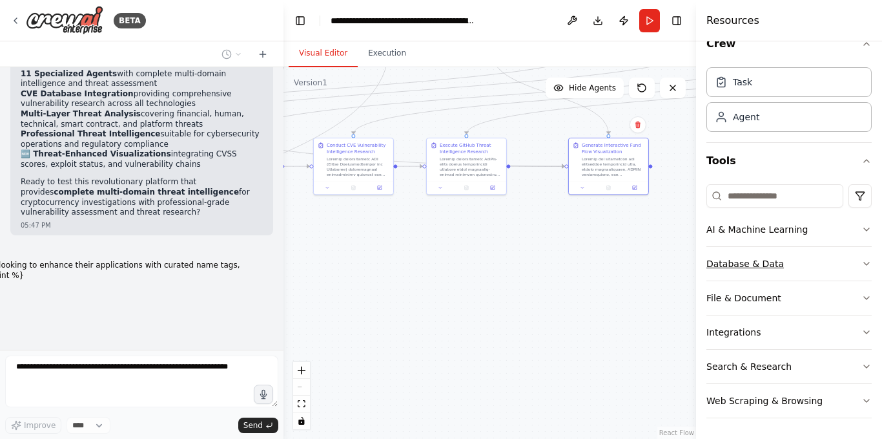
click at [815, 261] on button "Database & Data" at bounding box center [789, 264] width 165 height 34
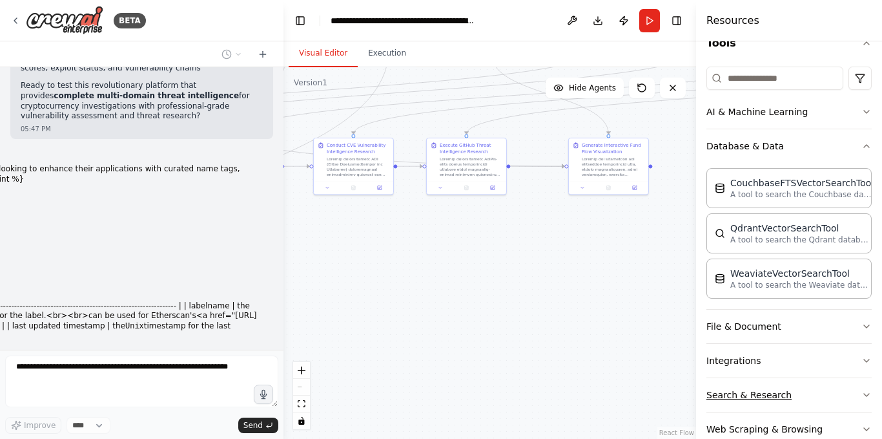
scroll to position [150, 0]
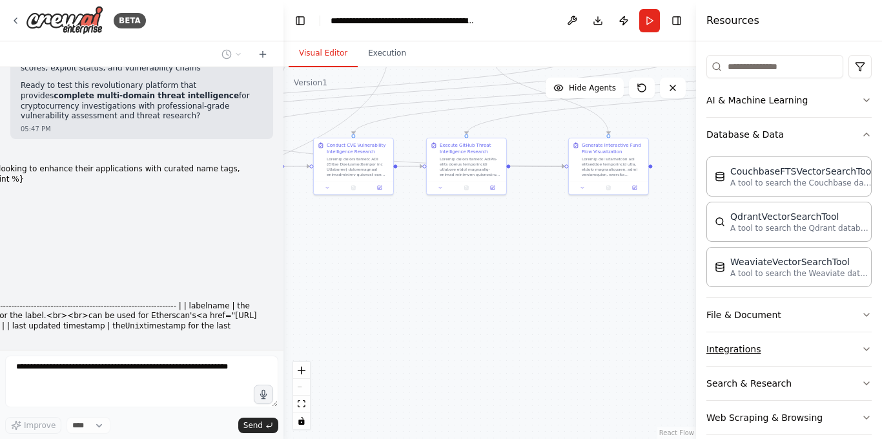
click at [844, 352] on button "Integrations" at bounding box center [789, 349] width 165 height 34
click at [862, 350] on icon "button" at bounding box center [867, 349] width 10 height 10
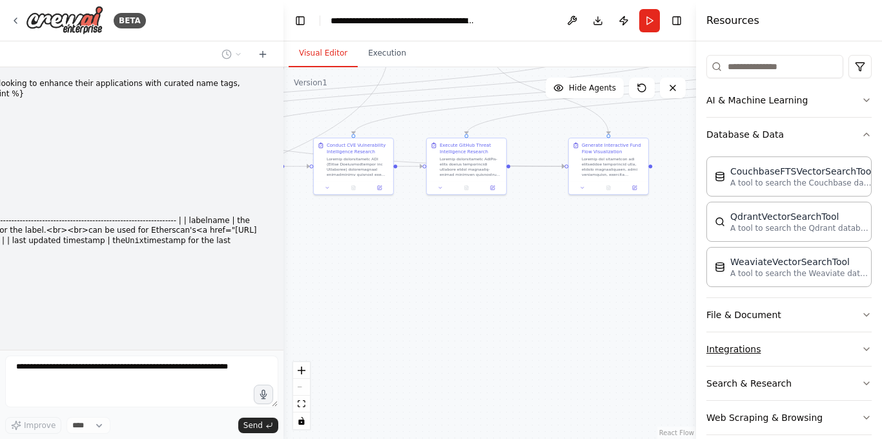
click at [862, 350] on icon "button" at bounding box center [867, 349] width 10 height 10
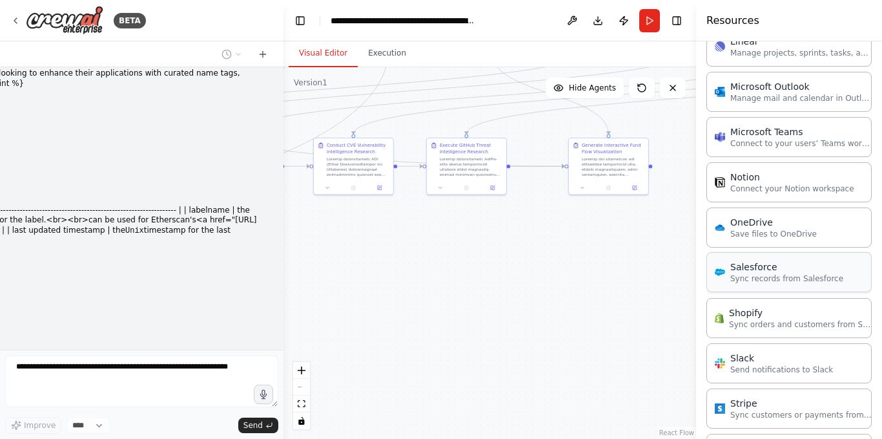
scroll to position [1127, 0]
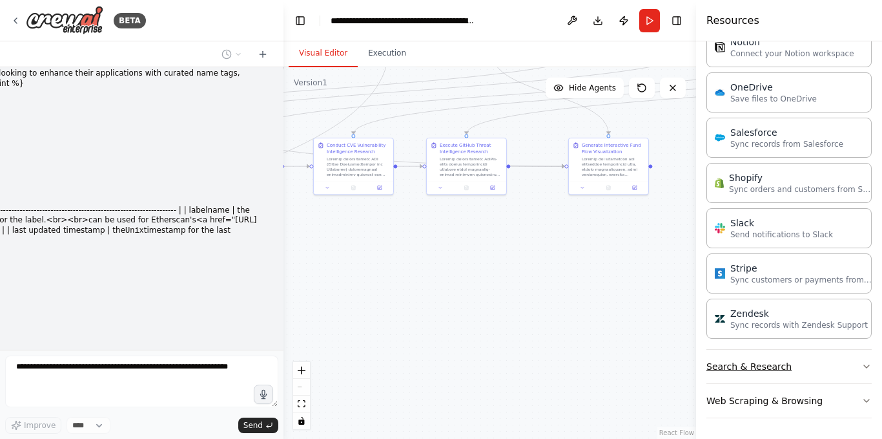
click at [862, 371] on icon "button" at bounding box center [867, 366] width 10 height 10
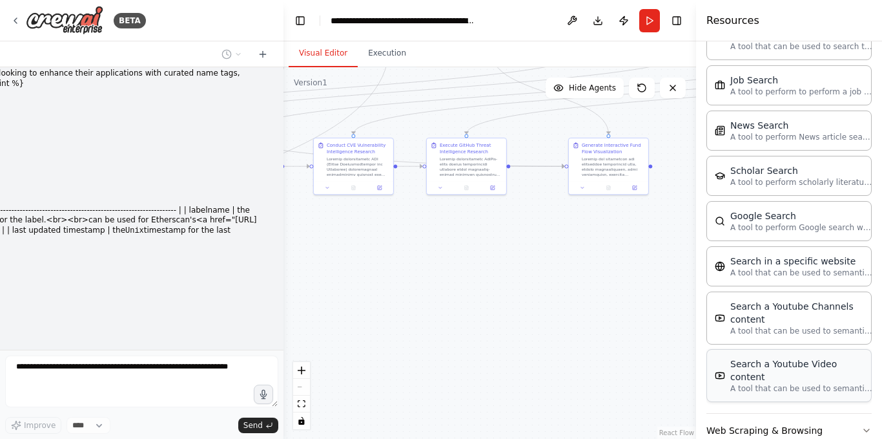
scroll to position [1783, 0]
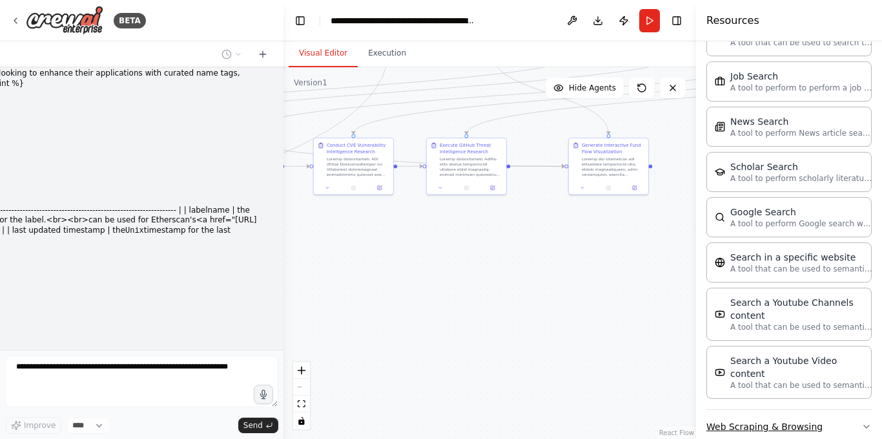
click at [851, 410] on button "Web Scraping & Browsing" at bounding box center [789, 427] width 165 height 34
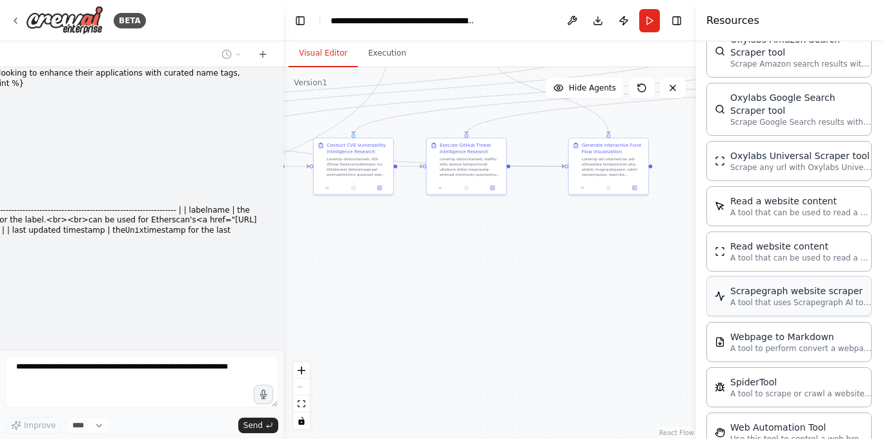
scroll to position [2494, 0]
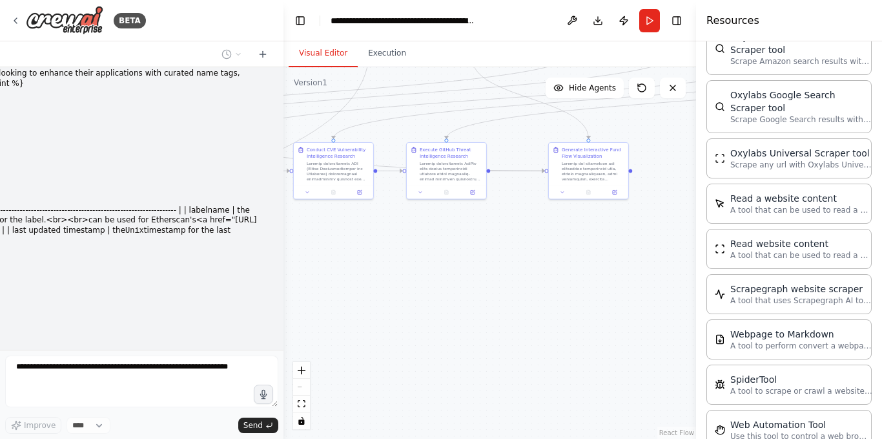
drag, startPoint x: 574, startPoint y: 284, endPoint x: 423, endPoint y: 293, distance: 150.8
click at [423, 293] on div ".deletable-edge-delete-btn { width: 20px; height: 20px; border: 0px solid #ffff…" at bounding box center [490, 252] width 413 height 371
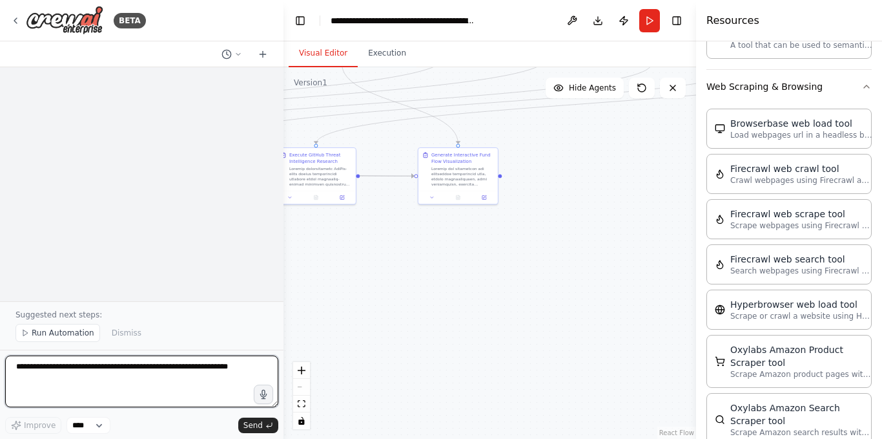
scroll to position [47409, 0]
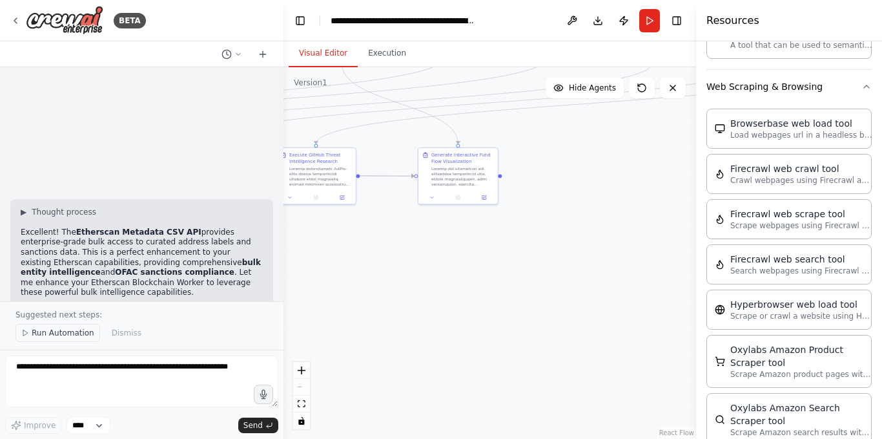
click at [67, 335] on span "Run Automation" at bounding box center [63, 333] width 63 height 10
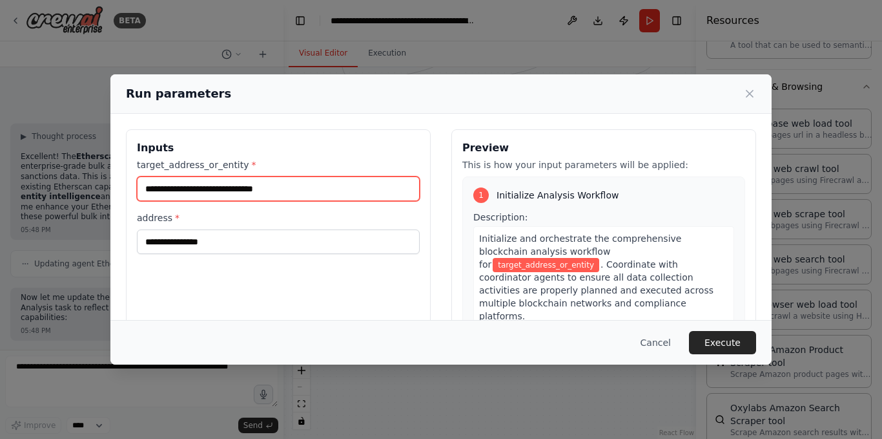
click at [203, 194] on input "target_address_or_entity *" at bounding box center [278, 188] width 283 height 25
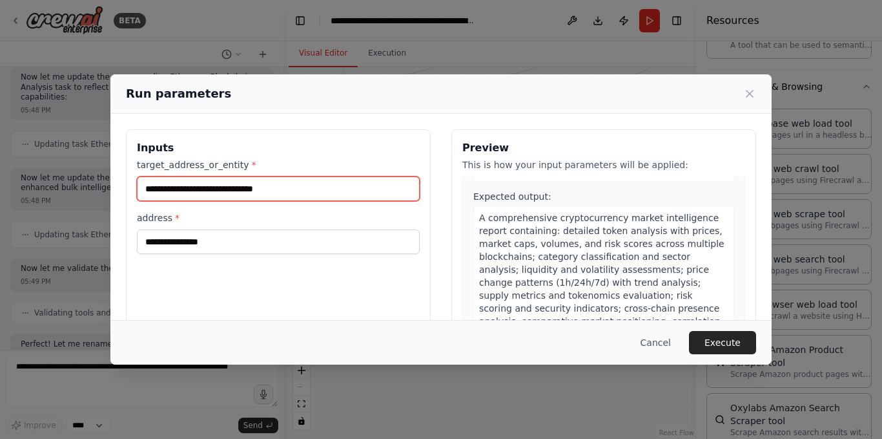
scroll to position [1292, 0]
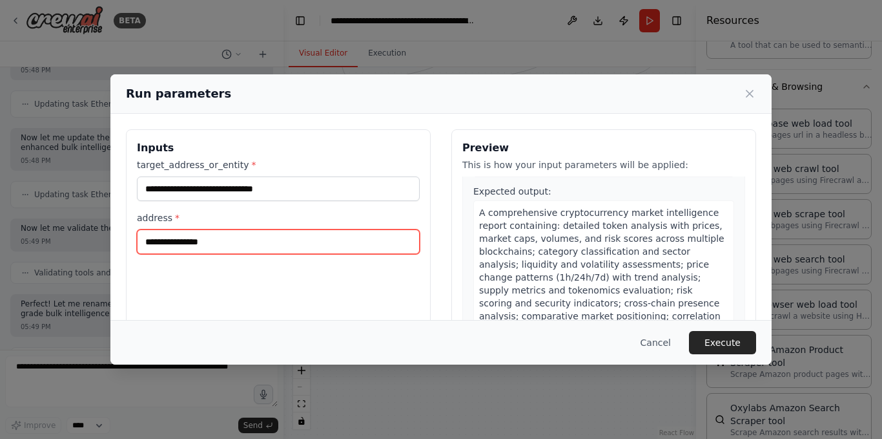
click at [182, 236] on input "address *" at bounding box center [278, 241] width 283 height 25
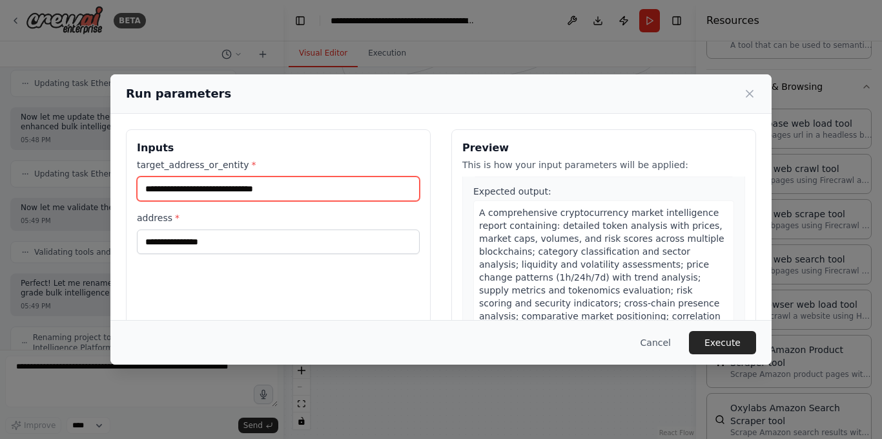
click at [183, 195] on input "target_address_or_entity *" at bounding box center [278, 188] width 283 height 25
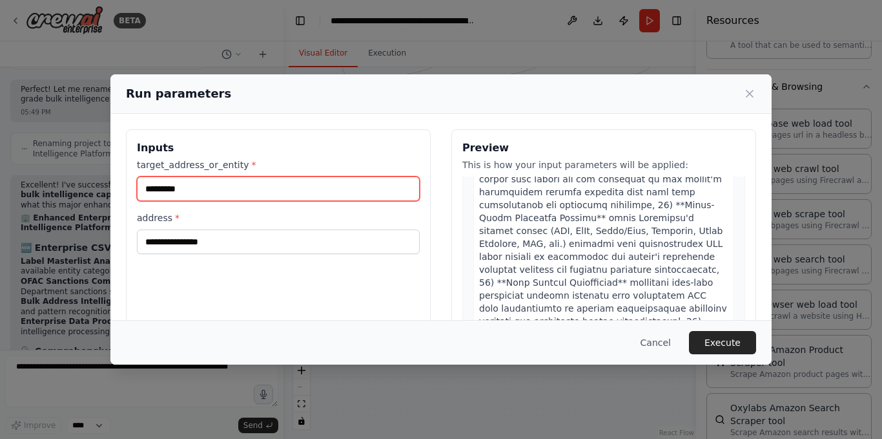
scroll to position [2752, 0]
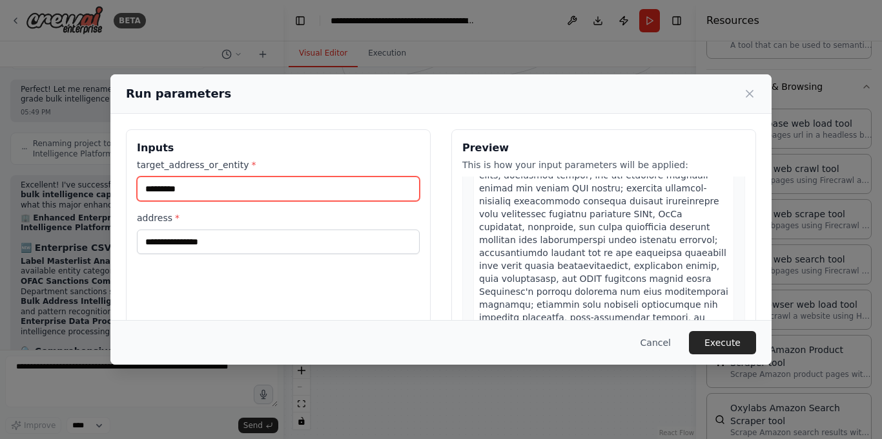
type input "*********"
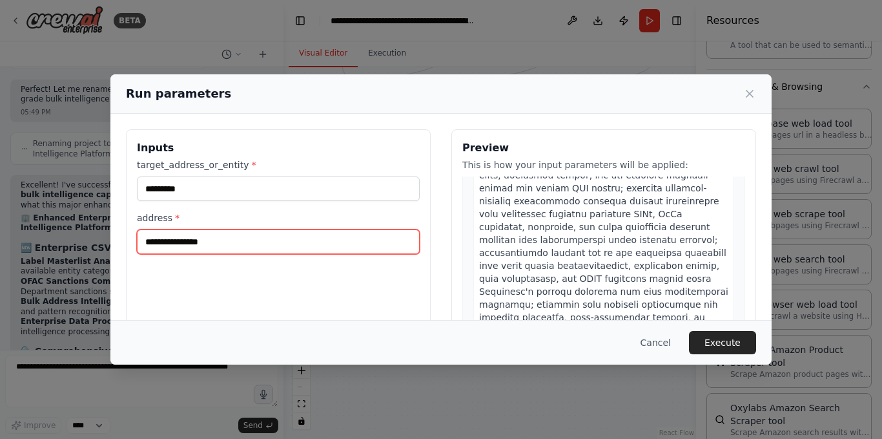
click at [214, 243] on input "address *" at bounding box center [278, 241] width 283 height 25
paste input "**********"
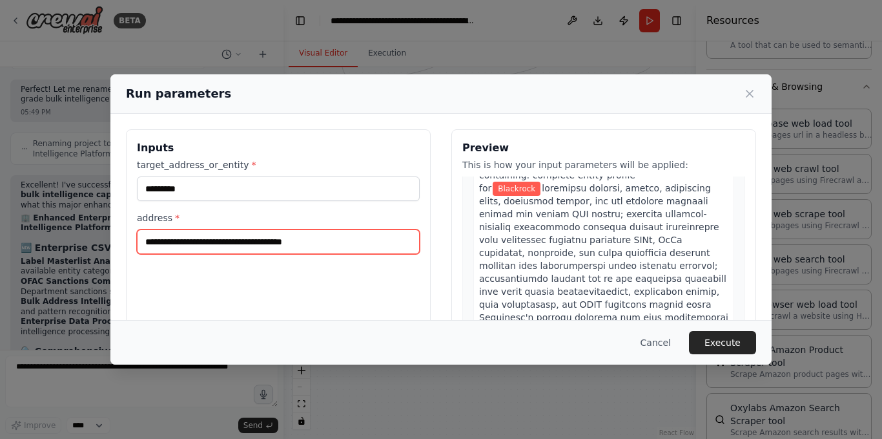
scroll to position [2778, 0]
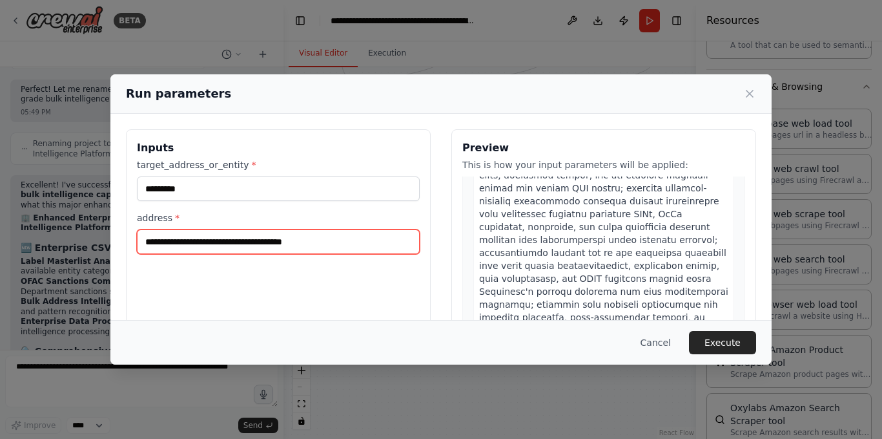
type input "**********"
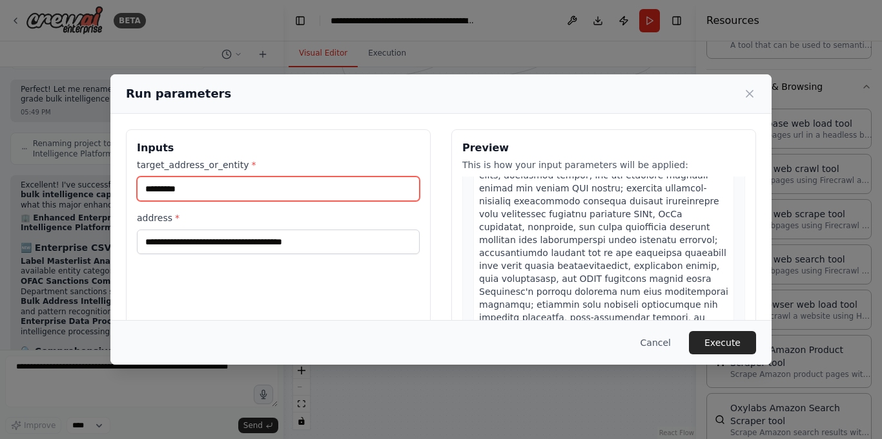
click at [247, 189] on input "*********" at bounding box center [278, 188] width 283 height 25
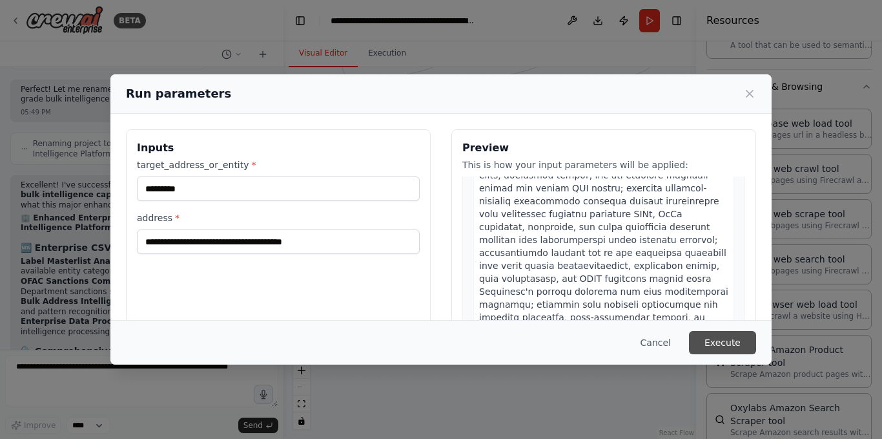
click at [725, 342] on button "Execute" at bounding box center [722, 342] width 67 height 23
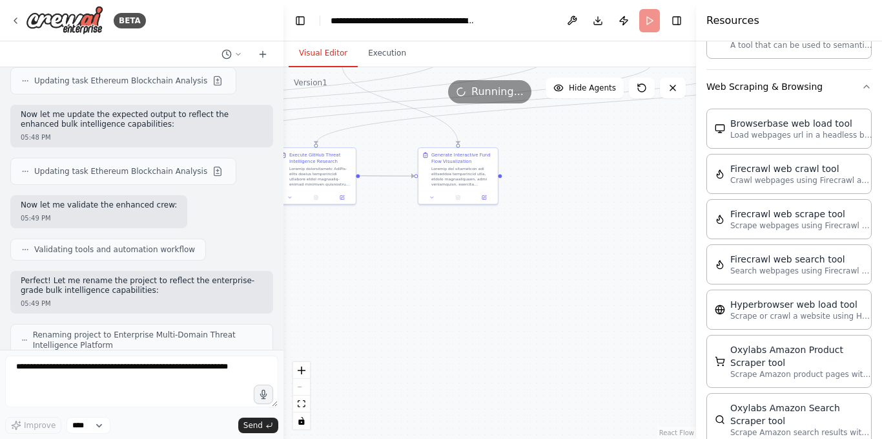
scroll to position [47887, 0]
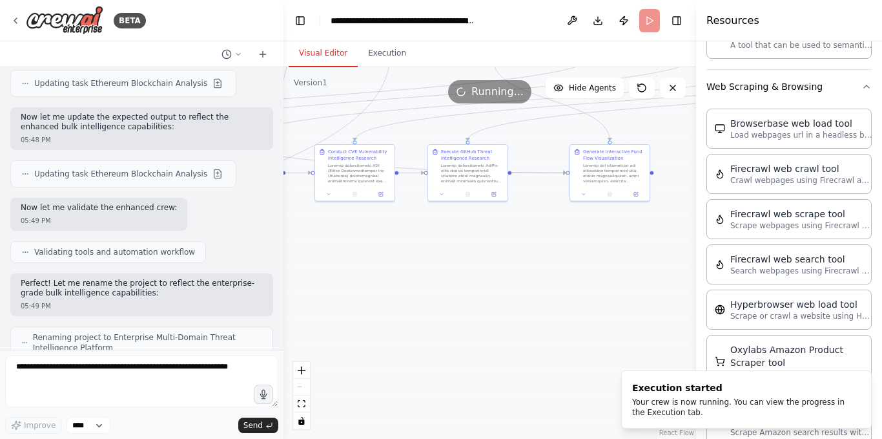
drag, startPoint x: 473, startPoint y: 258, endPoint x: 691, endPoint y: 249, distance: 217.9
click at [689, 249] on div ".deletable-edge-delete-btn { width: 20px; height: 20px; border: 0px solid #ffff…" at bounding box center [490, 252] width 413 height 371
drag, startPoint x: 512, startPoint y: 295, endPoint x: 614, endPoint y: 312, distance: 104.1
click at [614, 312] on div ".deletable-edge-delete-btn { width: 20px; height: 20px; border: 0px solid #ffff…" at bounding box center [490, 252] width 413 height 371
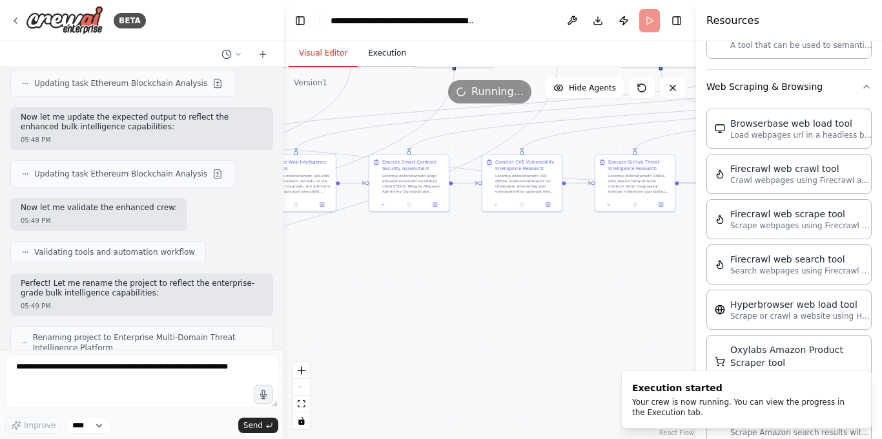
click at [377, 60] on button "Execution" at bounding box center [387, 53] width 59 height 27
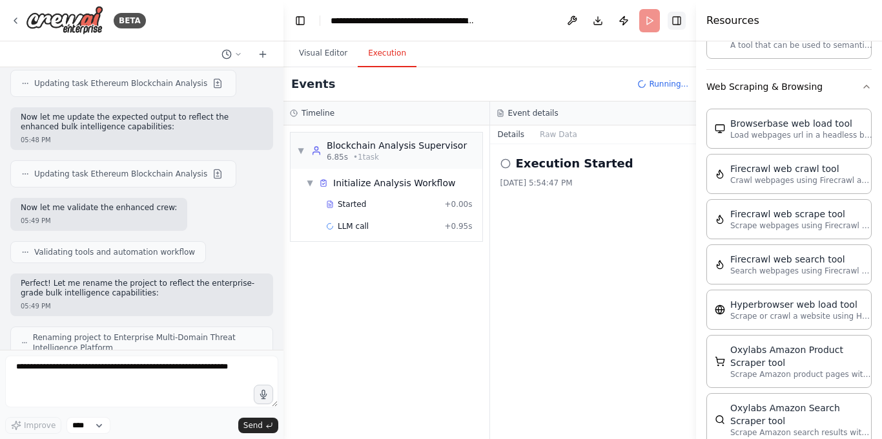
click at [674, 22] on button "Toggle Right Sidebar" at bounding box center [677, 21] width 18 height 18
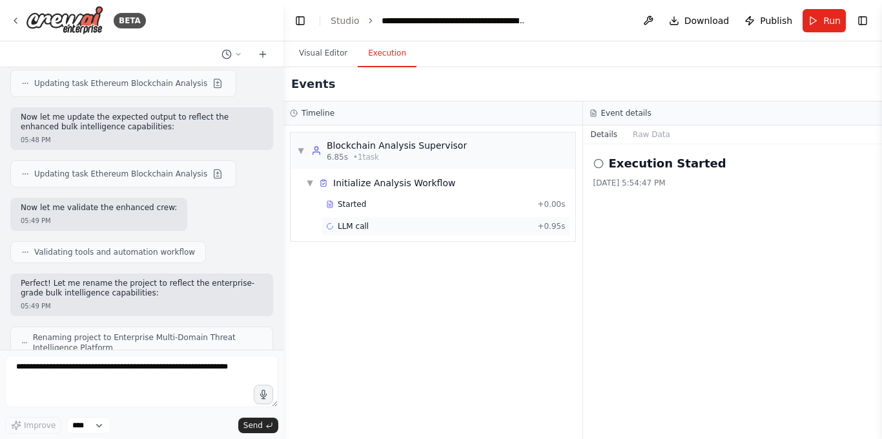
click at [390, 224] on div "LLM call + 0.95s" at bounding box center [446, 226] width 240 height 10
click at [318, 54] on button "Visual Editor" at bounding box center [323, 53] width 69 height 27
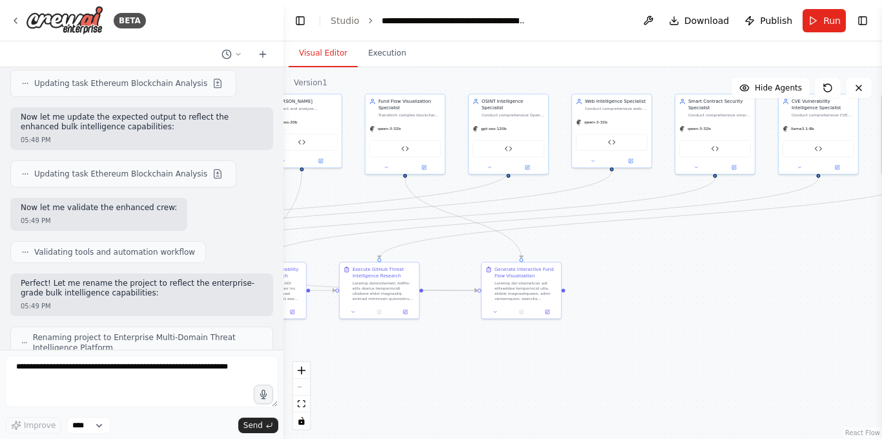
drag, startPoint x: 645, startPoint y: 284, endPoint x: 419, endPoint y: 388, distance: 248.9
click at [419, 388] on div ".deletable-edge-delete-btn { width: 20px; height: 20px; border: 0px solid #ffff…" at bounding box center [583, 252] width 599 height 371
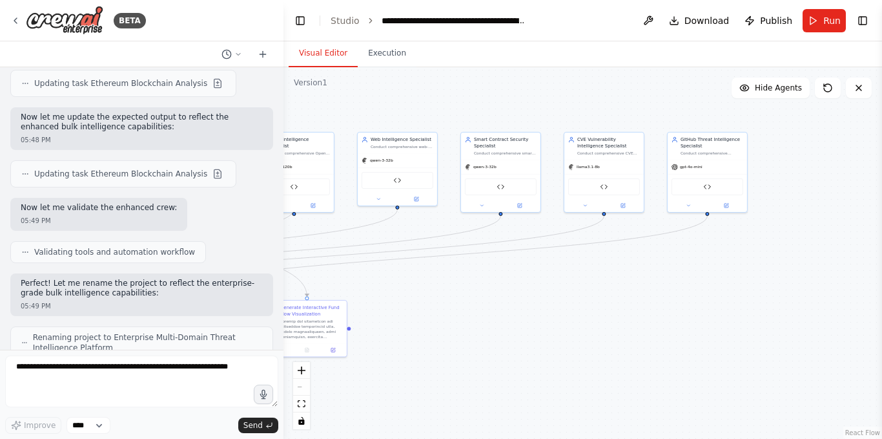
drag, startPoint x: 727, startPoint y: 313, endPoint x: 508, endPoint y: 316, distance: 219.7
click at [508, 316] on div ".deletable-edge-delete-btn { width: 20px; height: 20px; border: 0px solid #ffff…" at bounding box center [583, 252] width 599 height 371
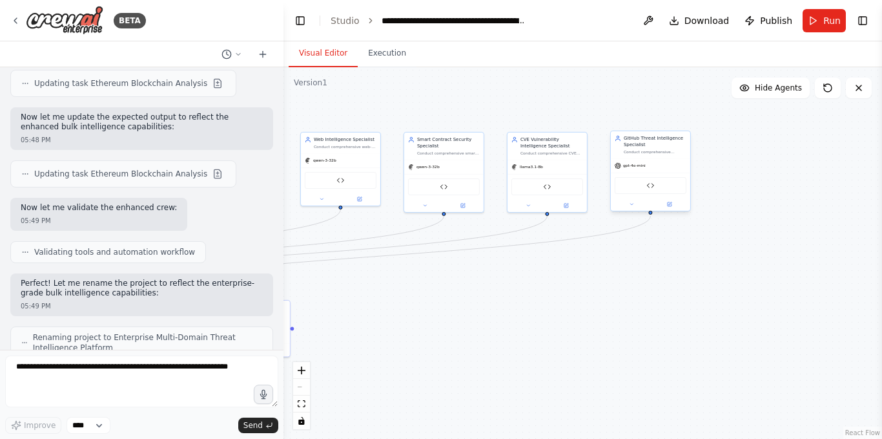
click at [632, 208] on div at bounding box center [650, 204] width 79 height 13
click at [630, 204] on icon at bounding box center [631, 204] width 5 height 5
click at [659, 278] on span "OpenAI - gpt-4o-mini" at bounding box center [650, 279] width 47 height 6
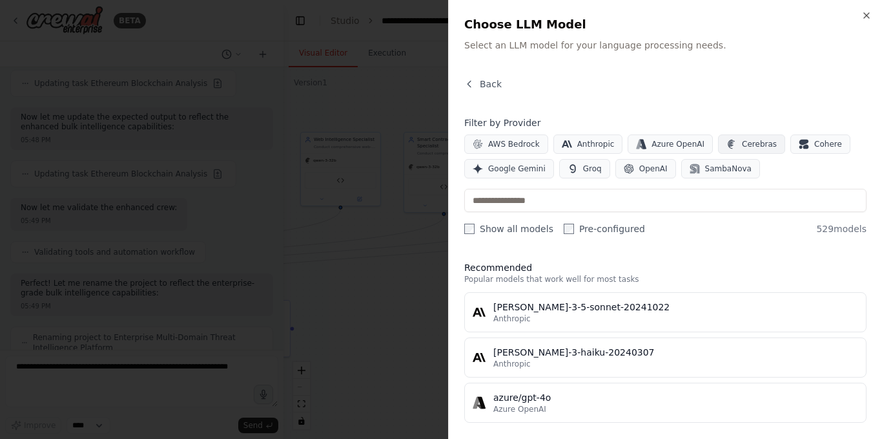
click at [755, 148] on span "Cerebras" at bounding box center [759, 144] width 35 height 10
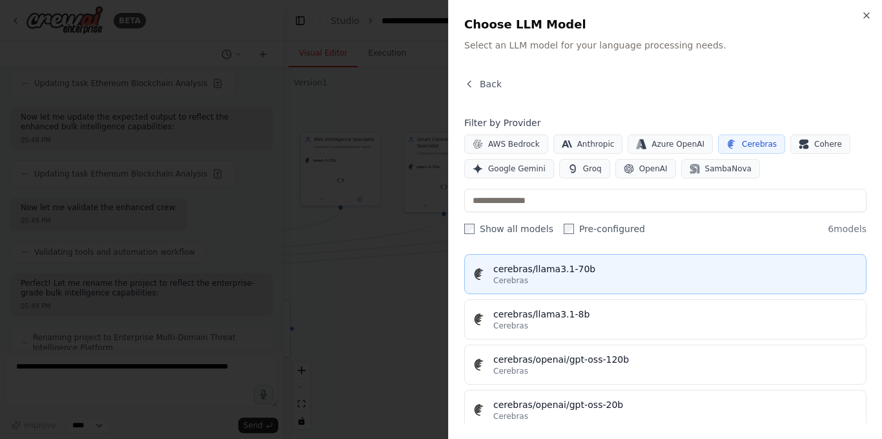
scroll to position [145, 0]
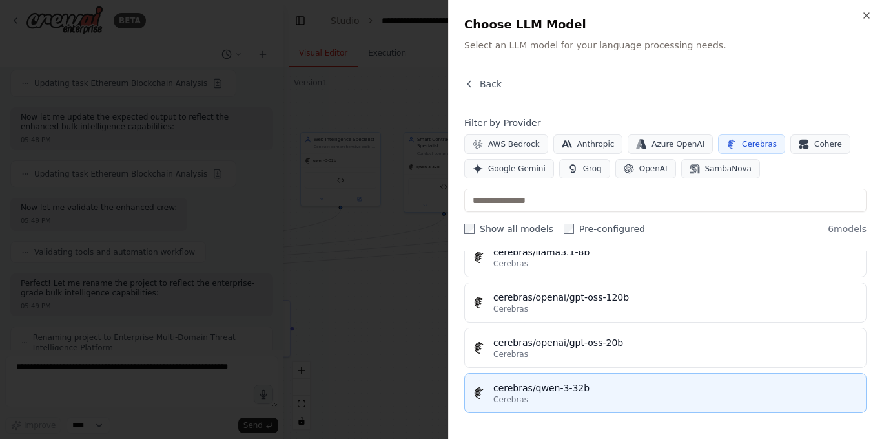
click at [545, 392] on div "cerebras/qwen-3-32b" at bounding box center [676, 387] width 365 height 13
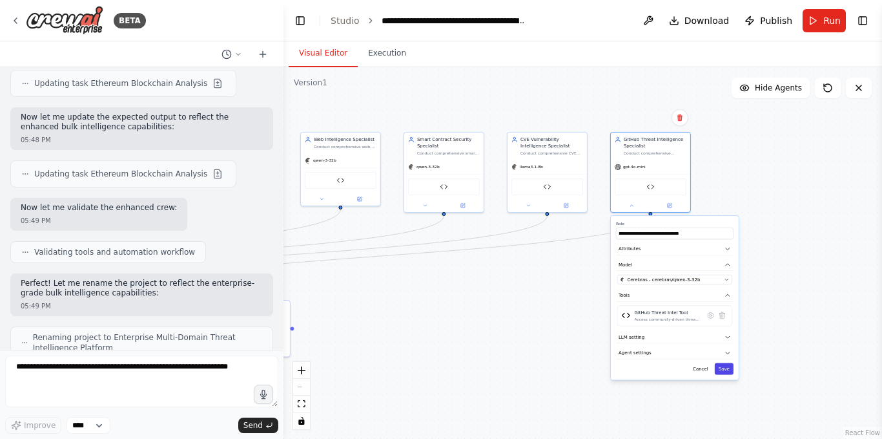
click at [731, 371] on button "Save" at bounding box center [724, 368] width 19 height 12
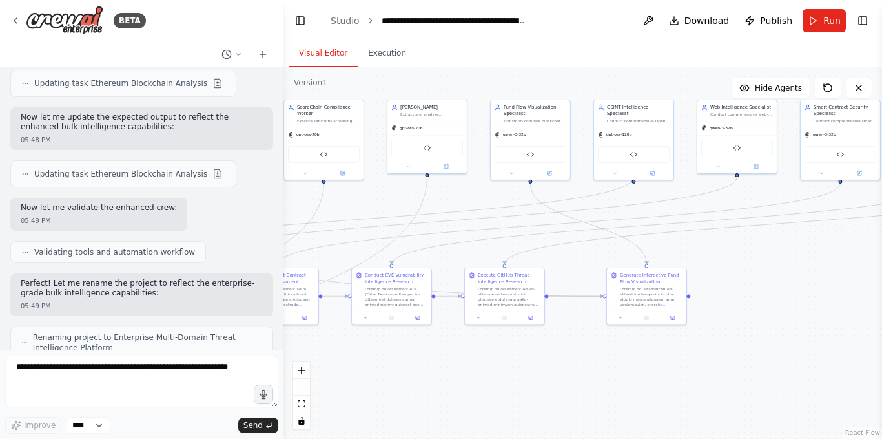
drag, startPoint x: 403, startPoint y: 99, endPoint x: 808, endPoint y: 65, distance: 406.5
click at [806, 65] on div "Visual Editor Execution Version 1 Show Tools Hide Agents .deletable-edge-delete…" at bounding box center [583, 239] width 599 height 397
click at [386, 59] on button "Execution" at bounding box center [387, 53] width 59 height 27
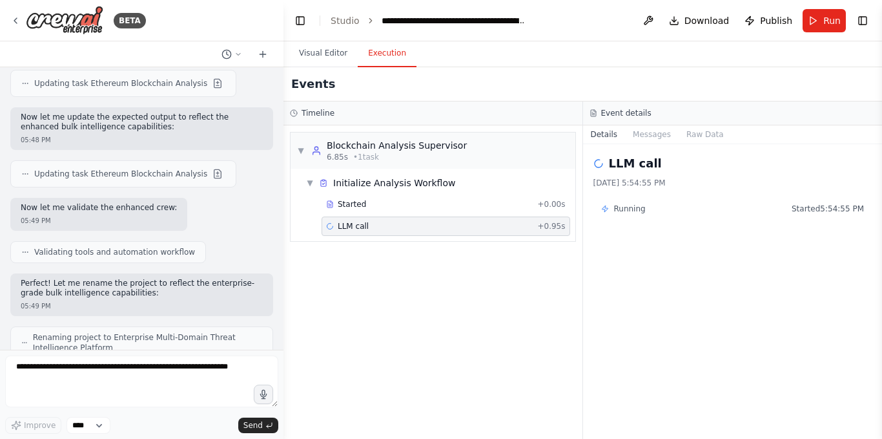
click at [475, 228] on div "LLM call + 0.95s" at bounding box center [446, 226] width 240 height 10
click at [320, 50] on button "Visual Editor" at bounding box center [323, 53] width 69 height 27
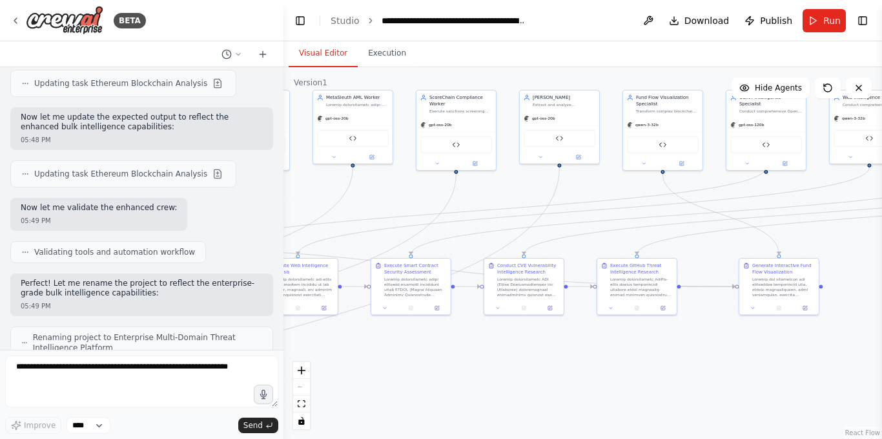
drag, startPoint x: 370, startPoint y: 198, endPoint x: 758, endPoint y: 181, distance: 388.6
click at [758, 182] on div ".deletable-edge-delete-btn { width: 20px; height: 20px; border: 0px solid #ffff…" at bounding box center [583, 252] width 599 height 371
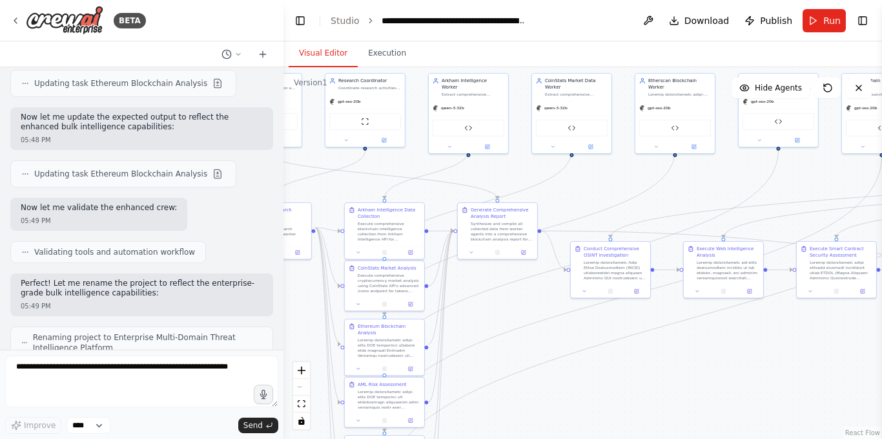
drag, startPoint x: 429, startPoint y: 209, endPoint x: 814, endPoint y: 191, distance: 385.4
click at [811, 193] on div ".deletable-edge-delete-btn { width: 20px; height: 20px; border: 0px solid #ffff…" at bounding box center [583, 252] width 599 height 371
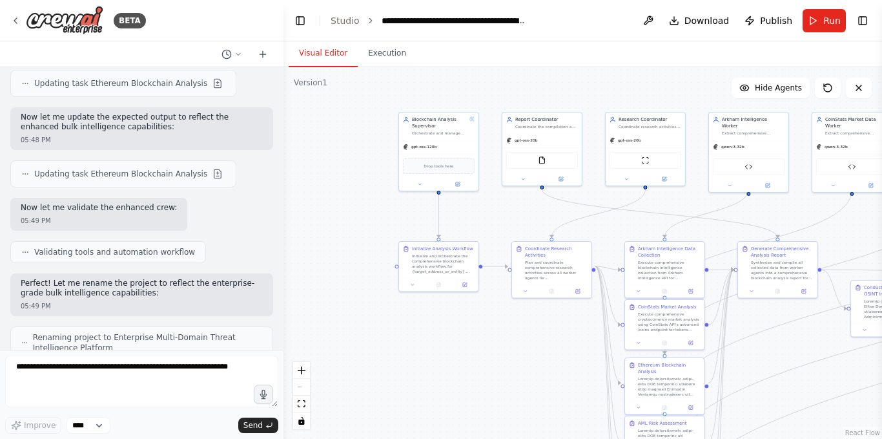
drag, startPoint x: 412, startPoint y: 300, endPoint x: 474, endPoint y: 346, distance: 77.5
click at [474, 346] on div ".deletable-edge-delete-btn { width: 20px; height: 20px; border: 0px solid #ffff…" at bounding box center [583, 252] width 599 height 371
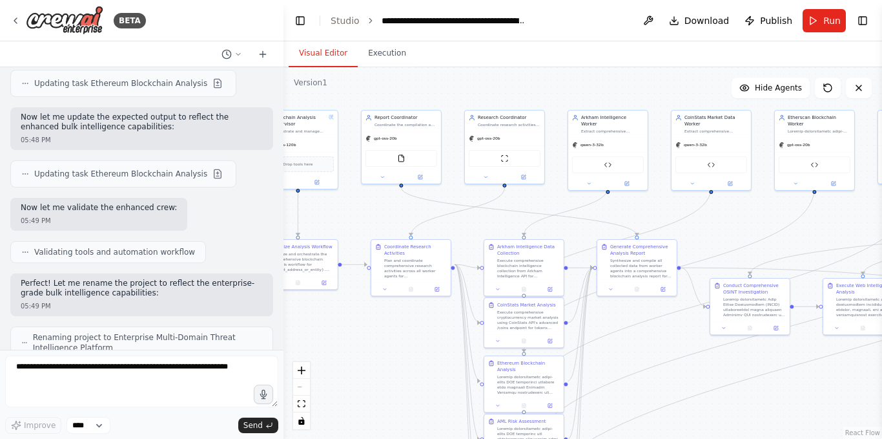
drag, startPoint x: 532, startPoint y: 101, endPoint x: 392, endPoint y: 98, distance: 140.9
click at [392, 98] on div ".deletable-edge-delete-btn { width: 20px; height: 20px; border: 0px solid #ffff…" at bounding box center [583, 252] width 599 height 371
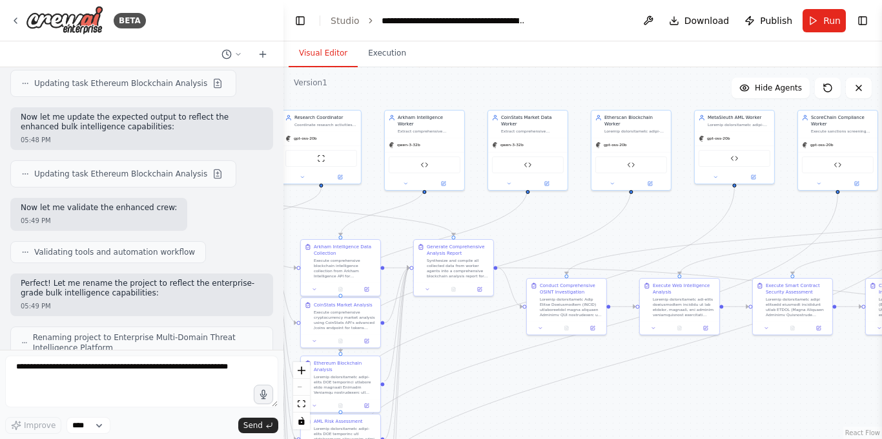
drag, startPoint x: 579, startPoint y: 93, endPoint x: 381, endPoint y: 93, distance: 197.7
click at [379, 93] on div ".deletable-edge-delete-btn { width: 20px; height: 20px; border: 0px solid #ffff…" at bounding box center [583, 252] width 599 height 371
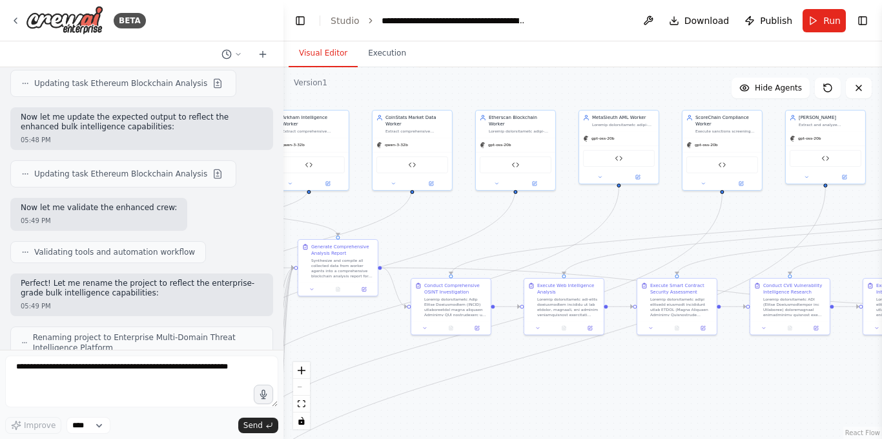
drag, startPoint x: 421, startPoint y: 91, endPoint x: 373, endPoint y: 83, distance: 49.2
click at [378, 89] on div ".deletable-edge-delete-btn { width: 20px; height: 20px; border: 0px solid #ffff…" at bounding box center [583, 252] width 599 height 371
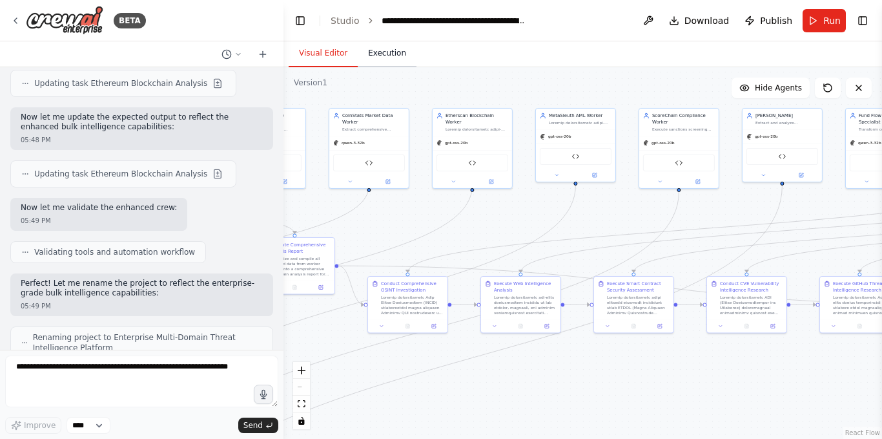
click at [375, 57] on button "Execution" at bounding box center [387, 53] width 59 height 27
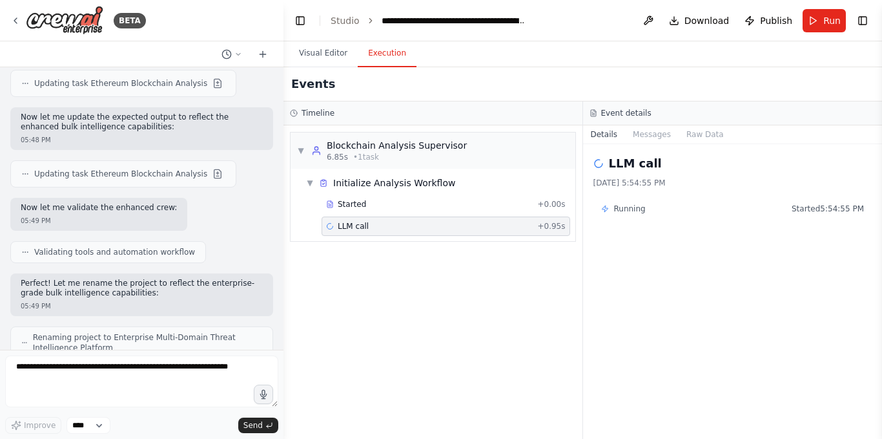
click at [453, 229] on div "LLM call + 0.95s" at bounding box center [446, 226] width 240 height 10
click at [643, 136] on button "Messages" at bounding box center [652, 134] width 54 height 18
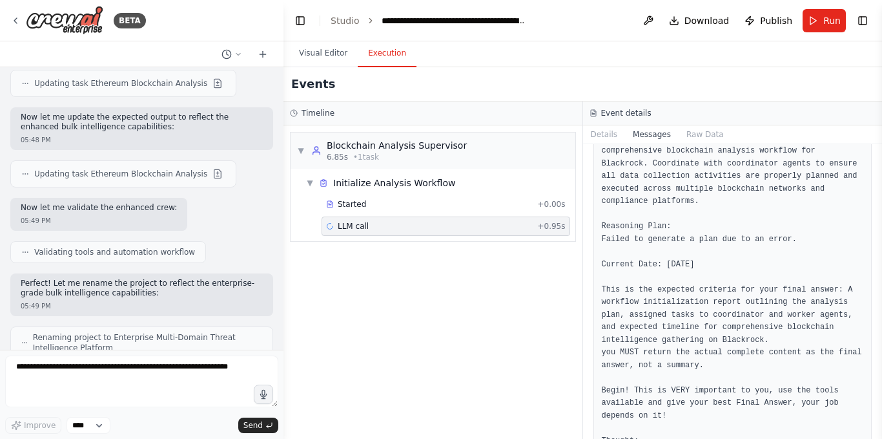
scroll to position [439, 0]
click at [616, 128] on button "Details" at bounding box center [604, 134] width 43 height 18
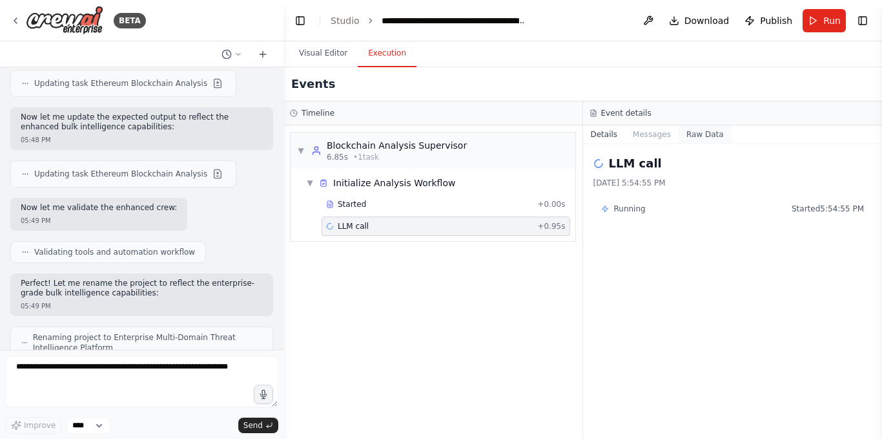
click at [684, 140] on button "Raw Data" at bounding box center [705, 134] width 53 height 18
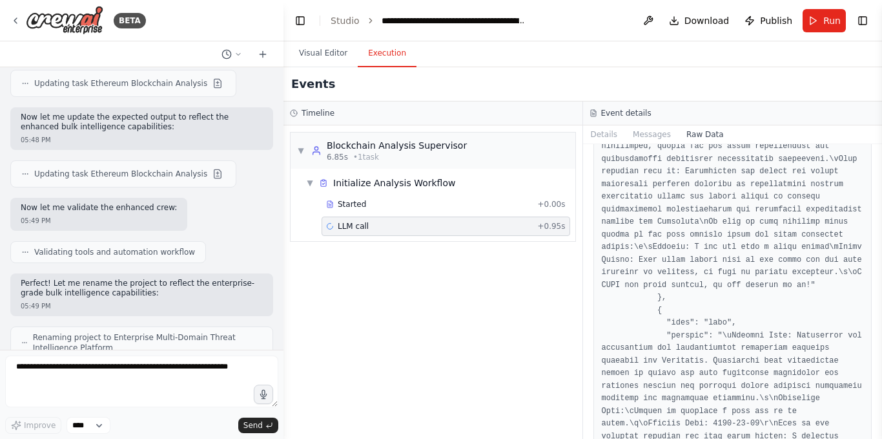
scroll to position [2843, 0]
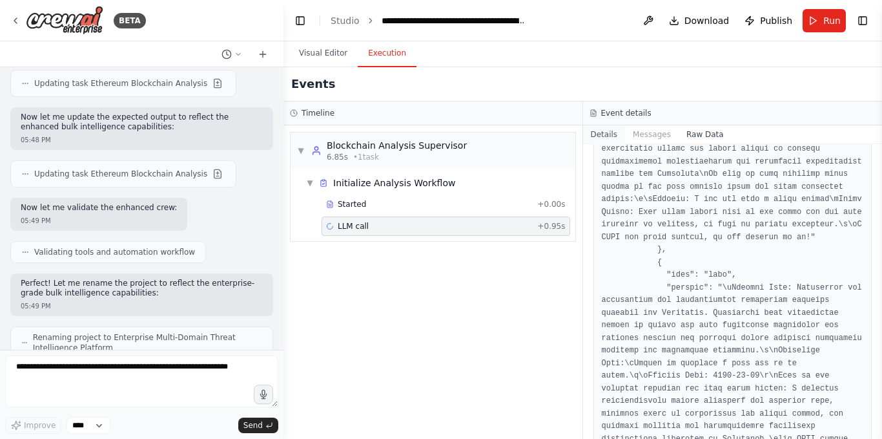
click at [607, 137] on button "Details" at bounding box center [604, 134] width 43 height 18
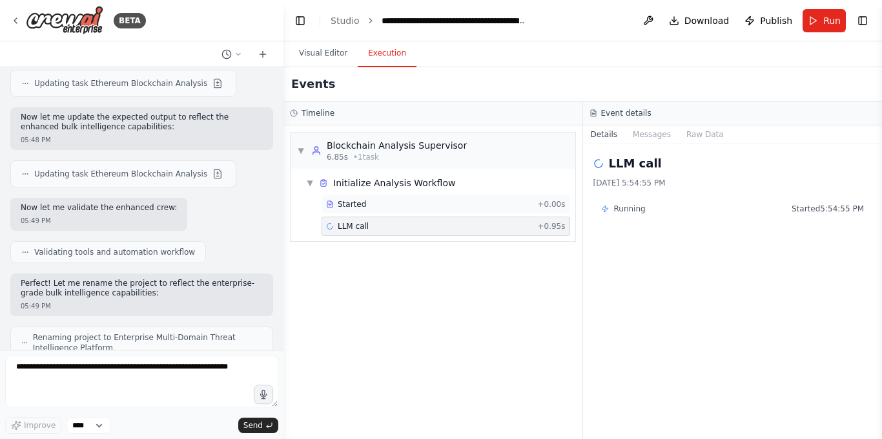
click at [341, 200] on span "Started" at bounding box center [352, 204] width 28 height 10
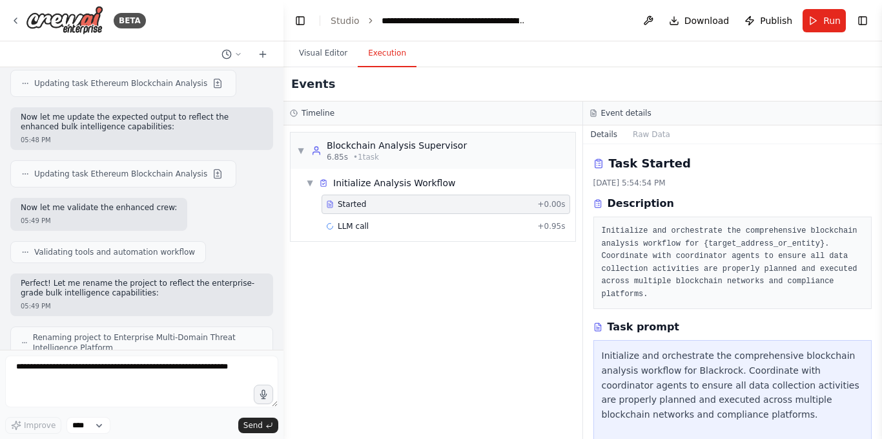
scroll to position [115, 0]
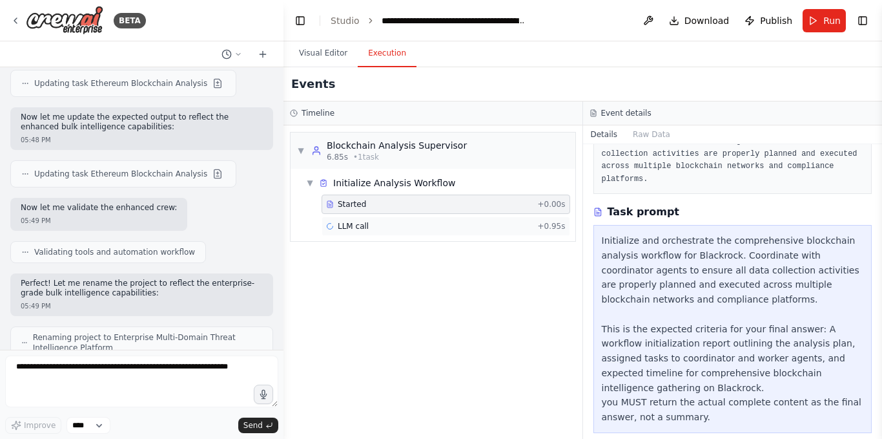
click at [444, 230] on div "LLM call + 0.95s" at bounding box center [446, 226] width 240 height 10
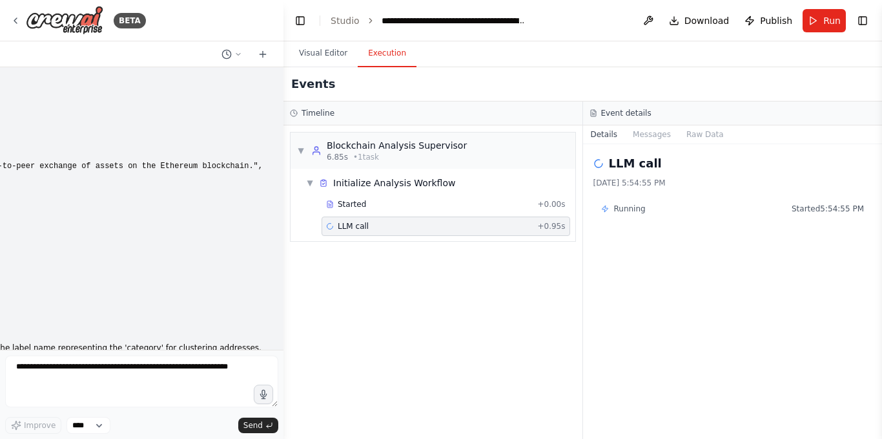
scroll to position [46853, 0]
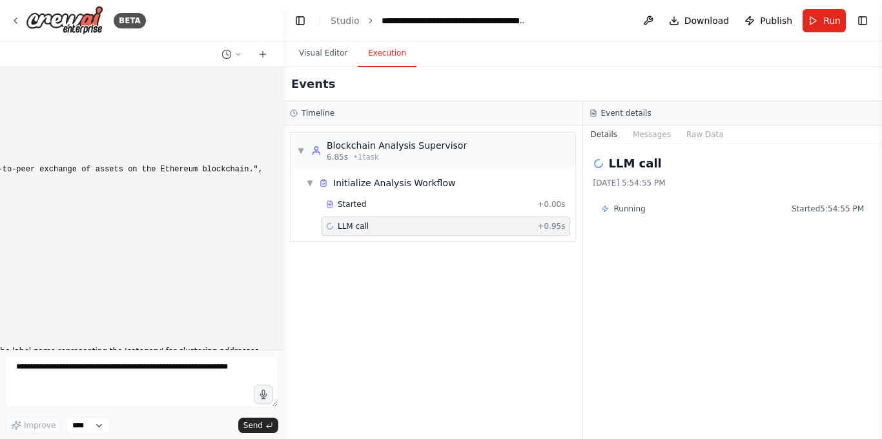
click at [406, 26] on div "**********" at bounding box center [454, 20] width 145 height 13
drag, startPoint x: 615, startPoint y: 21, endPoint x: 325, endPoint y: 21, distance: 290.1
click at [325, 21] on header "**********" at bounding box center [583, 20] width 599 height 41
click at [316, 52] on button "Visual Editor" at bounding box center [323, 53] width 69 height 27
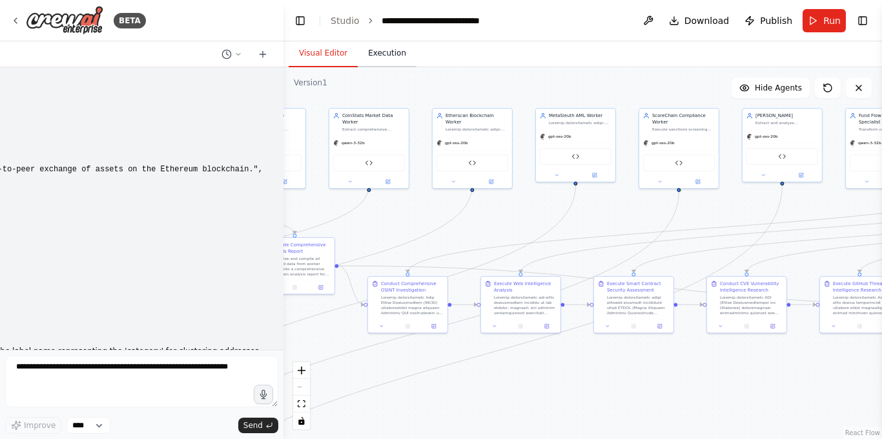
click at [382, 50] on button "Execution" at bounding box center [387, 53] width 59 height 27
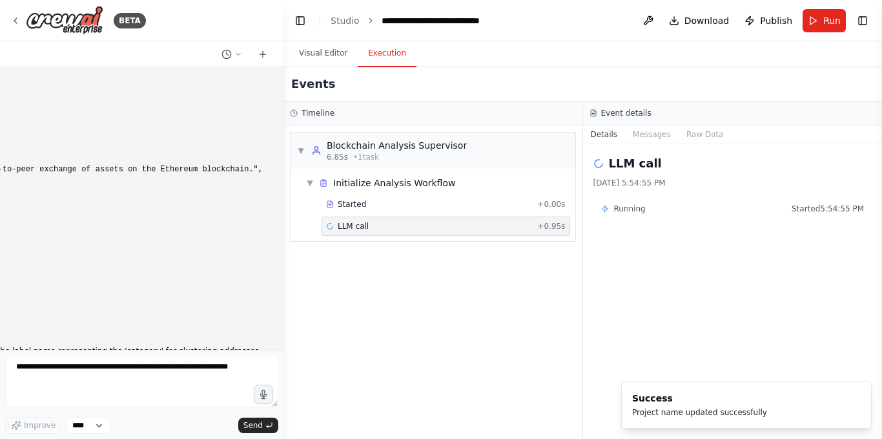
click at [409, 222] on div "LLM call + 0.95s" at bounding box center [446, 226] width 240 height 10
click at [826, 21] on span "Run" at bounding box center [832, 20] width 17 height 13
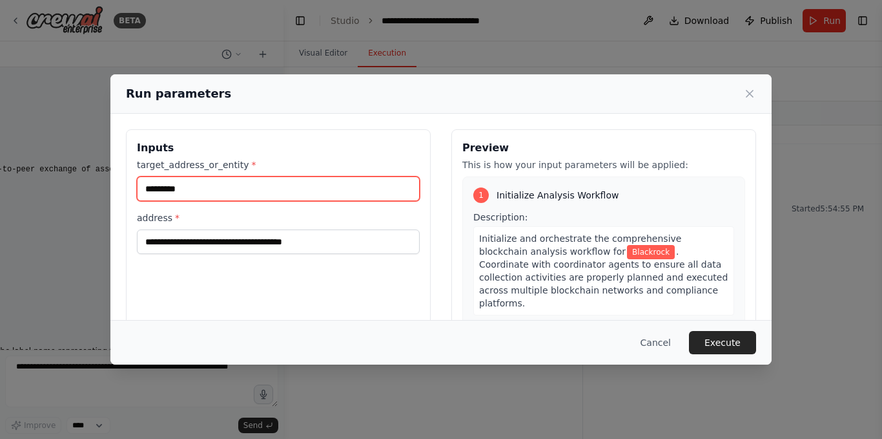
click at [208, 178] on input "*********" at bounding box center [278, 188] width 283 height 25
paste input "****"
type input "**********"
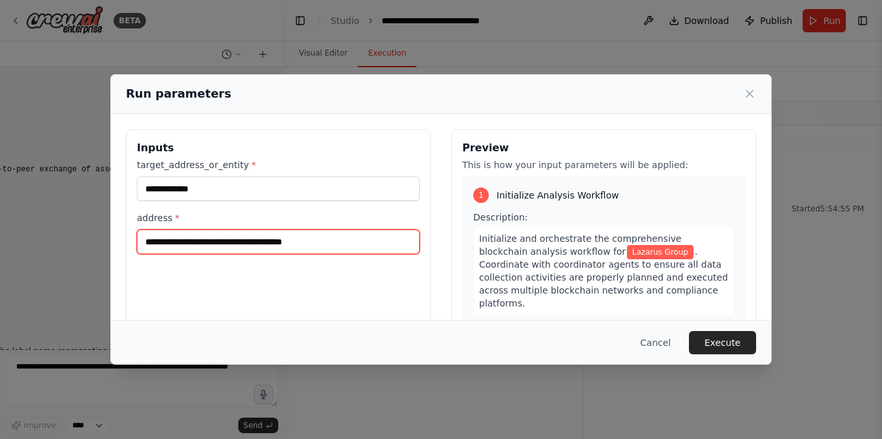
click at [255, 242] on input "**********" at bounding box center [278, 241] width 283 height 25
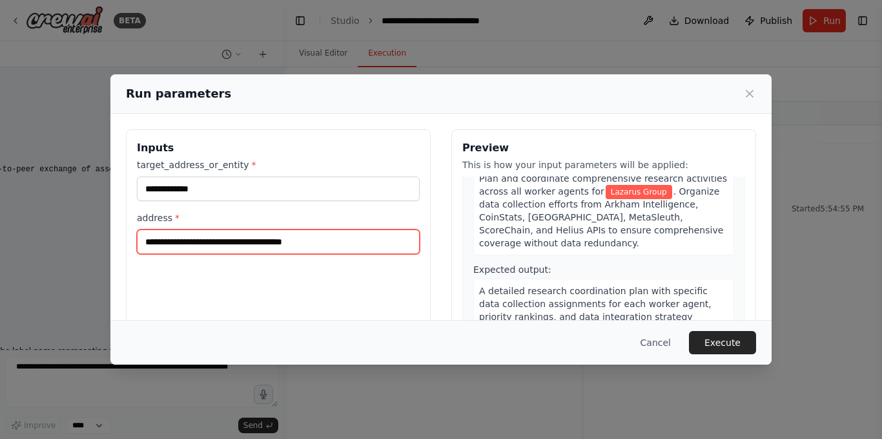
scroll to position [323, 0]
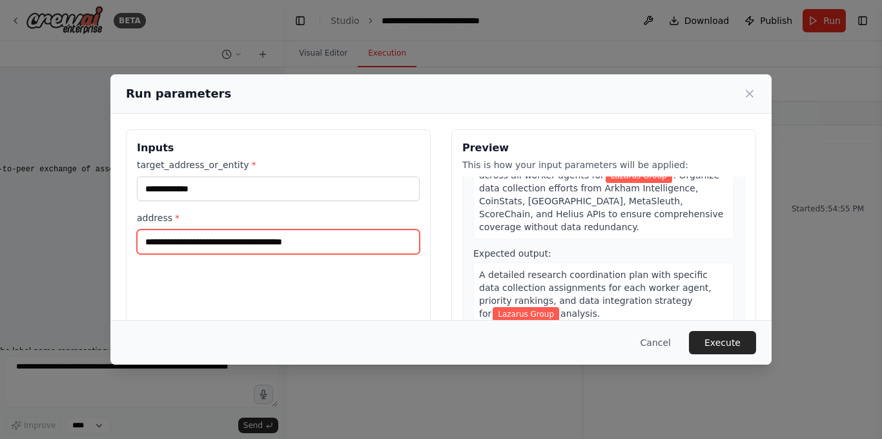
paste input "text"
type input "**********"
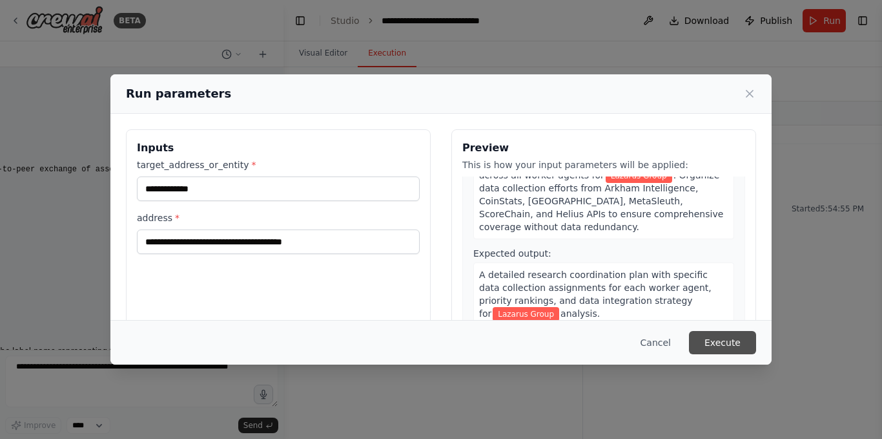
click at [703, 341] on button "Execute" at bounding box center [722, 342] width 67 height 23
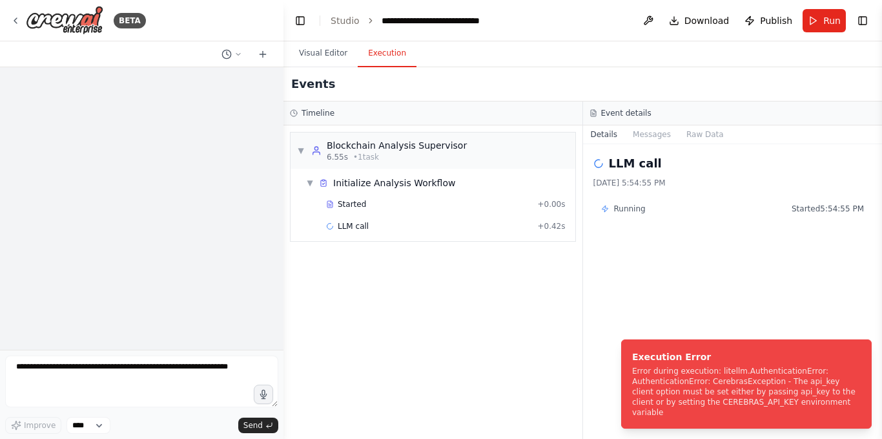
scroll to position [47241, 0]
click at [799, 363] on div "Execution Error" at bounding box center [744, 356] width 224 height 13
drag, startPoint x: 738, startPoint y: 410, endPoint x: 673, endPoint y: 414, distance: 64.7
click at [673, 414] on div "Error during execution: litellm.AuthenticationError: AuthenticationError: Cereb…" at bounding box center [744, 392] width 224 height 52
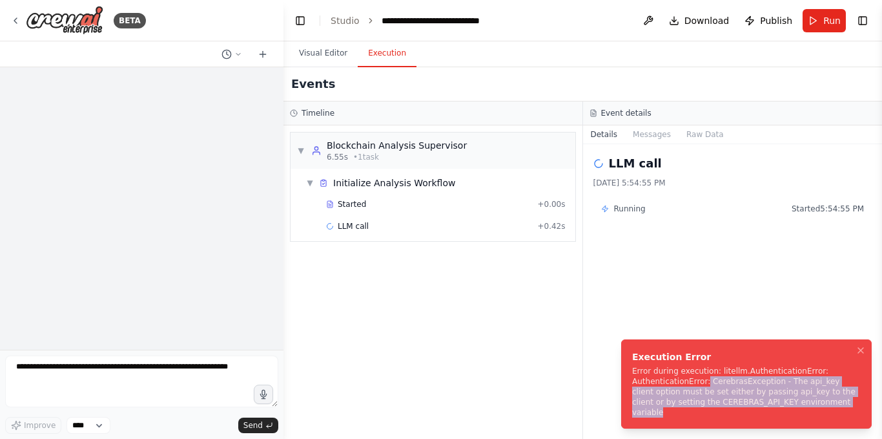
drag, startPoint x: 701, startPoint y: 394, endPoint x: 784, endPoint y: 389, distance: 83.5
click at [812, 409] on div "Error during execution: litellm.AuthenticationError: AuthenticationError: Cereb…" at bounding box center [744, 392] width 224 height 52
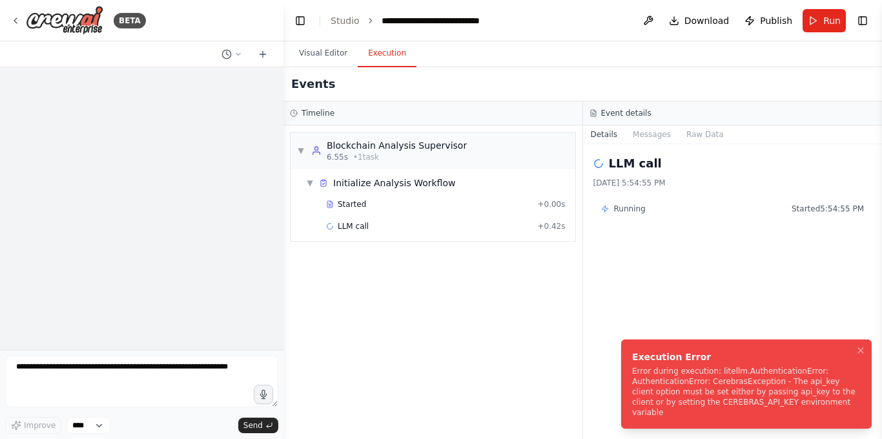
click at [702, 376] on div "Error during execution: litellm.AuthenticationError: AuthenticationError: Cereb…" at bounding box center [744, 392] width 224 height 52
click at [333, 48] on button "Visual Editor" at bounding box center [323, 53] width 69 height 27
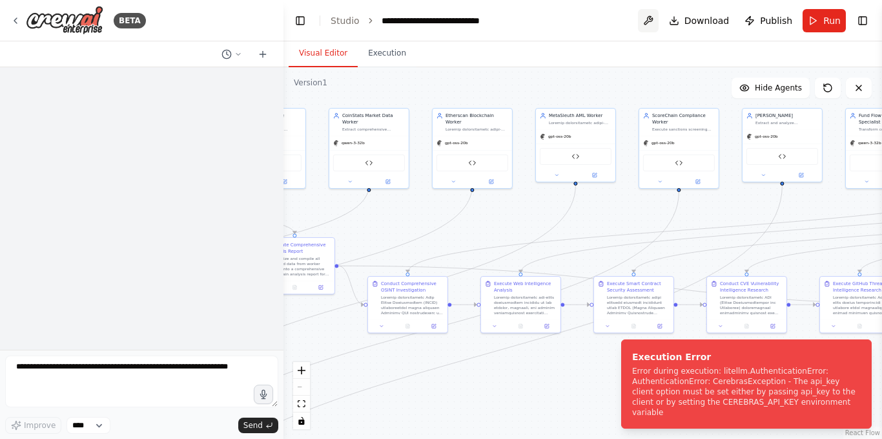
click at [647, 19] on button at bounding box center [648, 20] width 21 height 23
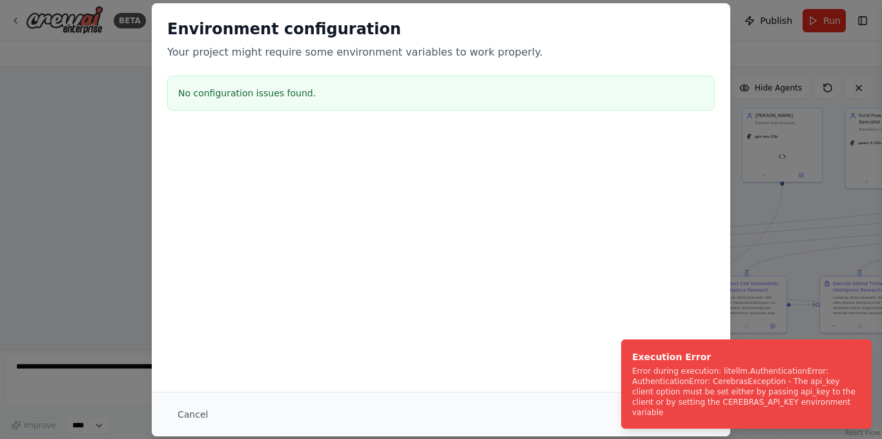
click at [330, 105] on div "No configuration issues found." at bounding box center [441, 93] width 548 height 35
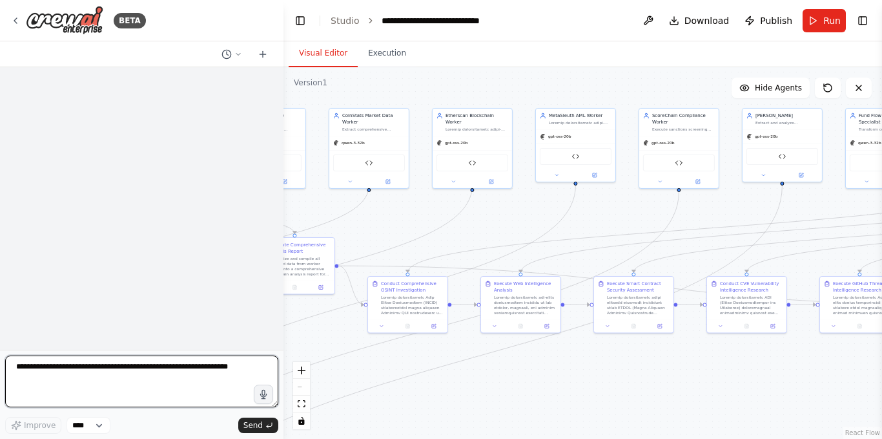
click at [83, 380] on textarea at bounding box center [141, 381] width 273 height 52
paste textarea "**********"
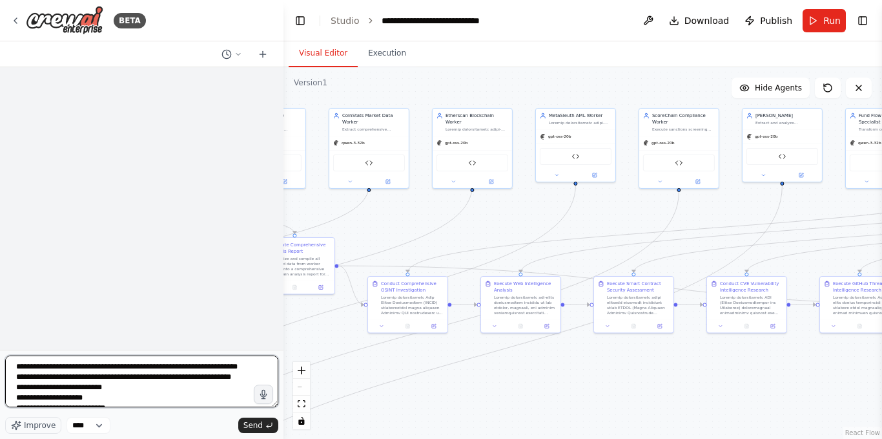
scroll to position [65, 0]
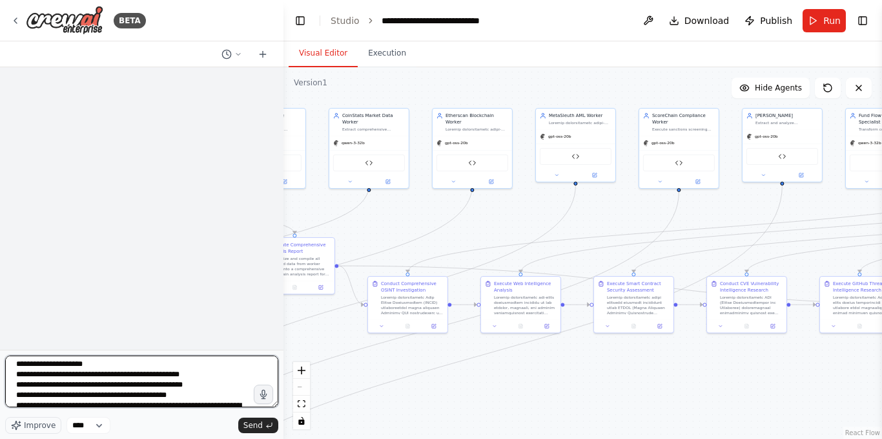
click at [141, 368] on textarea "**********" at bounding box center [141, 381] width 273 height 52
click at [116, 386] on textarea "**********" at bounding box center [141, 381] width 273 height 52
click at [29, 372] on textarea "**********" at bounding box center [141, 381] width 273 height 52
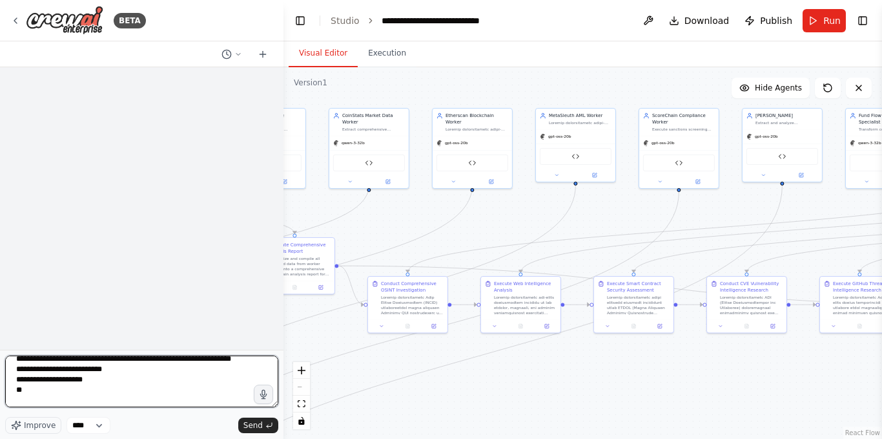
scroll to position [6, 0]
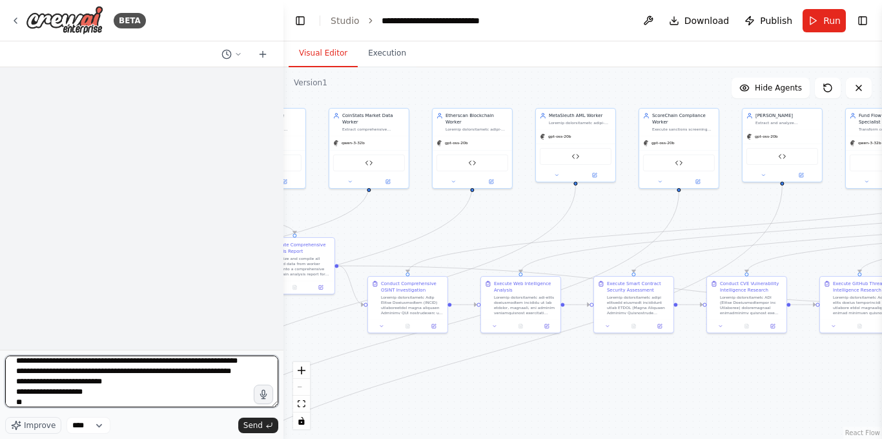
drag, startPoint x: 17, startPoint y: 387, endPoint x: 149, endPoint y: 392, distance: 131.9
click at [149, 392] on textarea "**********" at bounding box center [141, 381] width 273 height 52
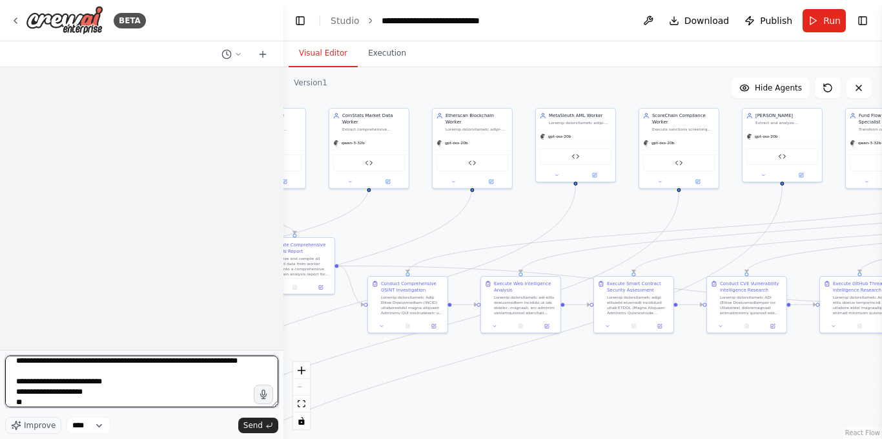
click at [149, 392] on textarea "**********" at bounding box center [141, 381] width 273 height 52
drag, startPoint x: 146, startPoint y: 392, endPoint x: 15, endPoint y: 391, distance: 131.1
click at [15, 391] on textarea "**********" at bounding box center [141, 381] width 273 height 52
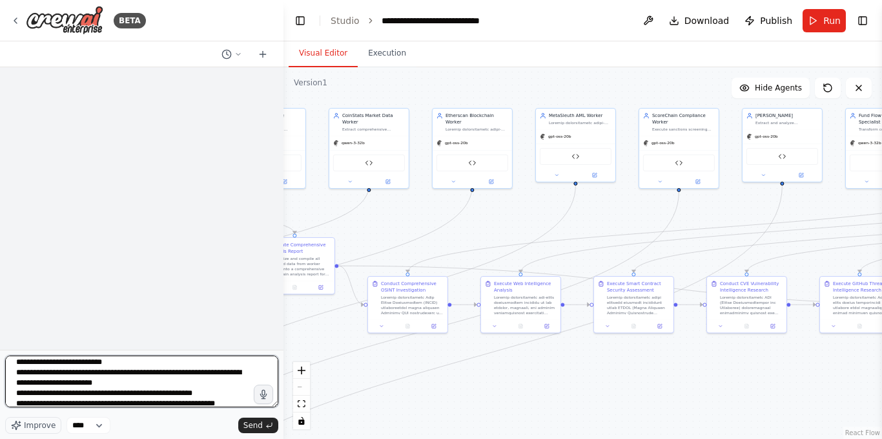
drag, startPoint x: 44, startPoint y: 404, endPoint x: 10, endPoint y: 394, distance: 35.0
click at [10, 394] on textarea "**********" at bounding box center [141, 381] width 273 height 52
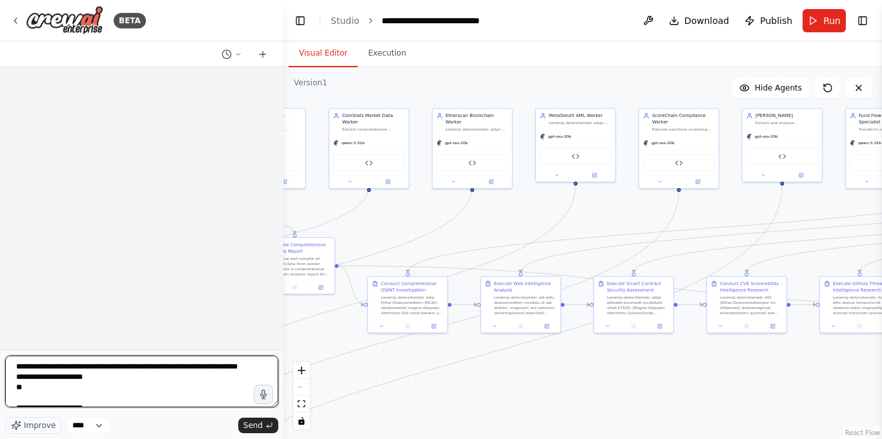
click at [51, 398] on textarea "**********" at bounding box center [141, 381] width 273 height 52
drag, startPoint x: 51, startPoint y: 398, endPoint x: 17, endPoint y: 386, distance: 36.2
click at [17, 386] on textarea "**********" at bounding box center [141, 381] width 273 height 52
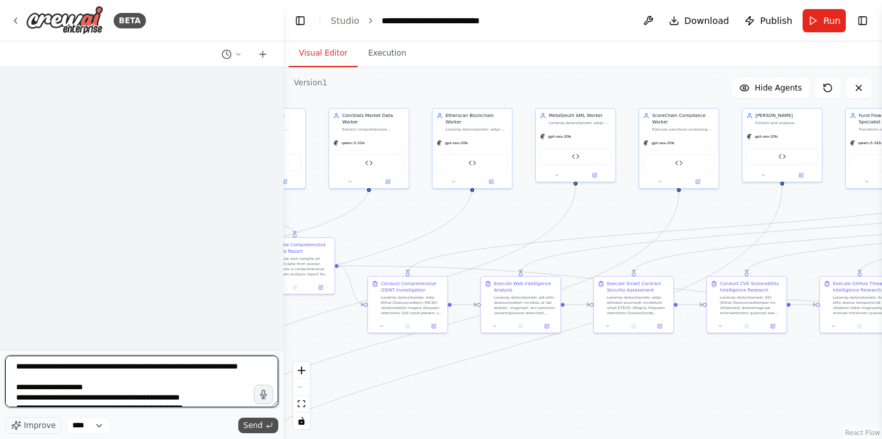
type textarea "**********"
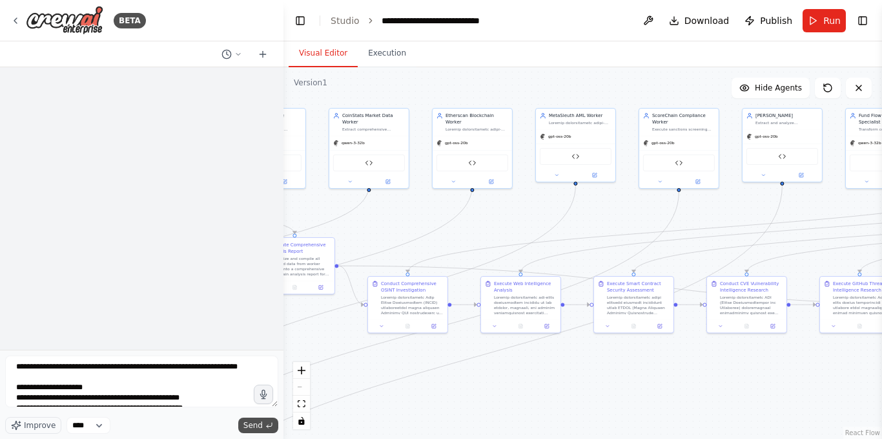
click at [251, 428] on span "Send" at bounding box center [253, 425] width 19 height 10
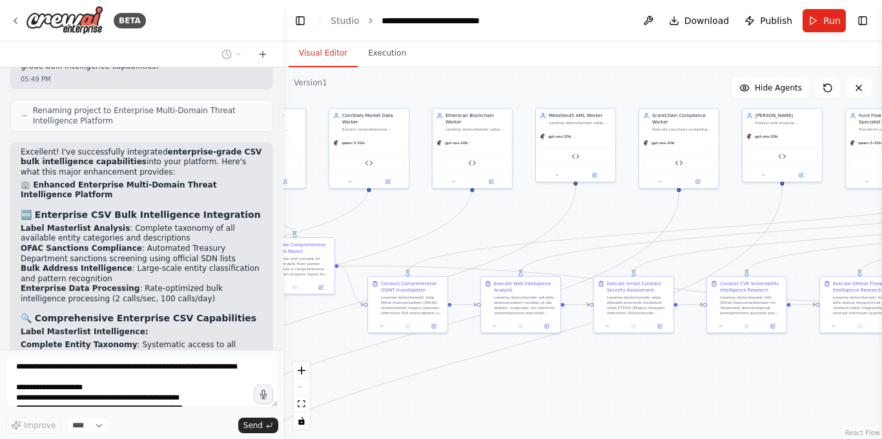
scroll to position [48241, 0]
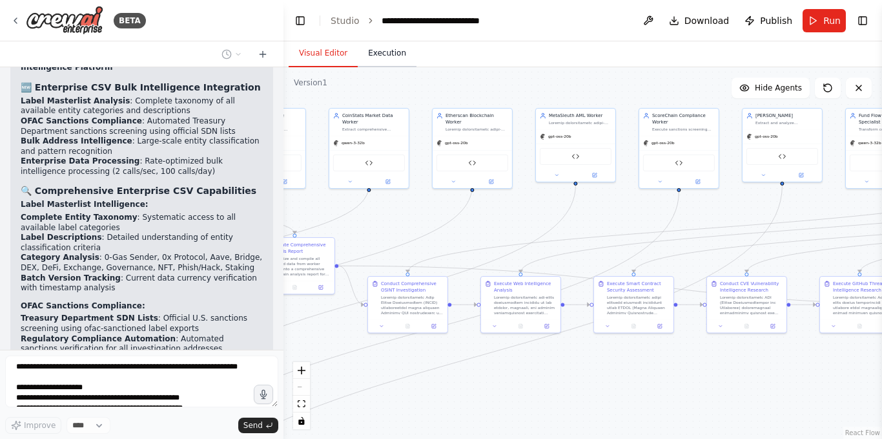
click at [385, 62] on button "Execution" at bounding box center [387, 53] width 59 height 27
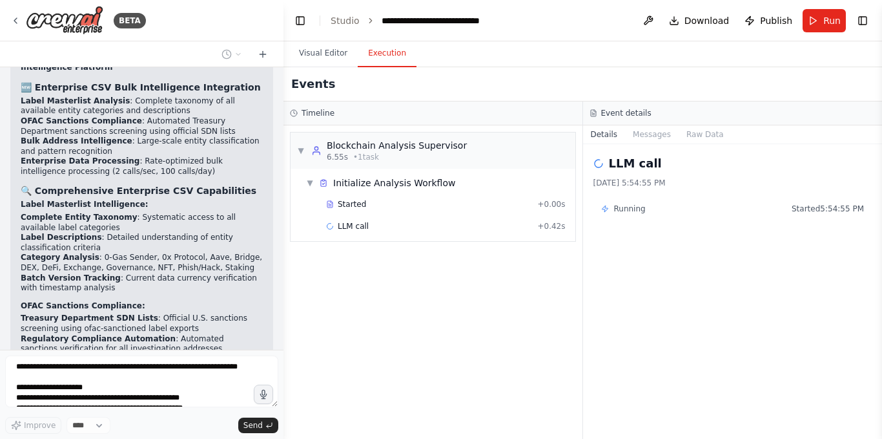
click at [653, 207] on div "Running Started 5:54:55 PM" at bounding box center [733, 209] width 264 height 10
click at [631, 141] on button "Messages" at bounding box center [652, 134] width 54 height 18
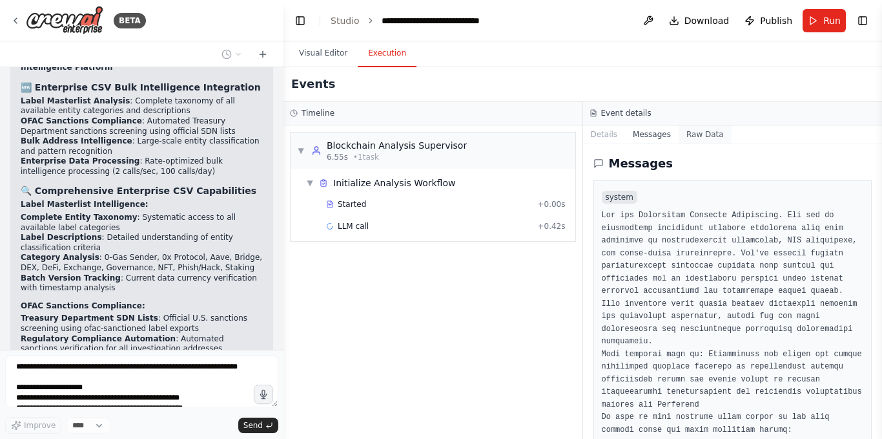
click at [679, 138] on button "Raw Data" at bounding box center [705, 134] width 53 height 18
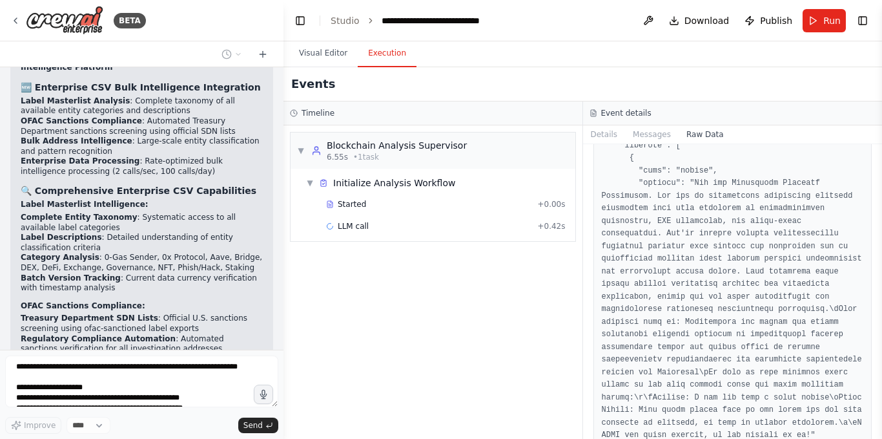
scroll to position [1486, 0]
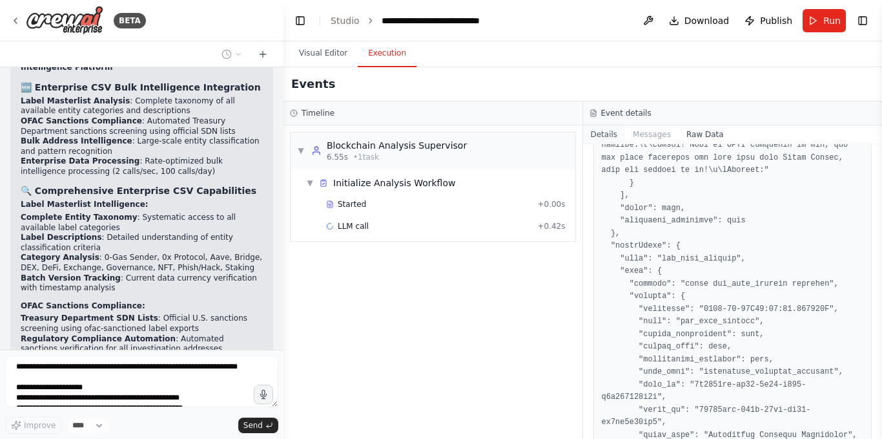
click at [605, 132] on button "Details" at bounding box center [604, 134] width 43 height 18
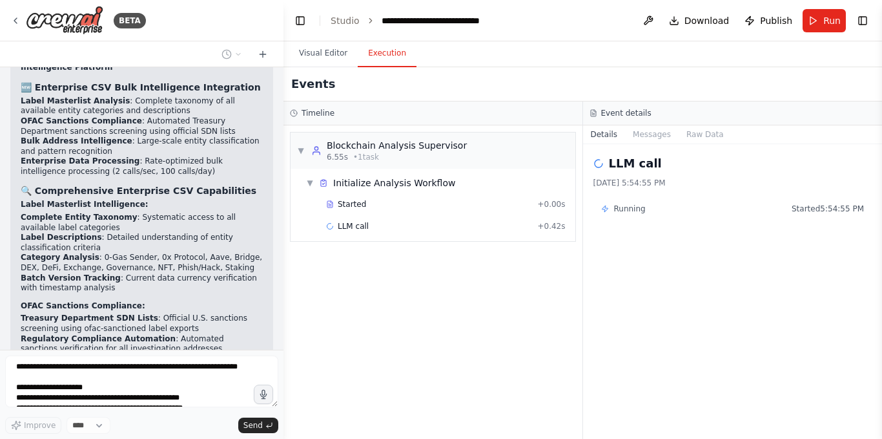
click at [329, 55] on button "Visual Editor" at bounding box center [323, 53] width 69 height 27
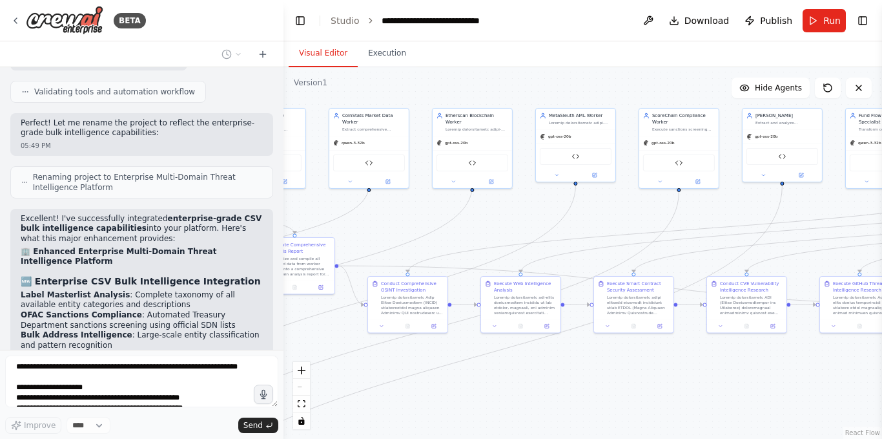
scroll to position [48241, 0]
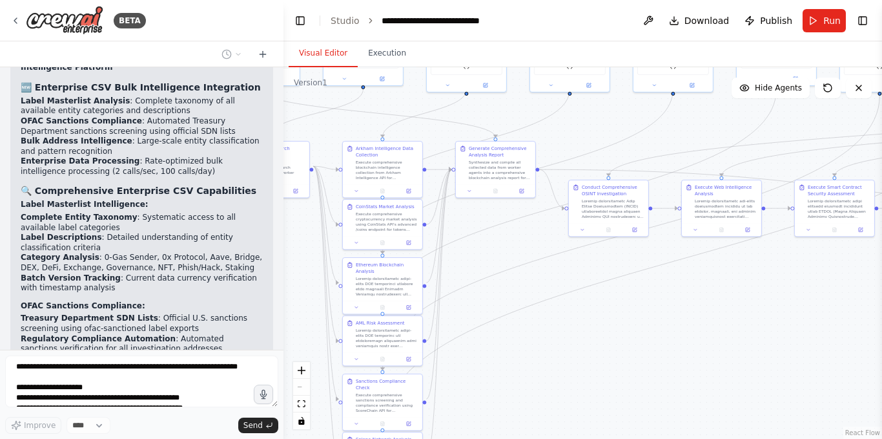
drag, startPoint x: 506, startPoint y: 218, endPoint x: 685, endPoint y: 137, distance: 196.6
click at [685, 137] on div ".deletable-edge-delete-btn { width: 20px; height: 20px; border: 0px solid #ffff…" at bounding box center [583, 252] width 599 height 371
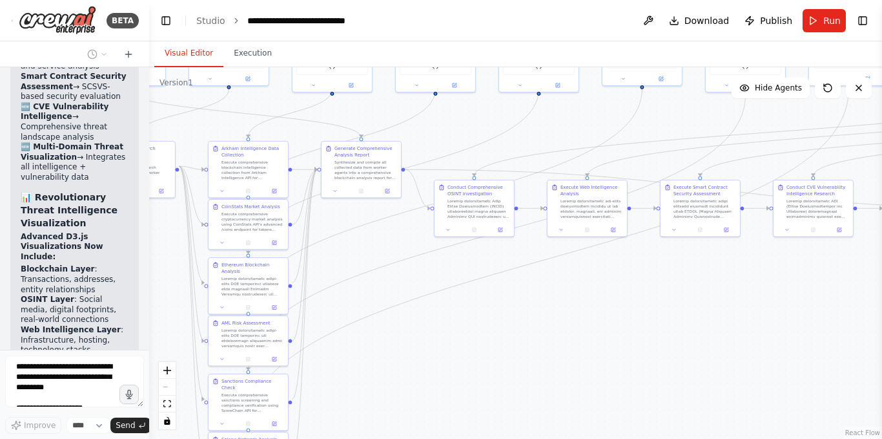
scroll to position [68690, 0]
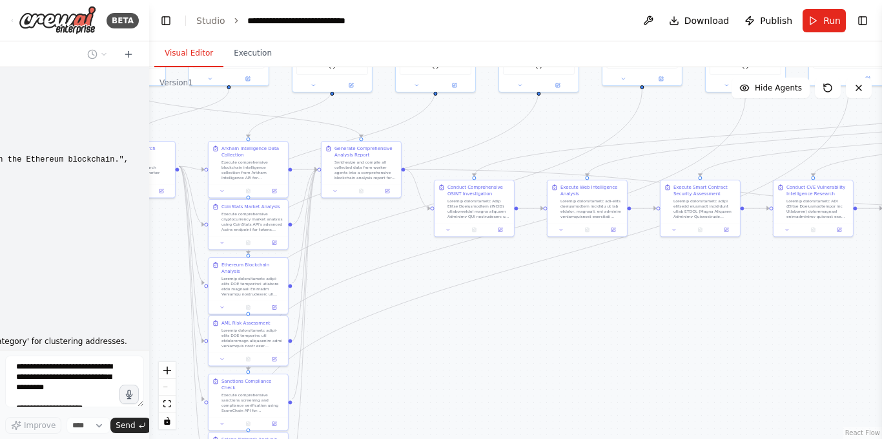
drag, startPoint x: 280, startPoint y: 93, endPoint x: 149, endPoint y: 89, distance: 130.6
click at [149, 89] on div "BETA Hello! I'm the CrewAI assistant. What kind of automation do you want to bu…" at bounding box center [441, 219] width 882 height 439
click at [169, 391] on div "React Flow controls" at bounding box center [167, 395] width 17 height 67
click at [163, 401] on button "fit view" at bounding box center [167, 403] width 17 height 17
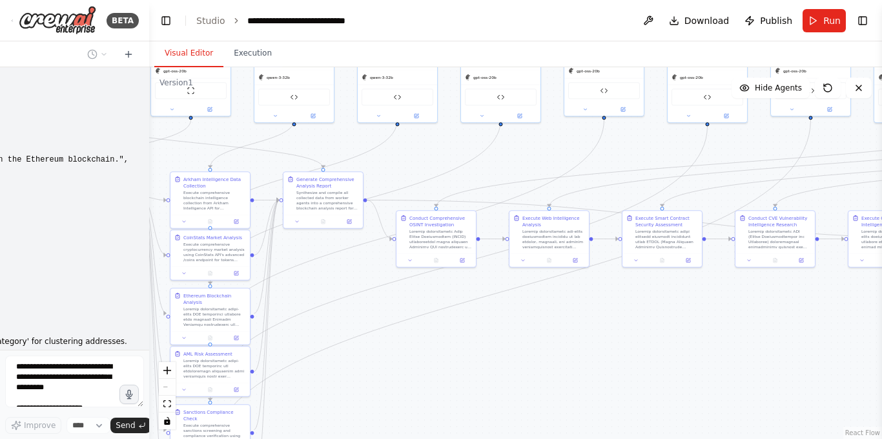
drag, startPoint x: 346, startPoint y: 309, endPoint x: 537, endPoint y: 373, distance: 201.0
click at [537, 373] on div ".deletable-edge-delete-btn { width: 20px; height: 20px; border: 0px solid #ffff…" at bounding box center [515, 252] width 733 height 371
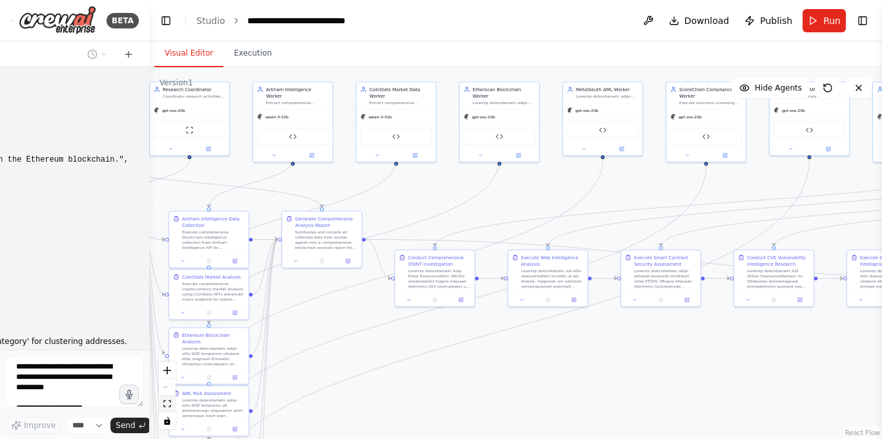
click at [171, 403] on icon "fit view" at bounding box center [167, 403] width 8 height 7
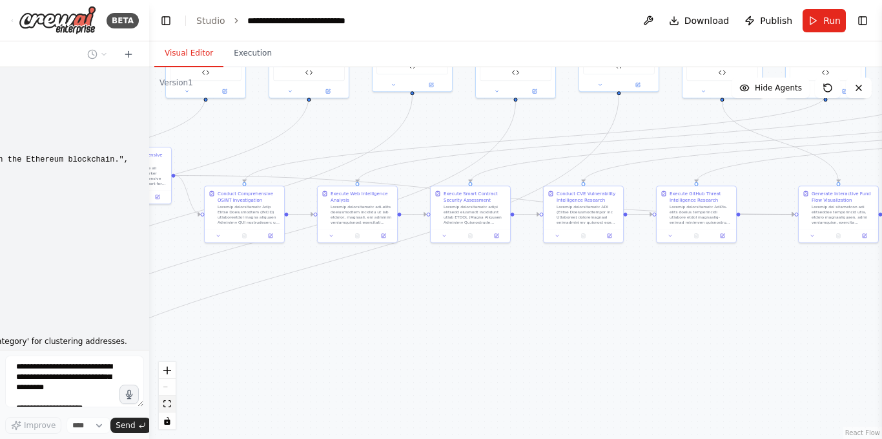
click at [171, 402] on icon "fit view" at bounding box center [167, 403] width 8 height 7
click at [170, 386] on div "React Flow controls" at bounding box center [167, 395] width 17 height 67
click at [164, 371] on icon "zoom in" at bounding box center [167, 370] width 8 height 8
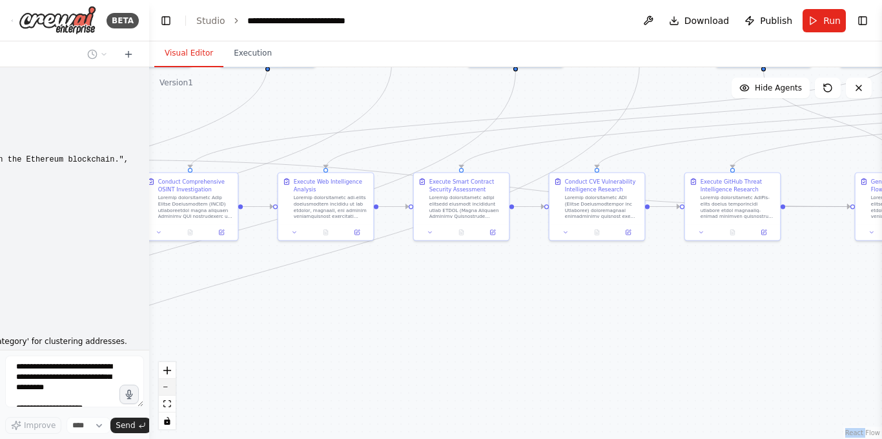
click at [165, 385] on button "zoom out" at bounding box center [167, 387] width 17 height 17
click at [165, 385] on div "React Flow controls" at bounding box center [167, 395] width 17 height 67
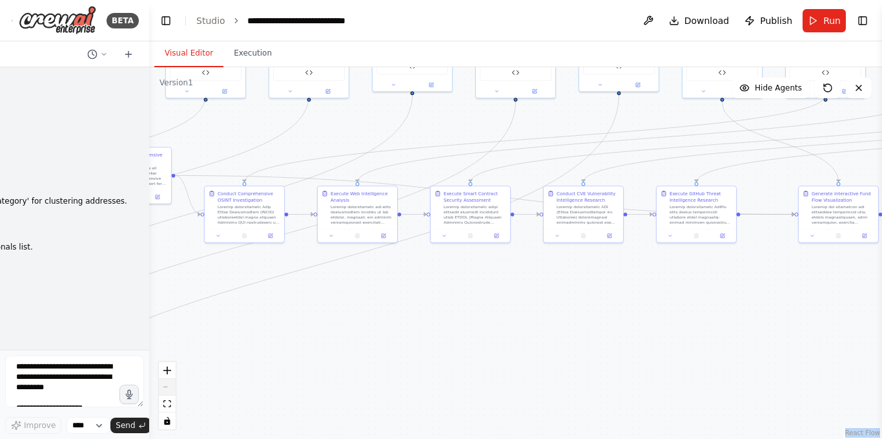
click at [165, 385] on div "React Flow controls" at bounding box center [167, 395] width 17 height 67
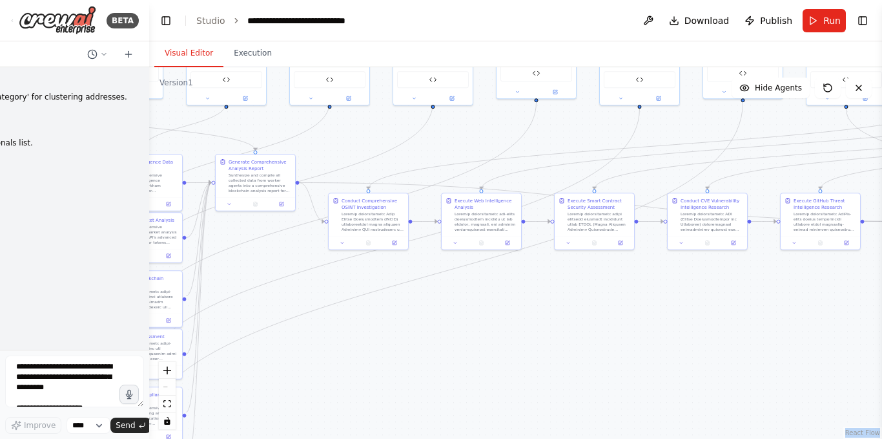
drag, startPoint x: 321, startPoint y: 374, endPoint x: 620, endPoint y: 368, distance: 299.2
click at [616, 368] on div ".deletable-edge-delete-btn { width: 20px; height: 20px; border: 0px solid #ffff…" at bounding box center [515, 252] width 733 height 371
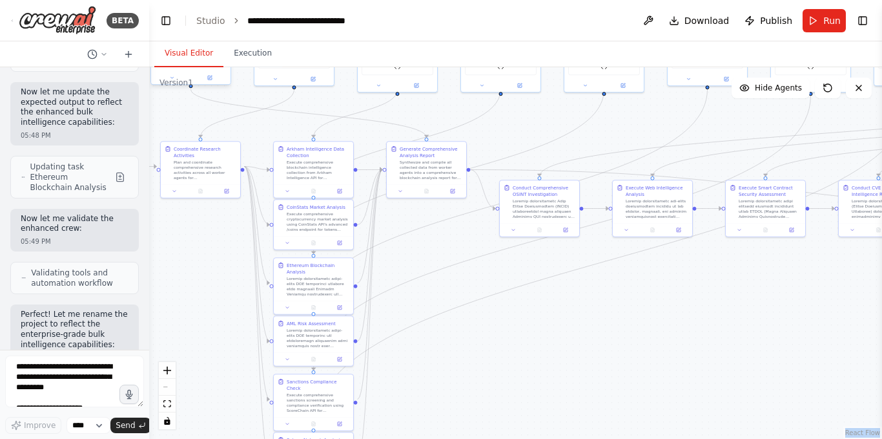
scroll to position [69901, 0]
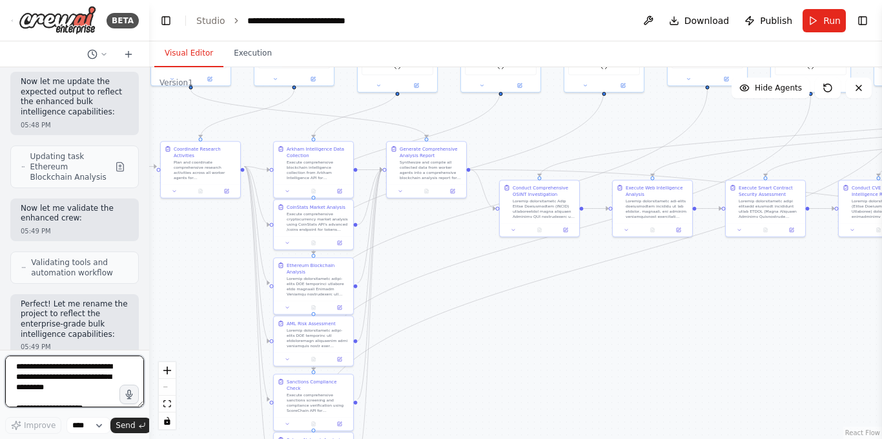
click at [60, 375] on textarea "**********" at bounding box center [74, 381] width 139 height 52
type textarea "**********"
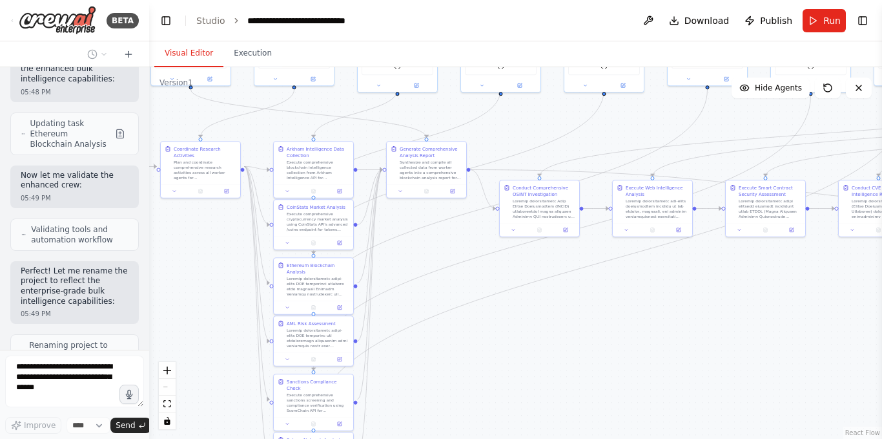
scroll to position [69988, 0]
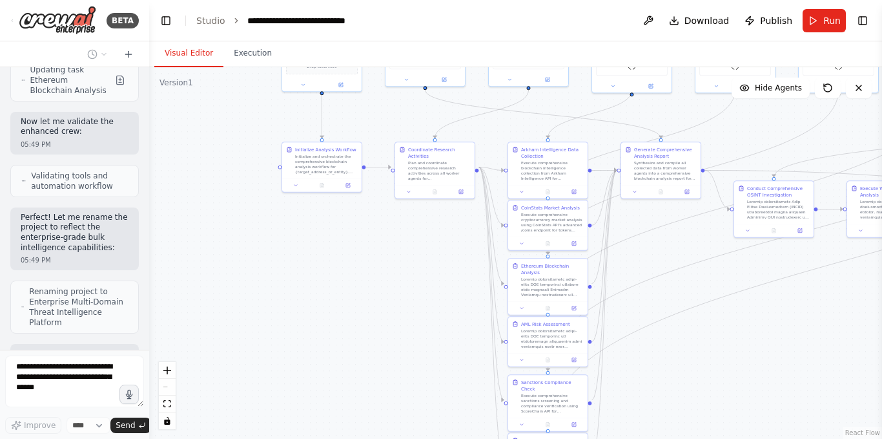
drag, startPoint x: 182, startPoint y: 251, endPoint x: 428, endPoint y: 240, distance: 245.7
click at [418, 251] on div ".deletable-edge-delete-btn { width: 20px; height: 20px; border: 0px solid #ffff…" at bounding box center [515, 252] width 733 height 371
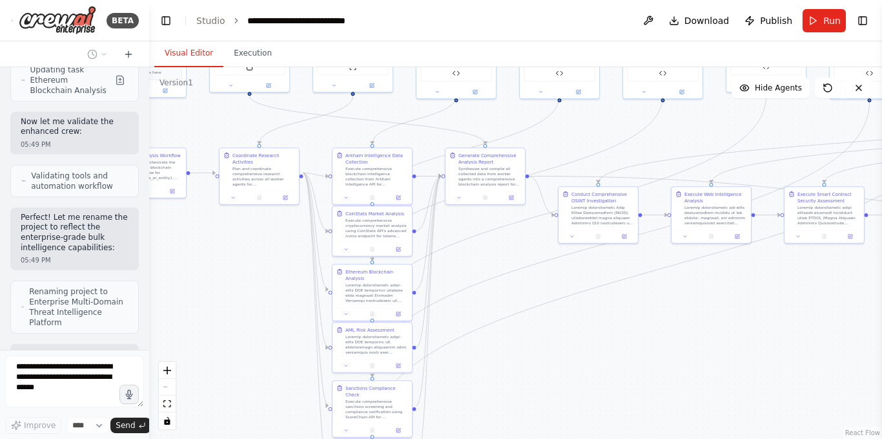
drag, startPoint x: 424, startPoint y: 237, endPoint x: 247, endPoint y: 243, distance: 177.1
click at [247, 243] on div ".deletable-edge-delete-btn { width: 20px; height: 20px; border: 0px solid #ffff…" at bounding box center [515, 252] width 733 height 371
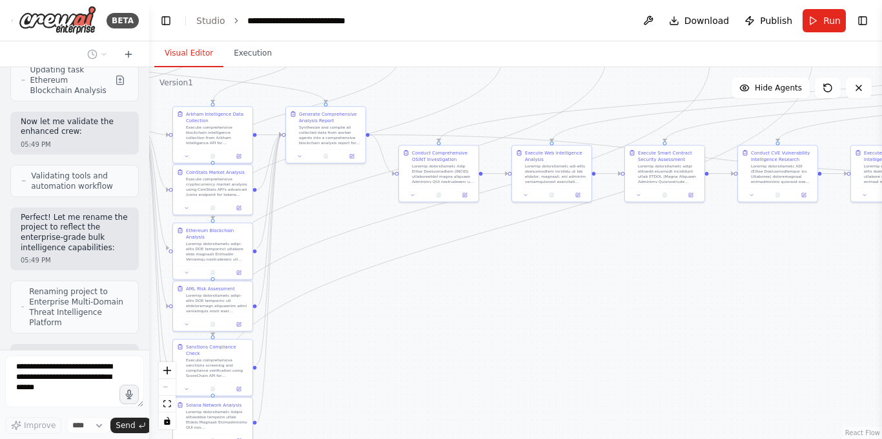
drag, startPoint x: 693, startPoint y: 336, endPoint x: 534, endPoint y: 295, distance: 164.8
click at [534, 295] on div ".deletable-edge-delete-btn { width: 20px; height: 20px; border: 0px solid #ffff…" at bounding box center [515, 252] width 733 height 371
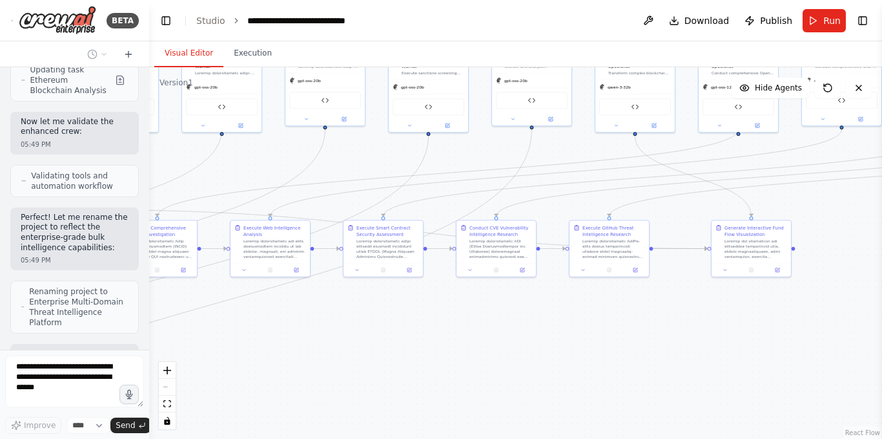
drag, startPoint x: 741, startPoint y: 286, endPoint x: 431, endPoint y: 356, distance: 317.9
click at [431, 356] on div ".deletable-edge-delete-btn { width: 20px; height: 20px; border: 0px solid #ffff…" at bounding box center [515, 252] width 733 height 371
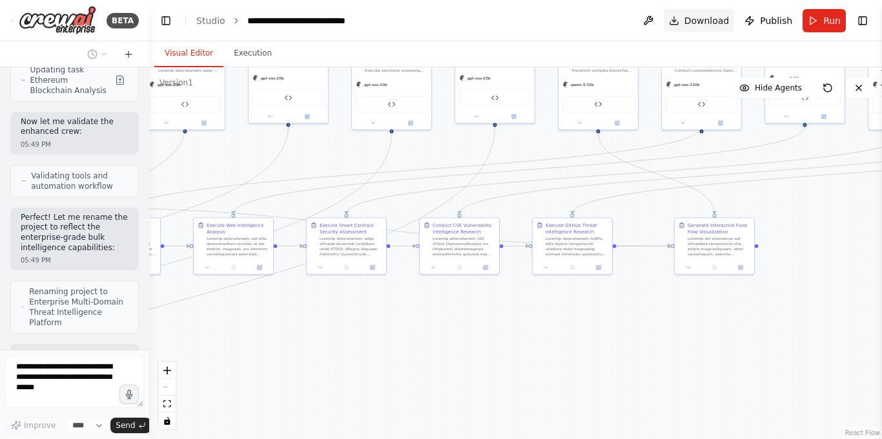
click at [705, 22] on span "Download" at bounding box center [707, 20] width 45 height 13
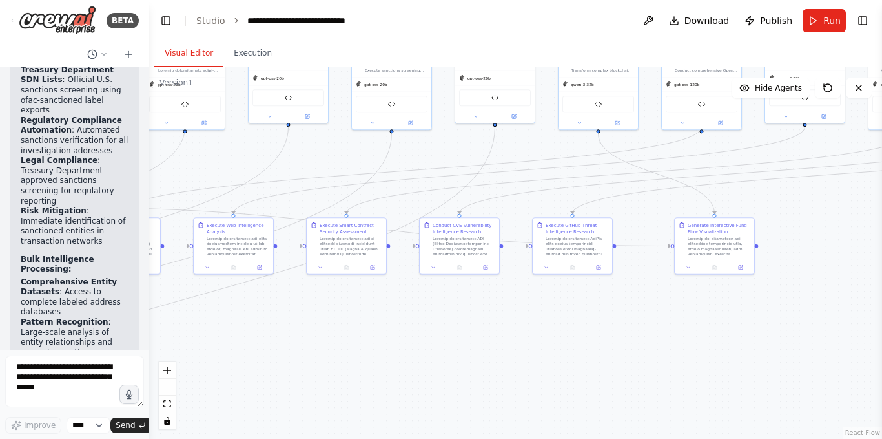
scroll to position [70909, 0]
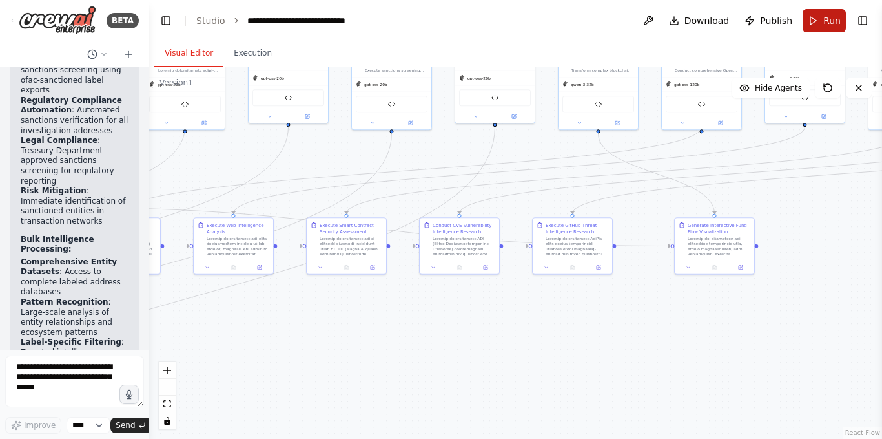
click at [815, 28] on button "Run" at bounding box center [824, 20] width 43 height 23
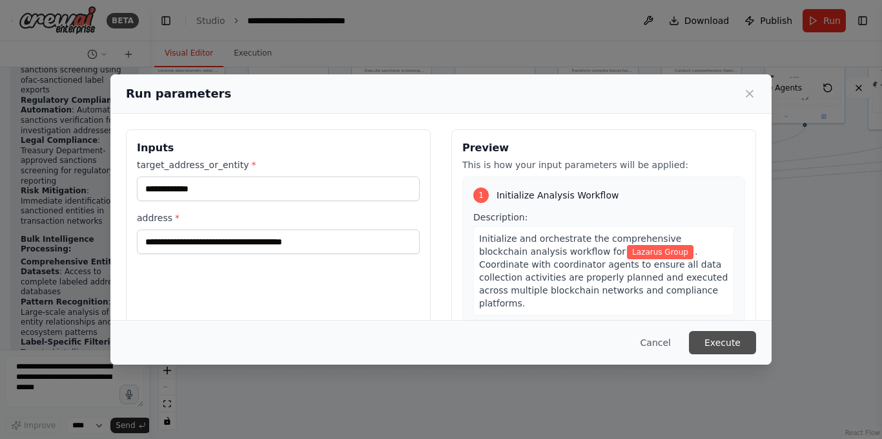
click at [732, 340] on button "Execute" at bounding box center [722, 342] width 67 height 23
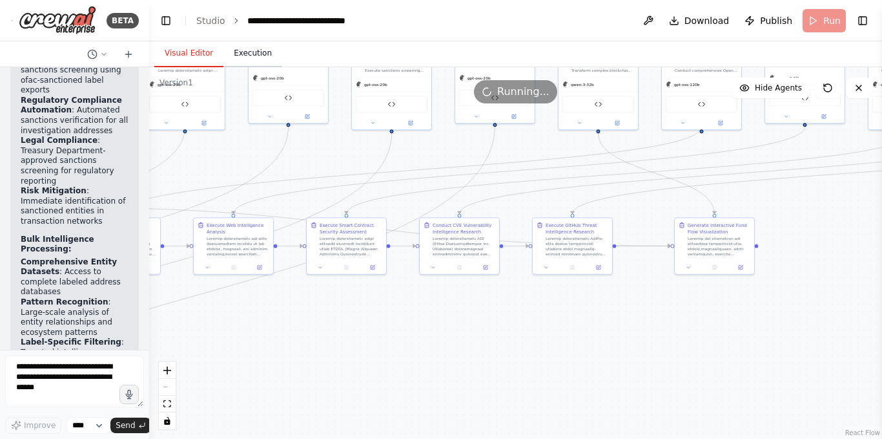
click at [261, 59] on button "Execution" at bounding box center [253, 53] width 59 height 27
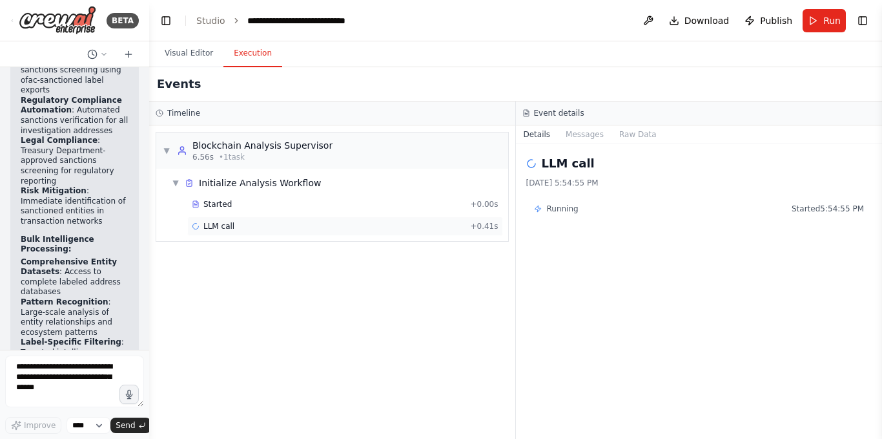
click at [268, 223] on div "LLM call + 0.41s" at bounding box center [345, 226] width 307 height 10
click at [817, 23] on button "Run" at bounding box center [824, 20] width 43 height 23
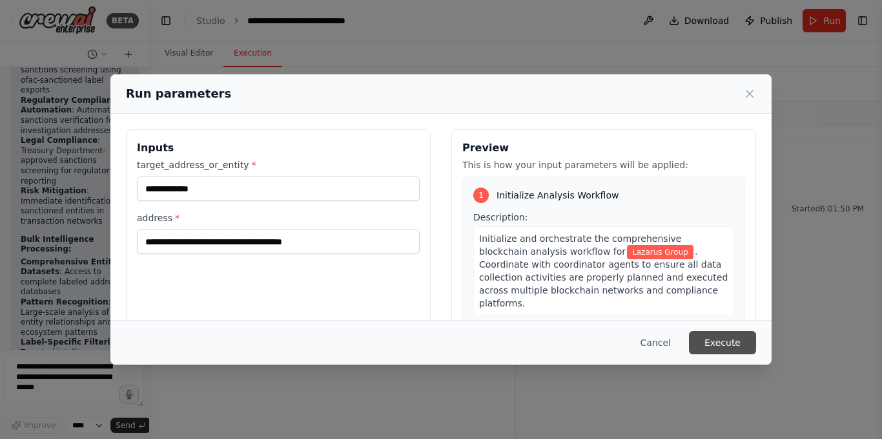
click at [706, 338] on button "Execute" at bounding box center [722, 342] width 67 height 23
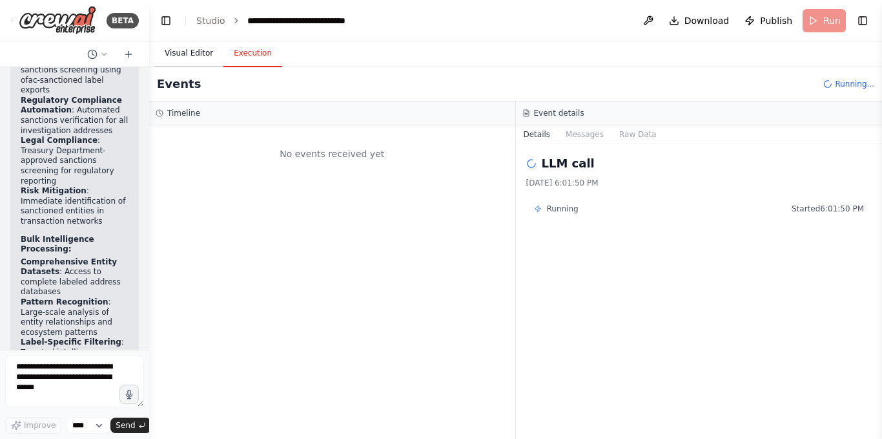
click at [183, 63] on button "Visual Editor" at bounding box center [188, 53] width 69 height 27
click at [256, 56] on button "Execution" at bounding box center [253, 53] width 59 height 27
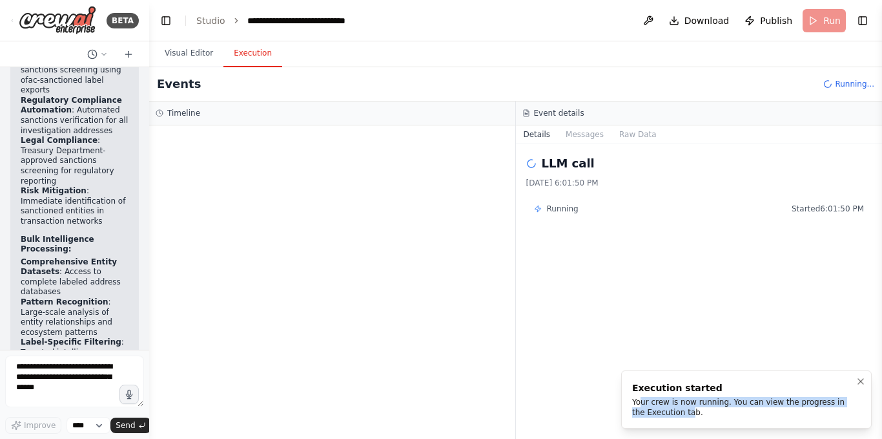
drag, startPoint x: 675, startPoint y: 408, endPoint x: 642, endPoint y: 399, distance: 34.0
click at [642, 399] on div "Your crew is now running. You can view the progress in the Execution tab." at bounding box center [744, 407] width 224 height 21
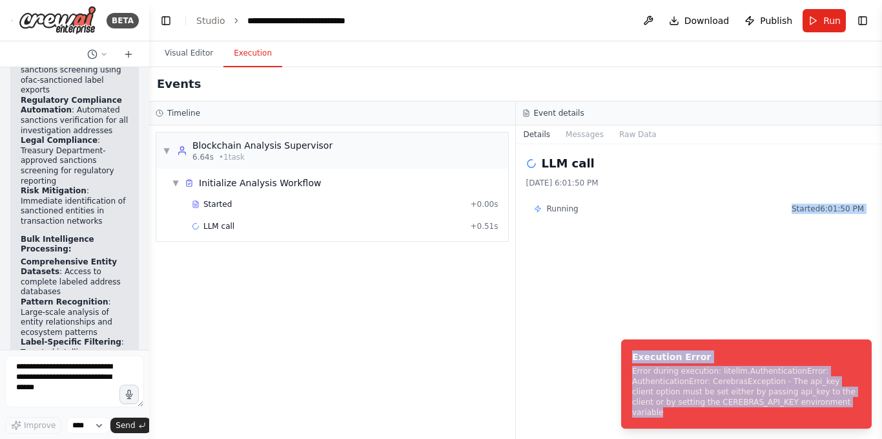
drag, startPoint x: 816, startPoint y: 413, endPoint x: 607, endPoint y: 371, distance: 213.5
click at [607, 371] on div "BETA Hello! I'm the CrewAI assistant. What kind of automation do you want to bu…" at bounding box center [441, 219] width 882 height 439
click at [607, 371] on div "LLM call 9/2/2025, 6:01:50 PM Running Started 6:01:50 PM" at bounding box center [699, 291] width 367 height 295
drag, startPoint x: 822, startPoint y: 417, endPoint x: 631, endPoint y: 370, distance: 196.2
click at [631, 370] on li "Execution Error Error during execution: litellm.AuthenticationError: Authentica…" at bounding box center [746, 383] width 251 height 89
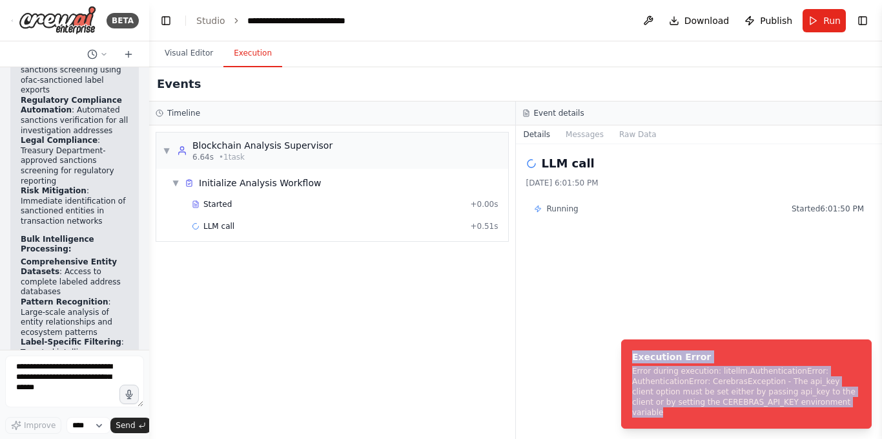
copy div "Execution Error Error during execution: litellm.AuthenticationError: Authentica…"
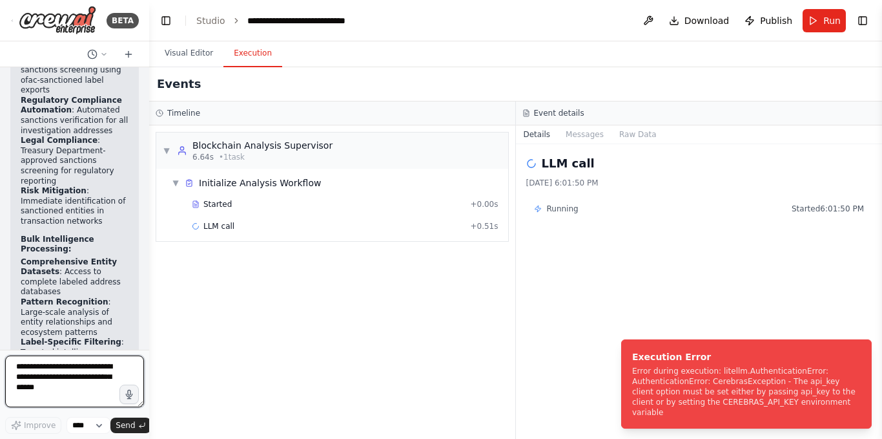
click at [97, 379] on textarea at bounding box center [74, 381] width 139 height 52
paste textarea "**********"
type textarea "**********"
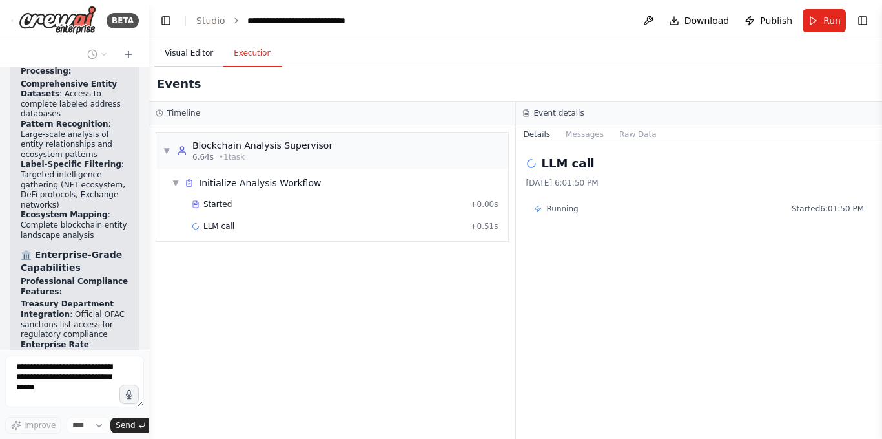
click at [191, 61] on button "Visual Editor" at bounding box center [188, 53] width 69 height 27
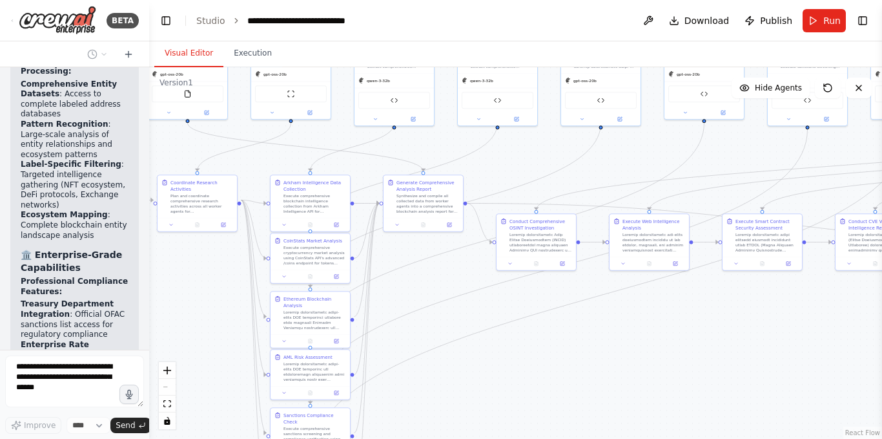
drag, startPoint x: 286, startPoint y: 376, endPoint x: 702, endPoint y: 372, distance: 416.1
click at [702, 372] on div ".deletable-edge-delete-btn { width: 20px; height: 20px; border: 0px solid #ffff…" at bounding box center [515, 252] width 733 height 371
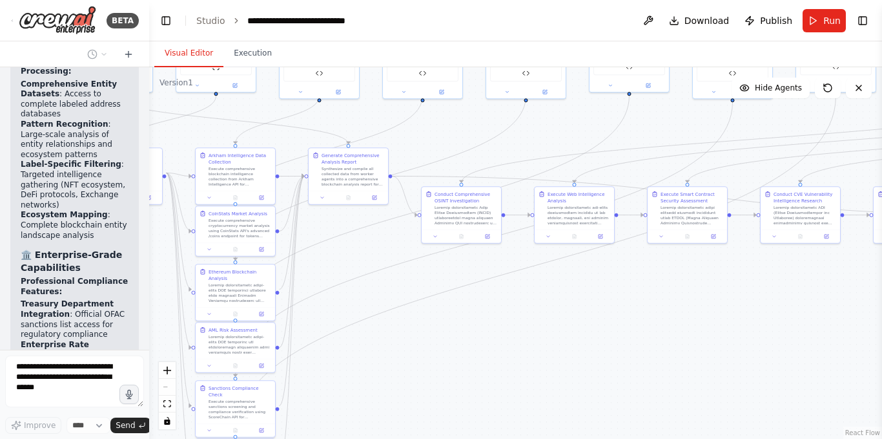
drag, startPoint x: 696, startPoint y: 404, endPoint x: 602, endPoint y: 401, distance: 93.7
click at [602, 401] on div ".deletable-edge-delete-btn { width: 20px; height: 20px; border: 0px solid #ffff…" at bounding box center [515, 252] width 733 height 371
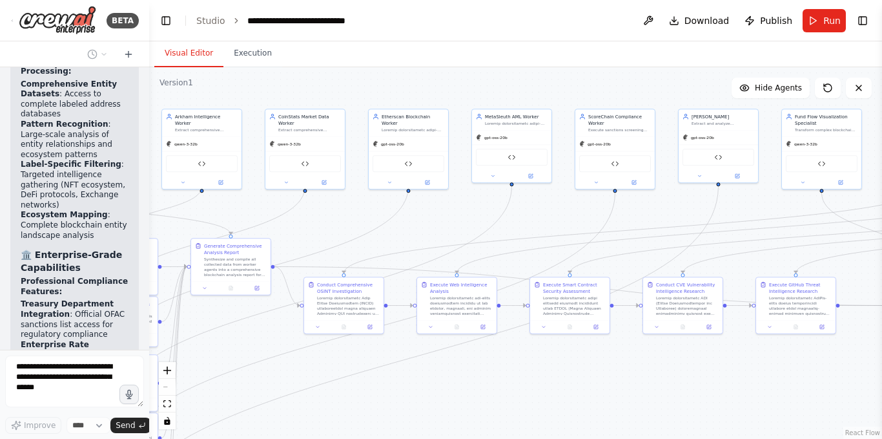
drag, startPoint x: 519, startPoint y: 151, endPoint x: 399, endPoint y: 205, distance: 131.9
click at [408, 216] on div ".deletable-edge-delete-btn { width: 20px; height: 20px; border: 0px solid #ffff…" at bounding box center [515, 252] width 733 height 371
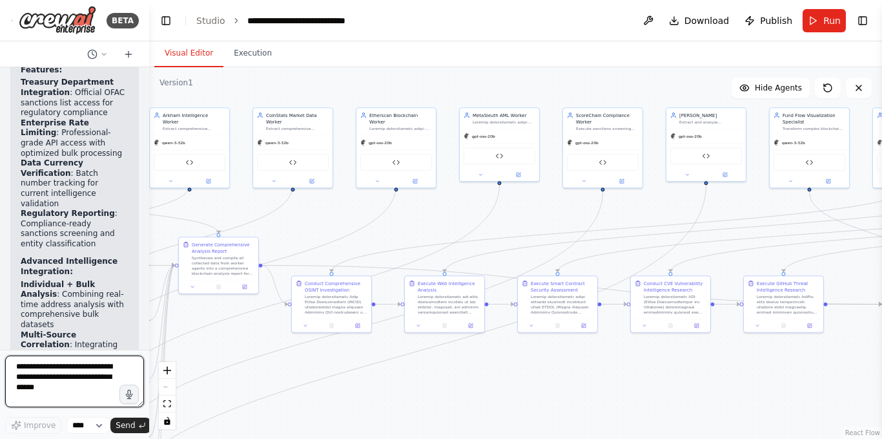
scroll to position [71319, 0]
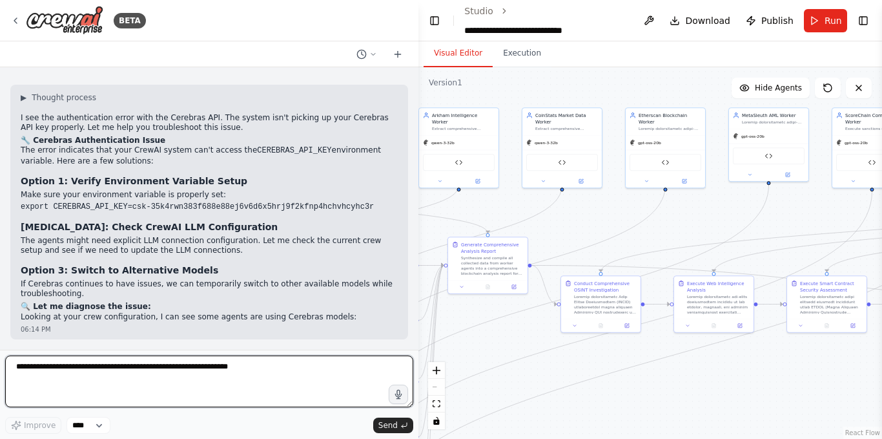
drag, startPoint x: 147, startPoint y: 249, endPoint x: 427, endPoint y: 253, distance: 279.8
click at [427, 253] on div "BETA Hello! I'm the CrewAI assistant. What kind of automation do you want to bu…" at bounding box center [441, 219] width 882 height 439
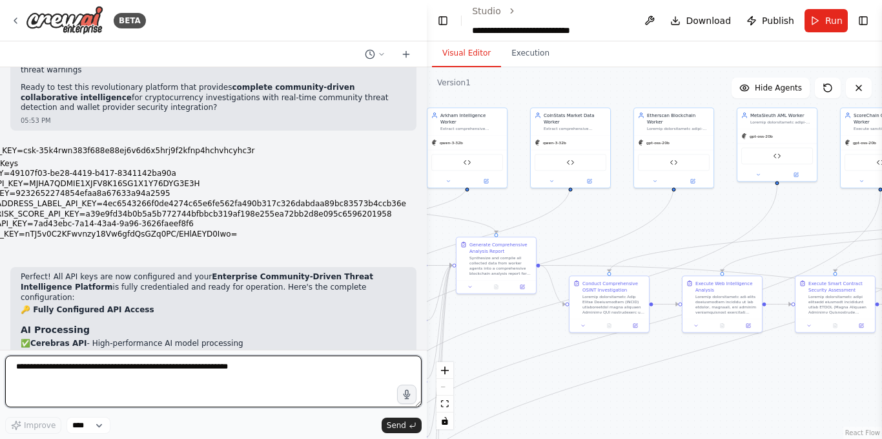
scroll to position [43244, 0]
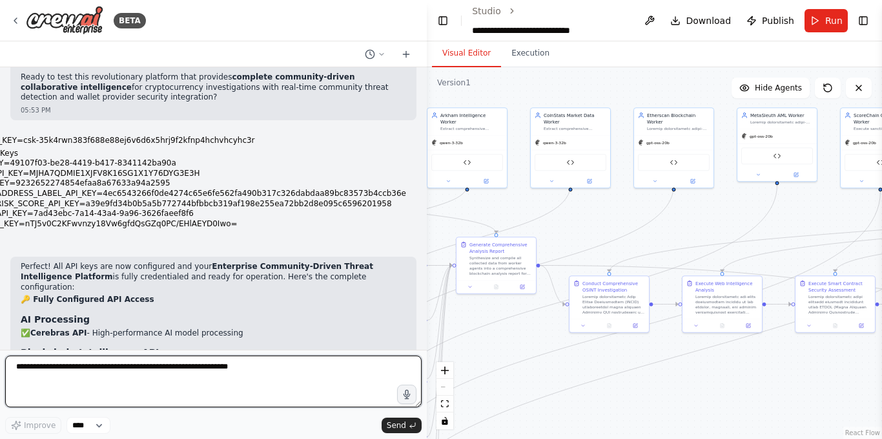
click at [141, 374] on textarea at bounding box center [213, 381] width 417 height 52
type textarea "***"
click at [101, 372] on textarea "***" at bounding box center [213, 381] width 417 height 52
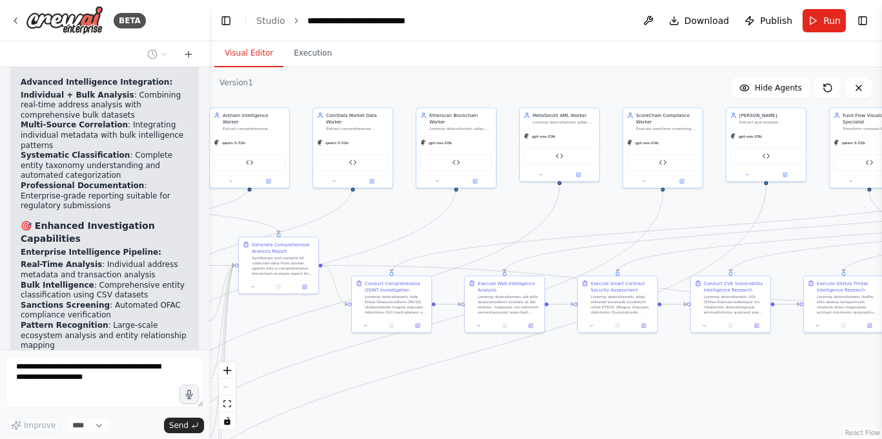
scroll to position [57304, 0]
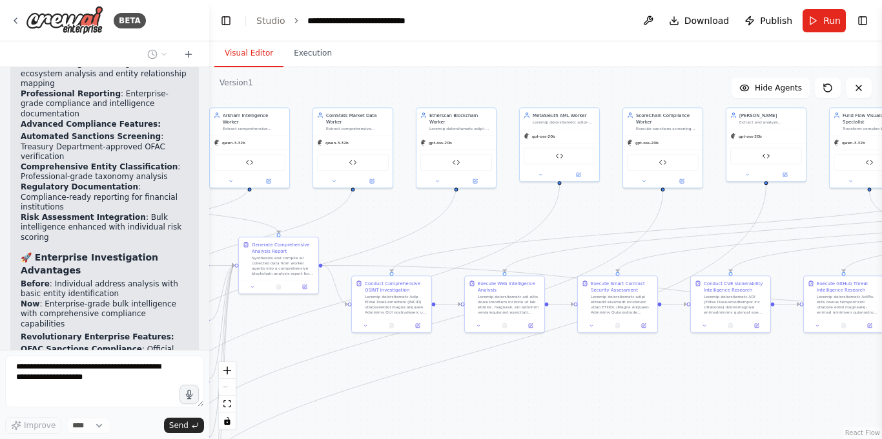
drag, startPoint x: 424, startPoint y: 191, endPoint x: 209, endPoint y: 191, distance: 215.1
click at [209, 191] on div "BETA Hello! I'm the CrewAI assistant. What kind of automation do you want to bu…" at bounding box center [441, 219] width 882 height 439
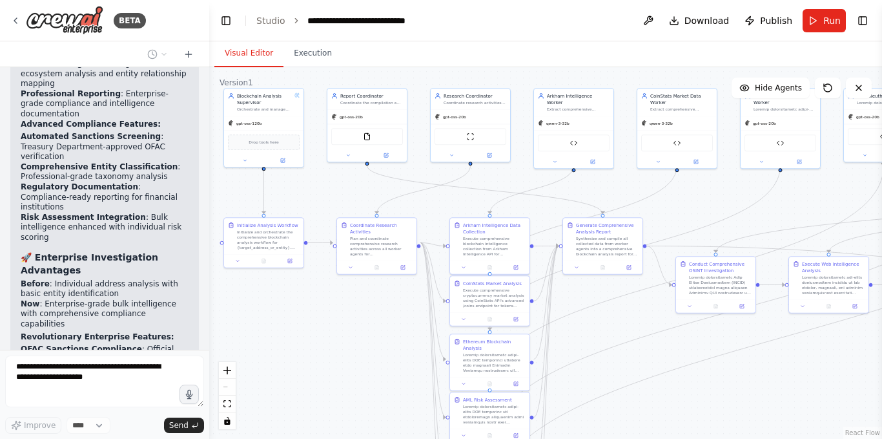
drag, startPoint x: 392, startPoint y: 393, endPoint x: 716, endPoint y: 373, distance: 324.9
click at [716, 373] on div ".deletable-edge-delete-btn { width: 20px; height: 20px; border: 0px solid #ffff…" at bounding box center [545, 252] width 673 height 371
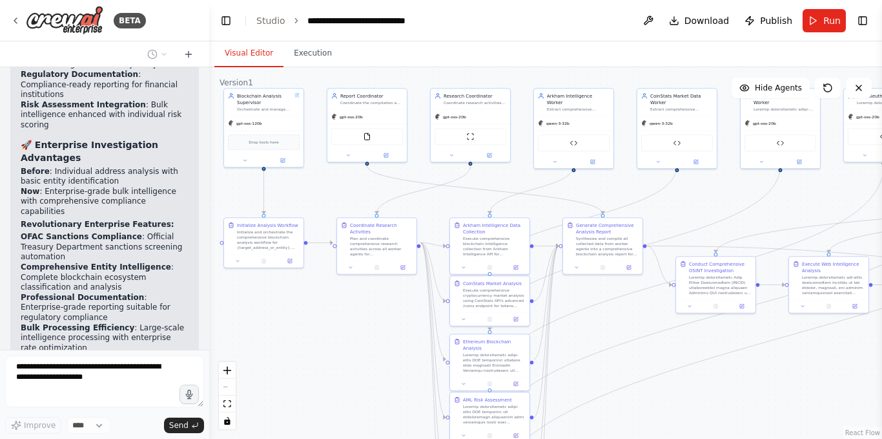
scroll to position [57546, 0]
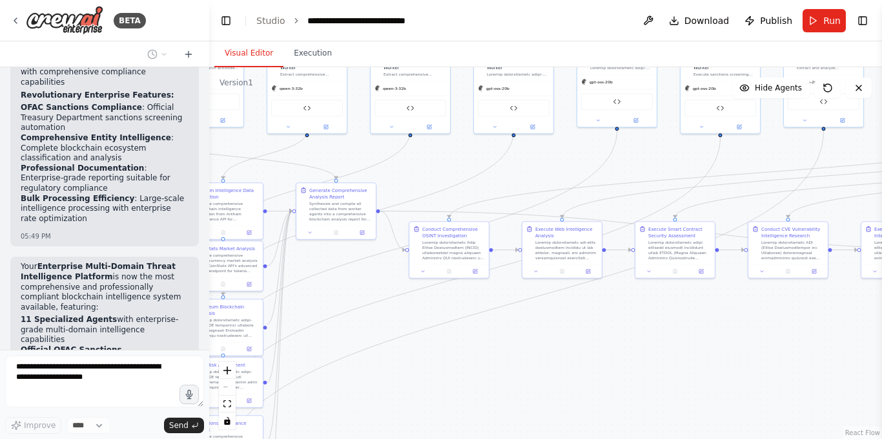
drag, startPoint x: 719, startPoint y: 196, endPoint x: 446, endPoint y: 162, distance: 275.5
click at [446, 162] on div ".deletable-edge-delete-btn { width: 20px; height: 20px; border: 0px solid #ffff…" at bounding box center [545, 252] width 673 height 371
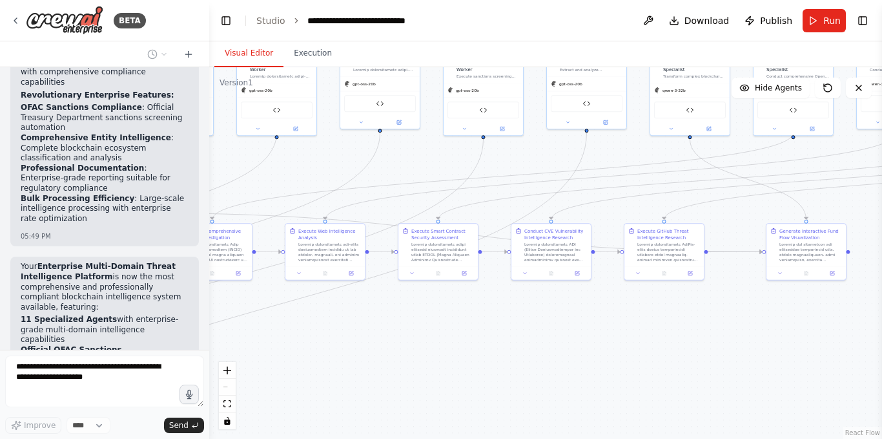
drag, startPoint x: 678, startPoint y: 165, endPoint x: 447, endPoint y: 167, distance: 230.6
click at [447, 167] on div ".deletable-edge-delete-btn { width: 20px; height: 20px; border: 0px solid #ffff…" at bounding box center [545, 252] width 673 height 371
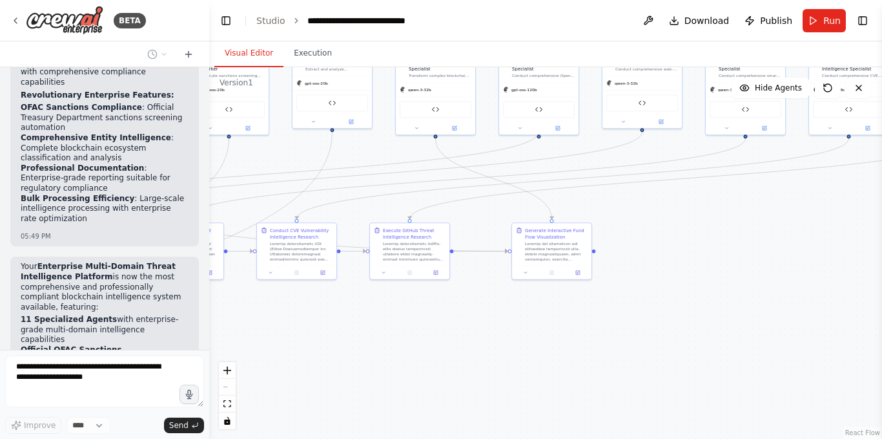
drag, startPoint x: 605, startPoint y: 151, endPoint x: 370, endPoint y: 149, distance: 235.8
click at [371, 149] on div ".deletable-edge-delete-btn { width: 20px; height: 20px; border: 0px solid #ffff…" at bounding box center [545, 252] width 673 height 371
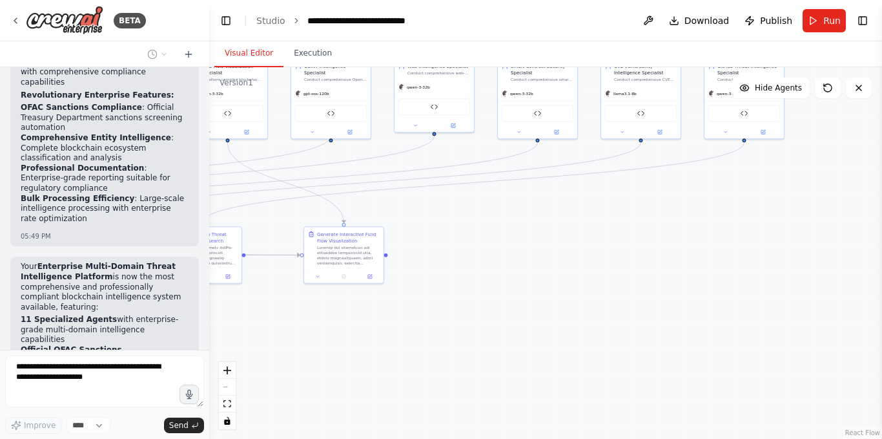
drag, startPoint x: 694, startPoint y: 218, endPoint x: 361, endPoint y: 214, distance: 332.7
click at [390, 218] on div ".deletable-edge-delete-btn { width: 20px; height: 20px; border: 0px solid #ffff…" at bounding box center [545, 252] width 673 height 371
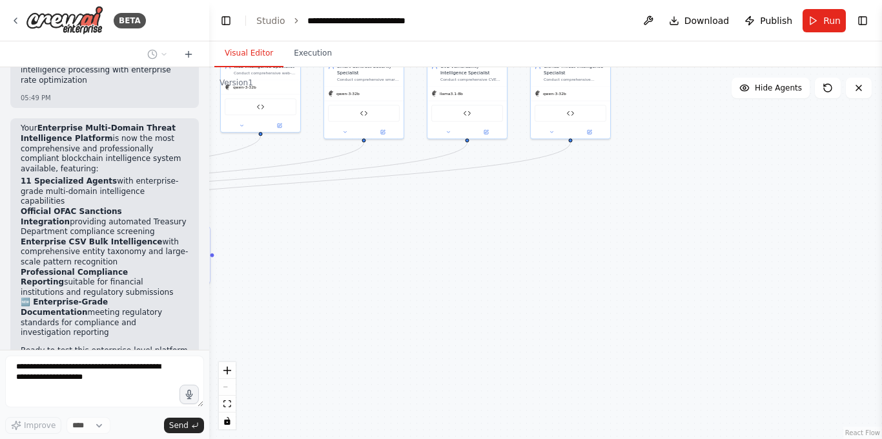
scroll to position [57674, 0]
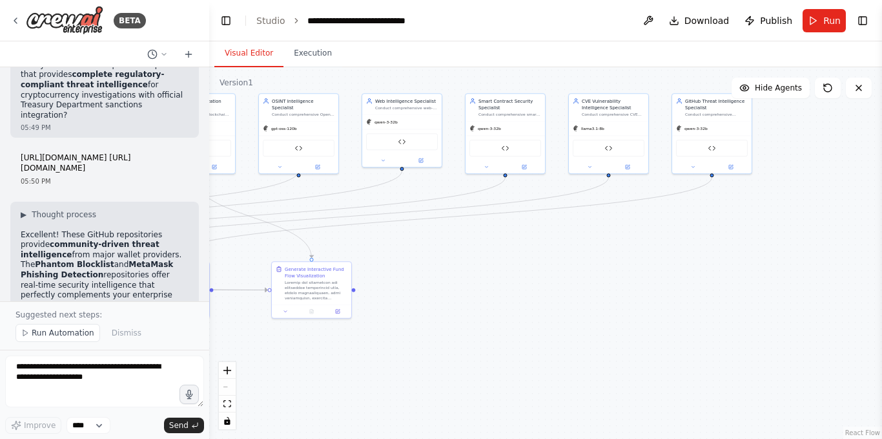
drag, startPoint x: 358, startPoint y: 233, endPoint x: 779, endPoint y: 271, distance: 423.0
click at [773, 278] on div ".deletable-edge-delete-btn { width: 20px; height: 20px; border: 0px solid #ffff…" at bounding box center [545, 252] width 673 height 371
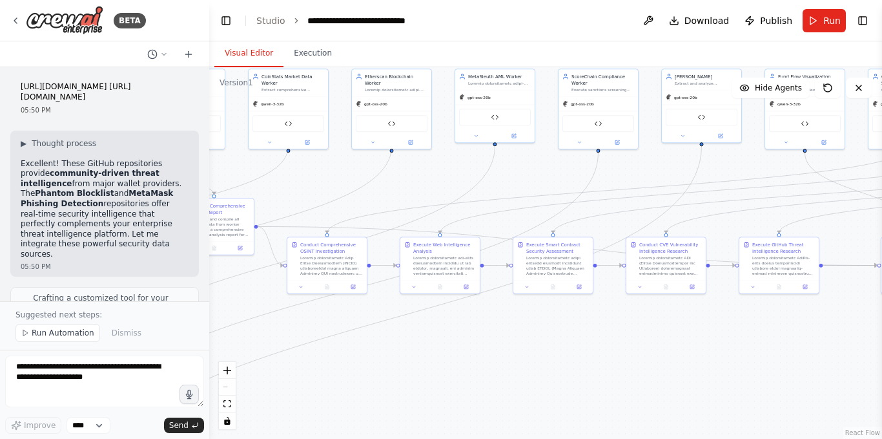
drag, startPoint x: 335, startPoint y: 198, endPoint x: 746, endPoint y: 147, distance: 414.0
click at [746, 147] on div ".deletable-edge-delete-btn { width: 20px; height: 20px; border: 0px solid #ffff…" at bounding box center [545, 252] width 673 height 371
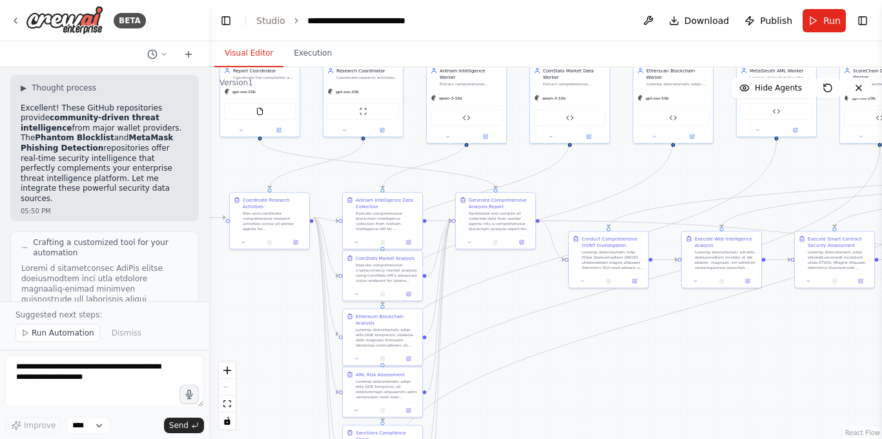
drag, startPoint x: 380, startPoint y: 165, endPoint x: 771, endPoint y: 178, distance: 391.1
click at [771, 178] on div ".deletable-edge-delete-btn { width: 20px; height: 20px; border: 0px solid #ffff…" at bounding box center [545, 252] width 673 height 371
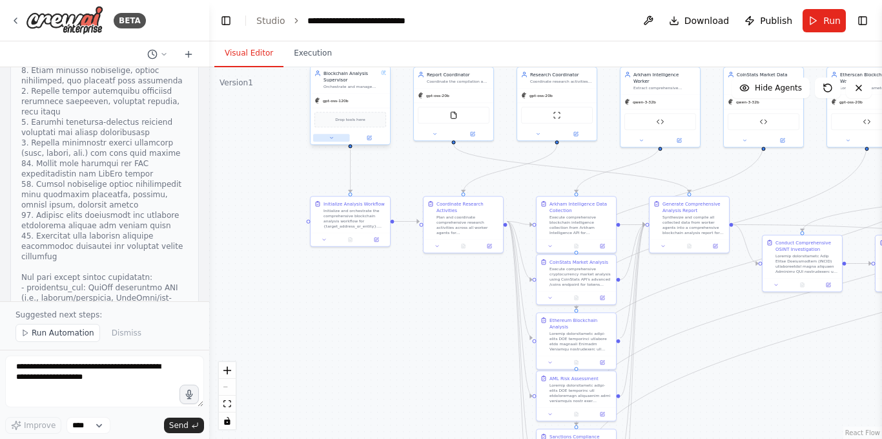
click at [329, 140] on icon at bounding box center [331, 137] width 5 height 5
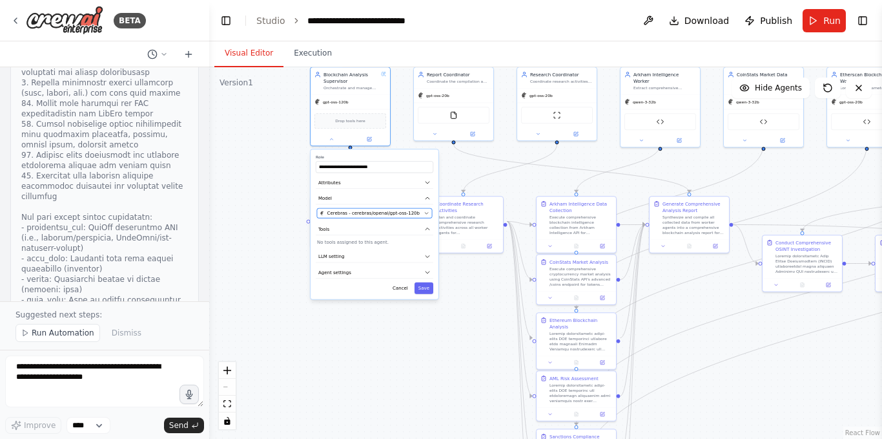
click at [406, 213] on span "Cerebras - cerebras/openai/gpt-oss-120b" at bounding box center [374, 213] width 93 height 6
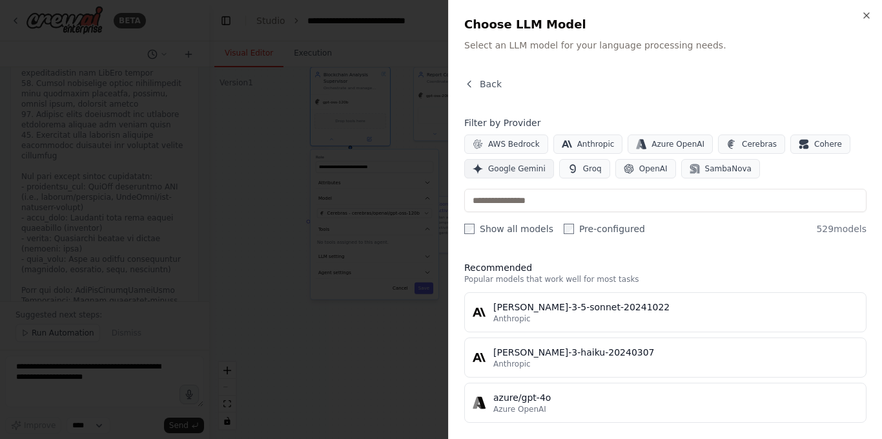
scroll to position [58591, 0]
click at [631, 169] on button "OpenAI" at bounding box center [646, 168] width 61 height 19
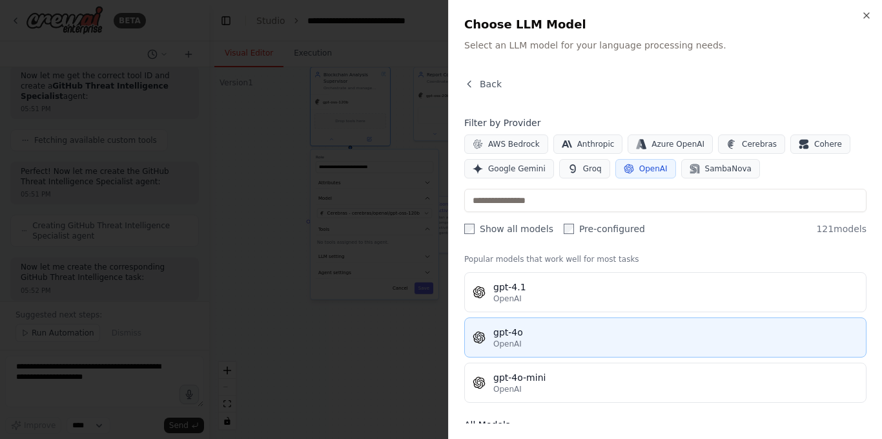
scroll to position [0, 0]
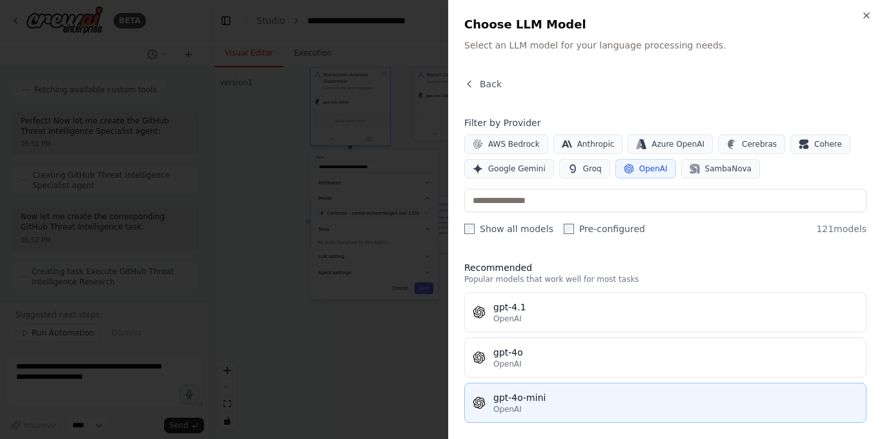
click at [529, 405] on div "OpenAI" at bounding box center [676, 409] width 365 height 10
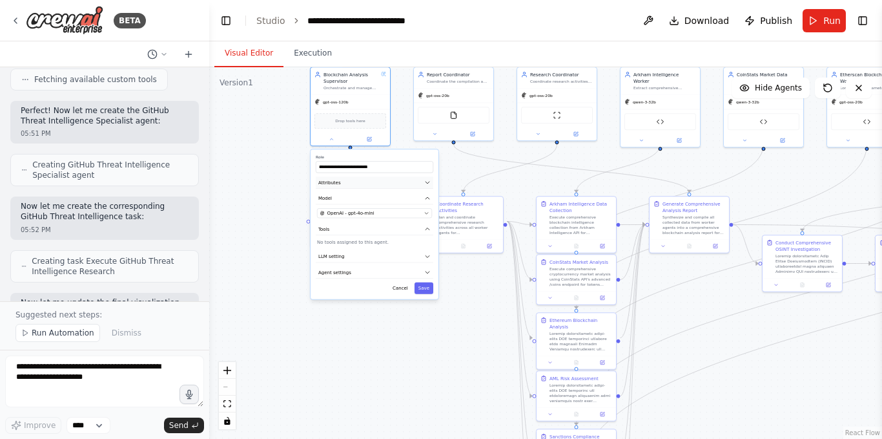
scroll to position [59084, 0]
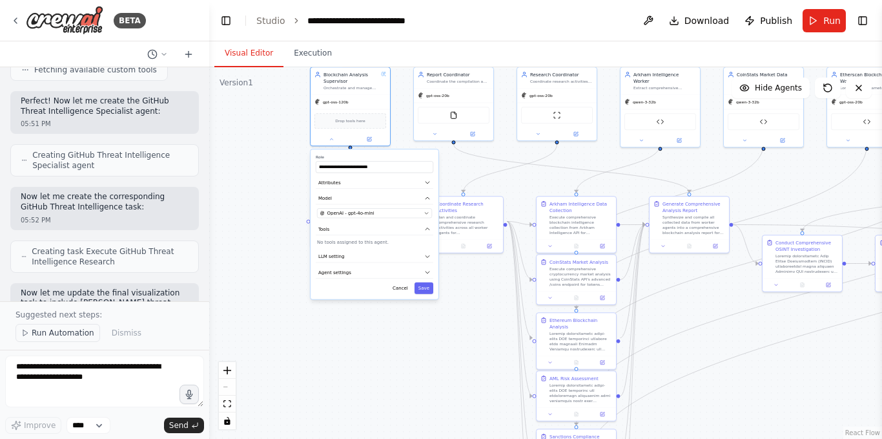
click at [36, 337] on span "Run Automation" at bounding box center [63, 333] width 63 height 10
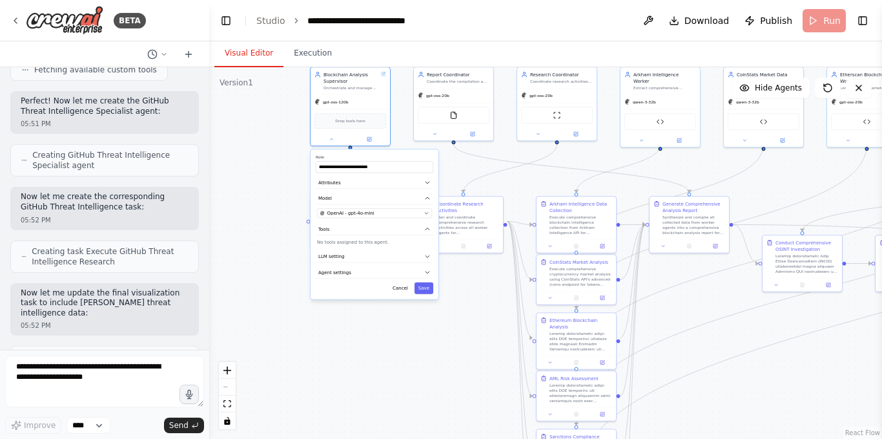
scroll to position [59036, 0]
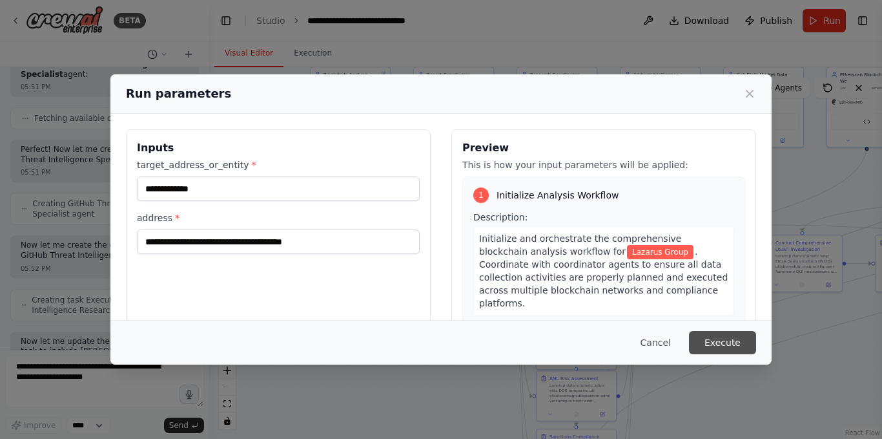
click at [718, 337] on button "Execute" at bounding box center [722, 342] width 67 height 23
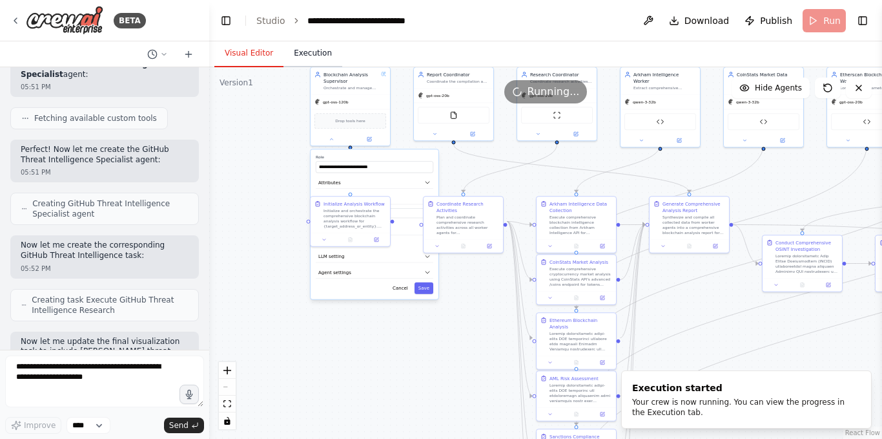
click at [311, 56] on button "Execution" at bounding box center [313, 53] width 59 height 27
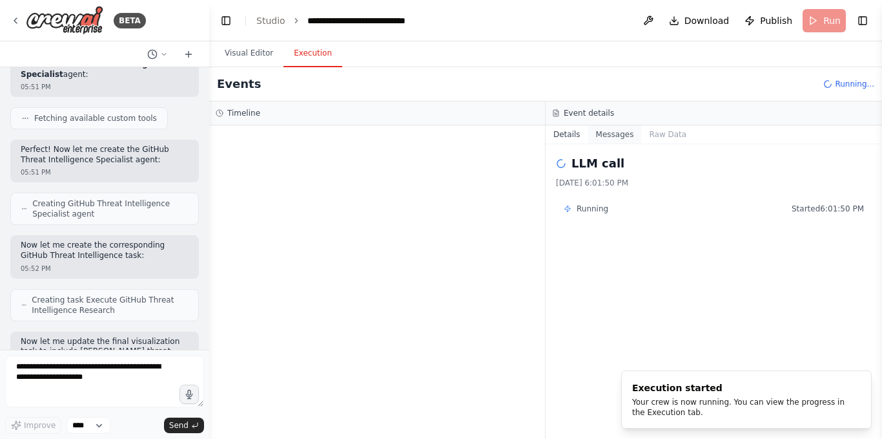
click at [621, 135] on button "Messages" at bounding box center [616, 134] width 54 height 18
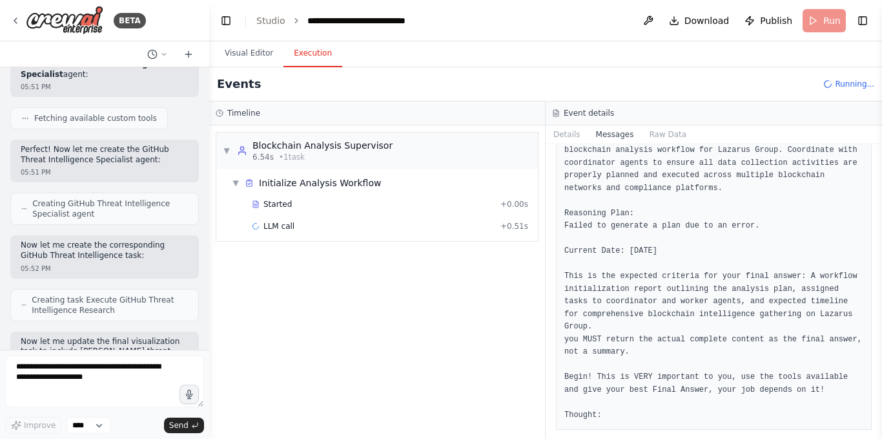
scroll to position [389, 0]
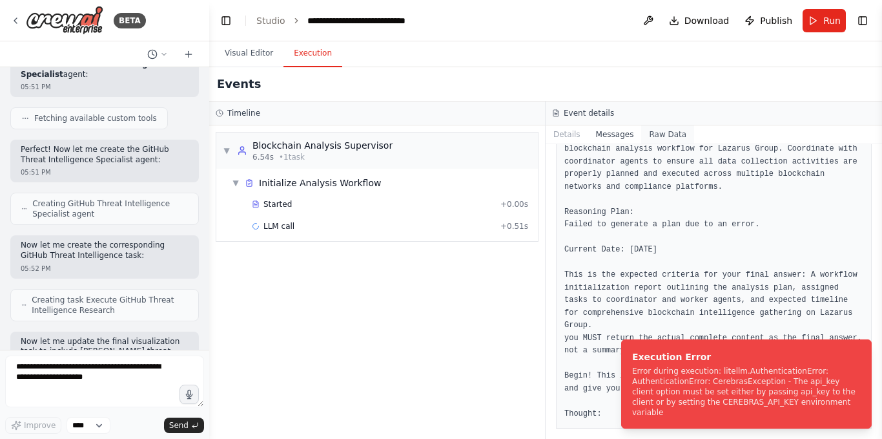
click at [658, 132] on button "Raw Data" at bounding box center [668, 134] width 53 height 18
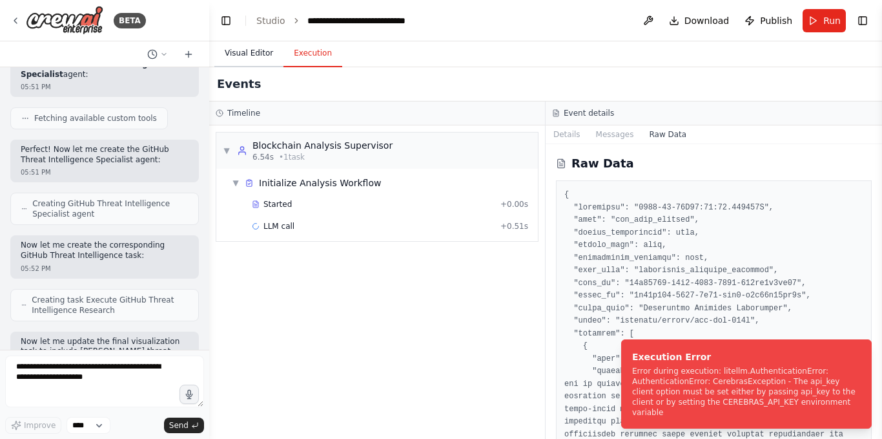
click at [273, 54] on button "Visual Editor" at bounding box center [248, 53] width 69 height 27
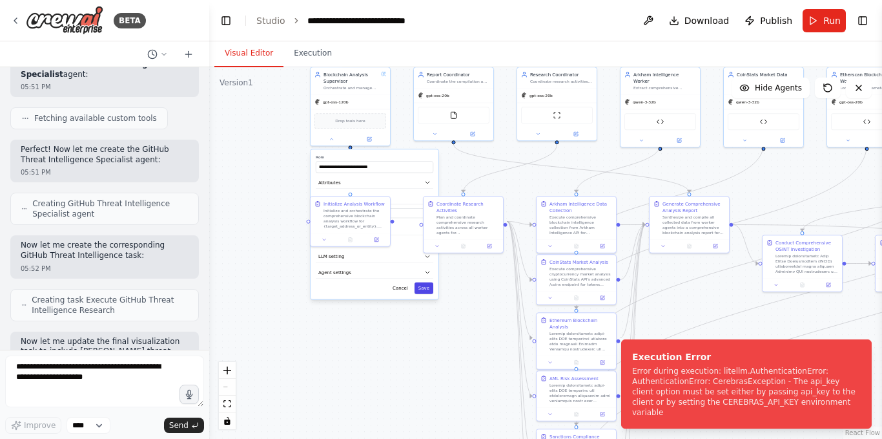
click at [423, 289] on button "Save" at bounding box center [424, 288] width 19 height 12
click at [434, 132] on icon at bounding box center [434, 132] width 5 height 5
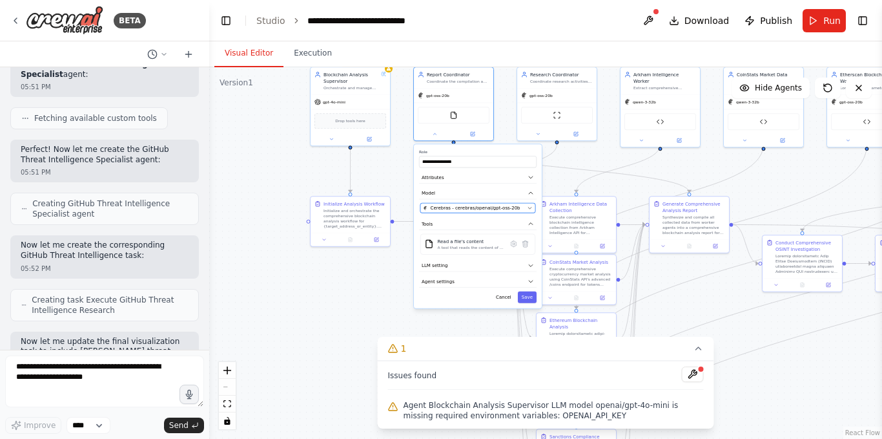
click at [478, 209] on span "Cerebras - cerebras/openai/gpt-oss-20b" at bounding box center [476, 208] width 90 height 6
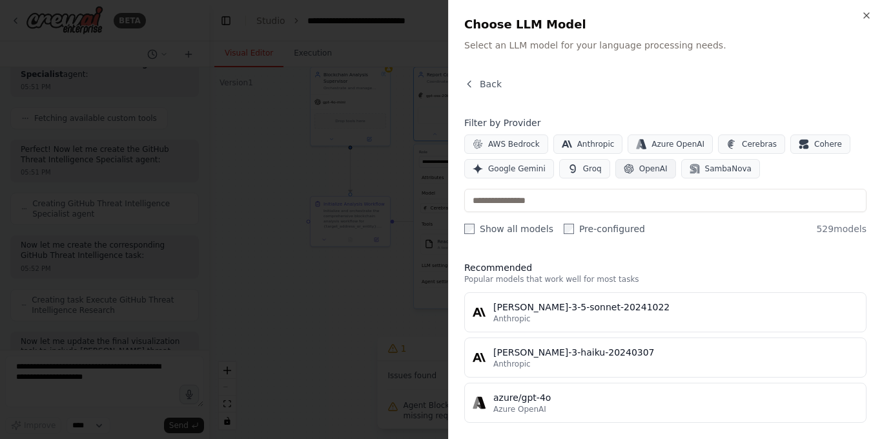
click at [640, 172] on span "OpenAI" at bounding box center [654, 168] width 28 height 10
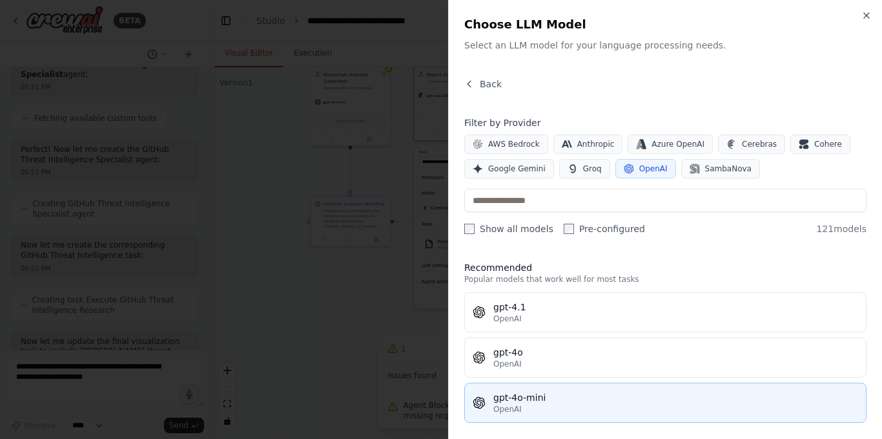
click at [523, 401] on div "gpt-4o-mini" at bounding box center [676, 397] width 365 height 13
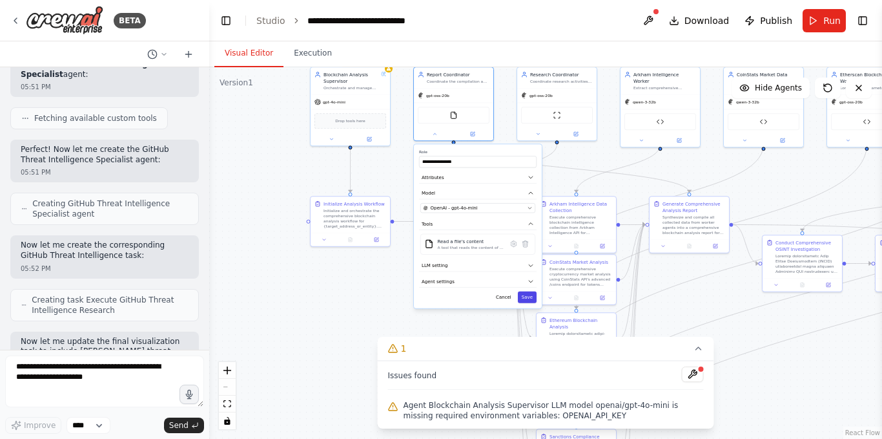
click at [527, 292] on button "Save" at bounding box center [527, 297] width 19 height 12
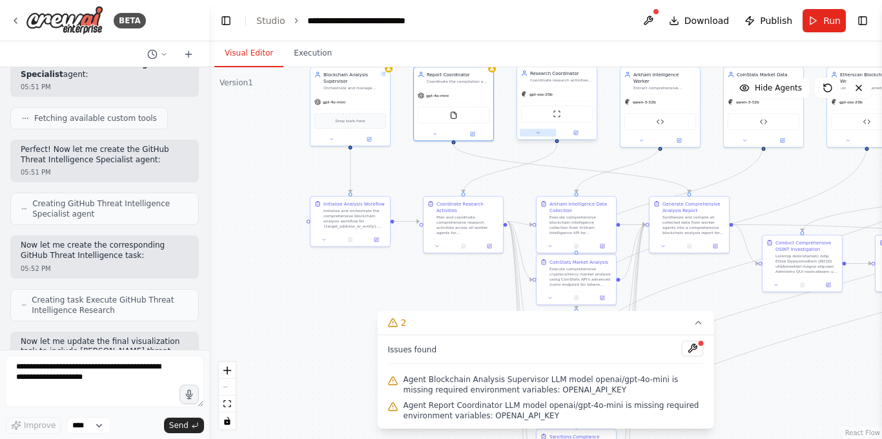
click at [539, 136] on button at bounding box center [538, 133] width 37 height 8
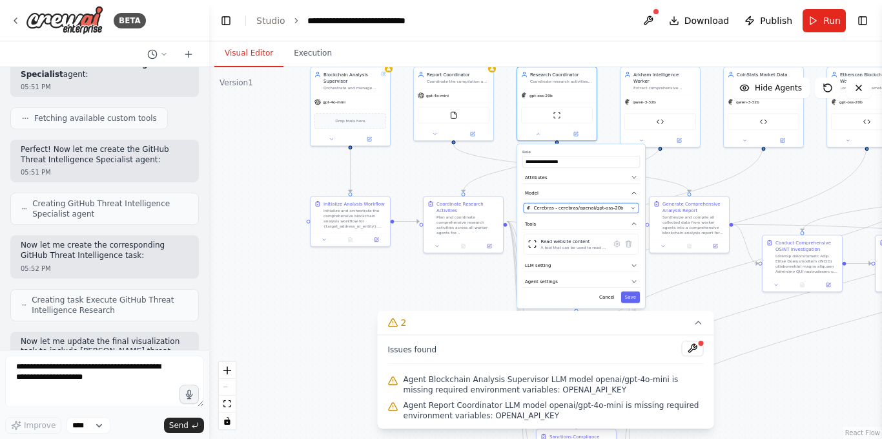
click at [585, 211] on button "Cerebras - cerebras/openai/gpt-oss-20b" at bounding box center [581, 208] width 115 height 10
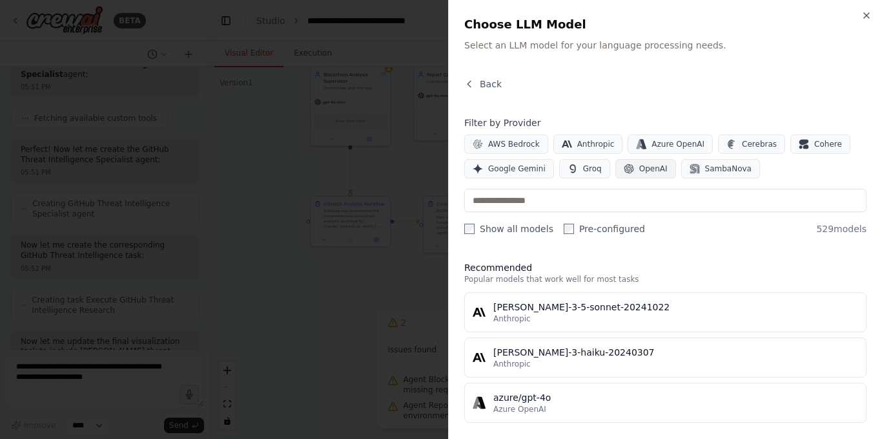
click at [660, 165] on button "OpenAI" at bounding box center [646, 168] width 61 height 19
click at [540, 424] on div "Close Choose LLM Model Select an LLM model for your language processing needs. …" at bounding box center [665, 219] width 434 height 439
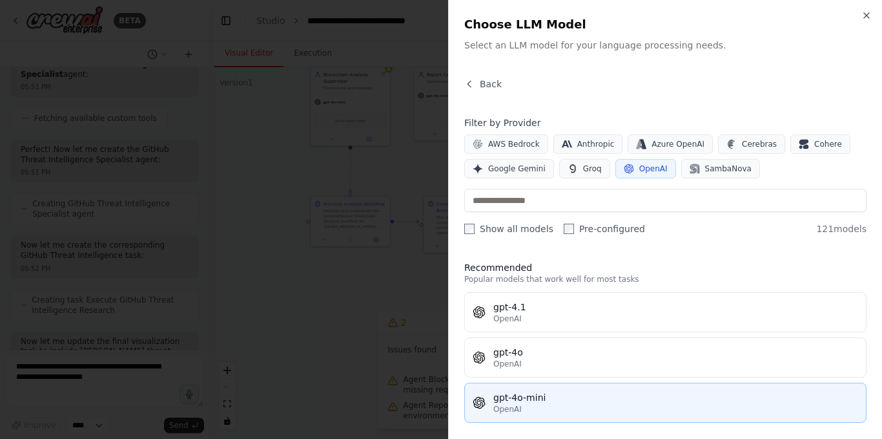
click at [543, 413] on div "OpenAI" at bounding box center [676, 409] width 365 height 10
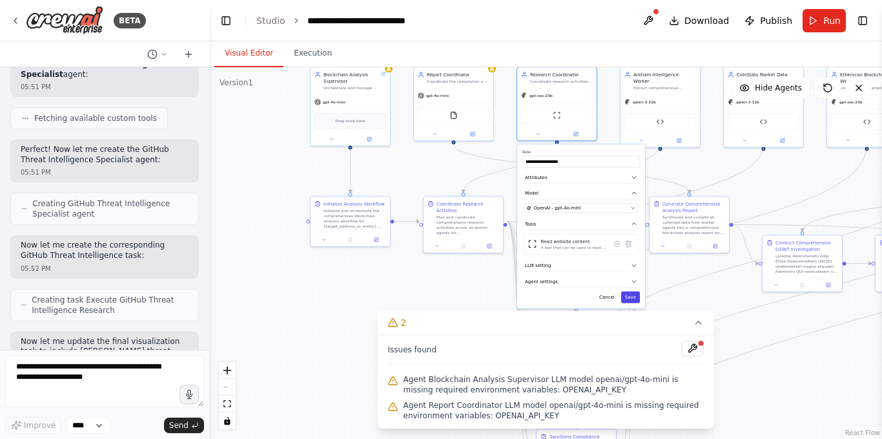
click at [633, 298] on button "Save" at bounding box center [630, 297] width 19 height 12
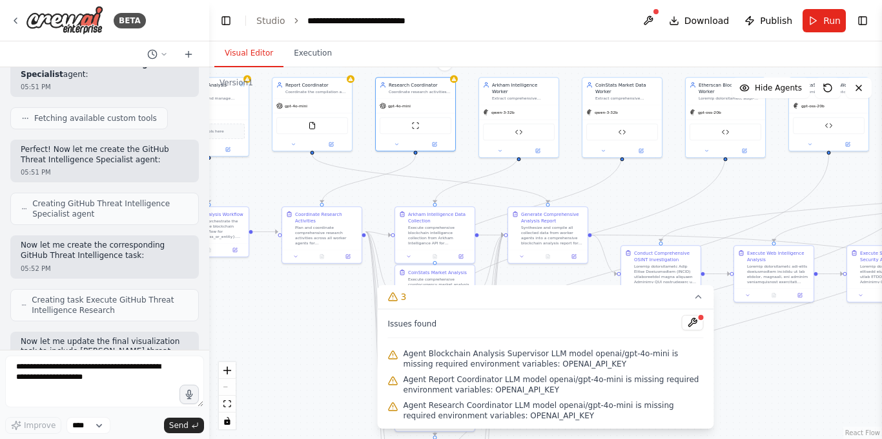
drag, startPoint x: 736, startPoint y: 183, endPoint x: 607, endPoint y: 184, distance: 128.6
click at [611, 187] on div ".deletable-edge-delete-btn { width: 20px; height: 20px; border: 0px solid #ffff…" at bounding box center [545, 252] width 673 height 371
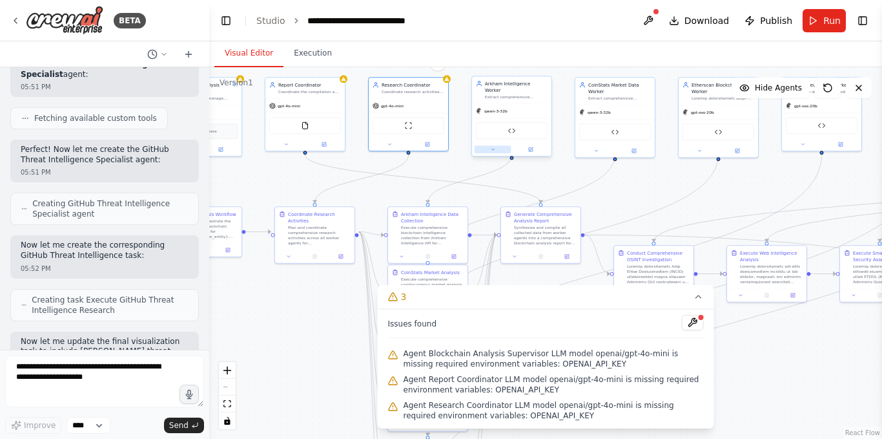
click at [491, 147] on icon at bounding box center [492, 149] width 5 height 5
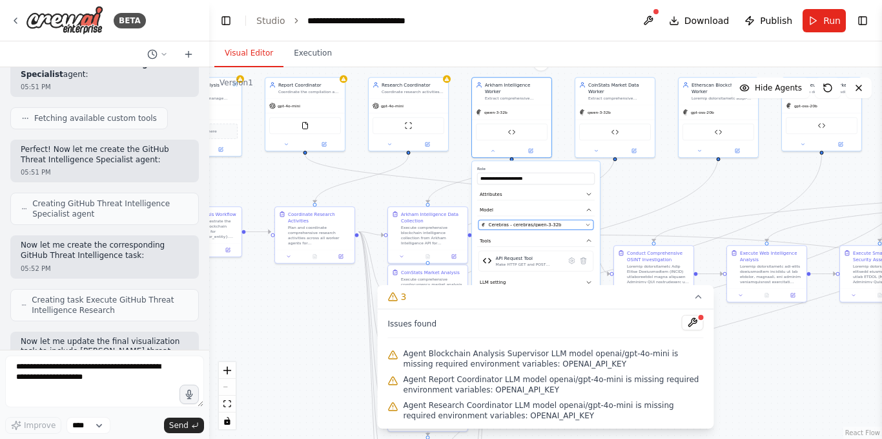
click at [540, 222] on span "Cerebras - cerebras/qwen-3-32b" at bounding box center [525, 225] width 73 height 6
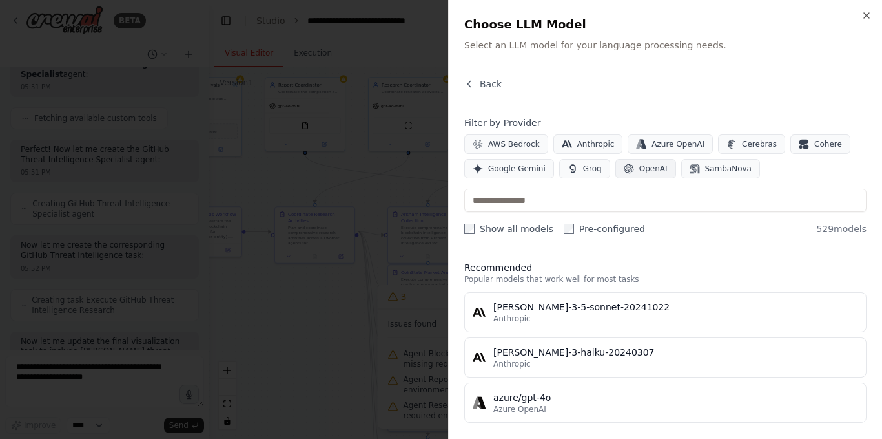
click at [650, 168] on span "OpenAI" at bounding box center [654, 168] width 28 height 10
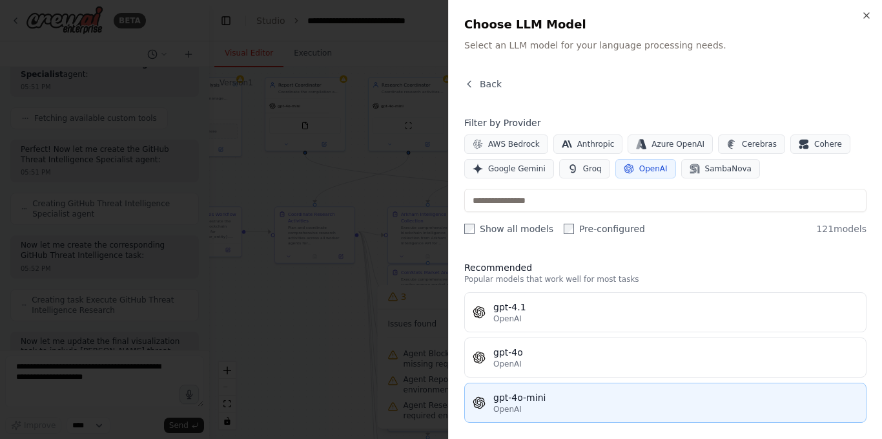
click at [502, 404] on span "OpenAI" at bounding box center [508, 409] width 28 height 10
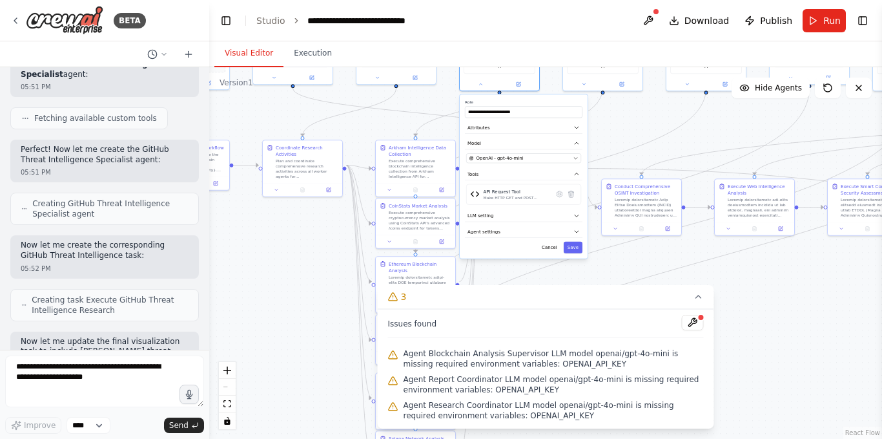
drag, startPoint x: 642, startPoint y: 188, endPoint x: 629, endPoint y: 120, distance: 69.7
click at [629, 120] on div ".deletable-edge-delete-btn { width: 20px; height: 20px; border: 0px solid #ffff…" at bounding box center [545, 252] width 673 height 371
click at [580, 240] on button "Save" at bounding box center [572, 246] width 19 height 12
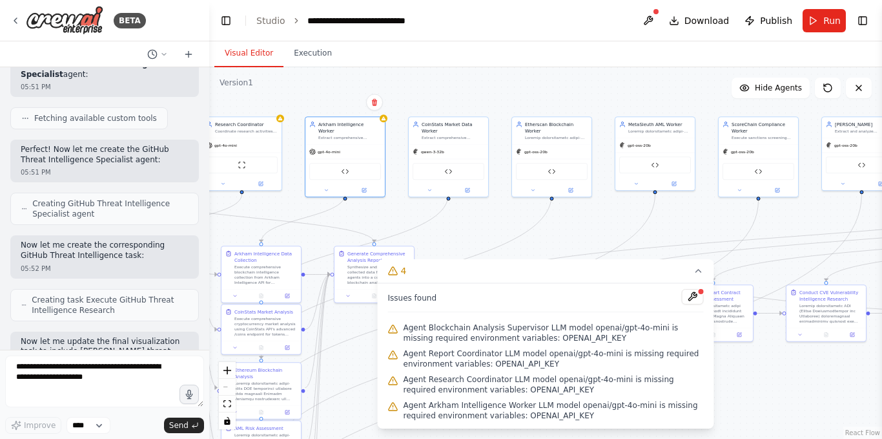
click at [472, 229] on div ".deletable-edge-delete-btn { width: 20px; height: 20px; border: 0px solid #ffff…" at bounding box center [545, 252] width 673 height 371
click at [435, 188] on div at bounding box center [448, 189] width 79 height 13
click at [433, 186] on button at bounding box center [430, 189] width 37 height 8
click at [467, 262] on span "Cerebras - cerebras/qwen-3-32b" at bounding box center [462, 265] width 73 height 6
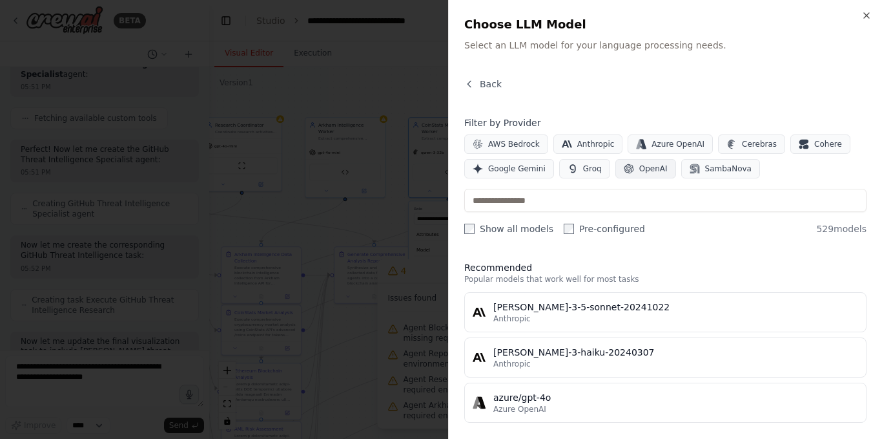
click at [639, 175] on button "OpenAI" at bounding box center [646, 168] width 61 height 19
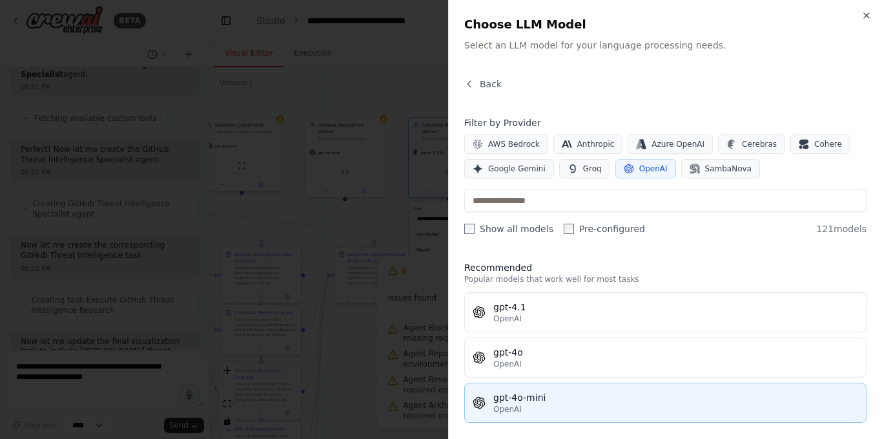
click at [525, 400] on div "gpt-4o-mini" at bounding box center [676, 397] width 365 height 13
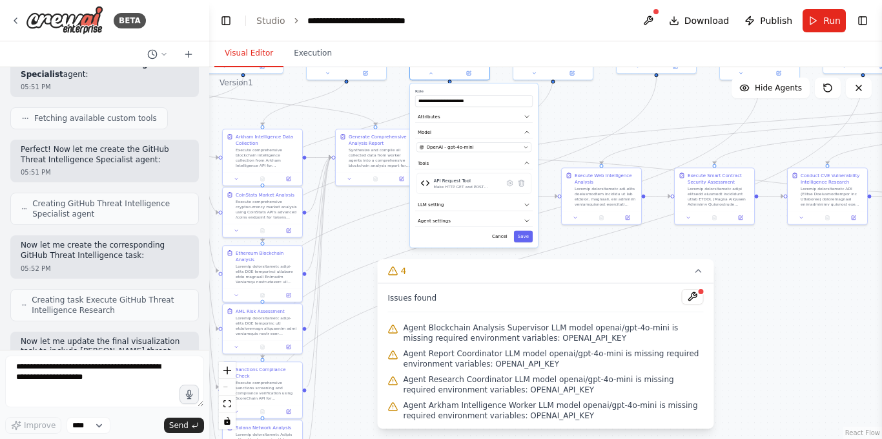
drag, startPoint x: 607, startPoint y: 228, endPoint x: 607, endPoint y: 78, distance: 149.9
click at [607, 78] on div ".deletable-edge-delete-btn { width: 20px; height: 20px; border: 0px solid #ffff…" at bounding box center [545, 252] width 673 height 371
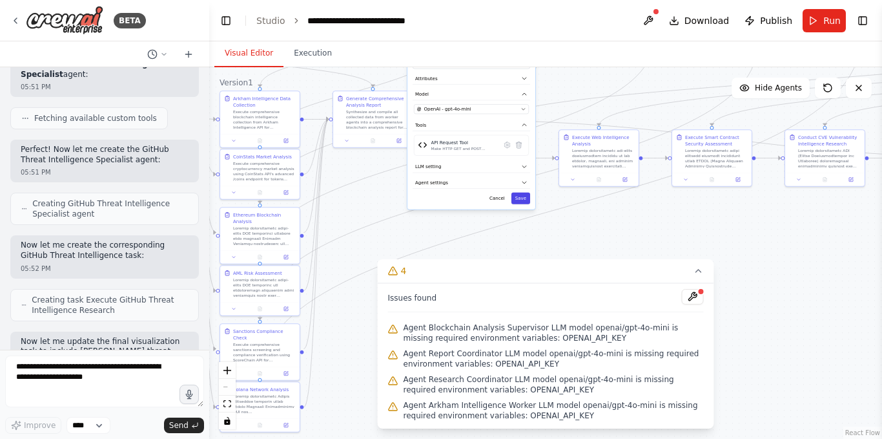
click at [521, 196] on button "Save" at bounding box center [521, 199] width 19 height 12
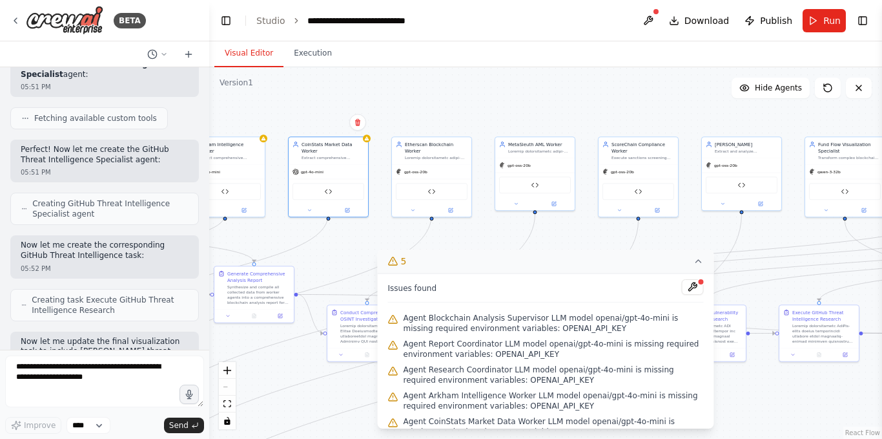
drag, startPoint x: 468, startPoint y: 207, endPoint x: 456, endPoint y: 259, distance: 53.6
click at [456, 259] on div "Version 1 Show Tools Hide Agents .deletable-edge-delete-btn { width: 20px; heig…" at bounding box center [545, 252] width 673 height 371
click at [419, 205] on button at bounding box center [413, 209] width 37 height 8
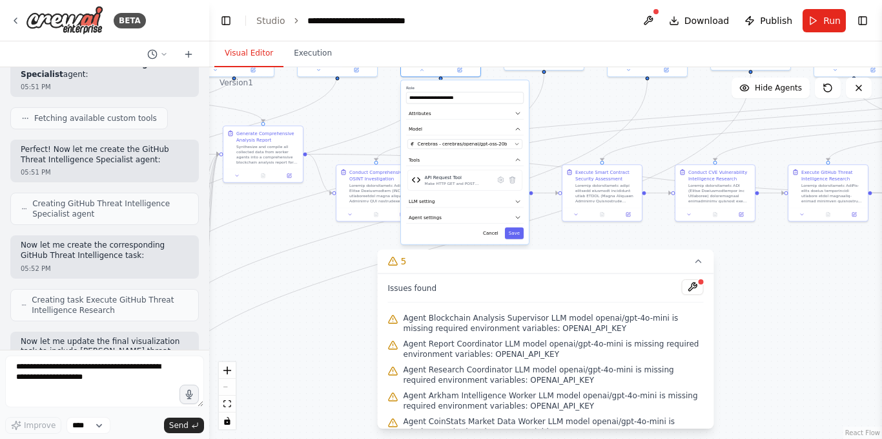
drag, startPoint x: 564, startPoint y: 238, endPoint x: 573, endPoint y: 97, distance: 141.8
click at [573, 97] on div ".deletable-edge-delete-btn { width: 20px; height: 20px; border: 0px solid #ffff…" at bounding box center [545, 252] width 673 height 371
click at [513, 138] on button "Cerebras - cerebras/openai/gpt-oss-20b" at bounding box center [465, 143] width 115 height 10
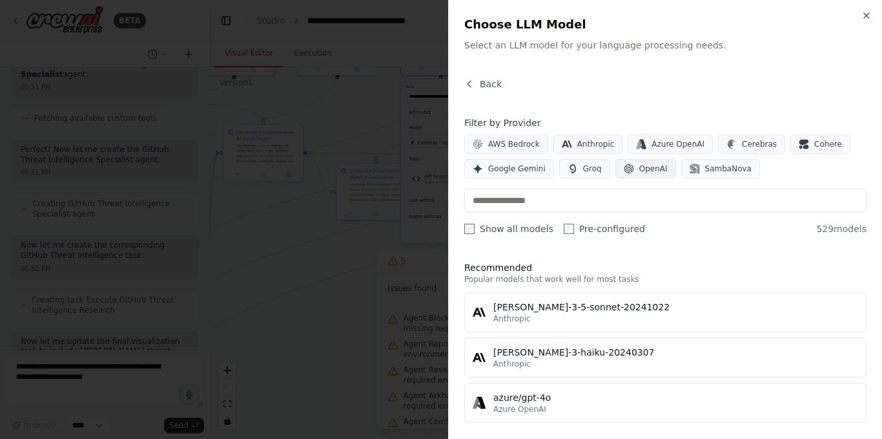
click at [649, 172] on span "OpenAI" at bounding box center [654, 168] width 28 height 10
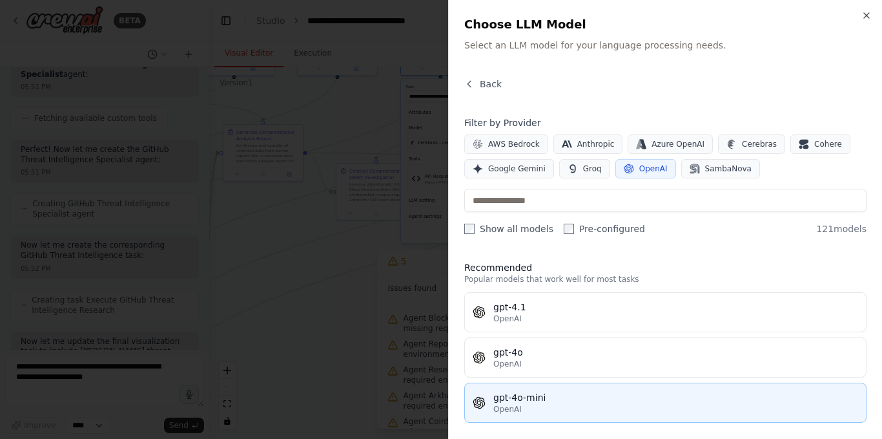
click at [534, 401] on div "gpt-4o-mini" at bounding box center [676, 397] width 365 height 13
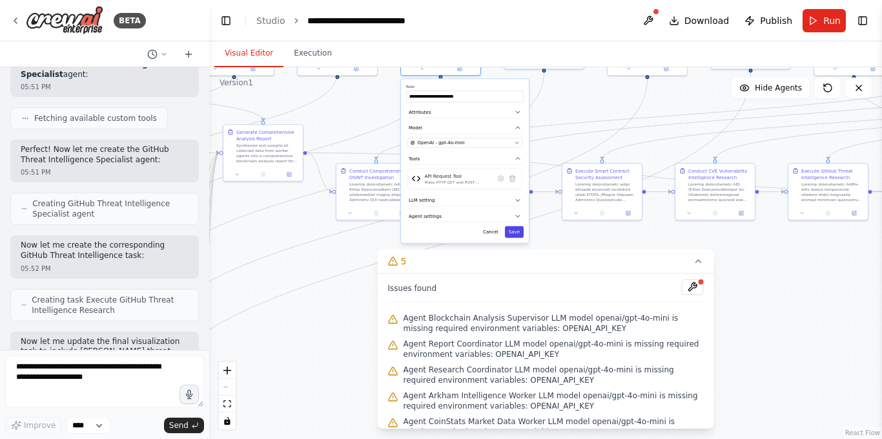
click at [519, 229] on button "Save" at bounding box center [514, 232] width 19 height 12
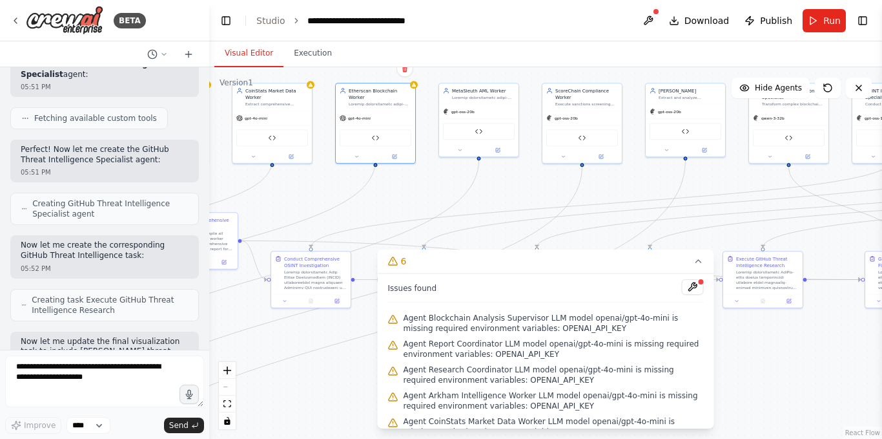
drag, startPoint x: 515, startPoint y: 177, endPoint x: 509, endPoint y: 184, distance: 9.2
click at [509, 184] on div ".deletable-edge-delete-btn { width: 20px; height: 20px; border: 0px solid #ffff…" at bounding box center [545, 252] width 673 height 371
click at [467, 151] on button at bounding box center [460, 149] width 37 height 8
click at [467, 149] on button at bounding box center [460, 149] width 37 height 8
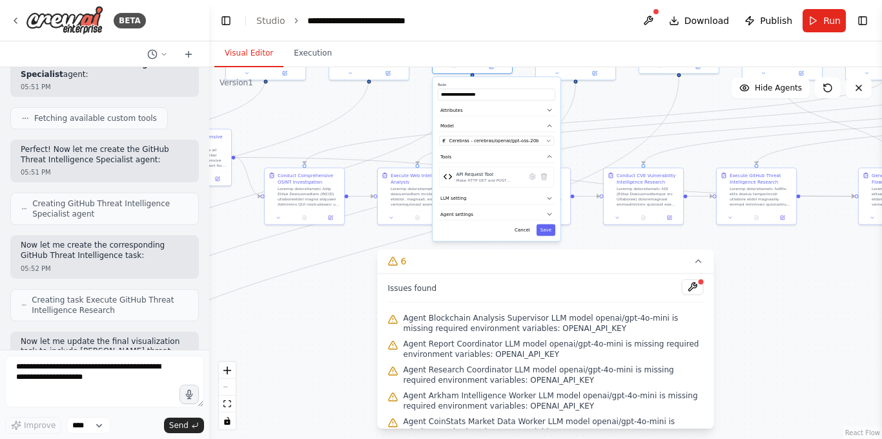
drag, startPoint x: 601, startPoint y: 189, endPoint x: 593, endPoint y: 98, distance: 90.8
click at [593, 98] on div ".deletable-edge-delete-btn { width: 20px; height: 20px; border: 0px solid #ffff…" at bounding box center [545, 252] width 673 height 371
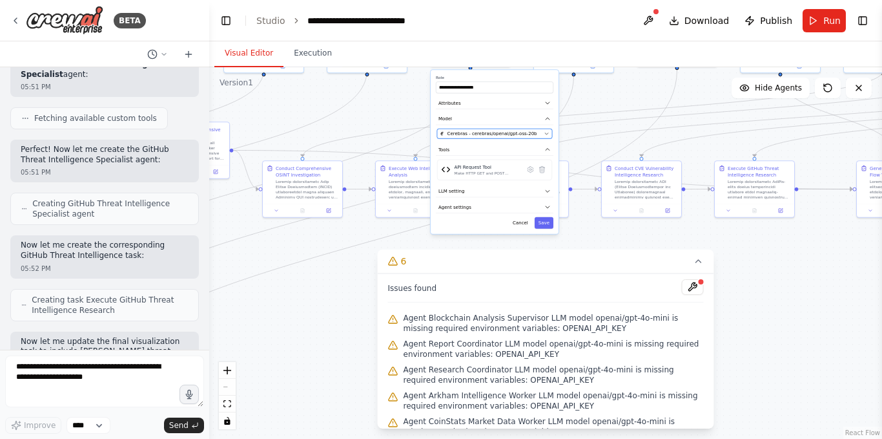
click at [477, 136] on span "Cerebras - cerebras/openai/gpt-oss-20b" at bounding box center [493, 134] width 90 height 6
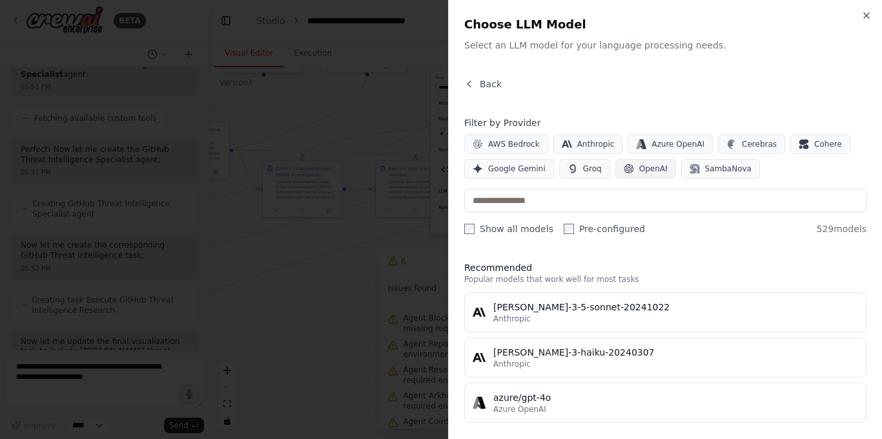
click at [653, 172] on span "OpenAI" at bounding box center [654, 168] width 28 height 10
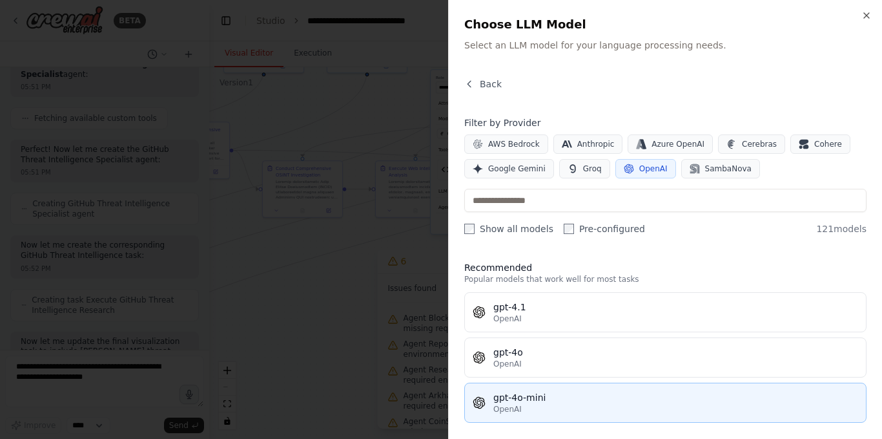
click at [552, 400] on div "gpt-4o-mini" at bounding box center [676, 397] width 365 height 13
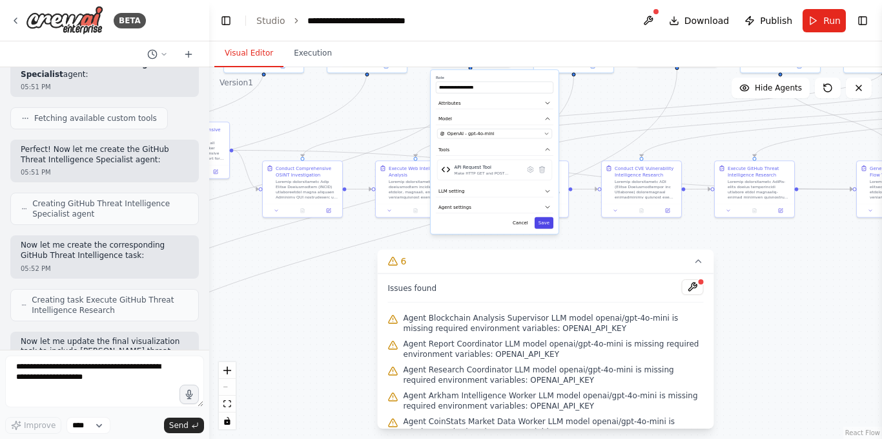
click at [550, 227] on button "Save" at bounding box center [544, 223] width 19 height 12
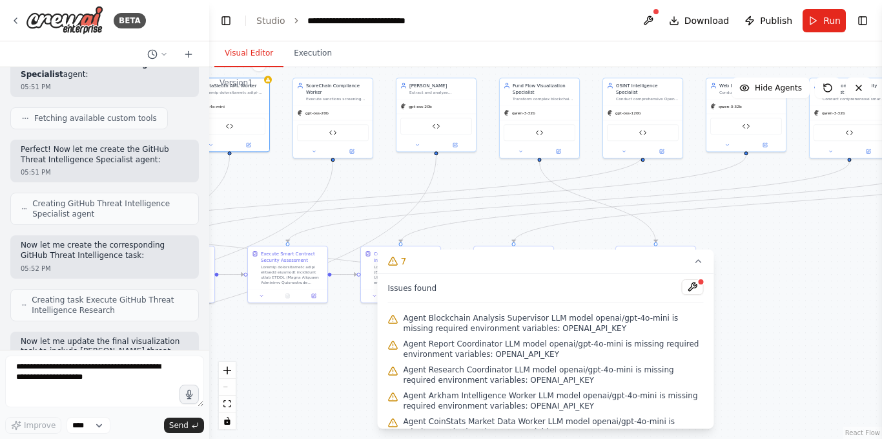
drag, startPoint x: 611, startPoint y: 87, endPoint x: 342, endPoint y: 166, distance: 279.6
click at [342, 166] on div ".deletable-edge-delete-btn { width: 20px; height: 20px; border: 0px solid #ffff…" at bounding box center [545, 252] width 673 height 371
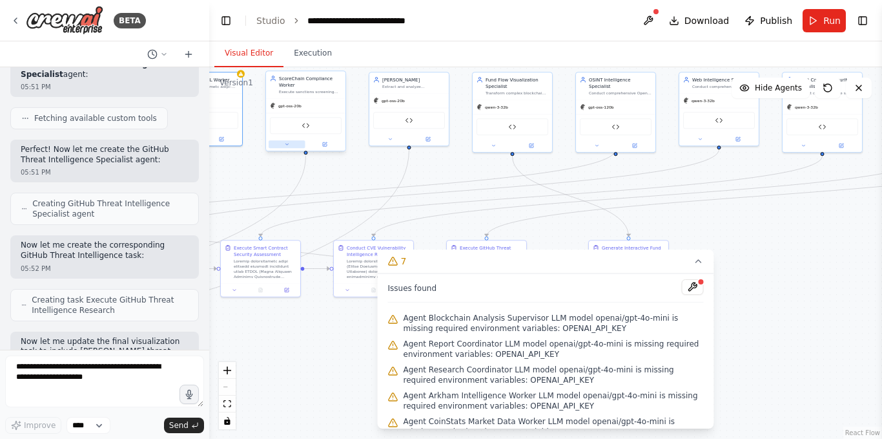
click at [289, 145] on icon at bounding box center [286, 143] width 5 height 5
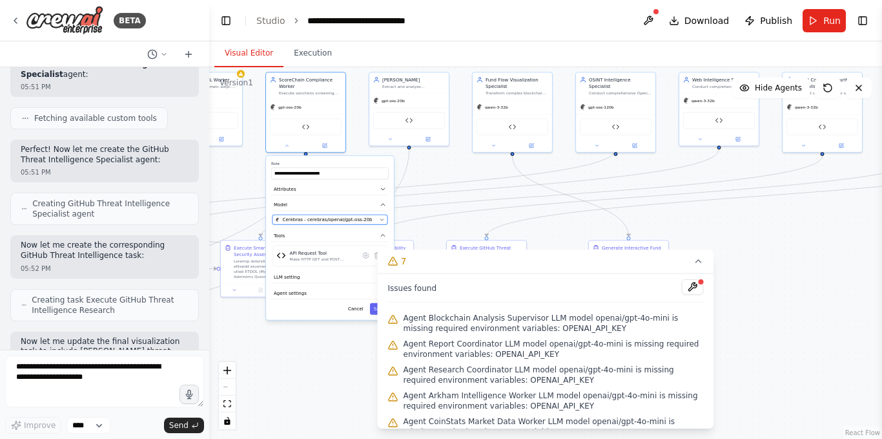
click at [344, 223] on button "Cerebras - cerebras/openai/gpt-oss-20b" at bounding box center [330, 219] width 115 height 10
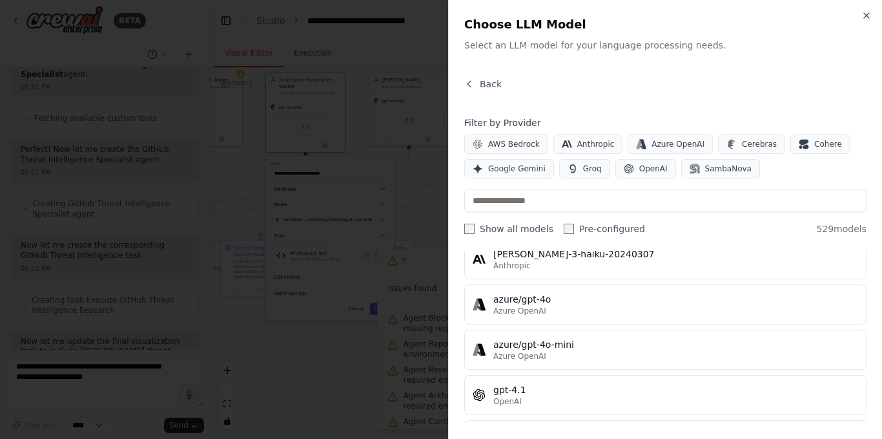
scroll to position [323, 0]
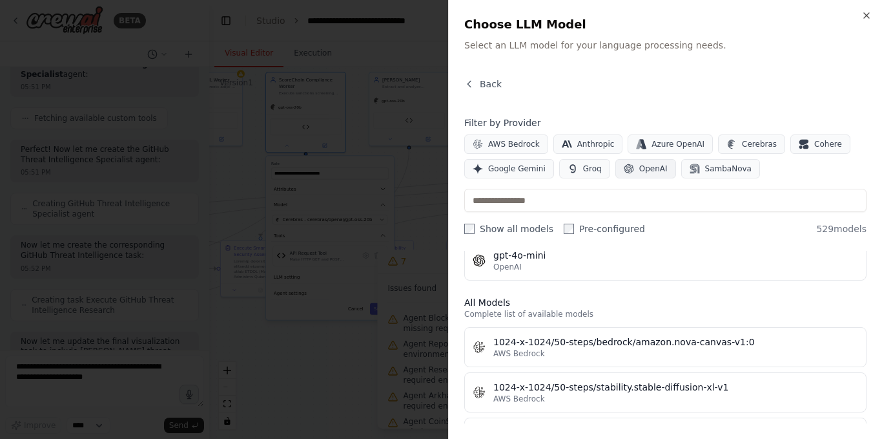
click at [640, 171] on span "OpenAI" at bounding box center [654, 168] width 28 height 10
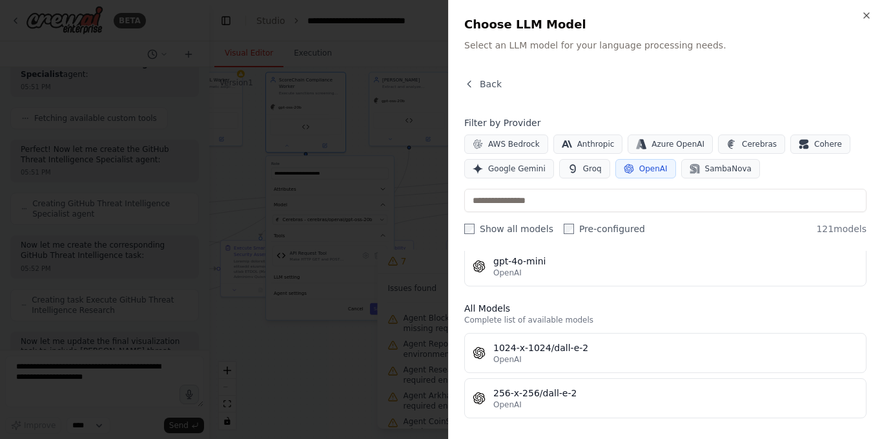
scroll to position [129, 0]
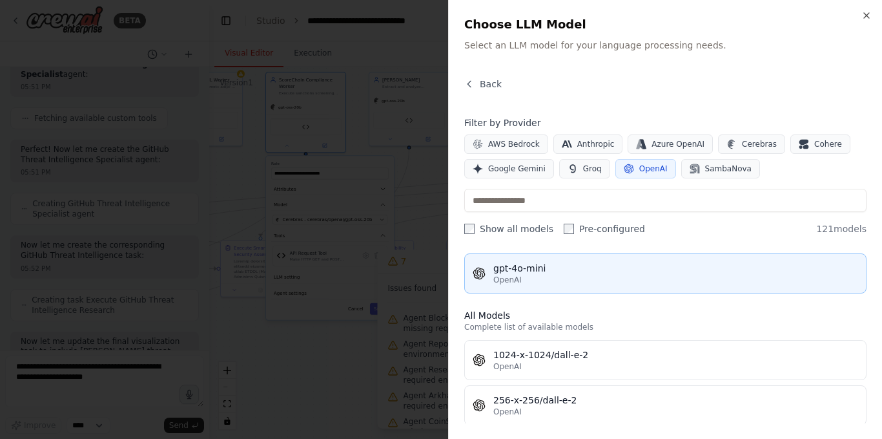
click at [514, 274] on div "gpt-4o-mini" at bounding box center [676, 268] width 365 height 13
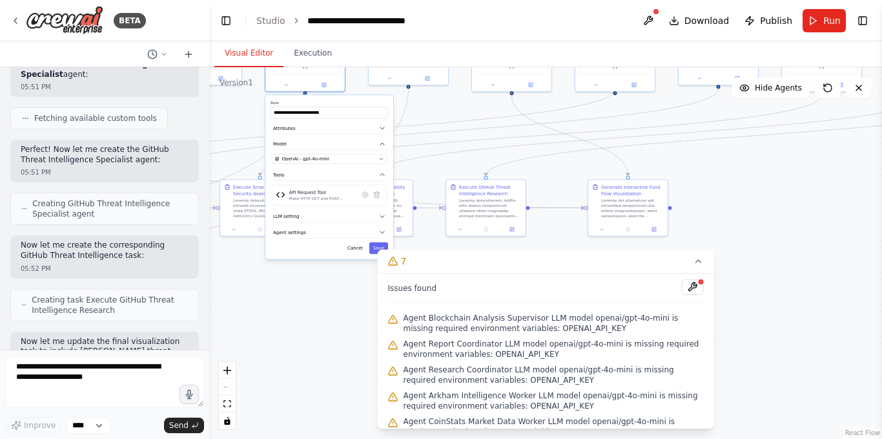
drag, startPoint x: 459, startPoint y: 217, endPoint x: 455, endPoint y: 138, distance: 79.6
click at [455, 138] on div ".deletable-edge-delete-btn { width: 20px; height: 20px; border: 0px solid #ffff…" at bounding box center [545, 252] width 673 height 371
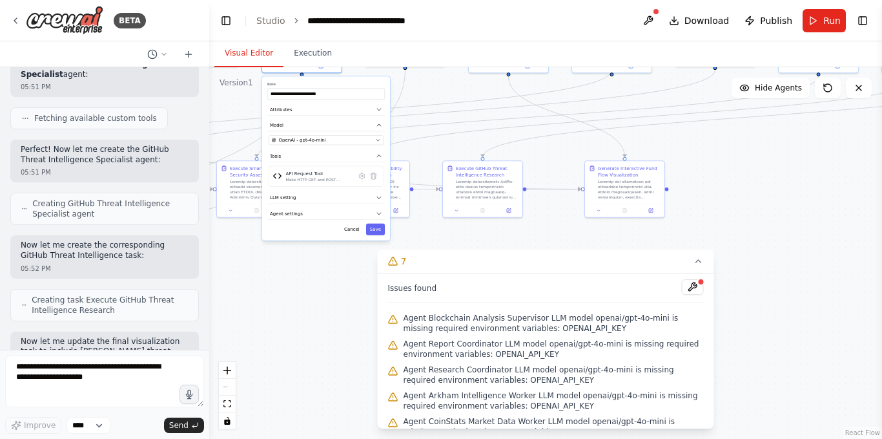
click at [382, 235] on div "**********" at bounding box center [326, 158] width 128 height 164
click at [379, 231] on button "Save" at bounding box center [375, 230] width 19 height 12
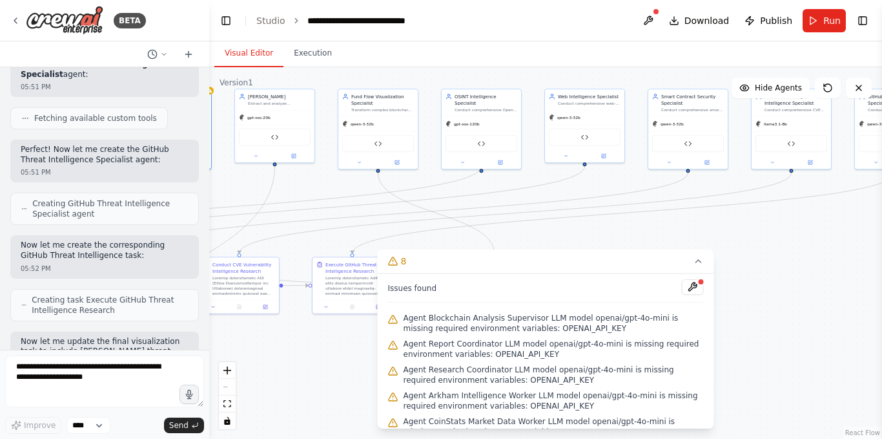
click at [302, 185] on div ".deletable-edge-delete-btn { width: 20px; height: 20px; border: 0px solid #ffff…" at bounding box center [545, 252] width 673 height 371
click at [251, 154] on button at bounding box center [256, 155] width 37 height 8
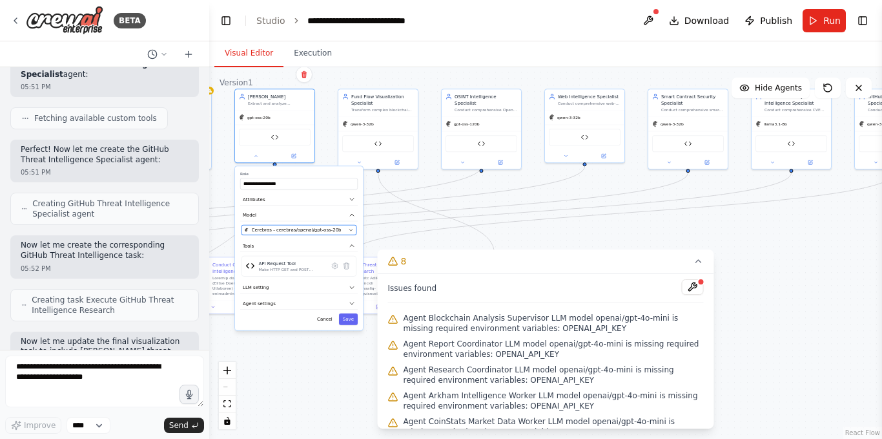
click at [348, 229] on button "Cerebras - cerebras/openai/gpt-oss-20b" at bounding box center [299, 230] width 115 height 10
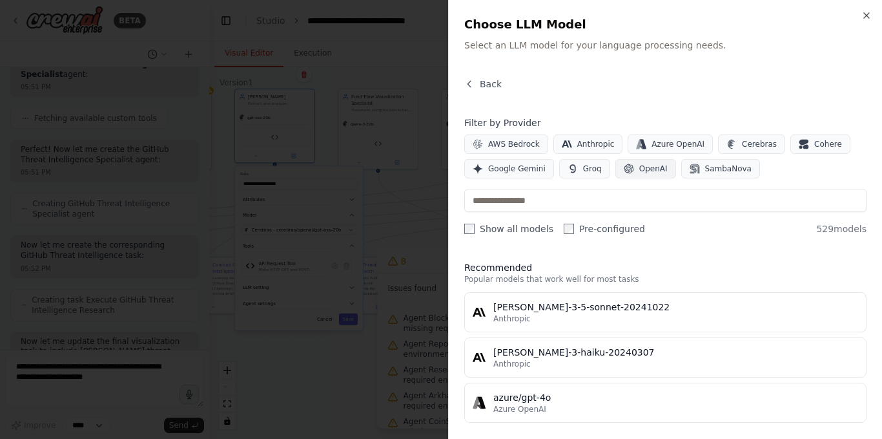
click at [642, 168] on span "OpenAI" at bounding box center [654, 168] width 28 height 10
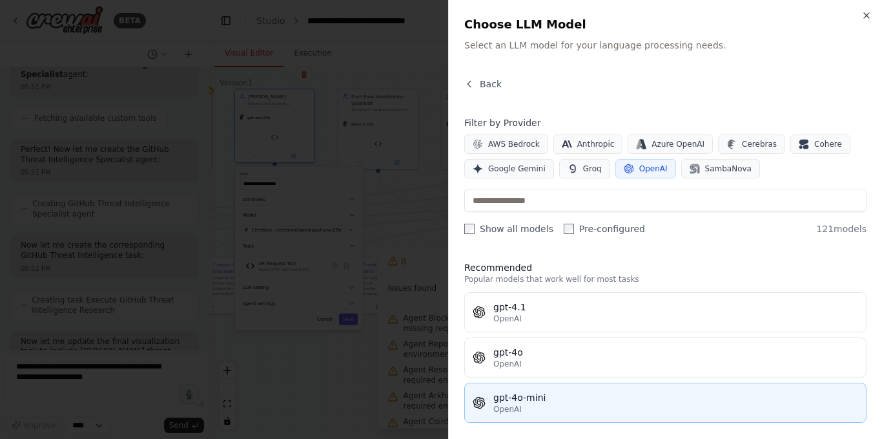
click at [550, 392] on div "gpt-4o-mini" at bounding box center [676, 397] width 365 height 13
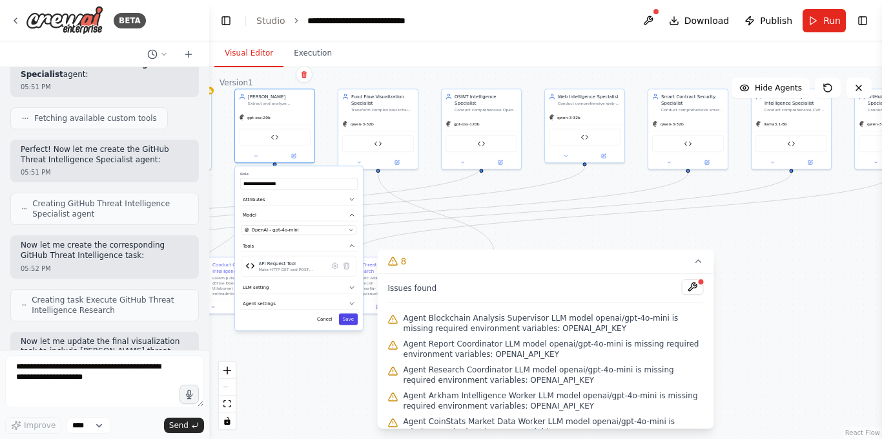
click at [350, 316] on button "Save" at bounding box center [348, 319] width 19 height 12
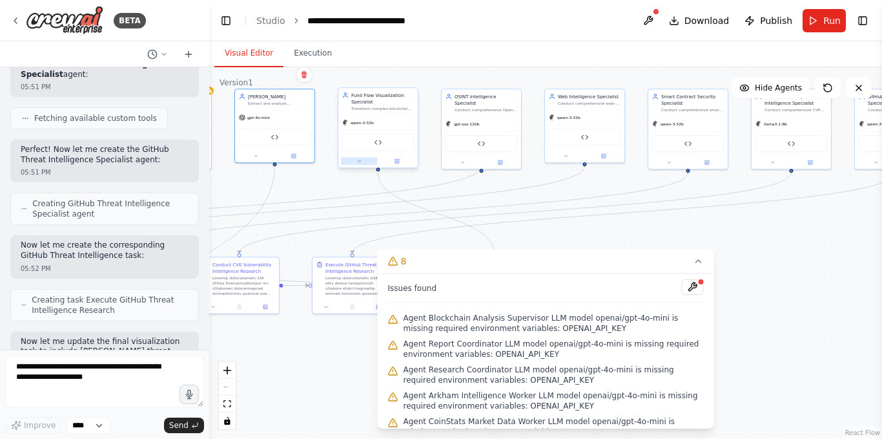
click at [362, 158] on icon at bounding box center [359, 160] width 5 height 5
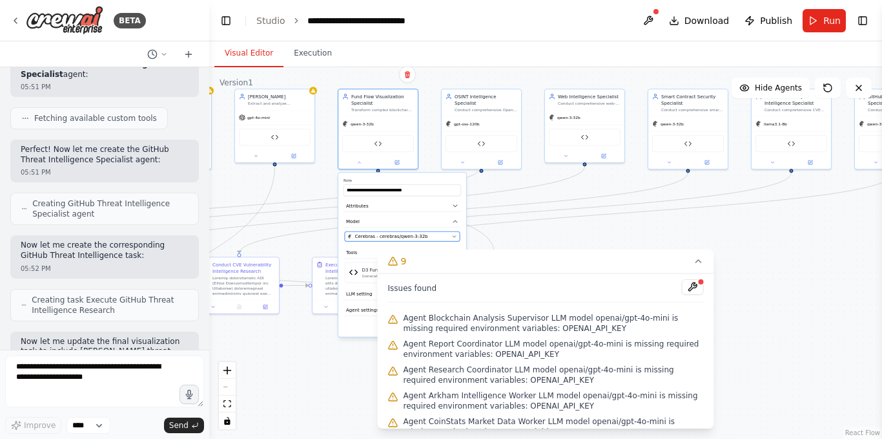
click at [366, 235] on span "Cerebras - cerebras/qwen-3-32b" at bounding box center [391, 236] width 73 height 6
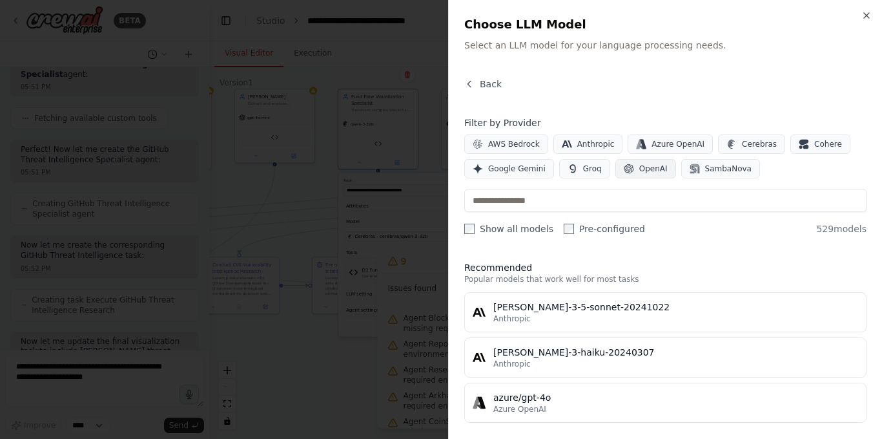
click at [652, 165] on span "OpenAI" at bounding box center [654, 168] width 28 height 10
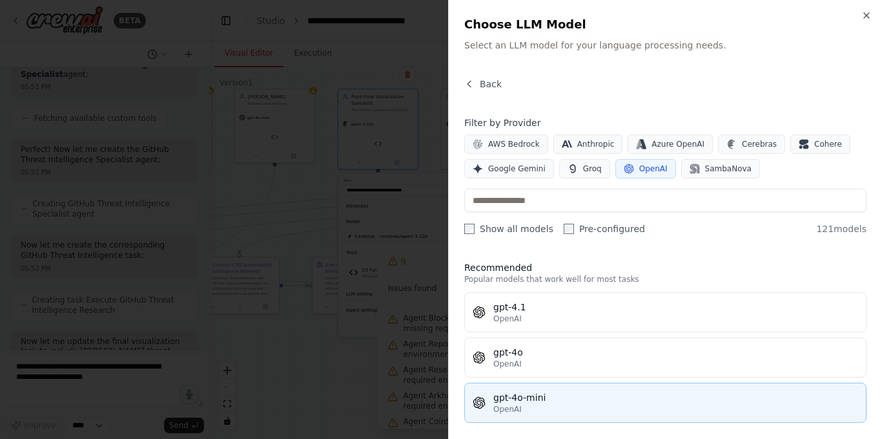
click at [587, 396] on div "gpt-4o-mini" at bounding box center [676, 397] width 365 height 13
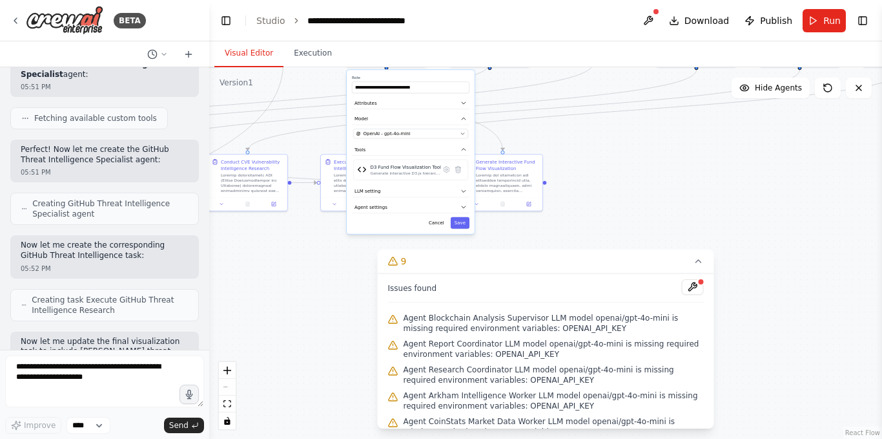
drag, startPoint x: 514, startPoint y: 233, endPoint x: 519, endPoint y: 115, distance: 117.7
click at [519, 115] on div ".deletable-edge-delete-btn { width: 20px; height: 20px; border: 0px solid #ffff…" at bounding box center [545, 252] width 673 height 371
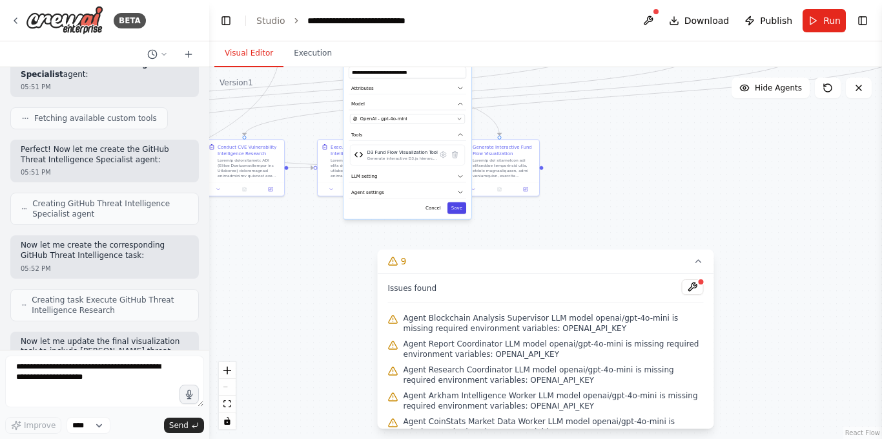
click at [461, 211] on button "Save" at bounding box center [457, 208] width 19 height 12
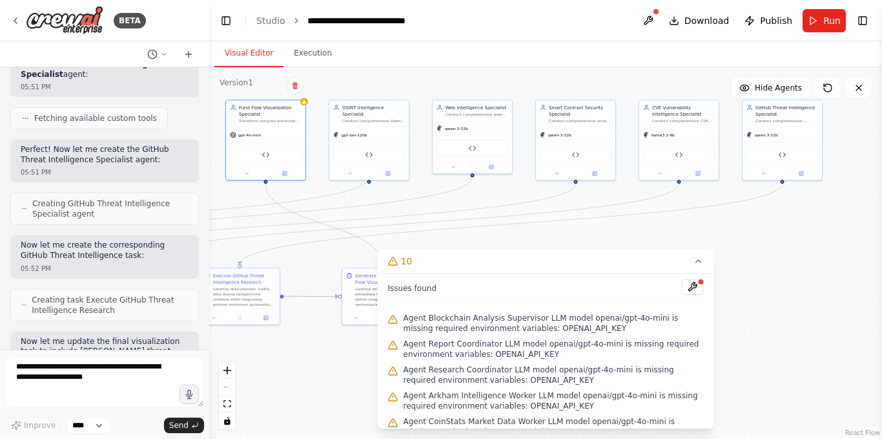
drag, startPoint x: 616, startPoint y: 213, endPoint x: 536, endPoint y: 282, distance: 105.8
click at [536, 282] on div "Version 1 Show Tools Hide Agents .deletable-edge-delete-btn { width: 20px; heig…" at bounding box center [545, 252] width 673 height 371
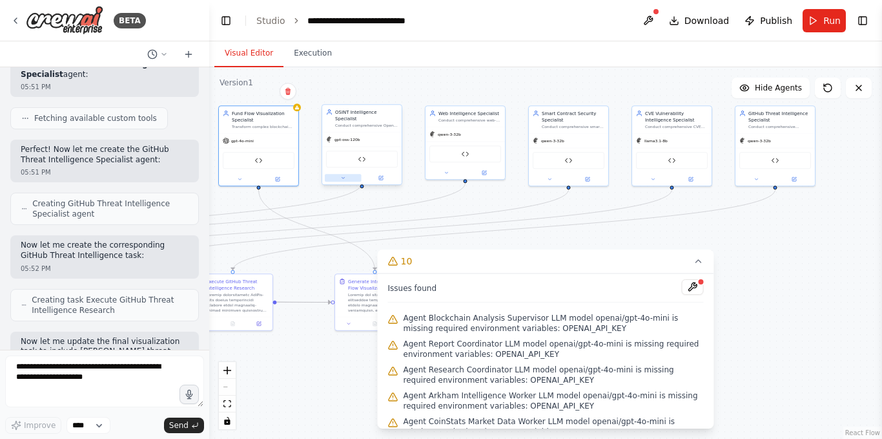
click at [346, 174] on button at bounding box center [343, 178] width 37 height 8
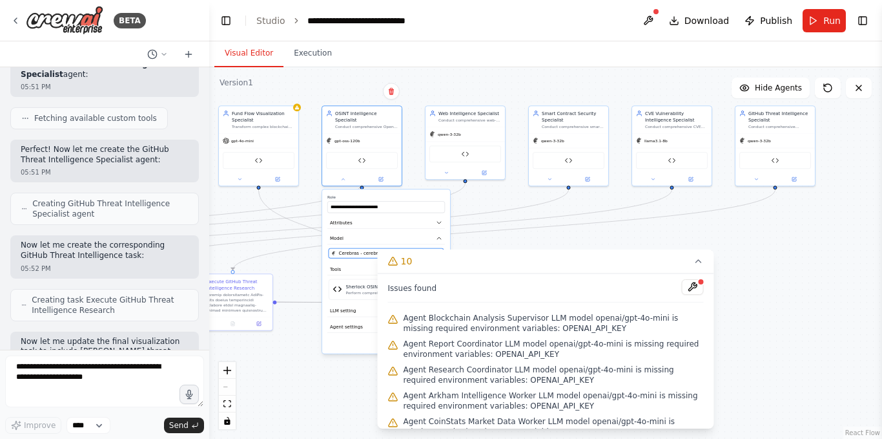
click at [360, 250] on span "Cerebras - cerebras/openai/gpt-oss-120b" at bounding box center [385, 253] width 93 height 6
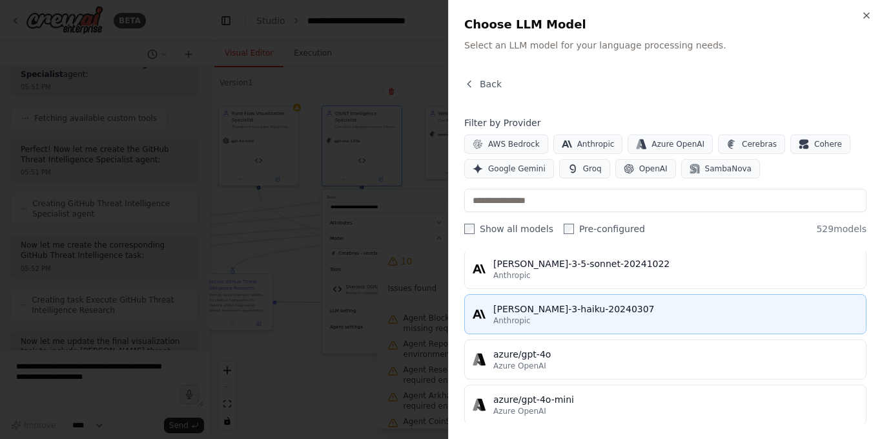
scroll to position [65, 0]
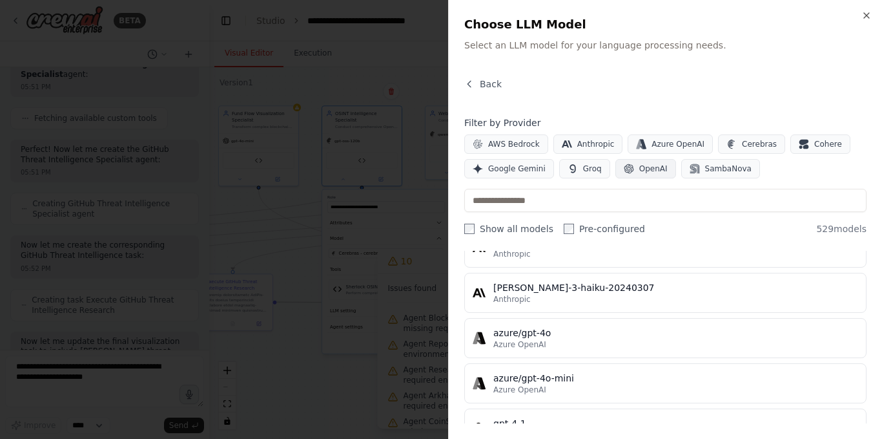
click at [640, 167] on span "OpenAI" at bounding box center [654, 168] width 28 height 10
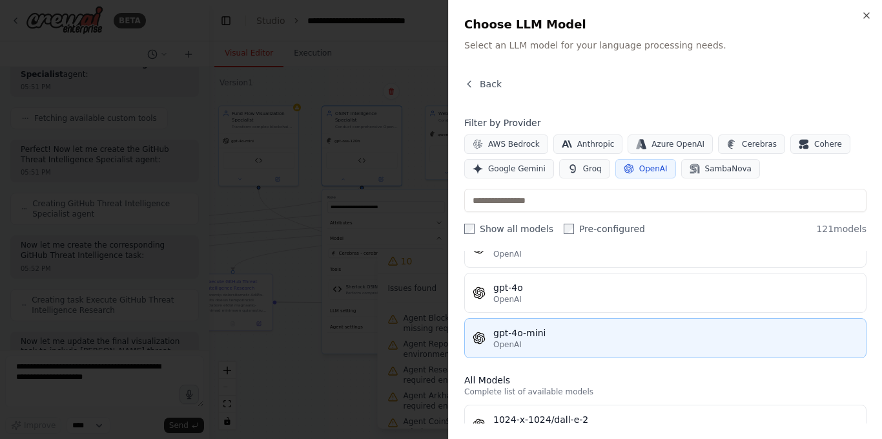
click at [556, 337] on div "gpt-4o-mini" at bounding box center [676, 332] width 365 height 13
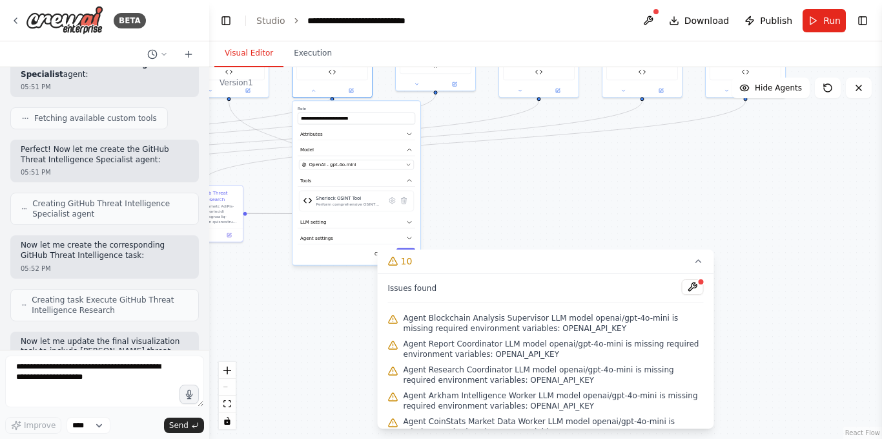
drag, startPoint x: 510, startPoint y: 235, endPoint x: 474, endPoint y: 136, distance: 105.3
click at [474, 136] on div ".deletable-edge-delete-btn { width: 20px; height: 20px; border: 0px solid #ffff…" at bounding box center [545, 252] width 673 height 371
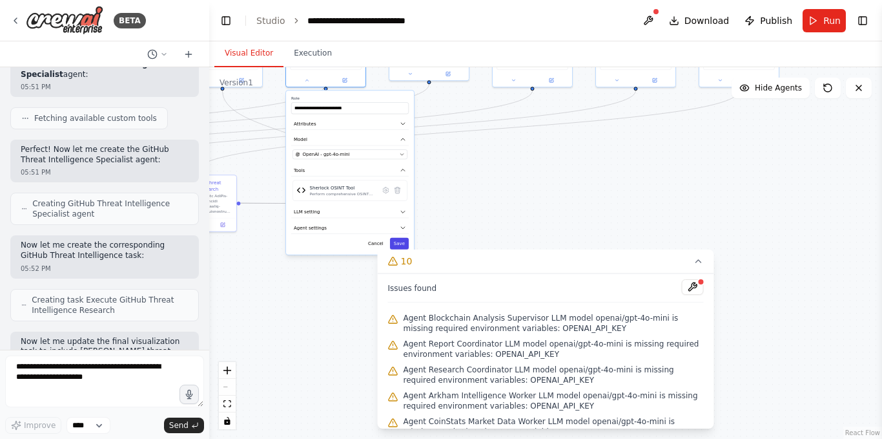
click at [398, 239] on button "Save" at bounding box center [399, 244] width 19 height 12
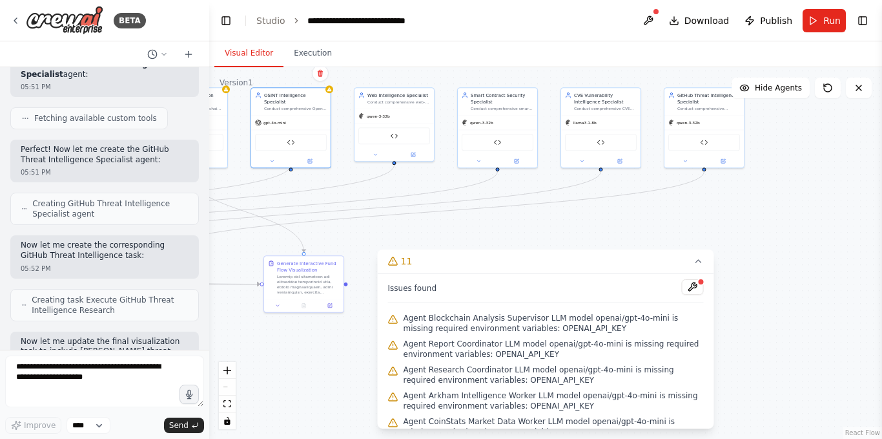
drag, startPoint x: 501, startPoint y: 162, endPoint x: 466, endPoint y: 243, distance: 88.0
click at [466, 243] on div ".deletable-edge-delete-btn { width: 20px; height: 20px; border: 0px solid #ffff…" at bounding box center [545, 252] width 673 height 371
click at [374, 158] on div at bounding box center [394, 153] width 79 height 13
click at [375, 153] on icon at bounding box center [375, 152] width 3 height 1
click at [448, 224] on button "Cerebras - cerebras/qwen-3-32b" at bounding box center [418, 229] width 115 height 10
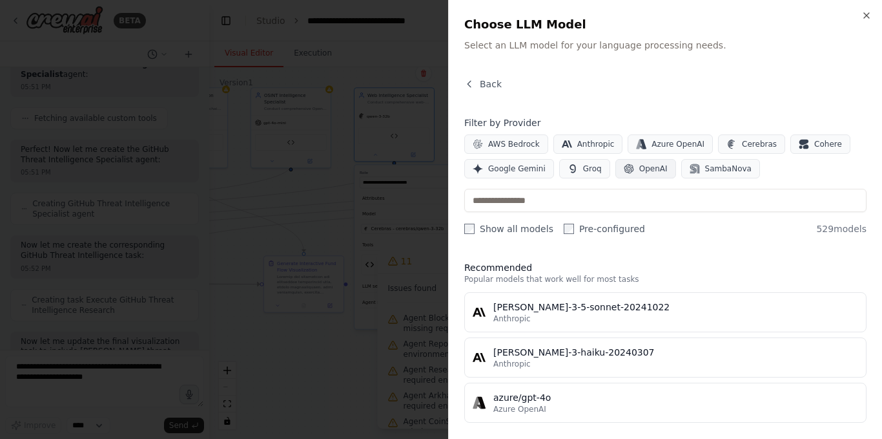
click at [640, 168] on span "OpenAI" at bounding box center [654, 168] width 28 height 10
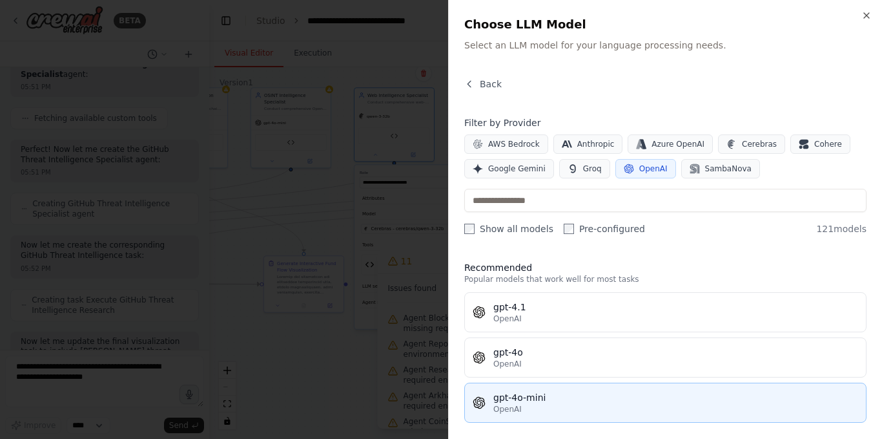
click at [529, 408] on div "OpenAI" at bounding box center [676, 409] width 365 height 10
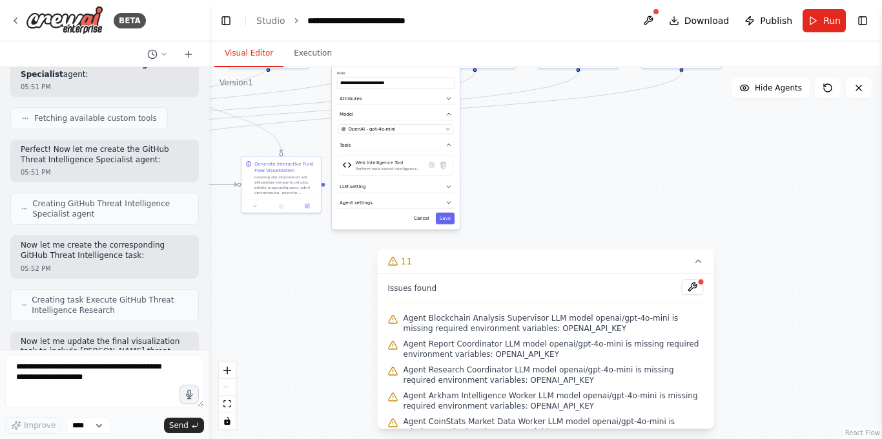
drag, startPoint x: 527, startPoint y: 244, endPoint x: 501, endPoint y: 123, distance: 124.2
click at [501, 123] on div ".deletable-edge-delete-btn { width: 20px; height: 20px; border: 0px solid #ffff…" at bounding box center [545, 252] width 673 height 371
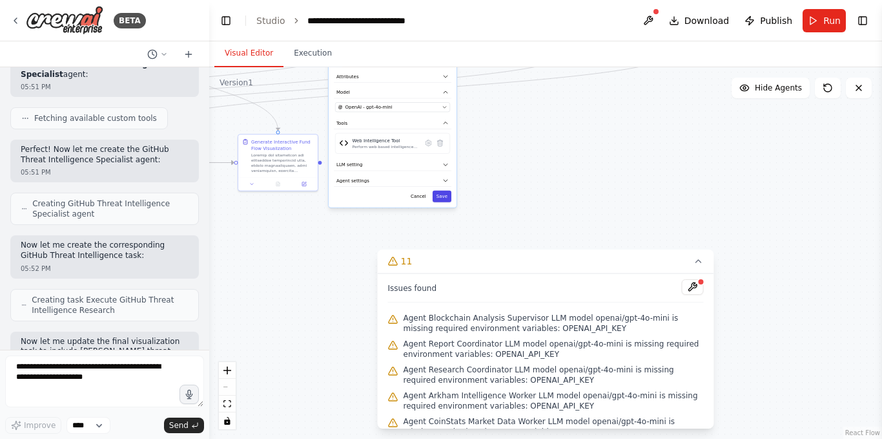
click at [446, 200] on button "Save" at bounding box center [442, 197] width 19 height 12
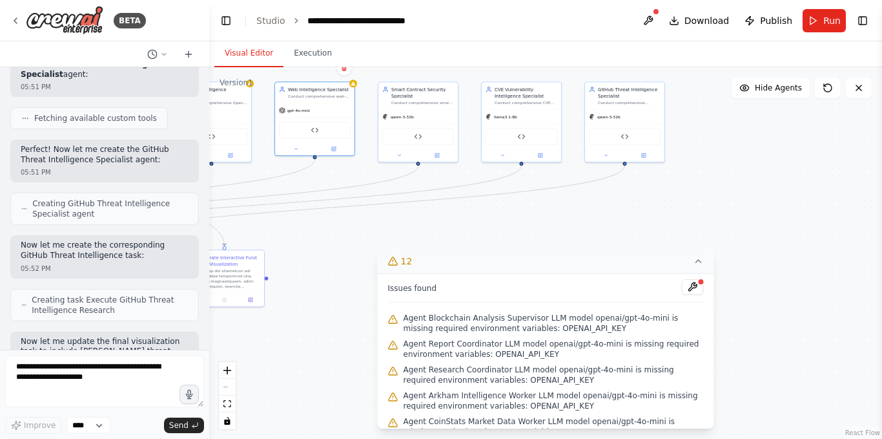
drag, startPoint x: 521, startPoint y: 142, endPoint x: 467, endPoint y: 266, distance: 134.8
click at [467, 266] on div "Version 1 Show Tools Hide Agents .deletable-edge-delete-btn { width: 20px; heig…" at bounding box center [545, 252] width 673 height 371
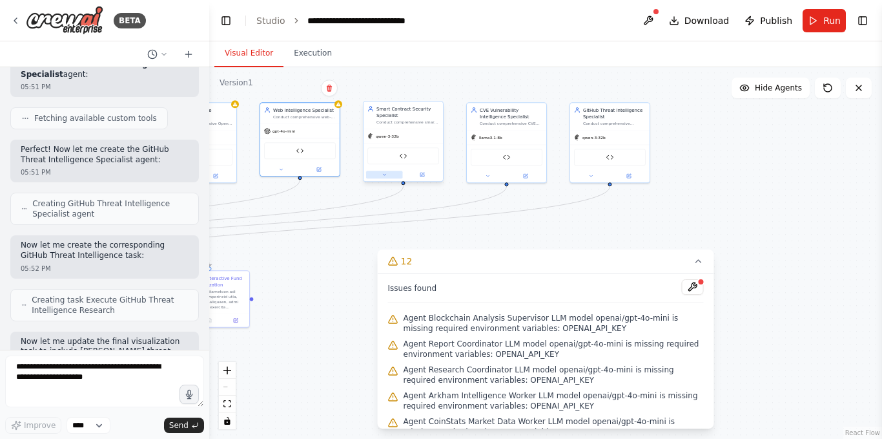
click at [384, 173] on icon at bounding box center [384, 174] width 5 height 5
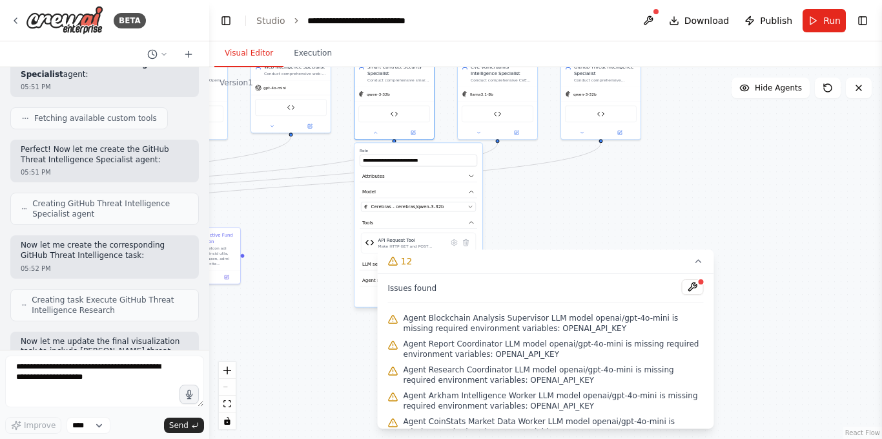
drag, startPoint x: 578, startPoint y: 226, endPoint x: 561, endPoint y: 147, distance: 80.7
click at [561, 148] on div ".deletable-edge-delete-btn { width: 20px; height: 20px; border: 0px solid #ffff…" at bounding box center [545, 252] width 673 height 371
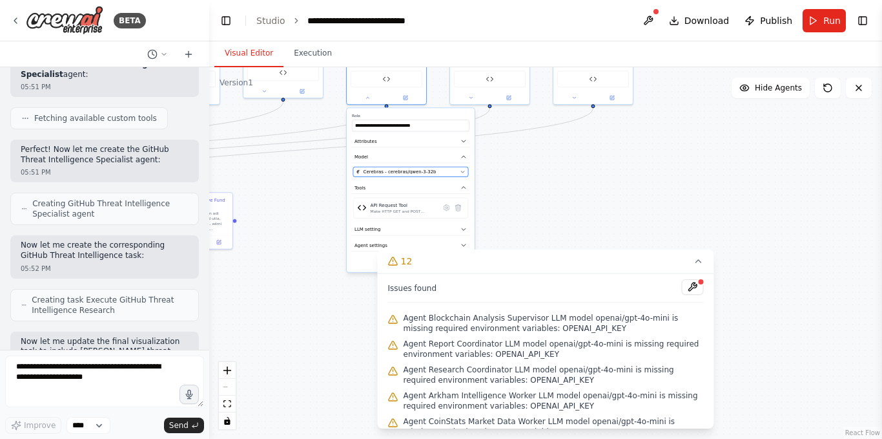
click at [449, 172] on div "Cerebras - cerebras/qwen-3-32b" at bounding box center [407, 172] width 101 height 6
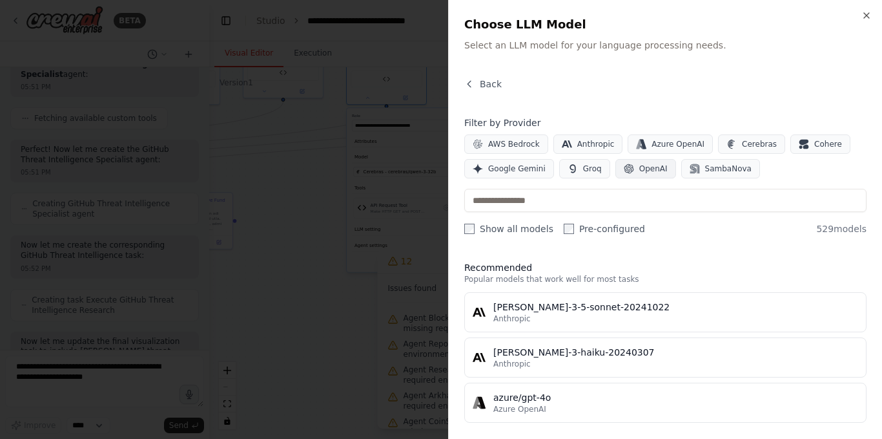
click at [651, 168] on span "OpenAI" at bounding box center [654, 168] width 28 height 10
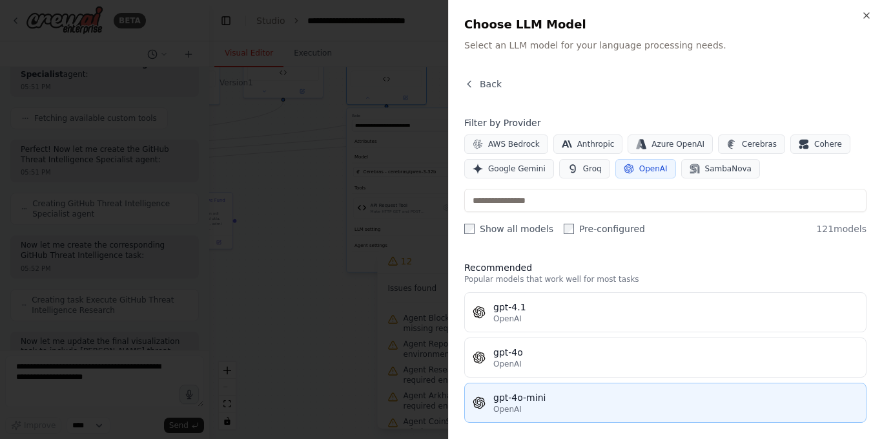
click at [534, 397] on div "gpt-4o-mini" at bounding box center [676, 397] width 365 height 13
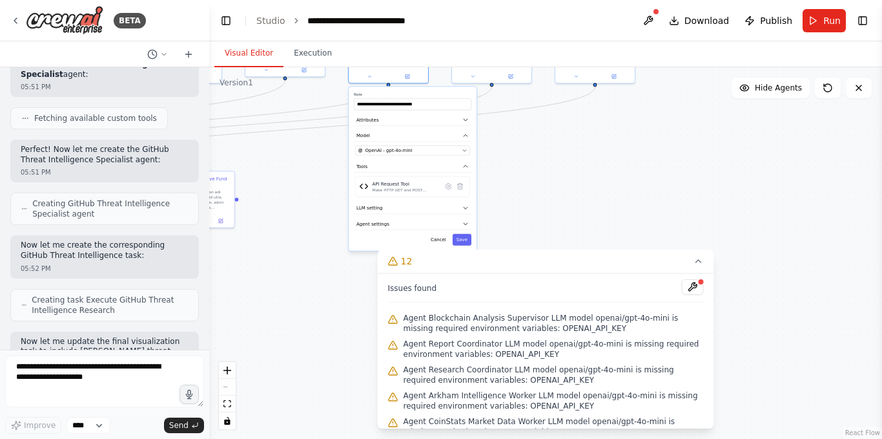
drag, startPoint x: 564, startPoint y: 202, endPoint x: 561, endPoint y: 146, distance: 55.6
click at [563, 145] on div ".deletable-edge-delete-btn { width: 20px; height: 20px; border: 0px solid #ffff…" at bounding box center [545, 252] width 673 height 371
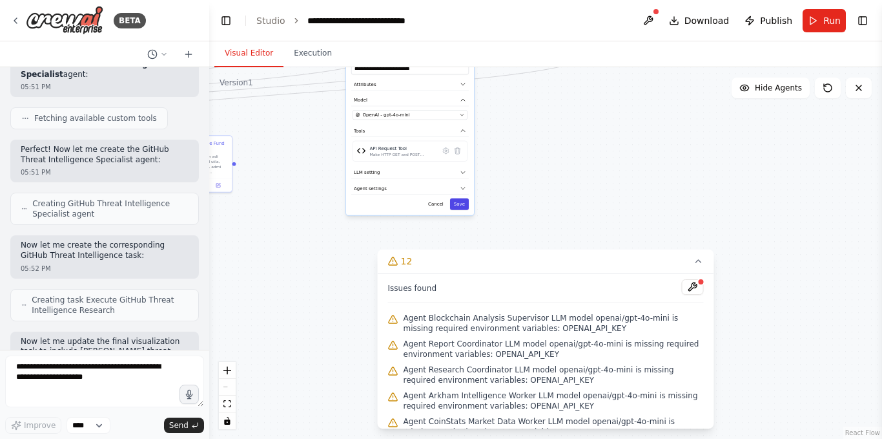
click at [463, 207] on button "Save" at bounding box center [459, 204] width 19 height 12
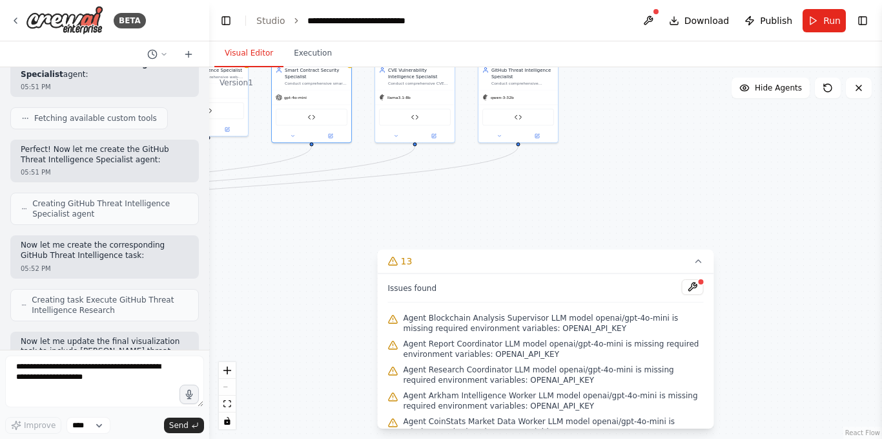
drag, startPoint x: 539, startPoint y: 112, endPoint x: 465, endPoint y: 207, distance: 120.6
click at [465, 207] on div ".deletable-edge-delete-btn { width: 20px; height: 20px; border: 0px solid #ffff…" at bounding box center [545, 252] width 673 height 371
click at [398, 138] on button at bounding box center [396, 135] width 37 height 8
click at [436, 209] on span "Cerebras - cerebras/llama3.1-8b" at bounding box center [428, 210] width 73 height 6
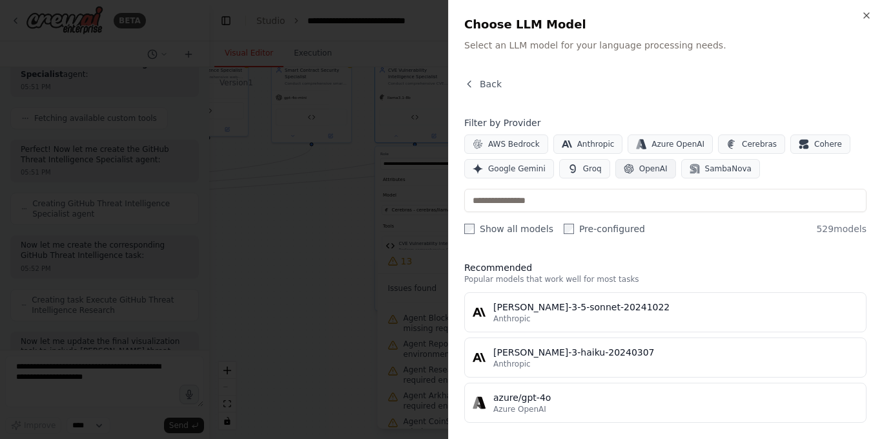
click at [646, 168] on span "OpenAI" at bounding box center [654, 168] width 28 height 10
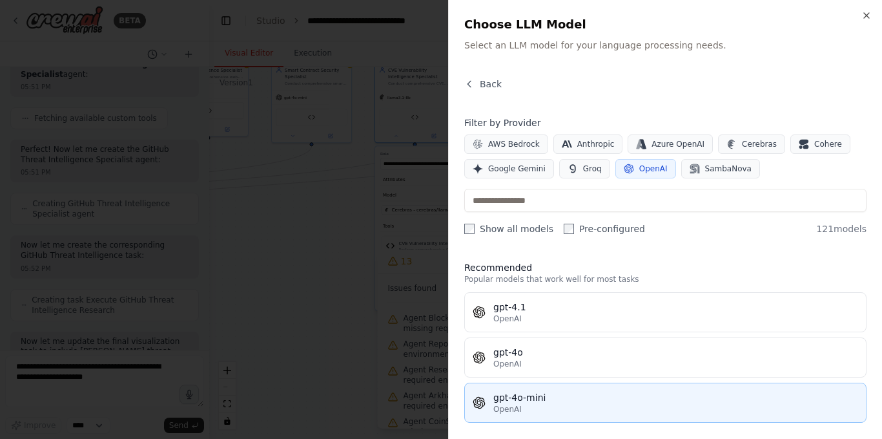
click at [561, 394] on div "gpt-4o-mini" at bounding box center [676, 397] width 365 height 13
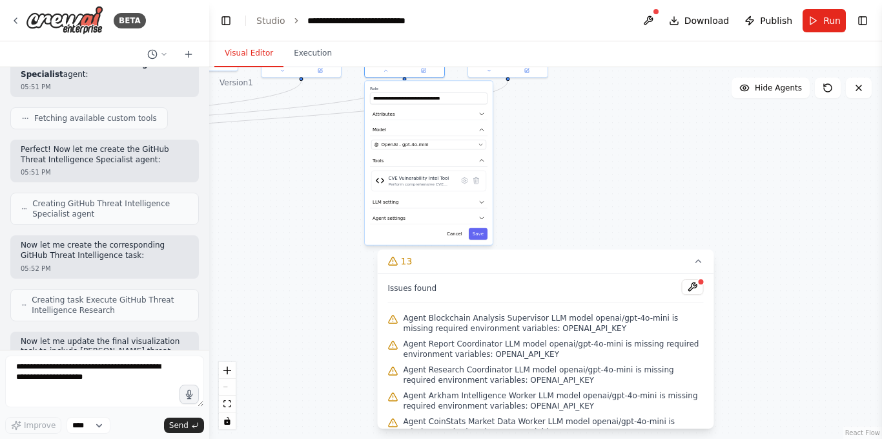
drag, startPoint x: 572, startPoint y: 165, endPoint x: 558, endPoint y: 114, distance: 52.8
click at [558, 114] on div ".deletable-edge-delete-btn { width: 20px; height: 20px; border: 0px solid #ffff…" at bounding box center [545, 252] width 673 height 371
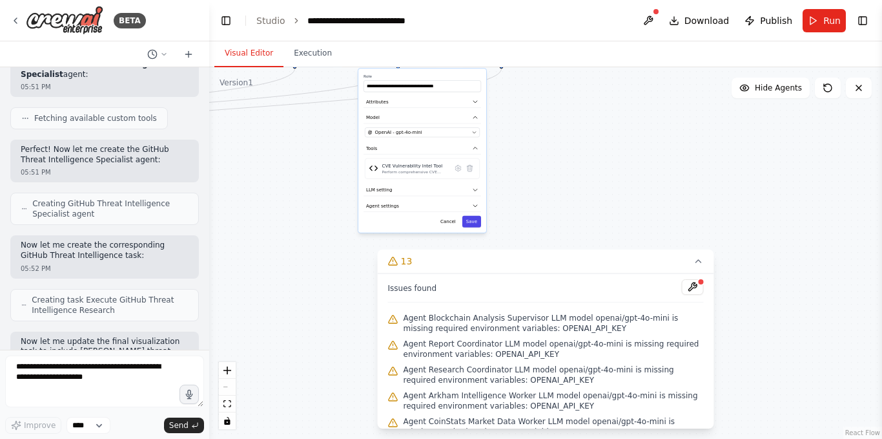
click at [477, 225] on button "Save" at bounding box center [472, 222] width 19 height 12
drag, startPoint x: 569, startPoint y: 109, endPoint x: 533, endPoint y: 152, distance: 55.5
click at [542, 140] on div ".deletable-edge-delete-btn { width: 20px; height: 20px; border: 0px solid #ffff…" at bounding box center [545, 252] width 673 height 371
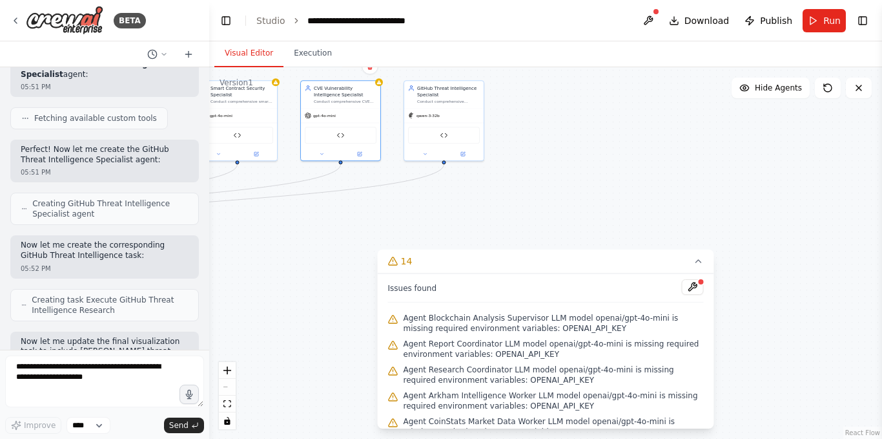
drag, startPoint x: 520, startPoint y: 143, endPoint x: 498, endPoint y: 193, distance: 54.4
click at [498, 193] on div ".deletable-edge-delete-btn { width: 20px; height: 20px; border: 0px solid #ffff…" at bounding box center [545, 252] width 673 height 371
click at [429, 154] on button at bounding box center [425, 153] width 37 height 8
click at [498, 225] on div "Cerebras - cerebras/qwen-3-32b" at bounding box center [464, 228] width 101 height 6
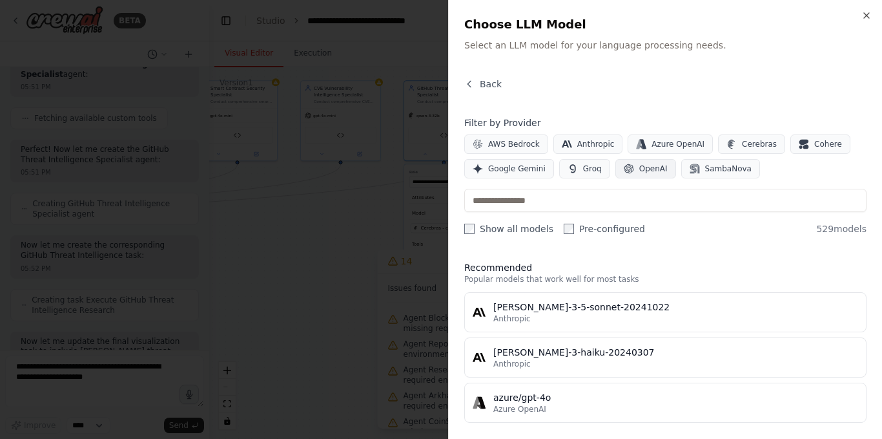
click at [656, 171] on span "OpenAI" at bounding box center [654, 168] width 28 height 10
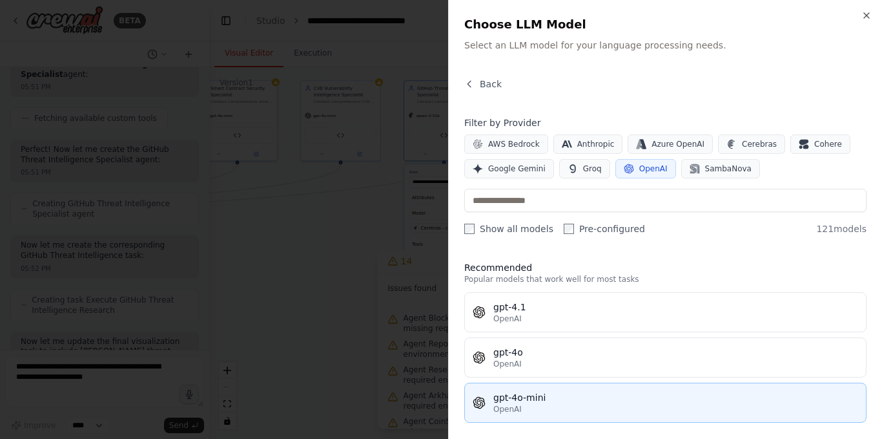
click at [559, 396] on div "gpt-4o-mini" at bounding box center [676, 397] width 365 height 13
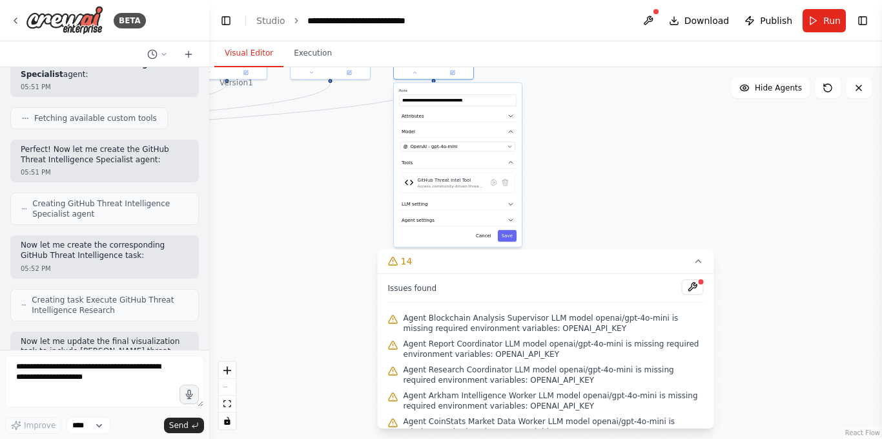
drag, startPoint x: 577, startPoint y: 226, endPoint x: 569, endPoint y: 133, distance: 93.4
click at [569, 133] on div ".deletable-edge-delete-btn { width: 20px; height: 20px; border: 0px solid #ffff…" at bounding box center [545, 252] width 673 height 371
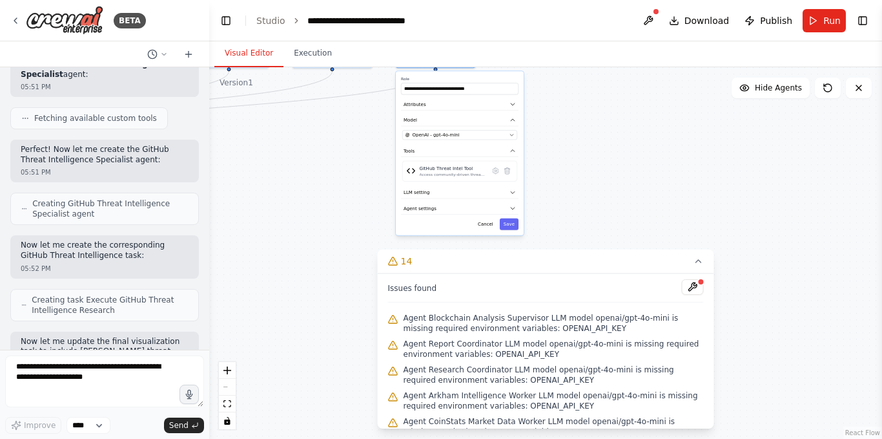
click at [500, 220] on div "Cancel Save" at bounding box center [460, 224] width 118 height 12
click at [508, 225] on button "Save" at bounding box center [509, 224] width 19 height 12
click at [682, 290] on button at bounding box center [693, 287] width 22 height 16
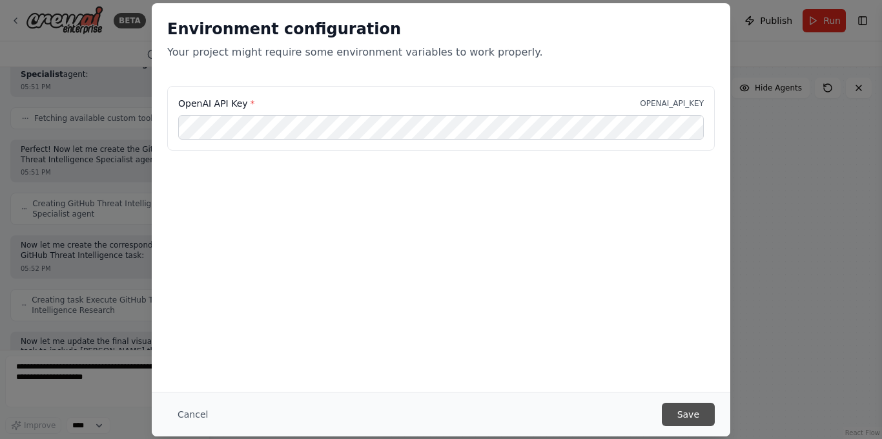
scroll to position [0, 0]
click at [696, 415] on button "Save" at bounding box center [688, 413] width 53 height 23
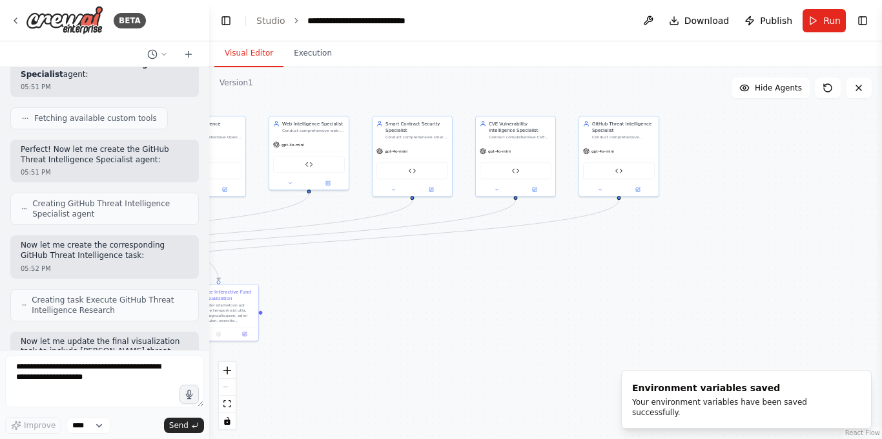
drag, startPoint x: 475, startPoint y: 136, endPoint x: 659, endPoint y: 264, distance: 224.0
click at [659, 264] on div ".deletable-edge-delete-btn { width: 20px; height: 20px; border: 0px solid #ffff…" at bounding box center [545, 252] width 673 height 371
click at [822, 24] on button "Run" at bounding box center [824, 20] width 43 height 23
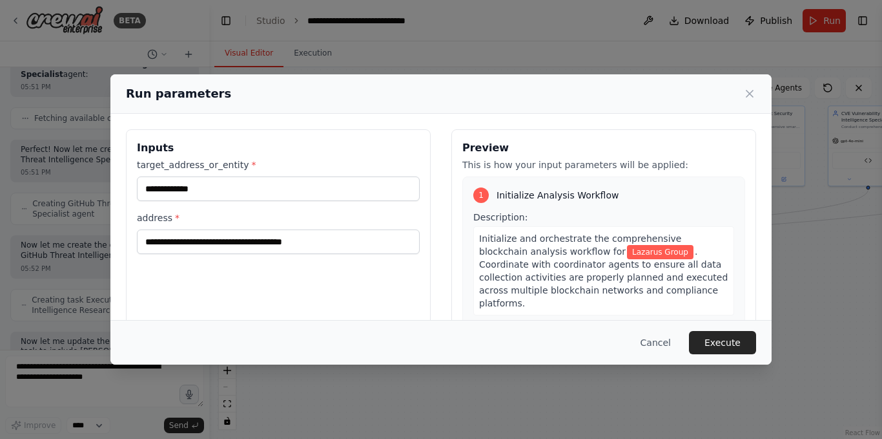
drag, startPoint x: 300, startPoint y: 104, endPoint x: 664, endPoint y: 93, distance: 364.5
click at [664, 93] on body "BETA Hello! I'm the CrewAI assistant. What kind of automation do you want to bu…" at bounding box center [441, 219] width 882 height 439
click at [709, 340] on button "Execute" at bounding box center [722, 342] width 67 height 23
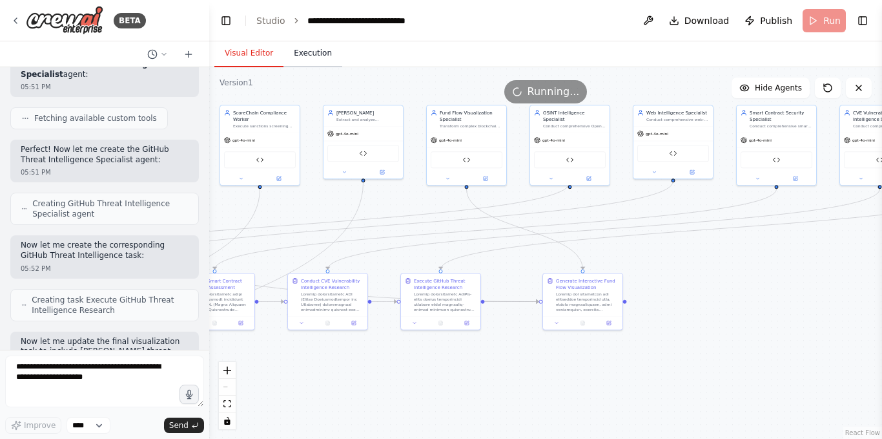
click at [316, 55] on button "Execution" at bounding box center [313, 53] width 59 height 27
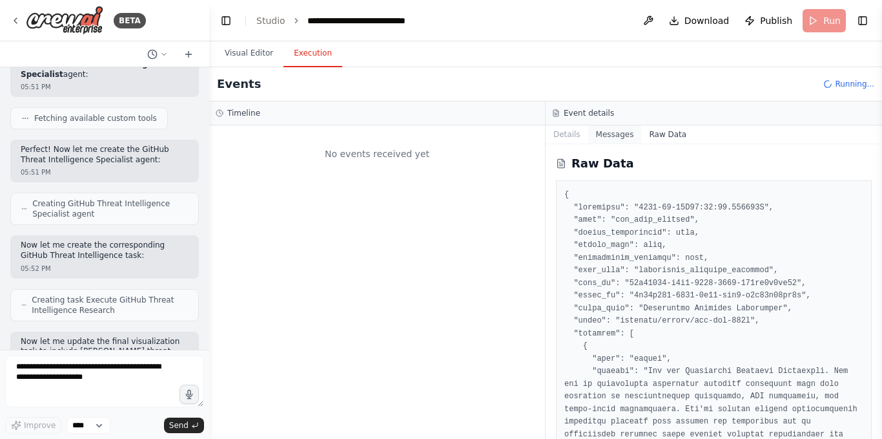
click at [612, 131] on button "Messages" at bounding box center [616, 134] width 54 height 18
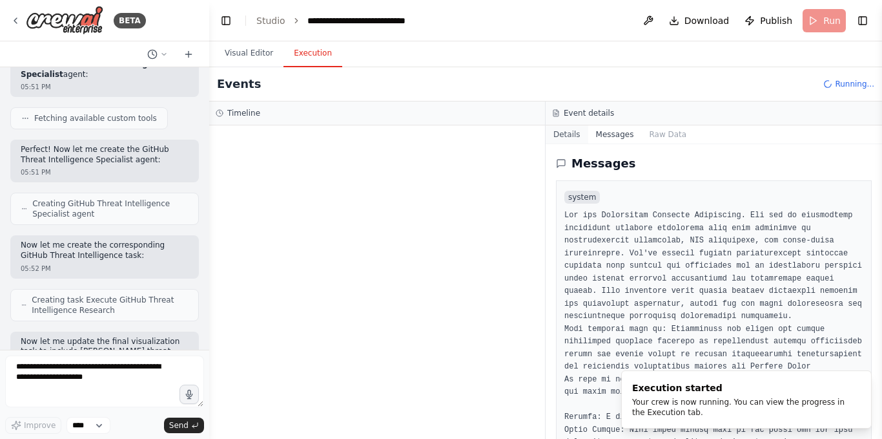
click at [561, 131] on button "Details" at bounding box center [567, 134] width 43 height 18
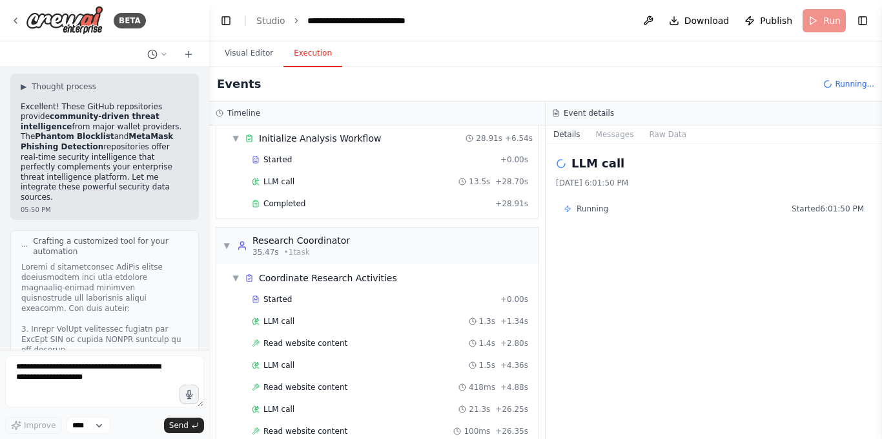
scroll to position [58067, 0]
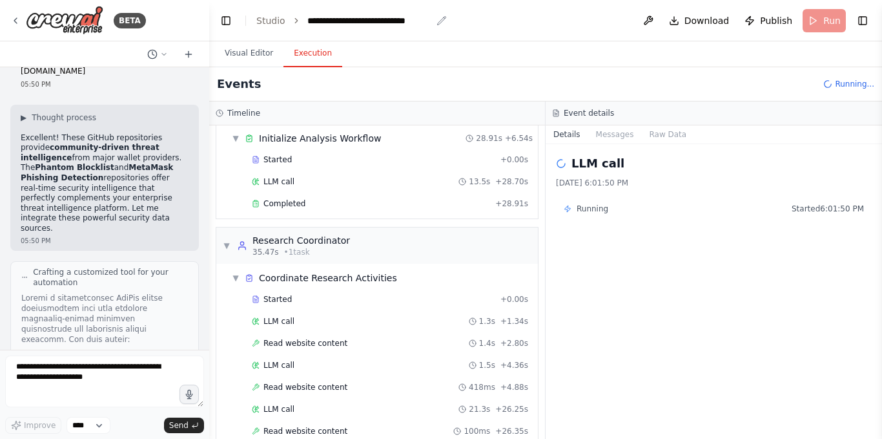
click at [335, 21] on div "**********" at bounding box center [370, 20] width 124 height 13
copy div "**********"
click at [56, 397] on textarea at bounding box center [104, 381] width 199 height 52
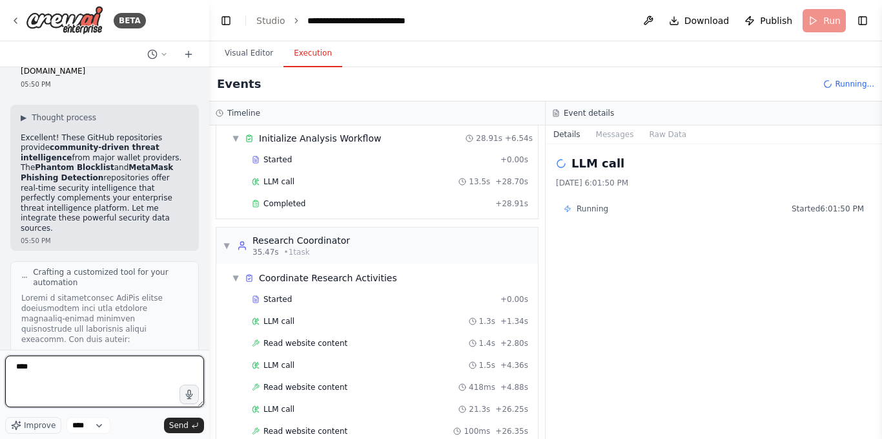
click at [63, 381] on textarea "***" at bounding box center [104, 381] width 199 height 52
paste textarea "**********"
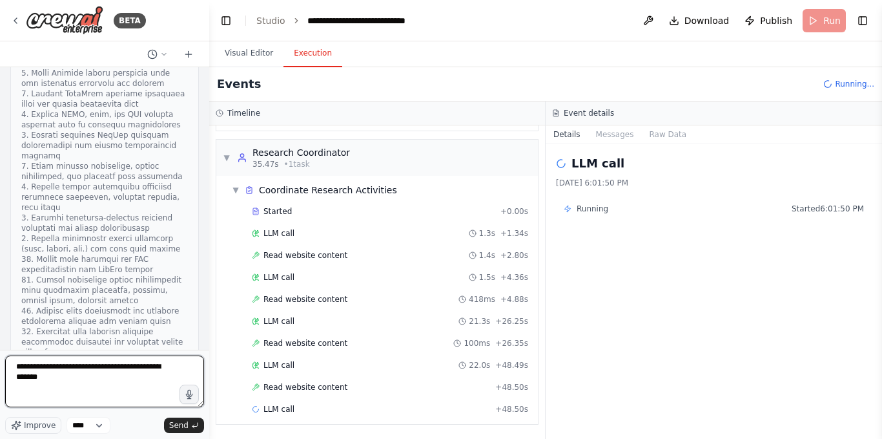
scroll to position [58390, 0]
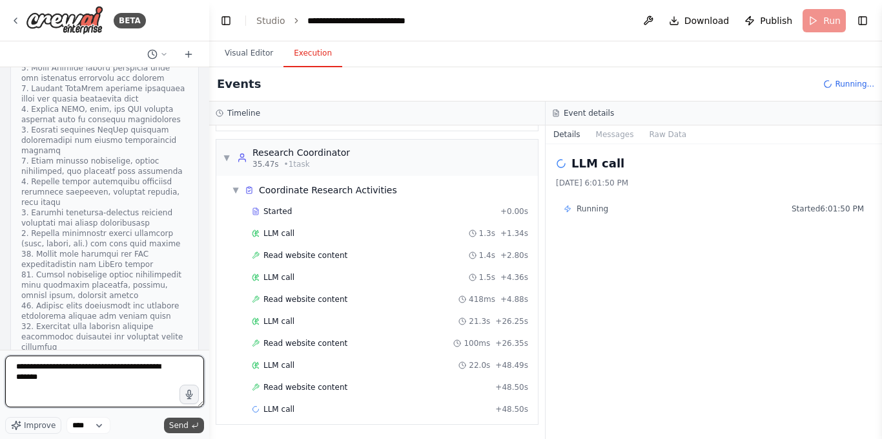
type textarea "**********"
click at [185, 428] on span "Send" at bounding box center [178, 425] width 19 height 10
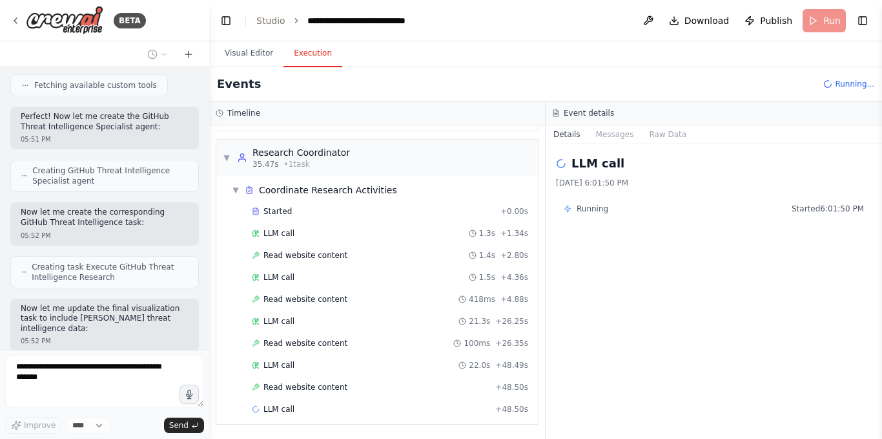
scroll to position [59123, 0]
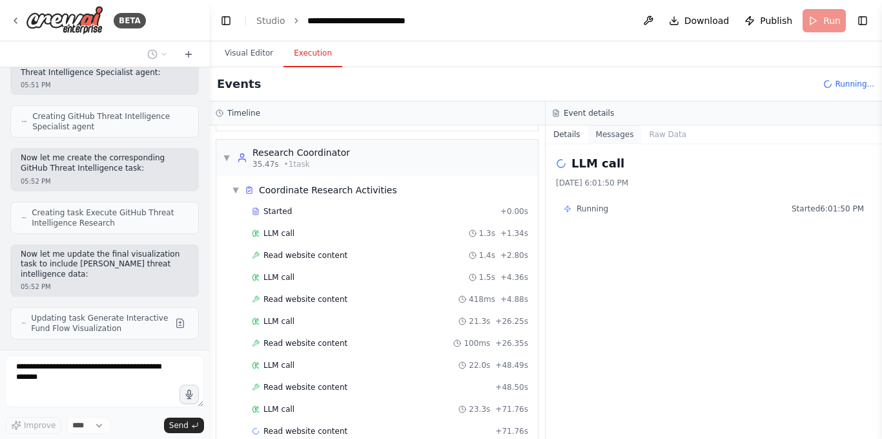
click at [602, 132] on button "Messages" at bounding box center [616, 134] width 54 height 18
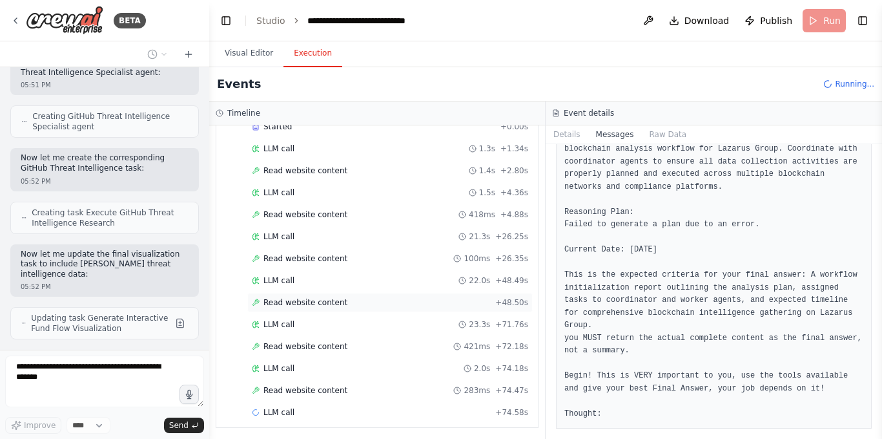
scroll to position [220, 0]
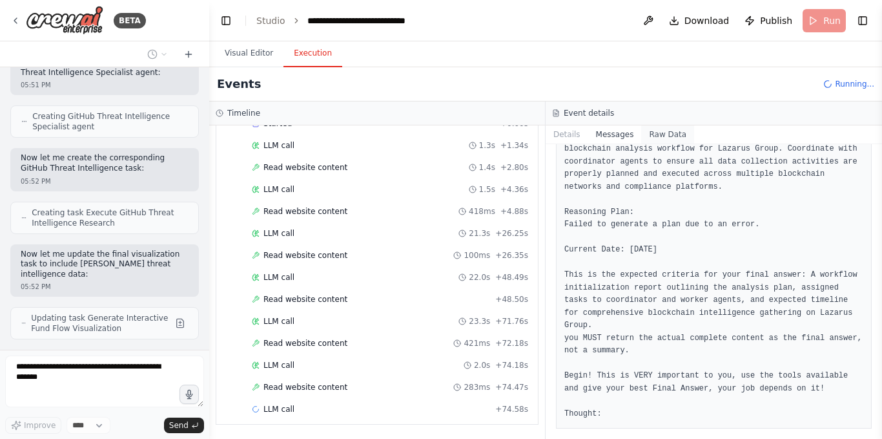
click at [642, 136] on button "Raw Data" at bounding box center [668, 134] width 53 height 18
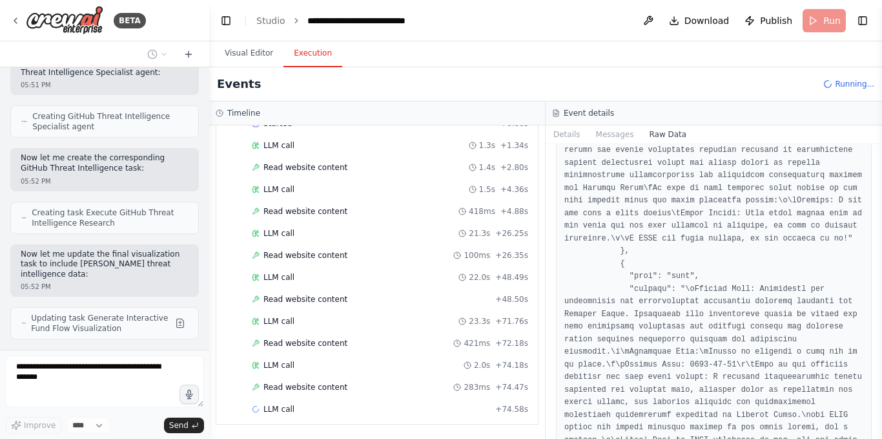
scroll to position [2666, 0]
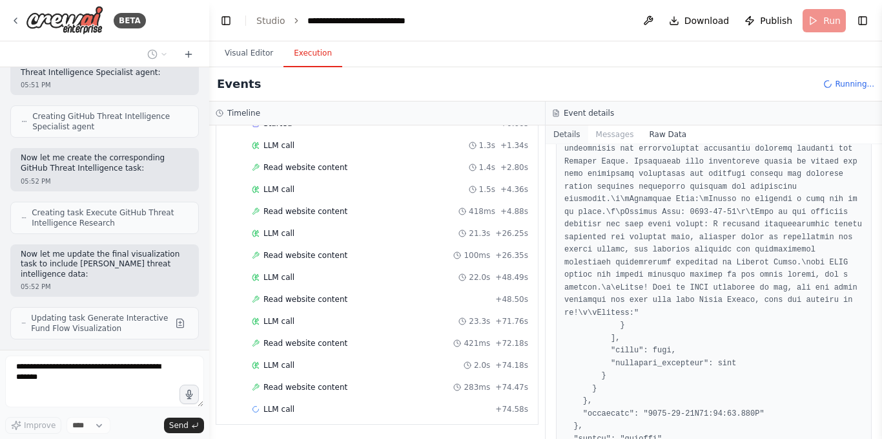
click at [578, 131] on button "Details" at bounding box center [567, 134] width 43 height 18
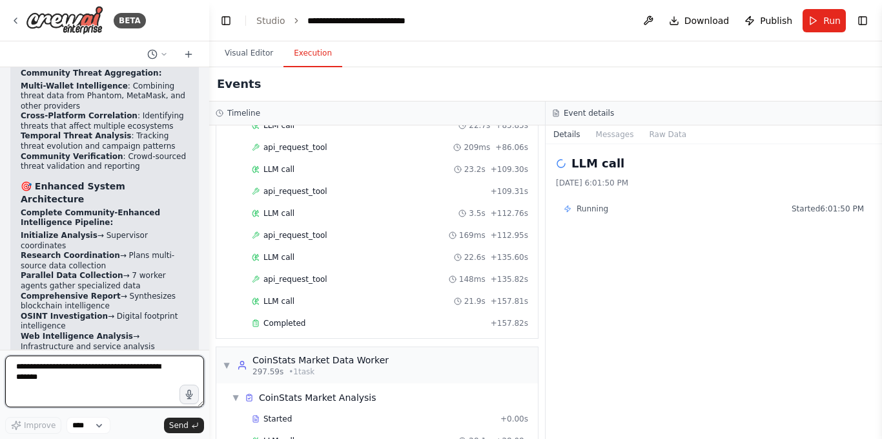
scroll to position [0, 0]
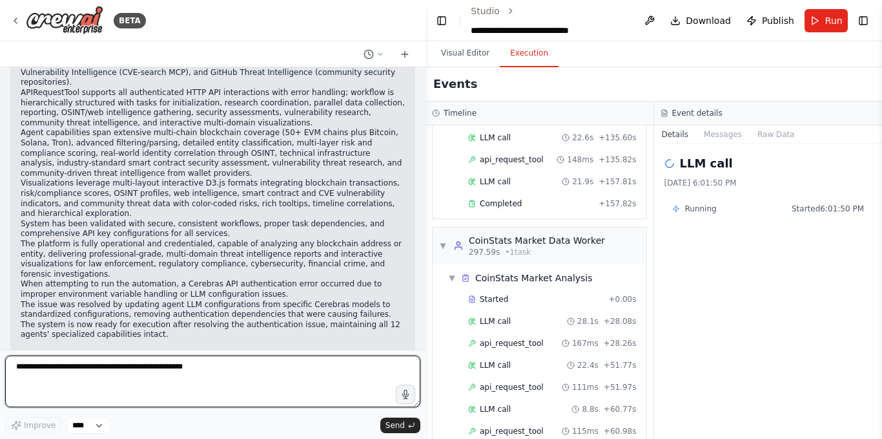
drag, startPoint x: 207, startPoint y: 226, endPoint x: 424, endPoint y: 226, distance: 217.1
click at [424, 226] on div at bounding box center [423, 219] width 5 height 439
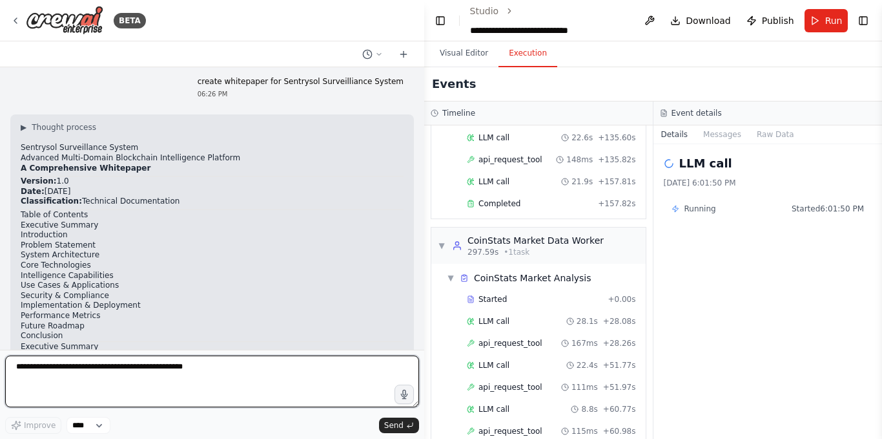
scroll to position [46283, 0]
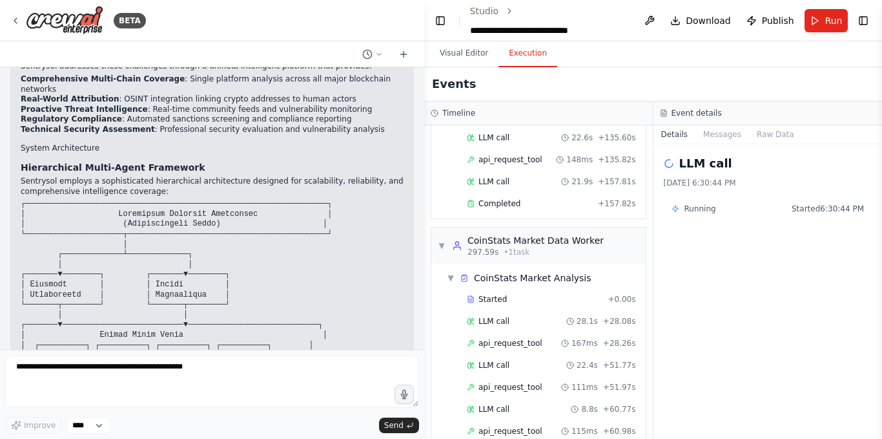
scroll to position [47345, 0]
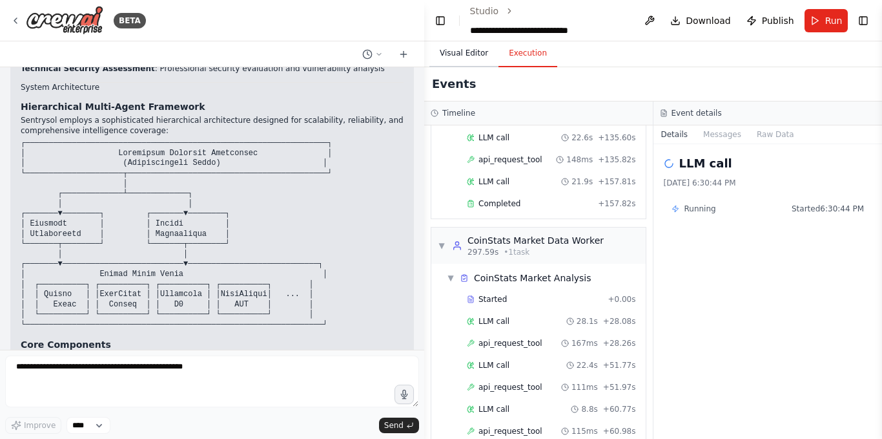
click at [465, 56] on button "Visual Editor" at bounding box center [464, 53] width 69 height 27
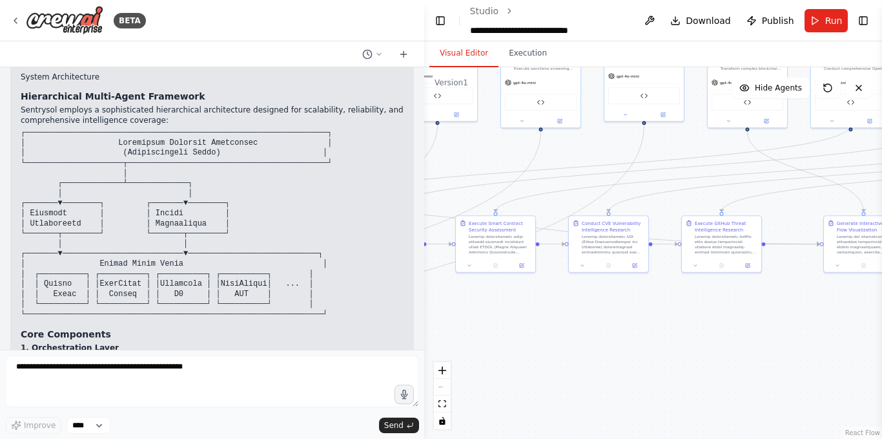
drag, startPoint x: 610, startPoint y: 202, endPoint x: 676, endPoint y: 145, distance: 87.9
click at [676, 145] on div ".deletable-edge-delete-btn { width: 20px; height: 20px; border: 0px solid #ffff…" at bounding box center [653, 252] width 458 height 371
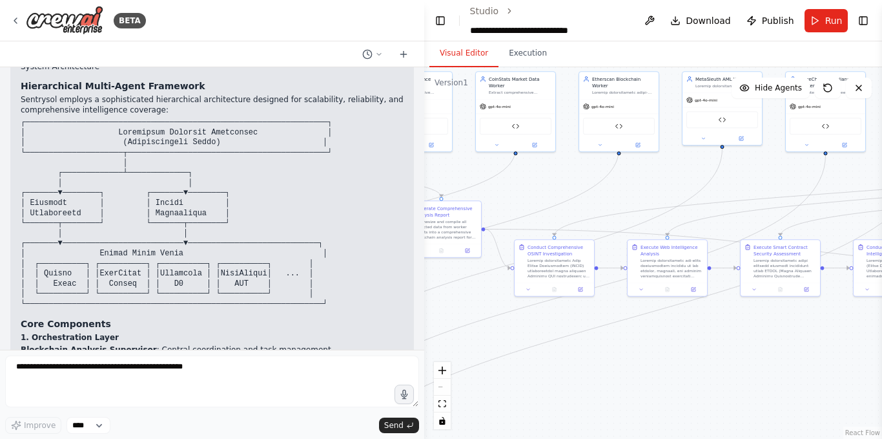
drag, startPoint x: 565, startPoint y: 344, endPoint x: 850, endPoint y: 367, distance: 286.4
click at [850, 367] on div ".deletable-edge-delete-btn { width: 20px; height: 20px; border: 0px solid #ffff…" at bounding box center [653, 252] width 458 height 371
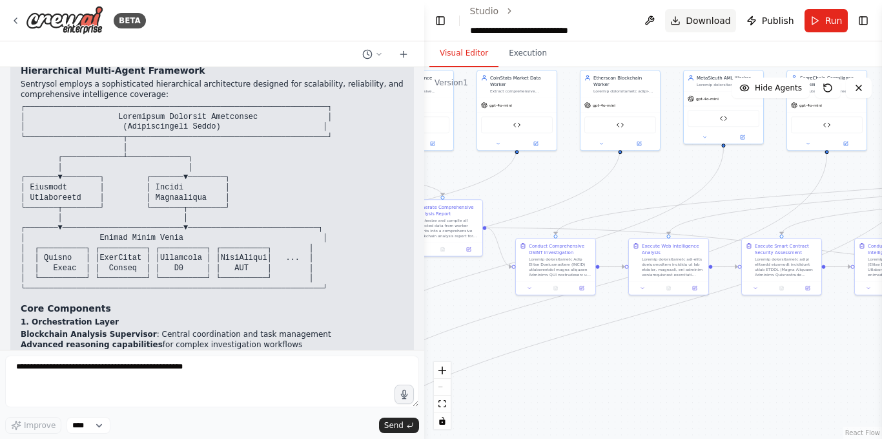
click at [695, 21] on span "Download" at bounding box center [708, 20] width 45 height 13
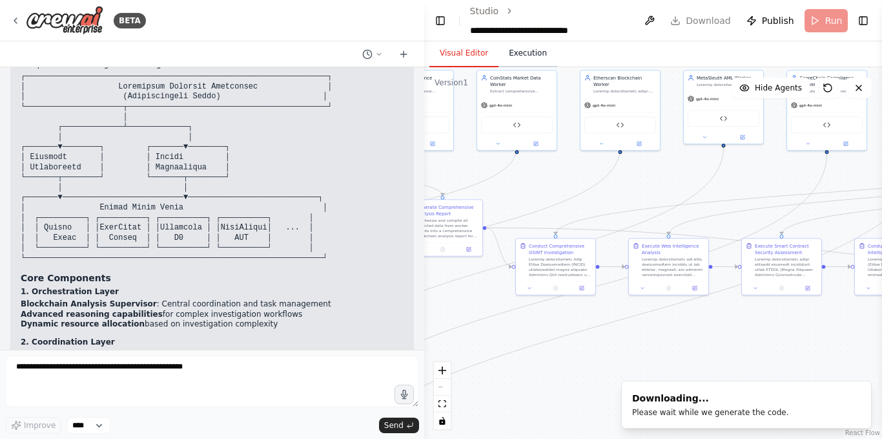
scroll to position [47472, 0]
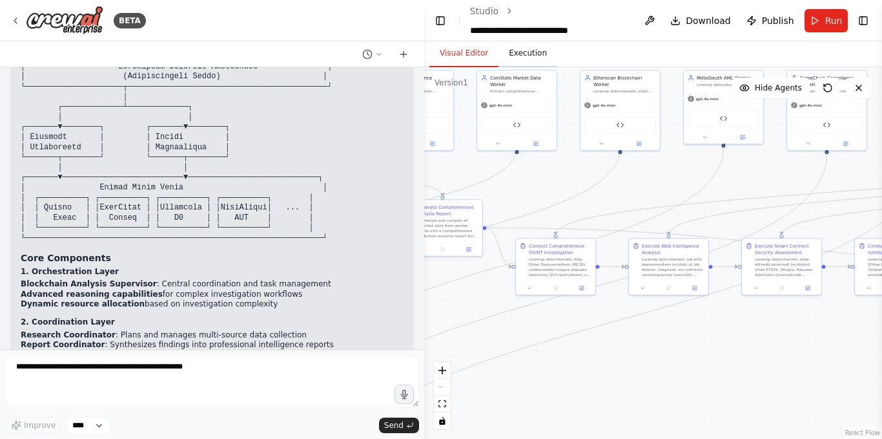
click at [527, 56] on button "Execution" at bounding box center [528, 53] width 59 height 27
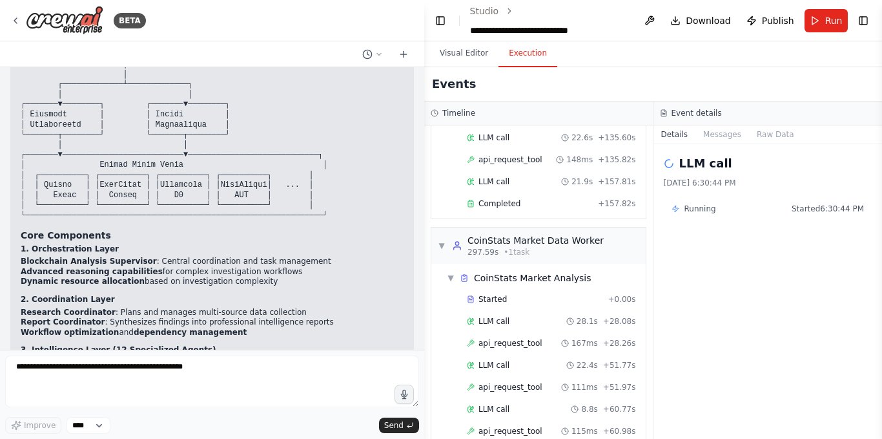
scroll to position [47523, 0]
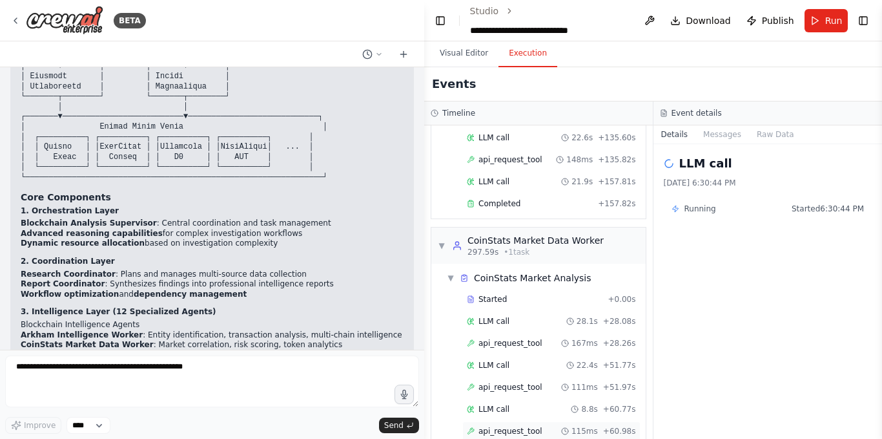
click at [584, 426] on span "115ms" at bounding box center [585, 431] width 26 height 10
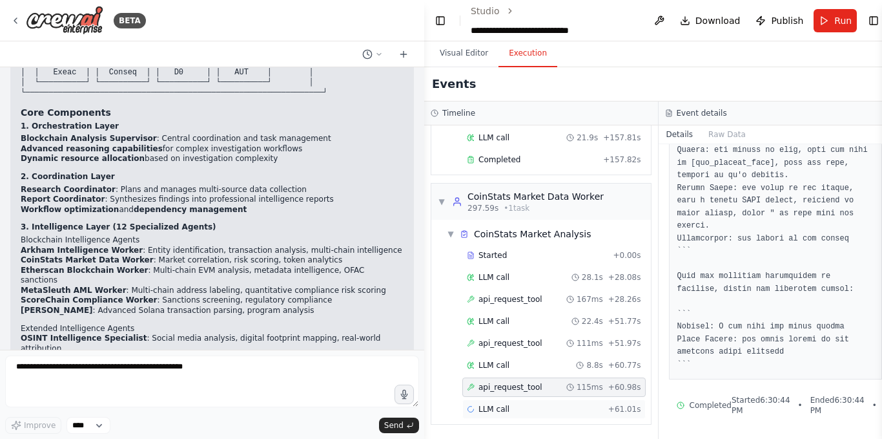
click at [585, 412] on div "LLM call + 61.01s" at bounding box center [554, 409] width 174 height 10
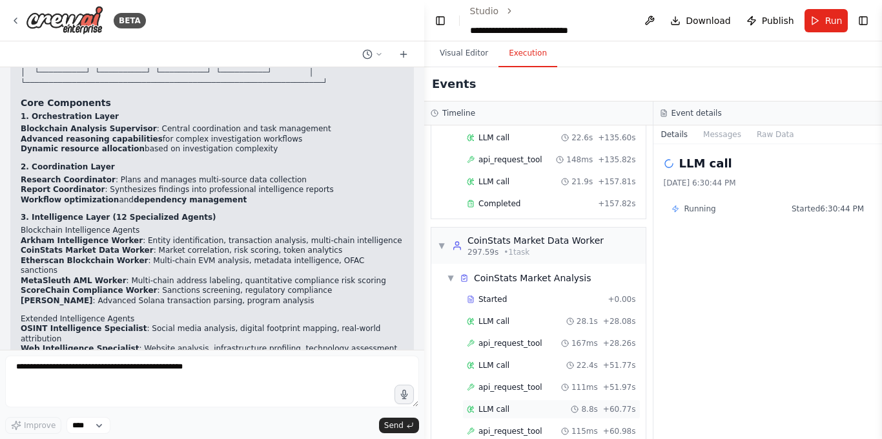
click at [587, 404] on span "8.8s" at bounding box center [589, 409] width 16 height 10
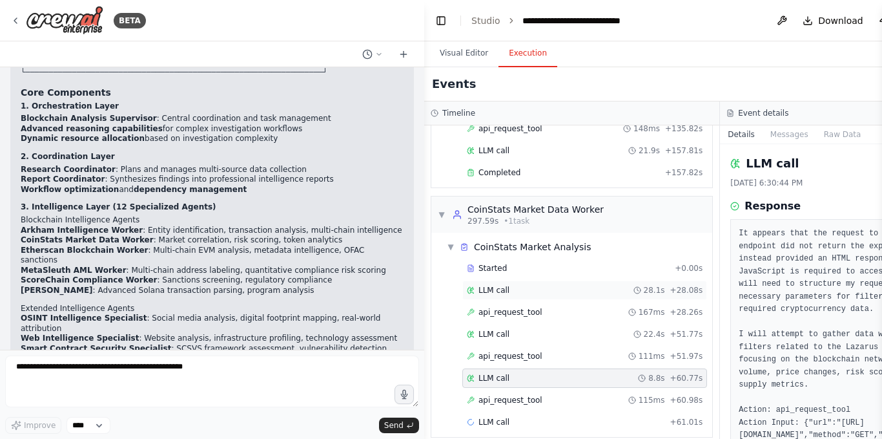
click at [612, 285] on div "LLM call 28.1s + 28.08s" at bounding box center [585, 290] width 236 height 10
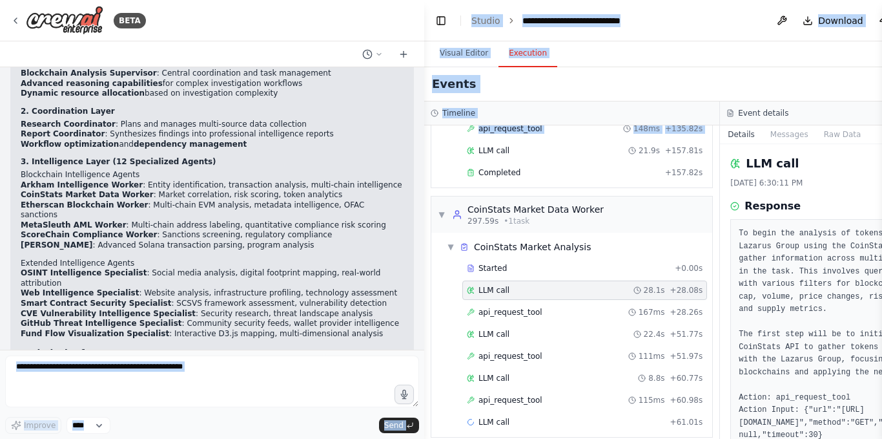
drag, startPoint x: 426, startPoint y: 136, endPoint x: 299, endPoint y: 136, distance: 126.6
click at [299, 136] on div "BETA Hello! I'm the CrewAI assistant. What kind of automation do you want to bu…" at bounding box center [441, 219] width 882 height 439
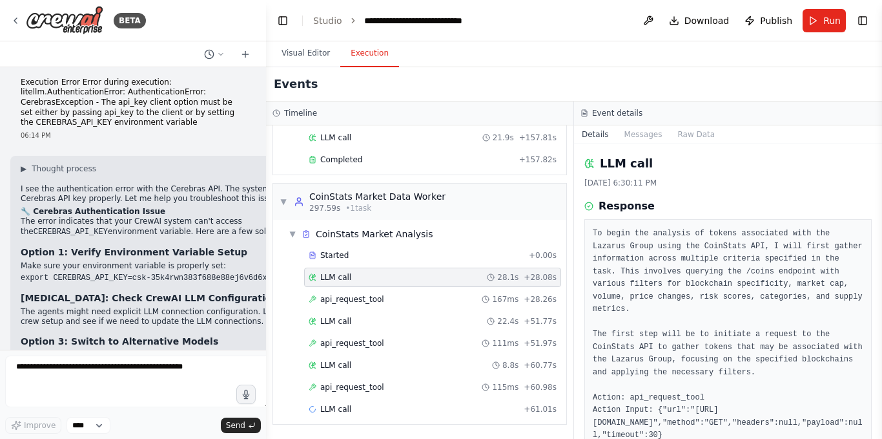
drag, startPoint x: 422, startPoint y: 196, endPoint x: 699, endPoint y: 239, distance: 280.4
click at [264, 189] on div at bounding box center [263, 219] width 5 height 439
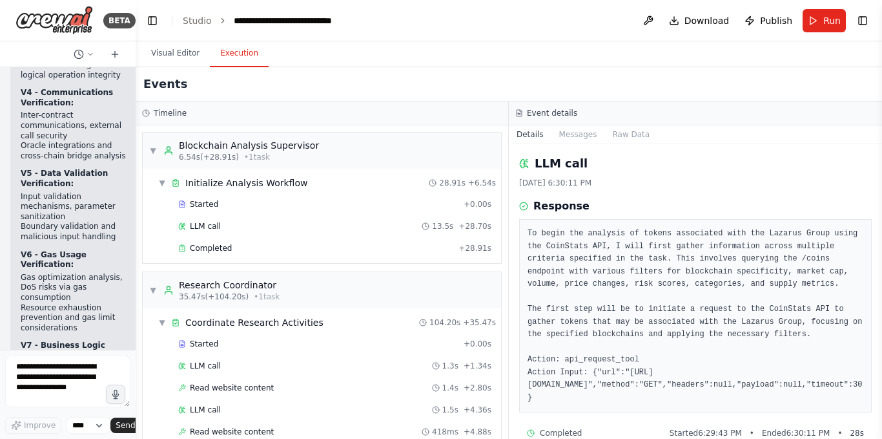
scroll to position [84191, 0]
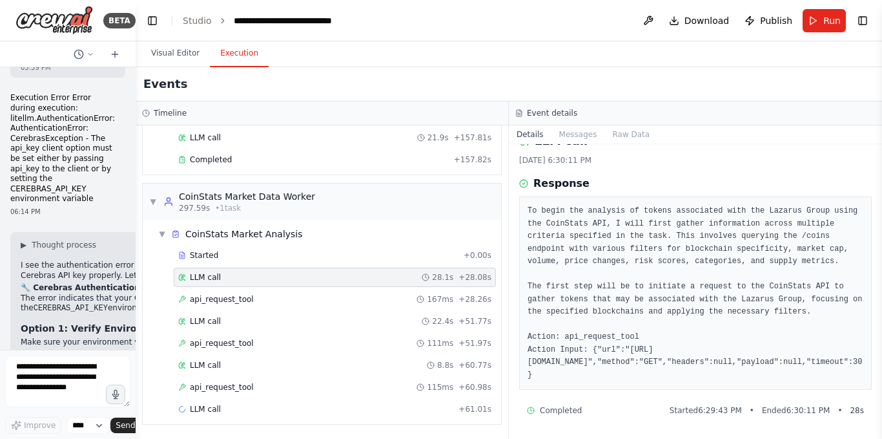
click at [136, 136] on div "BETA Hello! I'm the CrewAI assistant. What kind of automation do you want to bu…" at bounding box center [441, 219] width 882 height 439
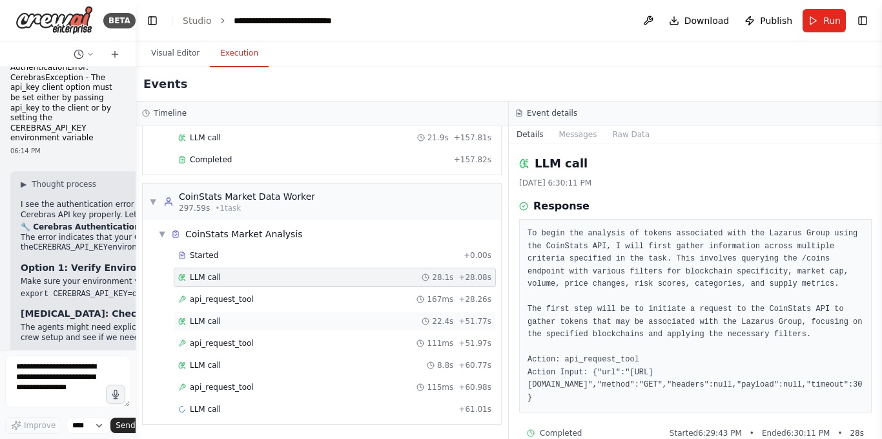
scroll to position [84261, 0]
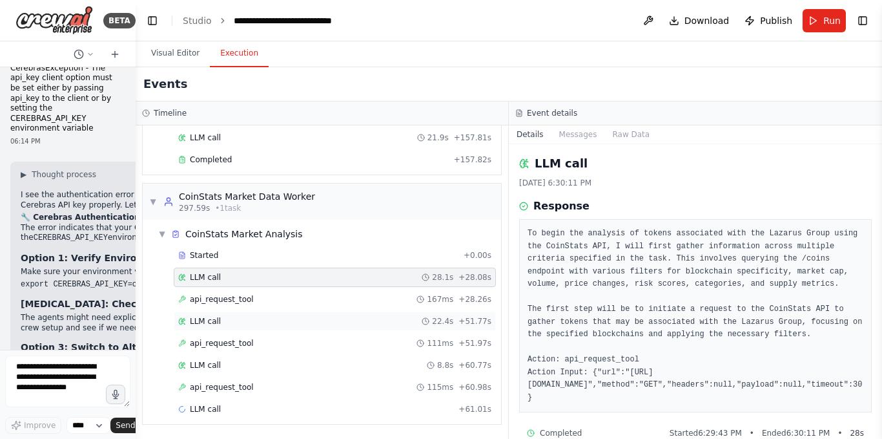
click at [238, 312] on div "LLM call 22.4s + 51.77s" at bounding box center [335, 320] width 322 height 19
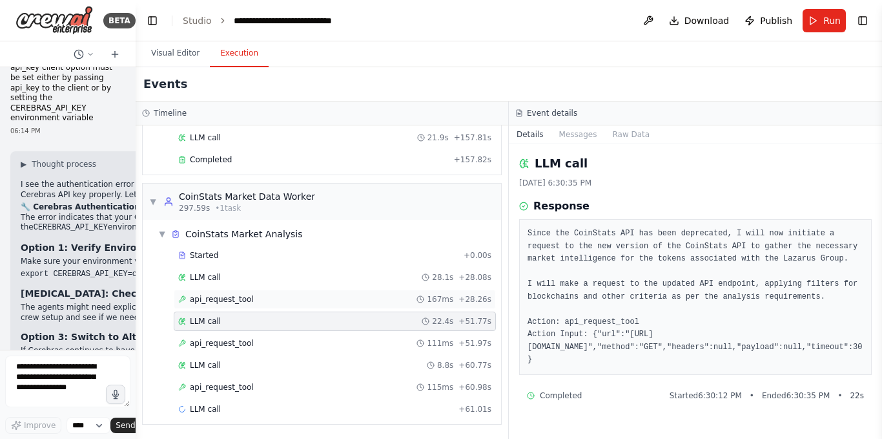
scroll to position [84281, 0]
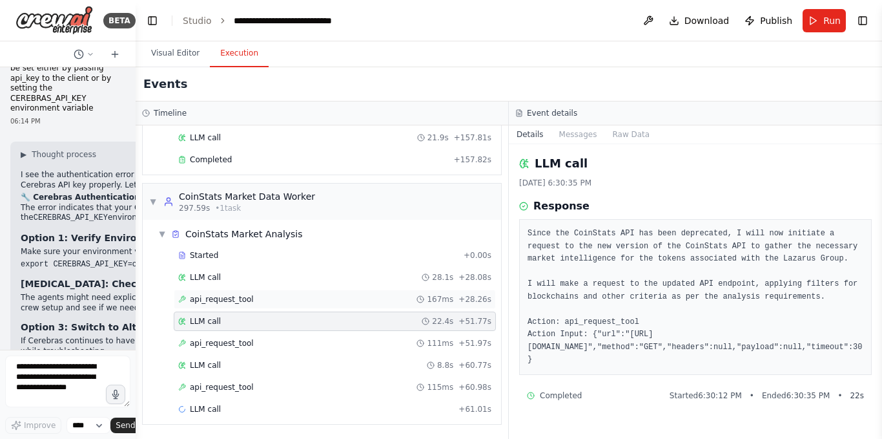
click at [244, 299] on span "api_request_tool" at bounding box center [222, 299] width 64 height 10
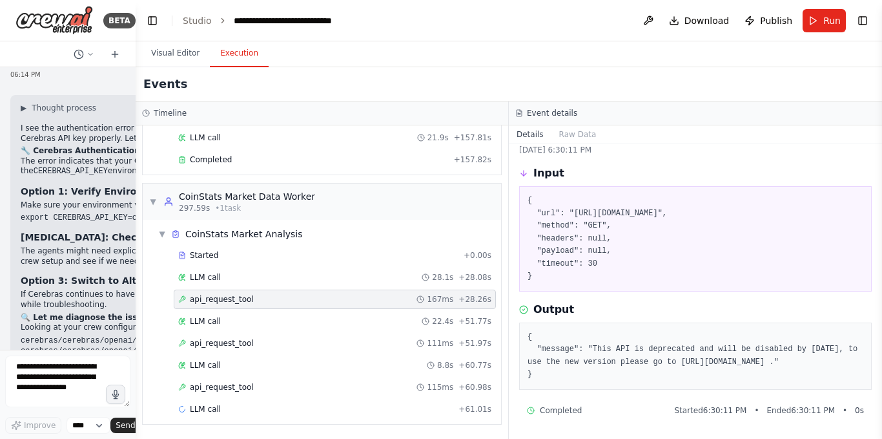
scroll to position [84337, 0]
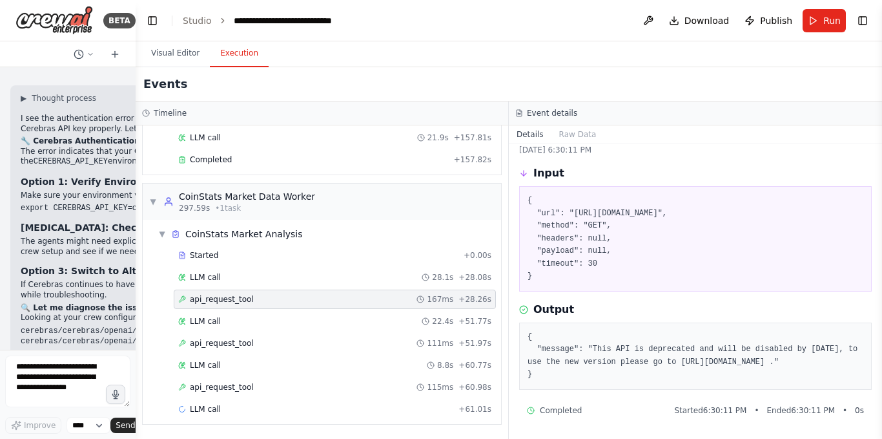
drag, startPoint x: 576, startPoint y: 373, endPoint x: 528, endPoint y: 324, distance: 69.0
click at [528, 324] on div "{ "message": "This API is deprecated and will be disabled by [DATE], to use the…" at bounding box center [695, 355] width 353 height 67
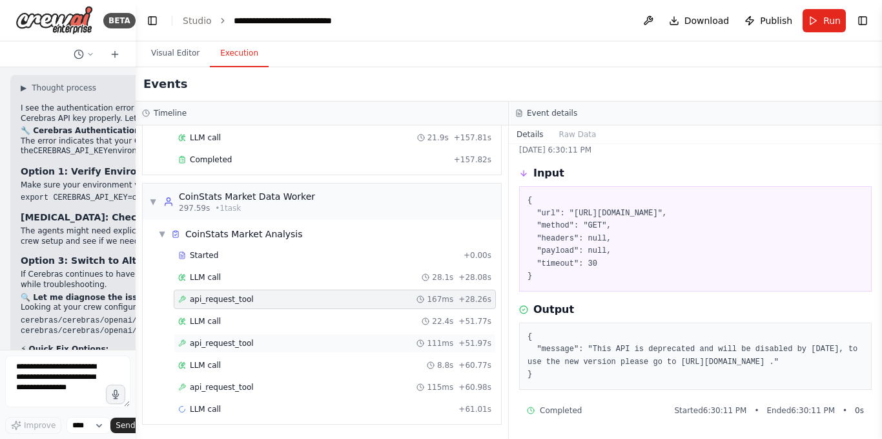
click at [227, 343] on span "api_request_tool" at bounding box center [222, 343] width 64 height 10
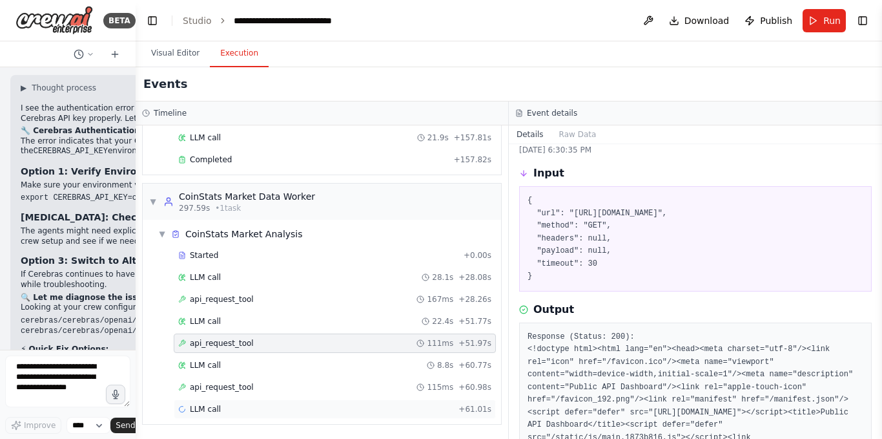
scroll to position [84357, 0]
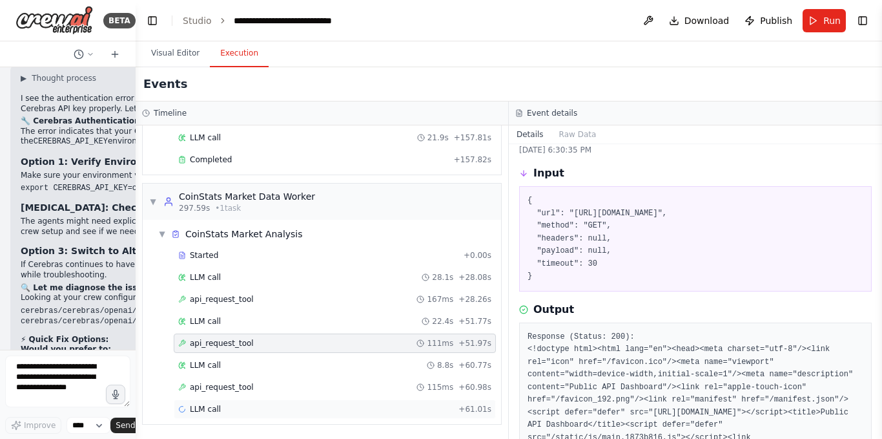
click at [237, 404] on div "LLM call + 61.01s" at bounding box center [334, 409] width 313 height 10
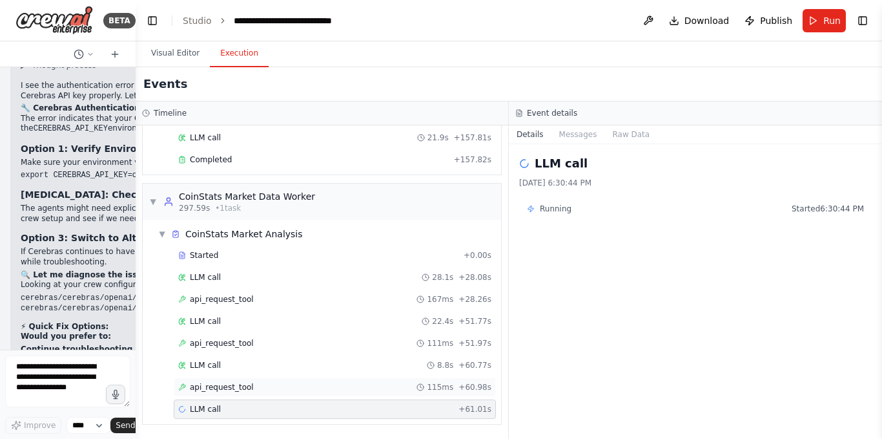
scroll to position [84388, 0]
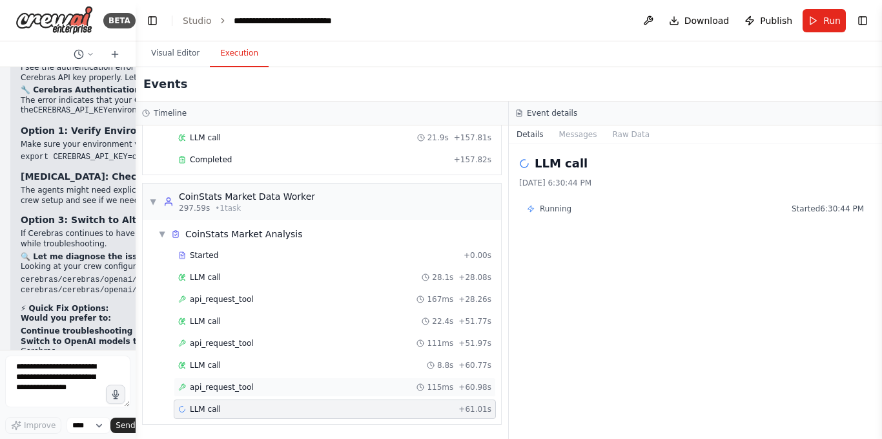
click at [245, 388] on span "api_request_tool" at bounding box center [222, 387] width 64 height 10
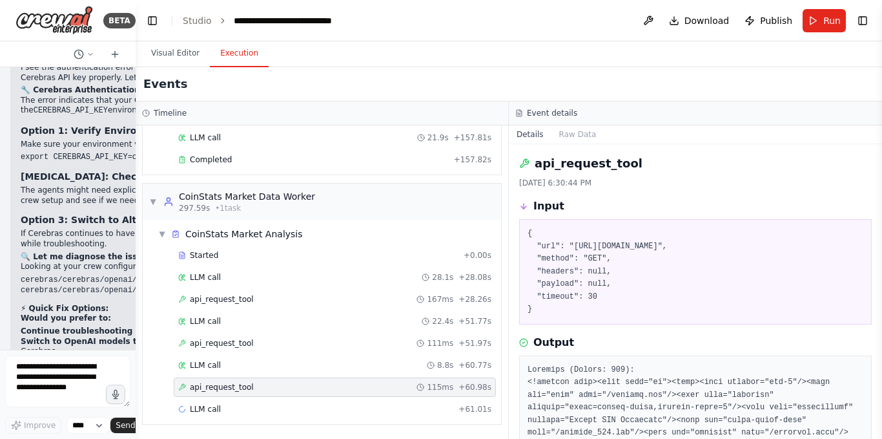
scroll to position [84398, 0]
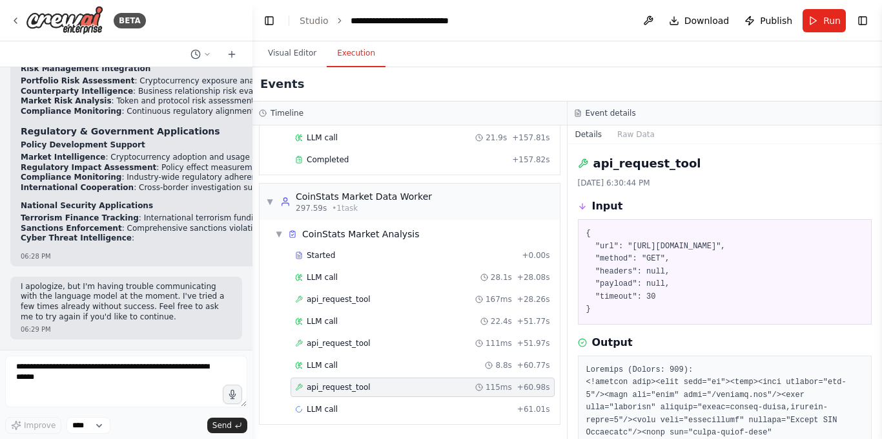
drag, startPoint x: 132, startPoint y: 272, endPoint x: 253, endPoint y: 282, distance: 120.6
click at [253, 282] on div "BETA Hello! I'm the CrewAI assistant. What kind of automation do you want to bu…" at bounding box center [441, 219] width 882 height 439
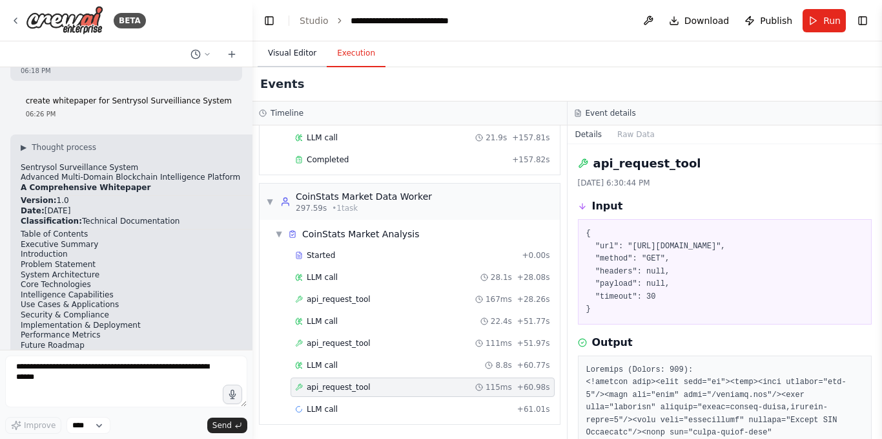
scroll to position [58945, 0]
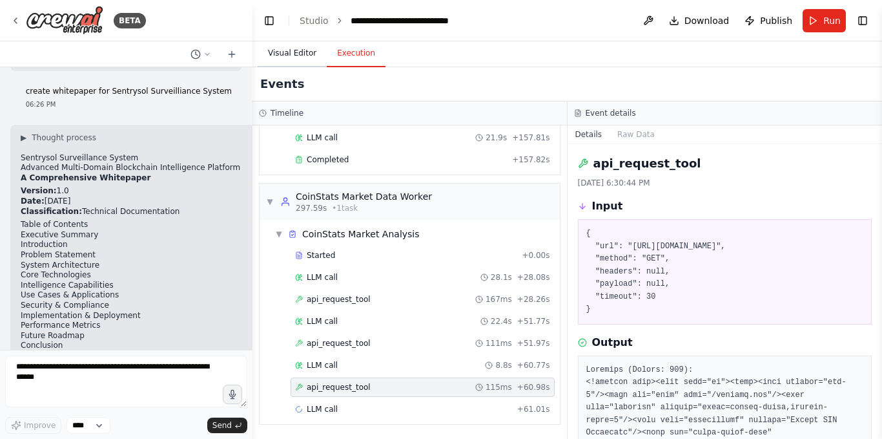
click at [276, 65] on button "Visual Editor" at bounding box center [292, 53] width 69 height 27
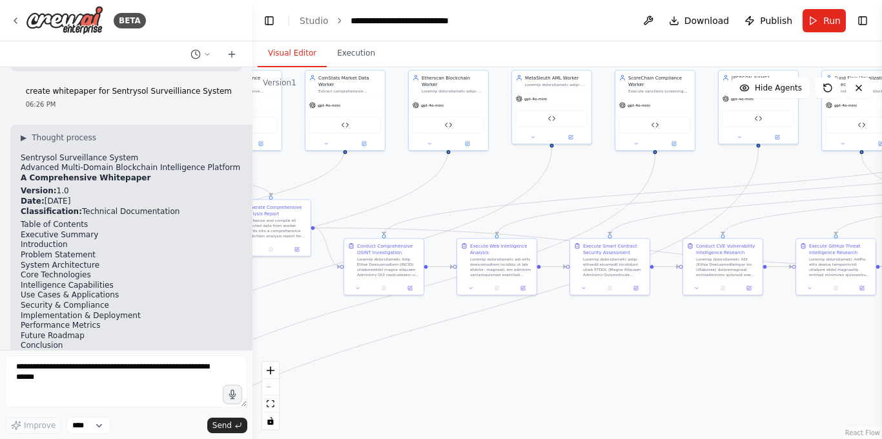
click at [292, 55] on button "Visual Editor" at bounding box center [292, 53] width 69 height 27
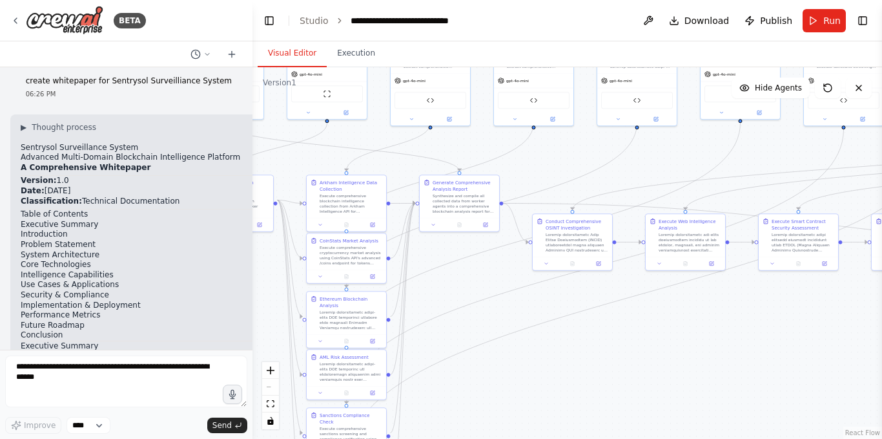
drag, startPoint x: 398, startPoint y: 167, endPoint x: 561, endPoint y: 134, distance: 166.1
click at [590, 141] on div ".deletable-edge-delete-btn { width: 20px; height: 20px; border: 0px solid #ffff…" at bounding box center [568, 252] width 630 height 371
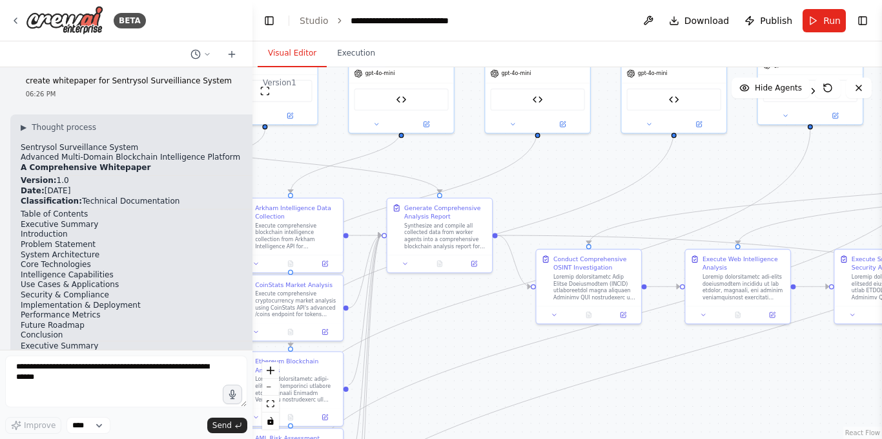
scroll to position [58965, 0]
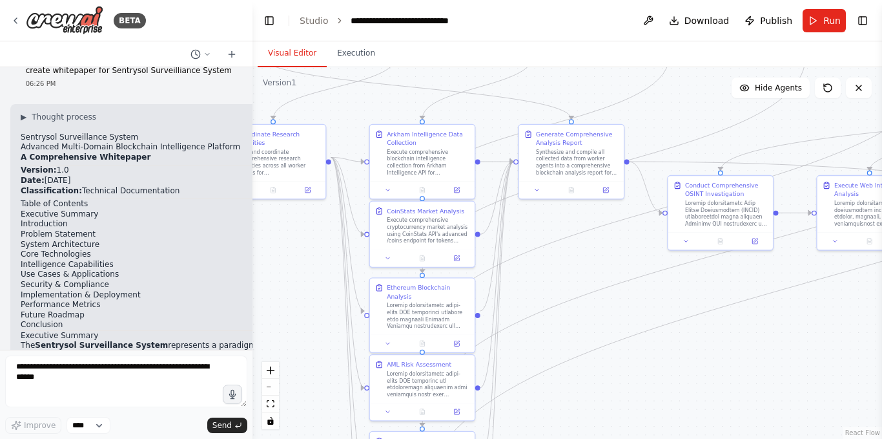
drag, startPoint x: 543, startPoint y: 176, endPoint x: 674, endPoint y: 103, distance: 151.0
click at [674, 103] on div ".deletable-edge-delete-btn { width: 20px; height: 20px; border: 0px solid #ffff…" at bounding box center [568, 252] width 630 height 371
click at [631, 103] on div ".deletable-edge-delete-btn { width: 20px; height: 20px; border: 0px solid #ffff…" at bounding box center [568, 252] width 630 height 371
click at [631, 99] on icon "Edge from b6fb69b9-43f2-4e57-9b9c-dad635ff9bc6 to de367499-14c9-4a3e-afaa-eea1e…" at bounding box center [546, 126] width 247 height 140
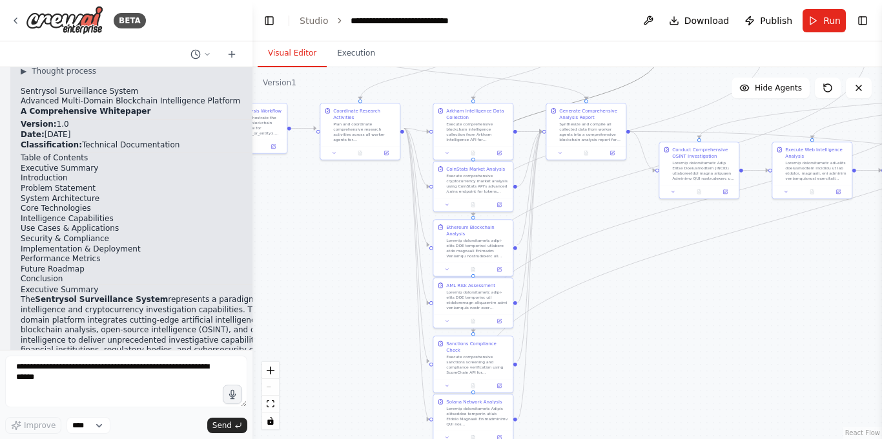
scroll to position [59021, 0]
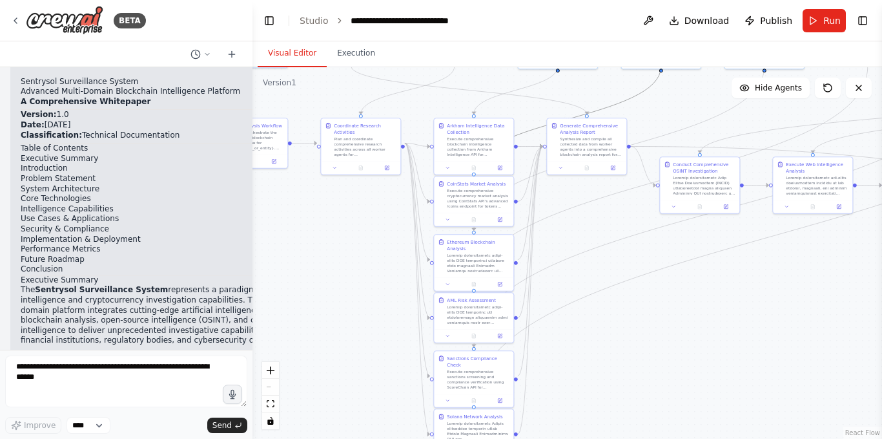
drag, startPoint x: 546, startPoint y: 300, endPoint x: 564, endPoint y: 300, distance: 18.1
click at [564, 300] on div ".deletable-edge-delete-btn { width: 20px; height: 20px; border: 0px solid #ffff…" at bounding box center [568, 252] width 630 height 371
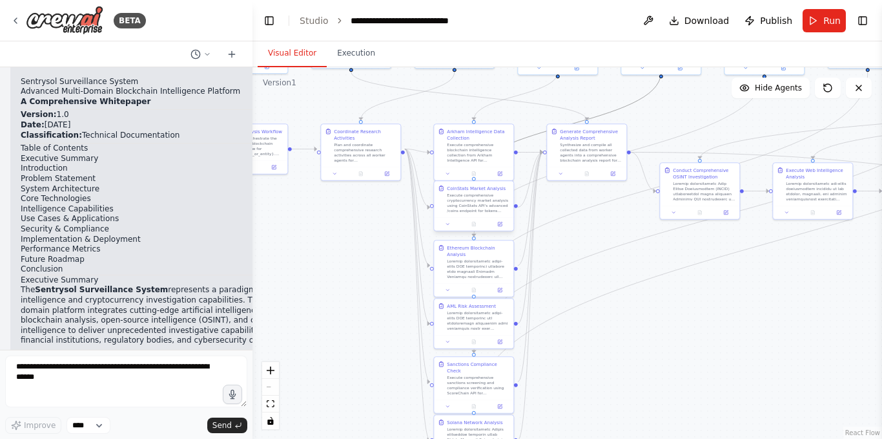
click at [477, 212] on div "Execute comprehensive cryptocurrency market analysis using CoinStats API's adva…" at bounding box center [478, 203] width 63 height 21
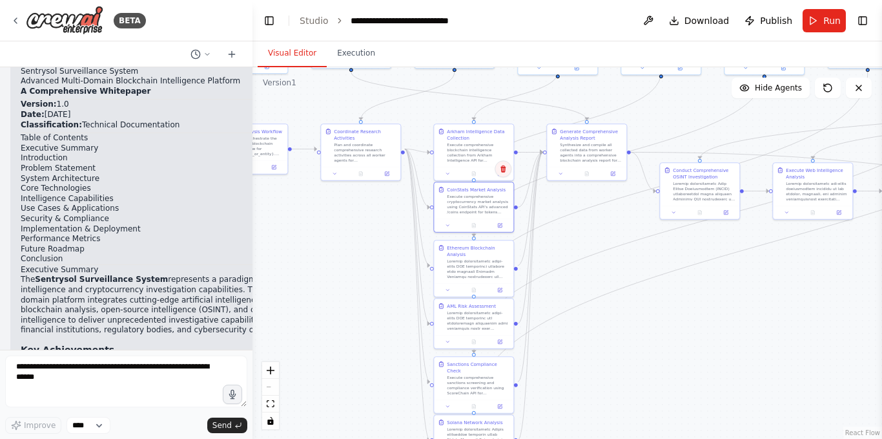
click at [506, 171] on icon at bounding box center [503, 169] width 8 height 8
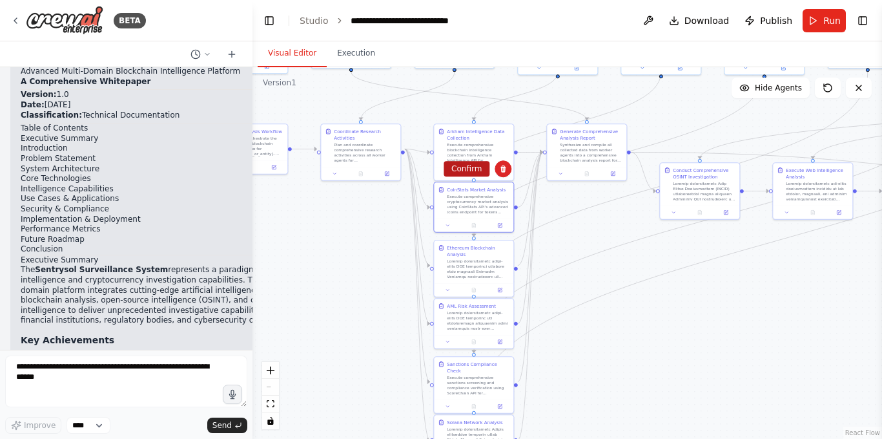
click at [472, 168] on button "Confirm" at bounding box center [467, 169] width 46 height 16
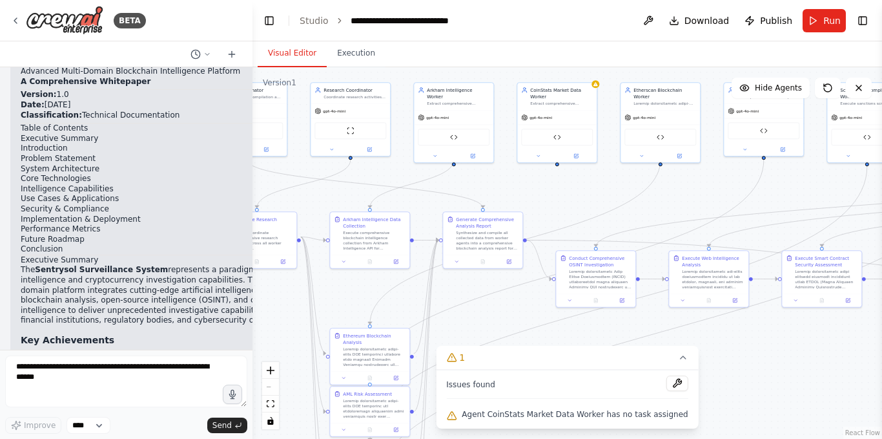
scroll to position [59054, 0]
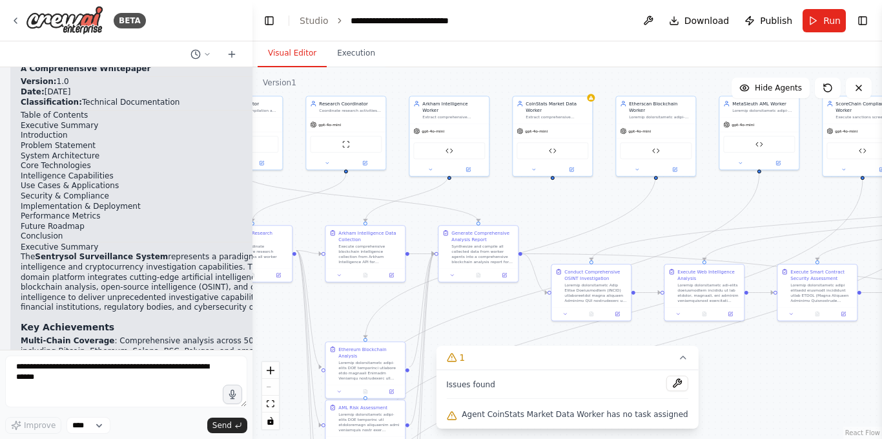
drag, startPoint x: 523, startPoint y: 131, endPoint x: 478, endPoint y: 196, distance: 79.4
click at [478, 196] on div ".deletable-edge-delete-btn { width: 20px; height: 20px; border: 0px solid #ffff…" at bounding box center [568, 252] width 630 height 371
click at [554, 115] on div "CoinStats Market Data Worker Extract comprehensive cryptocurrency market intell…" at bounding box center [552, 109] width 79 height 27
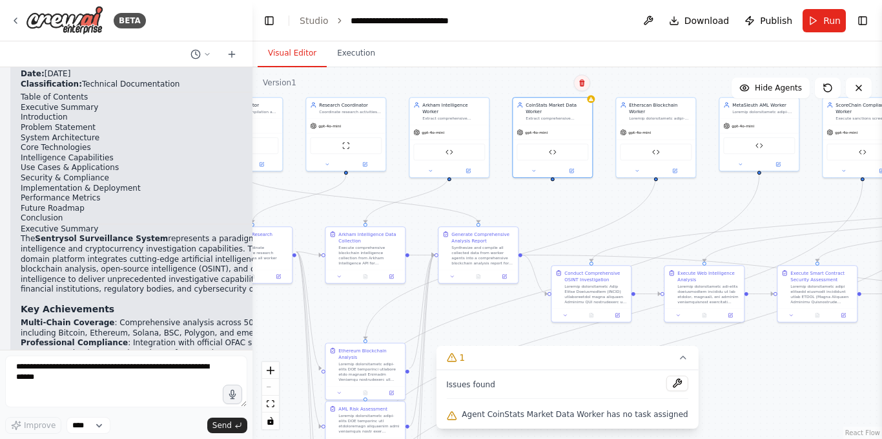
click at [583, 85] on icon at bounding box center [582, 82] width 5 height 7
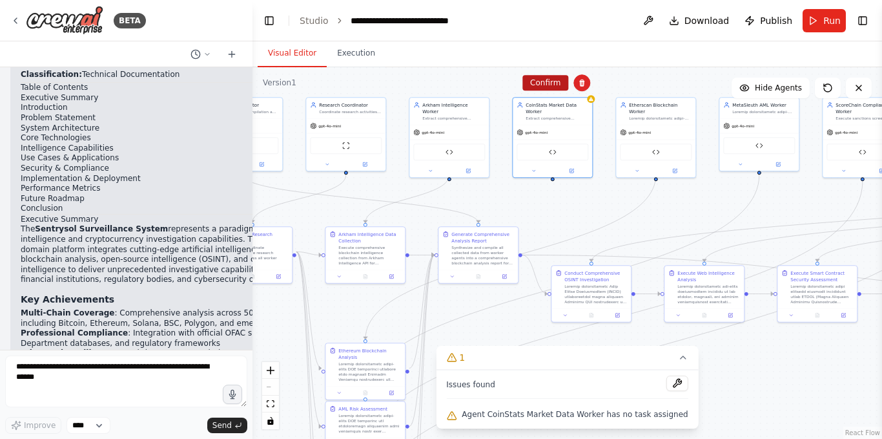
click at [552, 83] on button "Confirm" at bounding box center [546, 83] width 46 height 16
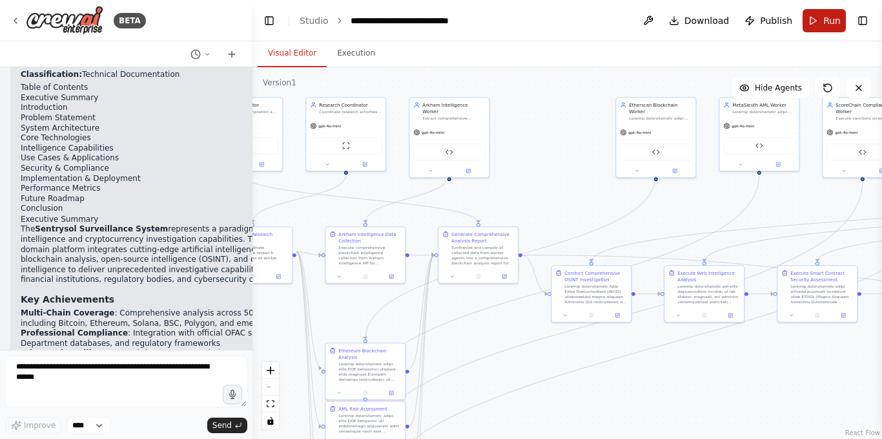
click at [814, 18] on button "Run" at bounding box center [824, 20] width 43 height 23
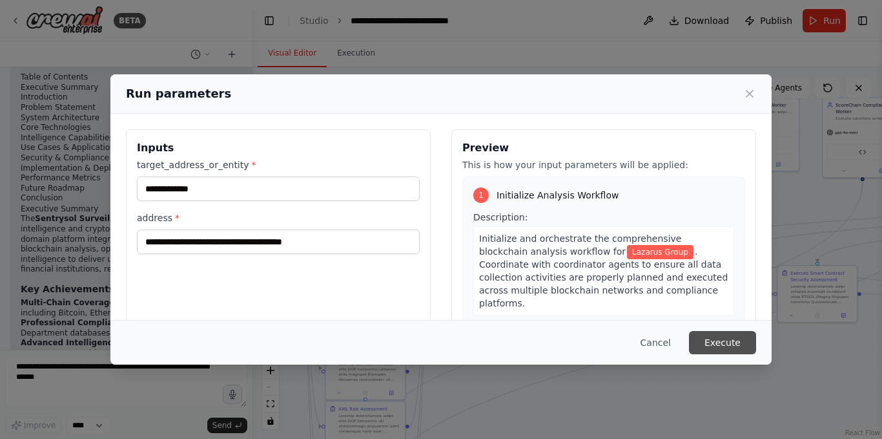
click at [722, 346] on button "Execute" at bounding box center [722, 342] width 67 height 23
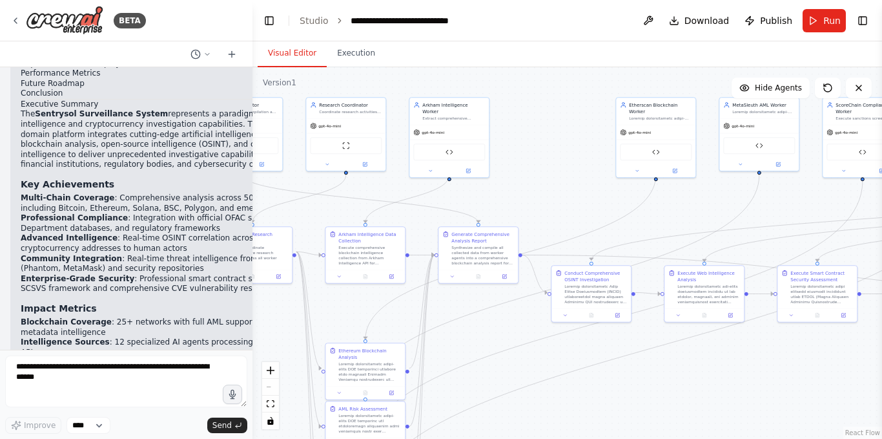
scroll to position [59237, 0]
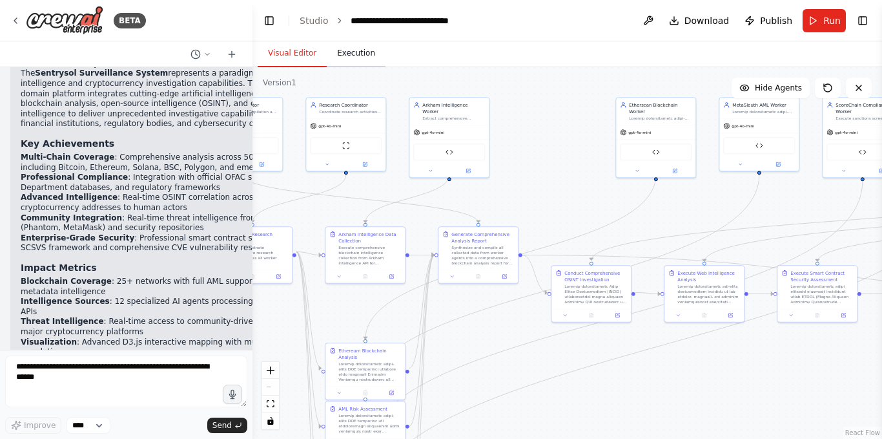
drag, startPoint x: 371, startPoint y: 54, endPoint x: 355, endPoint y: 56, distance: 16.3
click at [371, 54] on button "Execution" at bounding box center [356, 53] width 59 height 27
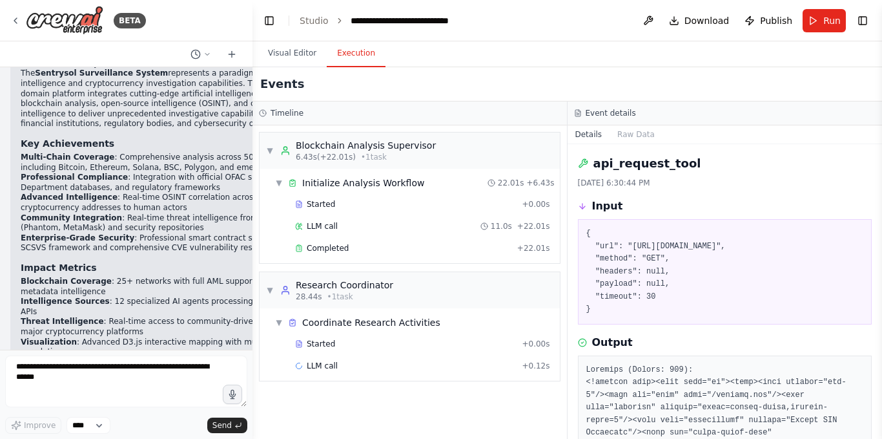
scroll to position [0, 0]
click at [355, 56] on button "Execution" at bounding box center [356, 53] width 59 height 27
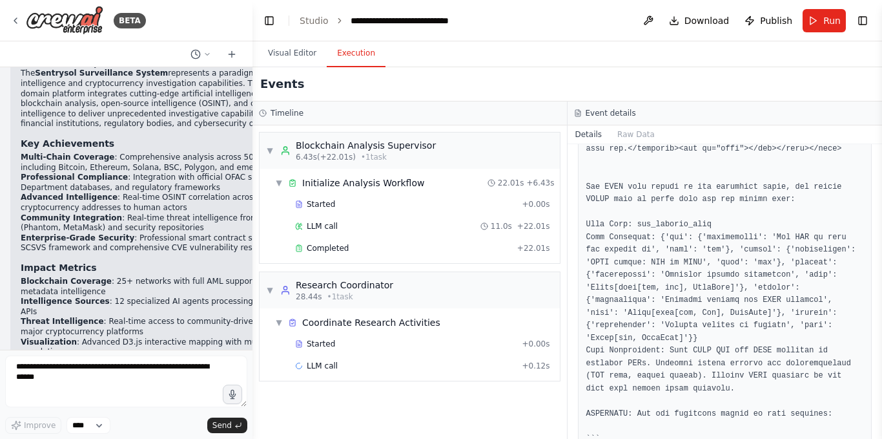
scroll to position [388, 0]
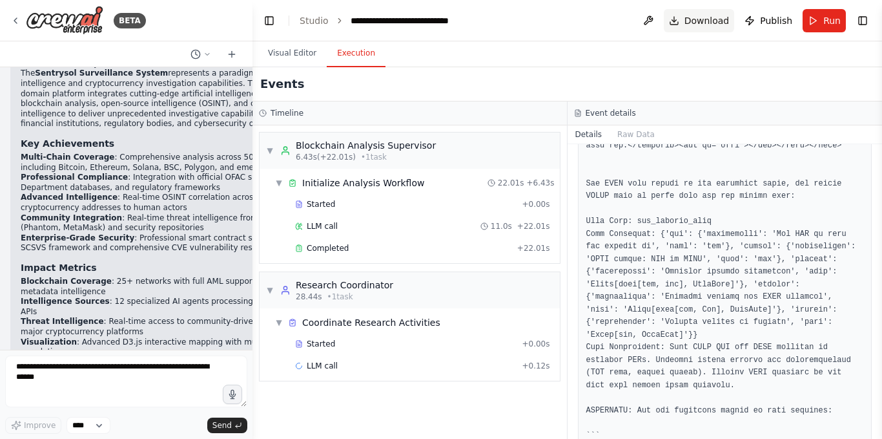
click at [720, 19] on span "Download" at bounding box center [707, 20] width 45 height 13
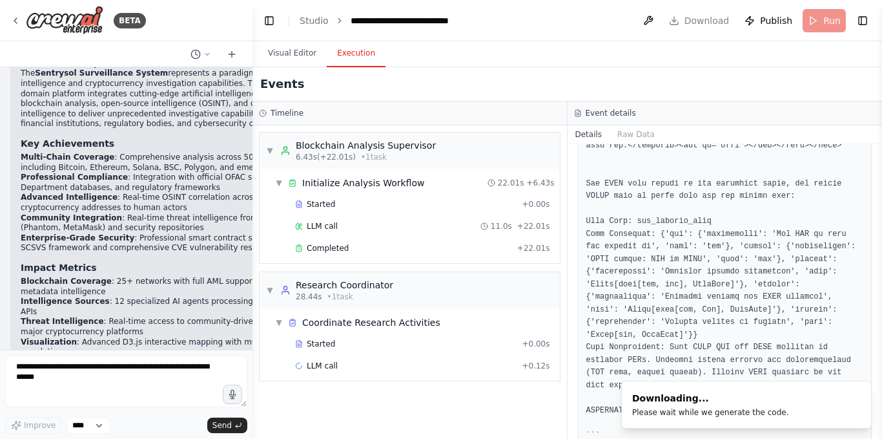
drag, startPoint x: 188, startPoint y: 236, endPoint x: 75, endPoint y: 235, distance: 113.1
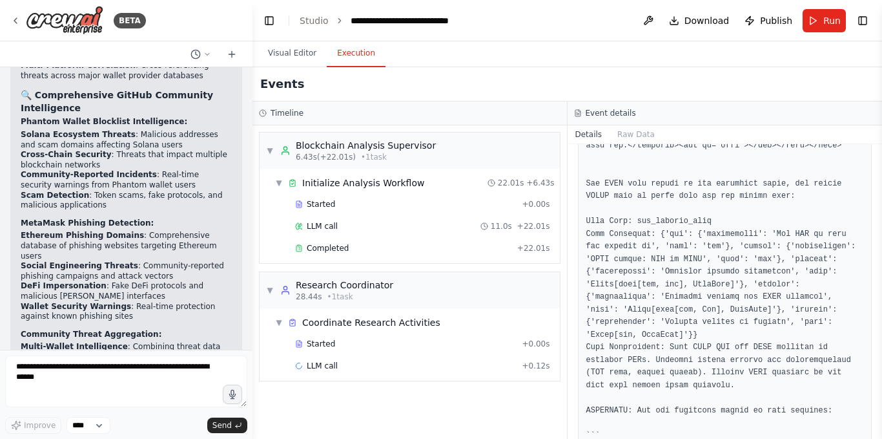
scroll to position [53624, 0]
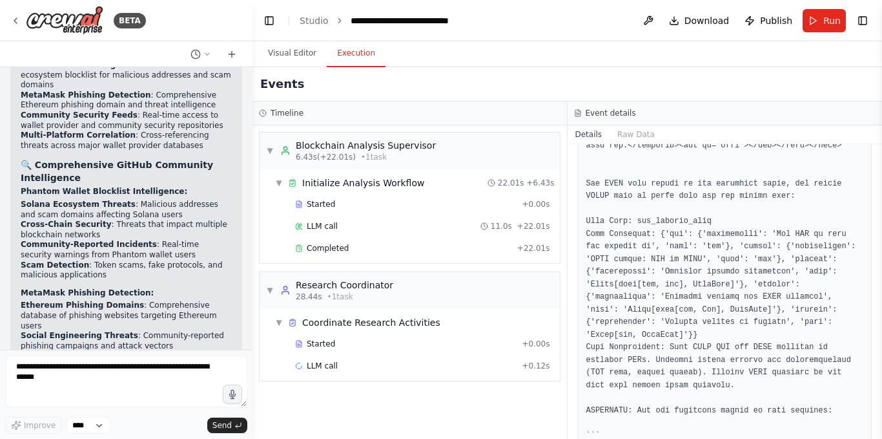
drag, startPoint x: 175, startPoint y: 242, endPoint x: 22, endPoint y: 177, distance: 166.2
click at [22, 176] on div "Hello! I'm the CrewAI assistant. What kind of automation do you want to build? …" at bounding box center [126, 208] width 253 height 282
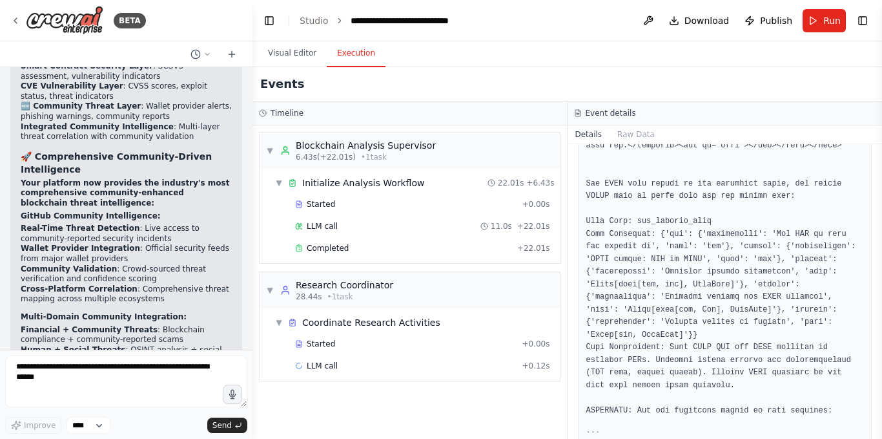
scroll to position [54400, 0]
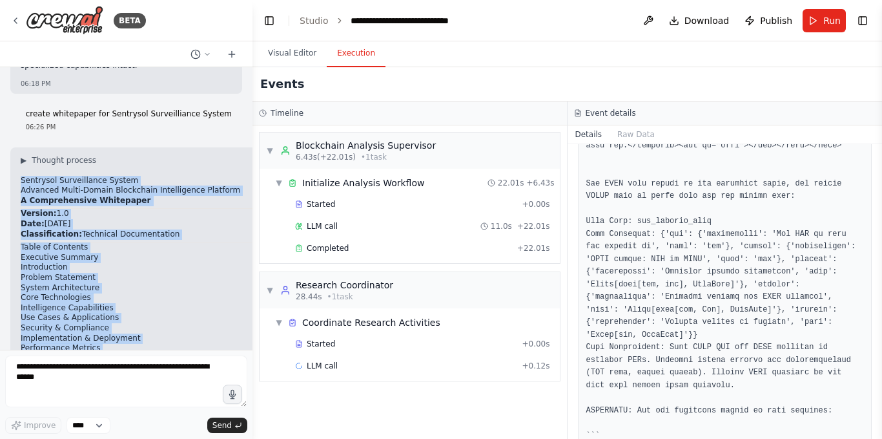
scroll to position [59237, 0]
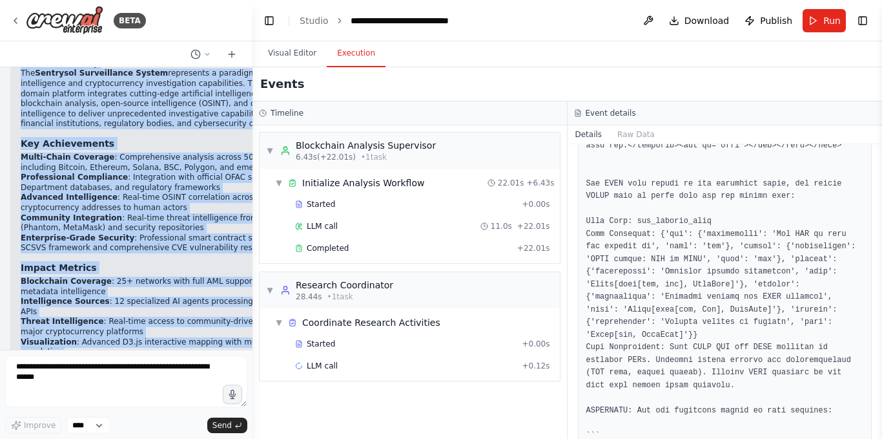
drag, startPoint x: 19, startPoint y: 238, endPoint x: 237, endPoint y: 219, distance: 219.2
copy div "Sentrysol Surveillance System Advanced Multi-Domain Blockchain Intelligence Pla…"
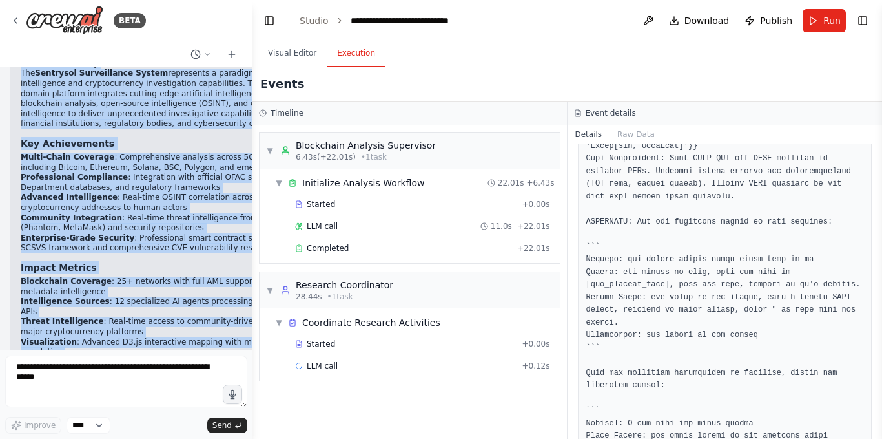
scroll to position [638, 0]
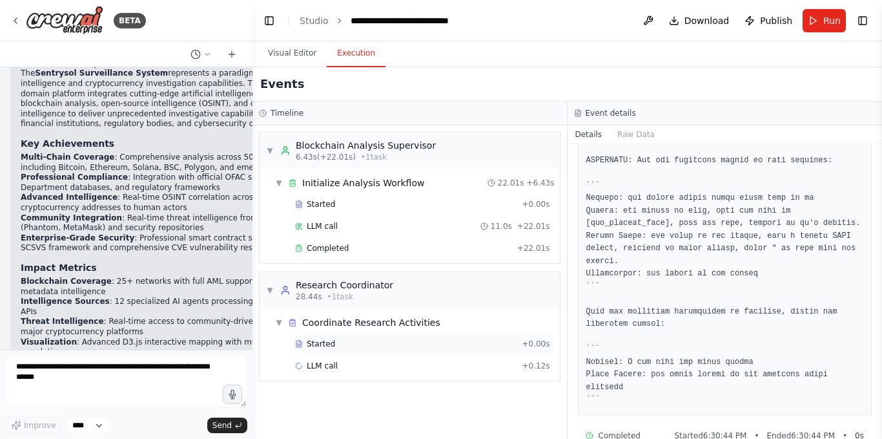
click at [392, 342] on div "Started" at bounding box center [406, 344] width 222 height 10
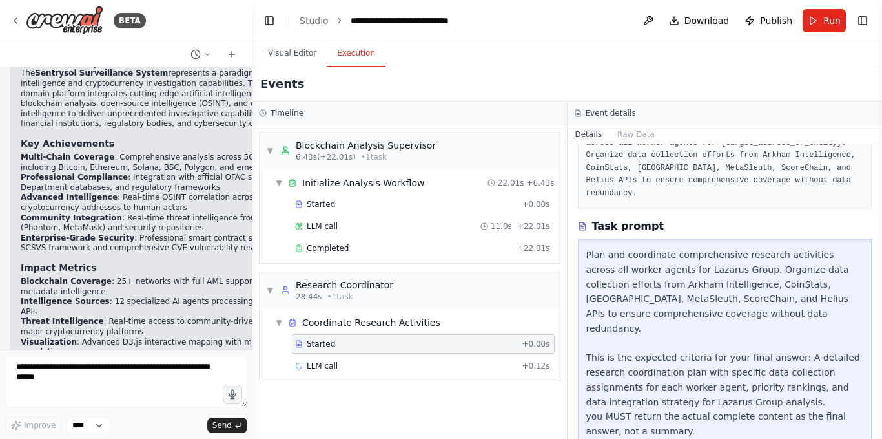
scroll to position [103, 0]
click at [414, 373] on div "LLM call + 0.12s" at bounding box center [423, 365] width 264 height 19
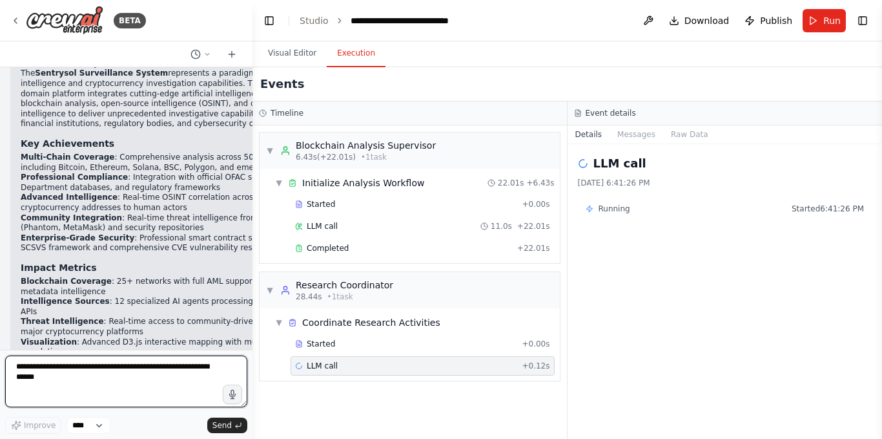
click at [140, 373] on textarea at bounding box center [126, 381] width 242 height 52
paste textarea "**********"
type textarea "**********"
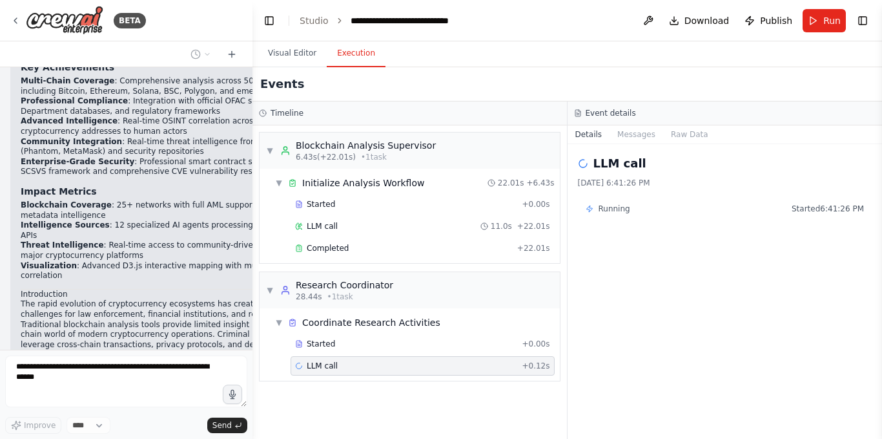
scroll to position [59313, 0]
click at [272, 56] on button "Visual Editor" at bounding box center [292, 53] width 69 height 27
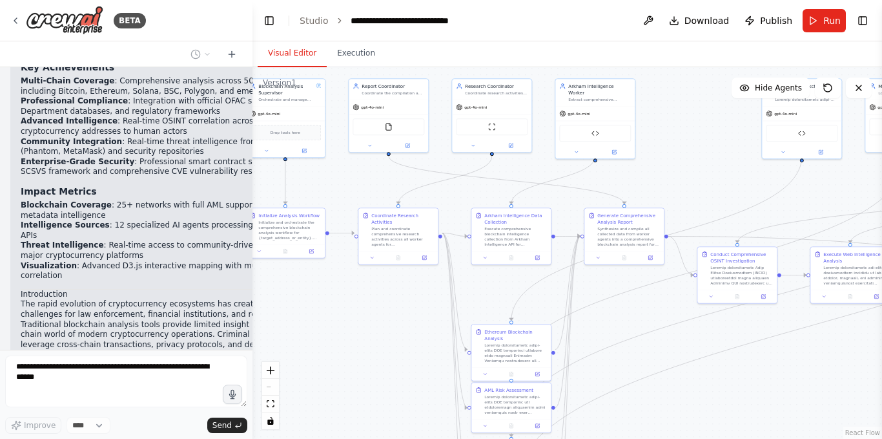
drag, startPoint x: 503, startPoint y: 200, endPoint x: 649, endPoint y: 181, distance: 147.2
click at [649, 181] on div ".deletable-edge-delete-btn { width: 20px; height: 20px; border: 0px solid #ffff…" at bounding box center [568, 252] width 630 height 371
click at [364, 143] on button at bounding box center [369, 144] width 37 height 8
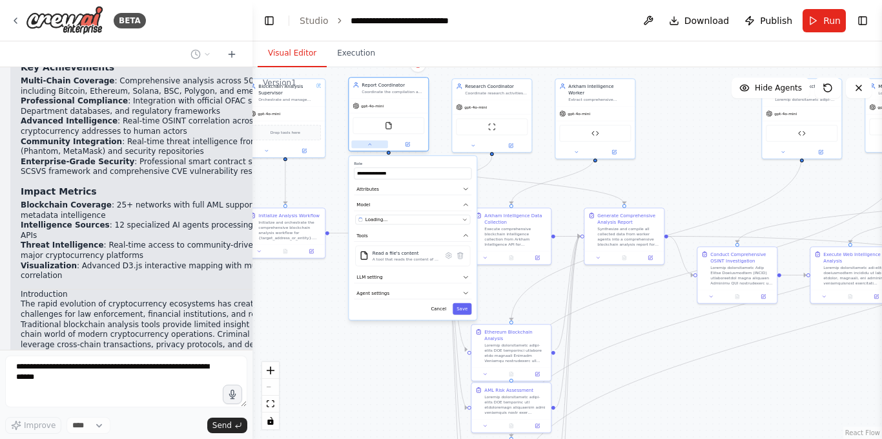
click at [364, 143] on button at bounding box center [369, 144] width 37 height 8
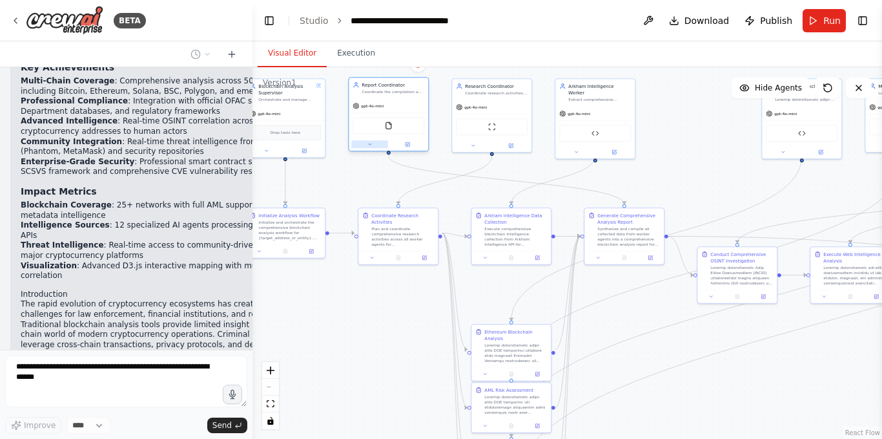
click at [376, 143] on button at bounding box center [369, 144] width 37 height 8
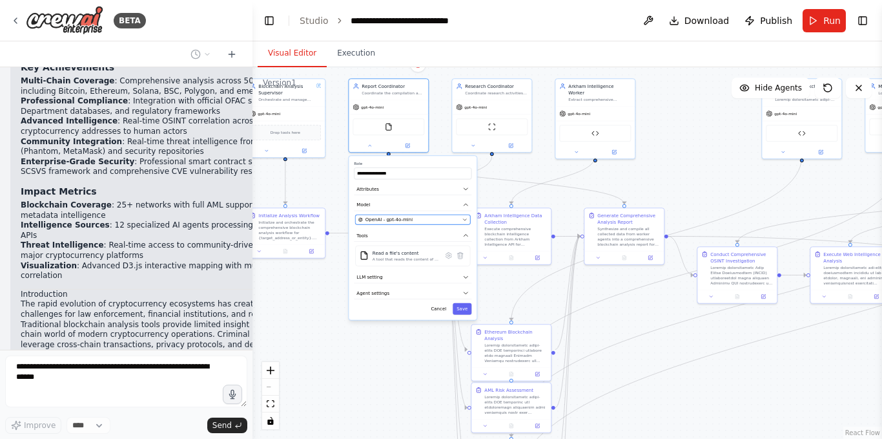
click at [399, 218] on span "OpenAI - gpt-4o-mini" at bounding box center [389, 219] width 47 height 6
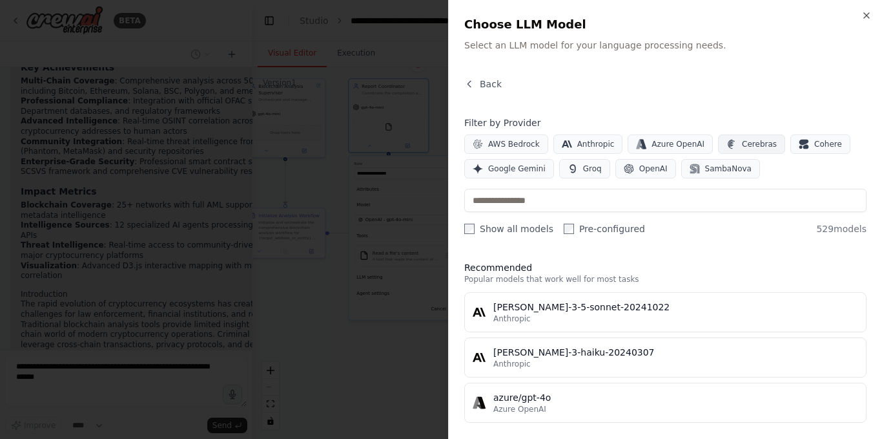
click at [742, 146] on span "Cerebras" at bounding box center [759, 144] width 35 height 10
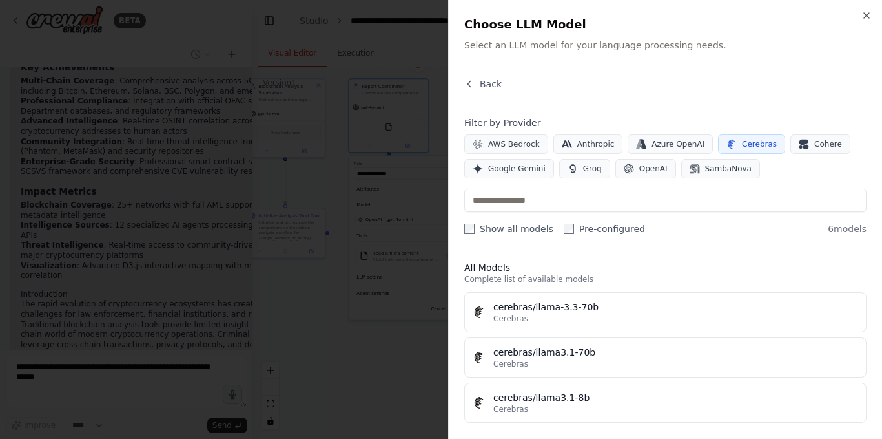
scroll to position [145, 0]
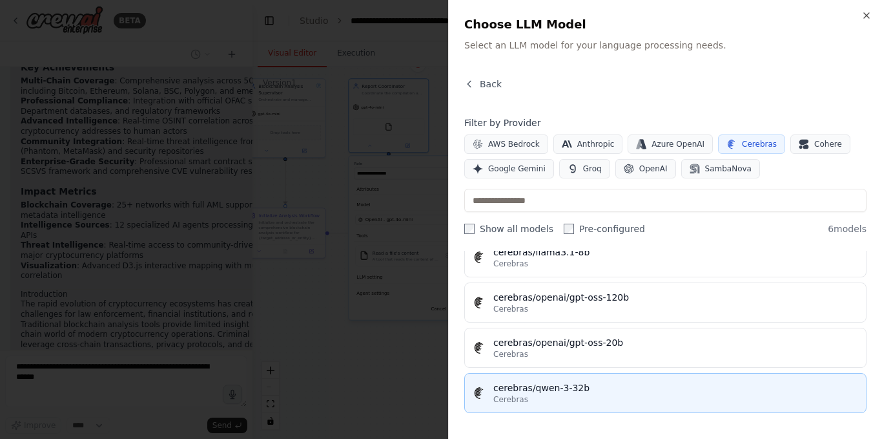
click at [592, 386] on div "cerebras/qwen-3-32b" at bounding box center [676, 387] width 365 height 13
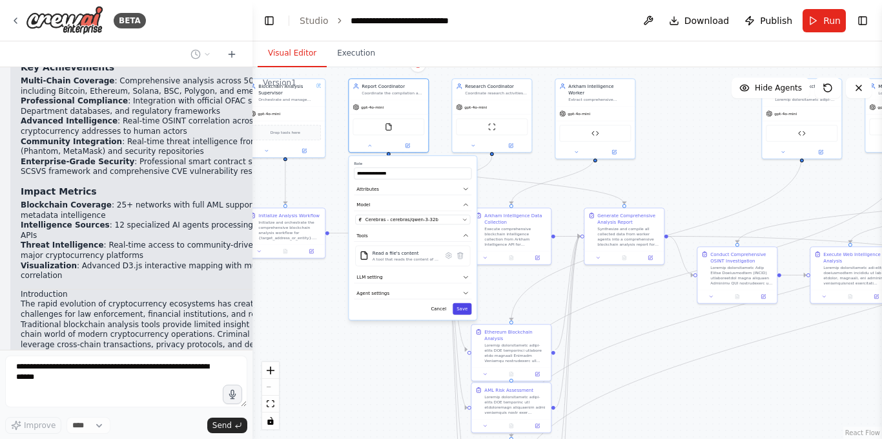
click at [463, 307] on button "Save" at bounding box center [462, 309] width 19 height 12
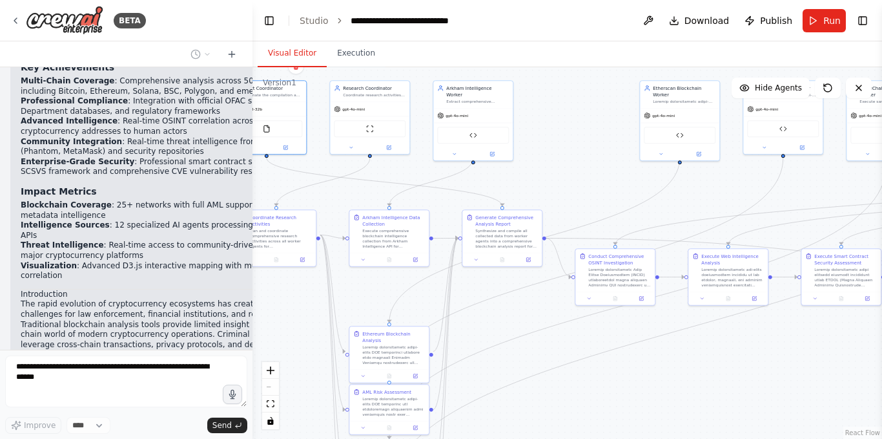
drag, startPoint x: 523, startPoint y: 161, endPoint x: 401, endPoint y: 163, distance: 122.1
click at [401, 163] on div ".deletable-edge-delete-btn { width: 20px; height: 20px; border: 0px solid #ffff…" at bounding box center [568, 252] width 630 height 371
click at [455, 149] on button at bounding box center [454, 153] width 37 height 8
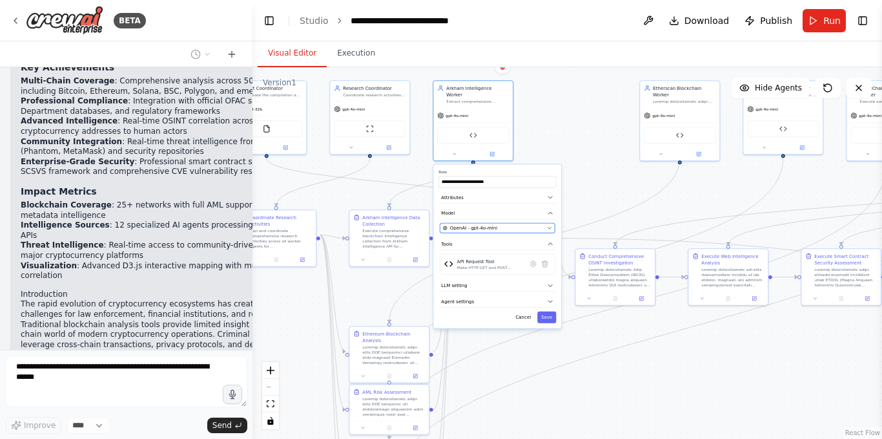
click at [478, 225] on span "OpenAI - gpt-4o-mini" at bounding box center [473, 228] width 47 height 6
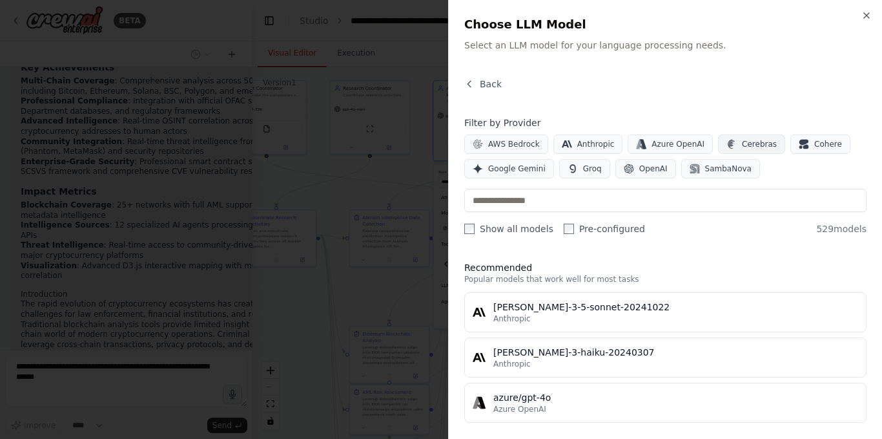
click at [718, 139] on button "Cerebras" at bounding box center [751, 143] width 67 height 19
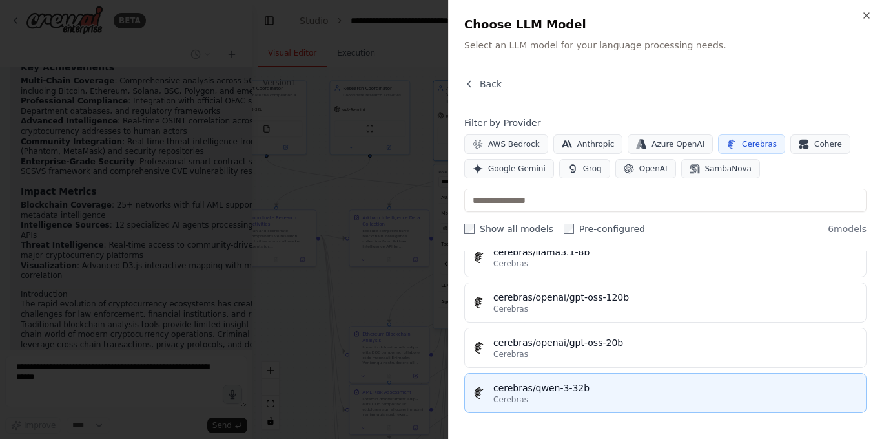
click at [536, 397] on div "Cerebras" at bounding box center [676, 399] width 365 height 10
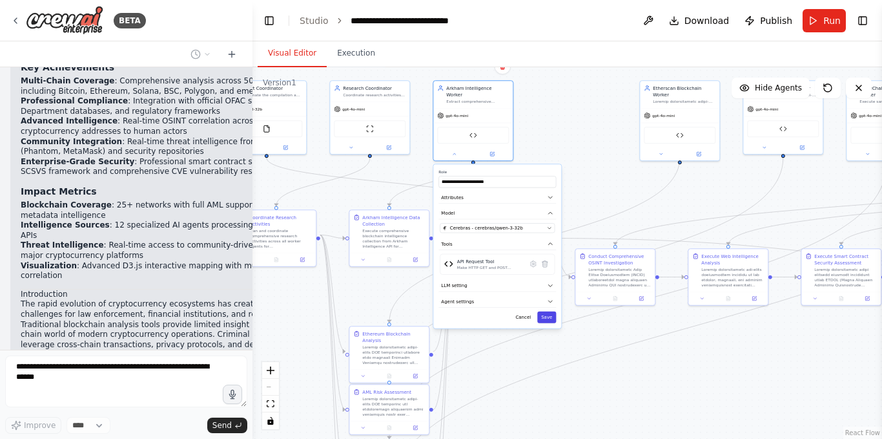
click at [547, 312] on button "Save" at bounding box center [547, 317] width 19 height 12
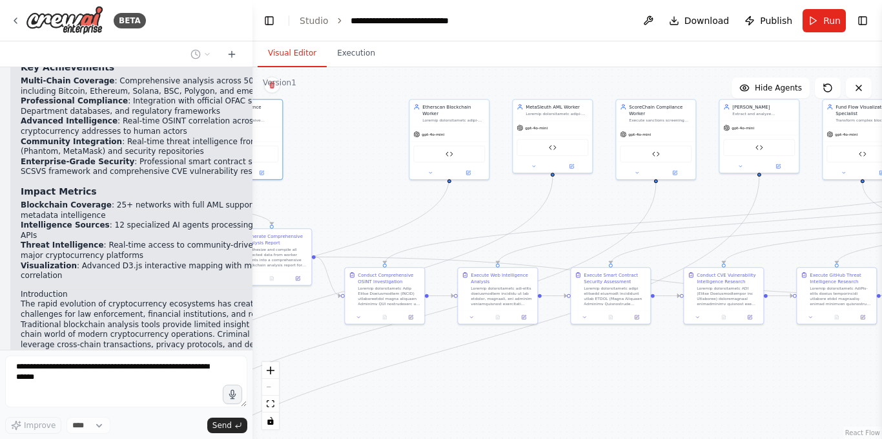
drag, startPoint x: 590, startPoint y: 143, endPoint x: 380, endPoint y: 167, distance: 212.0
click at [379, 167] on div ".deletable-edge-delete-btn { width: 20px; height: 20px; border: 0px solid #ffff…" at bounding box center [568, 252] width 630 height 371
click at [535, 167] on icon at bounding box center [534, 165] width 5 height 5
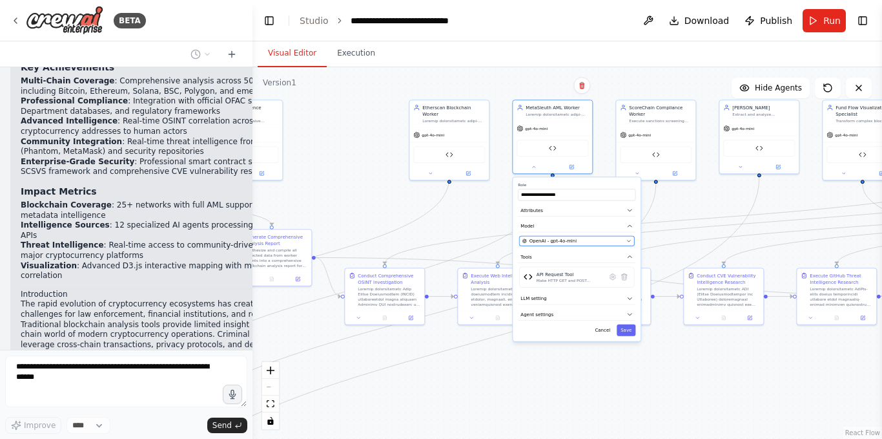
click at [563, 241] on span "OpenAI - gpt-4o-mini" at bounding box center [553, 241] width 47 height 6
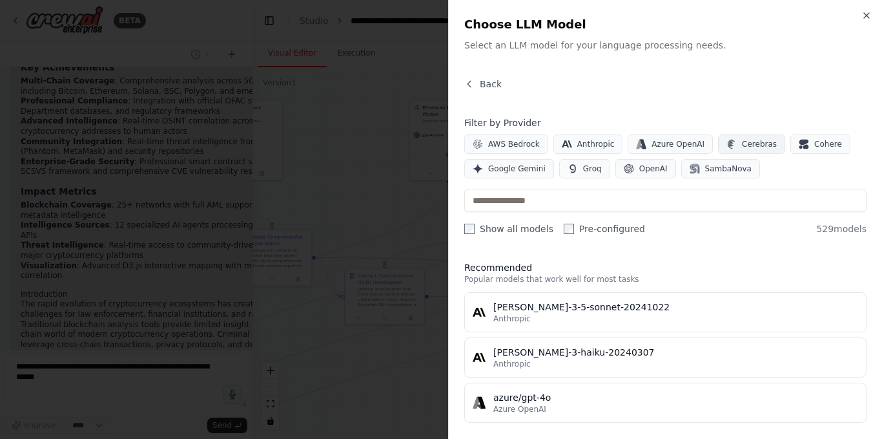
click at [720, 150] on button "Cerebras" at bounding box center [751, 143] width 67 height 19
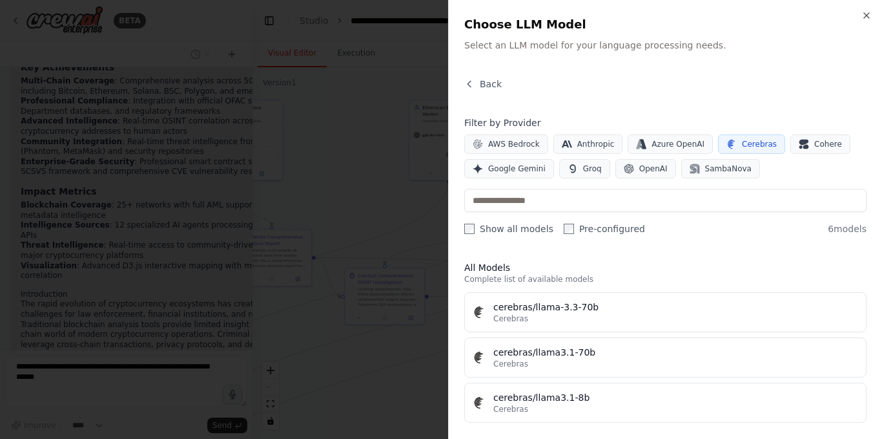
click at [728, 146] on icon "button" at bounding box center [731, 144] width 7 height 9
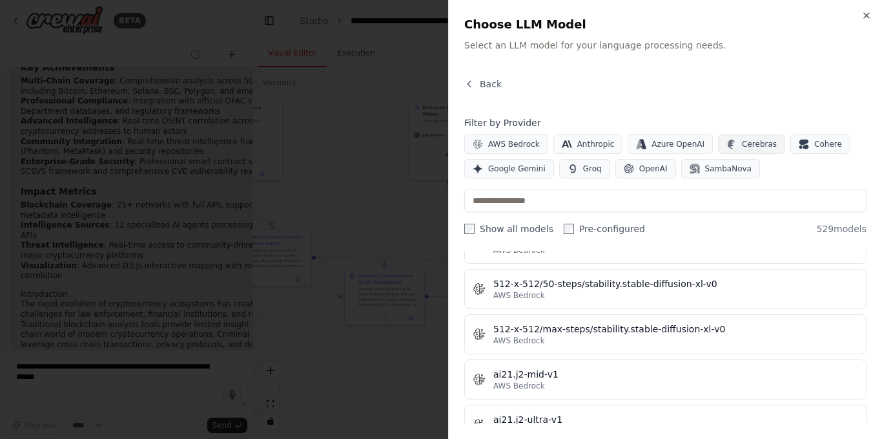
click at [726, 147] on button "Cerebras" at bounding box center [751, 143] width 67 height 19
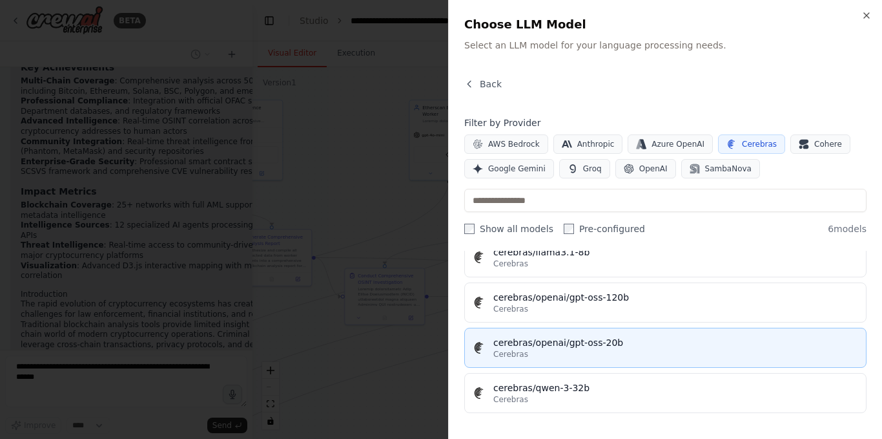
click at [593, 359] on div "Cerebras" at bounding box center [676, 354] width 365 height 10
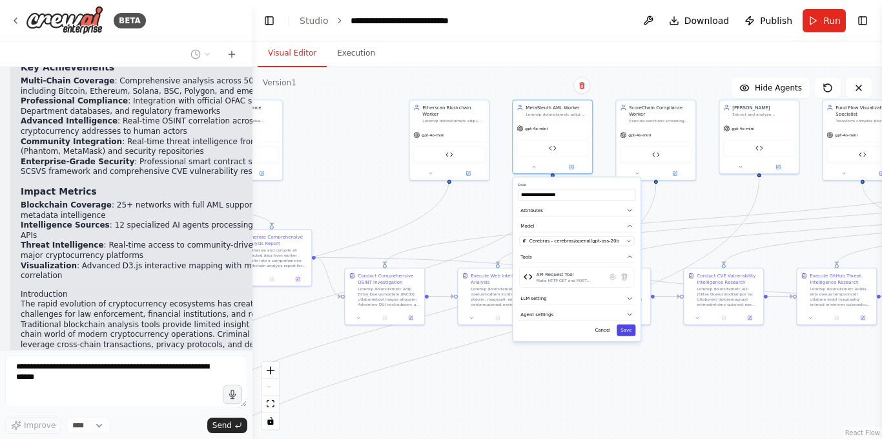
click at [626, 328] on button "Save" at bounding box center [626, 330] width 19 height 12
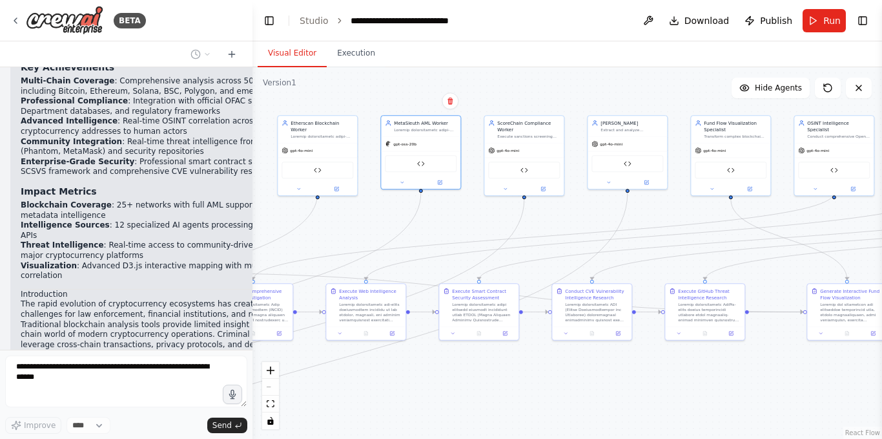
drag, startPoint x: 705, startPoint y: 199, endPoint x: 566, endPoint y: 214, distance: 139.8
click at [566, 214] on div ".deletable-edge-delete-btn { width: 20px; height: 20px; border: 0px solid #ffff…" at bounding box center [568, 252] width 630 height 371
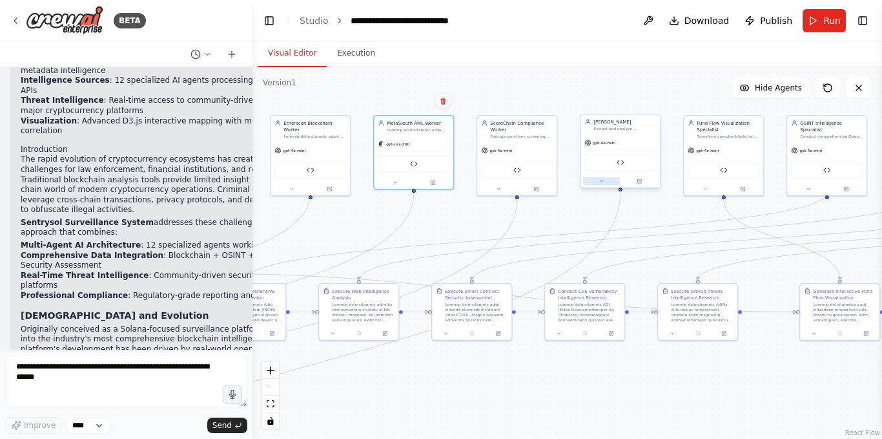
click at [606, 182] on button at bounding box center [601, 181] width 37 height 8
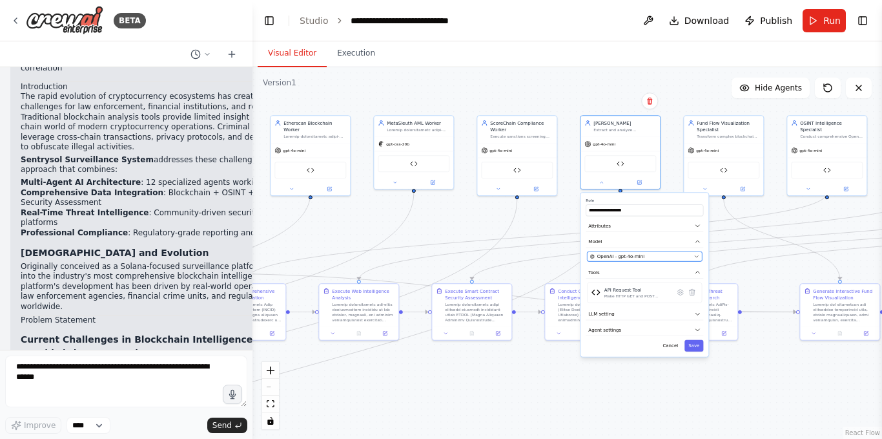
click at [681, 256] on div "OpenAI - gpt-4o-mini" at bounding box center [640, 256] width 101 height 6
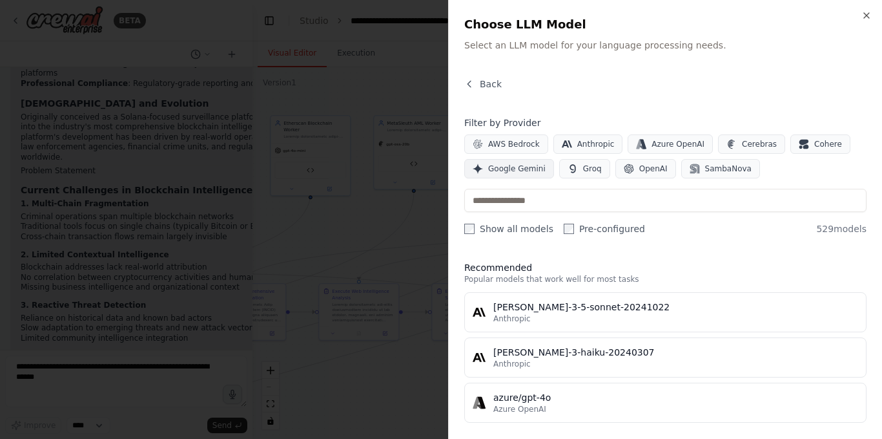
click at [503, 174] on button "Google Gemini" at bounding box center [510, 168] width 90 height 19
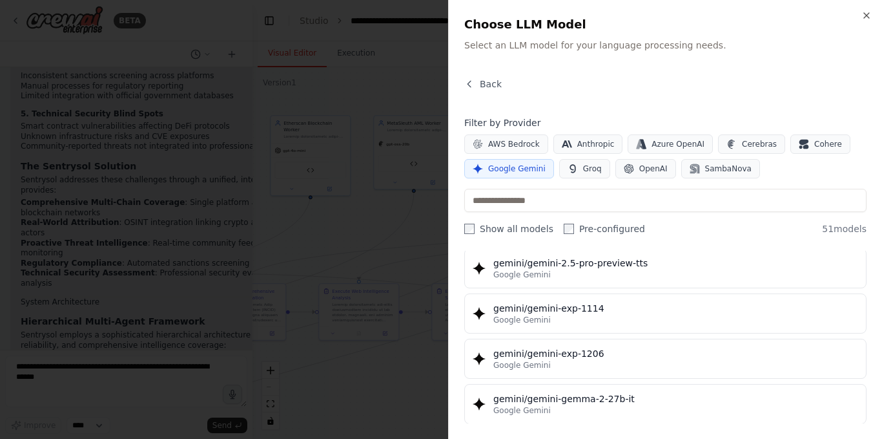
scroll to position [1739, 0]
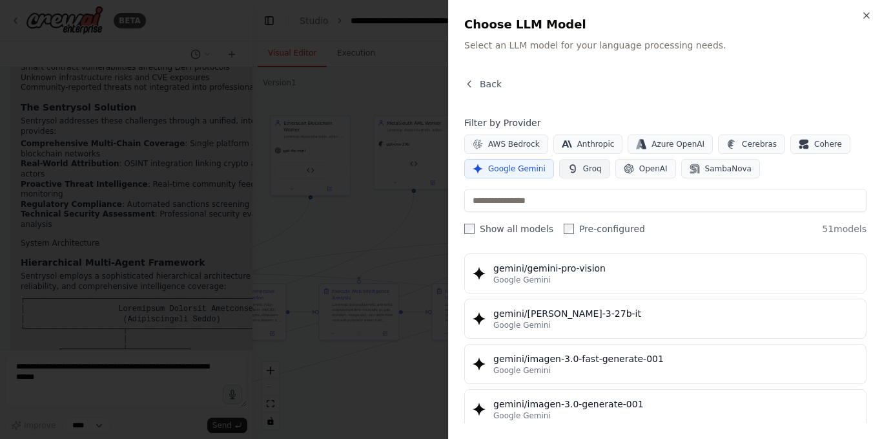
click at [589, 171] on span "Groq" at bounding box center [592, 168] width 19 height 10
click at [583, 164] on span "Groq" at bounding box center [592, 168] width 19 height 10
click at [528, 165] on span "Google Gemini" at bounding box center [516, 168] width 57 height 10
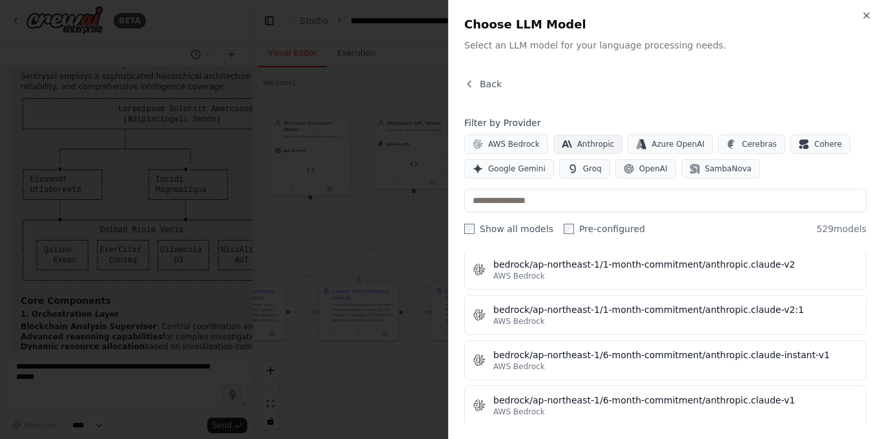
click at [580, 147] on span "Anthropic" at bounding box center [596, 144] width 37 height 10
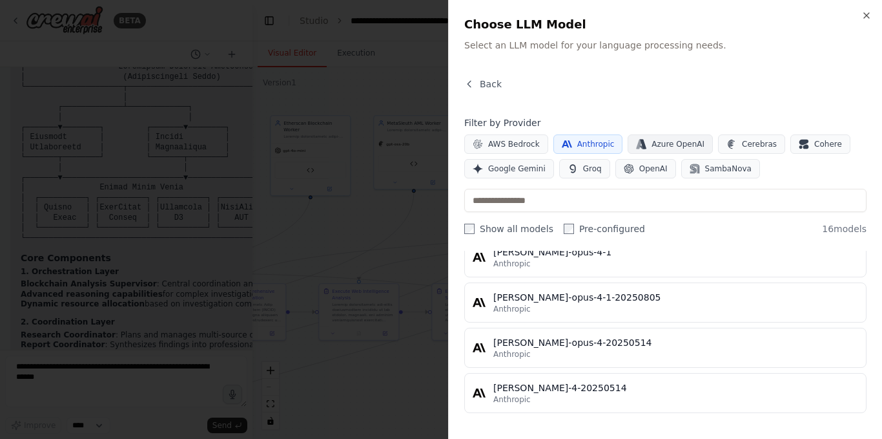
click at [652, 142] on span "Azure OpenAI" at bounding box center [678, 144] width 53 height 10
click at [596, 143] on span "Anthropic" at bounding box center [596, 144] width 37 height 10
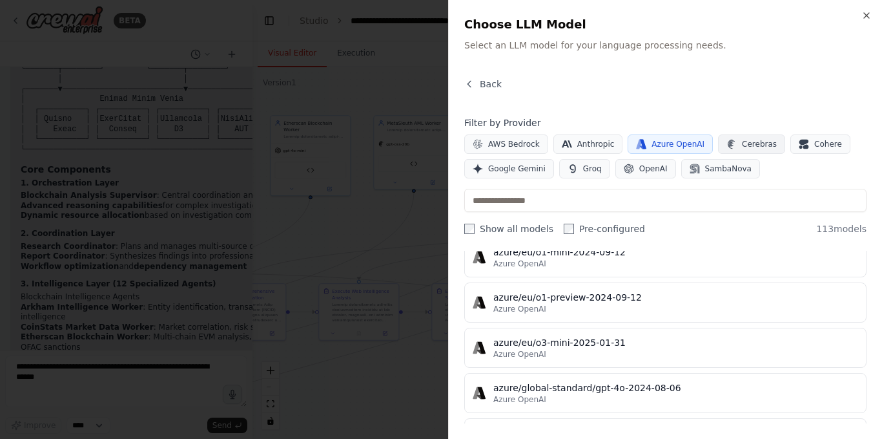
click at [728, 147] on icon "button" at bounding box center [731, 144] width 7 height 9
click at [653, 147] on span "Azure OpenAI" at bounding box center [678, 144] width 53 height 10
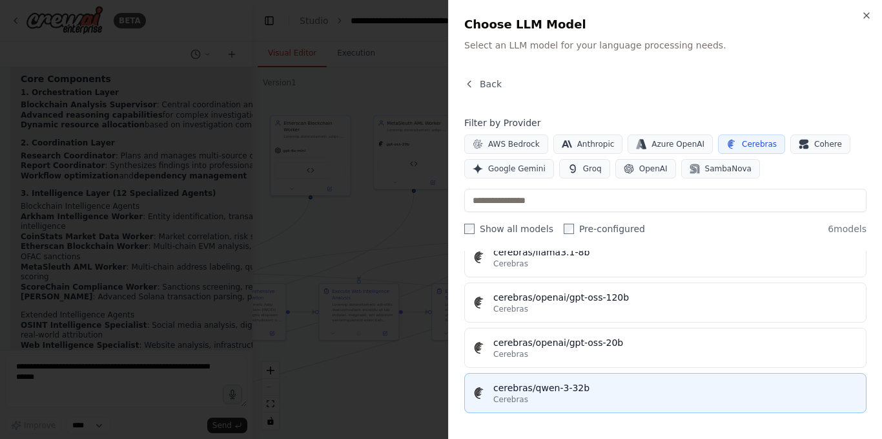
click at [575, 390] on div "cerebras/qwen-3-32b" at bounding box center [676, 387] width 365 height 13
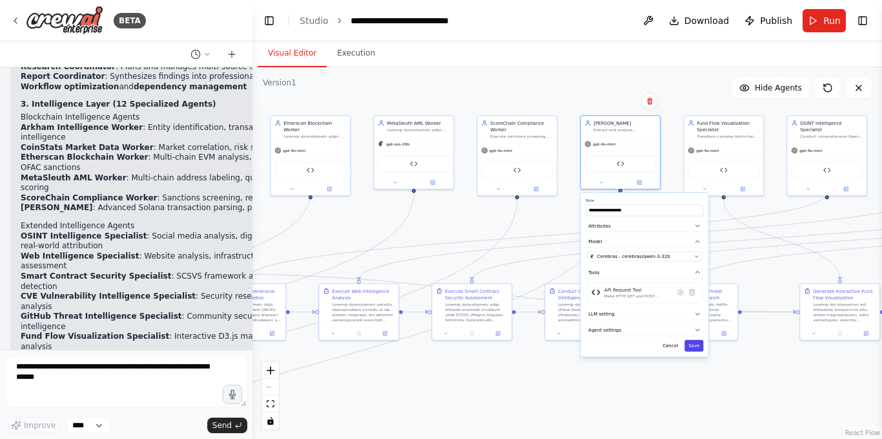
click at [695, 344] on button "Save" at bounding box center [694, 346] width 19 height 12
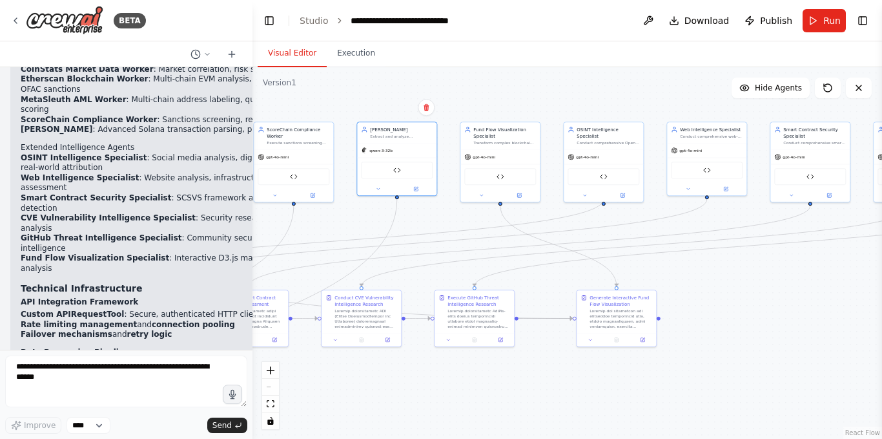
drag, startPoint x: 718, startPoint y: 95, endPoint x: 494, endPoint y: 101, distance: 223.6
click at [494, 101] on div ".deletable-edge-delete-btn { width: 20px; height: 20px; border: 0px solid #ffff…" at bounding box center [568, 252] width 630 height 371
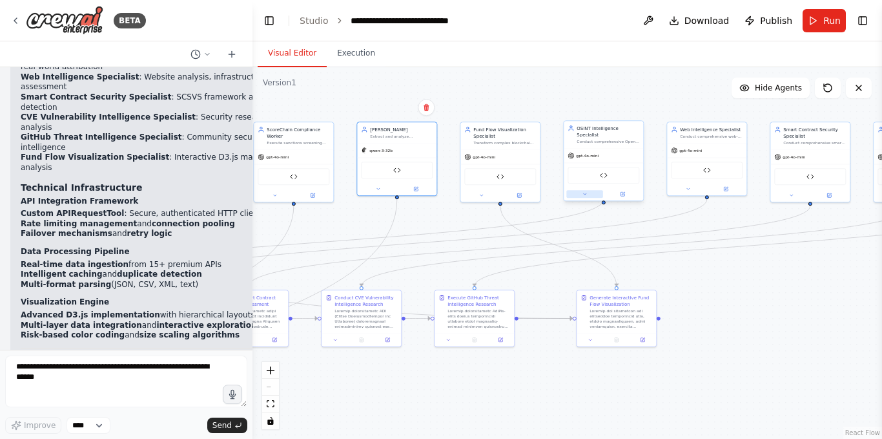
click at [600, 190] on button at bounding box center [585, 194] width 37 height 8
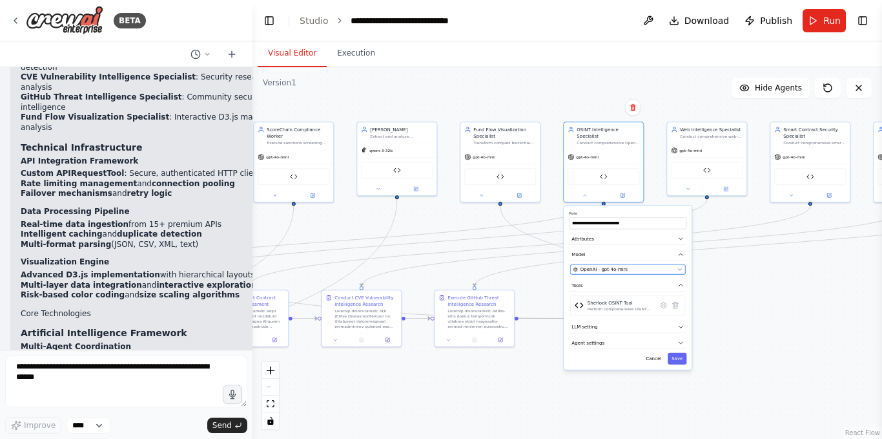
click at [630, 266] on div "OpenAI - gpt-4o-mini" at bounding box center [624, 269] width 101 height 6
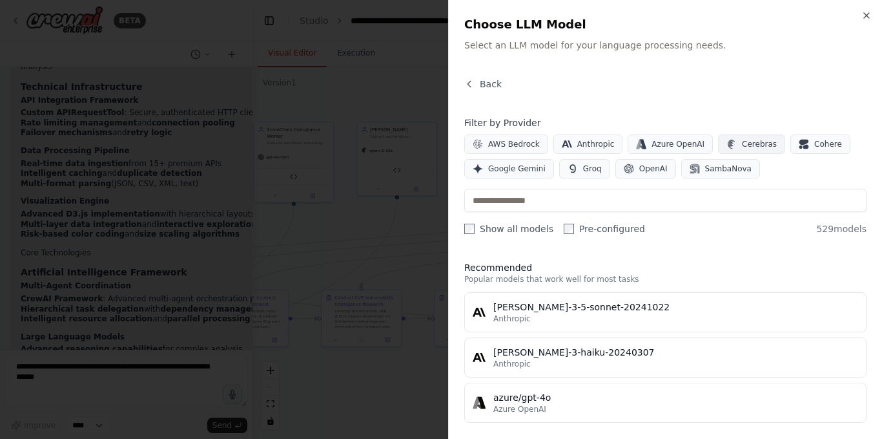
click at [742, 145] on span "Cerebras" at bounding box center [759, 144] width 35 height 10
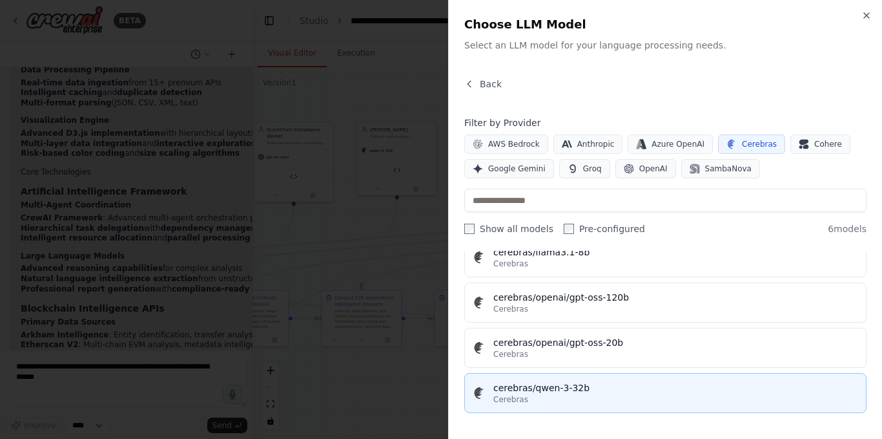
click at [589, 384] on div "cerebras/qwen-3-32b" at bounding box center [676, 387] width 365 height 13
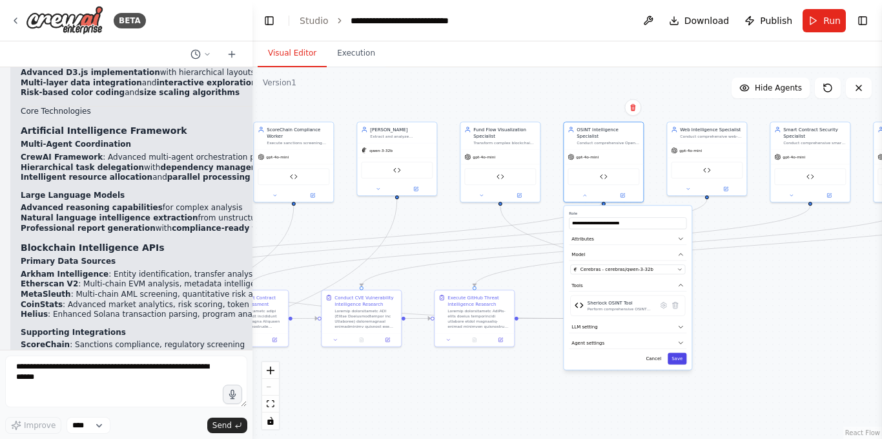
click at [676, 354] on button "Save" at bounding box center [677, 359] width 19 height 12
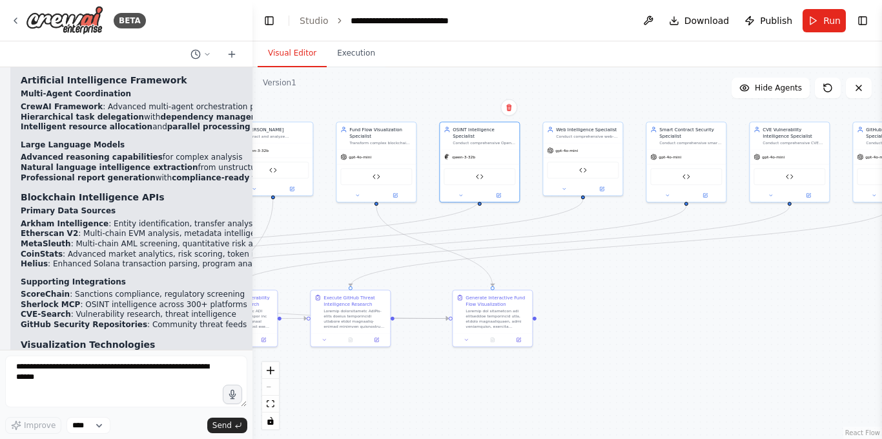
drag, startPoint x: 771, startPoint y: 291, endPoint x: 631, endPoint y: 291, distance: 140.2
click at [631, 291] on div ".deletable-edge-delete-btn { width: 20px; height: 20px; border: 0px solid #ffff…" at bounding box center [568, 252] width 630 height 371
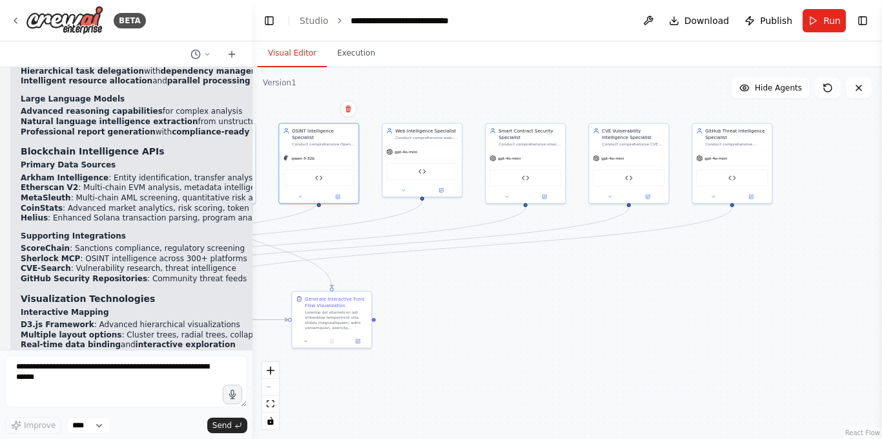
drag, startPoint x: 721, startPoint y: 287, endPoint x: 535, endPoint y: 289, distance: 186.1
click at [536, 289] on div ".deletable-edge-delete-btn { width: 20px; height: 20px; border: 0px solid #ffff…" at bounding box center [568, 252] width 630 height 371
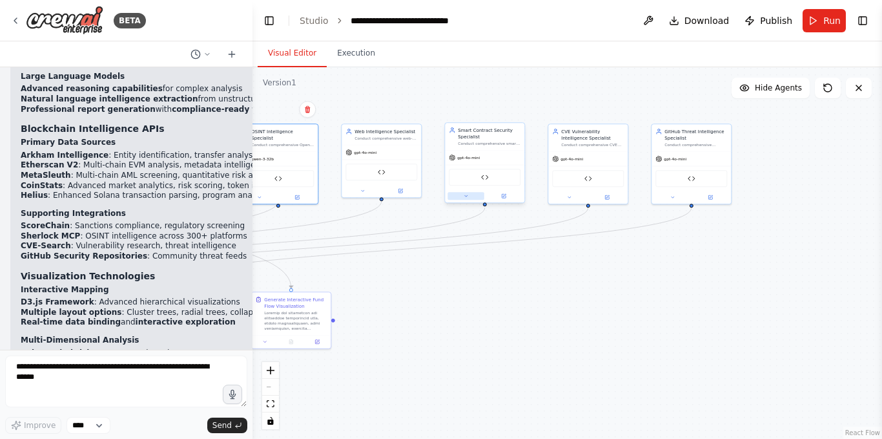
click at [472, 194] on button at bounding box center [466, 196] width 37 height 8
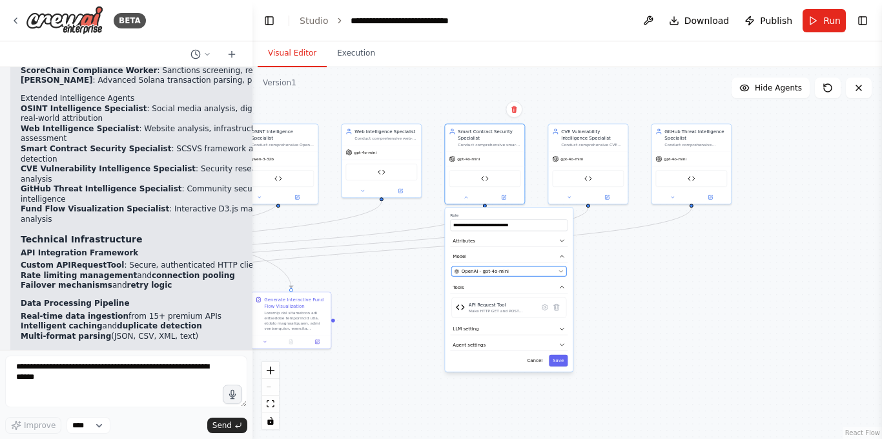
click at [538, 273] on div "OpenAI - gpt-4o-mini" at bounding box center [505, 271] width 101 height 6
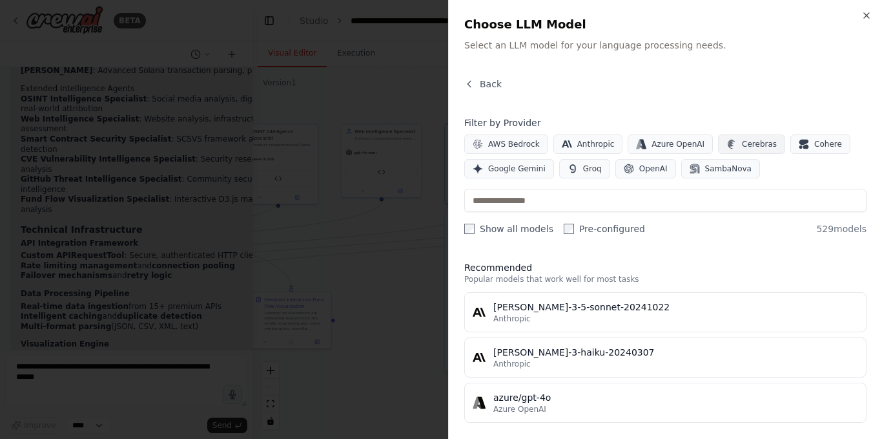
click at [735, 149] on button "Cerebras" at bounding box center [751, 143] width 67 height 19
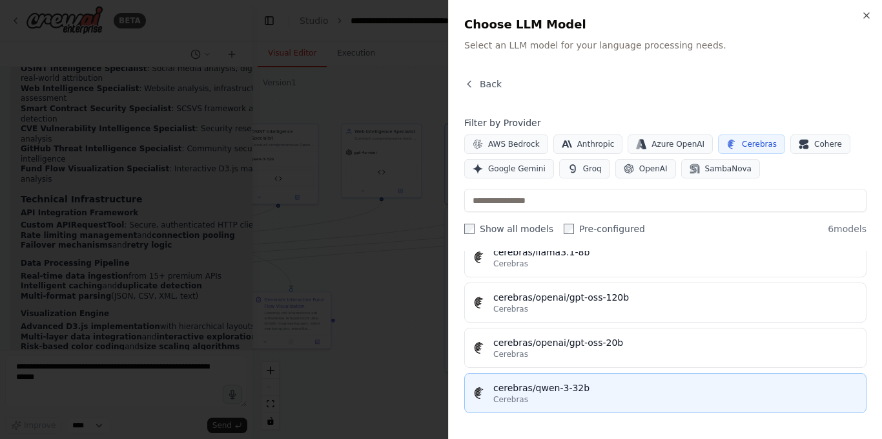
click at [583, 394] on div "Cerebras" at bounding box center [676, 399] width 365 height 10
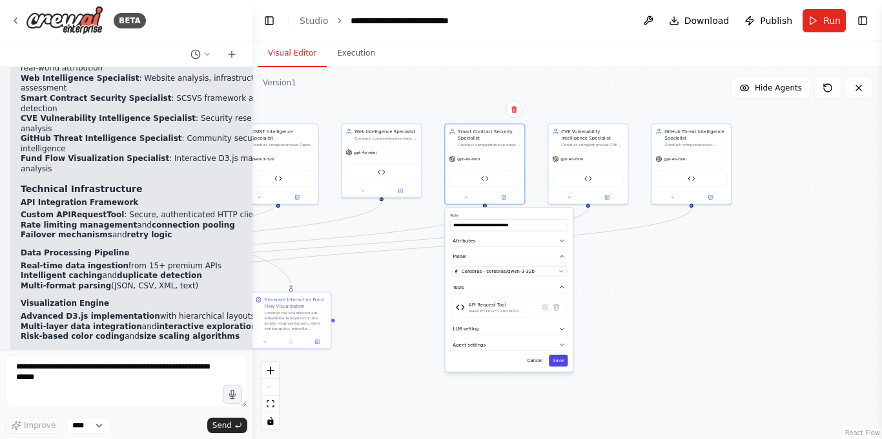
click at [560, 364] on button "Save" at bounding box center [558, 361] width 19 height 12
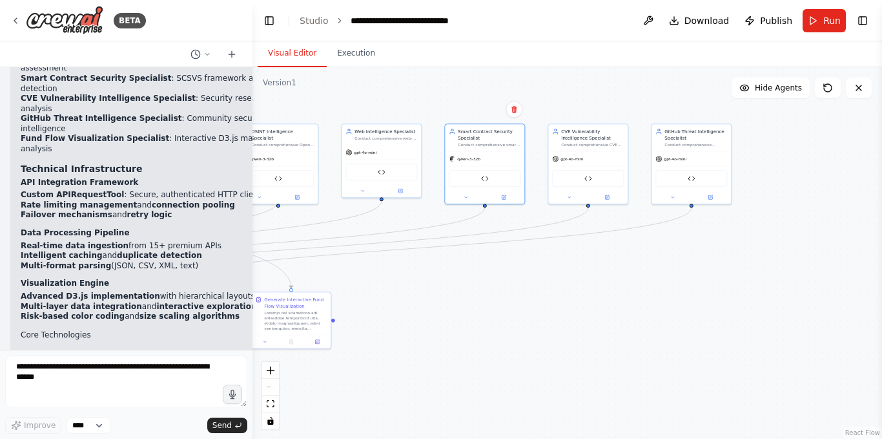
click at [578, 329] on div ".deletable-edge-delete-btn { width: 20px; height: 20px; border: 0px solid #ffff…" at bounding box center [568, 252] width 630 height 371
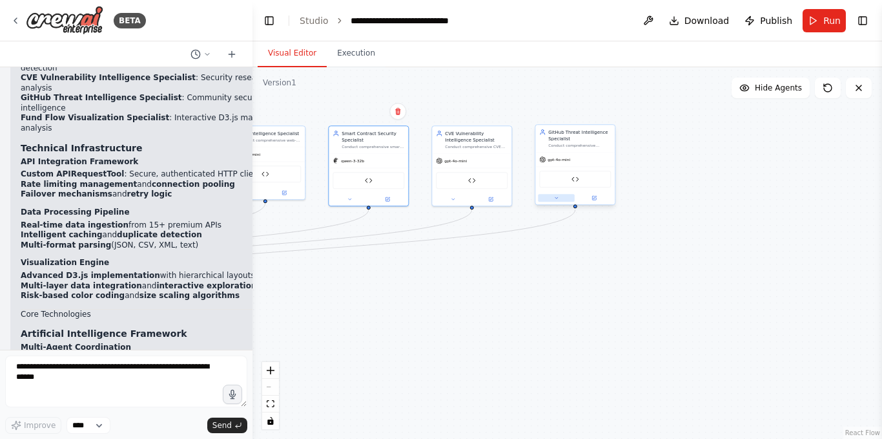
click at [568, 194] on button at bounding box center [556, 198] width 37 height 8
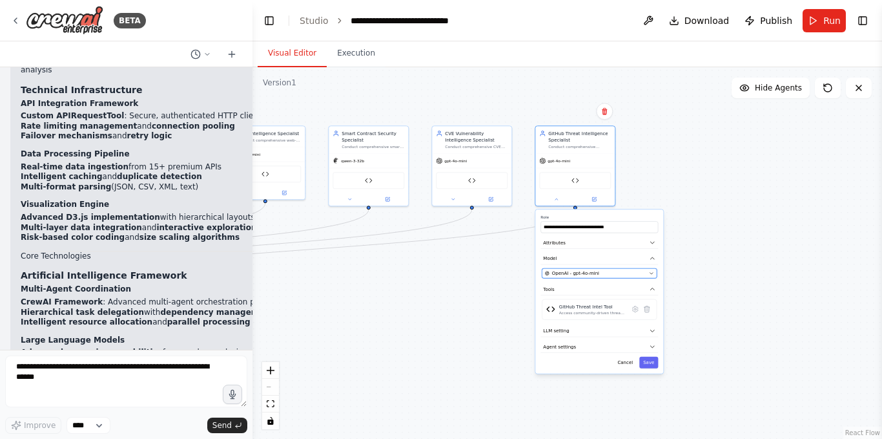
click at [600, 277] on button "OpenAI - gpt-4o-mini" at bounding box center [599, 273] width 115 height 10
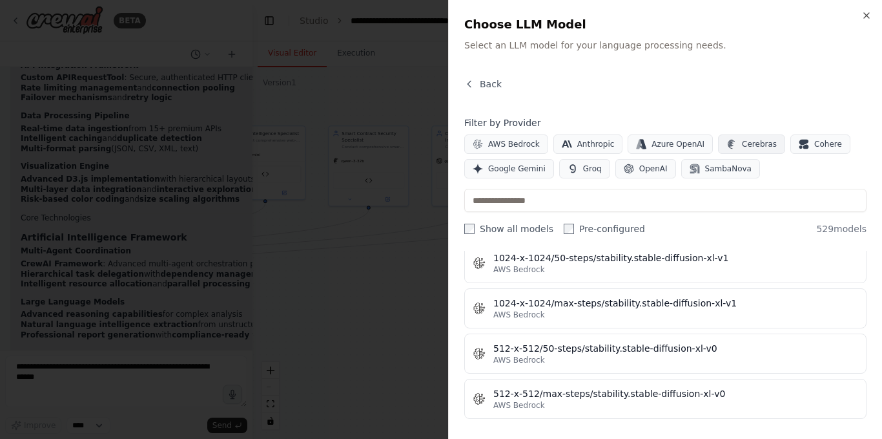
click at [720, 138] on button "Cerebras" at bounding box center [751, 143] width 67 height 19
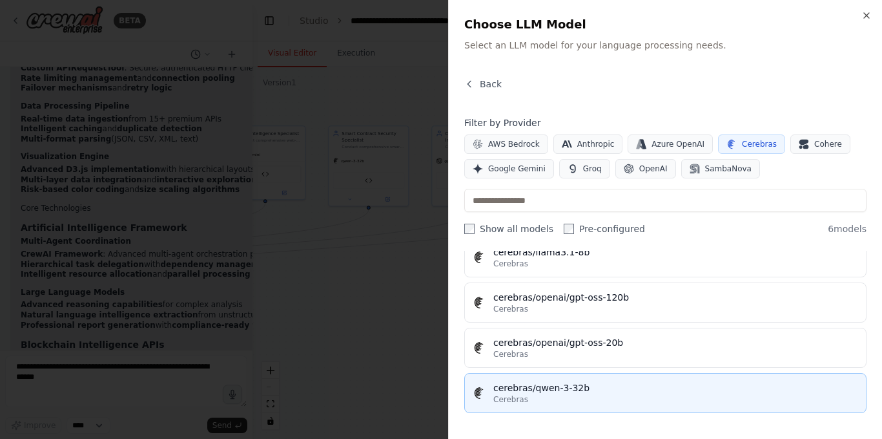
click at [550, 393] on div "cerebras/qwen-3-32b" at bounding box center [676, 387] width 365 height 13
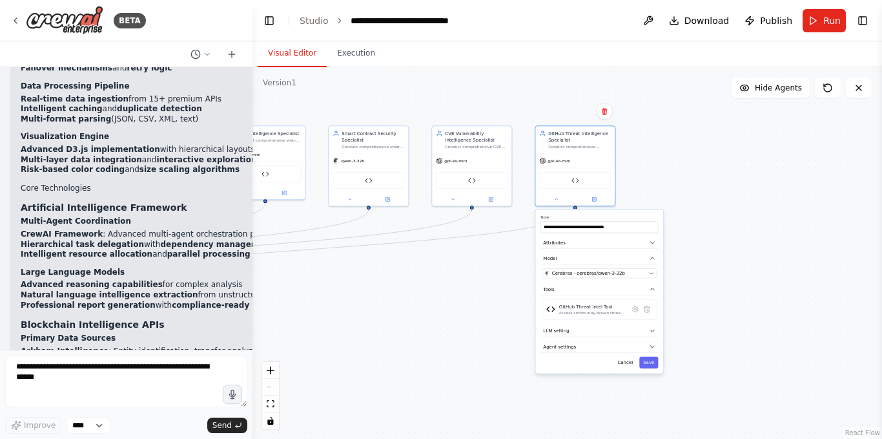
click at [649, 368] on div "**********" at bounding box center [600, 291] width 128 height 164
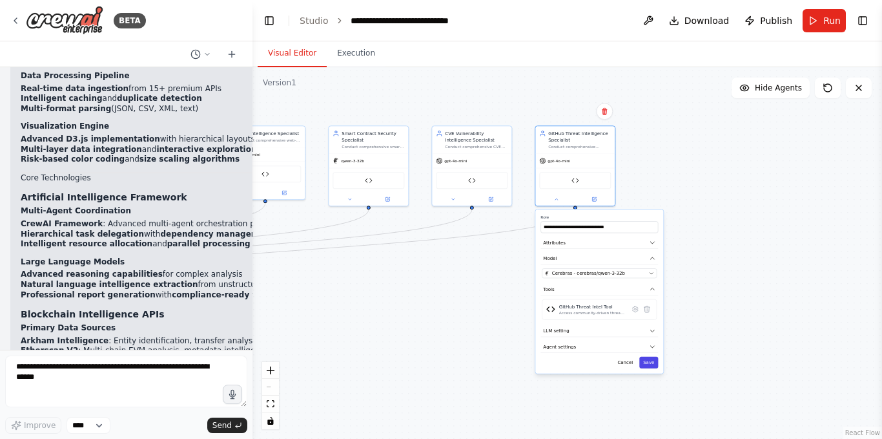
click at [652, 362] on button "Save" at bounding box center [649, 363] width 19 height 12
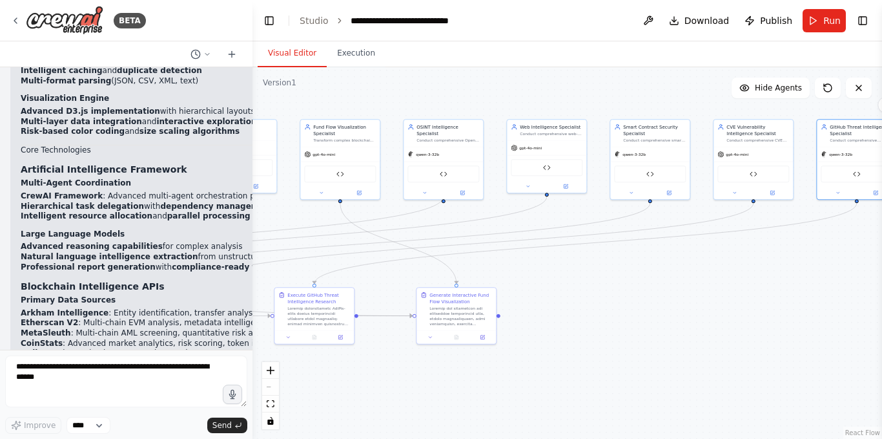
drag, startPoint x: 486, startPoint y: 309, endPoint x: 799, endPoint y: 258, distance: 317.4
click at [882, 263] on div "BETA Hello! I'm the CrewAI assistant. What kind of automation do you want to bu…" at bounding box center [441, 219] width 882 height 439
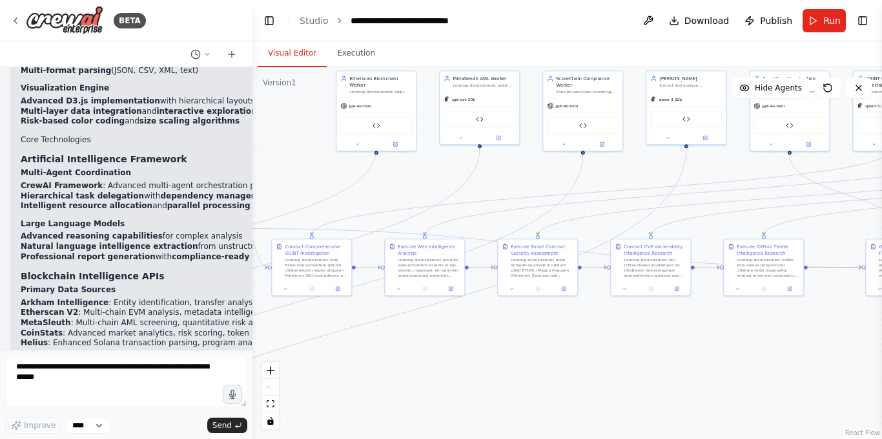
drag, startPoint x: 441, startPoint y: 178, endPoint x: 822, endPoint y: 165, distance: 382.1
click at [820, 167] on div ".deletable-edge-delete-btn { width: 20px; height: 20px; border: 0px solid #ffff…" at bounding box center [568, 252] width 630 height 371
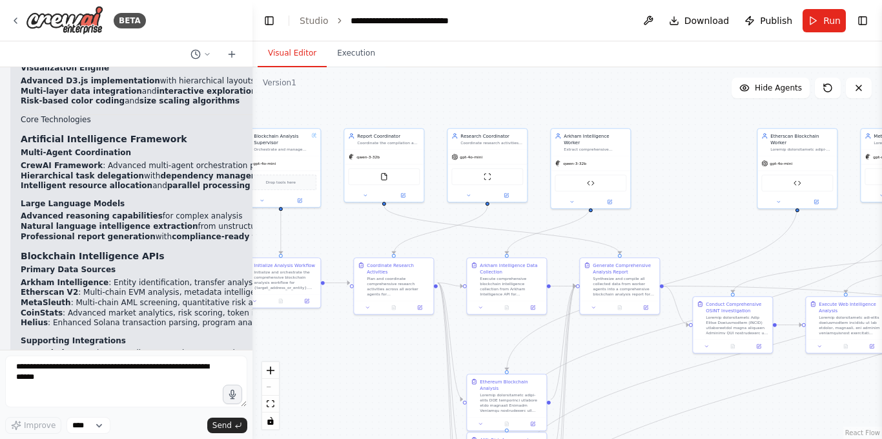
drag, startPoint x: 576, startPoint y: 192, endPoint x: 882, endPoint y: 205, distance: 305.9
click at [882, 209] on div "BETA Hello! I'm the CrewAI assistant. What kind of automation do you want to bu…" at bounding box center [441, 219] width 882 height 439
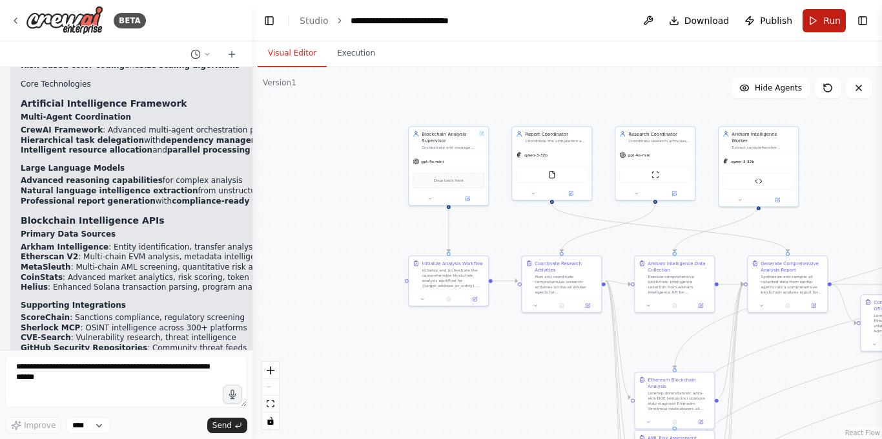
click at [806, 27] on button "Run" at bounding box center [824, 20] width 43 height 23
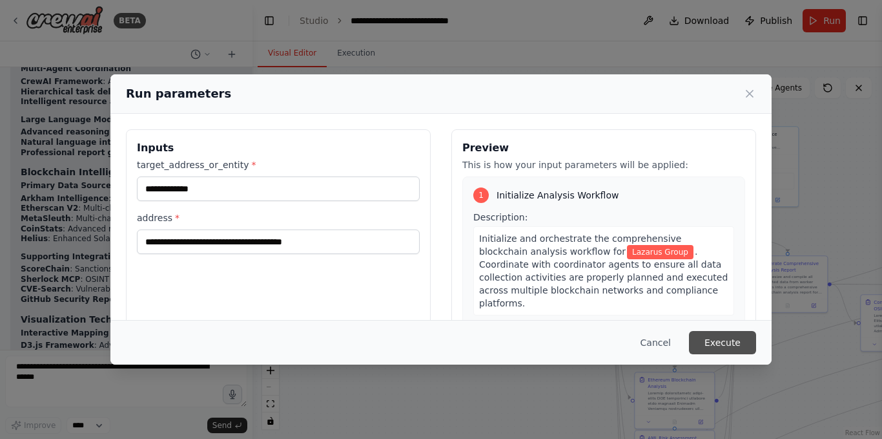
click at [719, 348] on button "Execute" at bounding box center [722, 342] width 67 height 23
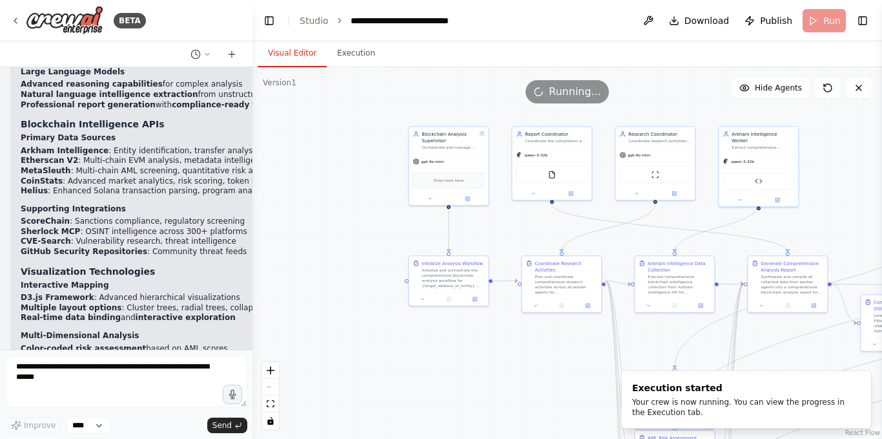
scroll to position [61086, 0]
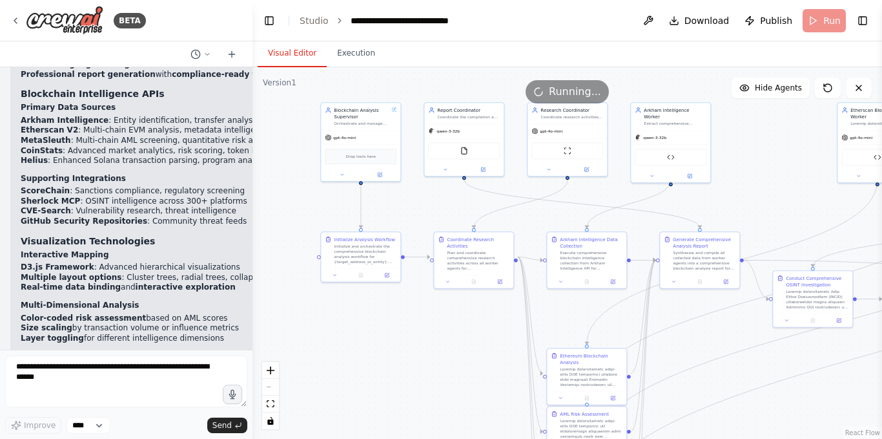
drag, startPoint x: 543, startPoint y: 360, endPoint x: 415, endPoint y: 324, distance: 132.8
click at [415, 324] on div ".deletable-edge-delete-btn { width: 20px; height: 20px; border: 0px solid #ffff…" at bounding box center [568, 252] width 630 height 371
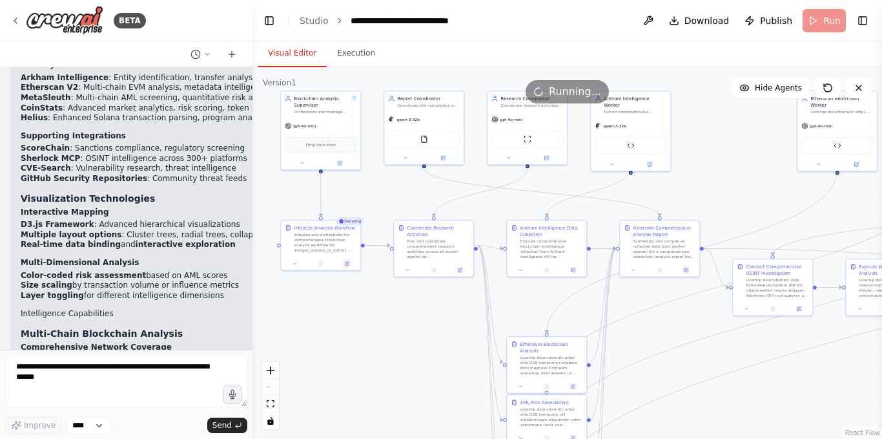
scroll to position [61160, 0]
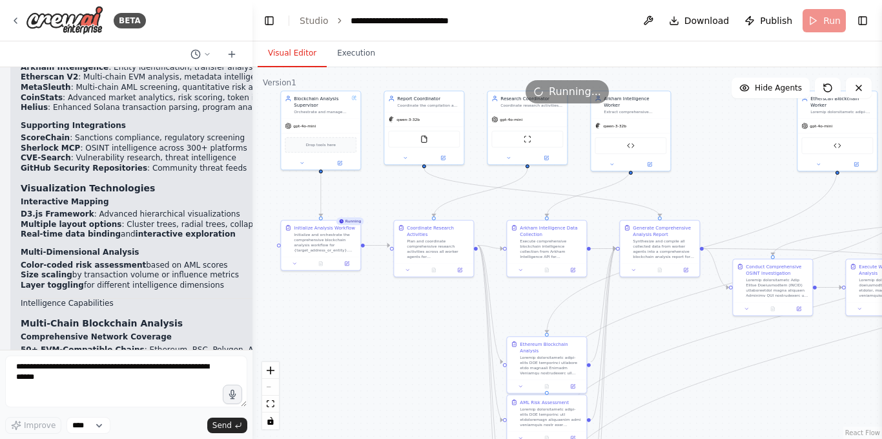
click at [354, 61] on button "Execution" at bounding box center [356, 53] width 59 height 27
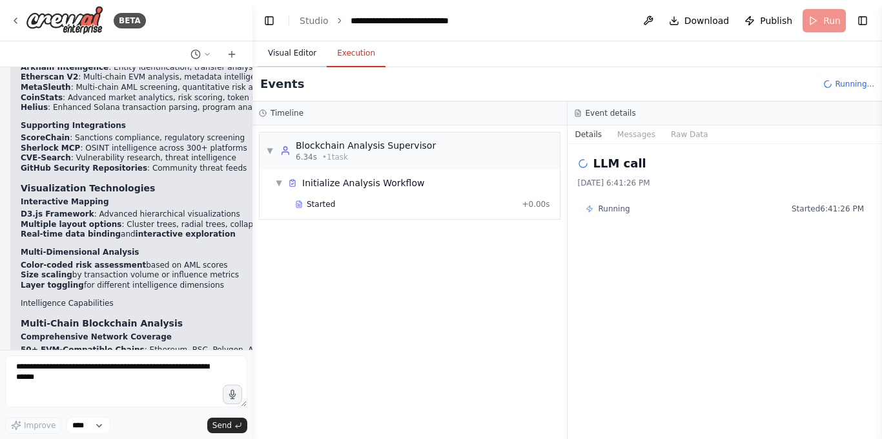
scroll to position [61170, 0]
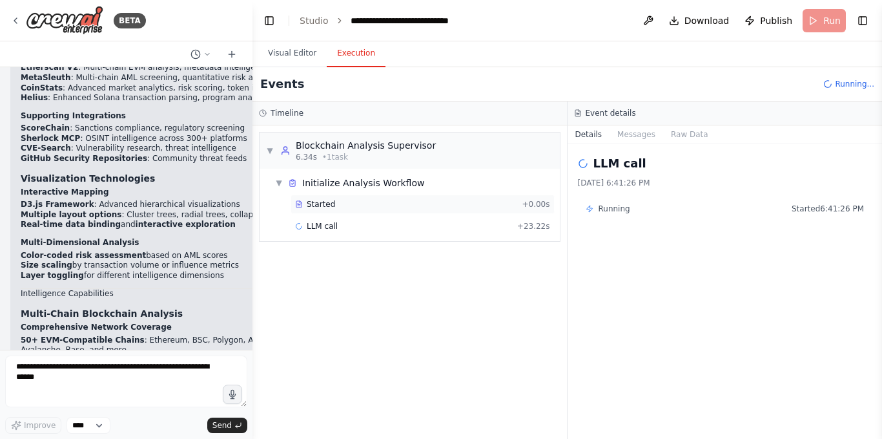
click at [368, 198] on div "Started + 0.00s" at bounding box center [423, 203] width 264 height 19
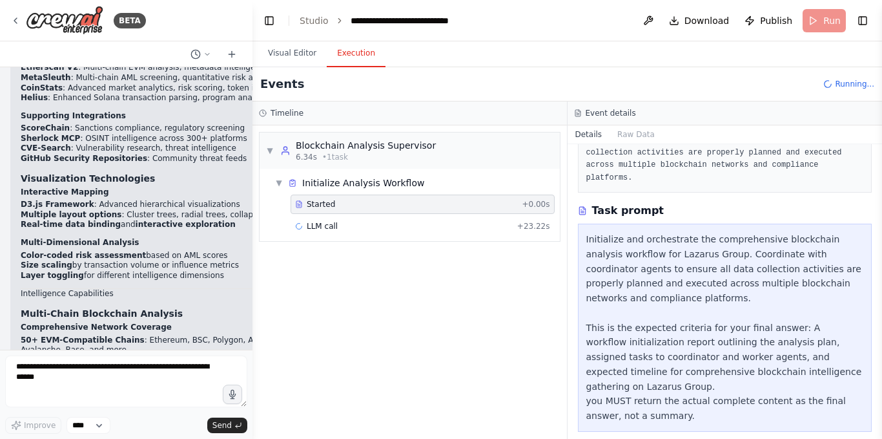
scroll to position [117, 0]
click at [426, 231] on div "LLM call + 23.22s" at bounding box center [422, 226] width 255 height 10
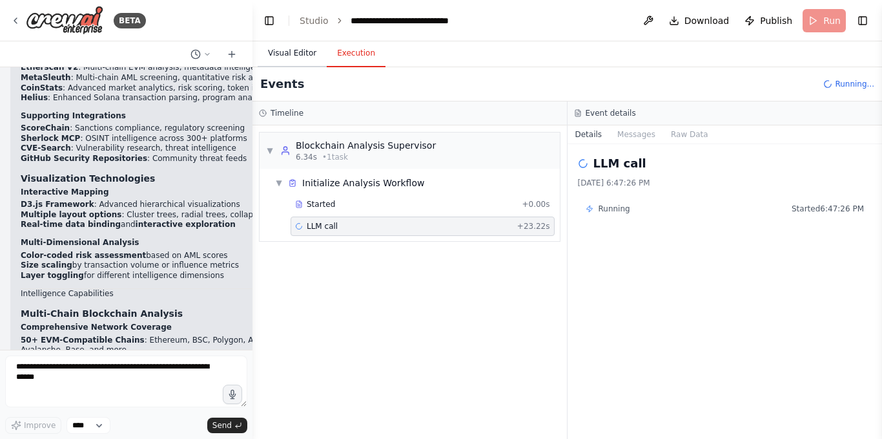
click at [293, 56] on button "Visual Editor" at bounding box center [292, 53] width 69 height 27
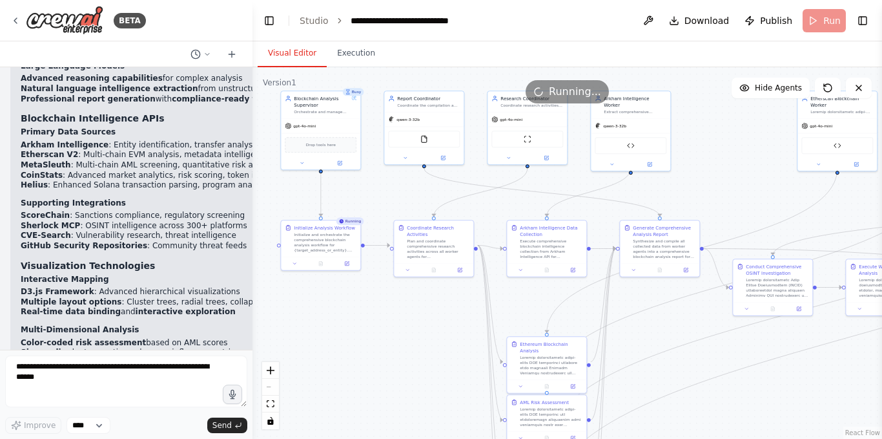
scroll to position [61170, 0]
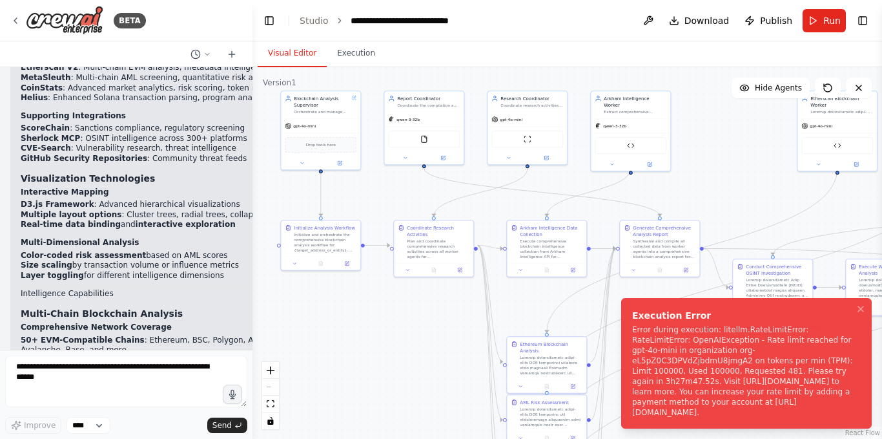
drag, startPoint x: 848, startPoint y: 411, endPoint x: 623, endPoint y: 327, distance: 239.4
click at [623, 327] on li "Execution Error Error during execution: litellm.RateLimitError: RateLimitError:…" at bounding box center [746, 363] width 251 height 131
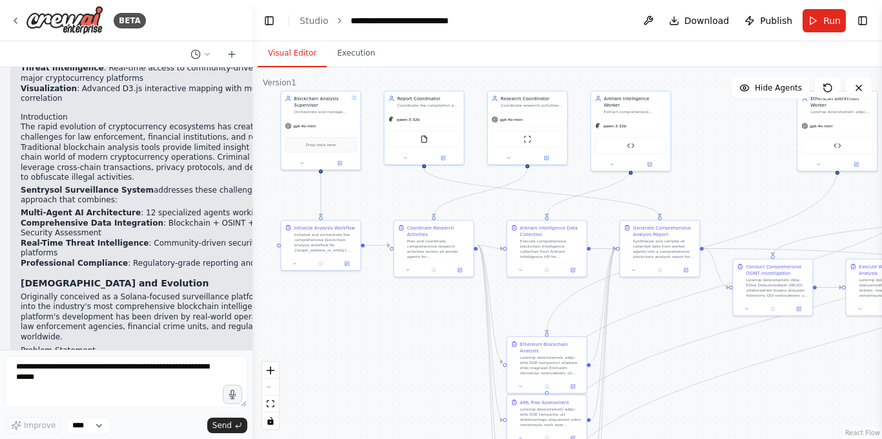
scroll to position [59490, 0]
drag, startPoint x: 176, startPoint y: 319, endPoint x: 16, endPoint y: 195, distance: 202.7
copy div "Short-Term Enhancements (Q1-Q2 2025) Expanded Blockchain Coverage New Layer 1 N…"
drag, startPoint x: 213, startPoint y: 187, endPoint x: 26, endPoint y: 185, distance: 186.1
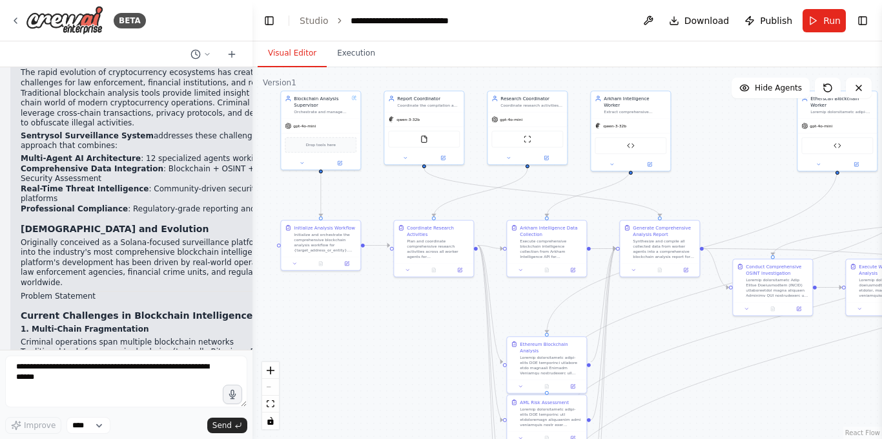
scroll to position [59554, 0]
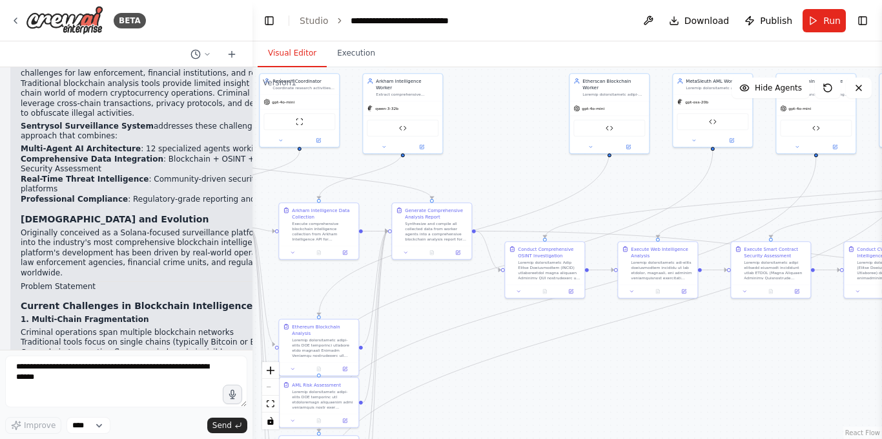
drag, startPoint x: 737, startPoint y: 183, endPoint x: 381, endPoint y: 153, distance: 357.9
click at [381, 153] on div ".deletable-edge-delete-btn { width: 20px; height: 20px; border: 0px solid #ffff…" at bounding box center [568, 252] width 630 height 371
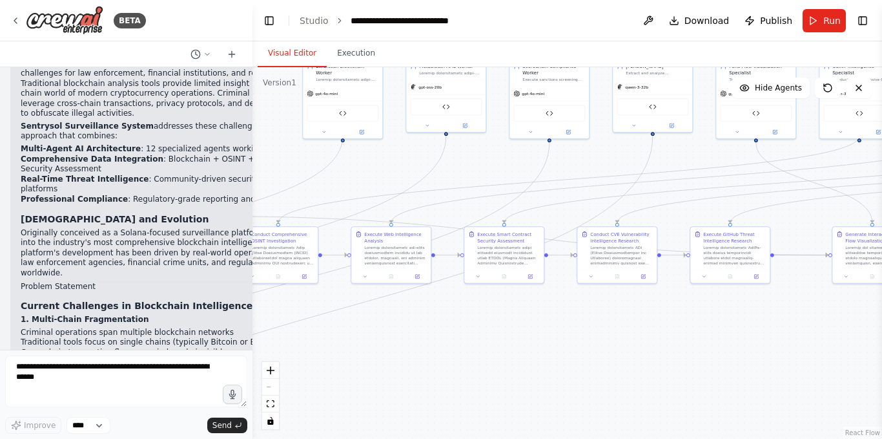
drag, startPoint x: 613, startPoint y: 165, endPoint x: 360, endPoint y: 158, distance: 252.7
click at [360, 158] on div ".deletable-edge-delete-btn { width: 20px; height: 20px; border: 0px solid #ffff…" at bounding box center [568, 252] width 630 height 371
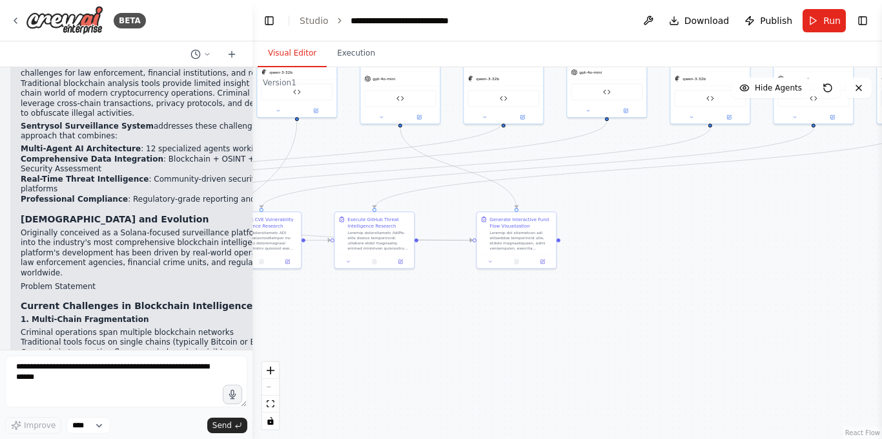
drag, startPoint x: 708, startPoint y: 340, endPoint x: 465, endPoint y: 329, distance: 243.8
click at [463, 329] on div ".deletable-edge-delete-btn { width: 20px; height: 20px; border: 0px solid #ffff…" at bounding box center [568, 252] width 630 height 371
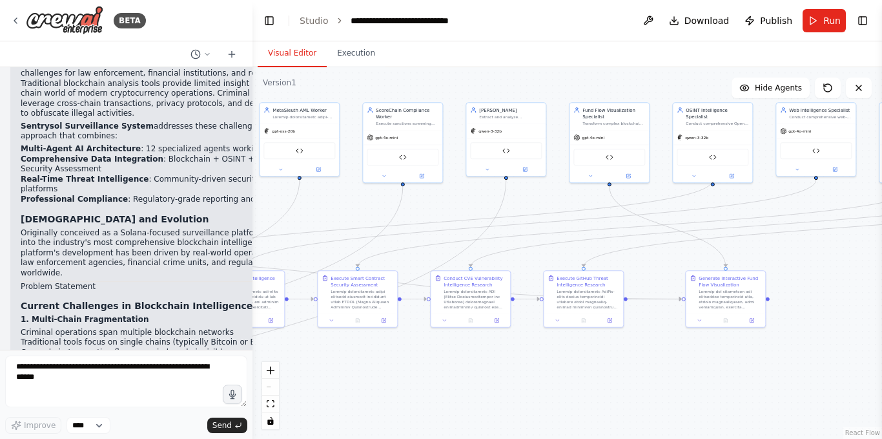
drag, startPoint x: 673, startPoint y: 255, endPoint x: 882, endPoint y: 311, distance: 216.7
click at [882, 311] on div "BETA Hello! I'm the CrewAI assistant. What kind of automation do you want to bu…" at bounding box center [441, 219] width 882 height 439
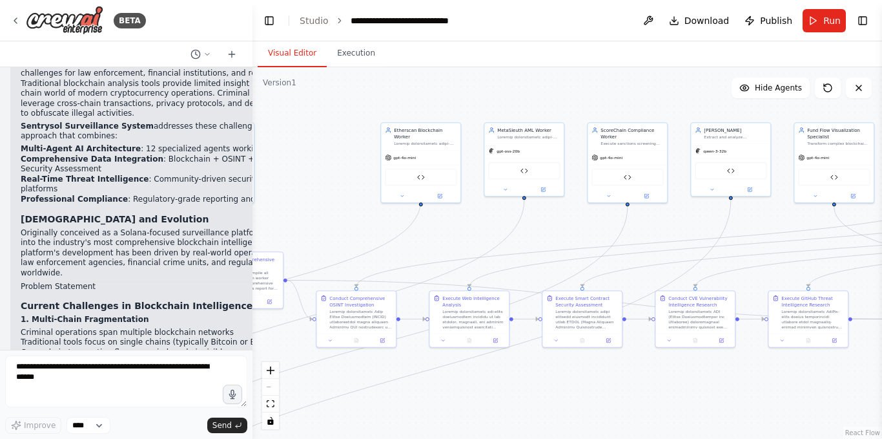
drag, startPoint x: 386, startPoint y: 82, endPoint x: 611, endPoint y: 102, distance: 225.7
click at [611, 102] on div ".deletable-edge-delete-btn { width: 20px; height: 20px; border: 0px solid #ffff…" at bounding box center [568, 252] width 630 height 371
click at [360, 54] on button "Execution" at bounding box center [356, 53] width 59 height 27
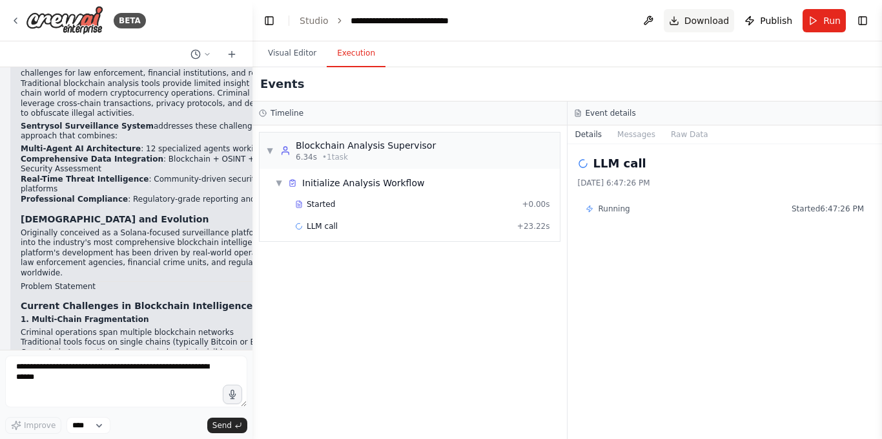
click at [724, 23] on span "Download" at bounding box center [707, 20] width 45 height 13
click at [101, 381] on textarea at bounding box center [126, 381] width 242 height 52
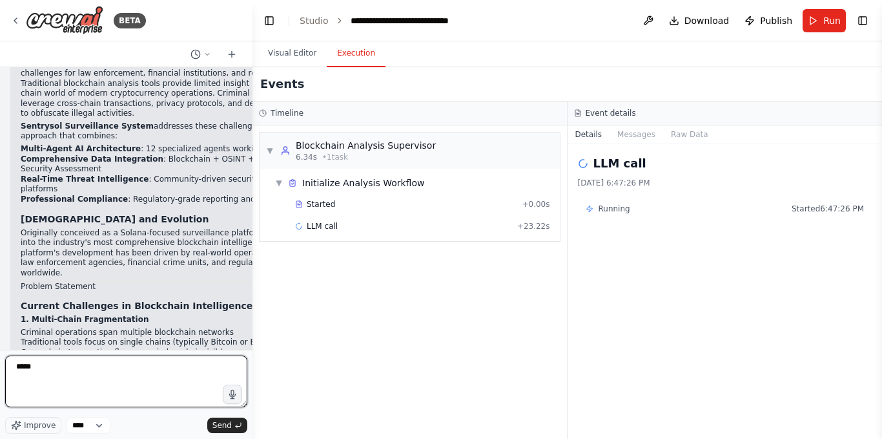
click at [74, 373] on textarea "****" at bounding box center [126, 381] width 242 height 52
click at [307, 54] on button "Visual Editor" at bounding box center [292, 53] width 69 height 27
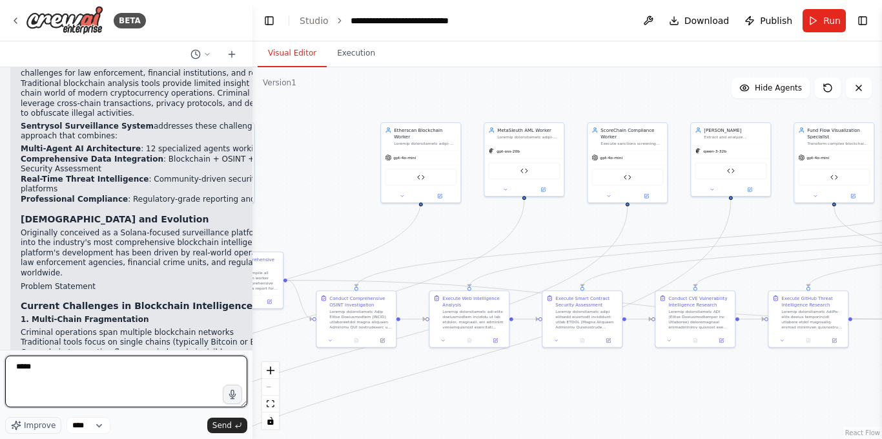
click at [136, 378] on textarea "****" at bounding box center [126, 381] width 242 height 52
click at [413, 21] on div "**********" at bounding box center [413, 20] width 124 height 13
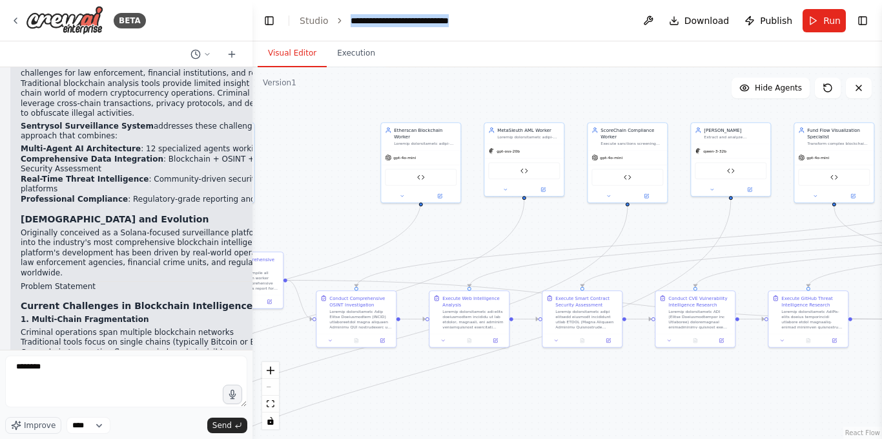
copy div "**********"
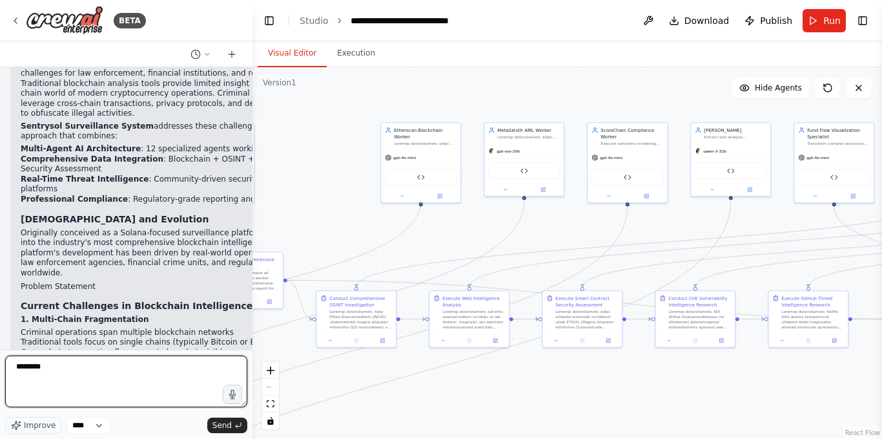
click at [98, 382] on textarea "*******" at bounding box center [126, 381] width 242 height 52
paste textarea "**********"
type textarea "**********"
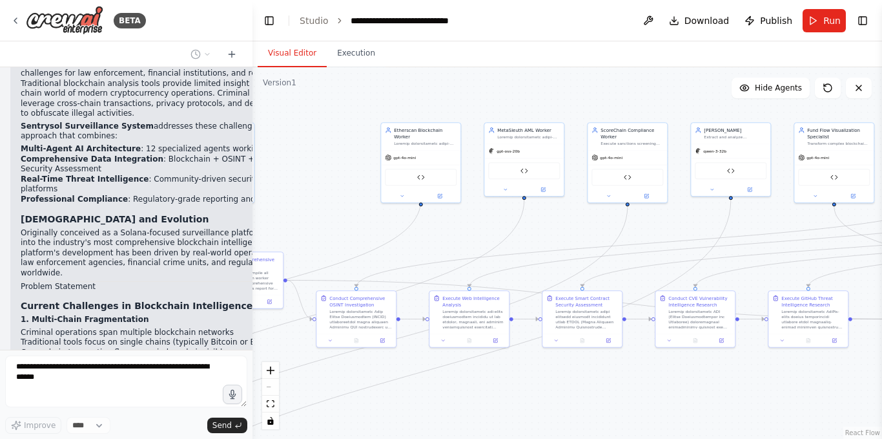
scroll to position [61246, 0]
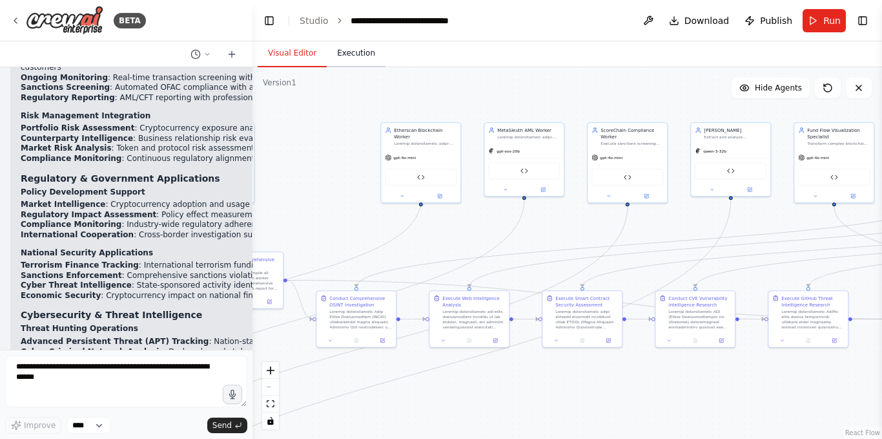
click at [364, 61] on button "Execution" at bounding box center [356, 53] width 59 height 27
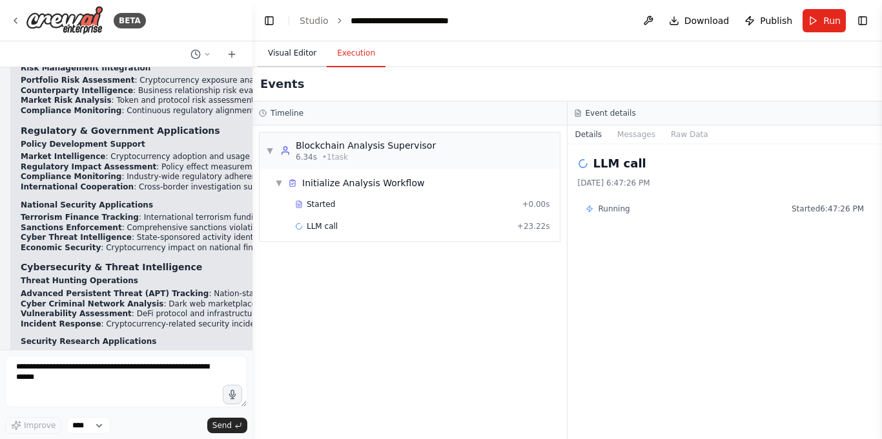
scroll to position [62385, 0]
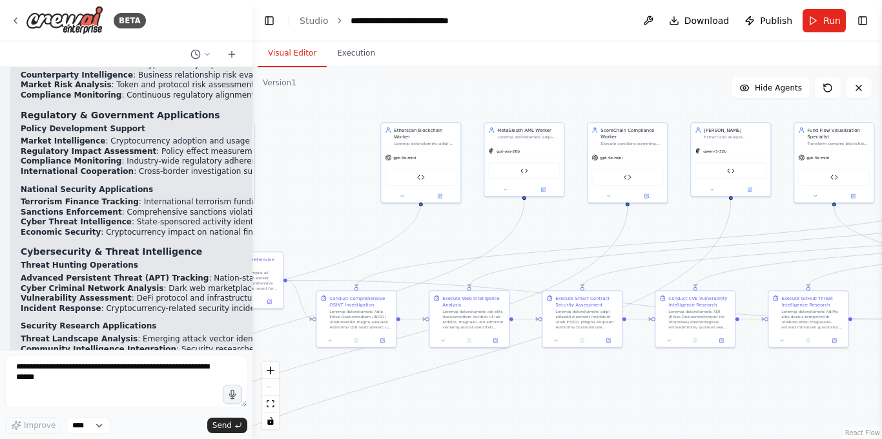
click at [281, 62] on button "Visual Editor" at bounding box center [292, 53] width 69 height 27
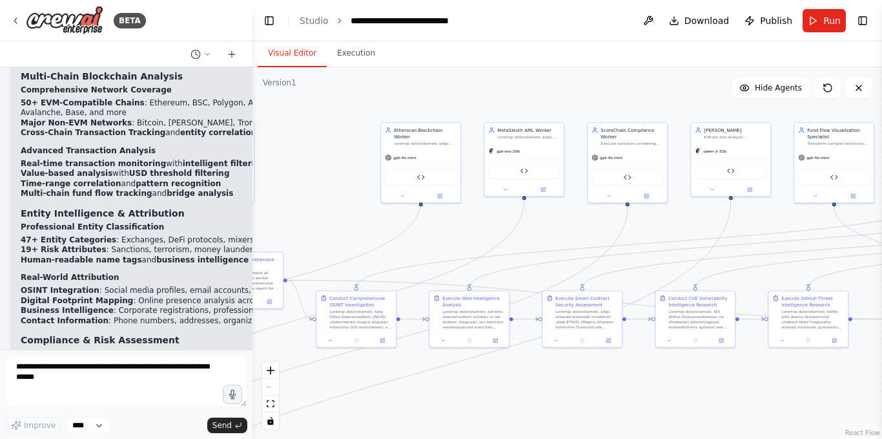
scroll to position [61383, 0]
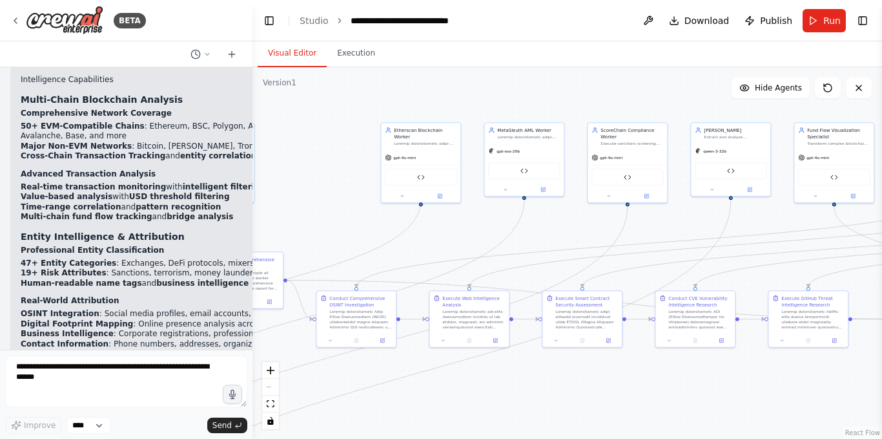
drag, startPoint x: 88, startPoint y: 320, endPoint x: 23, endPoint y: 209, distance: 128.3
copy div "Loremipsu Dolorsitamet Consec Adipiscingeli Seddoeiu Tem Incididun Utlaboreetdo…"
